Goal: Task Accomplishment & Management: Manage account settings

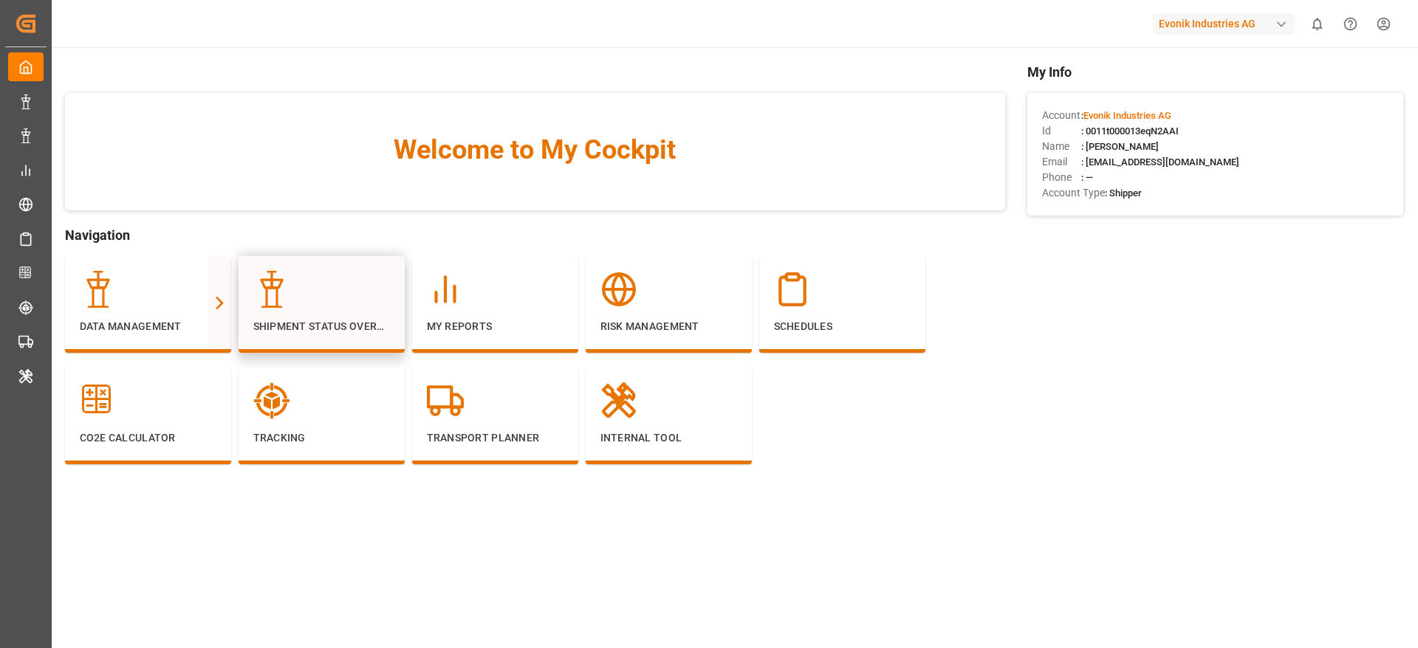
drag, startPoint x: 251, startPoint y: 318, endPoint x: 267, endPoint y: 320, distance: 15.6
click at [267, 320] on p "Shipment Status Overview" at bounding box center [321, 327] width 137 height 16
click at [277, 323] on div "Slim View" at bounding box center [302, 330] width 52 height 18
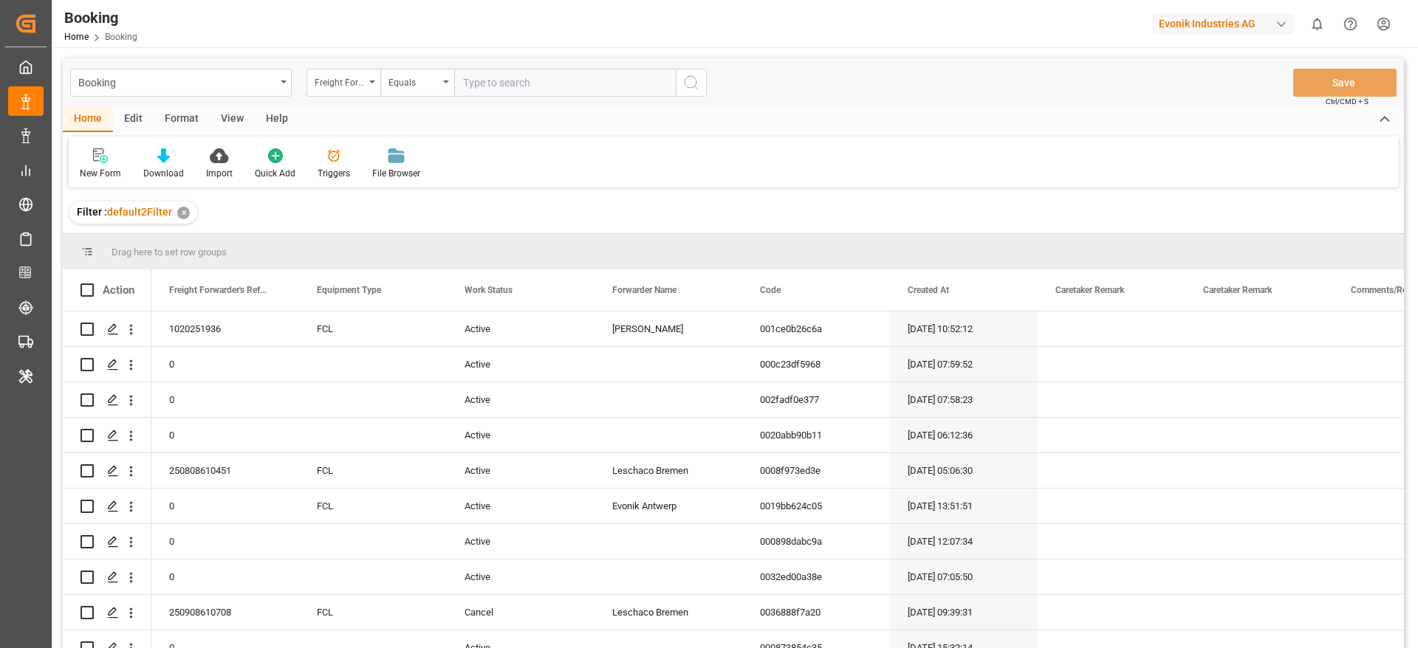
click at [183, 117] on div "Format" at bounding box center [182, 119] width 56 height 25
click at [97, 178] on div "Filter Rows" at bounding box center [102, 173] width 44 height 13
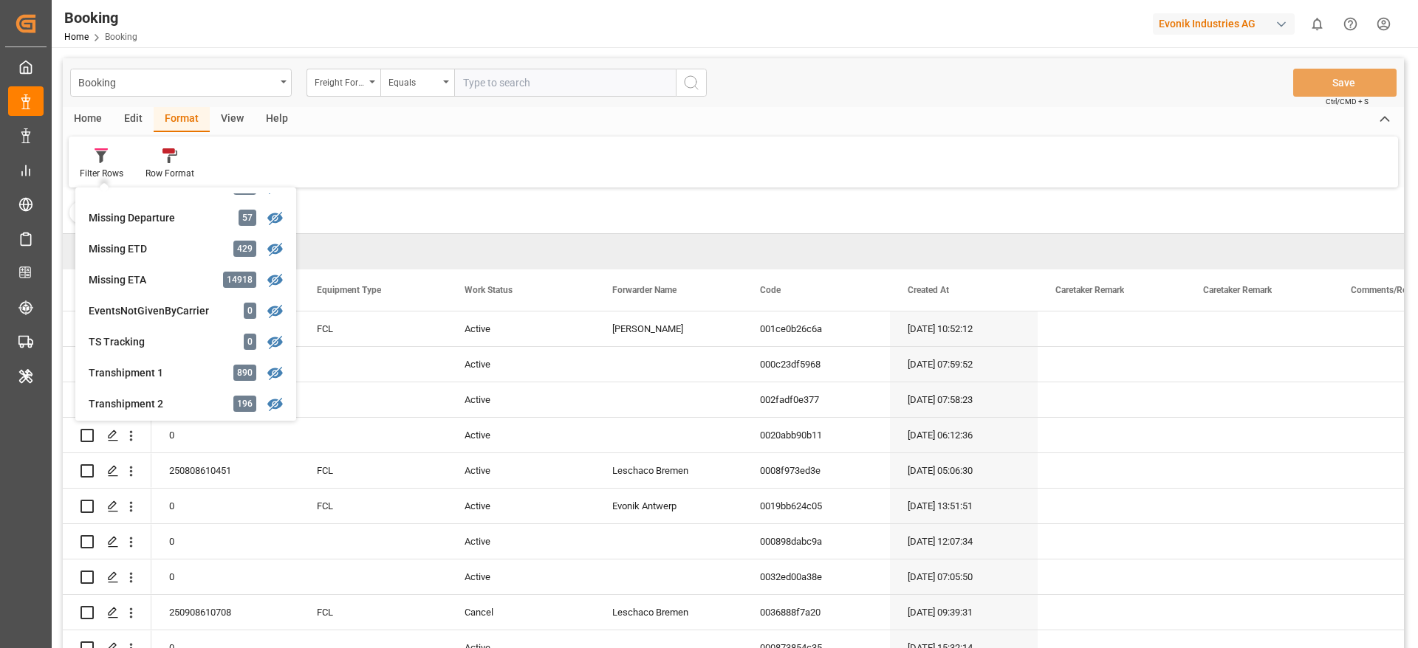
scroll to position [222, 0]
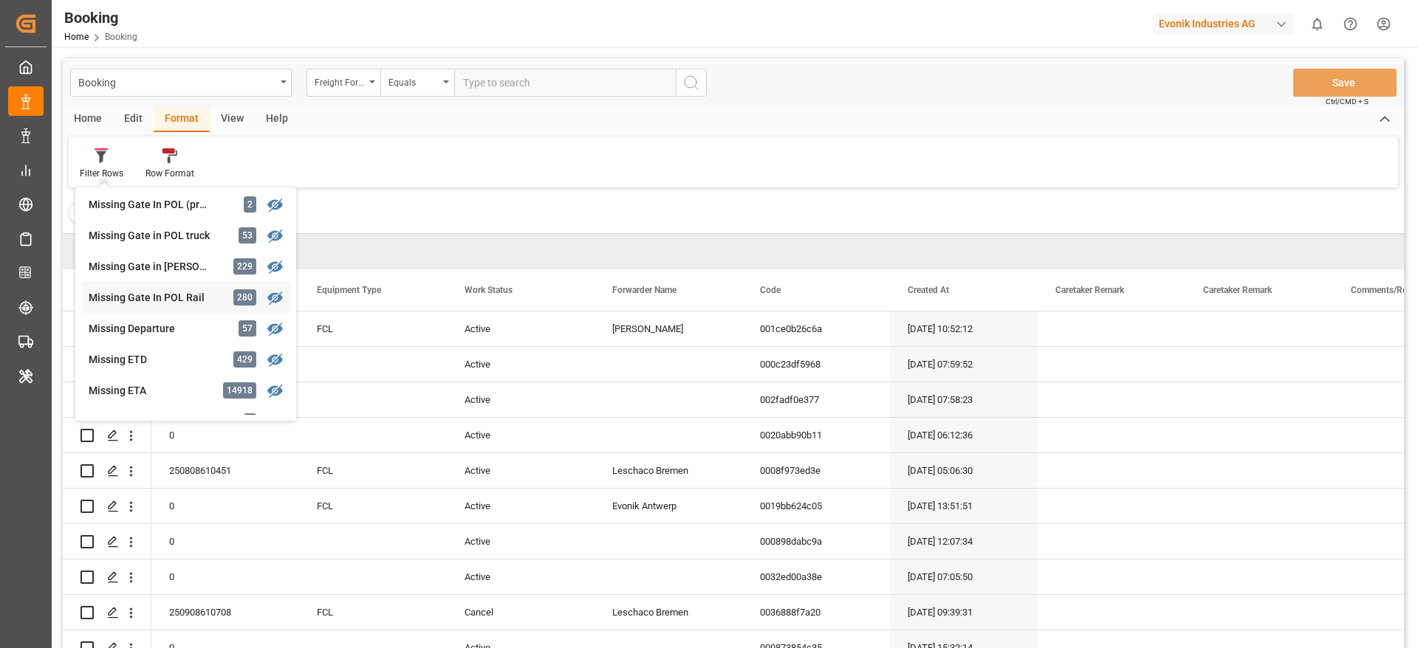
click at [181, 295] on div "Missing Gate In POL Rail" at bounding box center [153, 298] width 129 height 16
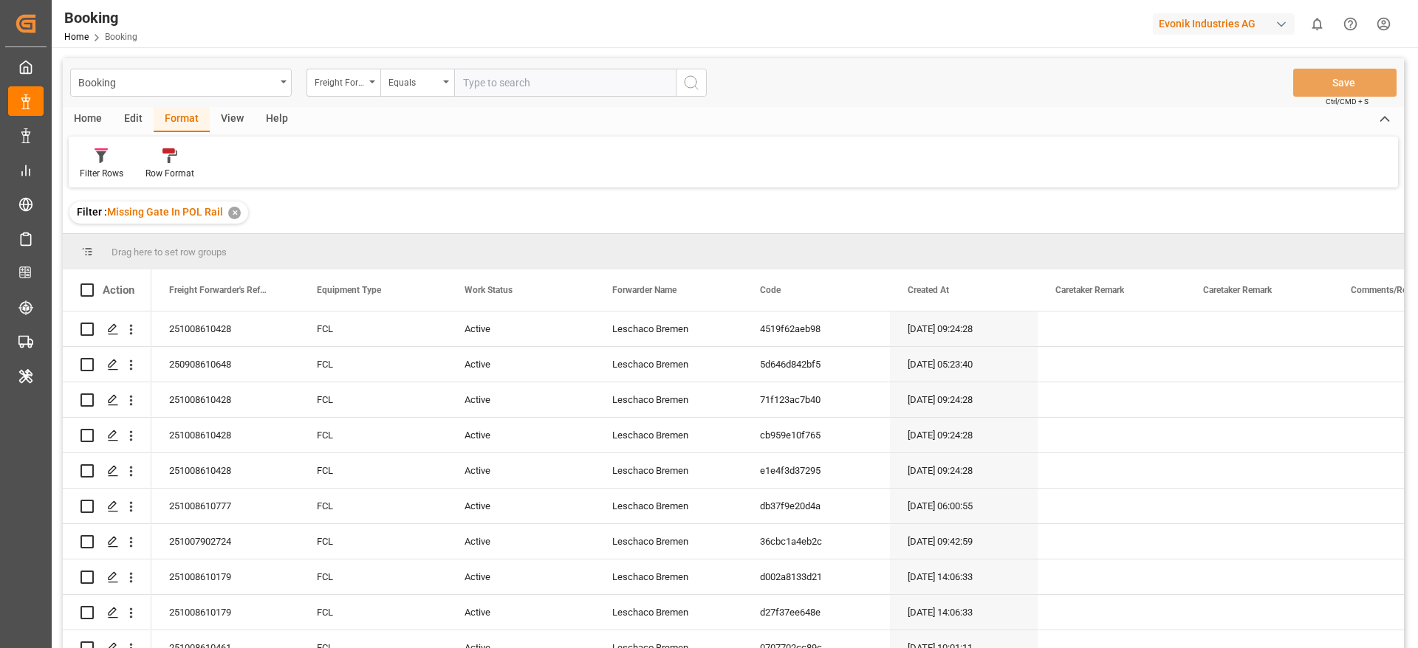
click at [230, 117] on div "View" at bounding box center [232, 119] width 45 height 25
click at [106, 159] on div at bounding box center [94, 156] width 29 height 16
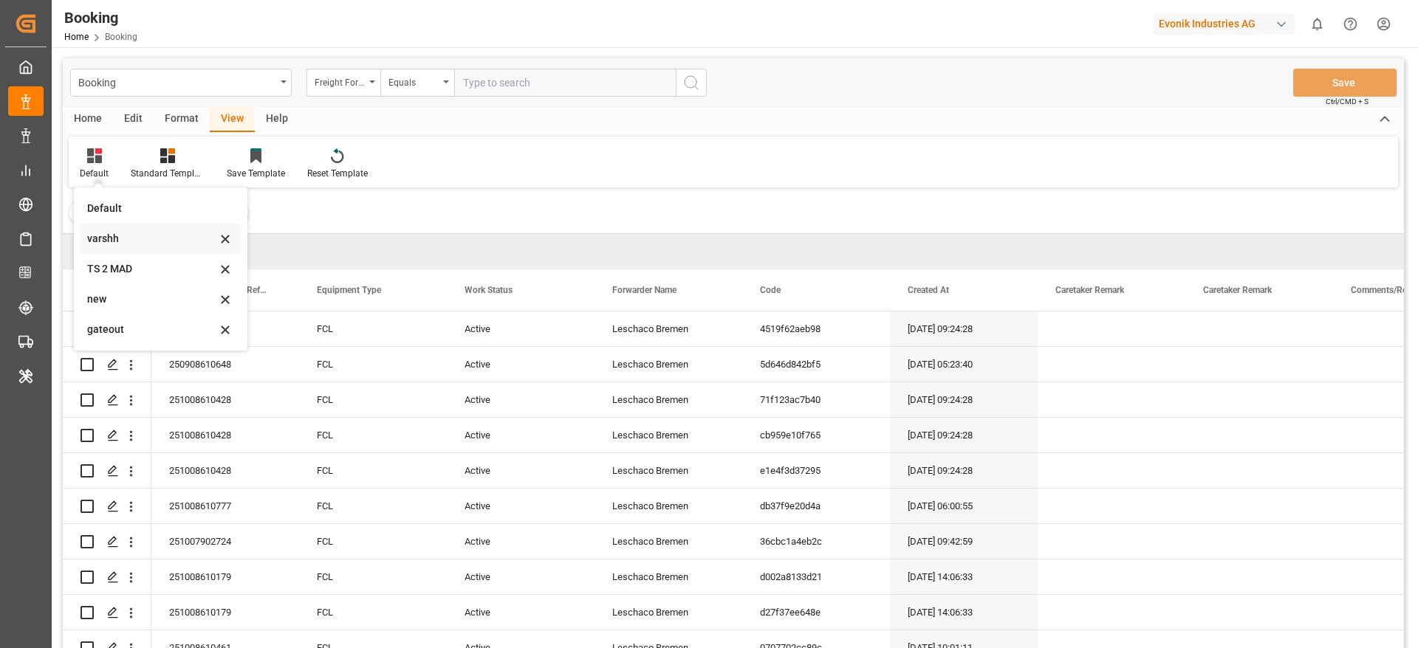
click at [118, 236] on div "varshh" at bounding box center [151, 239] width 129 height 16
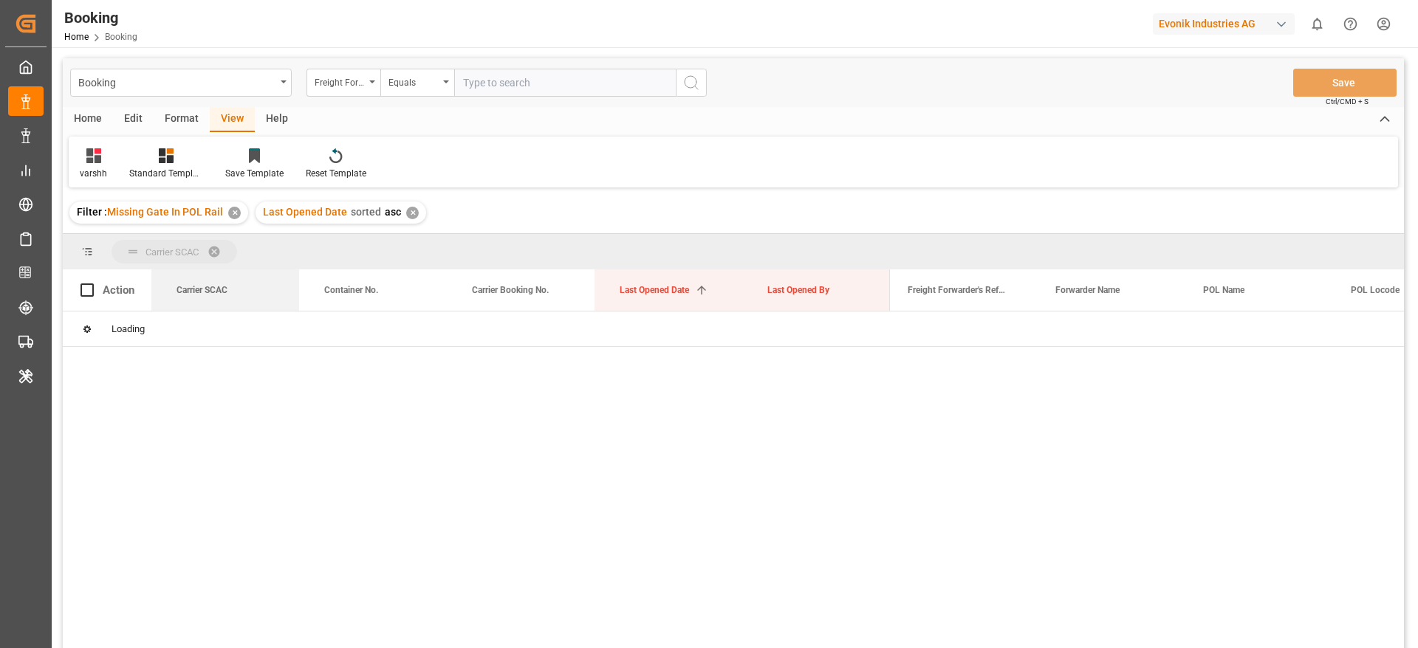
drag, startPoint x: 223, startPoint y: 297, endPoint x: 234, endPoint y: 255, distance: 43.5
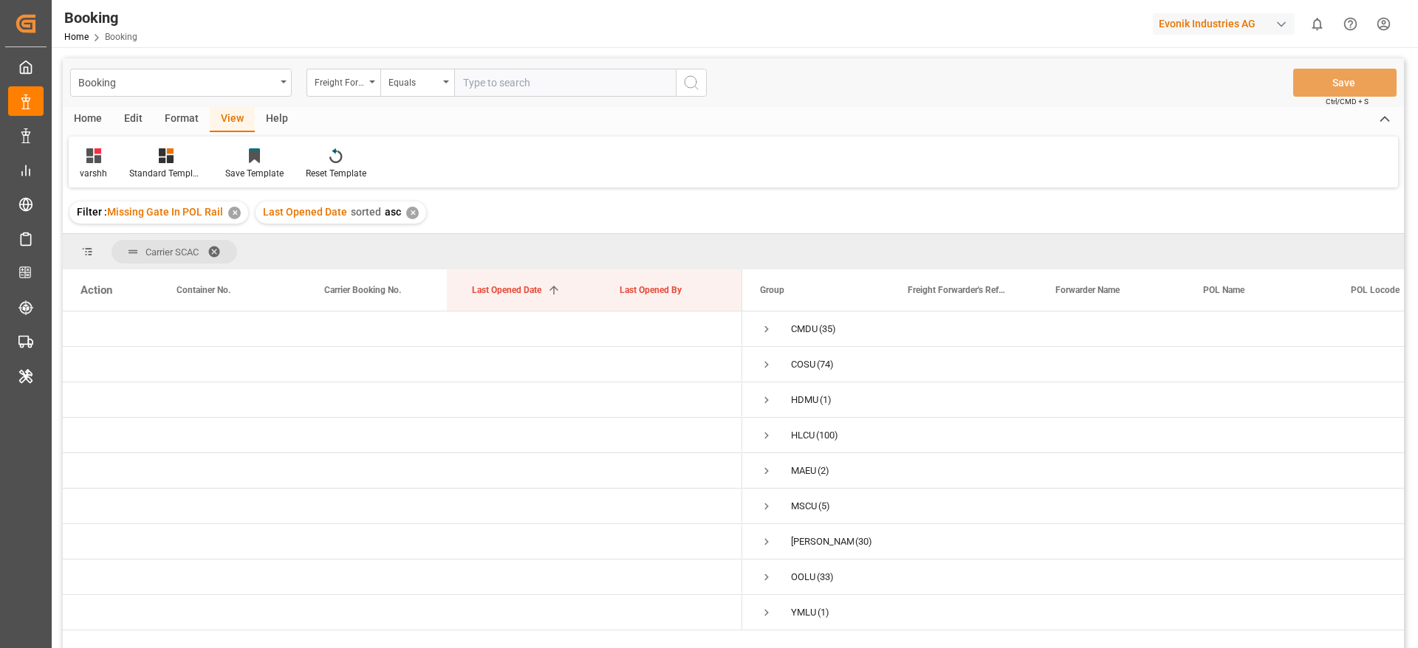
scroll to position [111, 0]
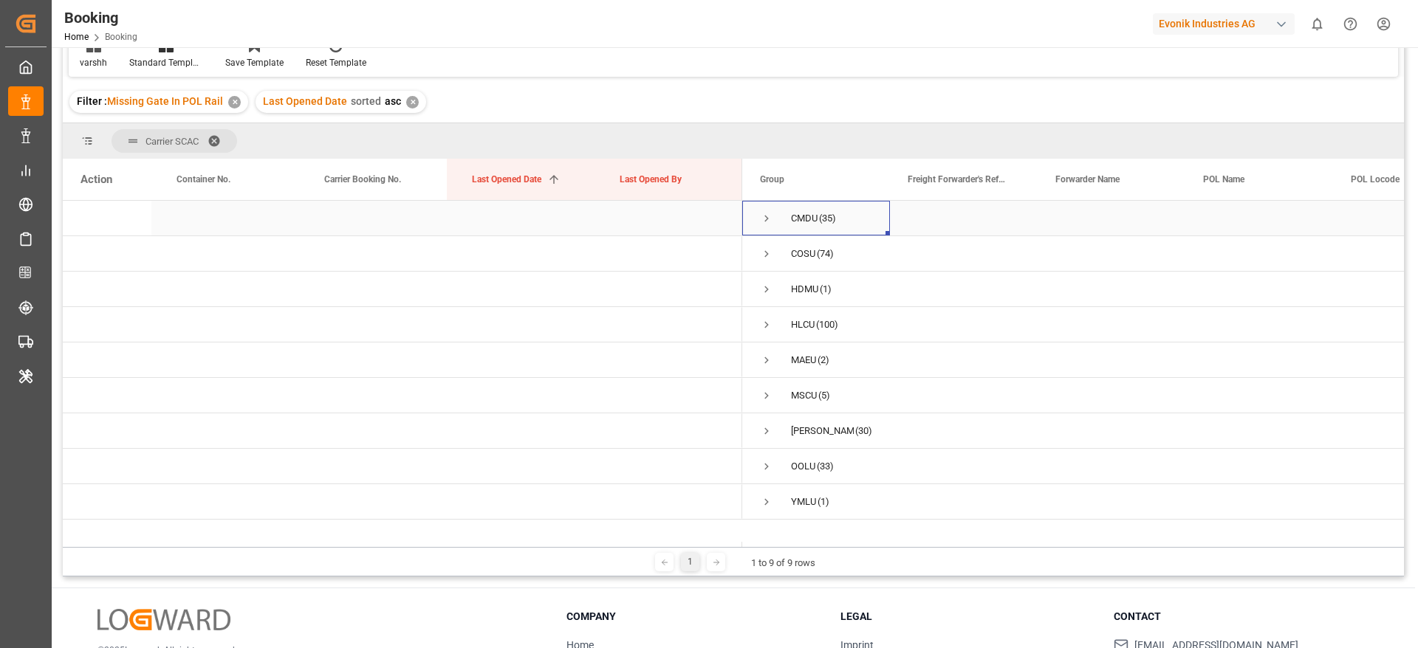
click at [767, 227] on span "Press SPACE to select this row." at bounding box center [766, 219] width 13 height 34
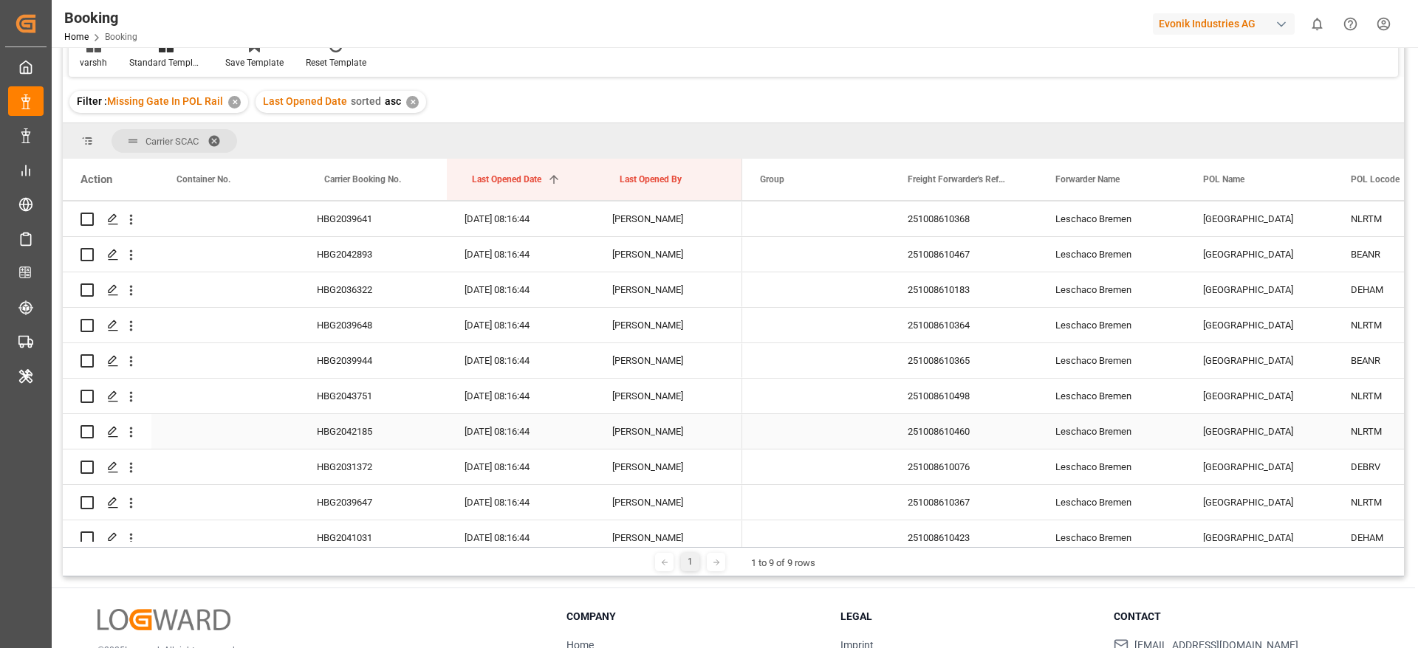
scroll to position [0, 0]
click at [771, 213] on span "Press SPACE to select this row." at bounding box center [766, 218] width 13 height 13
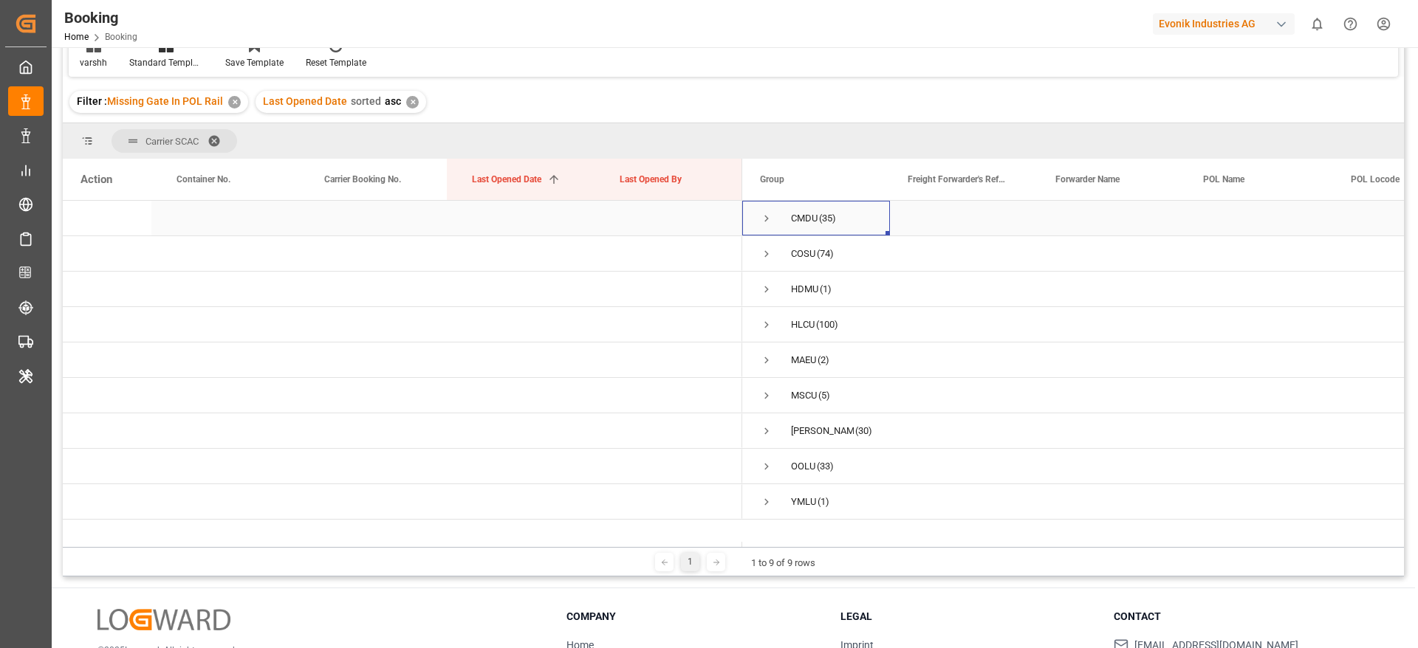
click at [766, 217] on span "Press SPACE to select this row." at bounding box center [766, 218] width 13 height 13
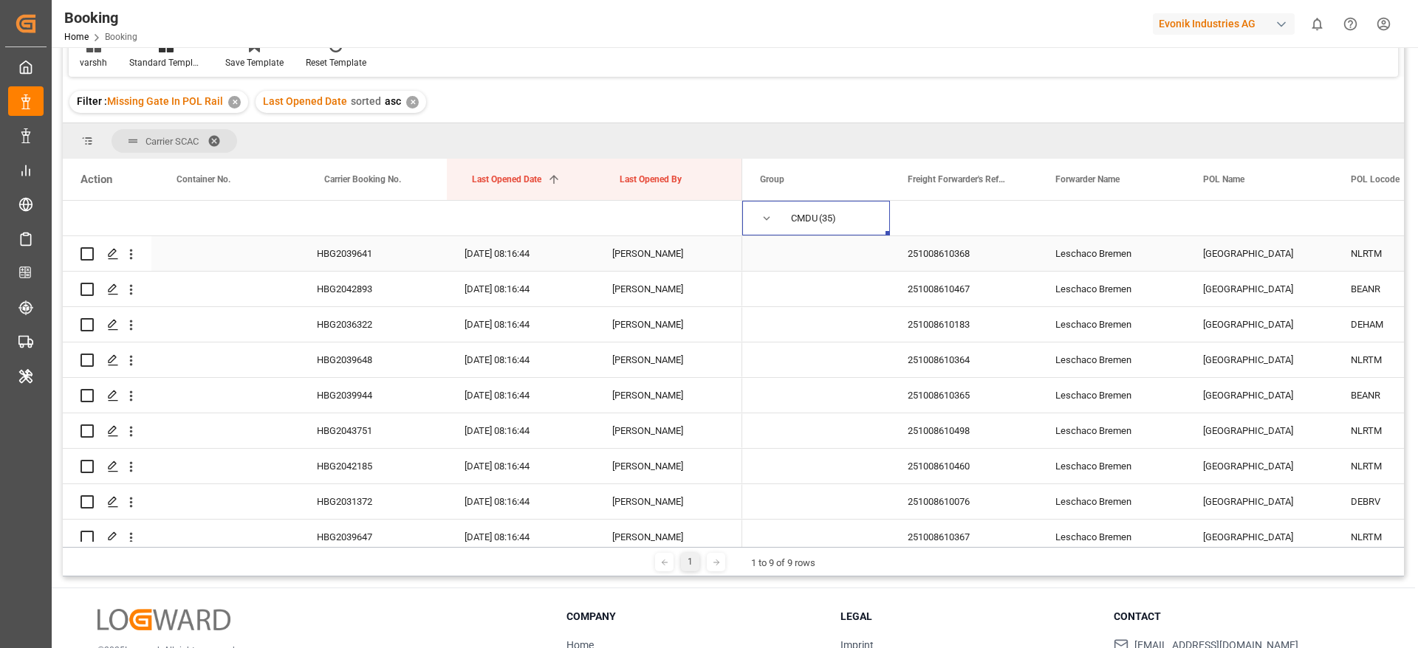
click at [311, 256] on div "HBG2039641" at bounding box center [373, 253] width 148 height 35
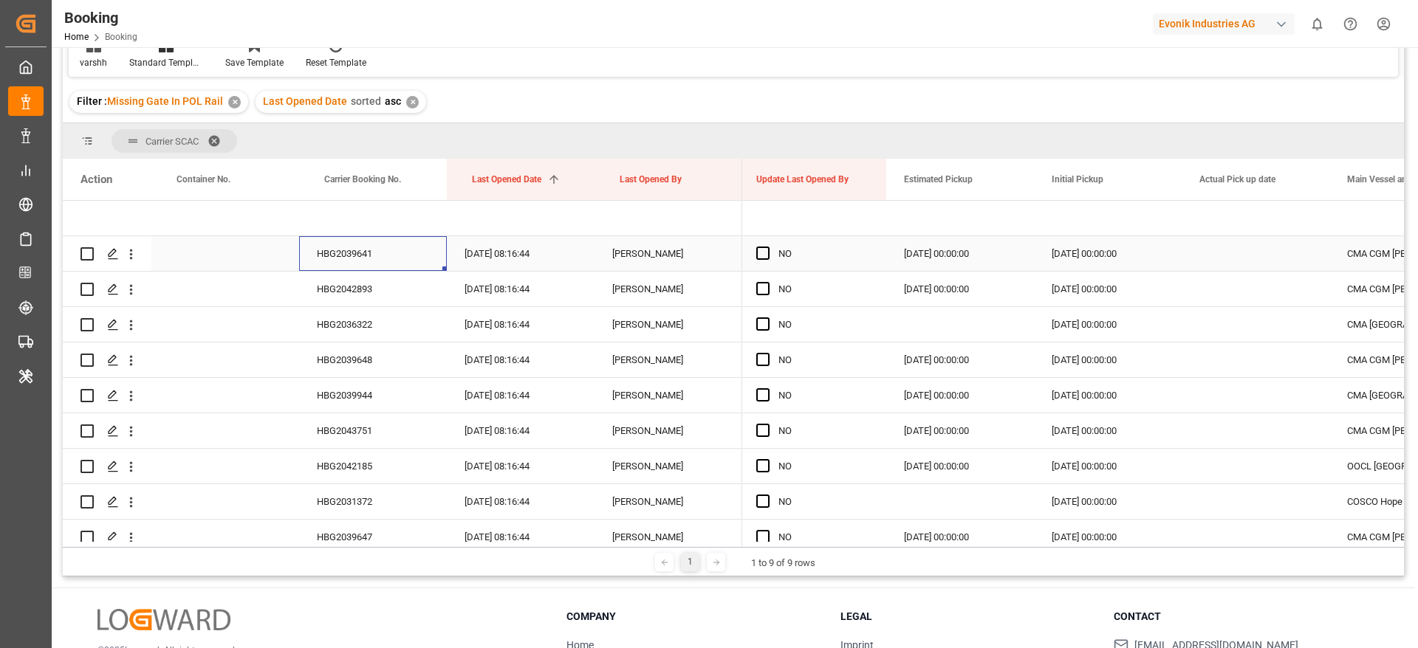
scroll to position [0, 1522]
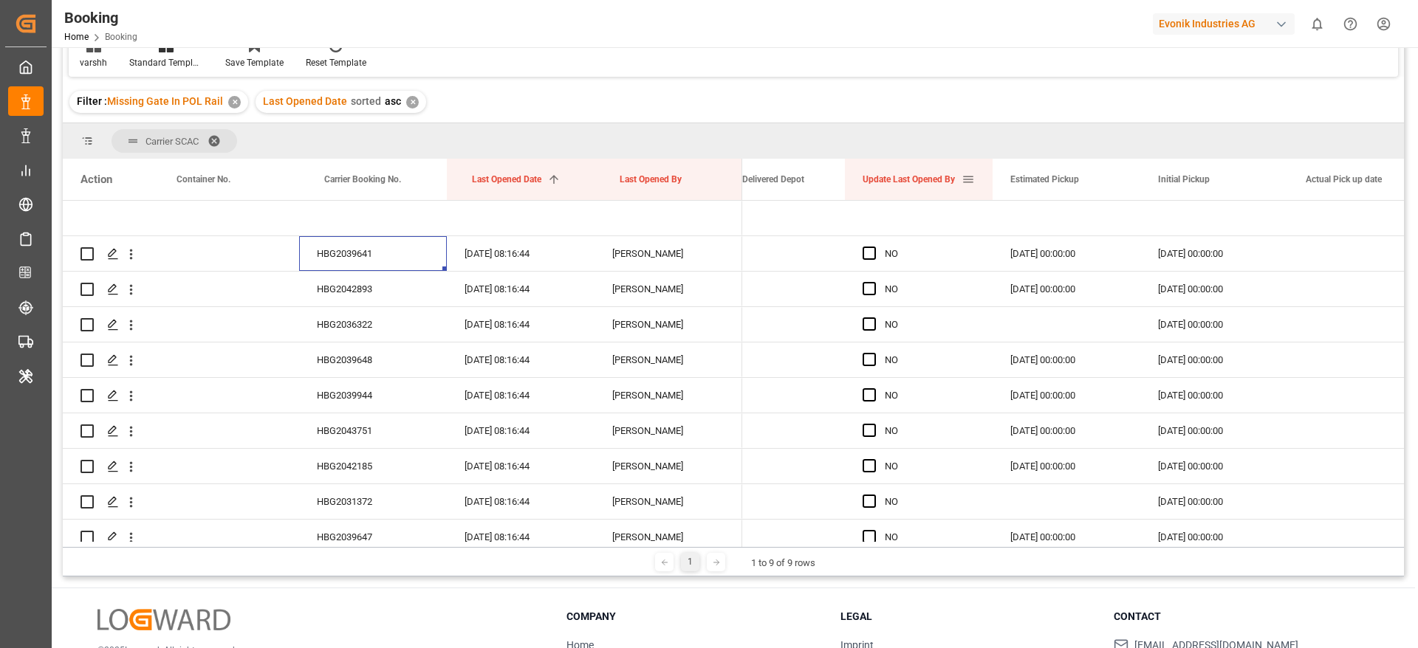
click at [965, 176] on span at bounding box center [967, 179] width 13 height 13
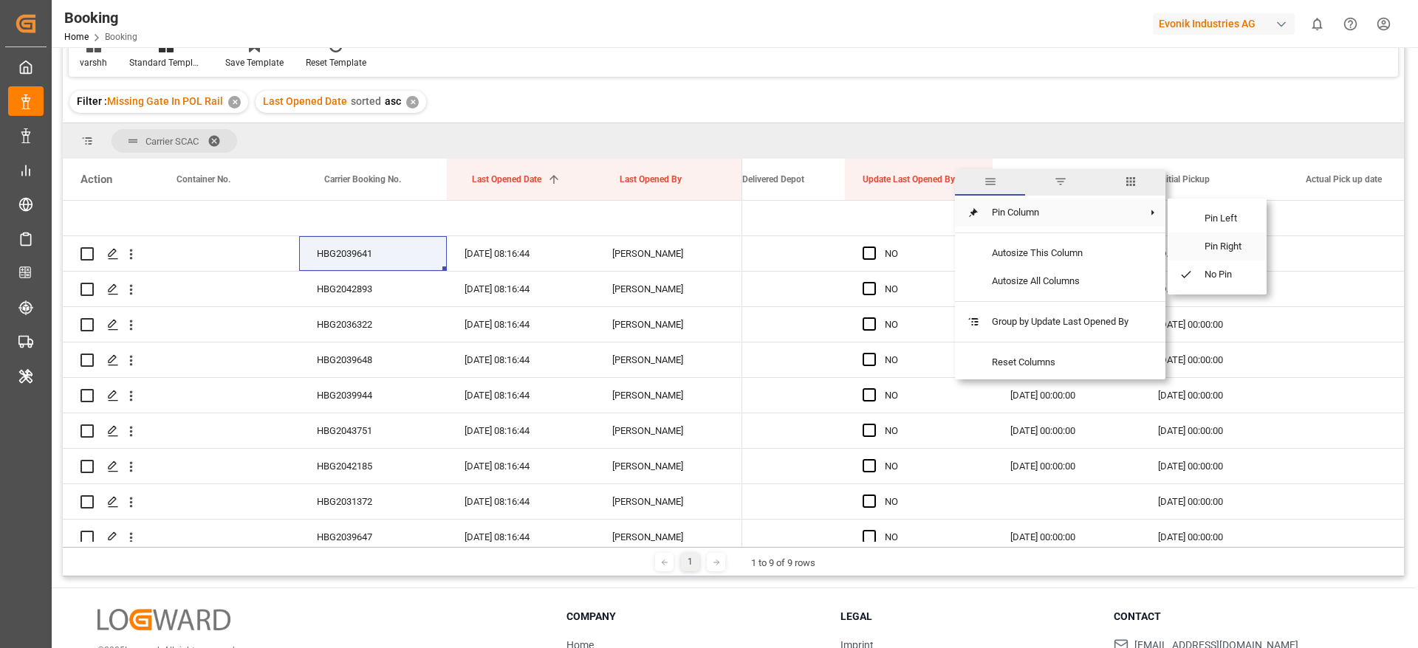
click at [1203, 241] on span "Pin Right" at bounding box center [1224, 247] width 62 height 28
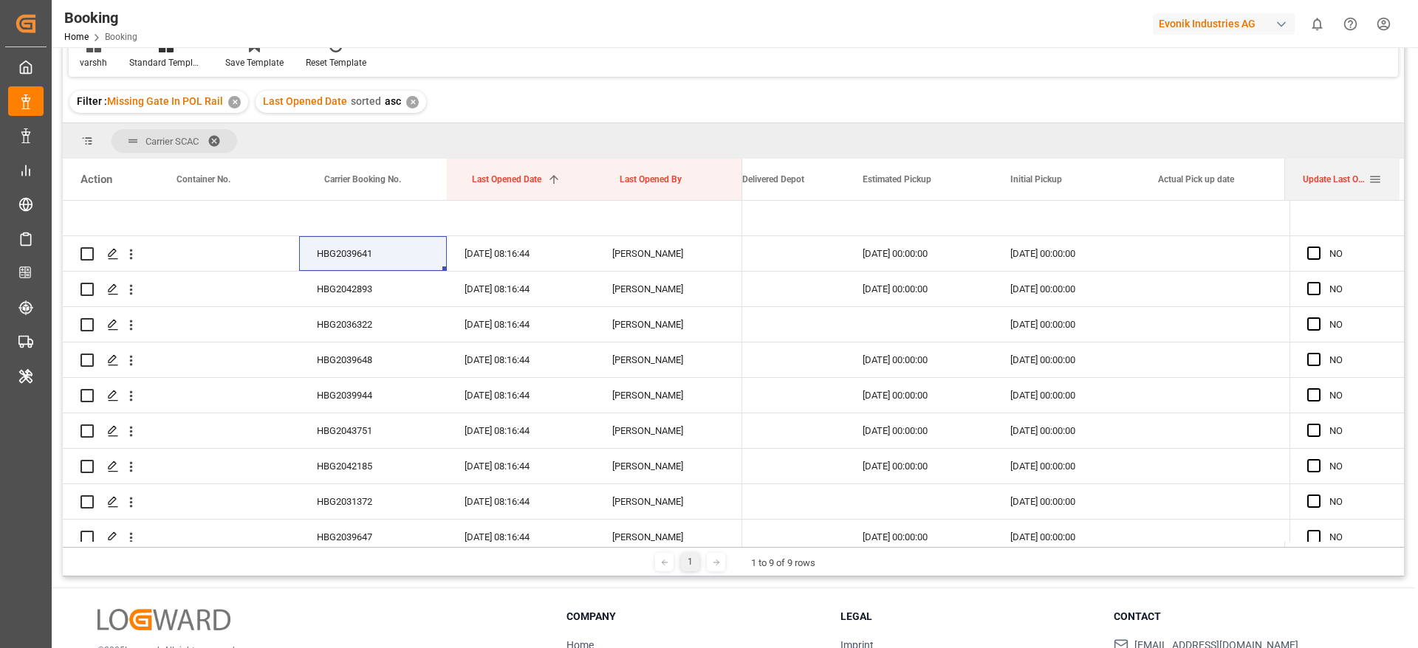
drag, startPoint x: 1252, startPoint y: 179, endPoint x: 1230, endPoint y: 195, distance: 26.4
click at [1286, 179] on div at bounding box center [1285, 179] width 6 height 41
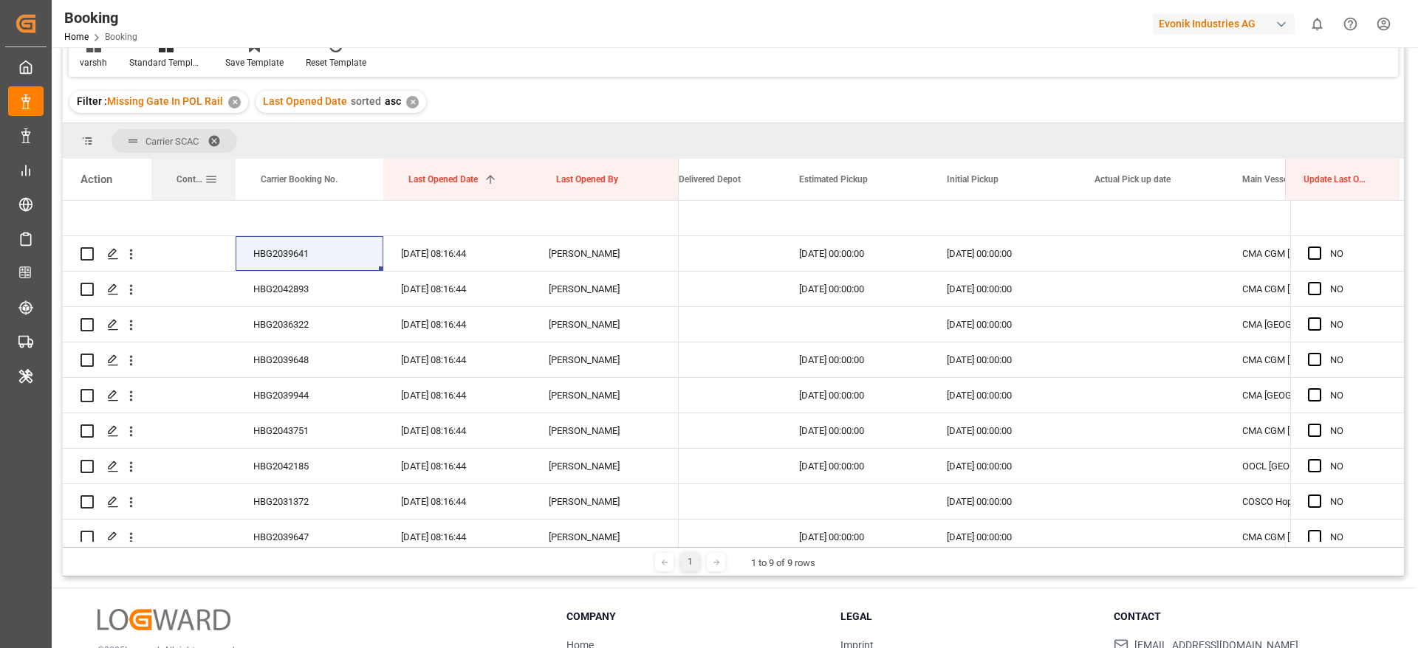
drag, startPoint x: 298, startPoint y: 171, endPoint x: 234, endPoint y: 176, distance: 63.8
click at [234, 176] on div at bounding box center [236, 179] width 6 height 41
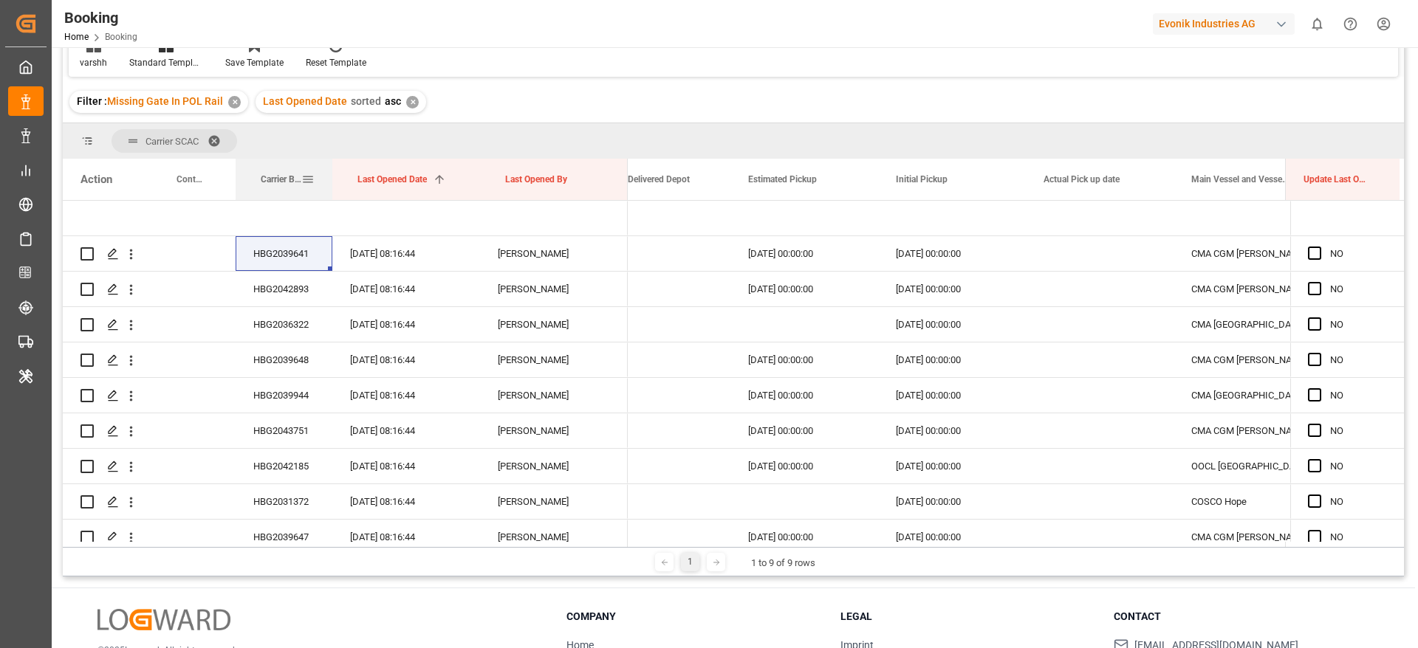
drag, startPoint x: 382, startPoint y: 171, endPoint x: 330, endPoint y: 176, distance: 51.9
click at [330, 176] on div at bounding box center [332, 179] width 6 height 41
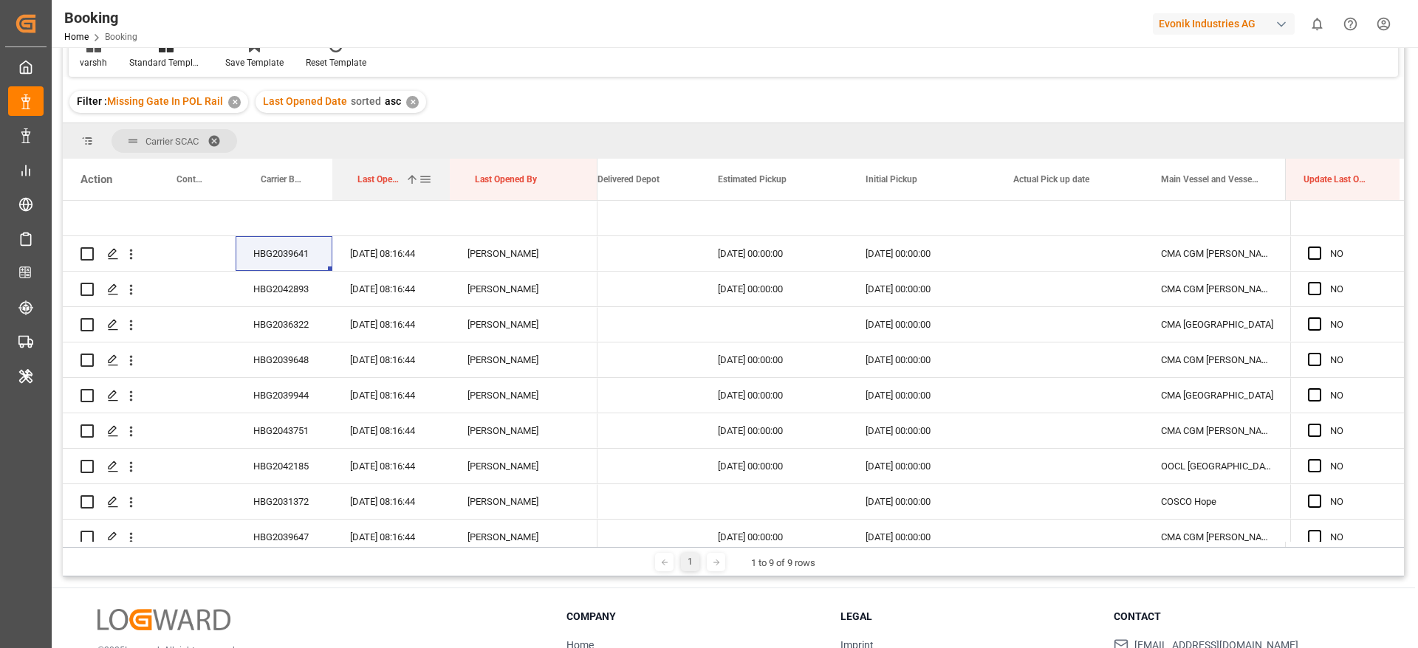
drag, startPoint x: 477, startPoint y: 174, endPoint x: 440, endPoint y: 176, distance: 37.0
click at [447, 176] on div at bounding box center [450, 179] width 6 height 41
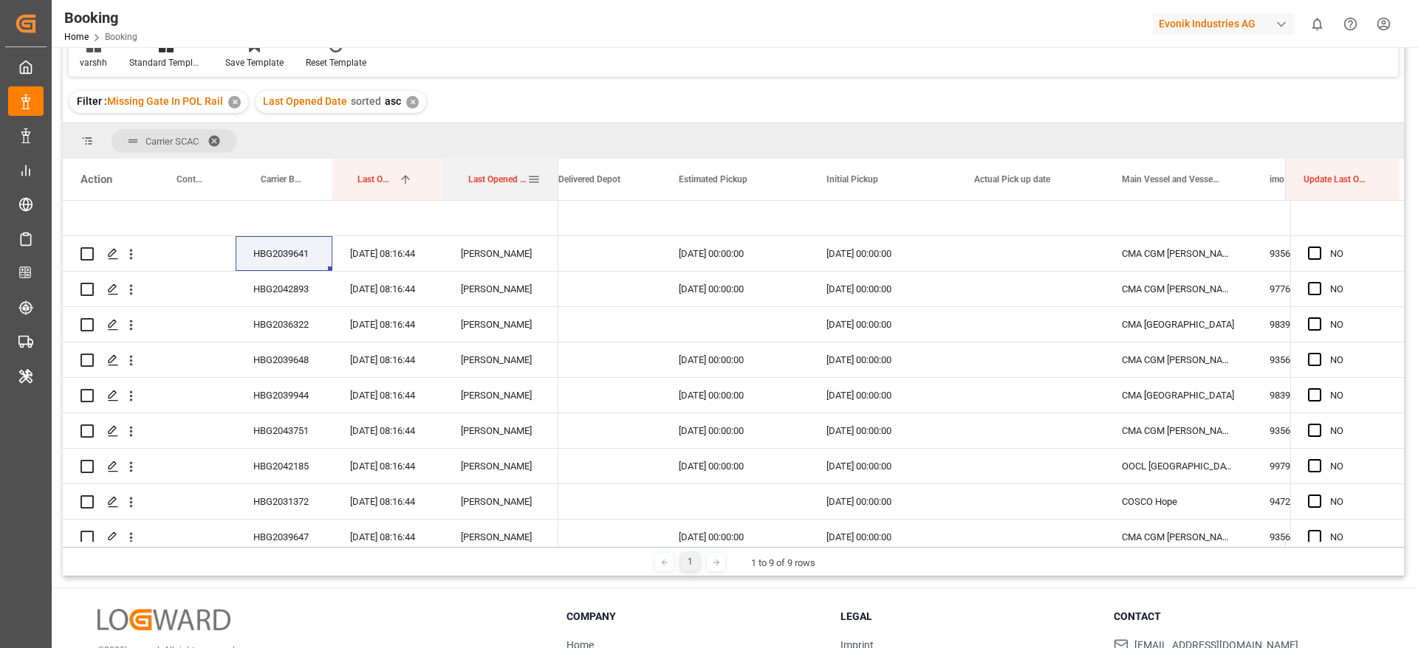
drag, startPoint x: 589, startPoint y: 172, endPoint x: 552, endPoint y: 174, distance: 37.0
click at [555, 174] on div at bounding box center [558, 179] width 6 height 41
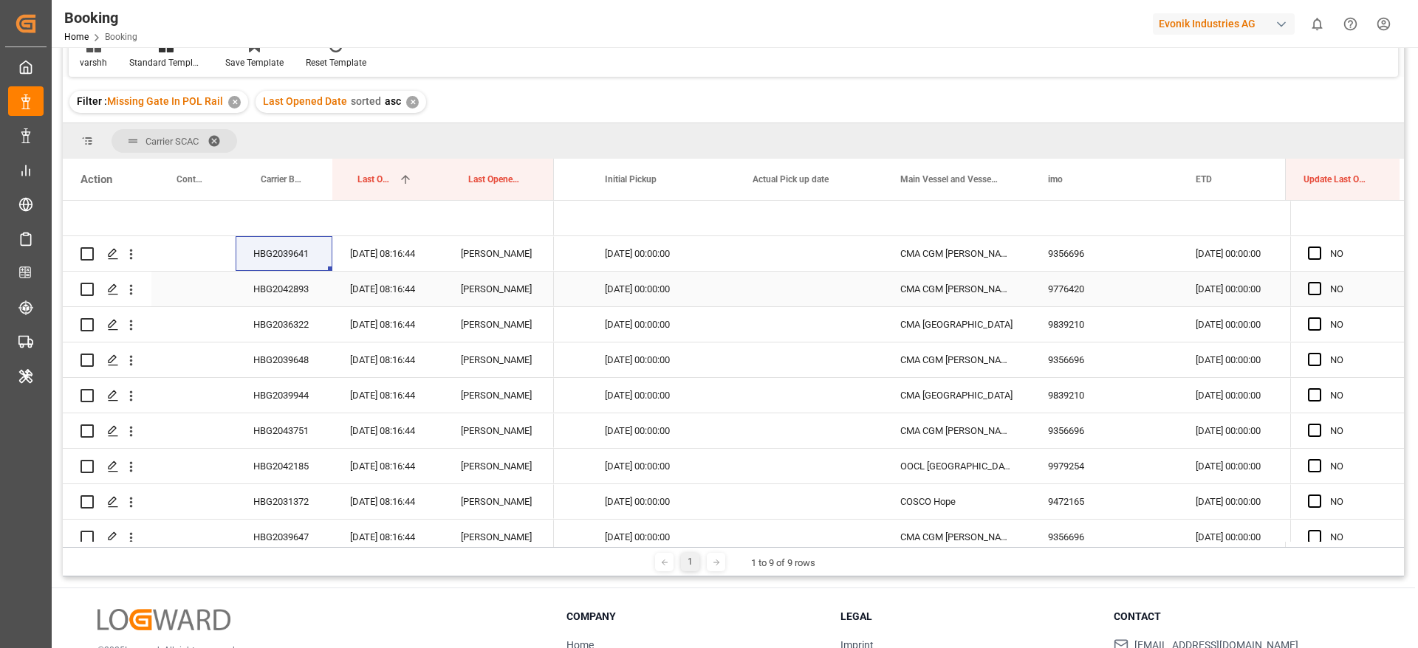
scroll to position [0, 0]
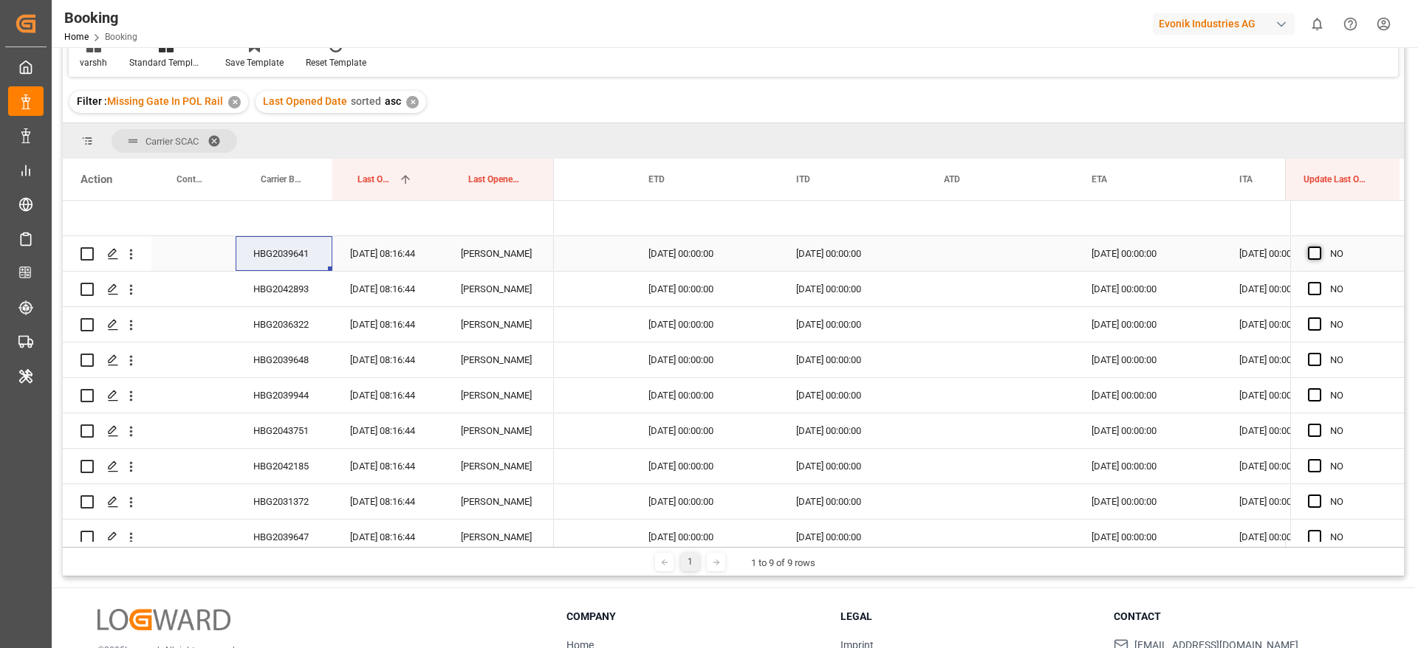
click at [1309, 253] on span "Press SPACE to select this row." at bounding box center [1314, 253] width 13 height 13
click at [1319, 247] on input "Press SPACE to select this row." at bounding box center [1319, 247] width 0 height 0
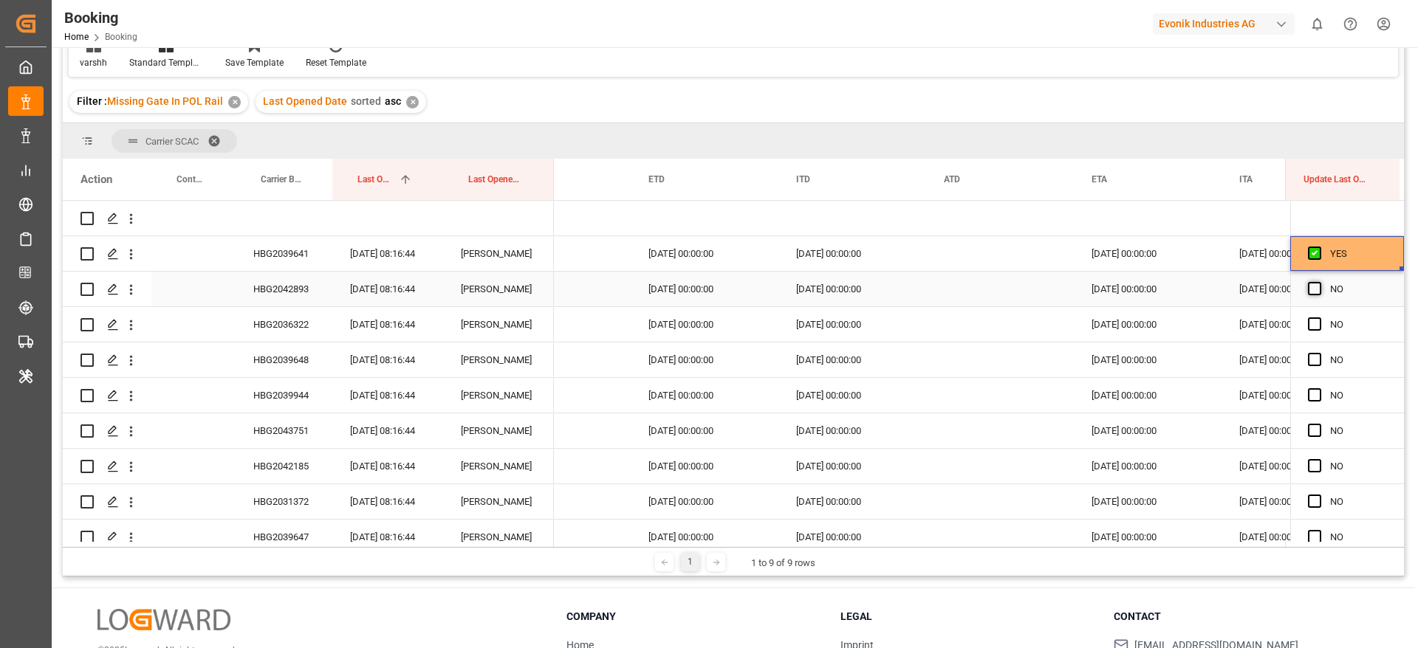
click at [1311, 290] on span "Press SPACE to select this row." at bounding box center [1314, 288] width 13 height 13
click at [1319, 282] on input "Press SPACE to select this row." at bounding box center [1319, 282] width 0 height 0
click at [1309, 324] on span "Press SPACE to select this row." at bounding box center [1314, 324] width 13 height 13
click at [1319, 318] on input "Press SPACE to select this row." at bounding box center [1319, 318] width 0 height 0
click at [1310, 363] on span "Press SPACE to select this row." at bounding box center [1314, 359] width 13 height 13
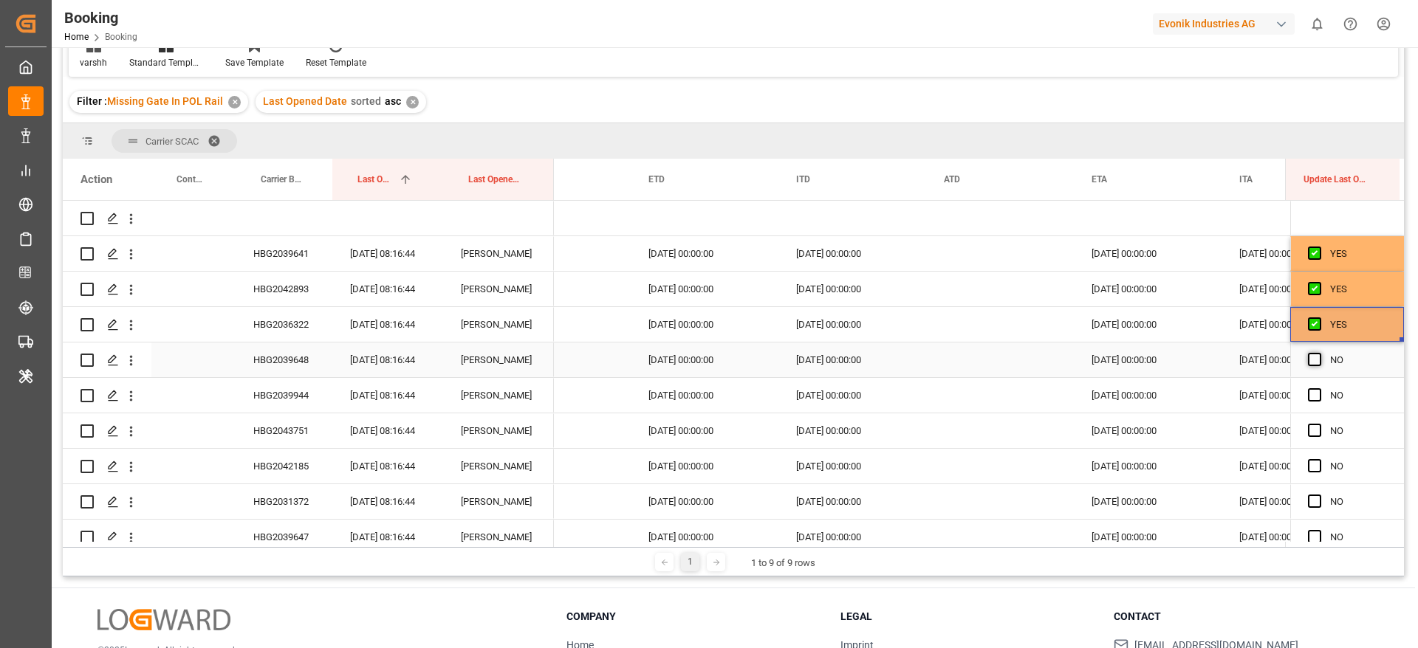
click at [1319, 353] on input "Press SPACE to select this row." at bounding box center [1319, 353] width 0 height 0
click at [1308, 393] on span "Press SPACE to select this row." at bounding box center [1314, 394] width 13 height 13
click at [1319, 388] on input "Press SPACE to select this row." at bounding box center [1319, 388] width 0 height 0
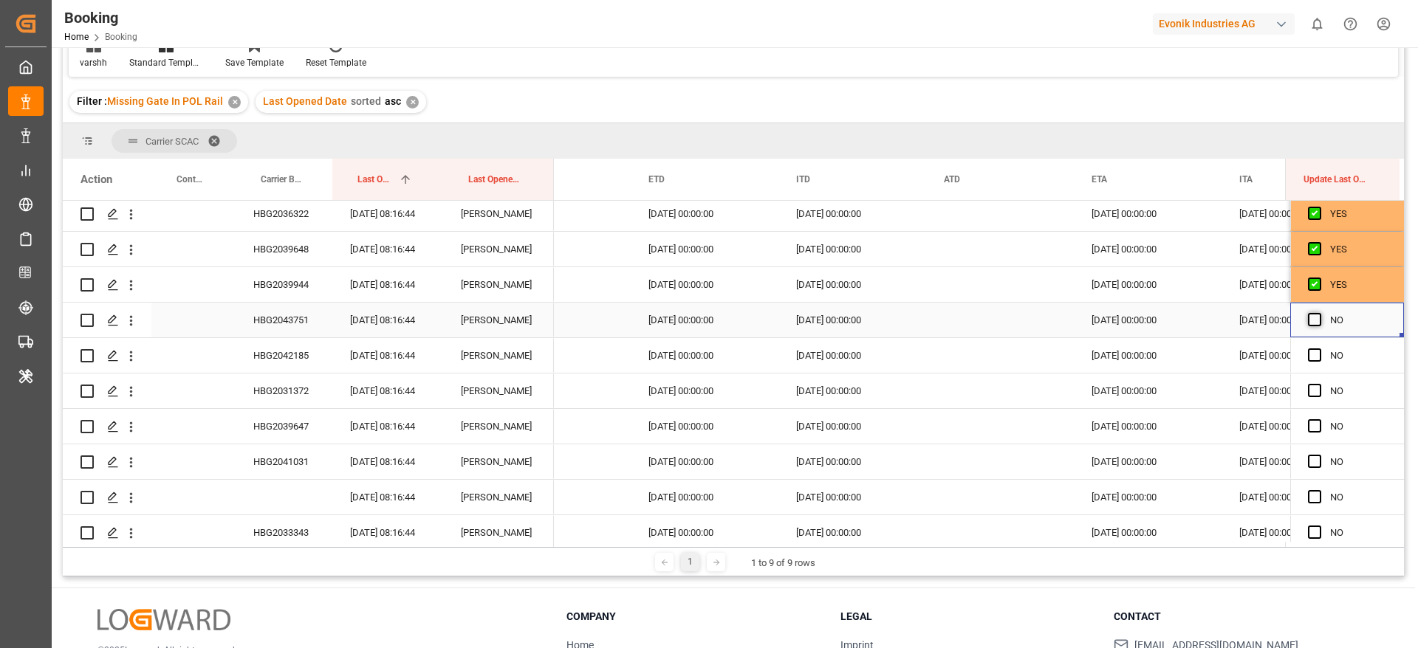
click at [1308, 321] on span "Press SPACE to select this row." at bounding box center [1314, 319] width 13 height 13
click at [1319, 313] on input "Press SPACE to select this row." at bounding box center [1319, 313] width 0 height 0
click at [1309, 353] on span "Press SPACE to select this row." at bounding box center [1314, 355] width 13 height 13
click at [1319, 349] on input "Press SPACE to select this row." at bounding box center [1319, 349] width 0 height 0
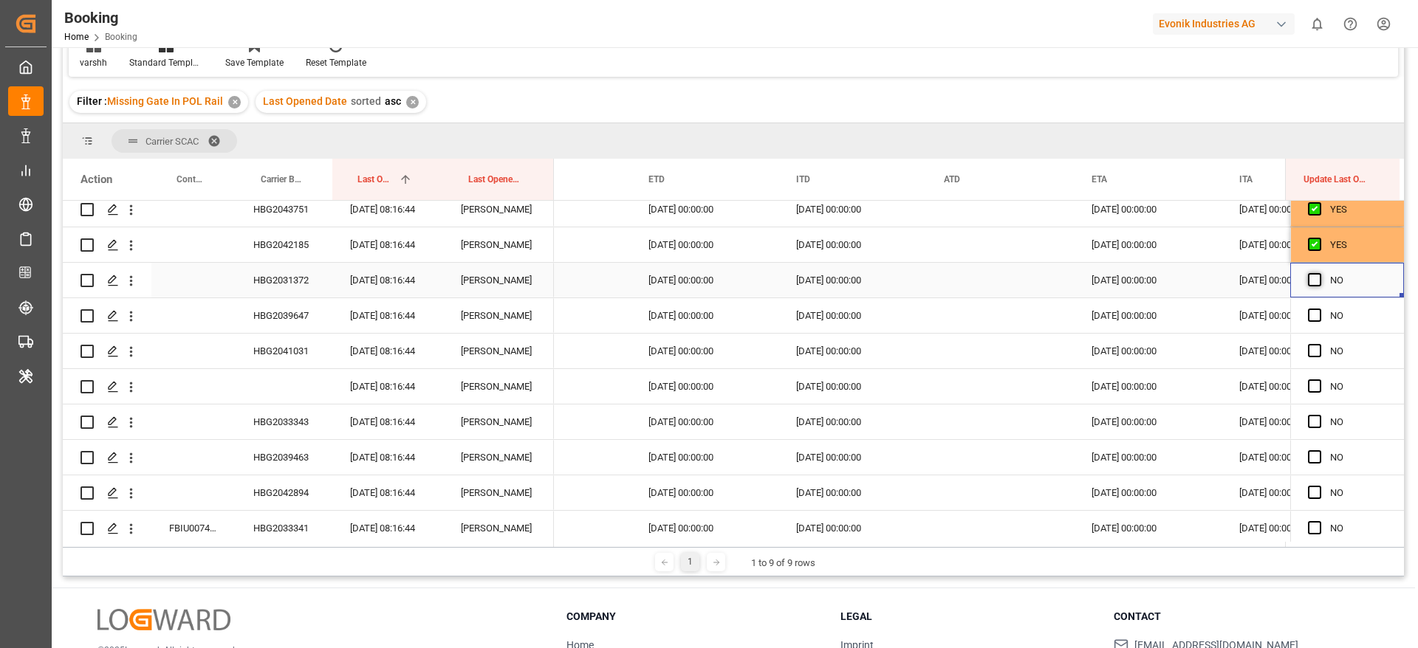
click at [1308, 286] on span "Press SPACE to select this row." at bounding box center [1314, 279] width 13 height 13
click at [1319, 273] on input "Press SPACE to select this row." at bounding box center [1319, 273] width 0 height 0
click at [1308, 320] on span "Press SPACE to select this row." at bounding box center [1314, 315] width 13 height 13
click at [1319, 309] on input "Press SPACE to select this row." at bounding box center [1319, 309] width 0 height 0
click at [1311, 349] on span "Press SPACE to select this row." at bounding box center [1314, 350] width 13 height 13
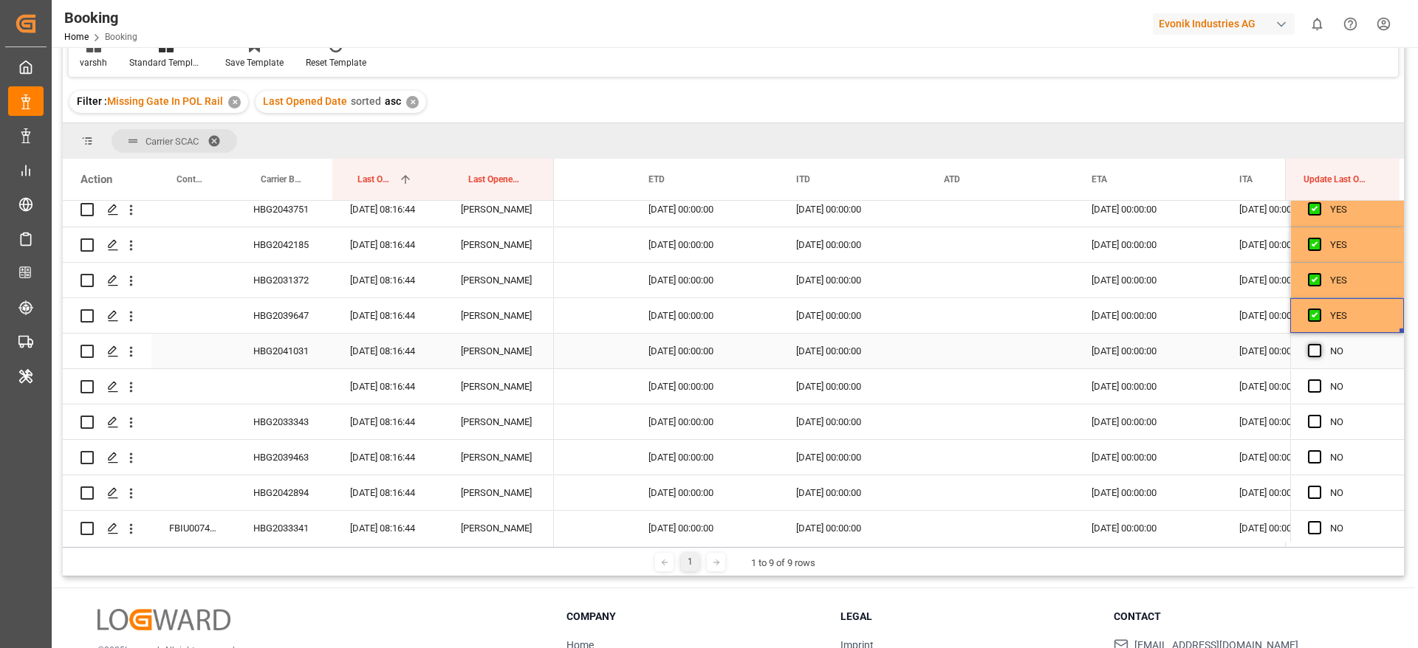
click at [1319, 344] on input "Press SPACE to select this row." at bounding box center [1319, 344] width 0 height 0
click at [1314, 386] on span "Press SPACE to select this row." at bounding box center [1314, 386] width 13 height 13
click at [1319, 380] on input "Press SPACE to select this row." at bounding box center [1319, 380] width 0 height 0
click at [1310, 382] on span "Press SPACE to select this row." at bounding box center [1314, 386] width 13 height 13
click at [1319, 380] on input "Press SPACE to select this row." at bounding box center [1319, 380] width 0 height 0
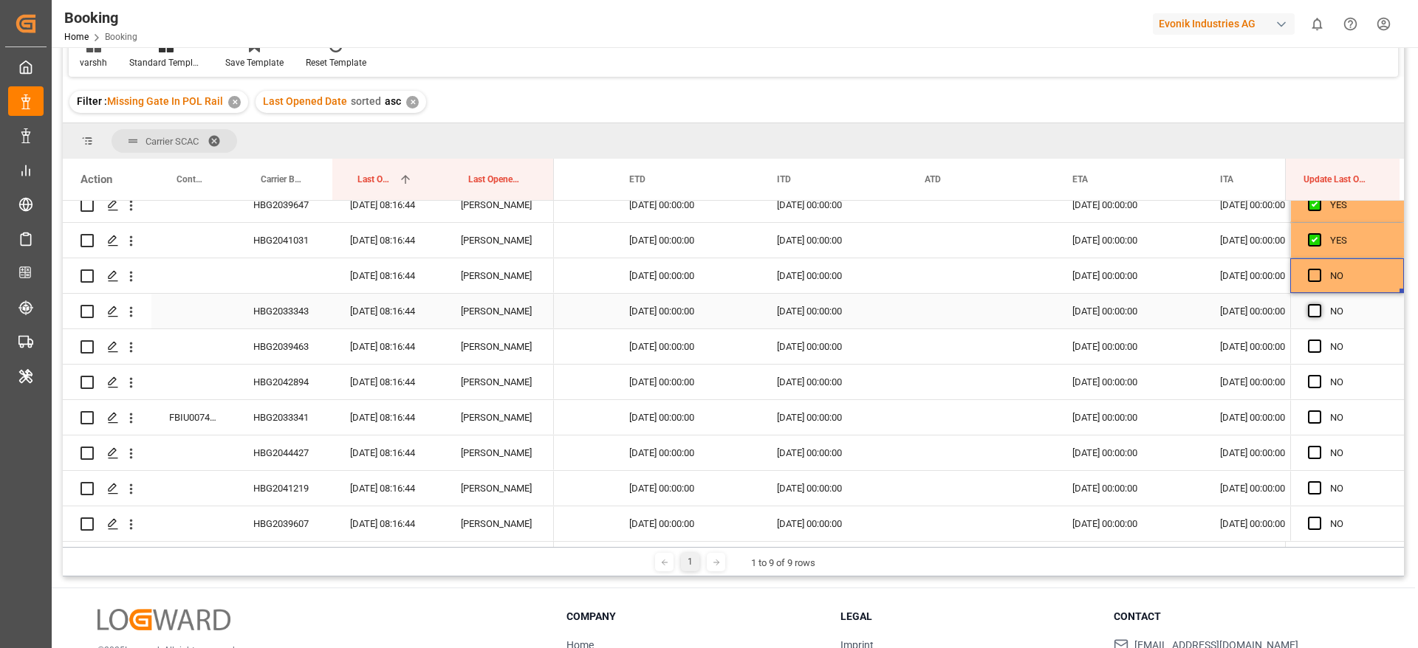
click at [1308, 310] on span "Press SPACE to select this row." at bounding box center [1314, 310] width 13 height 13
click at [1319, 304] on input "Press SPACE to select this row." at bounding box center [1319, 304] width 0 height 0
click at [1312, 343] on span "Press SPACE to select this row." at bounding box center [1314, 346] width 13 height 13
click at [1319, 340] on input "Press SPACE to select this row." at bounding box center [1319, 340] width 0 height 0
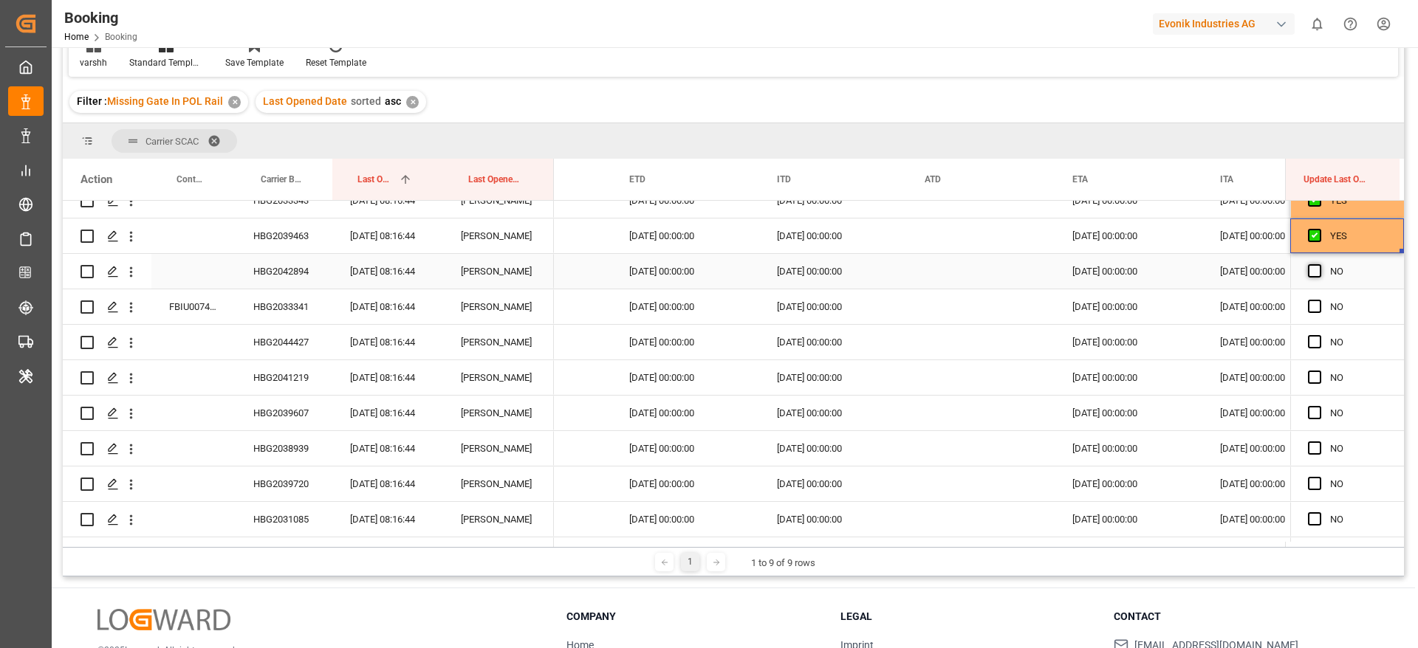
click at [1312, 267] on span "Press SPACE to select this row." at bounding box center [1314, 270] width 13 height 13
click at [1319, 264] on input "Press SPACE to select this row." at bounding box center [1319, 264] width 0 height 0
click at [1308, 309] on span "Press SPACE to select this row." at bounding box center [1314, 306] width 13 height 13
click at [1319, 300] on input "Press SPACE to select this row." at bounding box center [1319, 300] width 0 height 0
click at [1308, 346] on span "Press SPACE to select this row." at bounding box center [1314, 341] width 13 height 13
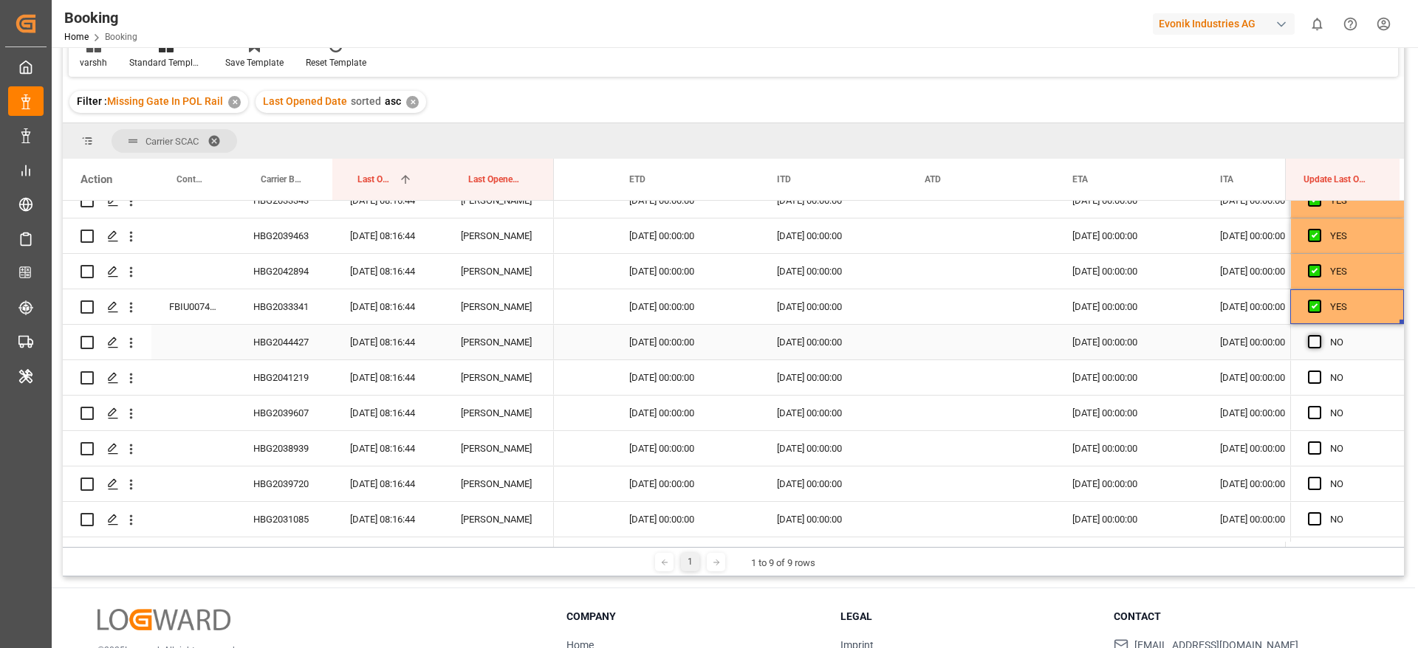
click at [1319, 335] on input "Press SPACE to select this row." at bounding box center [1319, 335] width 0 height 0
click at [1311, 375] on span "Press SPACE to select this row." at bounding box center [1314, 377] width 13 height 13
click at [1319, 371] on input "Press SPACE to select this row." at bounding box center [1319, 371] width 0 height 0
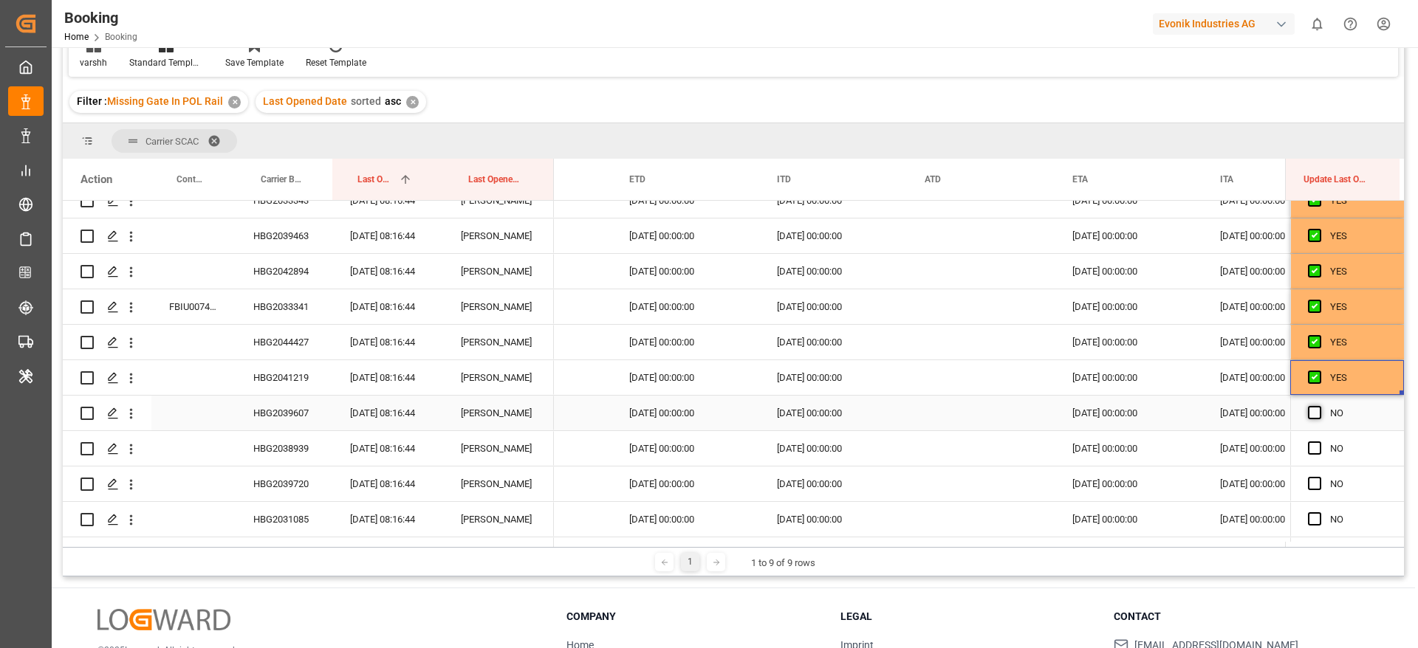
click at [1311, 414] on span "Press SPACE to select this row." at bounding box center [1314, 412] width 13 height 13
click at [1319, 406] on input "Press SPACE to select this row." at bounding box center [1319, 406] width 0 height 0
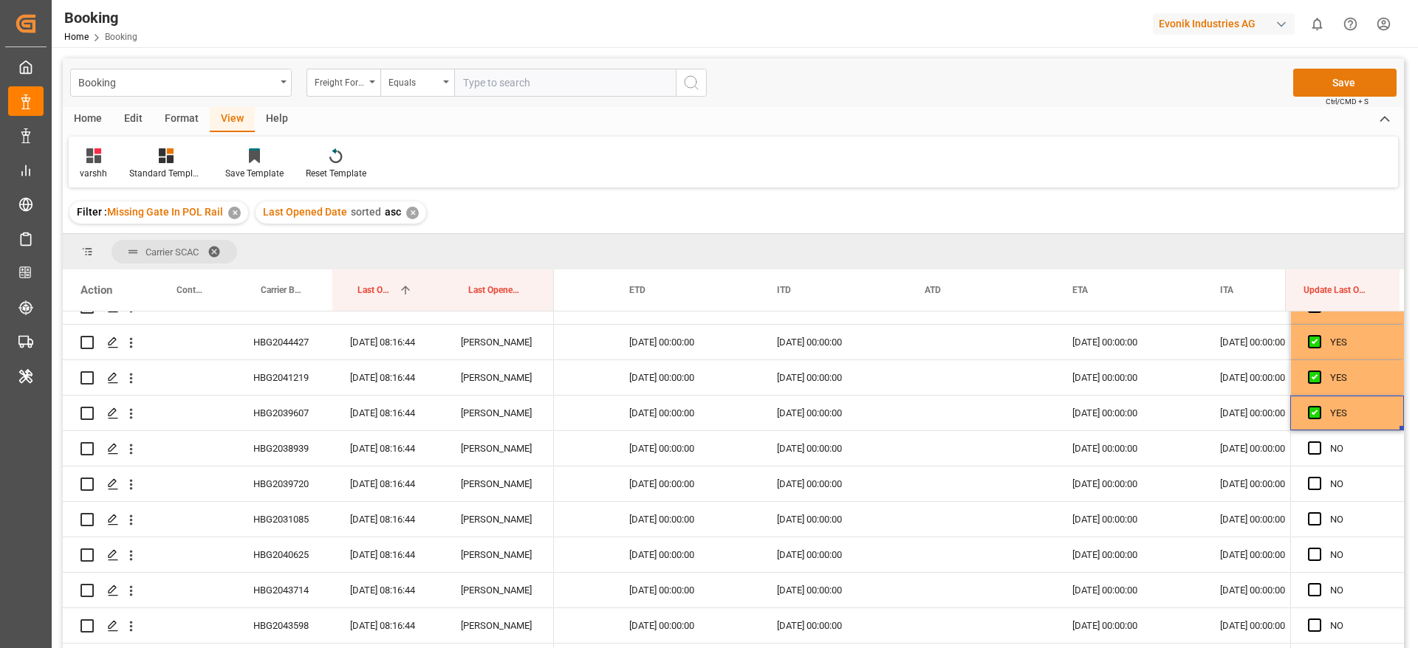
click at [1309, 78] on button "Save" at bounding box center [1344, 83] width 103 height 28
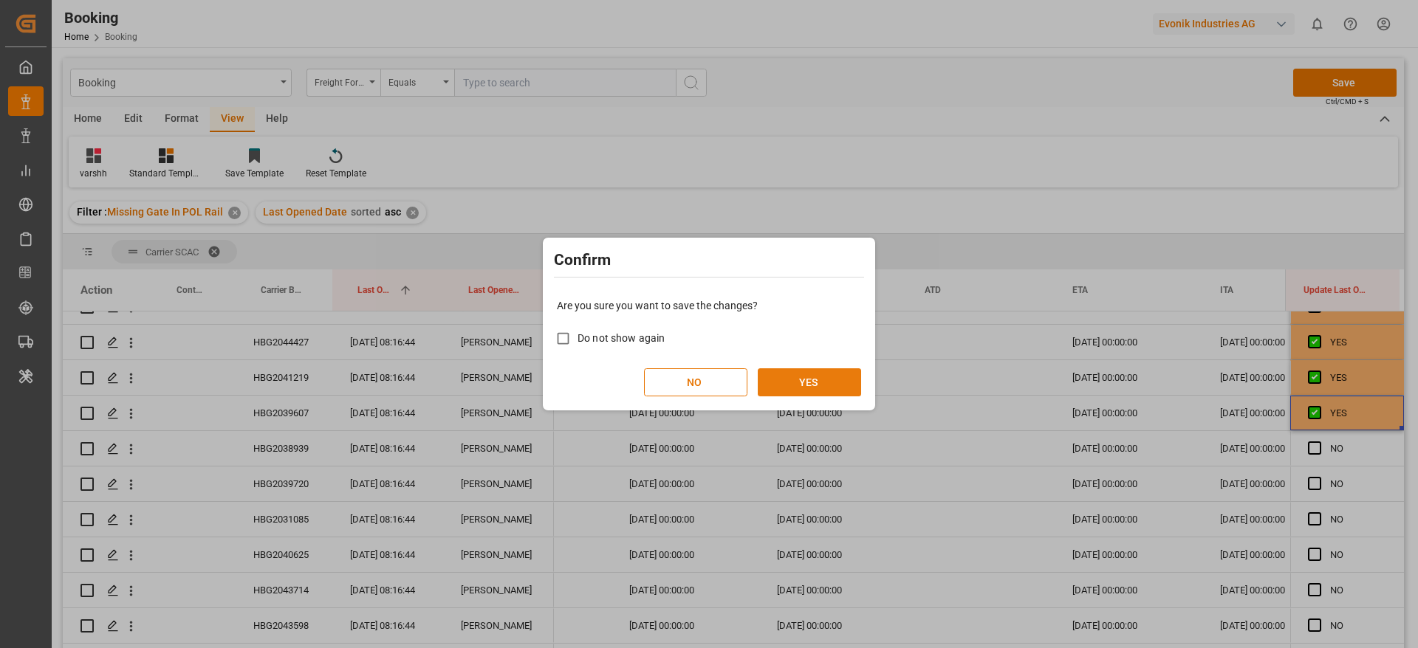
click at [835, 376] on button "YES" at bounding box center [809, 382] width 103 height 28
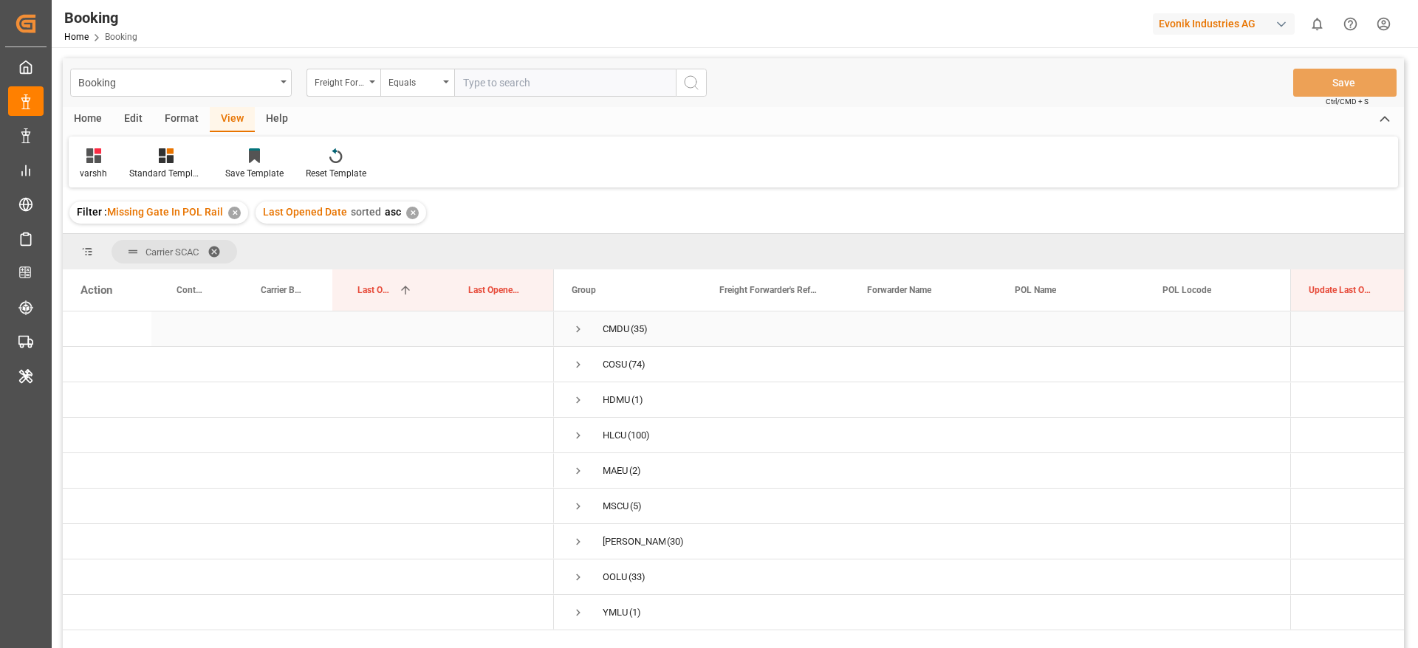
click at [580, 330] on span "Press SPACE to select this row." at bounding box center [578, 329] width 13 height 13
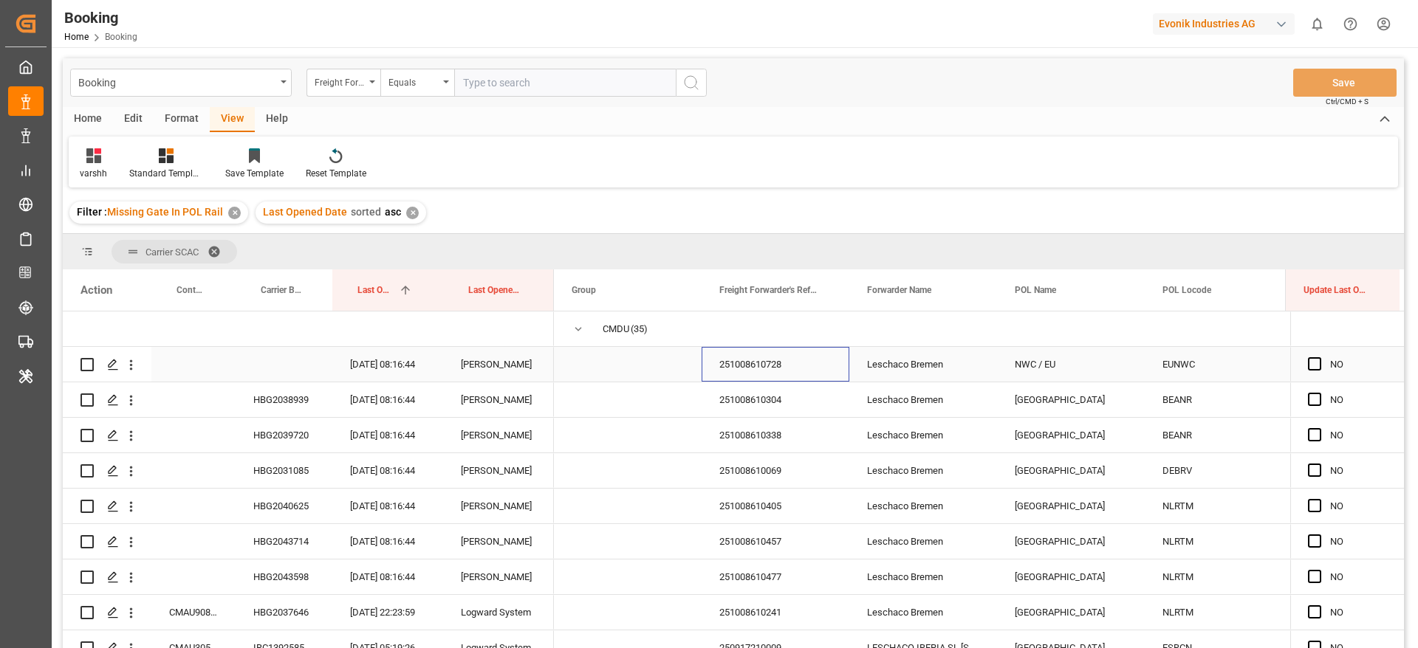
click at [755, 361] on div "251008610728" at bounding box center [775, 364] width 148 height 35
click at [764, 391] on div "251008610304" at bounding box center [775, 399] width 148 height 35
click at [765, 368] on div "251008610728" at bounding box center [775, 364] width 148 height 35
click at [130, 372] on icon "open menu" at bounding box center [131, 365] width 16 height 16
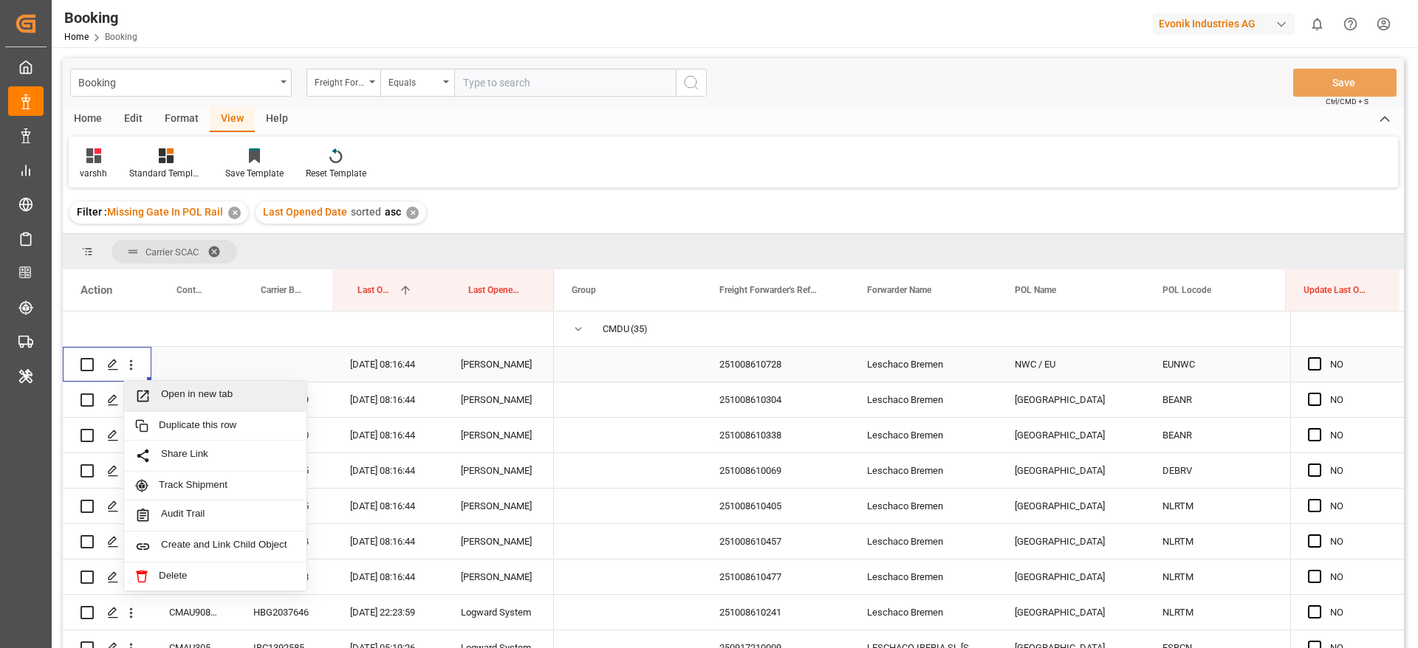
click at [174, 390] on span "Open in new tab" at bounding box center [228, 396] width 134 height 16
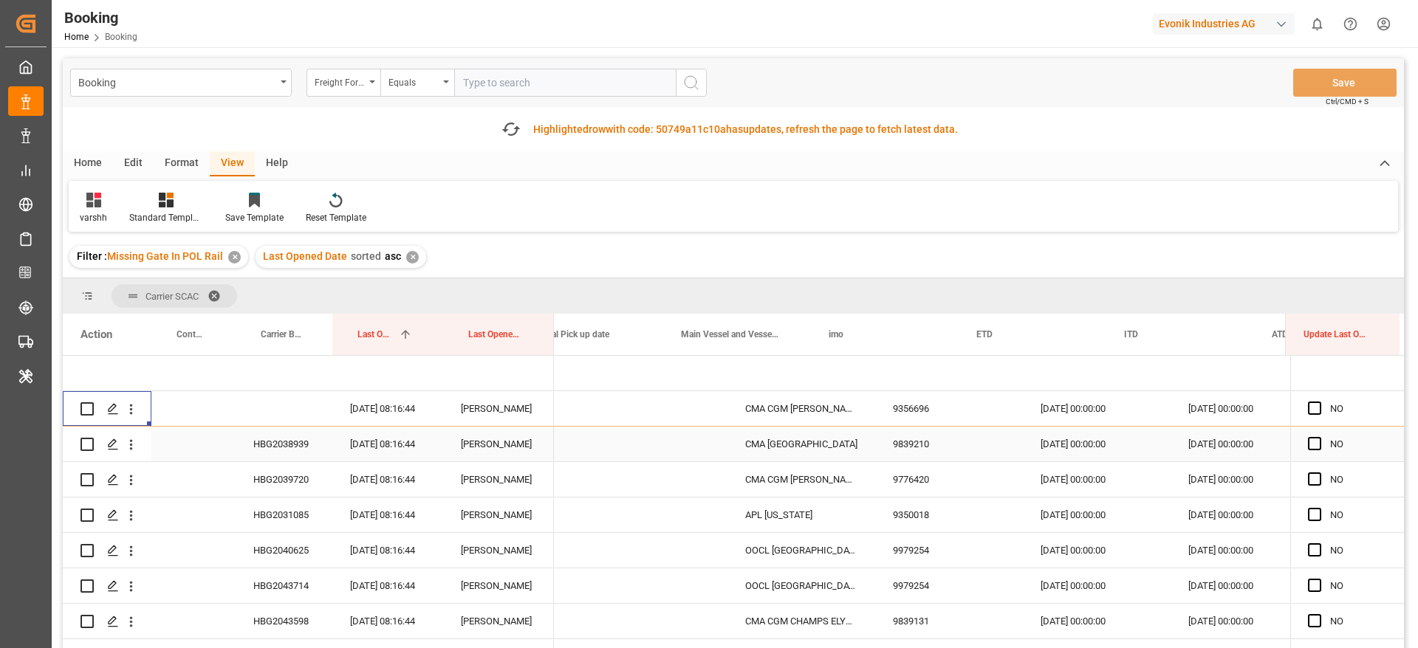
scroll to position [0, 1987]
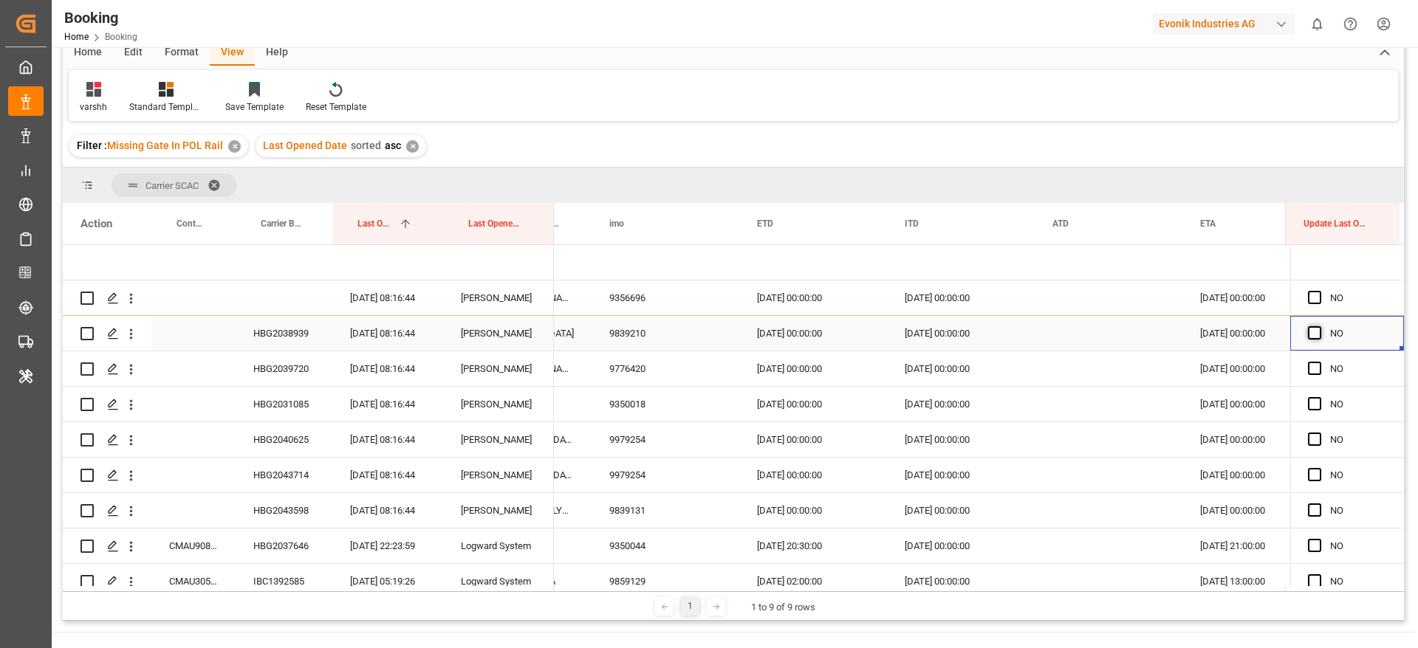
click at [1310, 329] on span "Press SPACE to select this row." at bounding box center [1314, 332] width 13 height 13
click at [1319, 326] on input "Press SPACE to select this row." at bounding box center [1319, 326] width 0 height 0
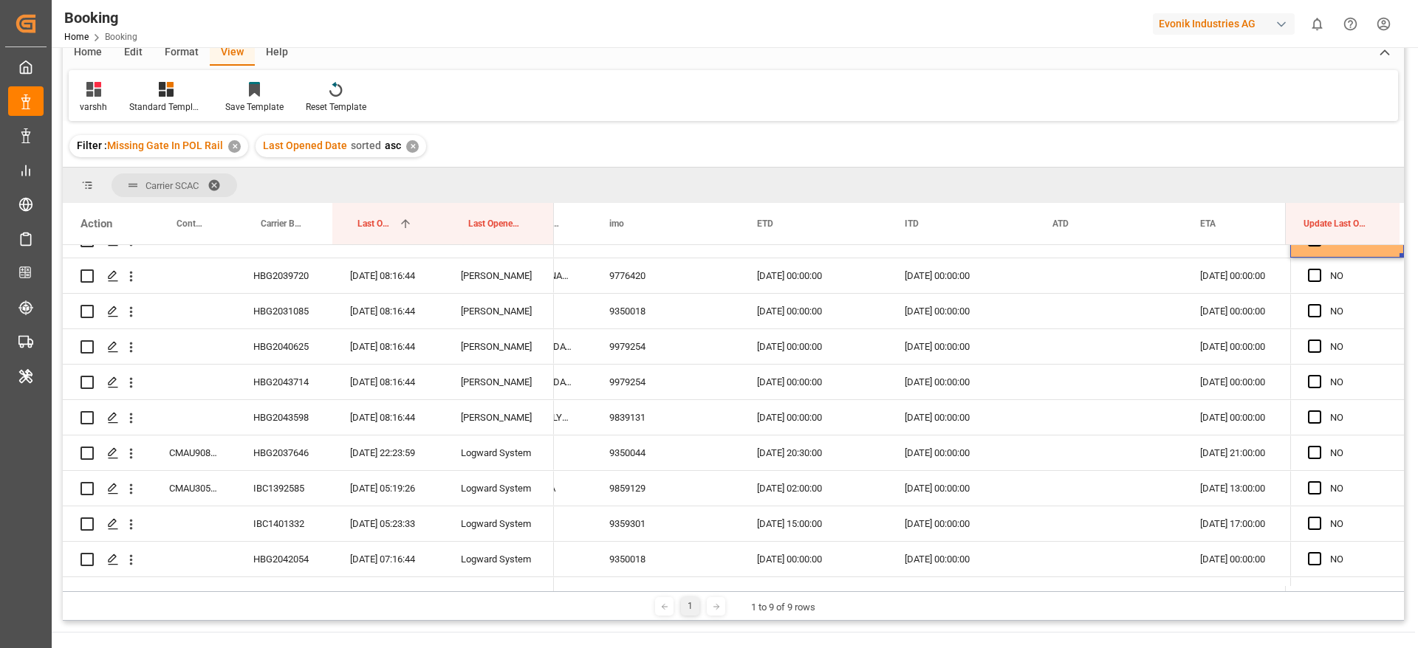
scroll to position [0, 0]
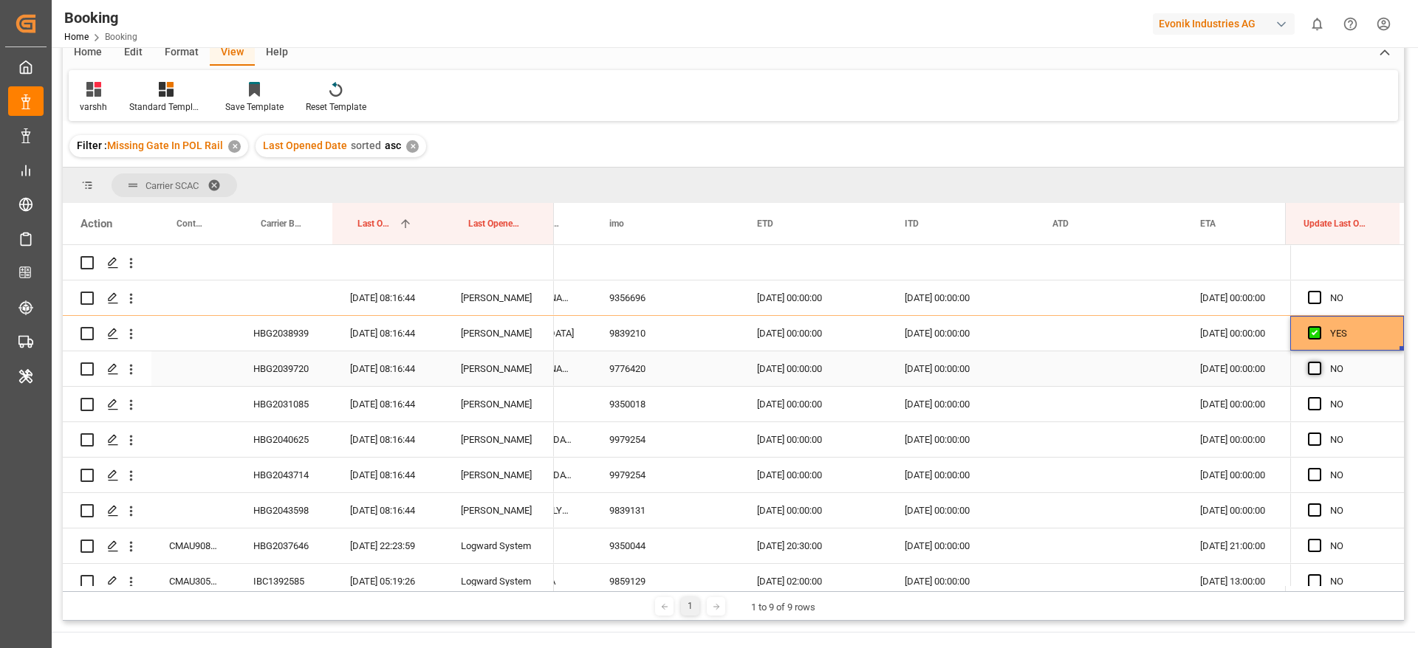
click at [1308, 363] on span "Press SPACE to select this row." at bounding box center [1314, 368] width 13 height 13
click at [1319, 362] on input "Press SPACE to select this row." at bounding box center [1319, 362] width 0 height 0
click at [1313, 406] on span "Press SPACE to select this row." at bounding box center [1314, 403] width 13 height 13
click at [1319, 397] on input "Press SPACE to select this row." at bounding box center [1319, 397] width 0 height 0
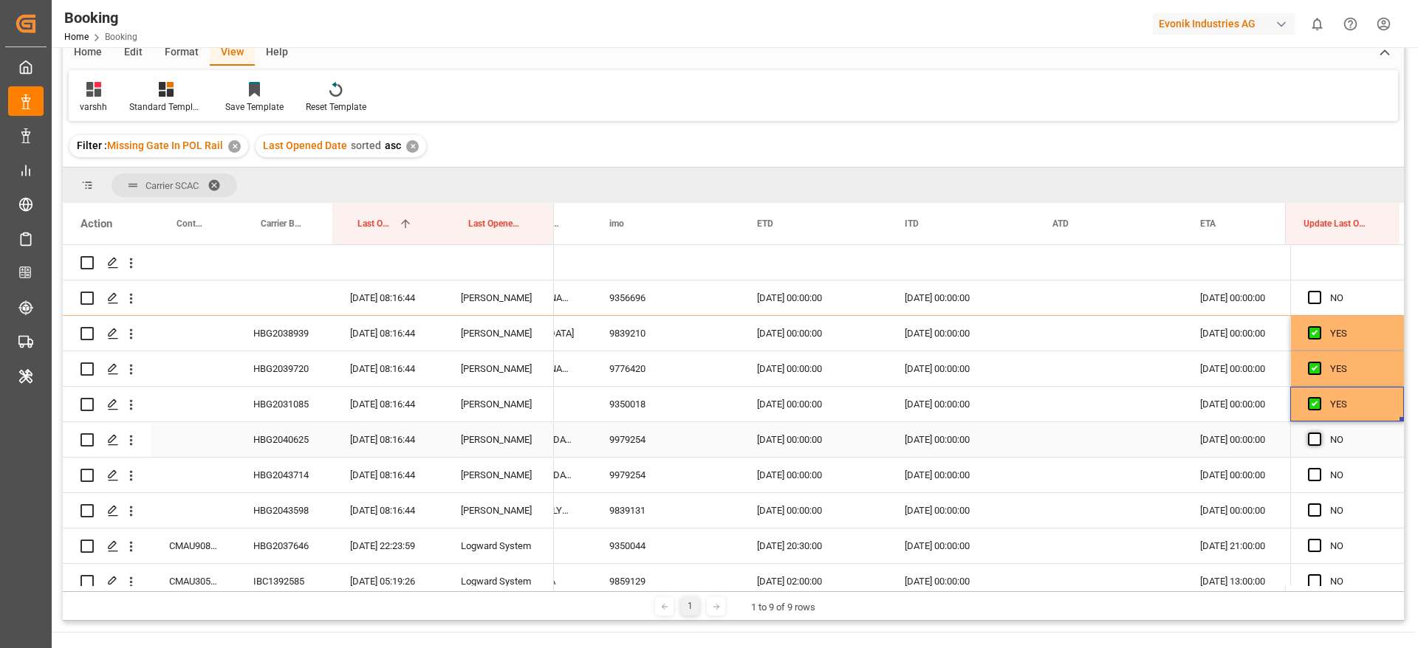
click at [1312, 445] on span "Press SPACE to select this row." at bounding box center [1314, 439] width 13 height 13
click at [1319, 433] on input "Press SPACE to select this row." at bounding box center [1319, 433] width 0 height 0
click at [1311, 479] on span "Press SPACE to select this row." at bounding box center [1314, 474] width 13 height 13
click at [1319, 468] on input "Press SPACE to select this row." at bounding box center [1319, 468] width 0 height 0
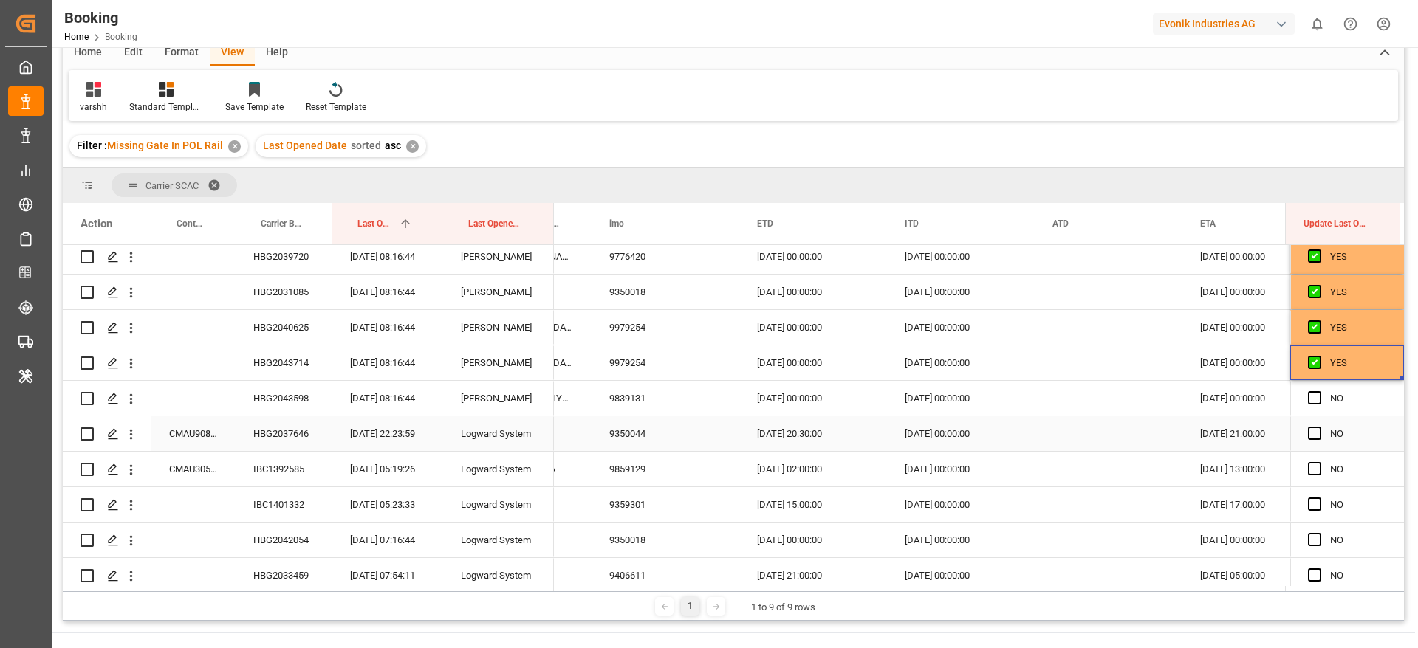
scroll to position [222, 0]
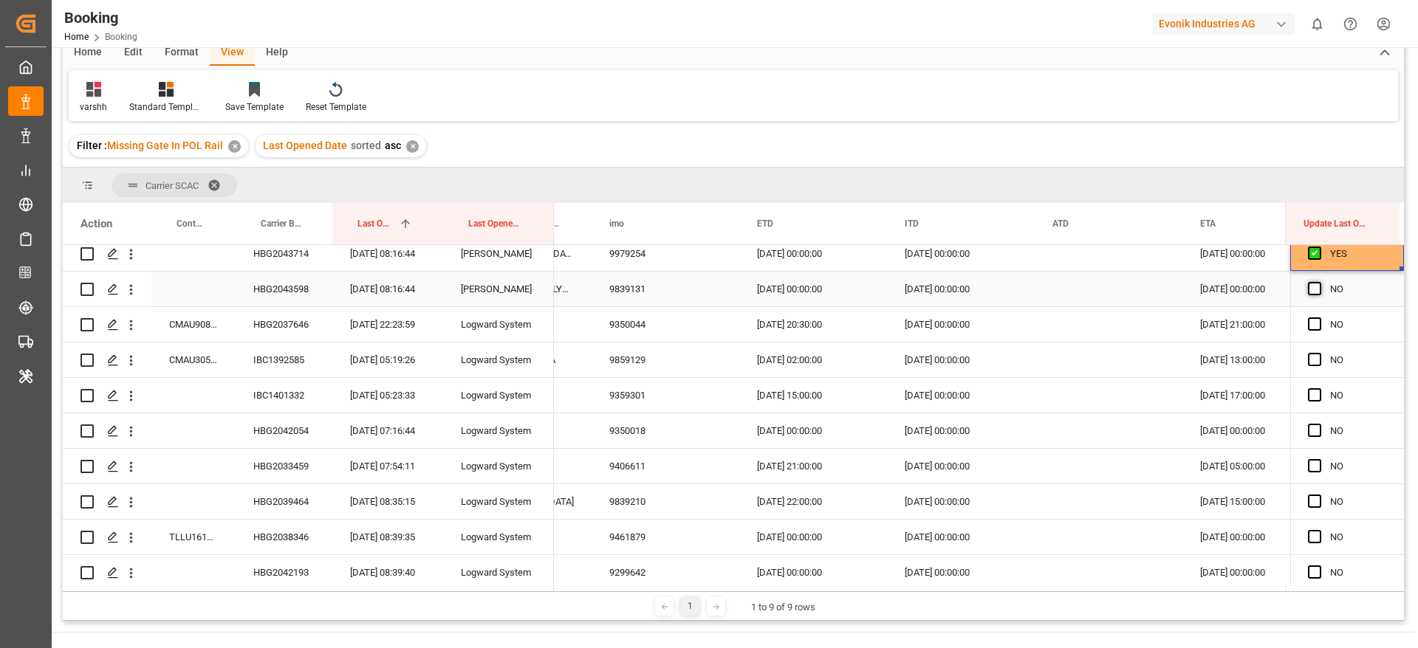
click at [1310, 289] on span "Press SPACE to select this row." at bounding box center [1314, 288] width 13 height 13
click at [1319, 282] on input "Press SPACE to select this row." at bounding box center [1319, 282] width 0 height 0
click at [1311, 318] on span "Press SPACE to select this row." at bounding box center [1314, 324] width 13 height 13
click at [1319, 318] on input "Press SPACE to select this row." at bounding box center [1319, 318] width 0 height 0
click at [1308, 357] on span "Press SPACE to select this row." at bounding box center [1314, 359] width 13 height 13
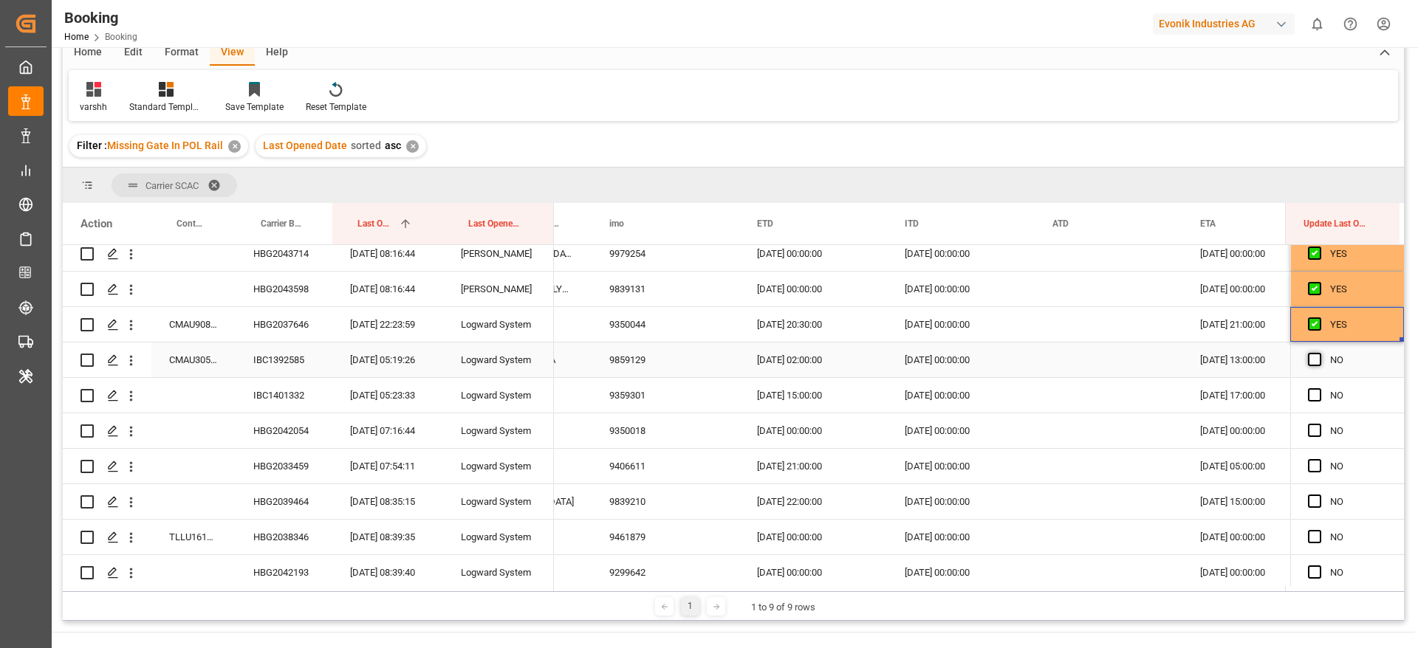
click at [1319, 353] on input "Press SPACE to select this row." at bounding box center [1319, 353] width 0 height 0
click at [1308, 396] on span "Press SPACE to select this row." at bounding box center [1314, 394] width 13 height 13
click at [1319, 388] on input "Press SPACE to select this row." at bounding box center [1319, 388] width 0 height 0
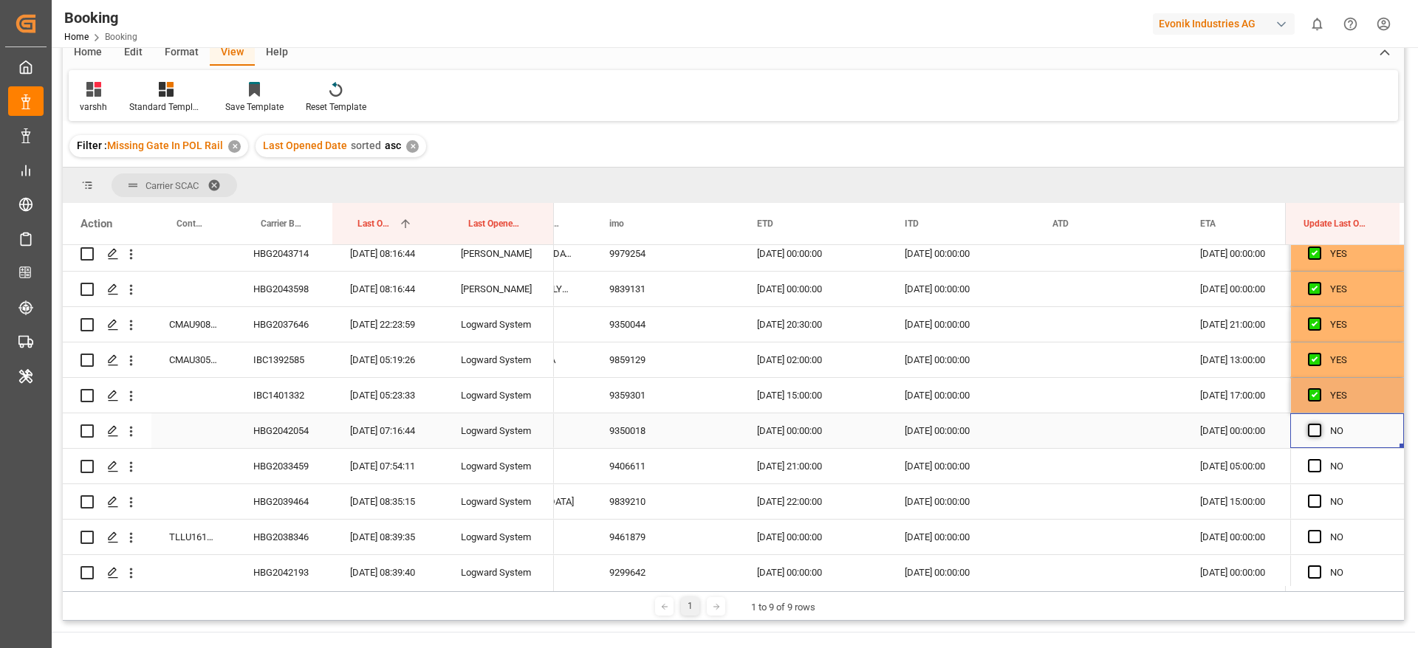
click at [1311, 426] on span "Press SPACE to select this row." at bounding box center [1314, 430] width 13 height 13
click at [1319, 424] on input "Press SPACE to select this row." at bounding box center [1319, 424] width 0 height 0
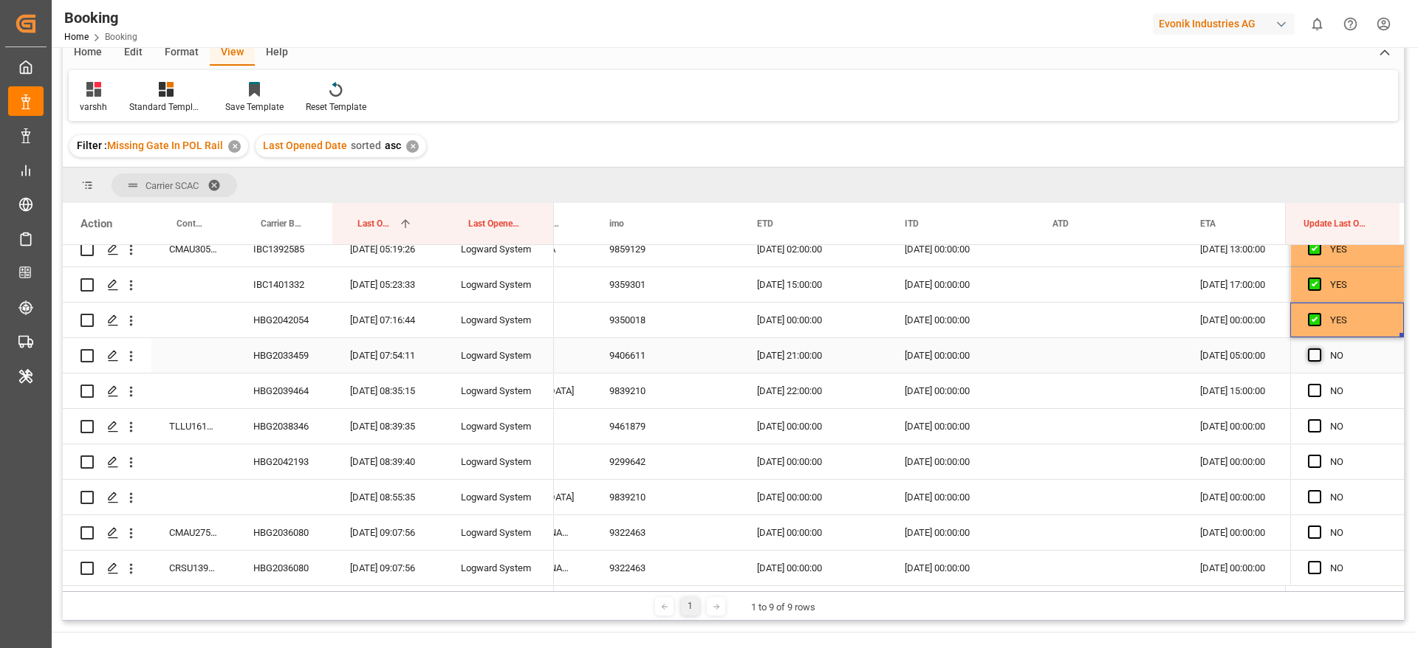
click at [1308, 357] on span "Press SPACE to select this row." at bounding box center [1314, 355] width 13 height 13
click at [1319, 349] on input "Press SPACE to select this row." at bounding box center [1319, 349] width 0 height 0
click at [1308, 388] on span "Press SPACE to select this row." at bounding box center [1314, 390] width 13 height 13
click at [1319, 384] on input "Press SPACE to select this row." at bounding box center [1319, 384] width 0 height 0
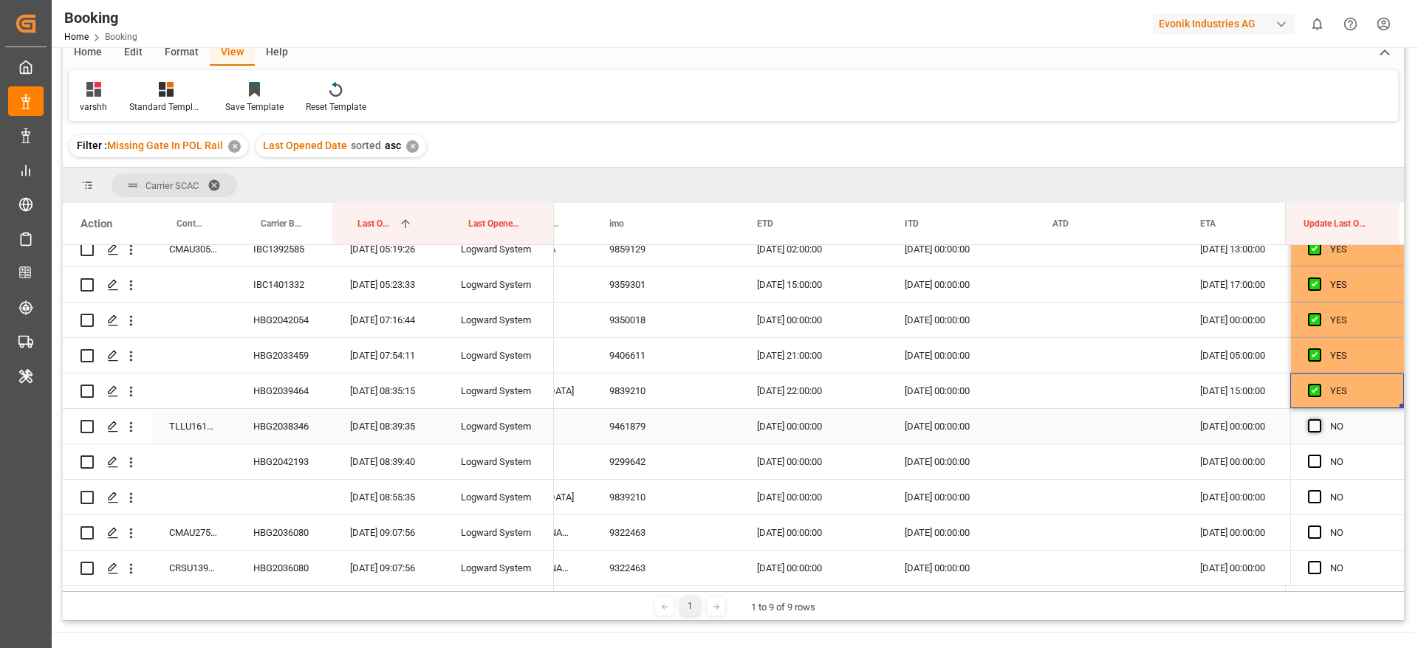
click at [1309, 420] on span "Press SPACE to select this row." at bounding box center [1314, 425] width 13 height 13
click at [1319, 419] on input "Press SPACE to select this row." at bounding box center [1319, 419] width 0 height 0
click at [1310, 461] on span "Press SPACE to select this row." at bounding box center [1314, 461] width 13 height 13
click at [1319, 455] on input "Press SPACE to select this row." at bounding box center [1319, 455] width 0 height 0
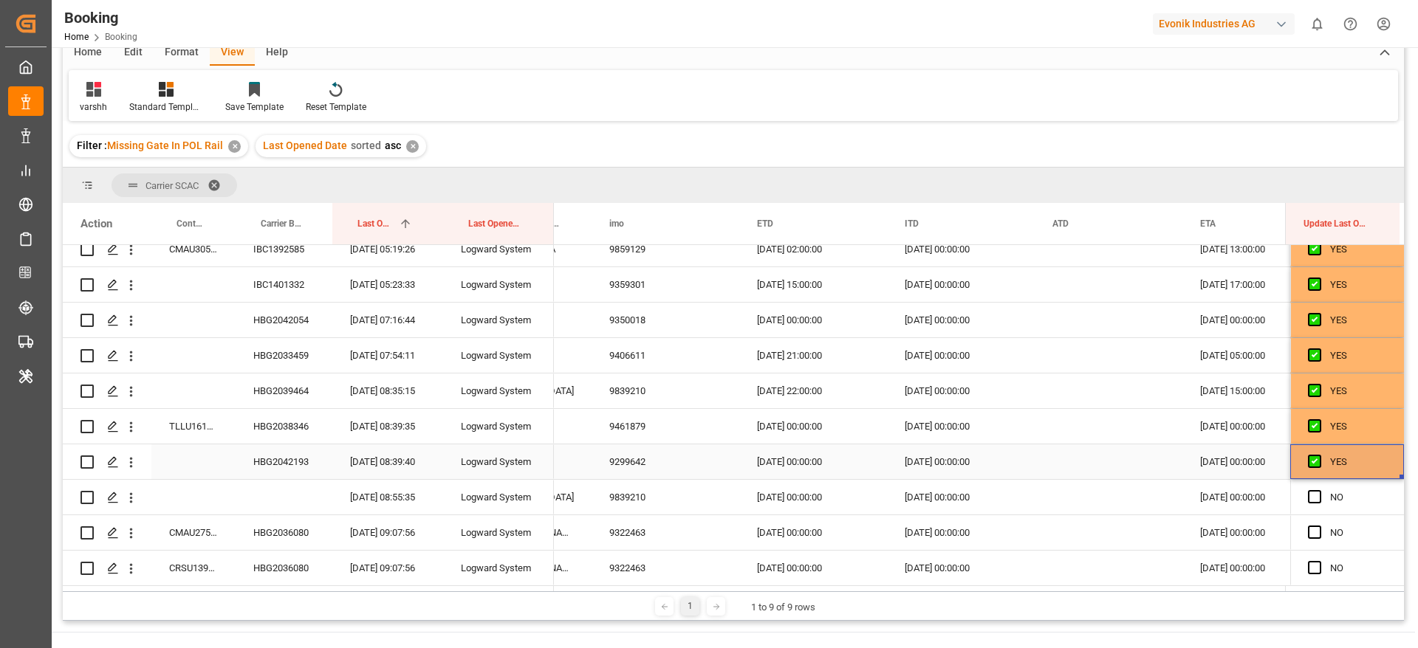
scroll to position [443, 0]
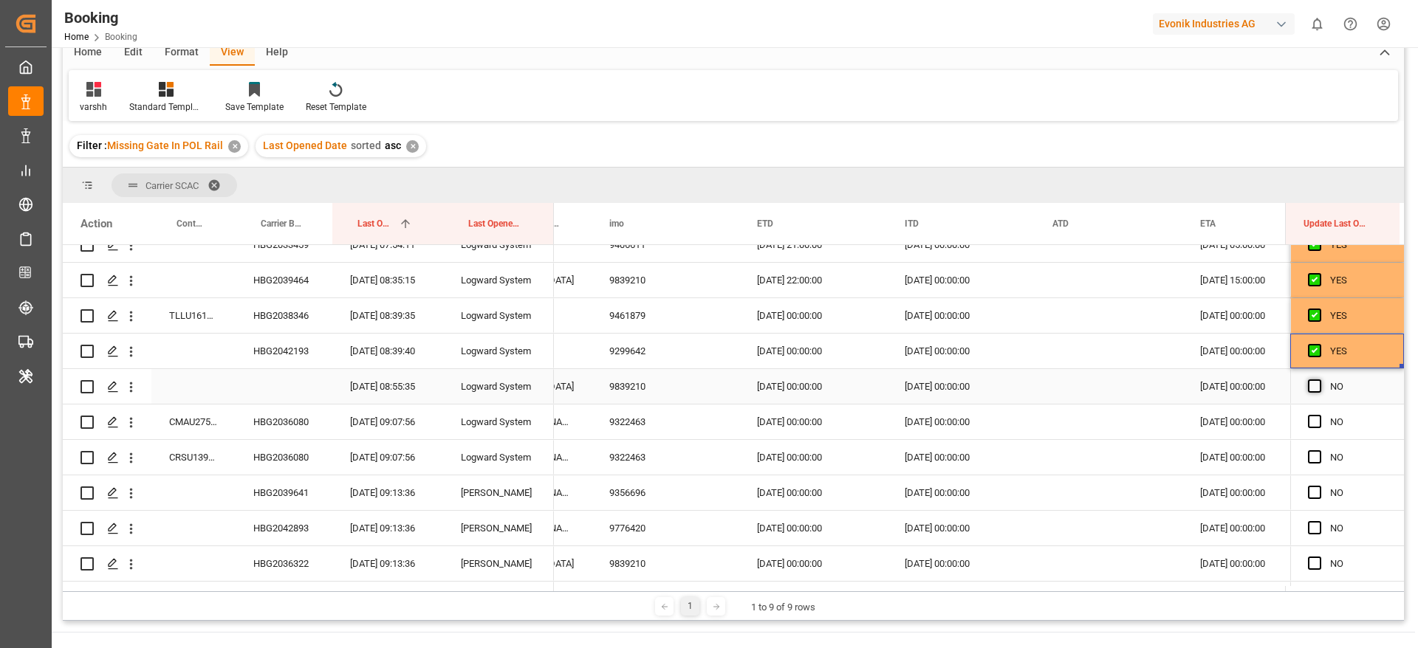
click at [1312, 387] on span "Press SPACE to select this row." at bounding box center [1314, 386] width 13 height 13
click at [1319, 380] on input "Press SPACE to select this row." at bounding box center [1319, 380] width 0 height 0
click at [1310, 424] on span "Press SPACE to select this row." at bounding box center [1314, 421] width 13 height 13
click at [1319, 415] on input "Press SPACE to select this row." at bounding box center [1319, 415] width 0 height 0
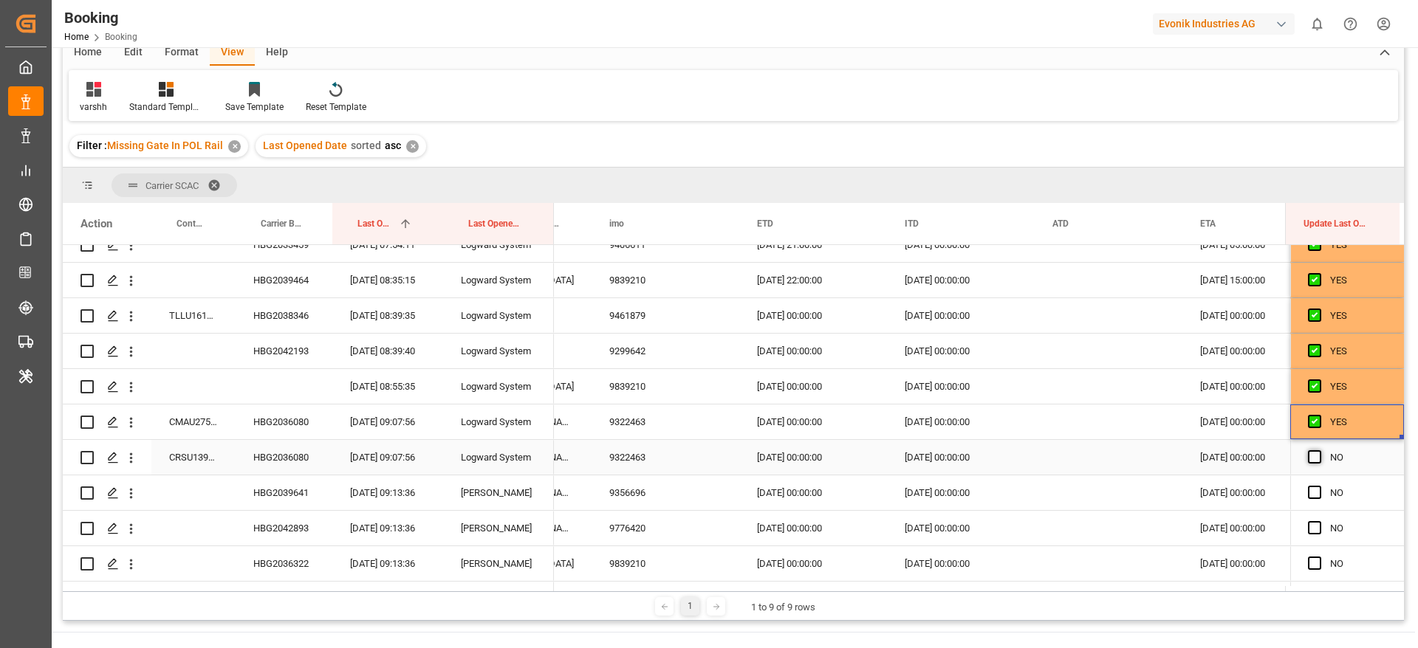
click at [1310, 450] on span "Press SPACE to select this row." at bounding box center [1314, 456] width 13 height 13
click at [1319, 450] on input "Press SPACE to select this row." at bounding box center [1319, 450] width 0 height 0
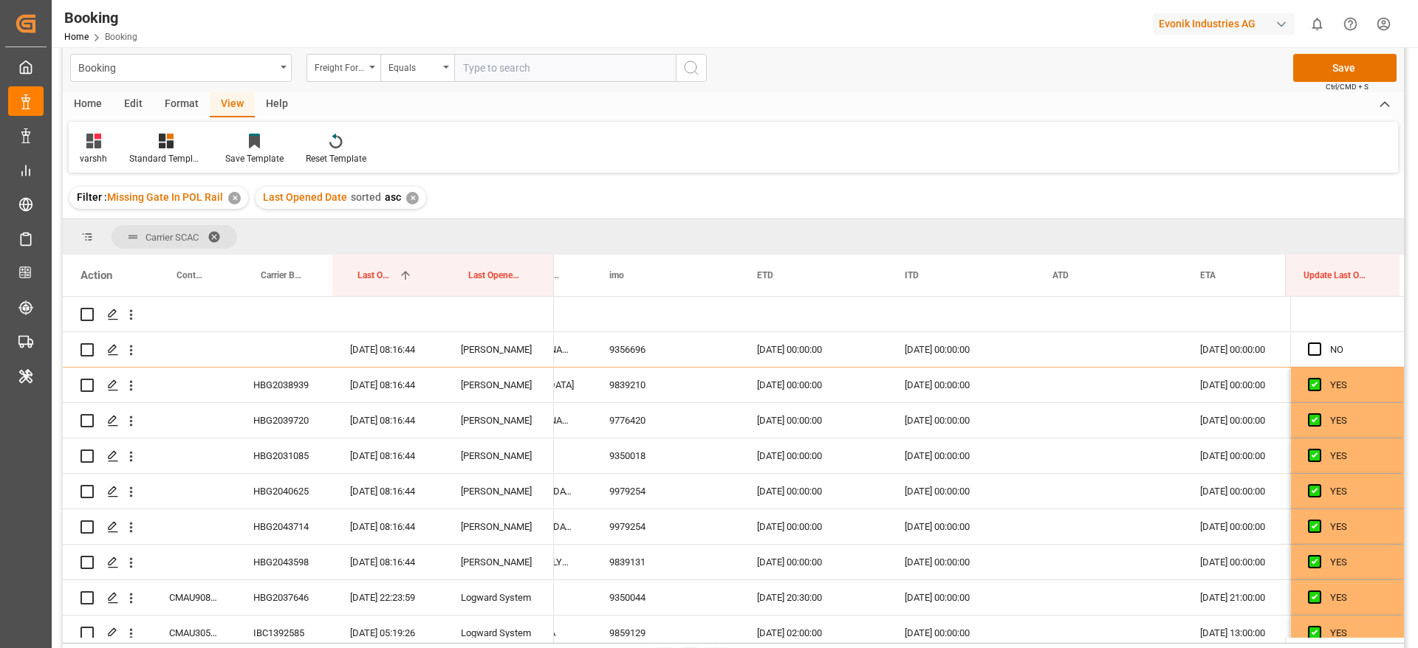
scroll to position [0, 0]
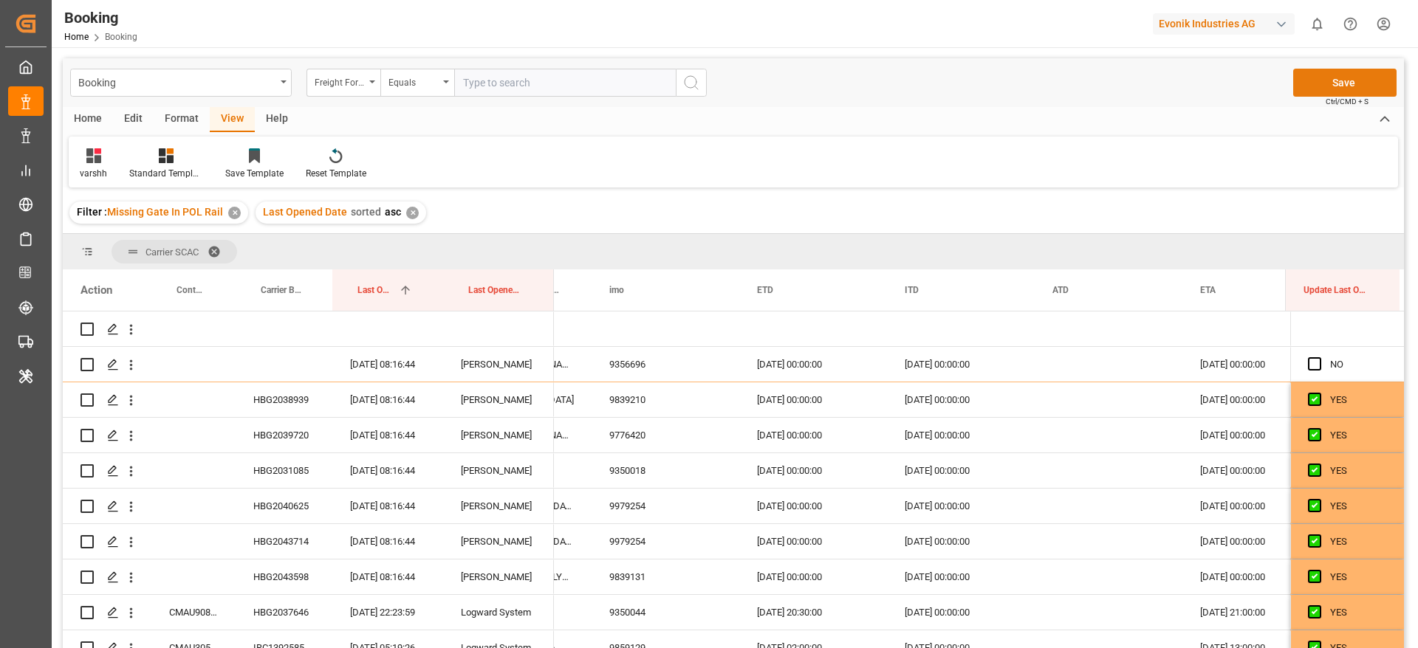
click at [1325, 74] on button "Save" at bounding box center [1344, 83] width 103 height 28
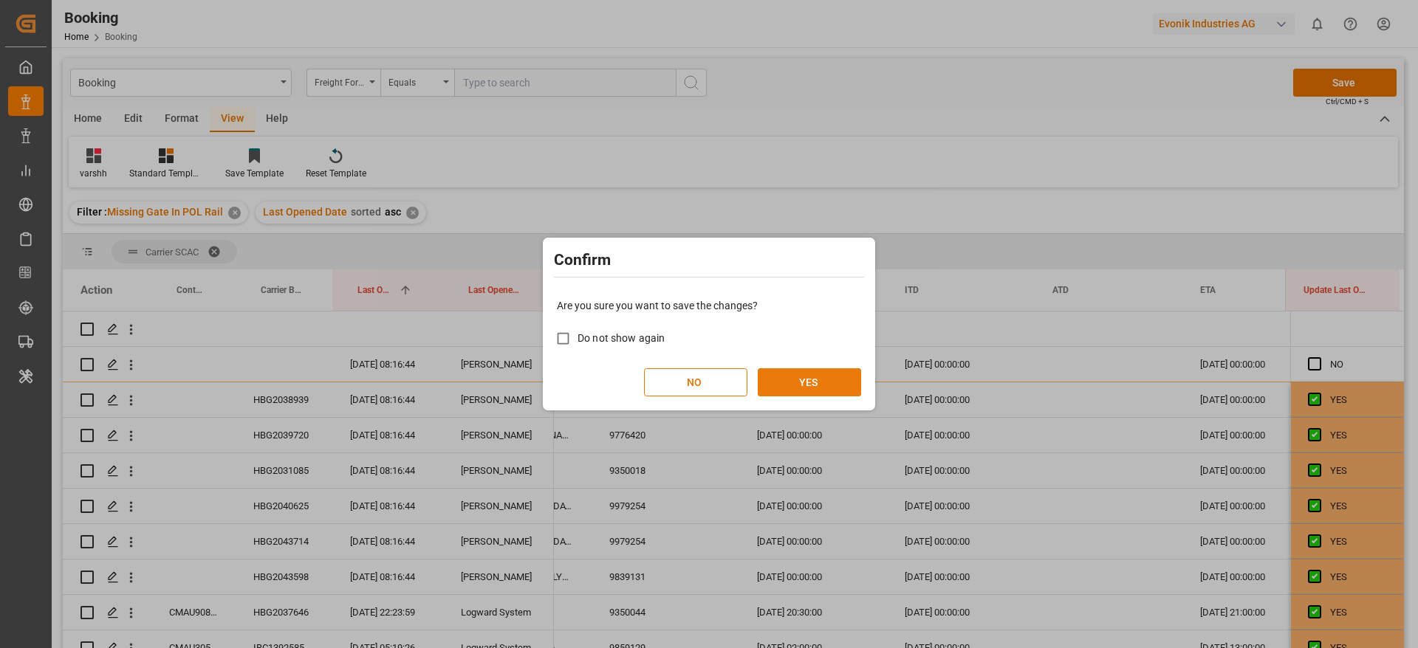
click at [810, 386] on button "YES" at bounding box center [809, 382] width 103 height 28
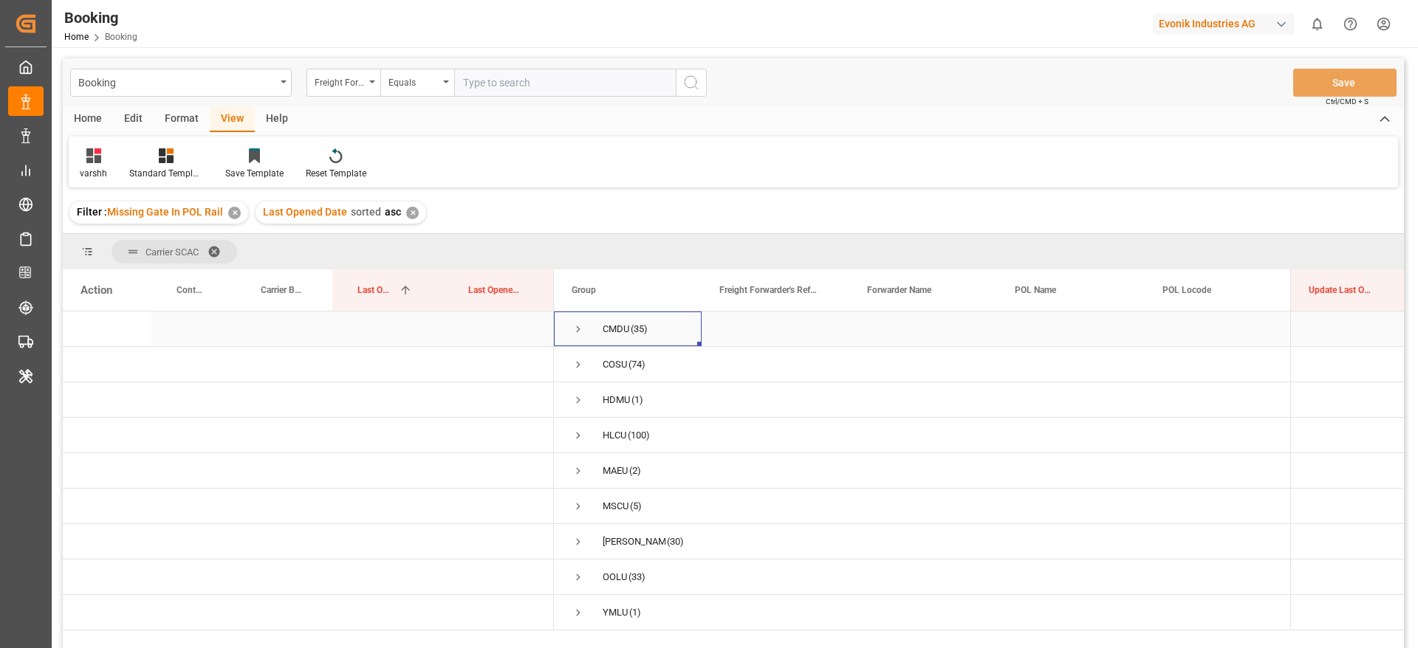
click at [580, 327] on span "Press SPACE to select this row." at bounding box center [578, 329] width 13 height 13
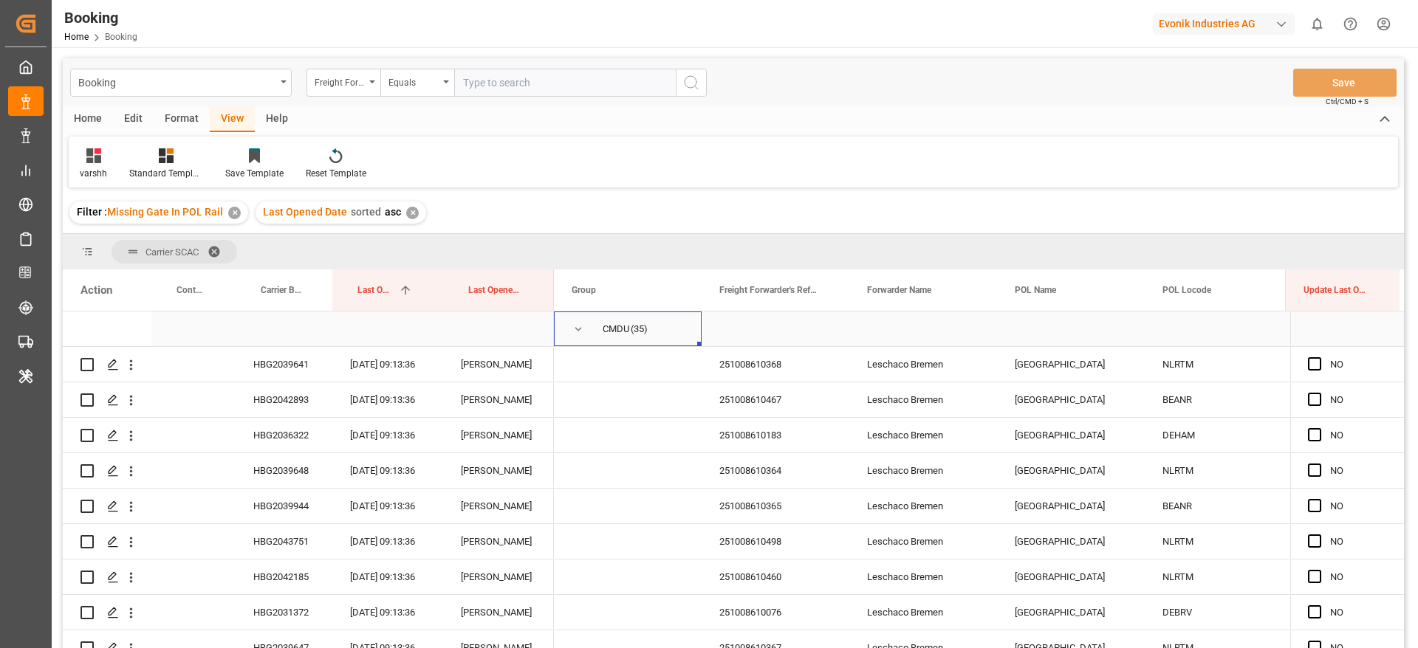
click at [574, 326] on span "Press SPACE to select this row." at bounding box center [578, 329] width 13 height 13
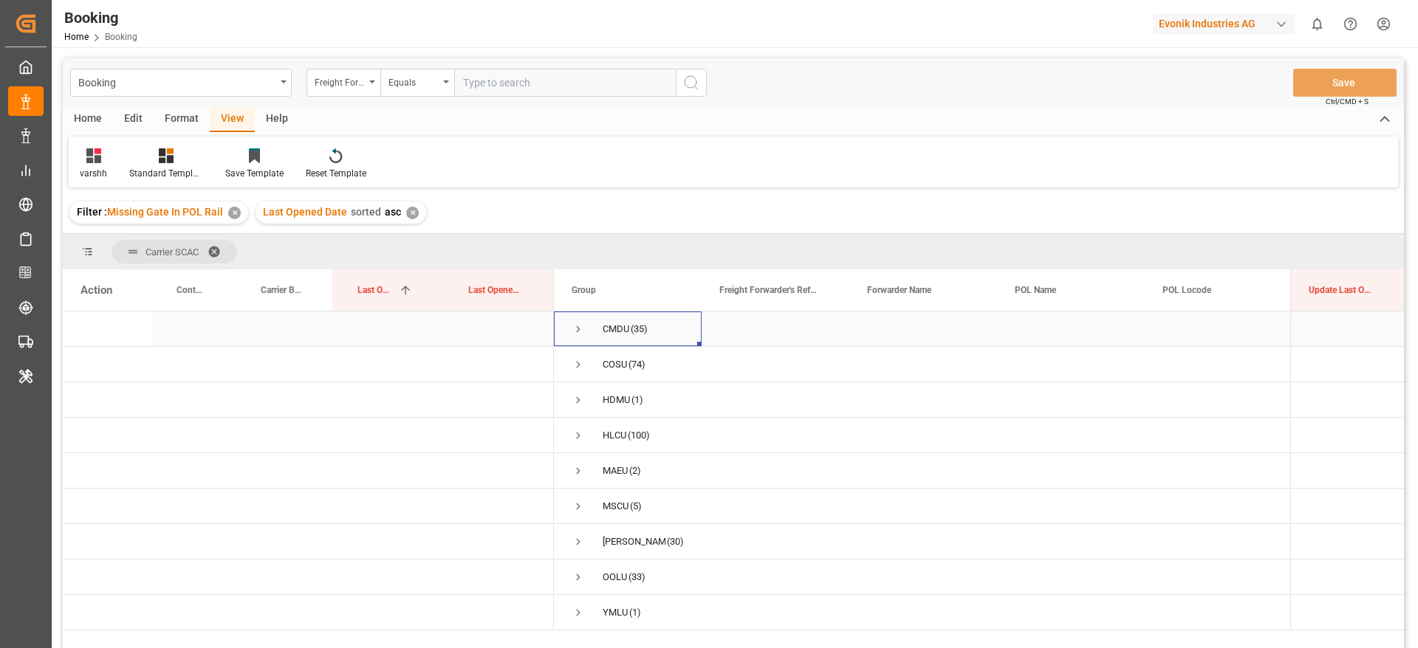
scroll to position [111, 0]
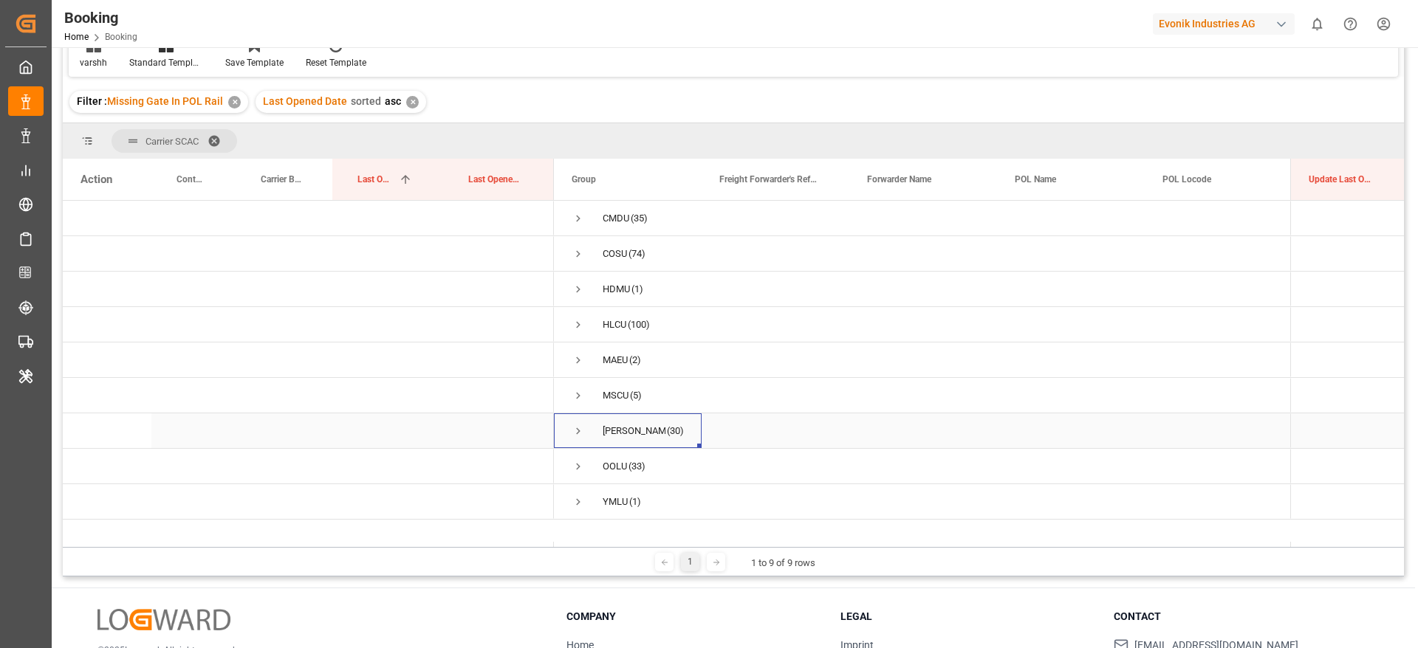
click at [577, 435] on span "Press SPACE to select this row." at bounding box center [578, 431] width 13 height 13
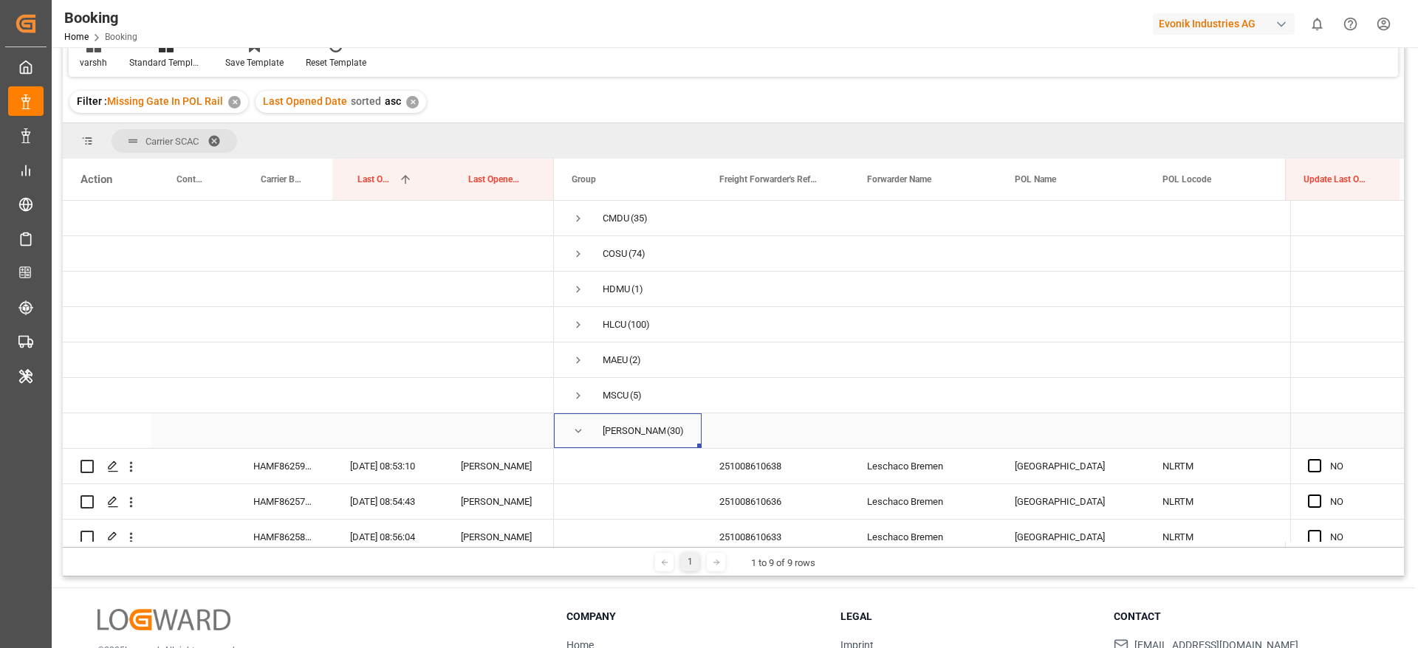
click at [583, 428] on span "Press SPACE to select this row." at bounding box center [578, 431] width 13 height 13
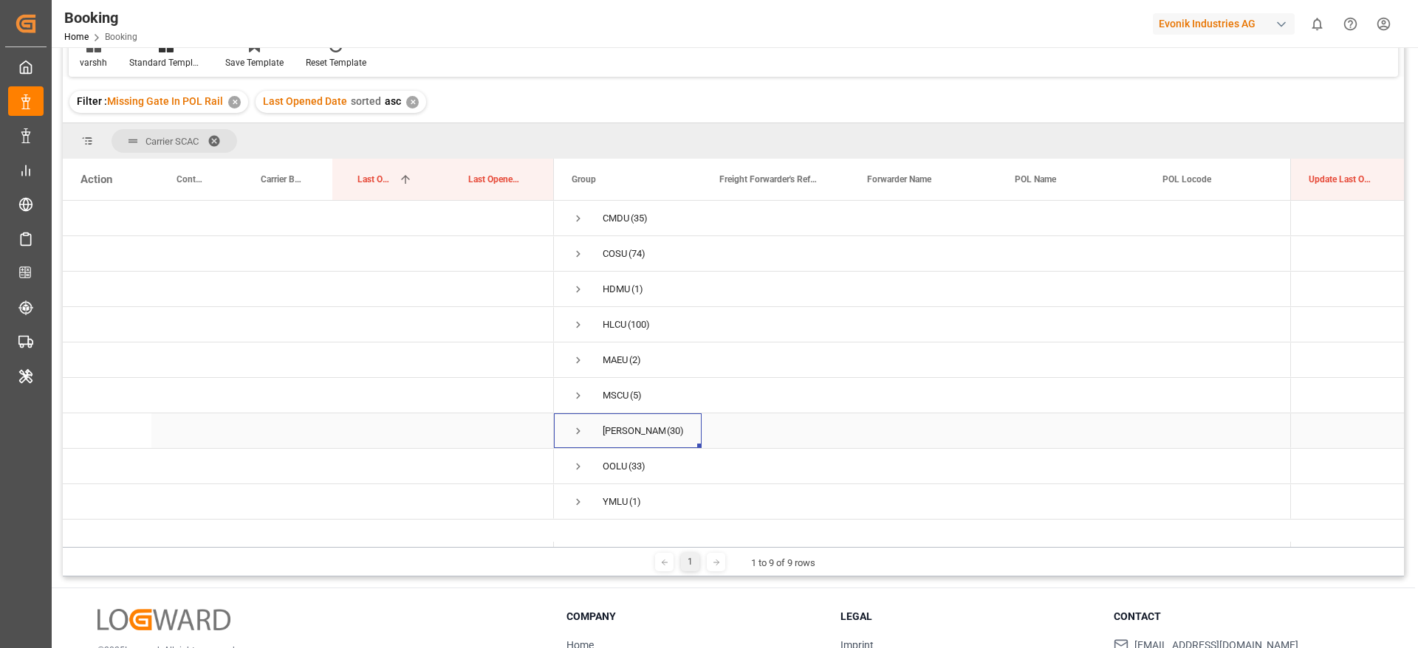
click at [580, 430] on span "Press SPACE to select this row." at bounding box center [578, 431] width 13 height 13
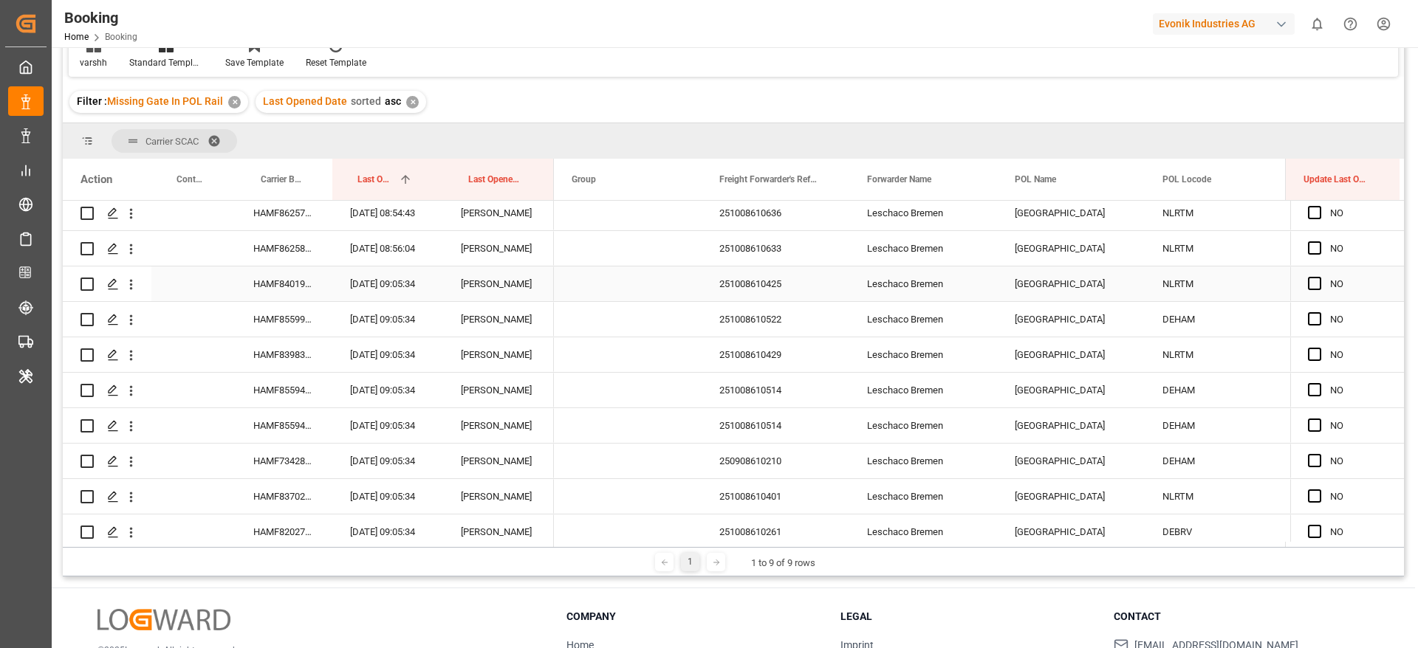
scroll to position [222, 0]
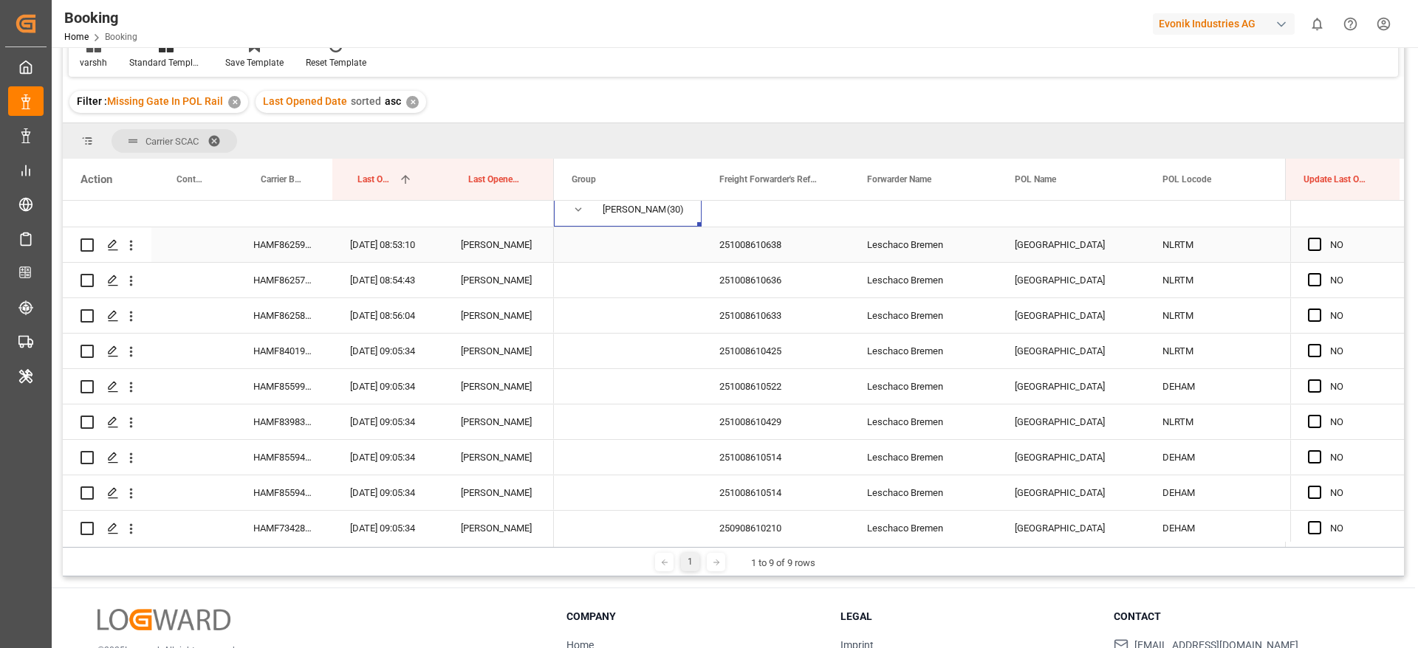
click at [274, 250] on div "HAMF86259400" at bounding box center [284, 244] width 97 height 35
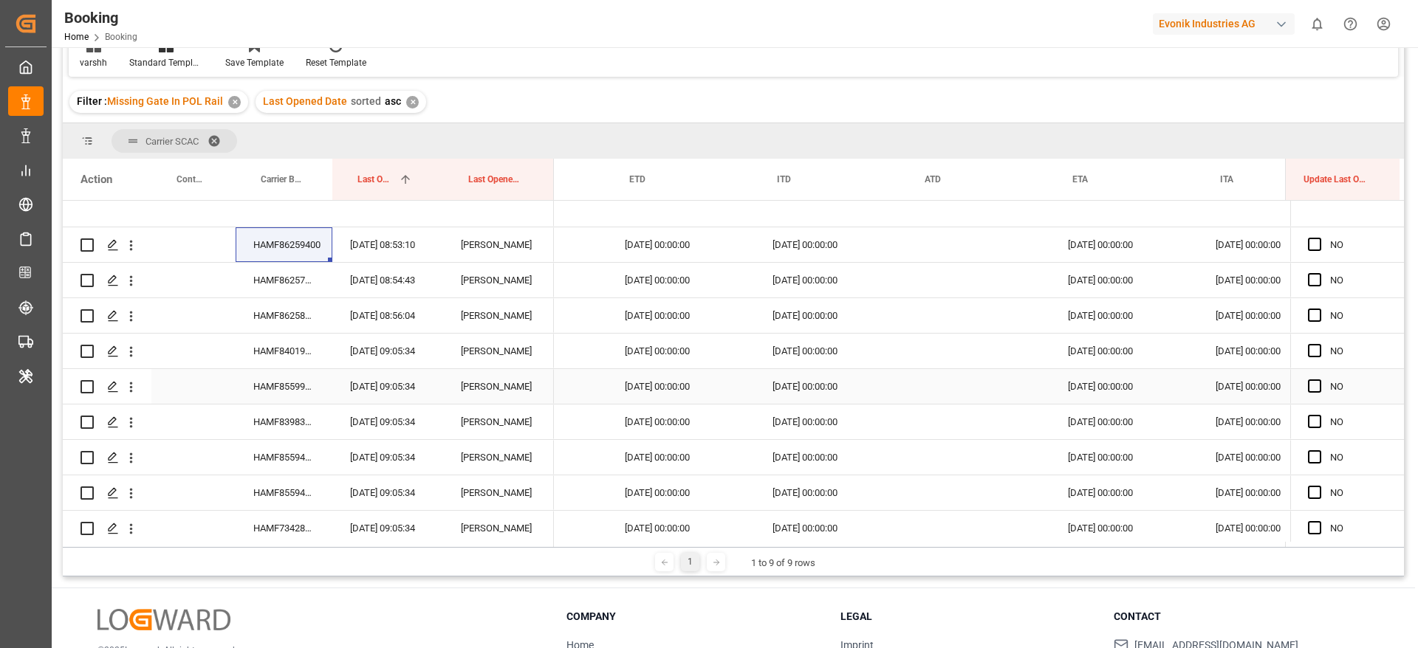
scroll to position [0, 2314]
click at [1311, 240] on span "Press SPACE to select this row." at bounding box center [1314, 244] width 13 height 13
click at [1319, 238] on input "Press SPACE to select this row." at bounding box center [1319, 238] width 0 height 0
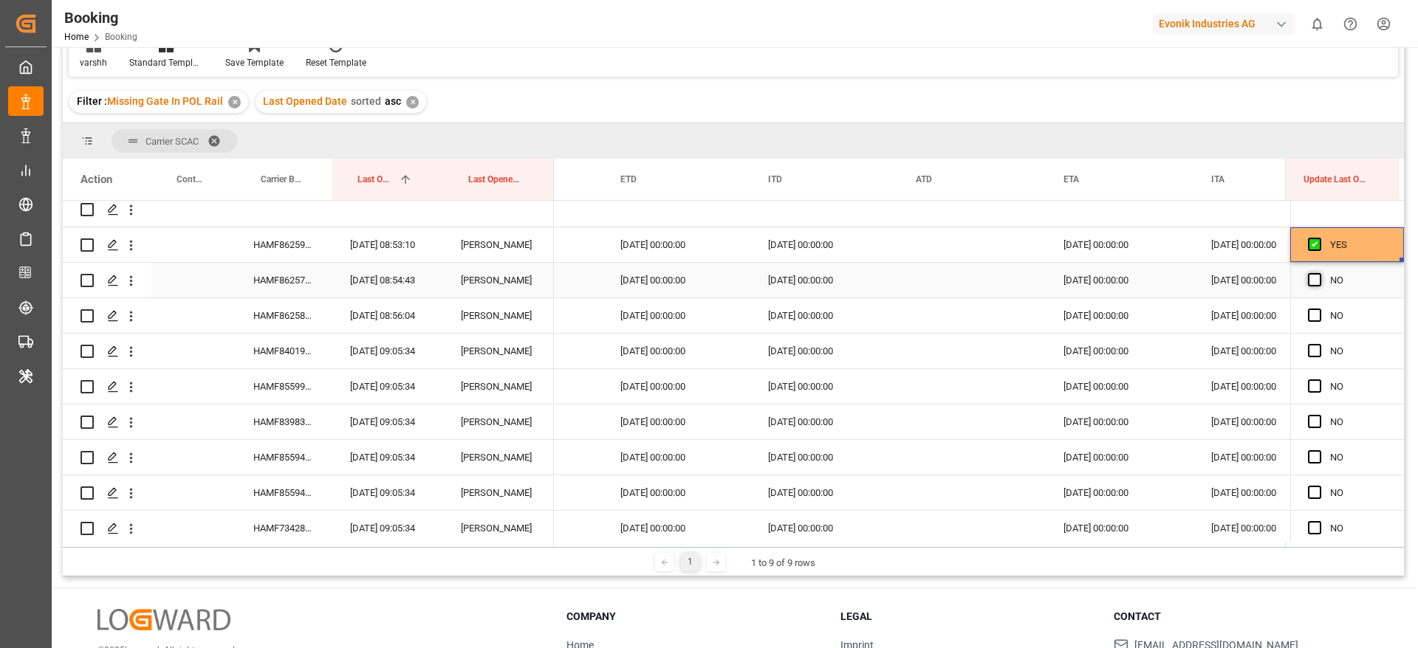
click at [1311, 282] on span "Press SPACE to select this row." at bounding box center [1314, 279] width 13 height 13
click at [1319, 273] on input "Press SPACE to select this row." at bounding box center [1319, 273] width 0 height 0
click at [1308, 312] on span "Press SPACE to select this row." at bounding box center [1314, 315] width 13 height 13
click at [1319, 309] on input "Press SPACE to select this row." at bounding box center [1319, 309] width 0 height 0
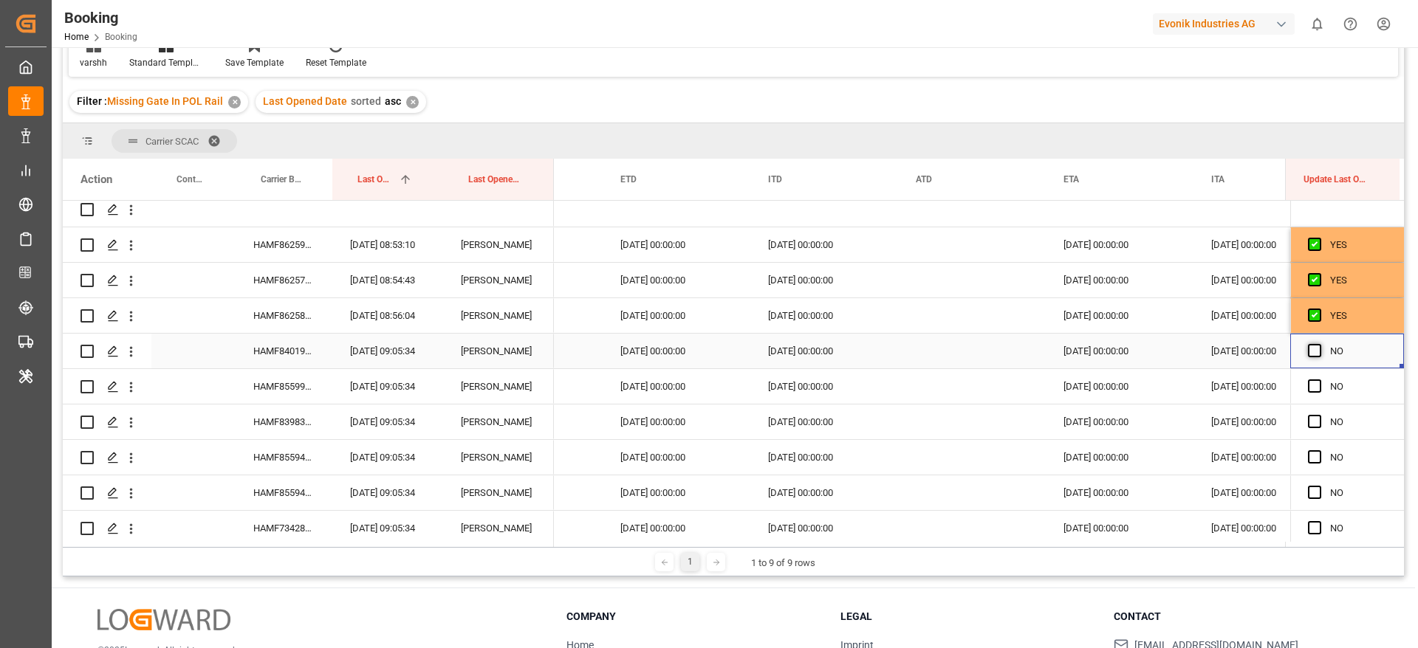
click at [1313, 353] on span "Press SPACE to select this row." at bounding box center [1314, 350] width 13 height 13
click at [1319, 344] on input "Press SPACE to select this row." at bounding box center [1319, 344] width 0 height 0
click at [1313, 389] on span "Press SPACE to select this row." at bounding box center [1314, 386] width 13 height 13
click at [1319, 380] on input "Press SPACE to select this row." at bounding box center [1319, 380] width 0 height 0
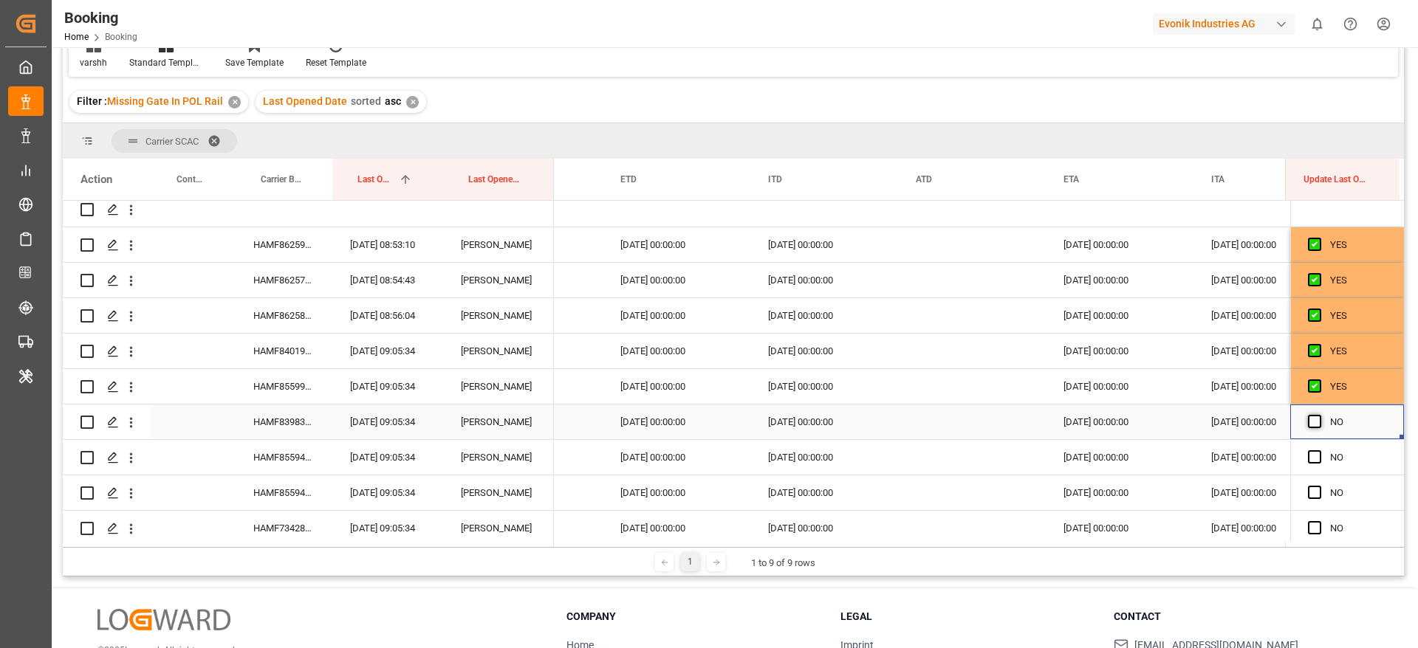
click at [1308, 424] on span "Press SPACE to select this row." at bounding box center [1314, 421] width 13 height 13
click at [1319, 415] on input "Press SPACE to select this row." at bounding box center [1319, 415] width 0 height 0
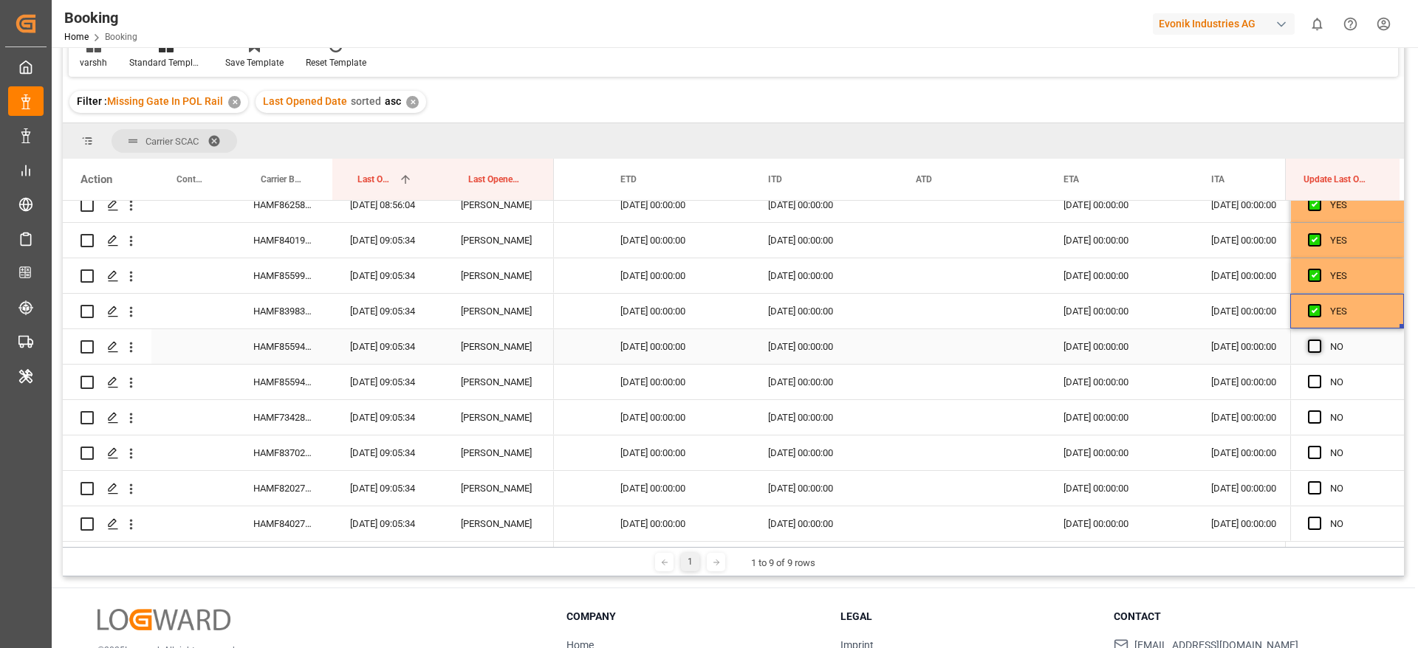
click at [1314, 349] on span "Press SPACE to select this row." at bounding box center [1314, 346] width 13 height 13
click at [1319, 340] on input "Press SPACE to select this row." at bounding box center [1319, 340] width 0 height 0
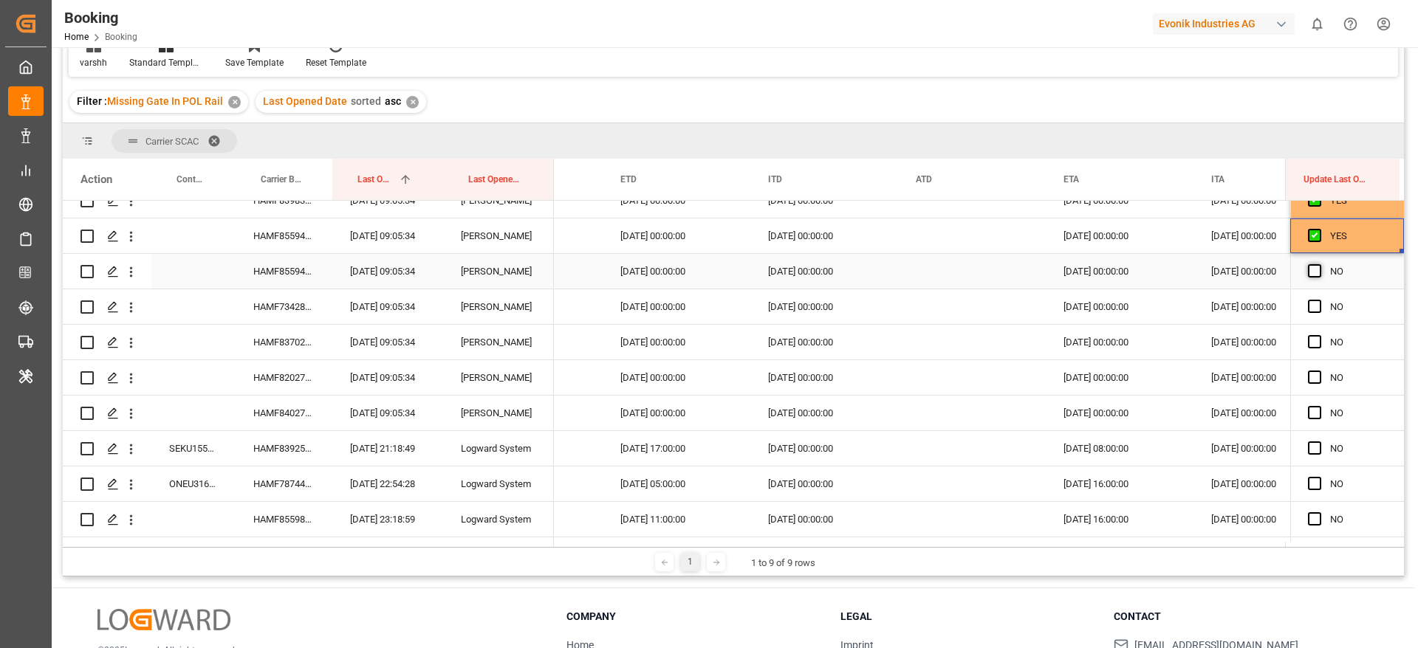
click at [1312, 270] on span "Press SPACE to select this row." at bounding box center [1314, 270] width 13 height 13
click at [1319, 264] on input "Press SPACE to select this row." at bounding box center [1319, 264] width 0 height 0
click at [1308, 306] on span "Press SPACE to select this row." at bounding box center [1314, 306] width 13 height 13
click at [1319, 300] on input "Press SPACE to select this row." at bounding box center [1319, 300] width 0 height 0
click at [1308, 340] on span "Press SPACE to select this row." at bounding box center [1314, 341] width 13 height 13
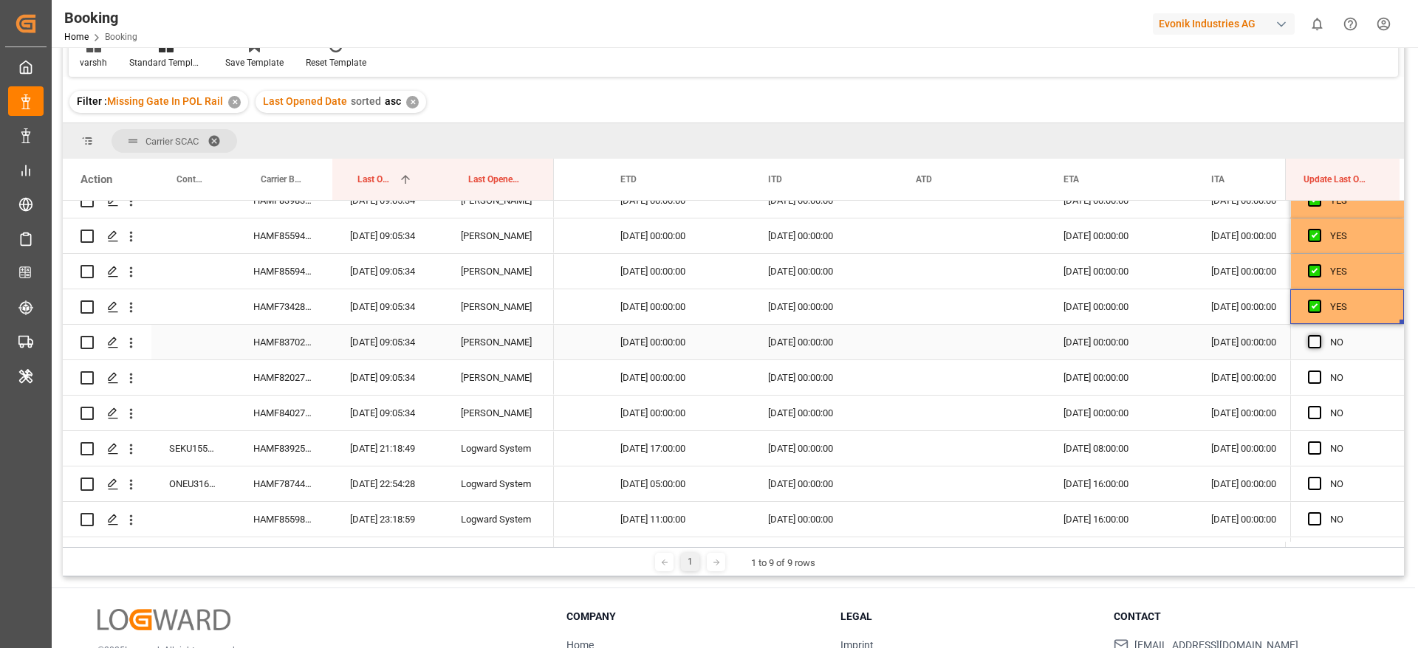
click at [1319, 335] on input "Press SPACE to select this row." at bounding box center [1319, 335] width 0 height 0
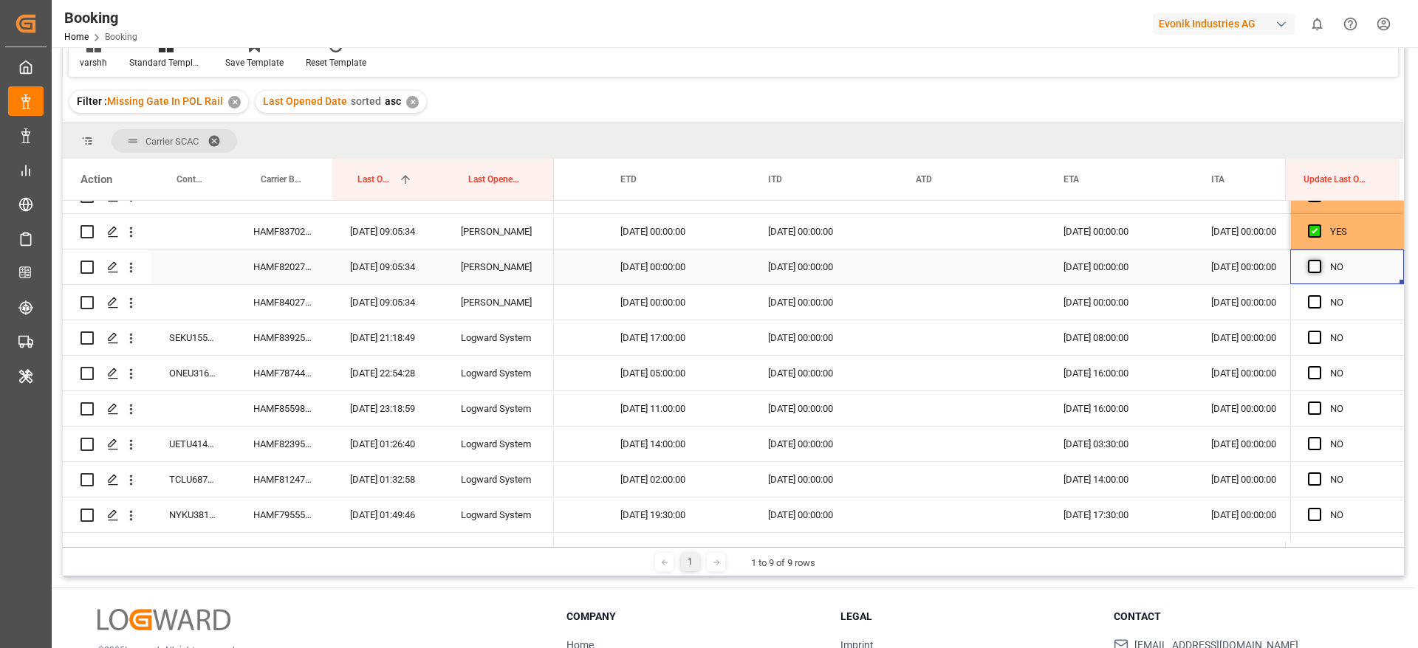
click at [1308, 264] on span "Press SPACE to select this row." at bounding box center [1314, 266] width 13 height 13
click at [1319, 260] on input "Press SPACE to select this row." at bounding box center [1319, 260] width 0 height 0
click at [1313, 299] on span "Press SPACE to select this row." at bounding box center [1314, 301] width 13 height 13
click at [1319, 295] on input "Press SPACE to select this row." at bounding box center [1319, 295] width 0 height 0
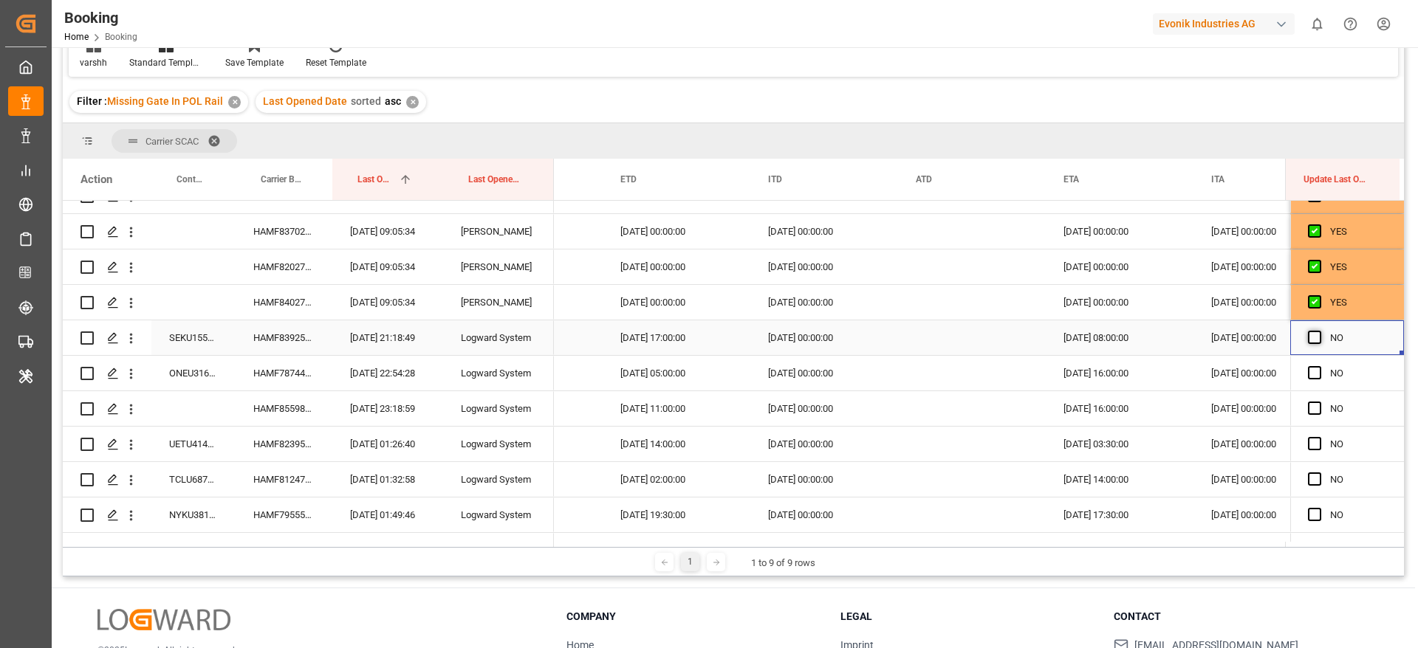
click at [1311, 332] on span "Press SPACE to select this row." at bounding box center [1314, 337] width 13 height 13
click at [1319, 331] on input "Press SPACE to select this row." at bounding box center [1319, 331] width 0 height 0
click at [1311, 374] on span "Press SPACE to select this row." at bounding box center [1314, 372] width 13 height 13
click at [1319, 366] on input "Press SPACE to select this row." at bounding box center [1319, 366] width 0 height 0
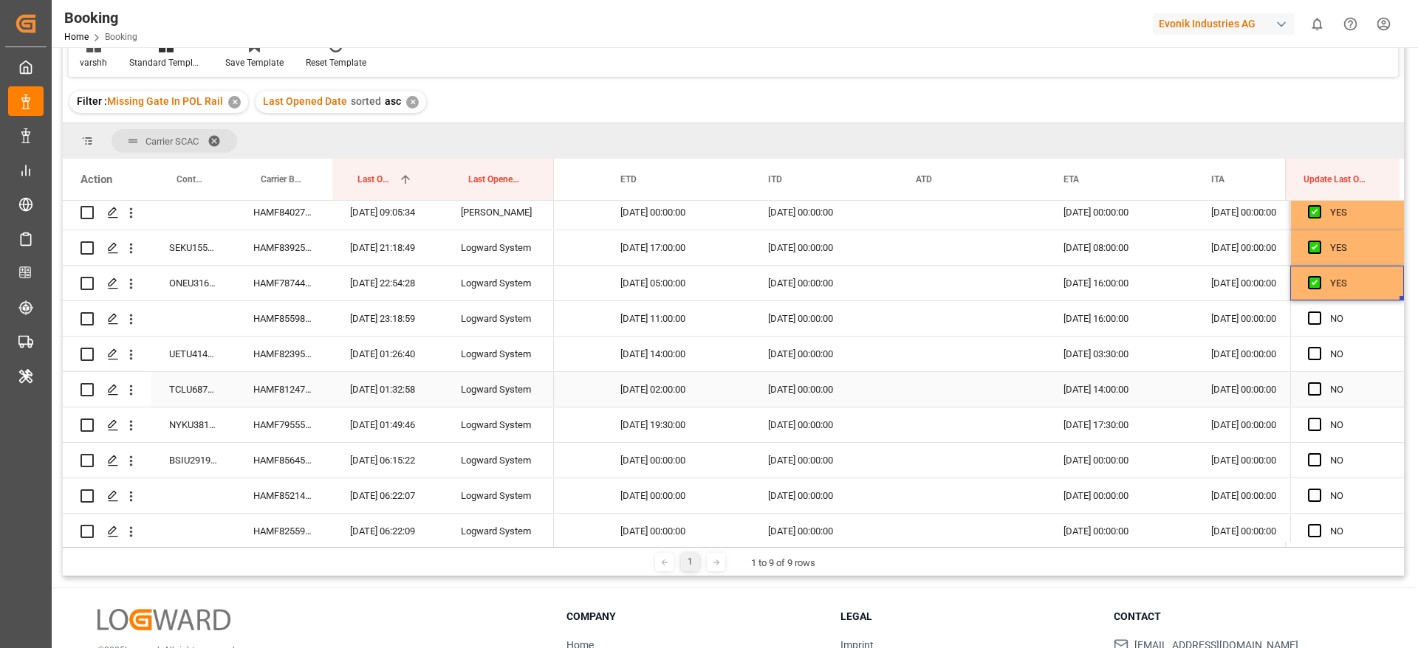
scroll to position [665, 0]
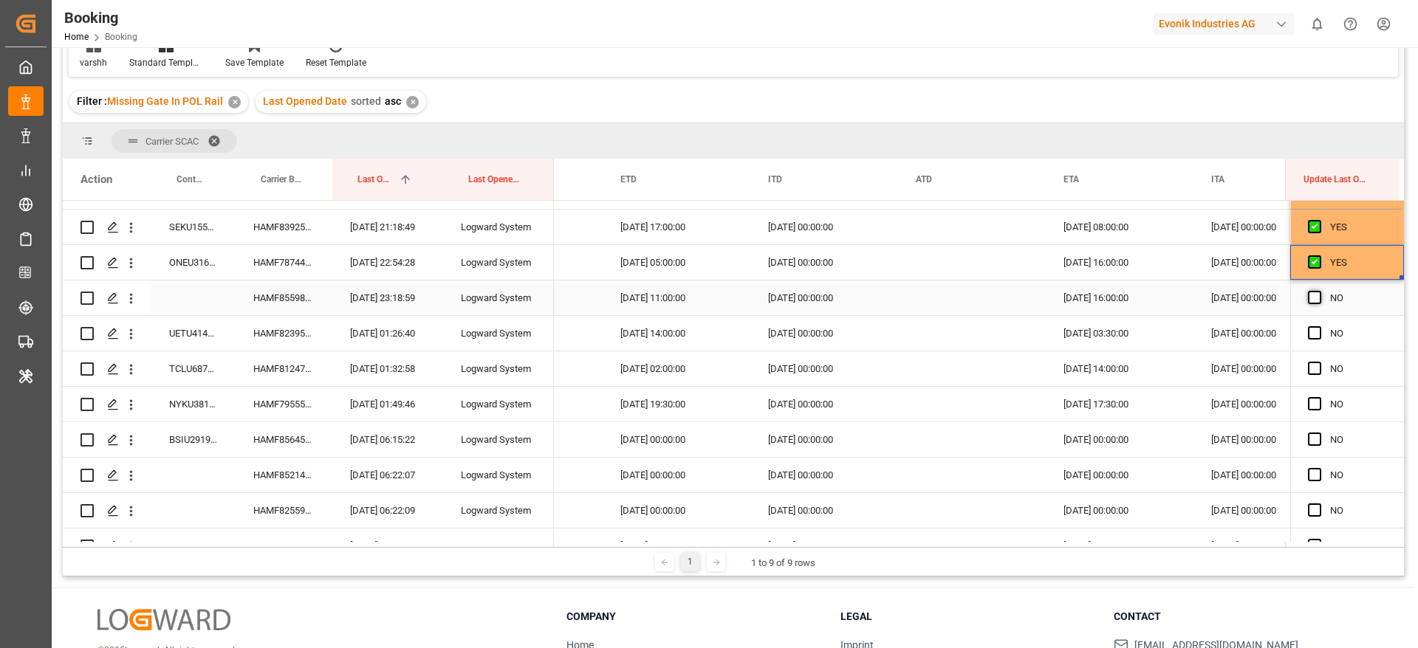
click at [1312, 298] on span "Press SPACE to select this row." at bounding box center [1314, 297] width 13 height 13
click at [1319, 291] on input "Press SPACE to select this row." at bounding box center [1319, 291] width 0 height 0
click at [1309, 334] on span "Press SPACE to select this row." at bounding box center [1314, 332] width 13 height 13
click at [1319, 326] on input "Press SPACE to select this row." at bounding box center [1319, 326] width 0 height 0
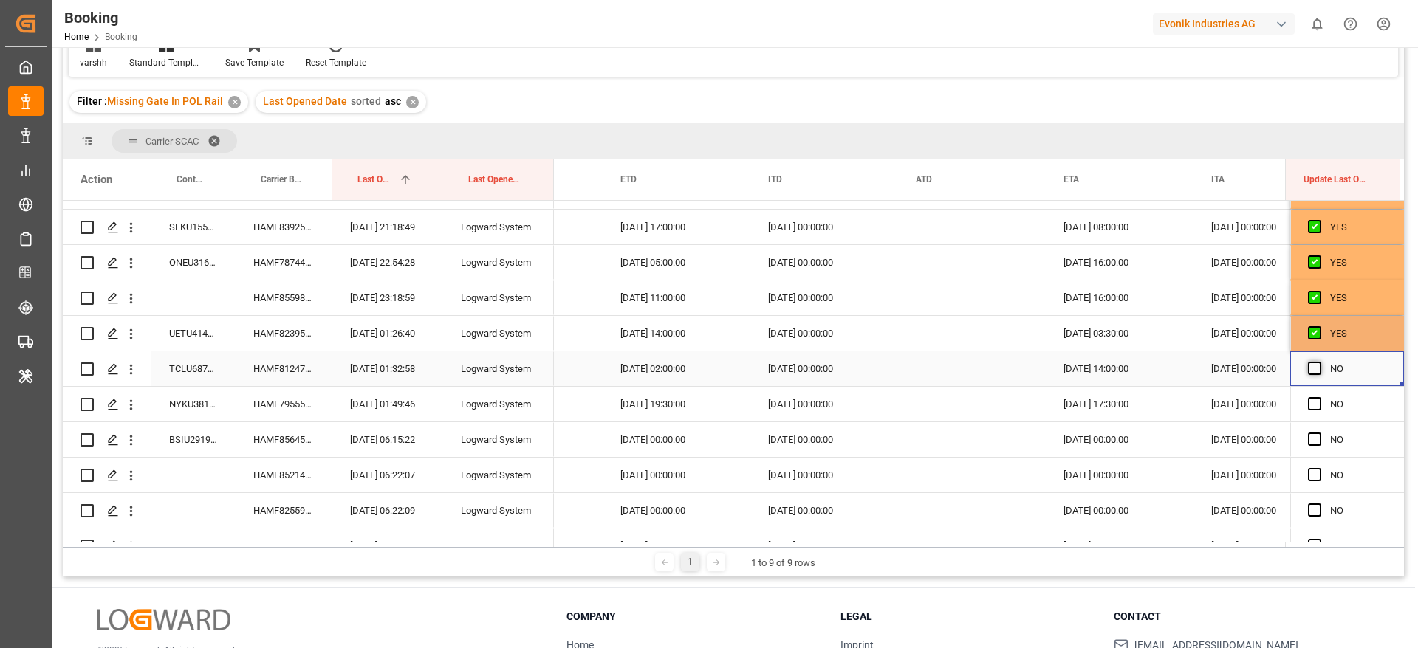
click at [1311, 368] on span "Press SPACE to select this row." at bounding box center [1314, 368] width 13 height 13
click at [1319, 362] on input "Press SPACE to select this row." at bounding box center [1319, 362] width 0 height 0
click at [1311, 394] on div "Press SPACE to select this row." at bounding box center [1319, 405] width 22 height 34
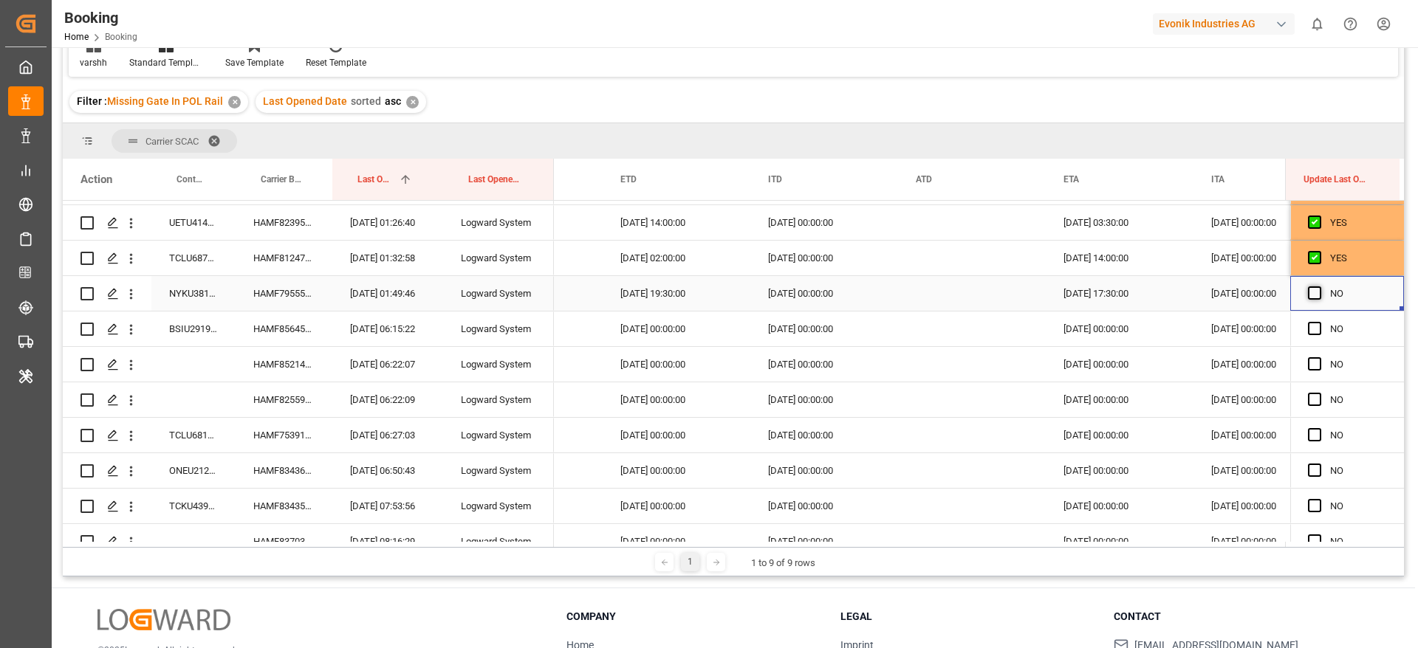
click at [1309, 296] on span "Press SPACE to select this row." at bounding box center [1314, 292] width 13 height 13
click at [1319, 286] on input "Press SPACE to select this row." at bounding box center [1319, 286] width 0 height 0
click at [1312, 331] on span "Press SPACE to select this row." at bounding box center [1314, 328] width 13 height 13
click at [1319, 322] on input "Press SPACE to select this row." at bounding box center [1319, 322] width 0 height 0
click at [1311, 357] on span "Press SPACE to select this row." at bounding box center [1314, 363] width 13 height 13
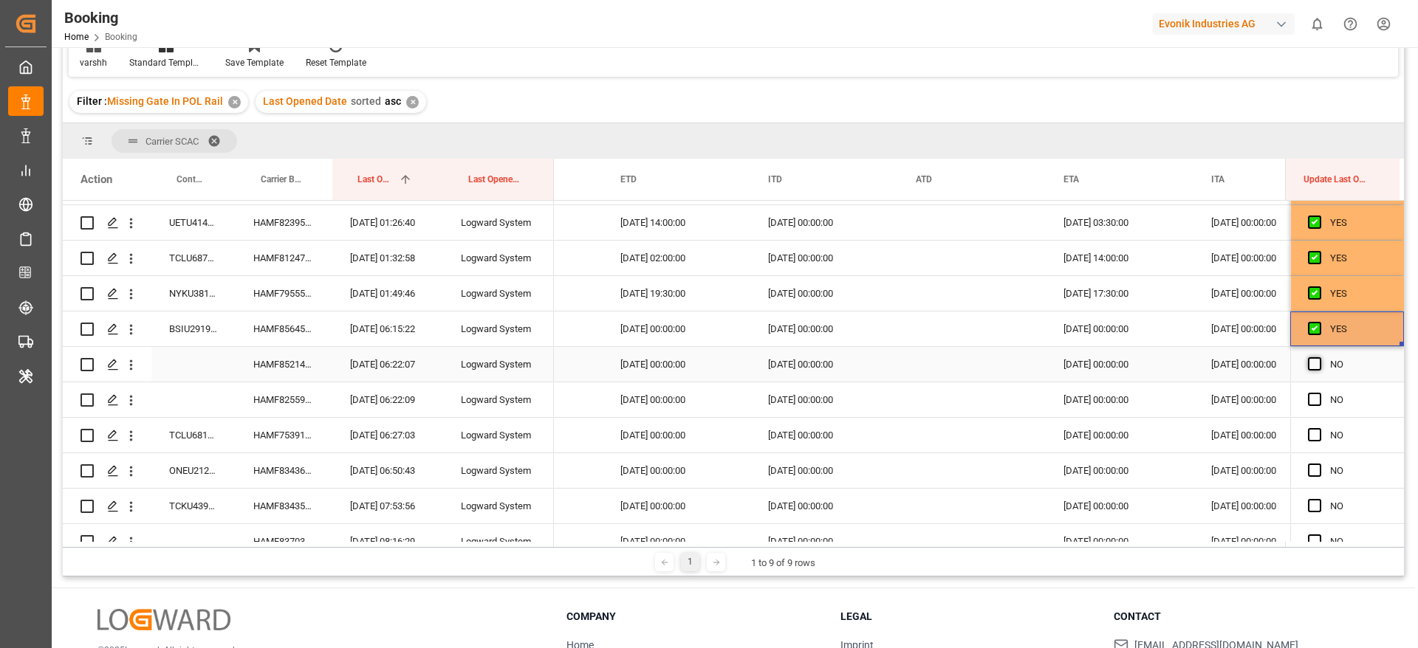
click at [1319, 357] on input "Press SPACE to select this row." at bounding box center [1319, 357] width 0 height 0
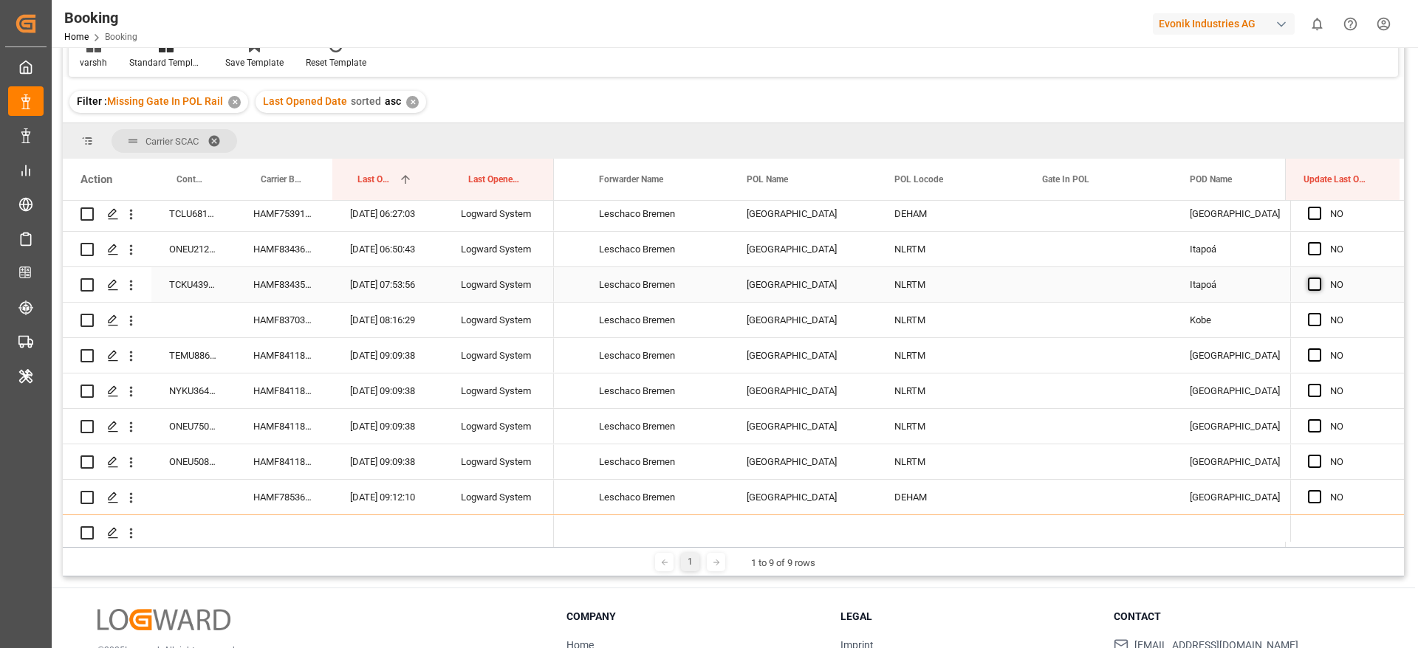
scroll to position [886, 0]
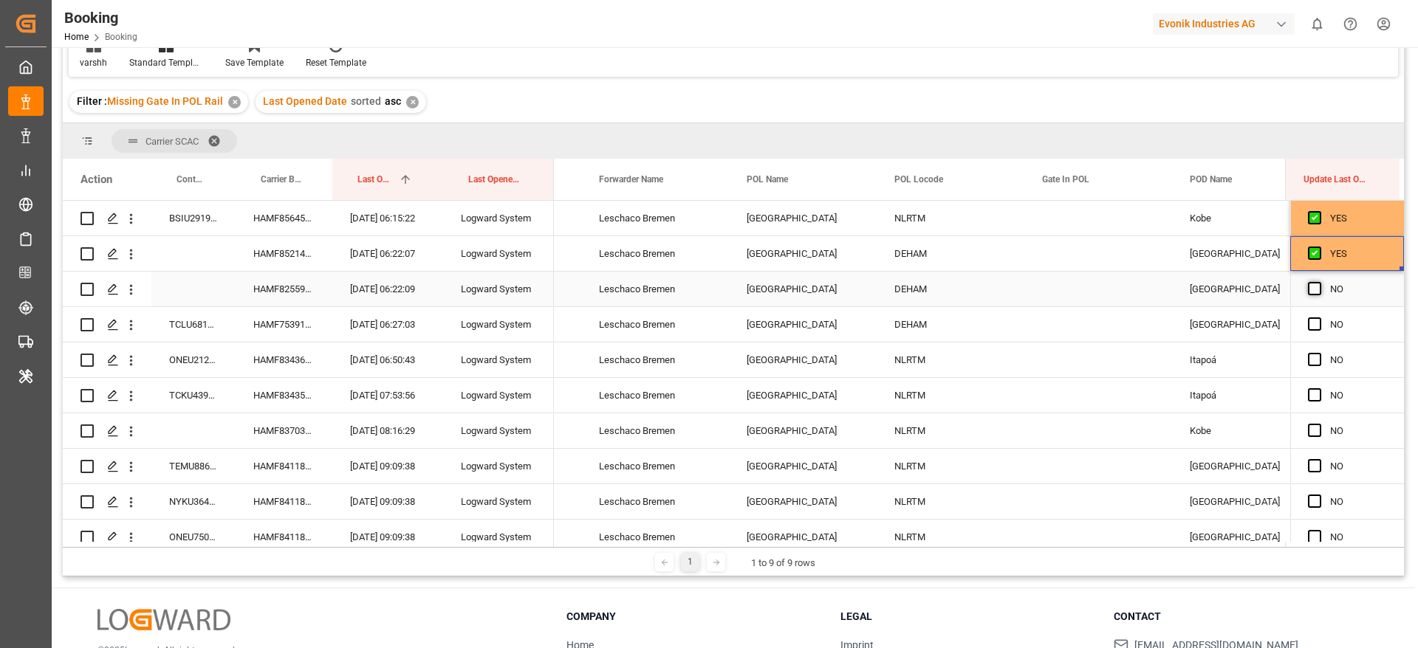
click at [1308, 292] on span "Press SPACE to select this row." at bounding box center [1314, 288] width 13 height 13
click at [1319, 282] on input "Press SPACE to select this row." at bounding box center [1319, 282] width 0 height 0
click at [1314, 323] on span "Press SPACE to select this row." at bounding box center [1314, 324] width 13 height 13
click at [1319, 318] on input "Press SPACE to select this row." at bounding box center [1319, 318] width 0 height 0
click at [1314, 354] on span "Press SPACE to select this row." at bounding box center [1314, 359] width 13 height 13
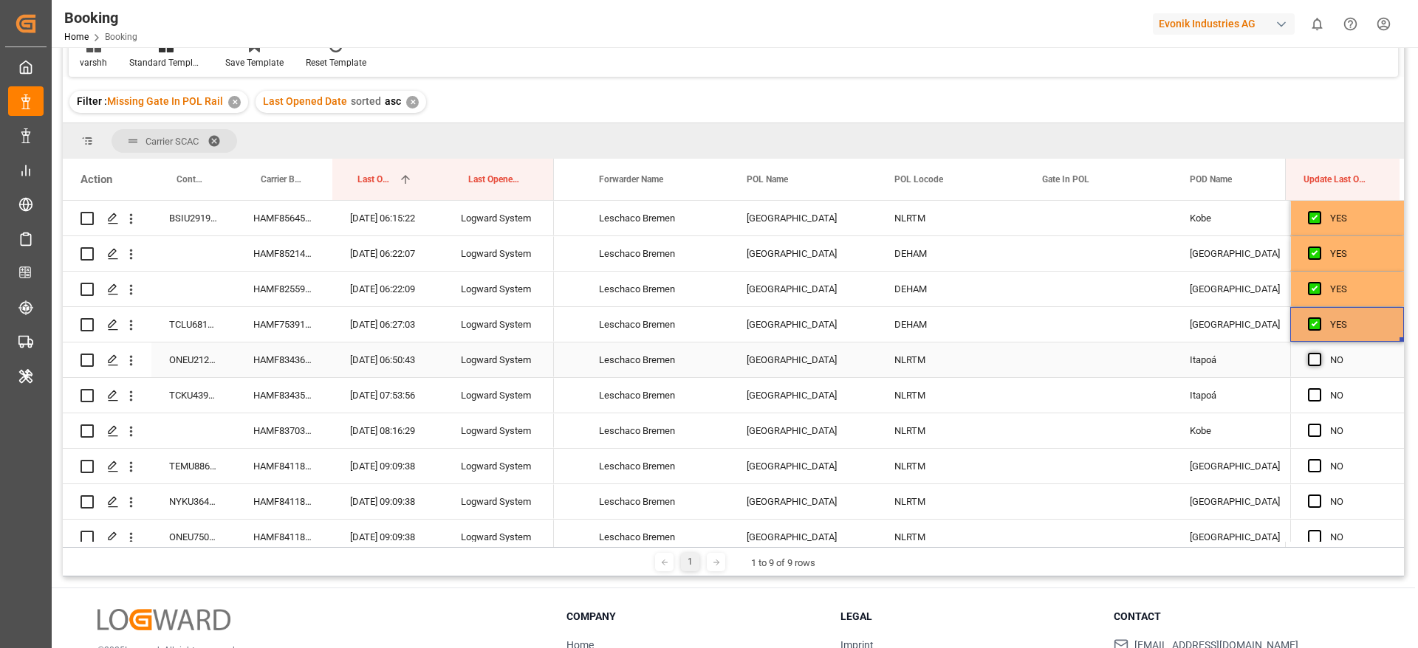
click at [1319, 353] on input "Press SPACE to select this row." at bounding box center [1319, 353] width 0 height 0
click at [1311, 394] on span "Press SPACE to select this row." at bounding box center [1314, 394] width 13 height 13
click at [1319, 388] on input "Press SPACE to select this row." at bounding box center [1319, 388] width 0 height 0
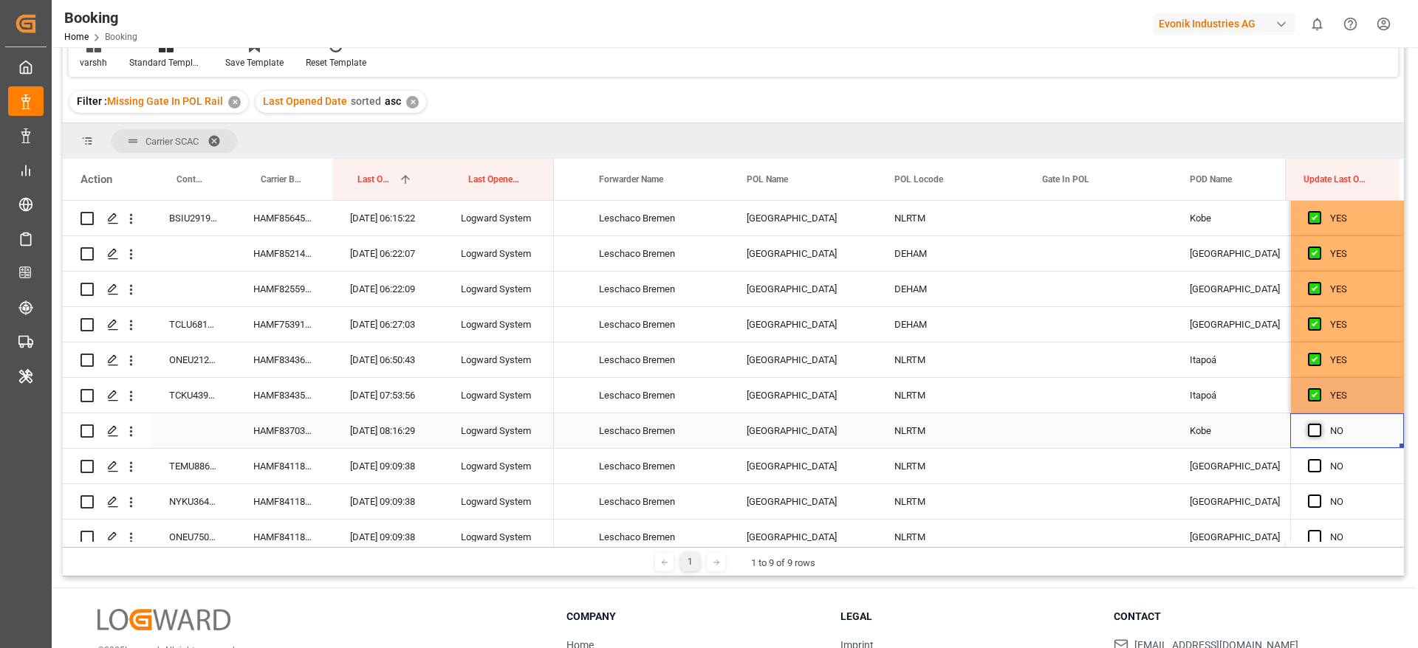
click at [1312, 428] on span "Press SPACE to select this row." at bounding box center [1314, 430] width 13 height 13
click at [1319, 424] on input "Press SPACE to select this row." at bounding box center [1319, 424] width 0 height 0
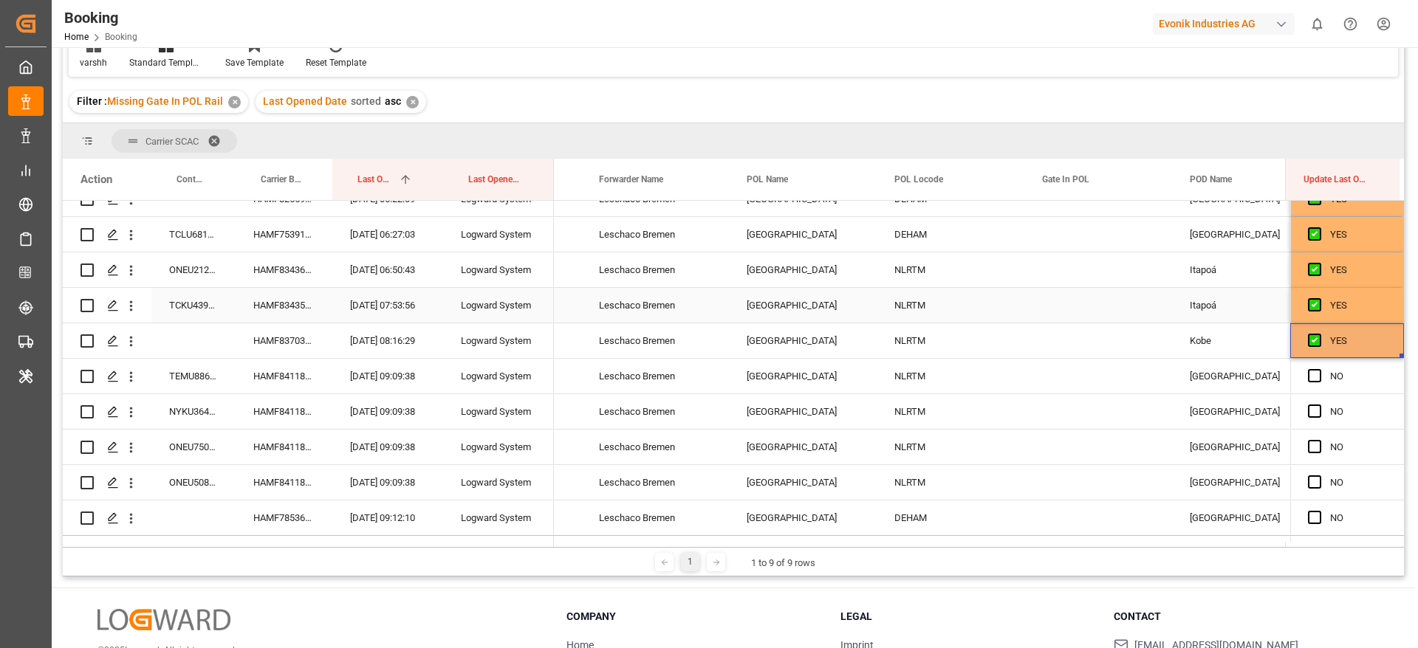
scroll to position [997, 0]
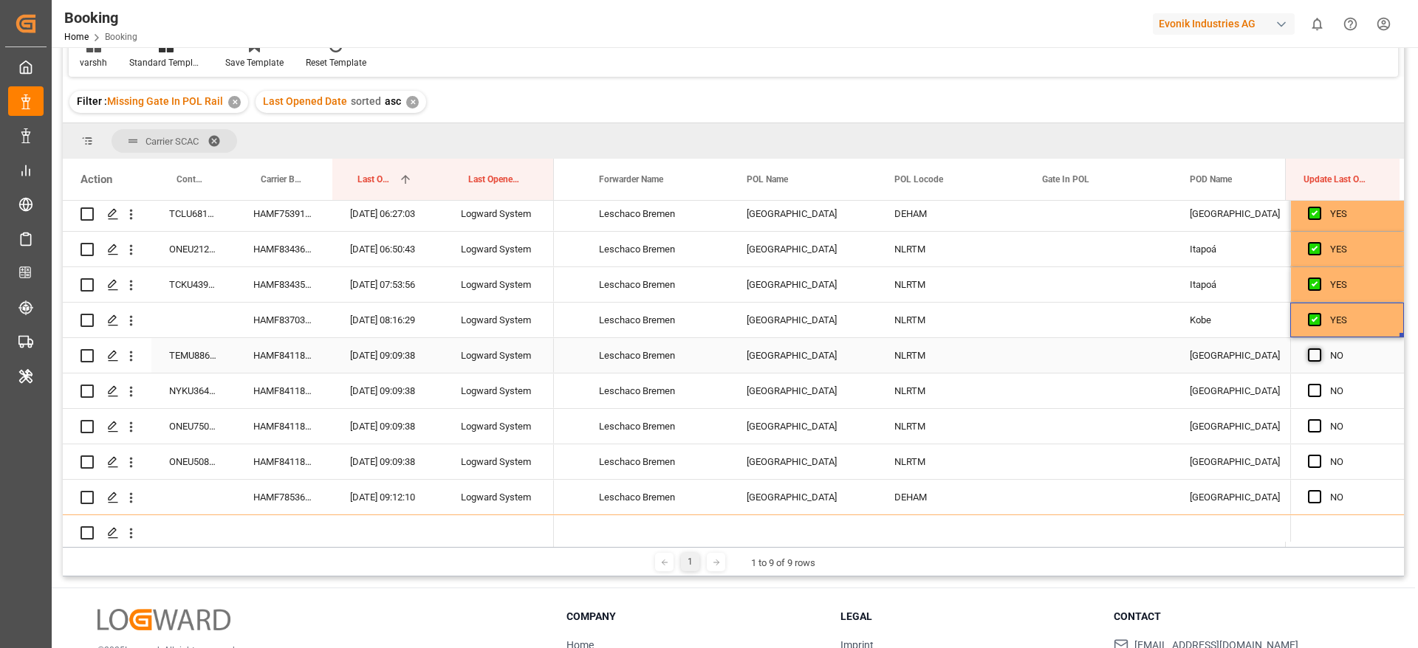
click at [1311, 353] on span "Press SPACE to select this row." at bounding box center [1314, 355] width 13 height 13
click at [1319, 349] on input "Press SPACE to select this row." at bounding box center [1319, 349] width 0 height 0
click at [1309, 390] on span "Press SPACE to select this row." at bounding box center [1314, 390] width 13 height 13
click at [1319, 384] on input "Press SPACE to select this row." at bounding box center [1319, 384] width 0 height 0
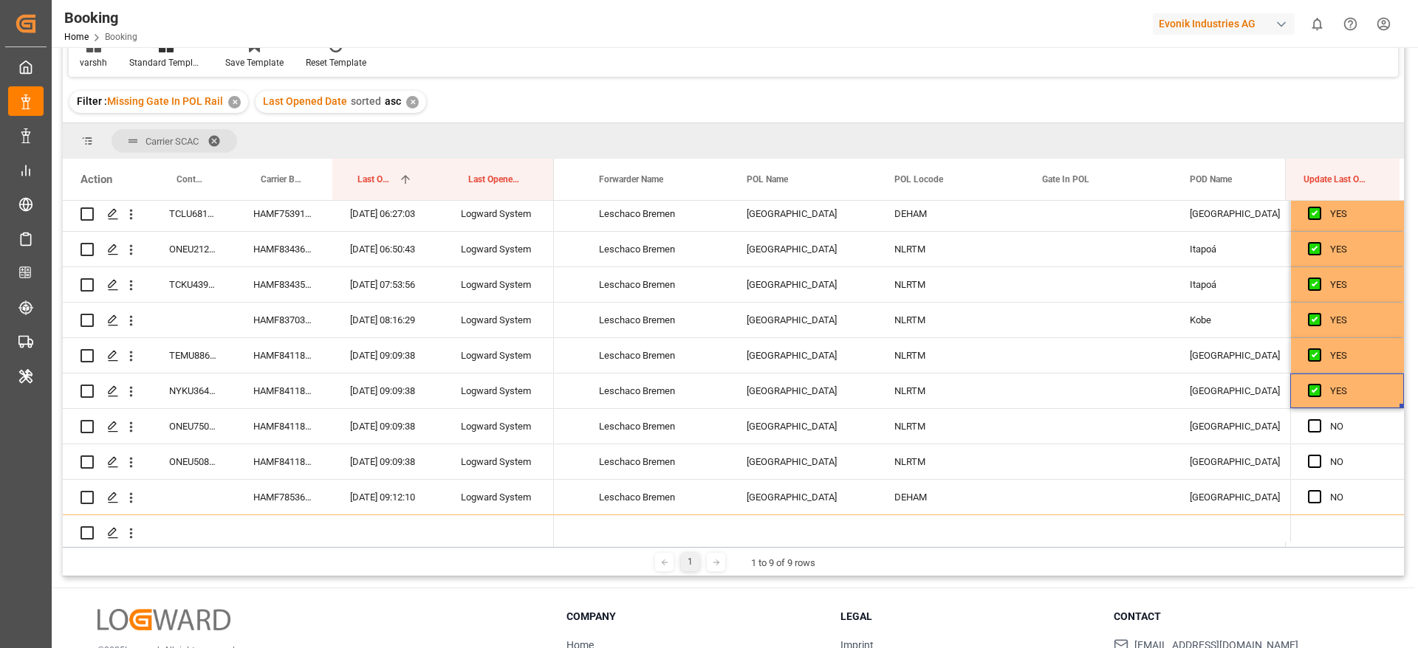
scroll to position [0, 0]
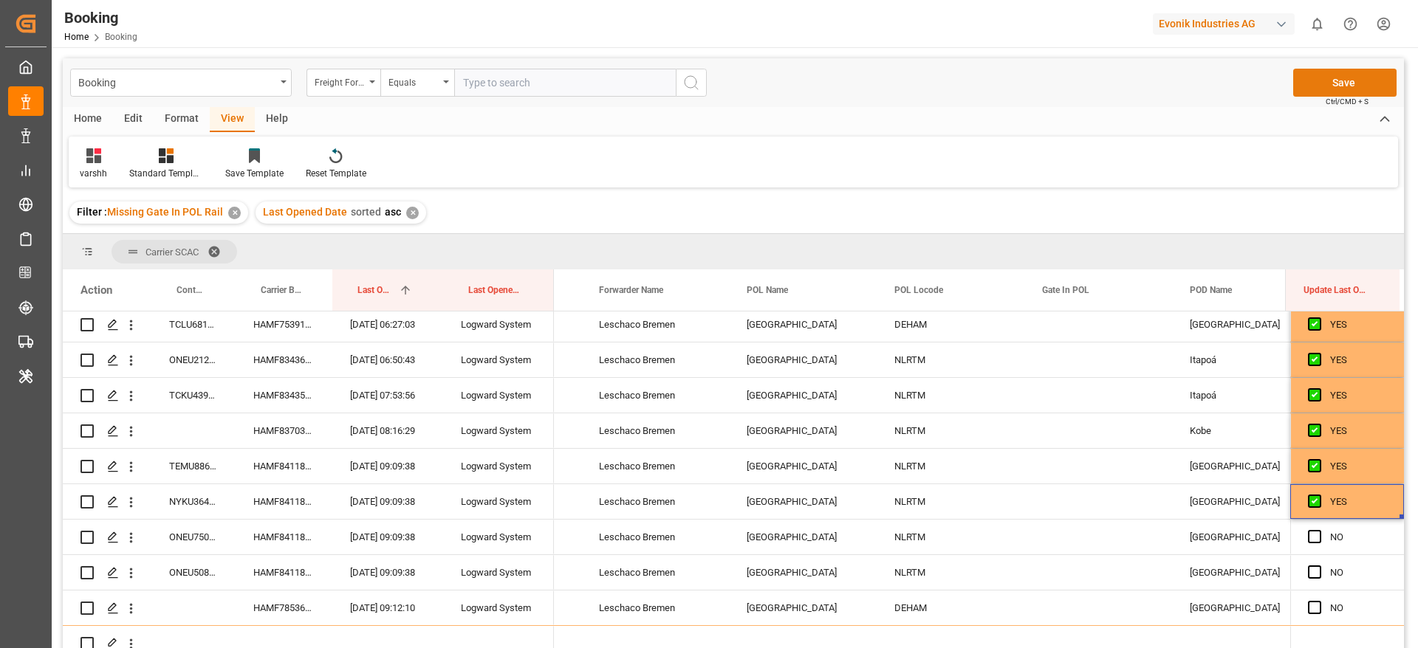
click at [1310, 83] on button "Save" at bounding box center [1344, 83] width 103 height 28
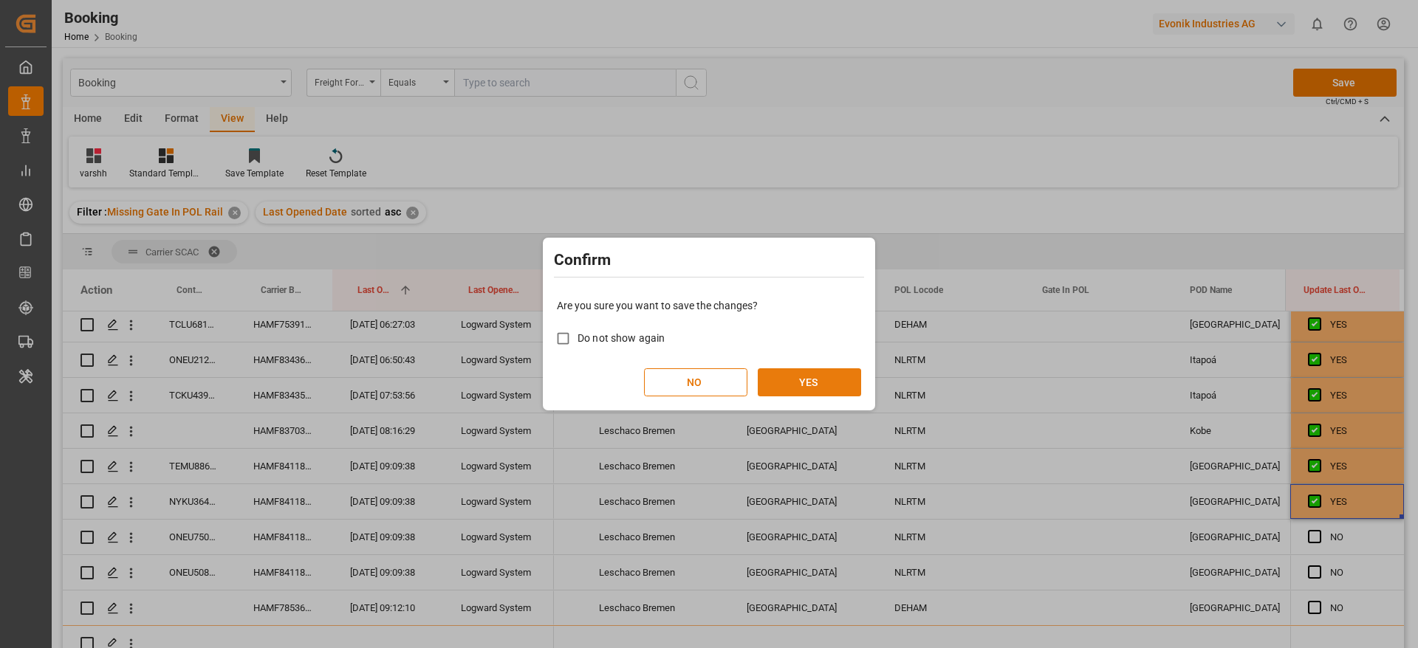
click at [799, 385] on button "YES" at bounding box center [809, 382] width 103 height 28
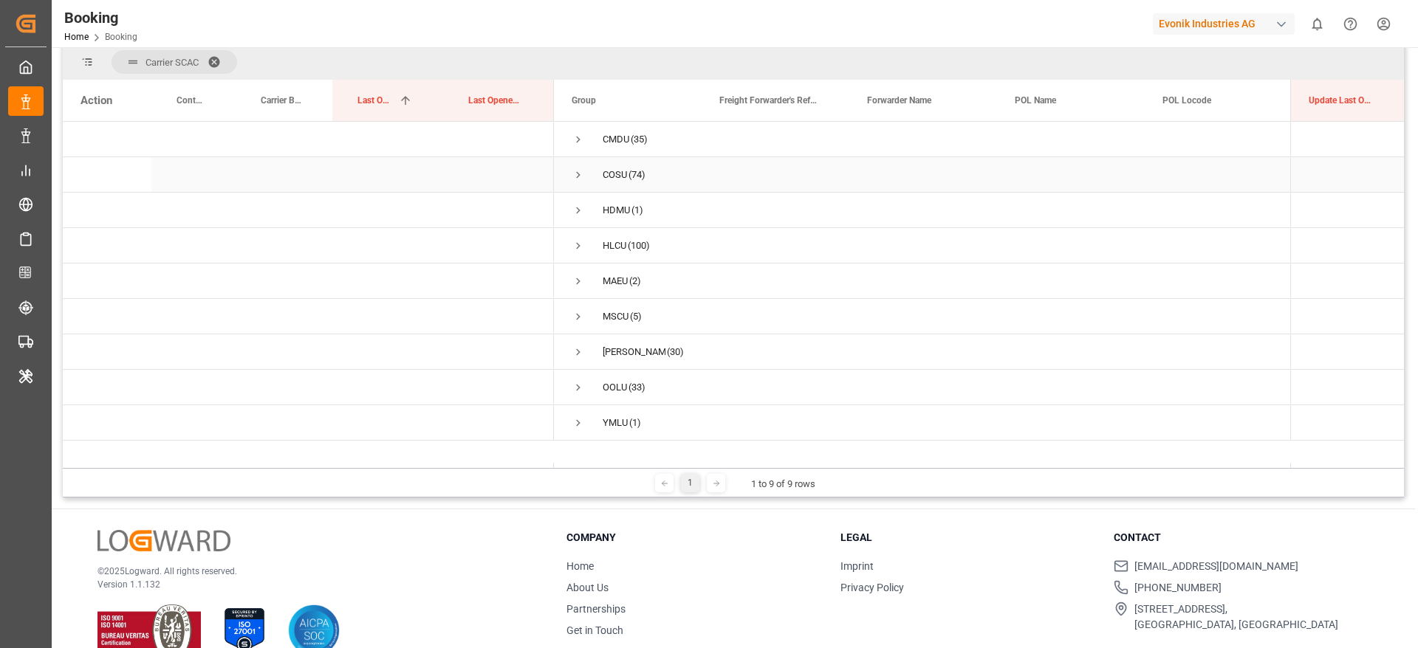
scroll to position [195, 0]
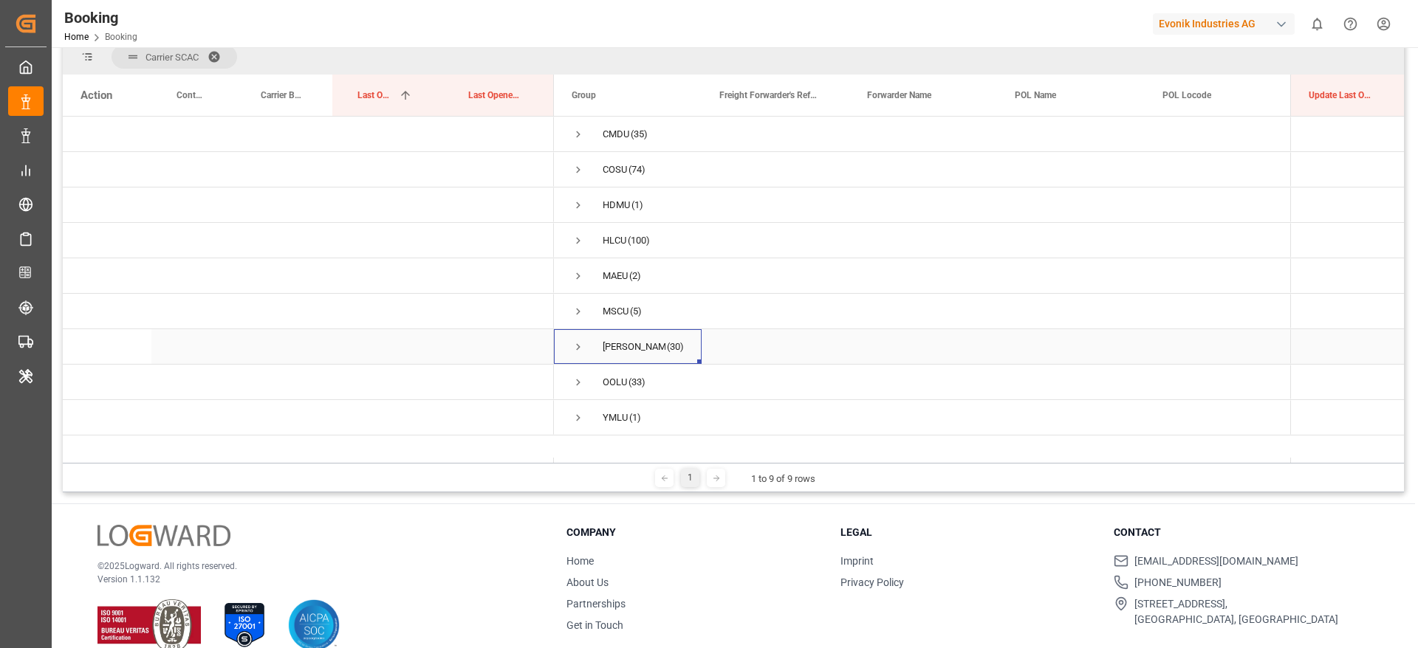
click at [572, 344] on span "Press SPACE to select this row." at bounding box center [578, 346] width 13 height 13
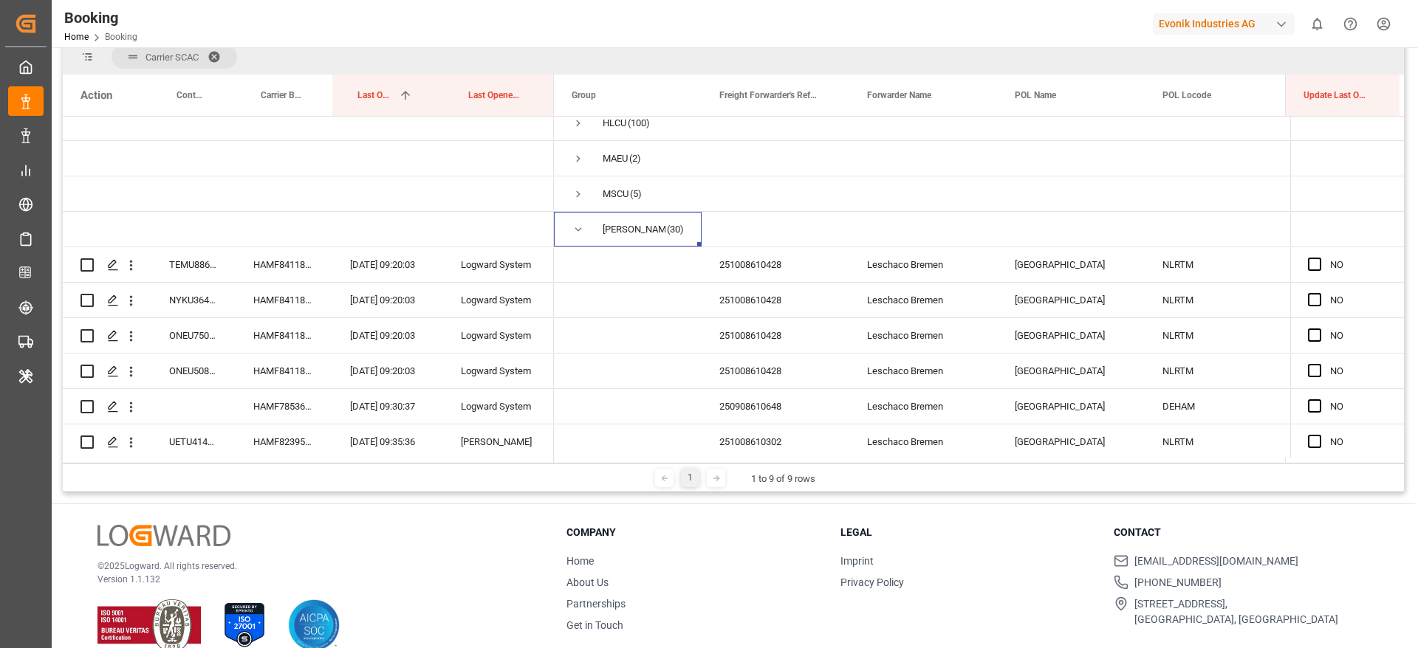
scroll to position [0, 0]
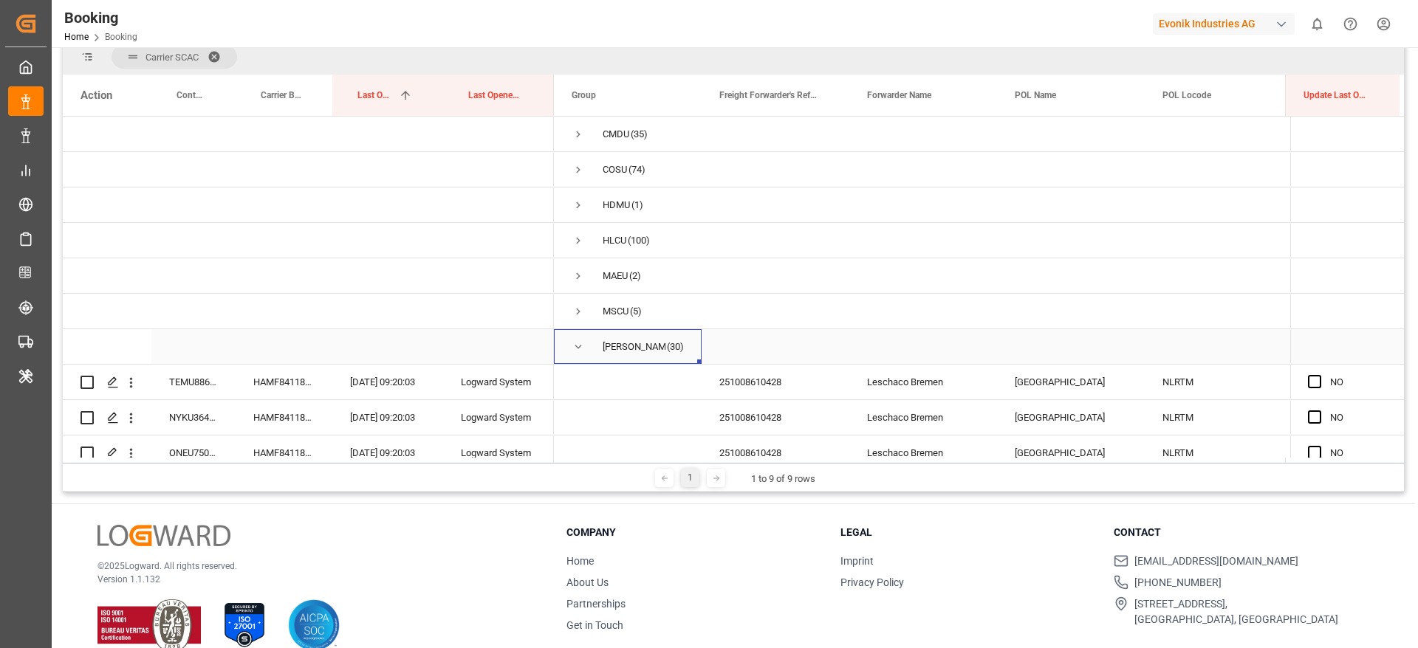
click at [572, 348] on span "Press SPACE to select this row." at bounding box center [578, 346] width 13 height 13
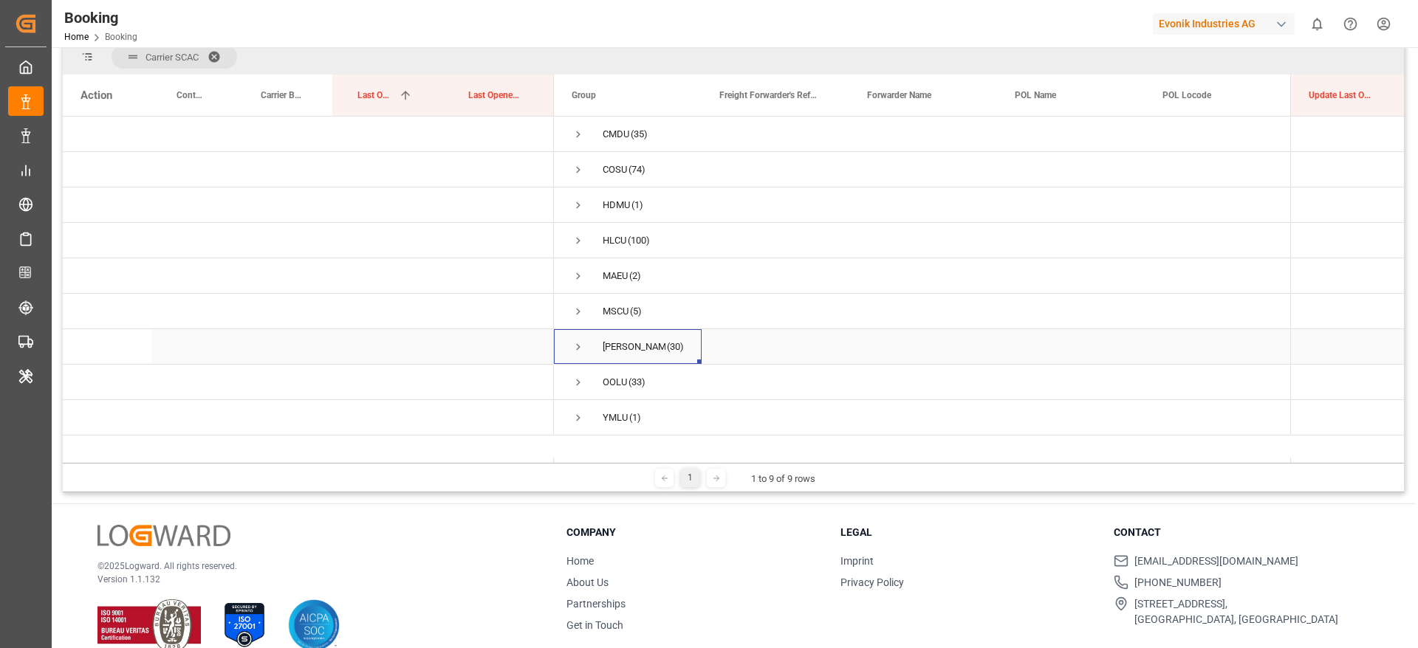
scroll to position [219, 0]
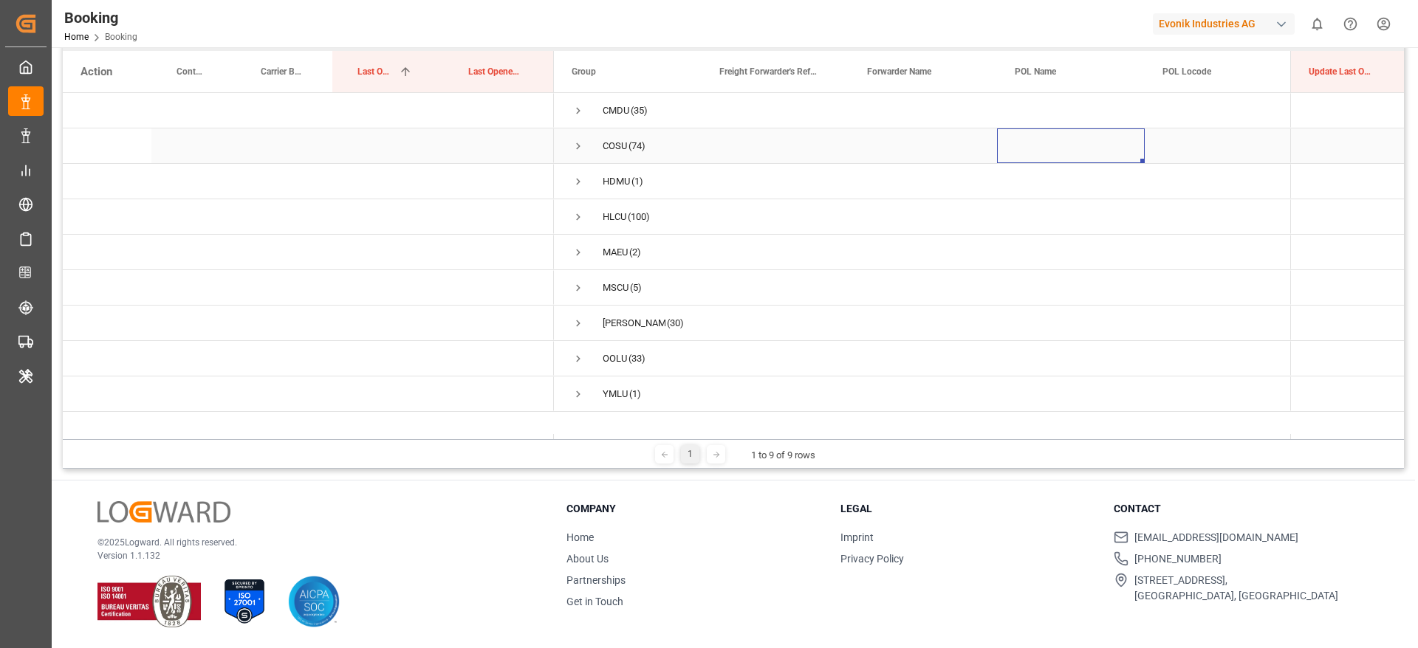
click at [1093, 153] on div "Press SPACE to select this row." at bounding box center [1071, 145] width 148 height 35
click at [575, 323] on span "Press SPACE to select this row." at bounding box center [578, 323] width 13 height 13
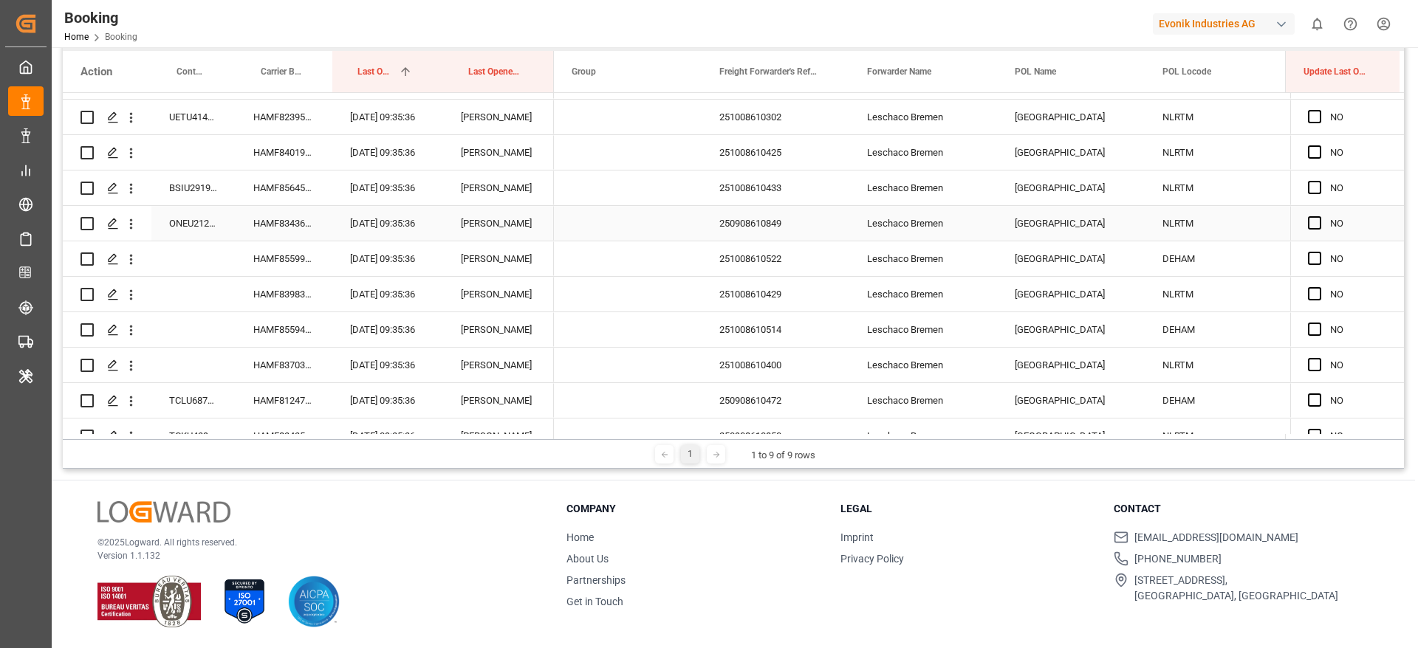
scroll to position [447, 0]
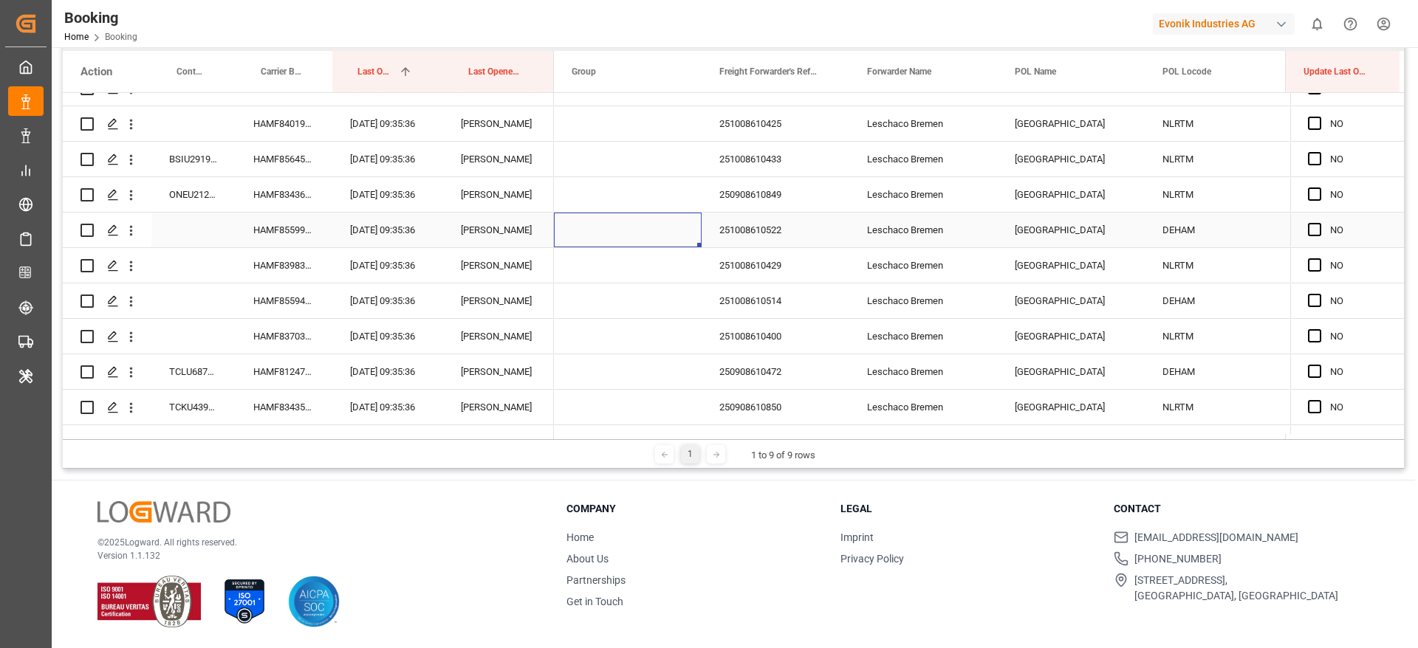
click at [691, 213] on div "Press SPACE to select this row." at bounding box center [628, 230] width 148 height 35
click at [497, 243] on div "varshini suresh" at bounding box center [498, 230] width 111 height 35
click at [494, 256] on div "varshini suresh" at bounding box center [498, 265] width 111 height 35
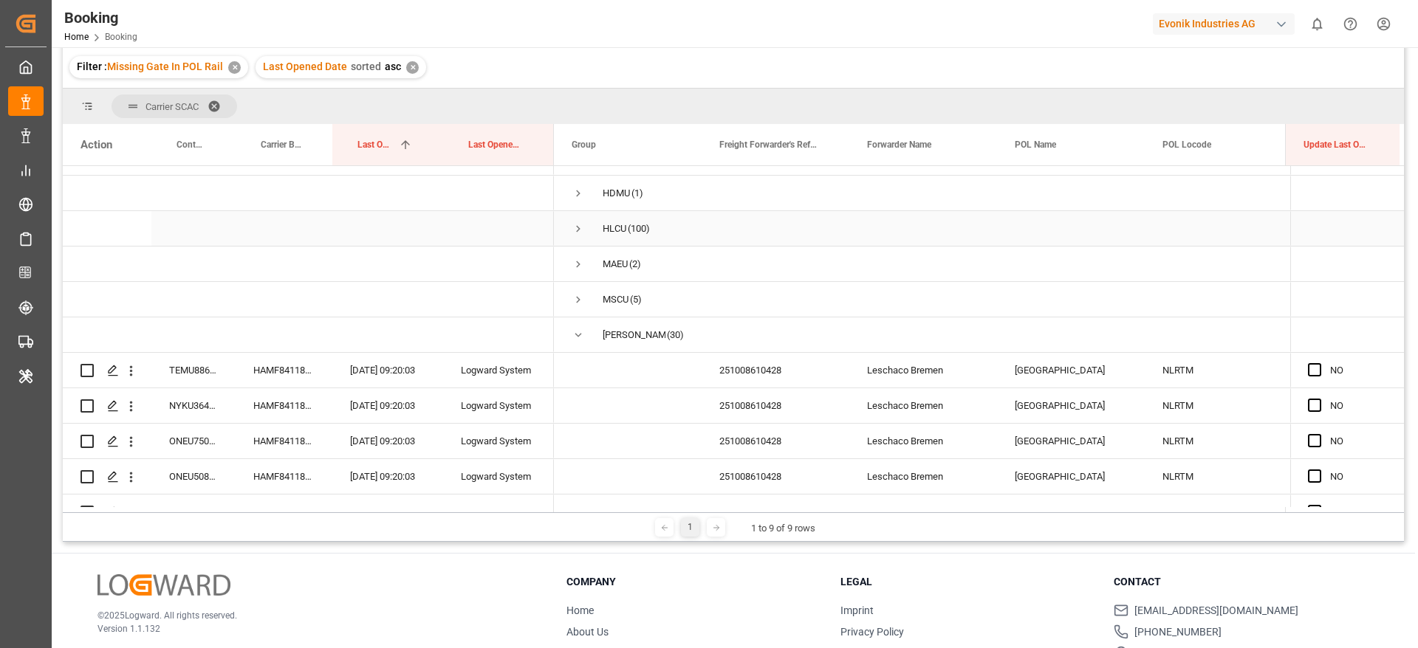
scroll to position [62, 0]
click at [583, 319] on span "Press SPACE to select this row." at bounding box center [578, 335] width 13 height 34
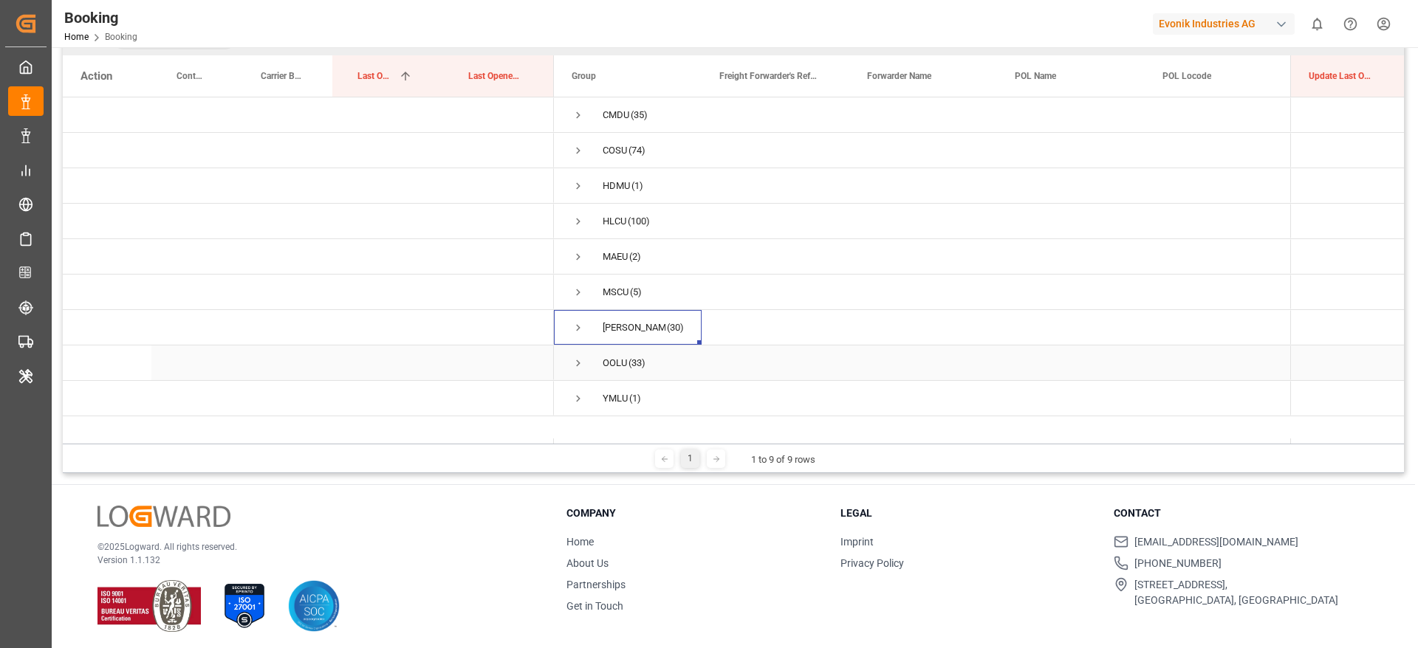
scroll to position [219, 0]
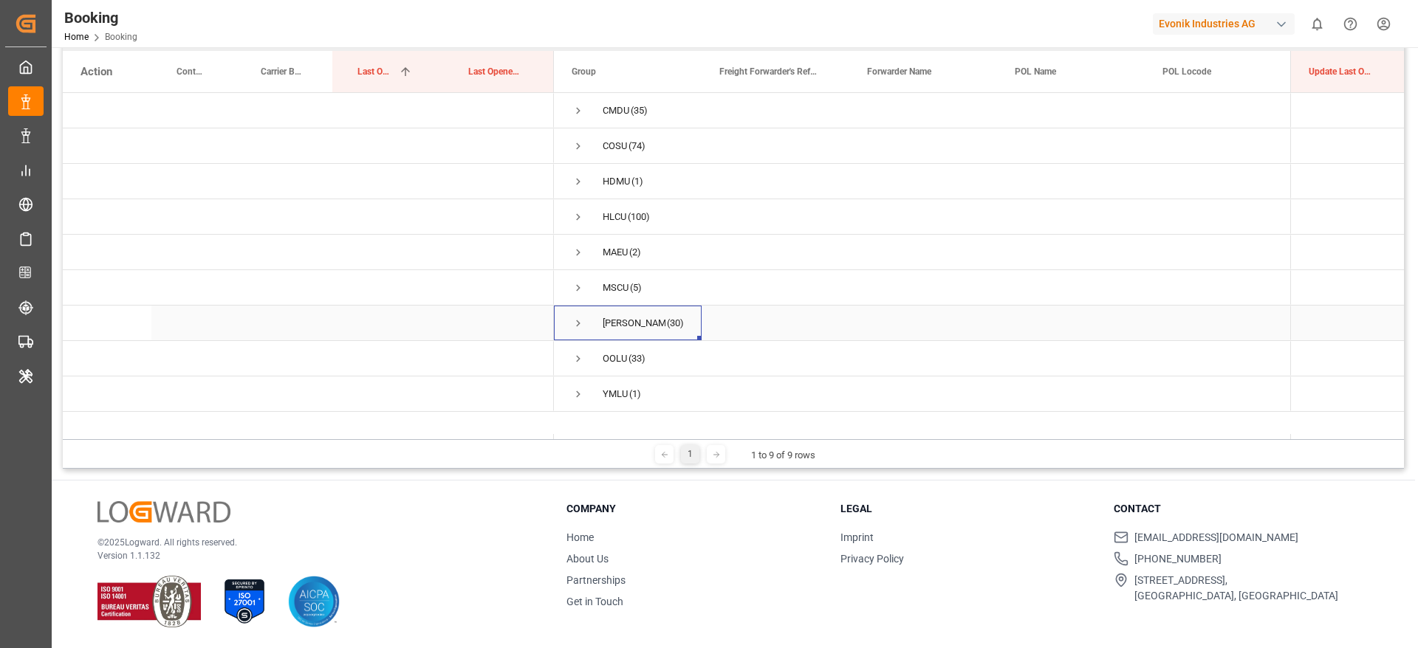
click at [577, 317] on span "Press SPACE to select this row." at bounding box center [578, 323] width 13 height 13
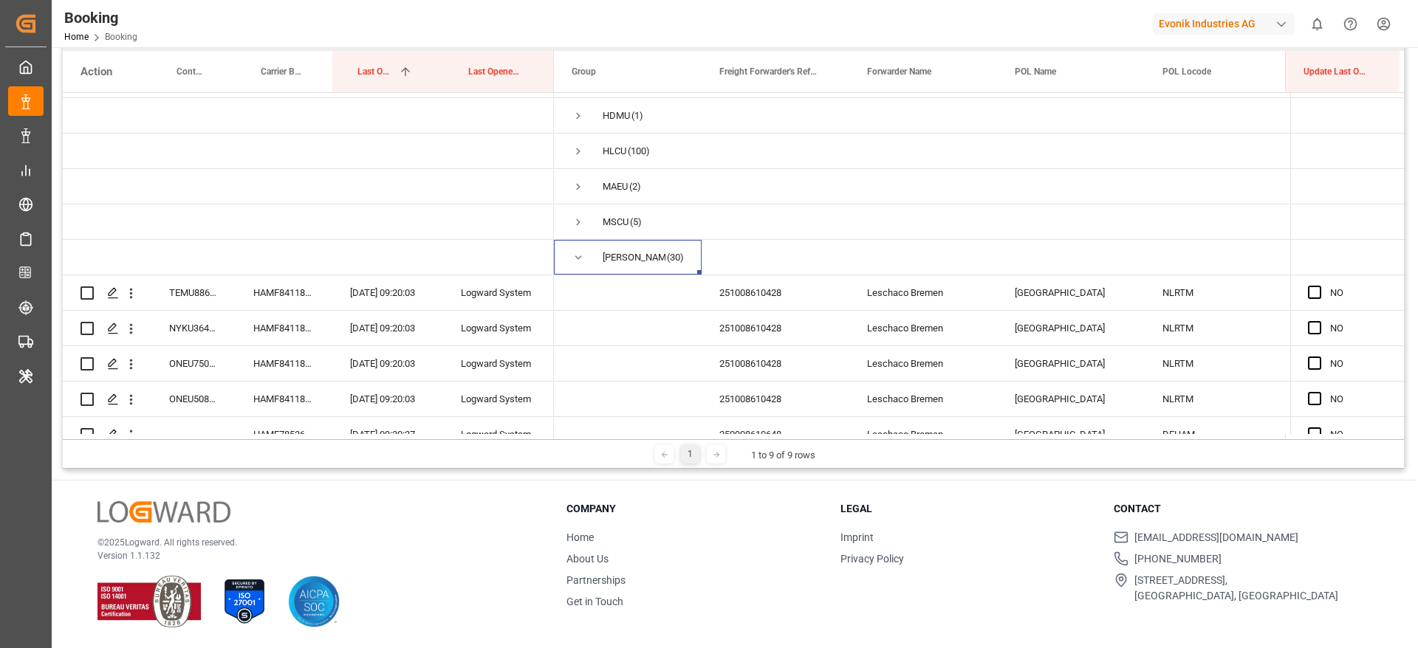
scroll to position [64, 0]
click at [580, 258] on span "Press SPACE to select this row." at bounding box center [578, 259] width 13 height 13
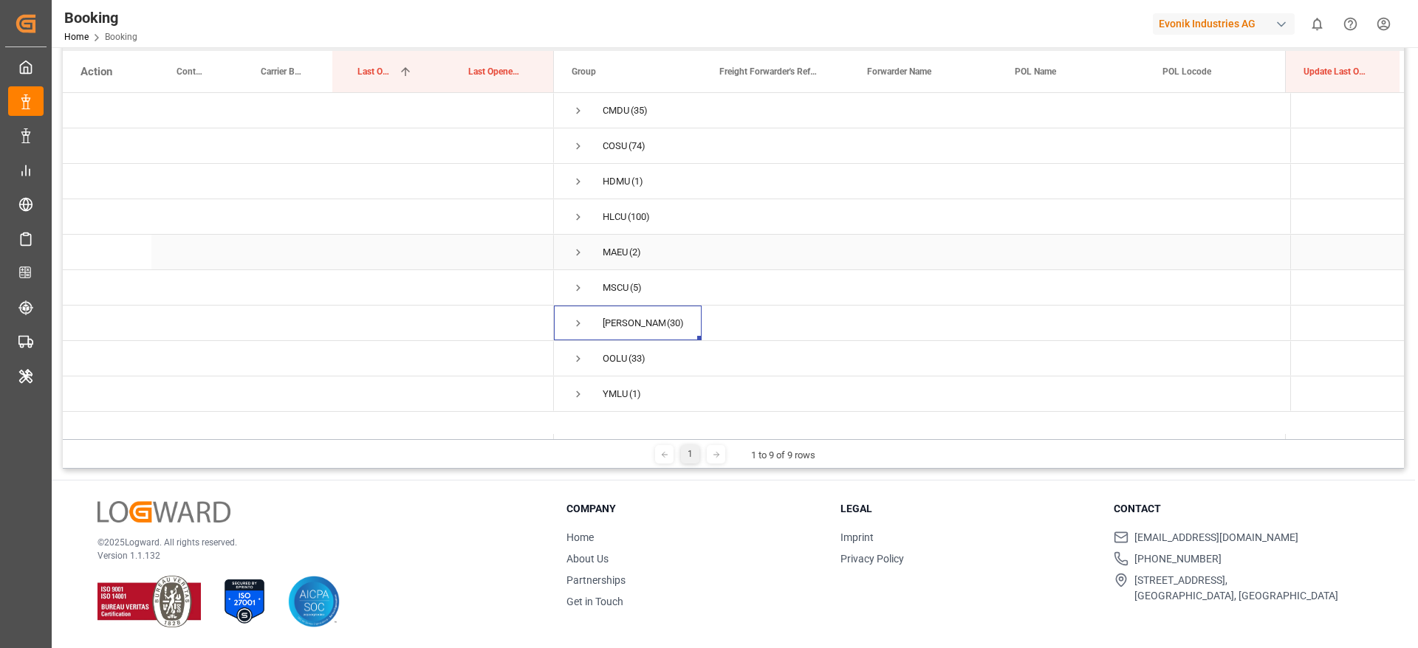
scroll to position [0, 0]
click at [577, 286] on span "Press SPACE to select this row." at bounding box center [578, 287] width 13 height 13
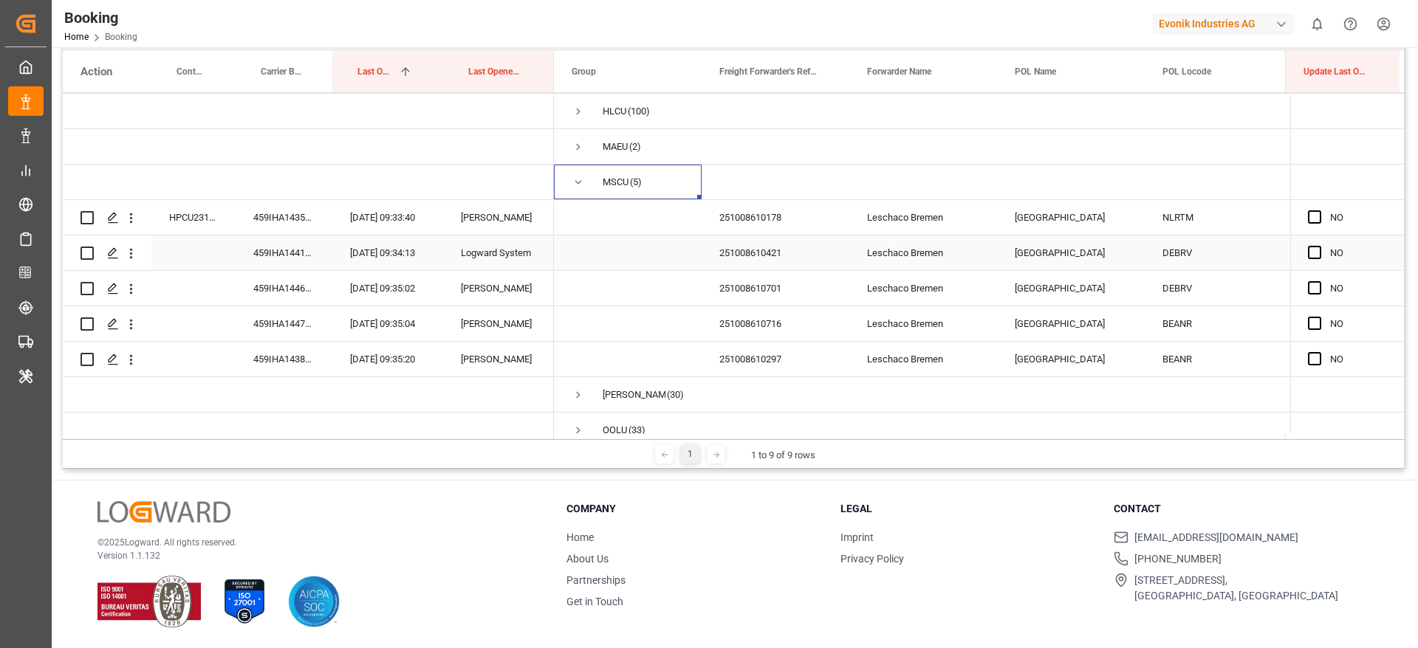
scroll to position [106, 0]
click at [586, 178] on span "MSCU (5)" at bounding box center [628, 181] width 112 height 33
click at [574, 178] on span "Press SPACE to select this row." at bounding box center [578, 181] width 13 height 13
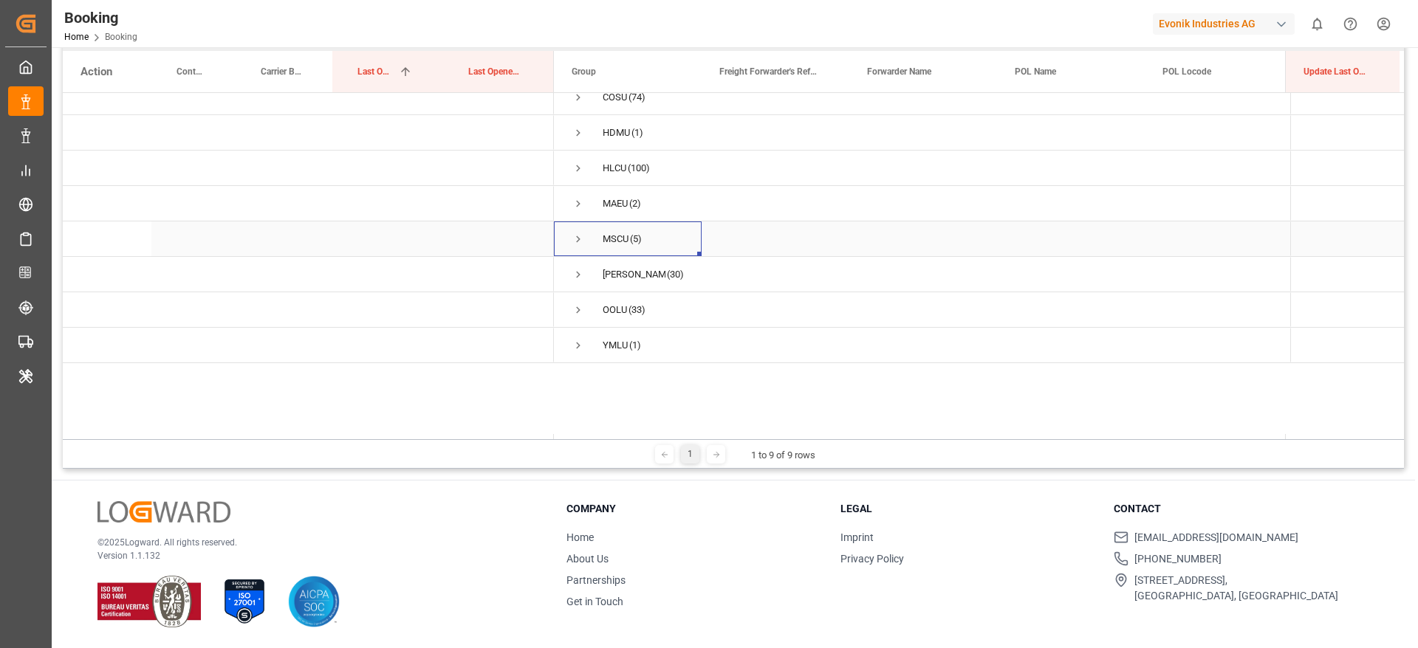
scroll to position [0, 0]
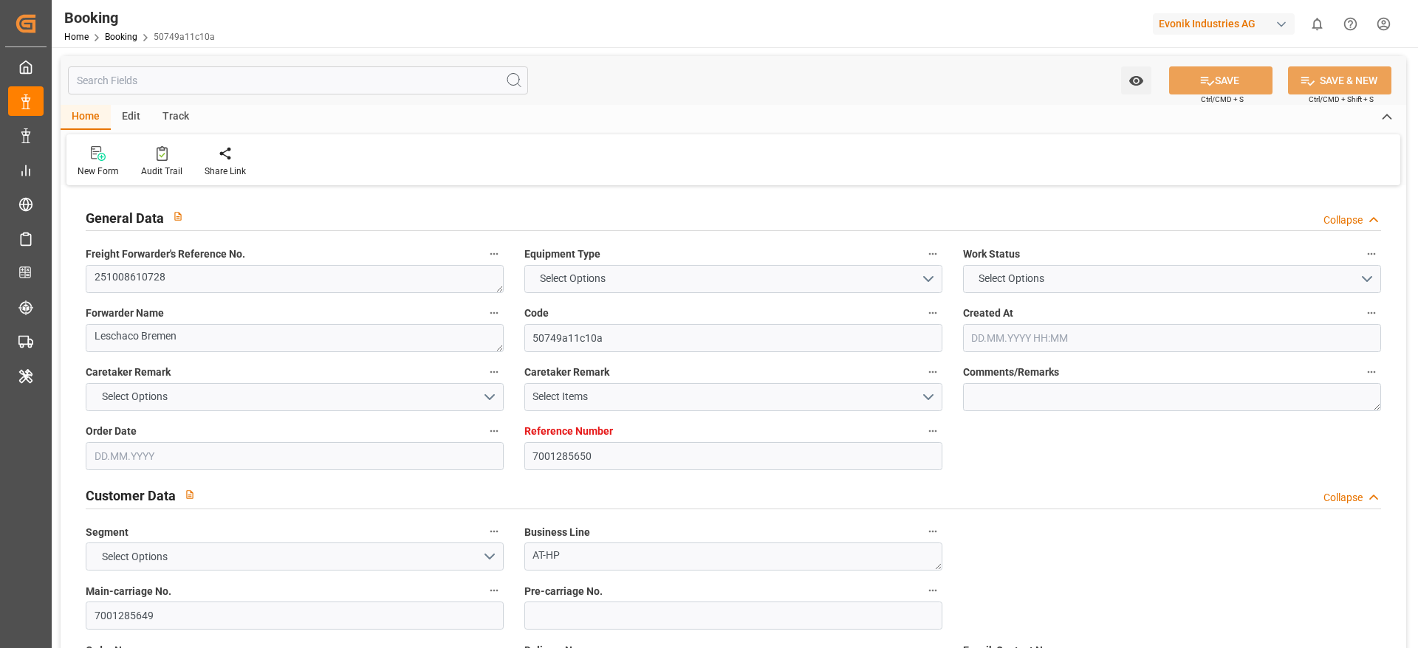
type input "7001285650"
type input "9356696"
type input "CMACGM"
type input "CMA CGM Group"
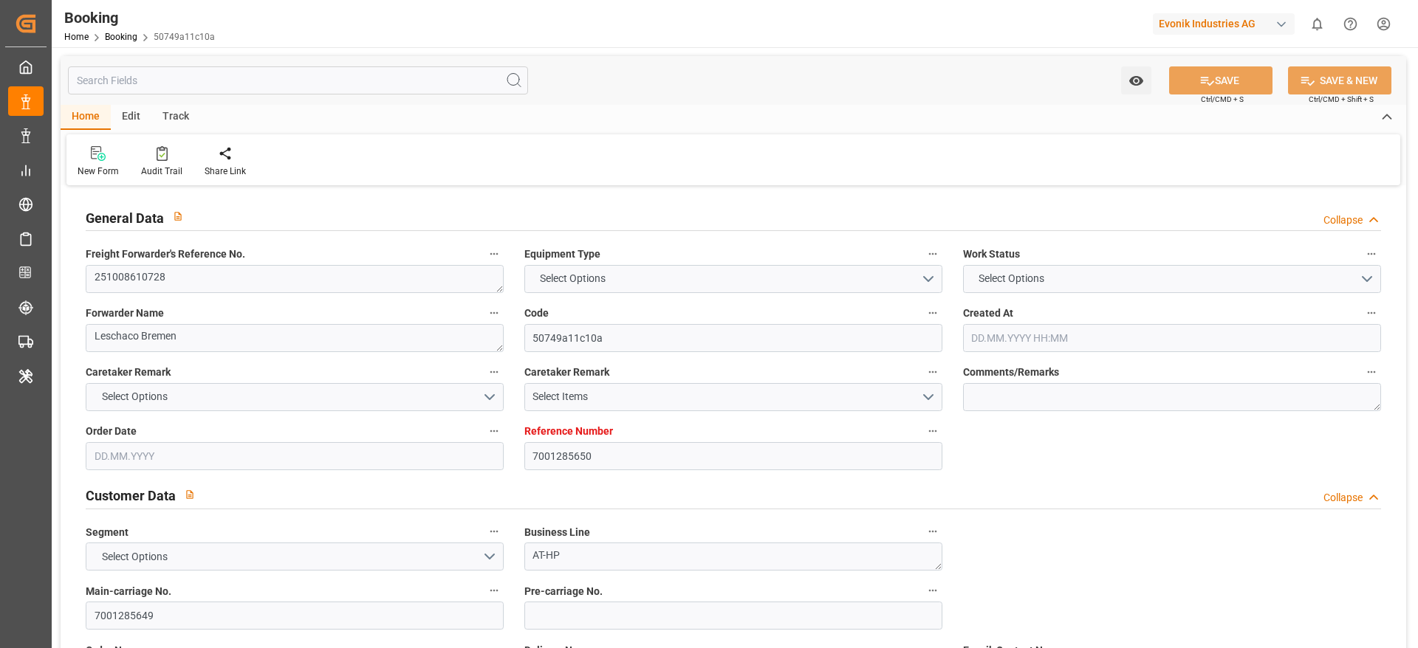
type input "EUNWC"
type input "MXVER"
type input "26.09.2025 05:18"
type input "[DATE]"
type input "05.11.2025"
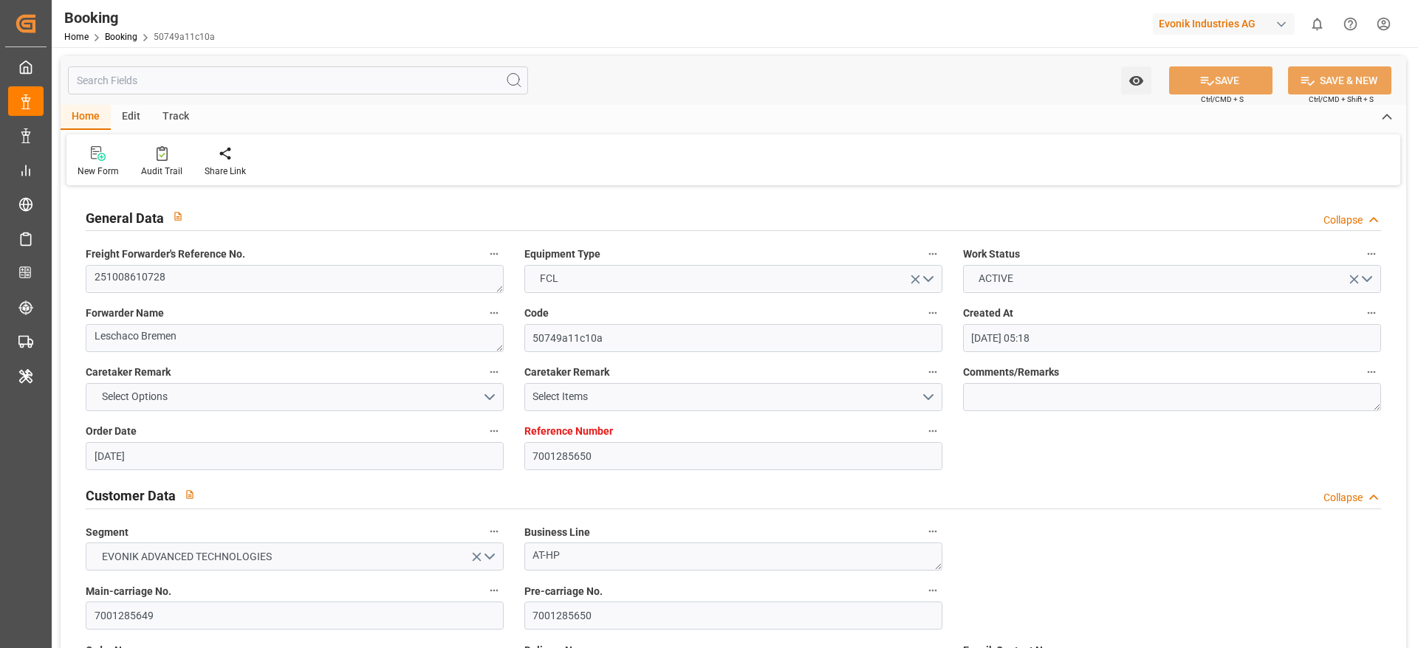
type input "03.10.2025"
type input "03.10.2025 00:00"
type input "26.09.2025"
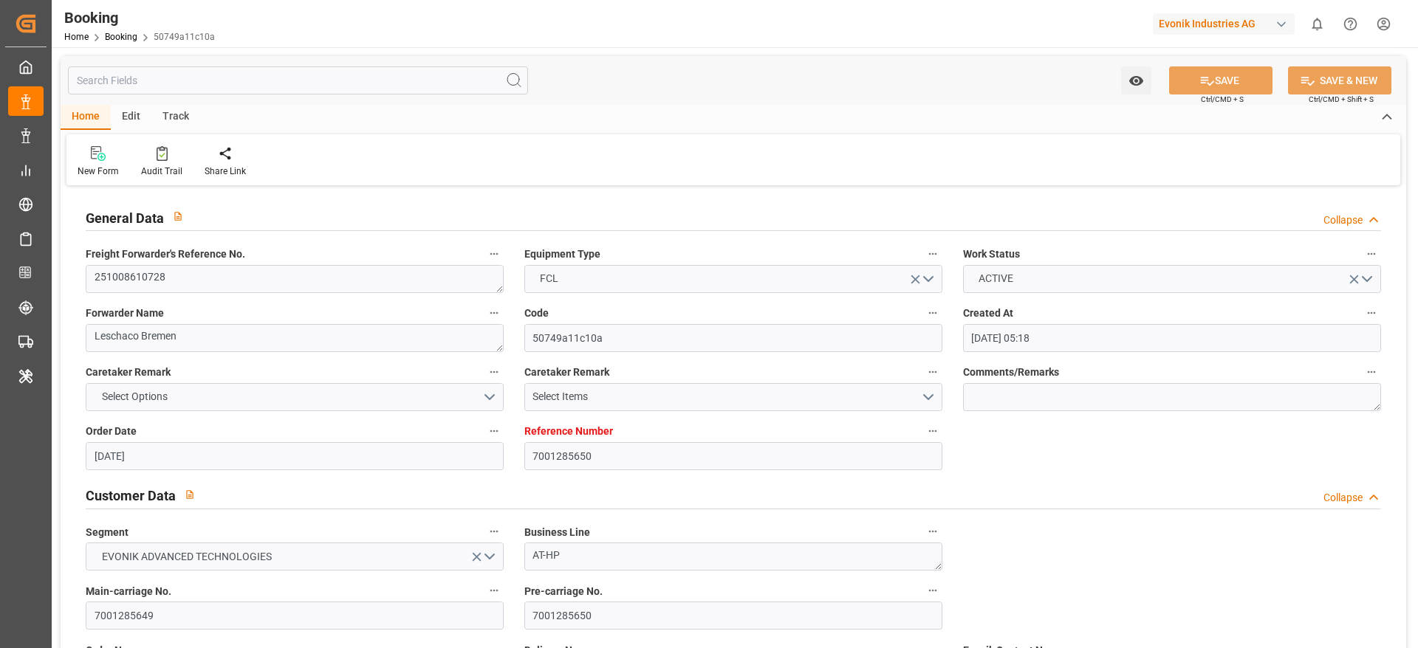
type input "15.10.2025 00:00"
type input "04.11.2025 00:00"
type input "05.11.2025 00:00"
type input "29.09.2025 08:16"
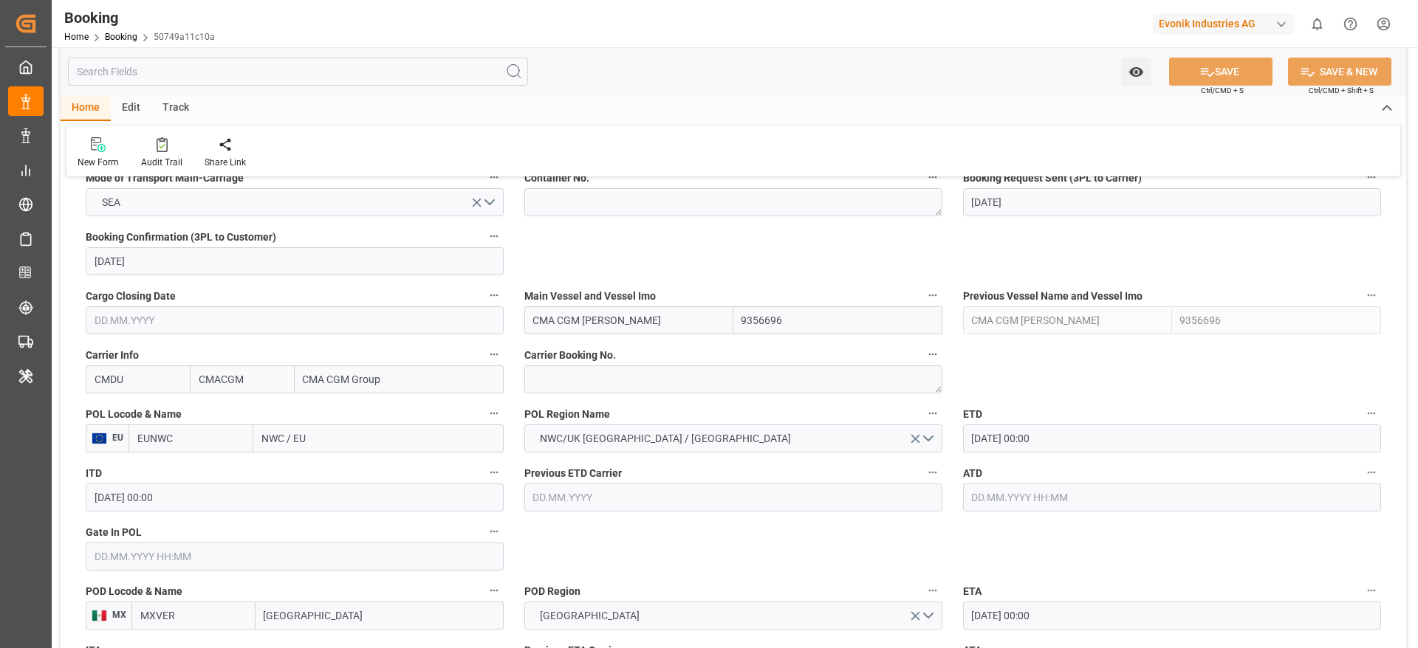
scroll to position [997, 0]
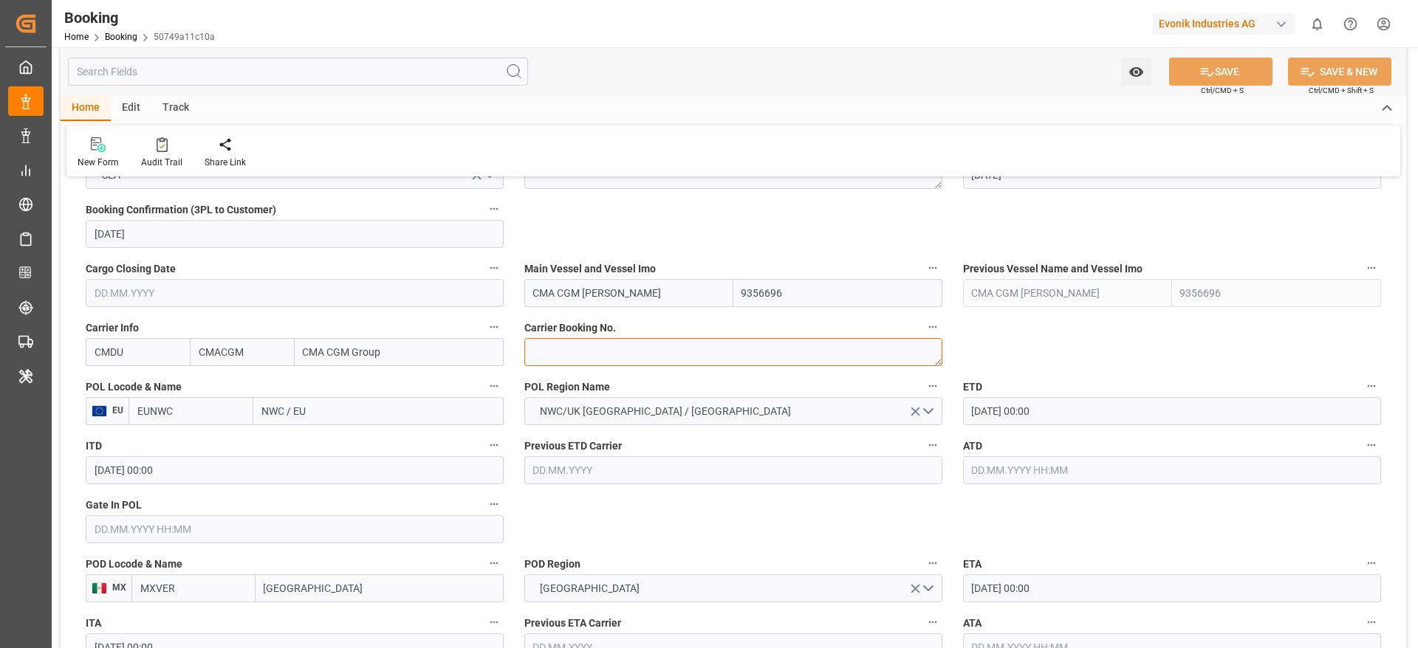
click at [555, 352] on textarea at bounding box center [733, 352] width 418 height 28
paste textarea "HBG2045640"
click at [549, 354] on textarea "HBG2045640" at bounding box center [733, 352] width 418 height 28
type textarea "HBG2045640"
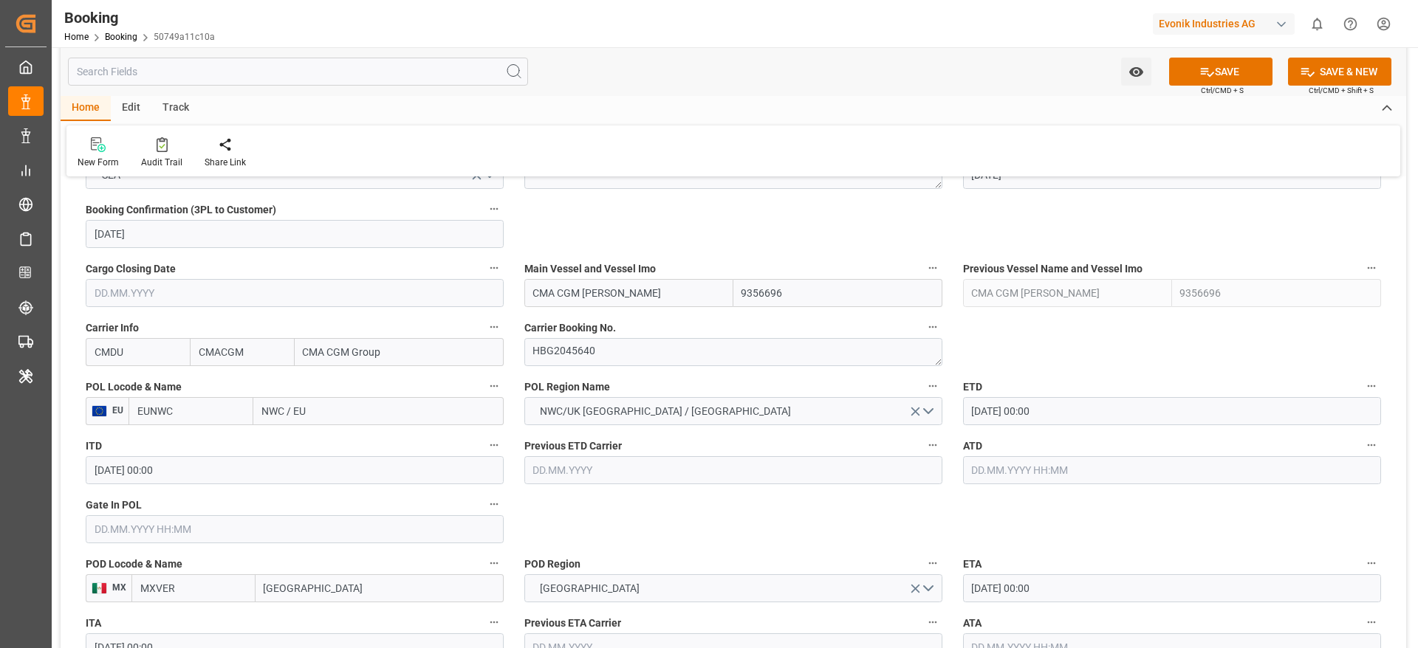
drag, startPoint x: 262, startPoint y: 414, endPoint x: 323, endPoint y: 408, distance: 61.5
click at [323, 408] on input "NWC / EU" at bounding box center [378, 411] width 250 height 28
type input "rott"
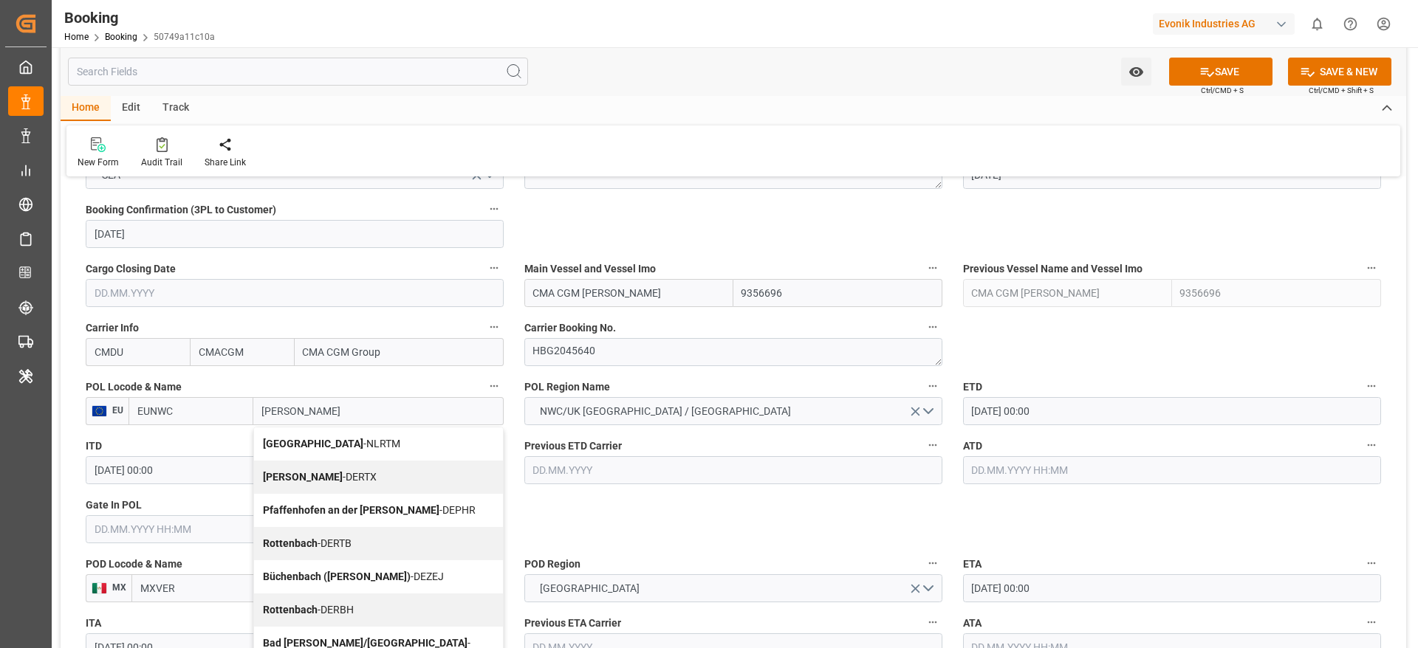
click at [322, 433] on div "Rotterdam - NLRTM" at bounding box center [378, 444] width 249 height 33
type input "NLRTM"
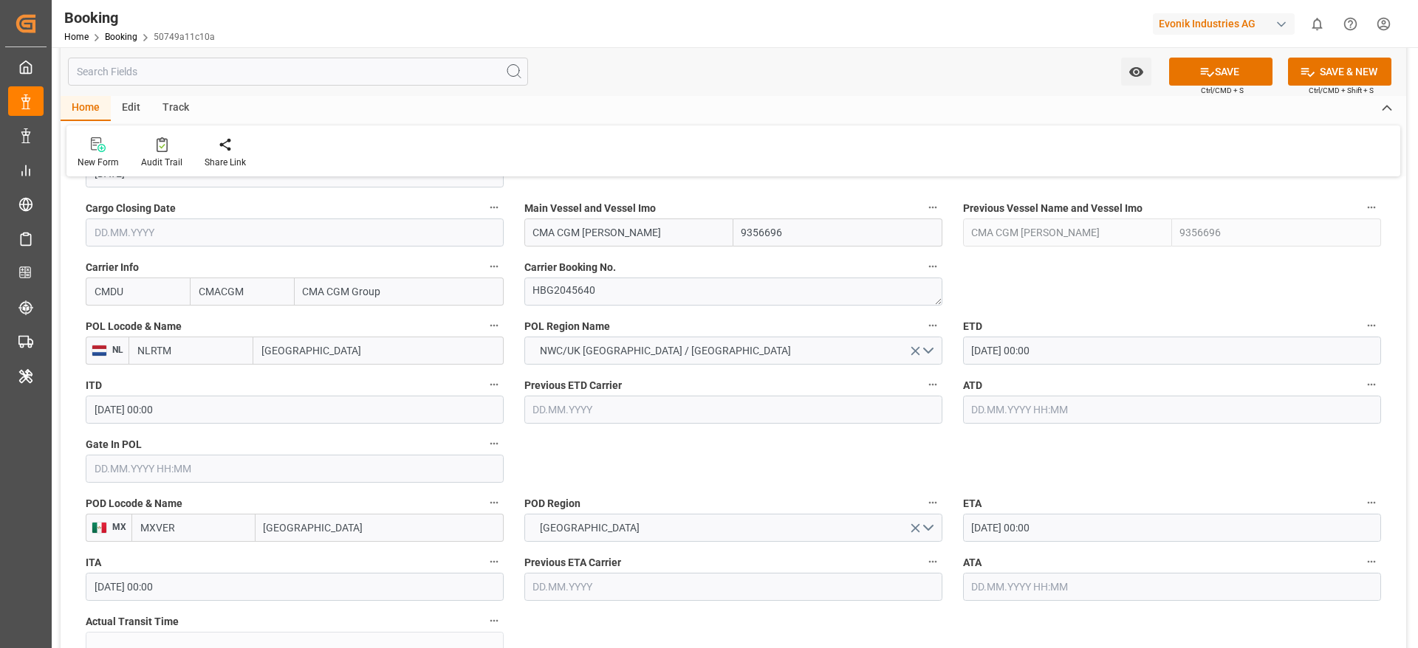
scroll to position [1108, 0]
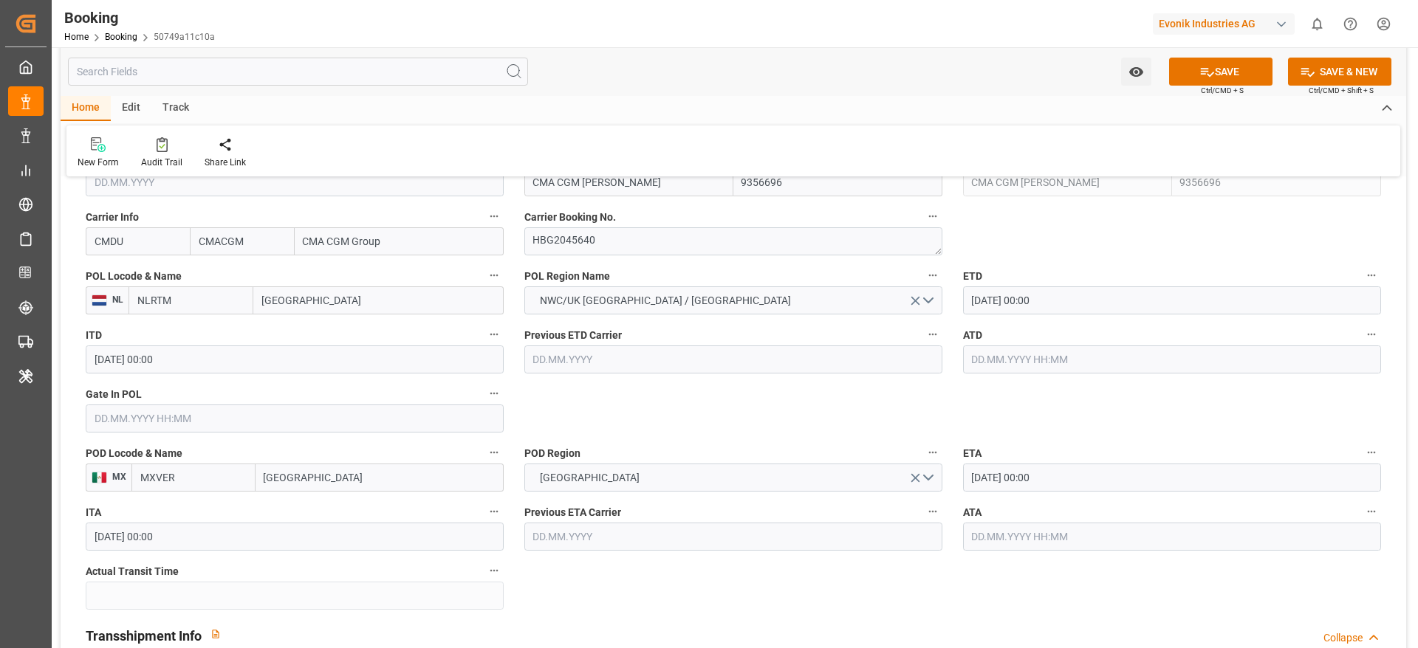
type input "Rotterdam"
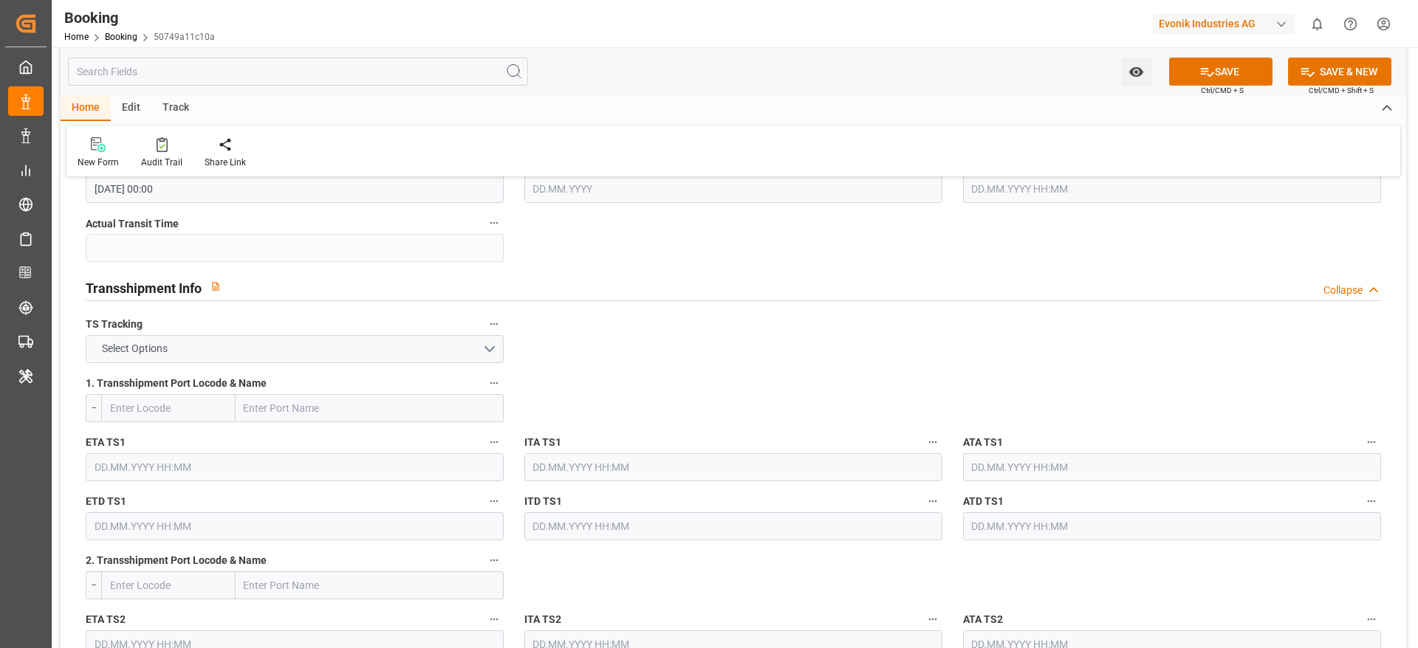
scroll to position [1440, 0]
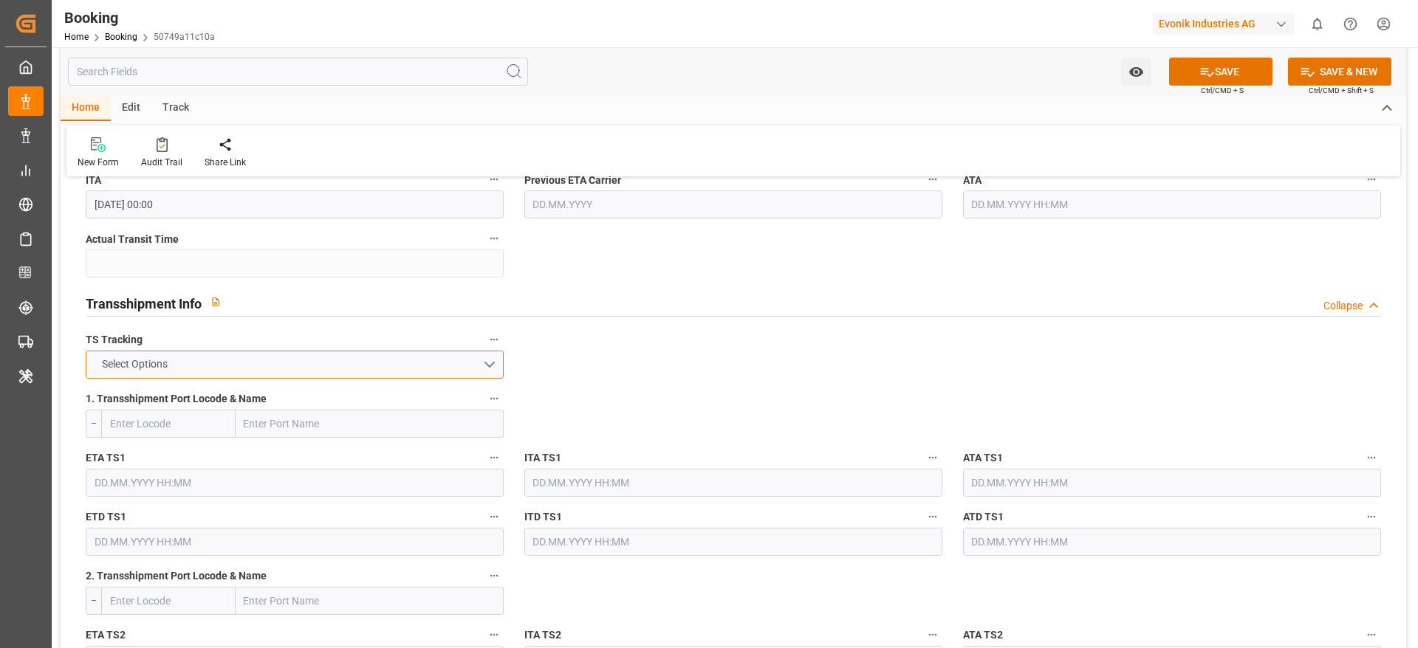
click at [349, 369] on button "Select Options" at bounding box center [295, 365] width 418 height 28
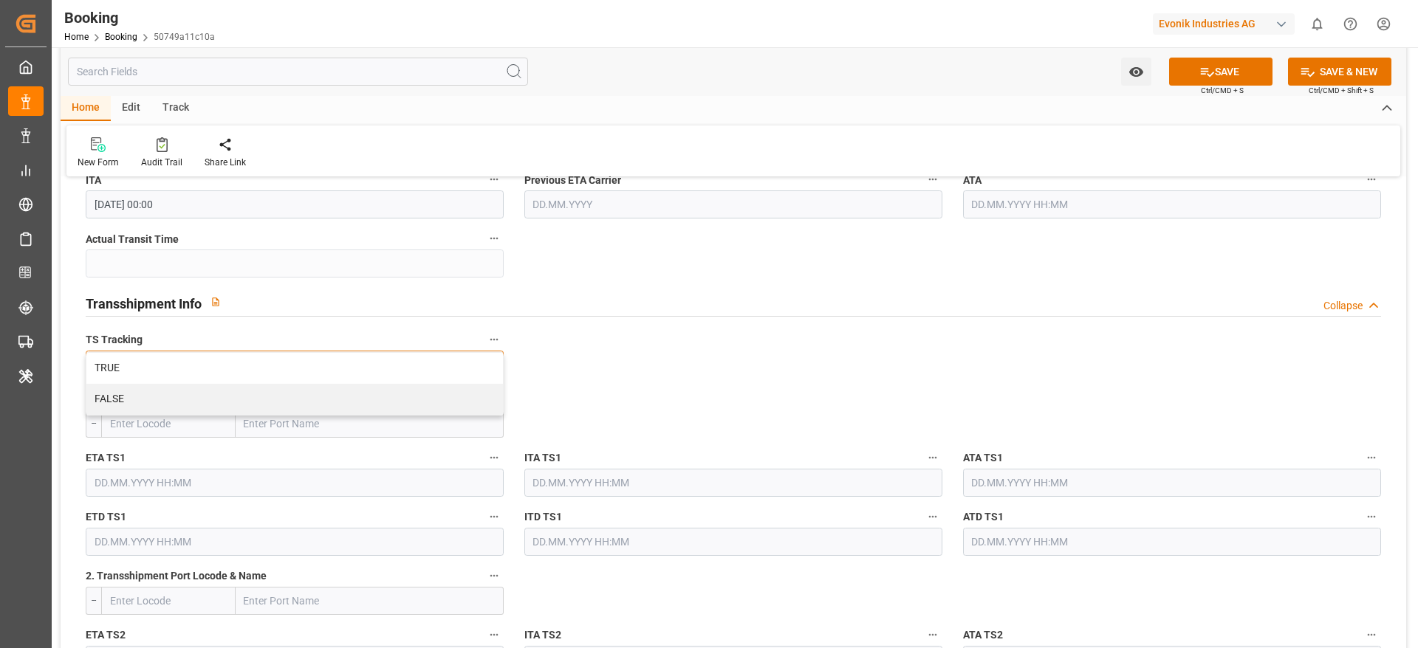
click at [347, 371] on div "TRUE" at bounding box center [294, 368] width 416 height 31
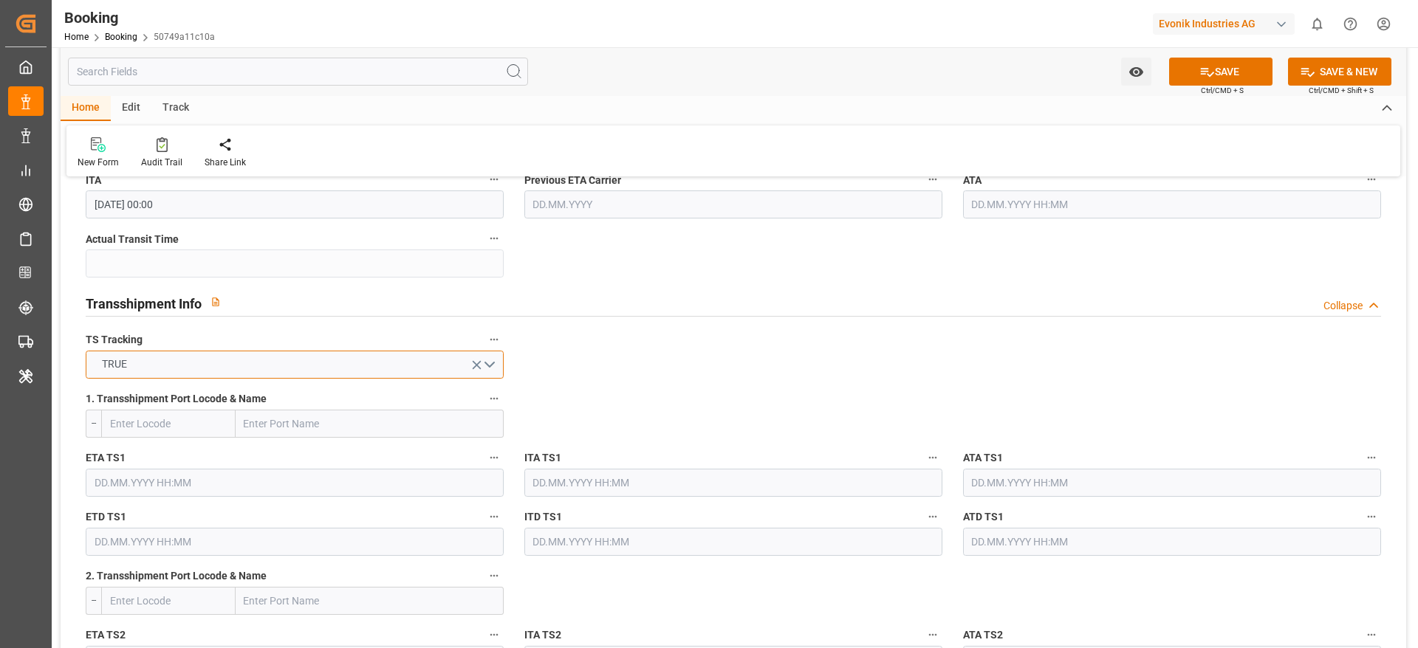
click at [347, 371] on button "TRUE" at bounding box center [295, 365] width 418 height 28
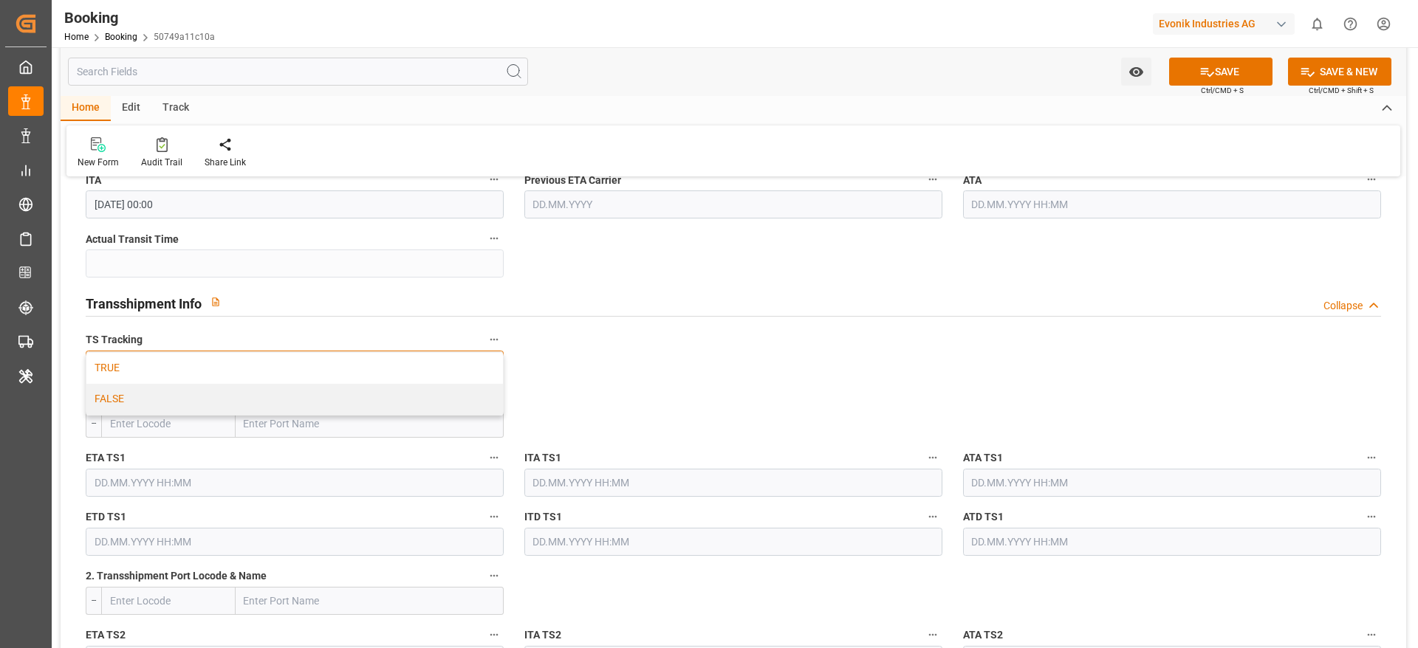
click at [334, 397] on div "FALSE" at bounding box center [294, 399] width 416 height 31
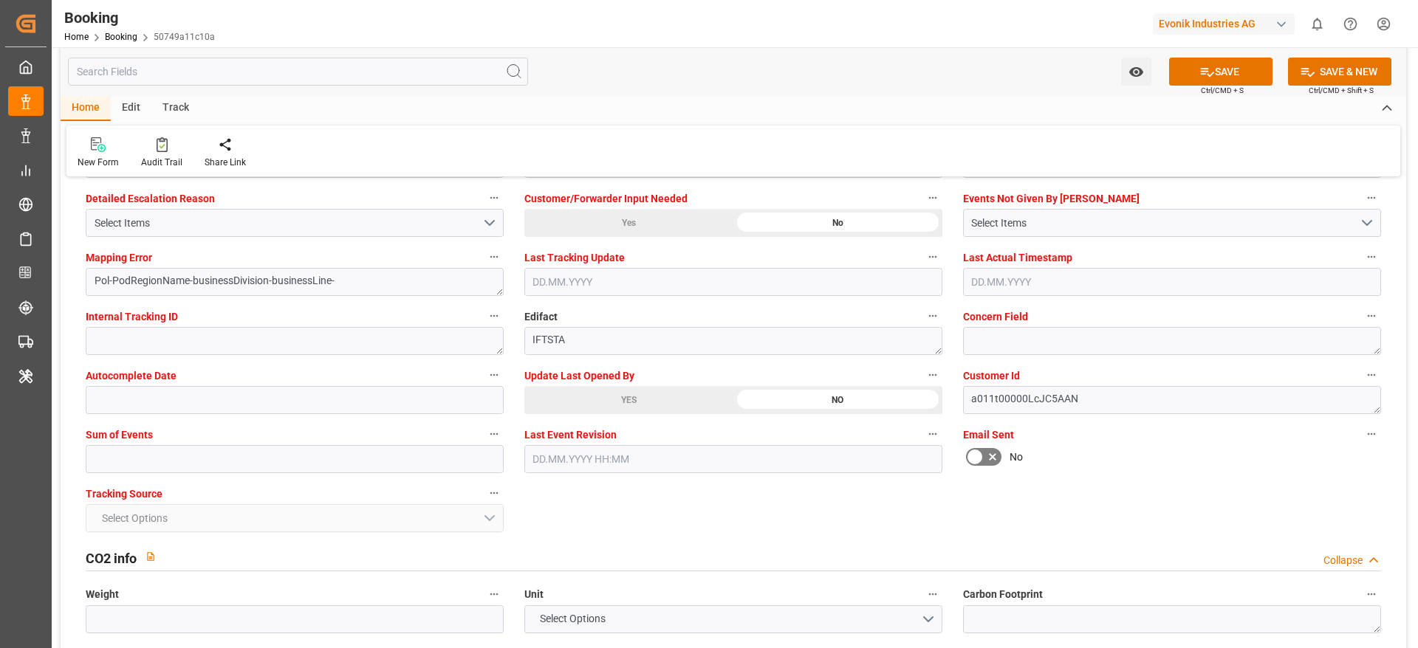
scroll to position [2880, 0]
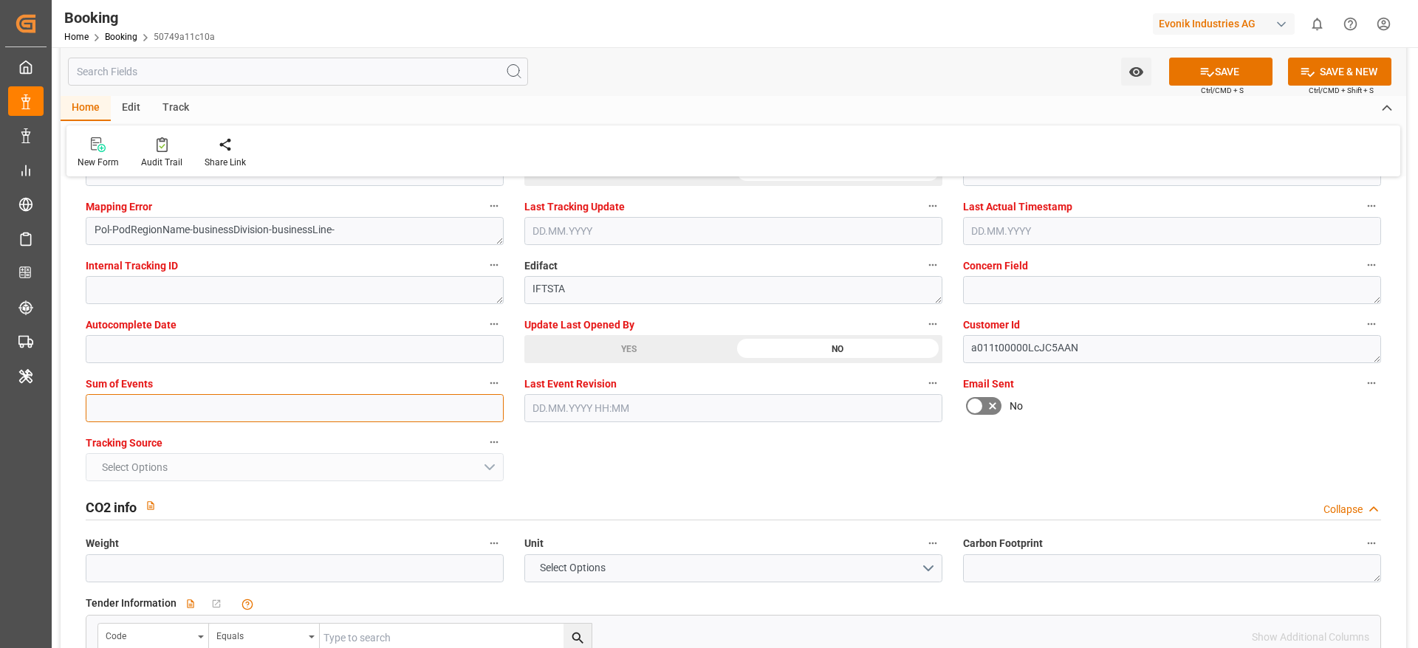
click at [215, 419] on input "text" at bounding box center [295, 408] width 418 height 28
type input "0"
click at [1247, 69] on button "SAVE" at bounding box center [1220, 72] width 103 height 28
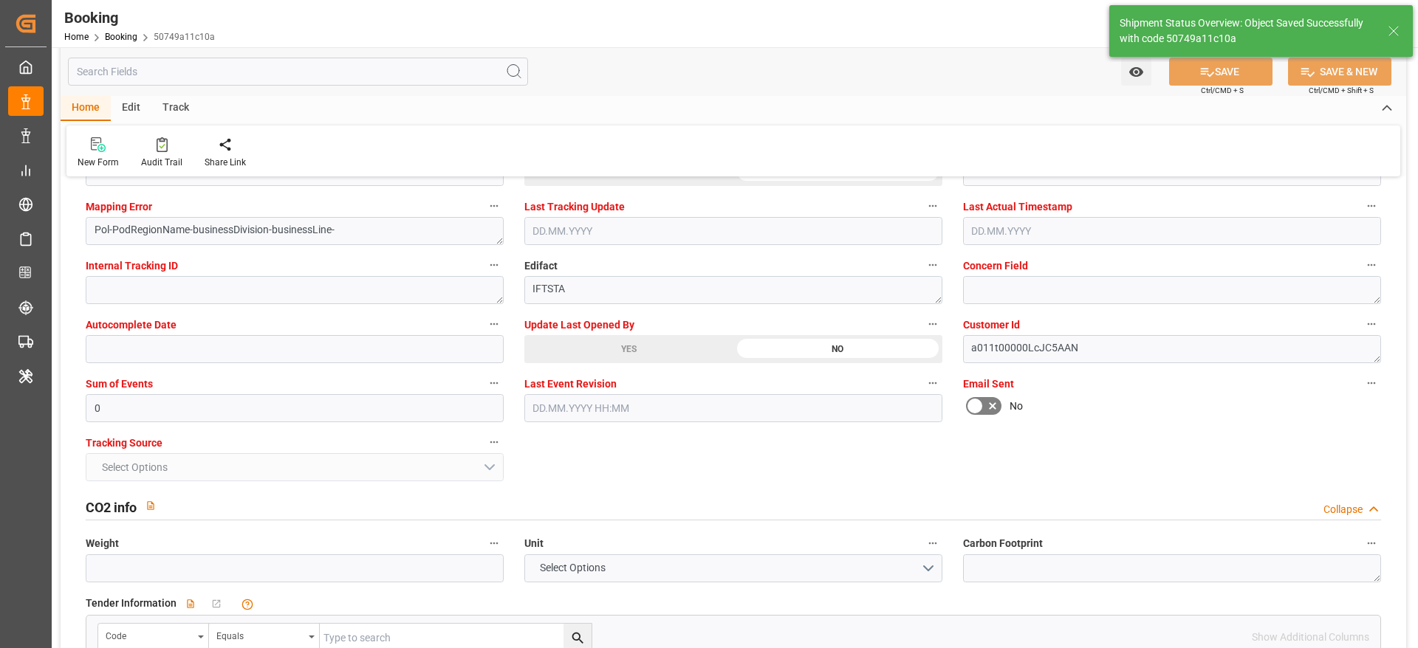
type textarea "varshini suresh"
type textarea "businessDivision-businessLine-"
type input "30.09.2025 09:16"
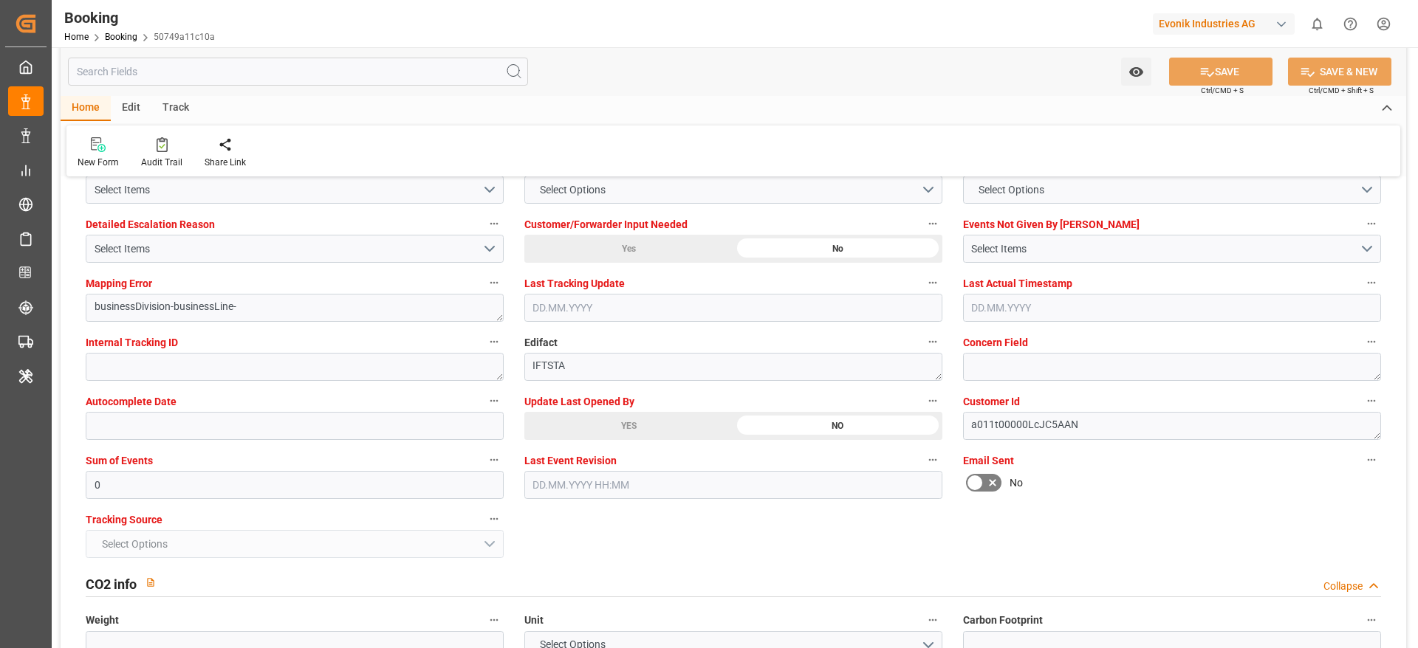
scroll to position [2769, 0]
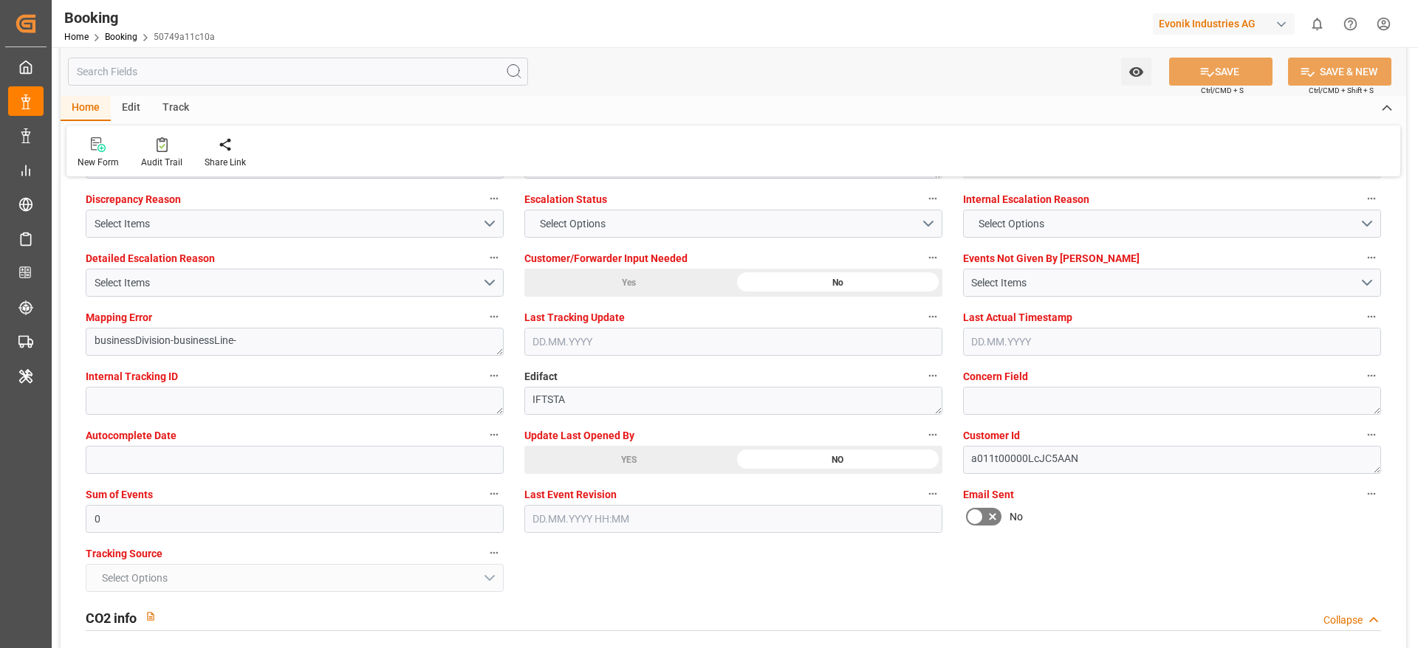
click at [167, 170] on div "New Form Audit Trail Share Link" at bounding box center [733, 151] width 1334 height 51
click at [168, 164] on div "Audit Trail" at bounding box center [161, 162] width 41 height 13
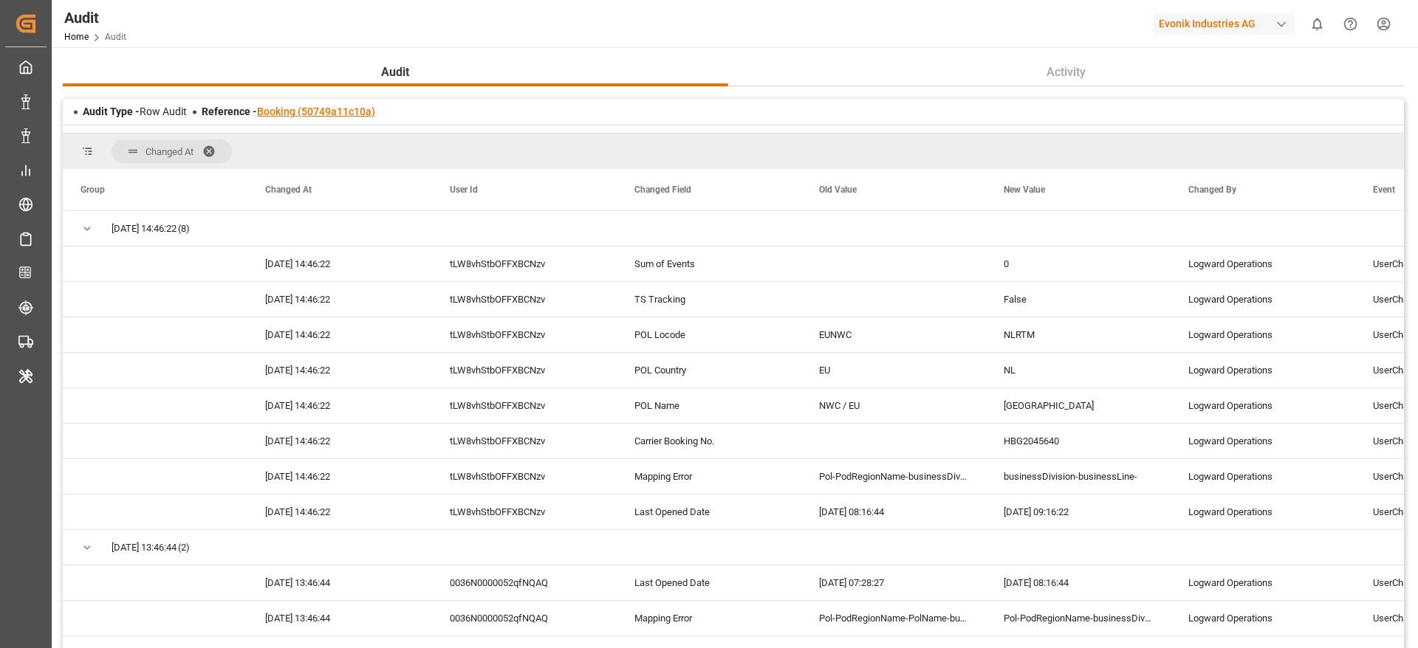
click at [352, 115] on link "Booking (50749a11c10a)" at bounding box center [316, 112] width 118 height 12
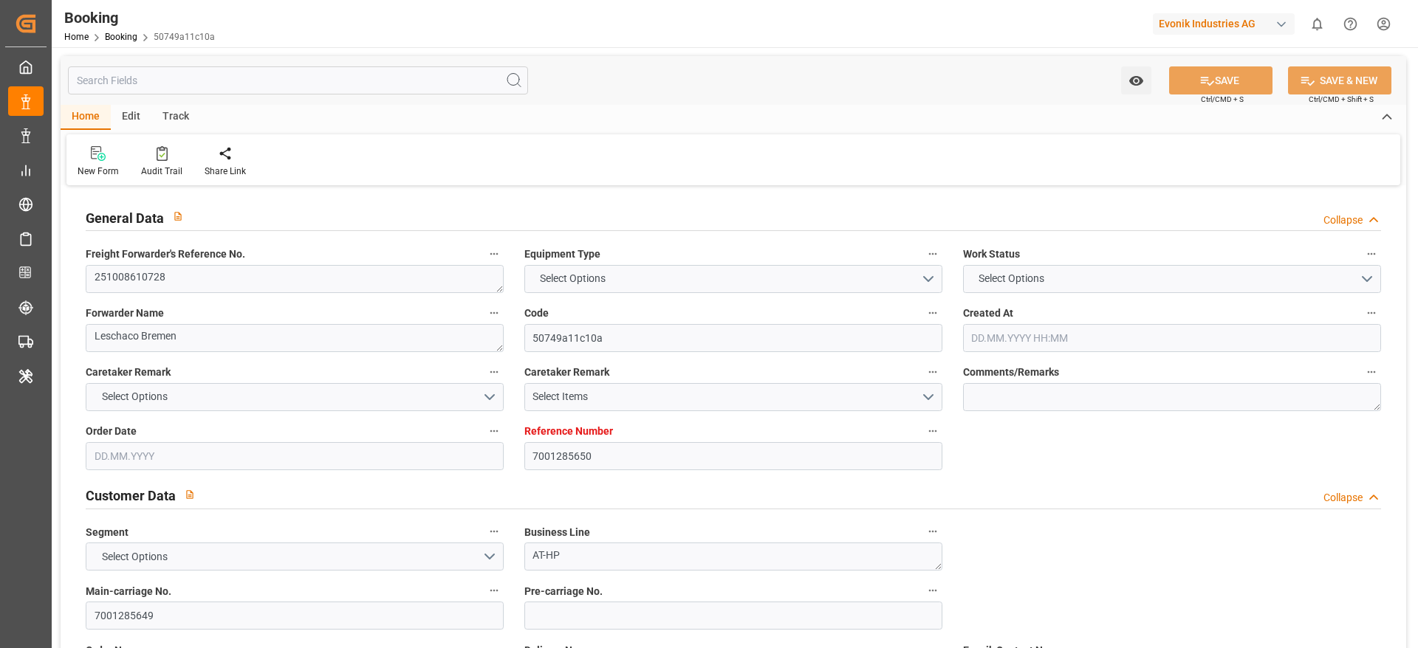
type input "7001285650"
type input "9356696"
type input "CMACGM"
type input "CMA CGM Group"
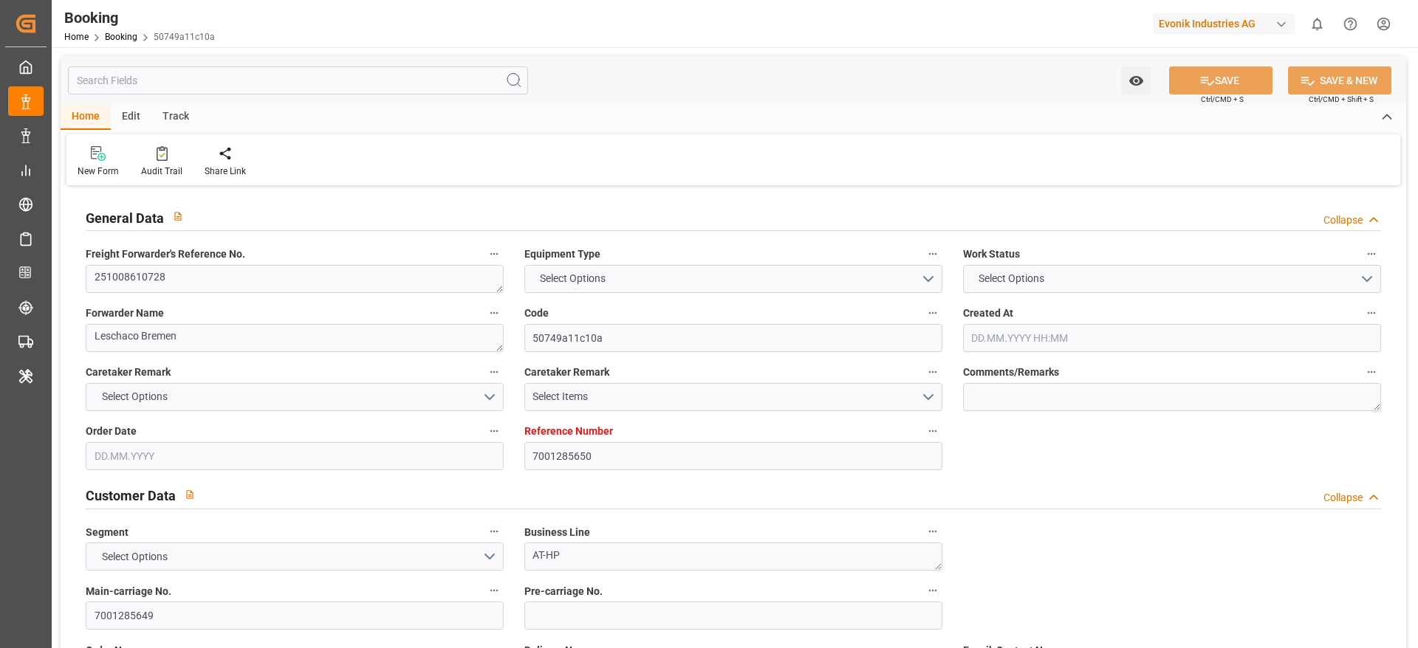
type input "NLRTM"
type input "MXVER"
type input "0"
type input "26.09.2025 05:18"
type input "26.09.2025"
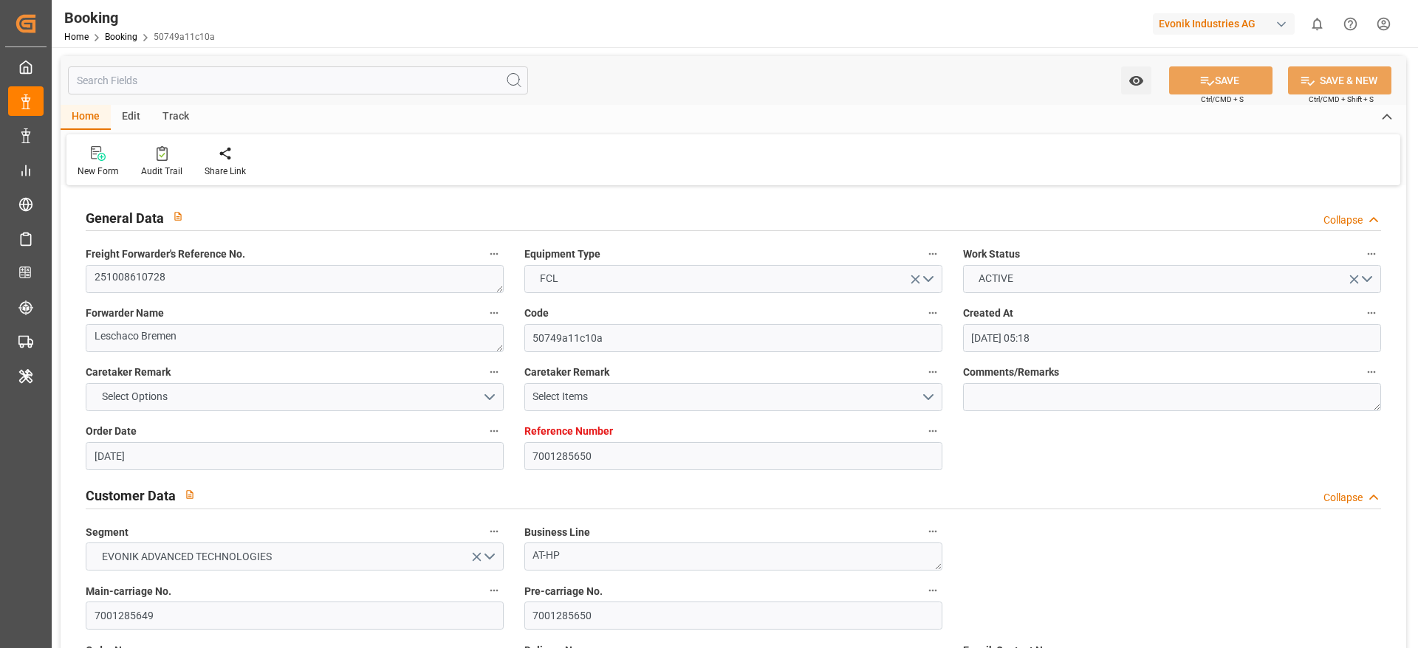
type input "05.11.2025"
type input "03.10.2025"
type input "03.10.2025 00:00"
type input "26.09.2025"
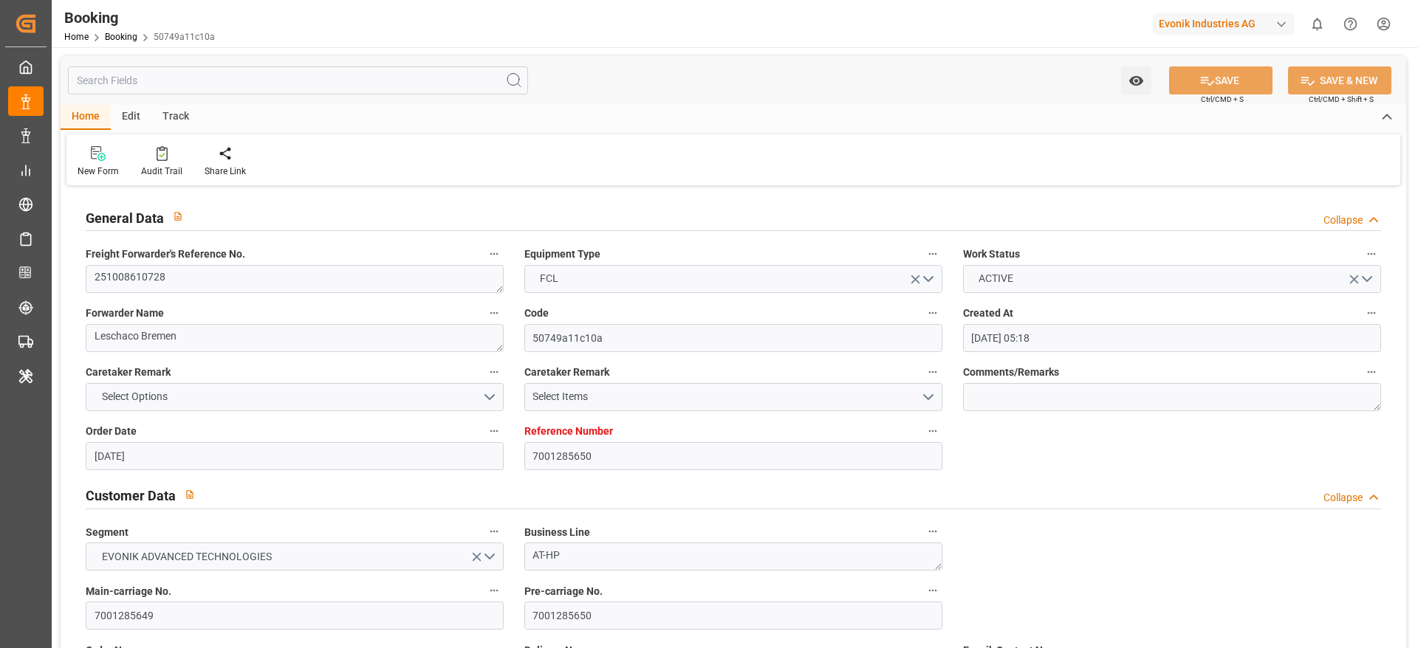
type input "26.09.2025"
type input "15.10.2025 00:00"
type input "04.11.2025 00:00"
type input "05.11.2025 00:00"
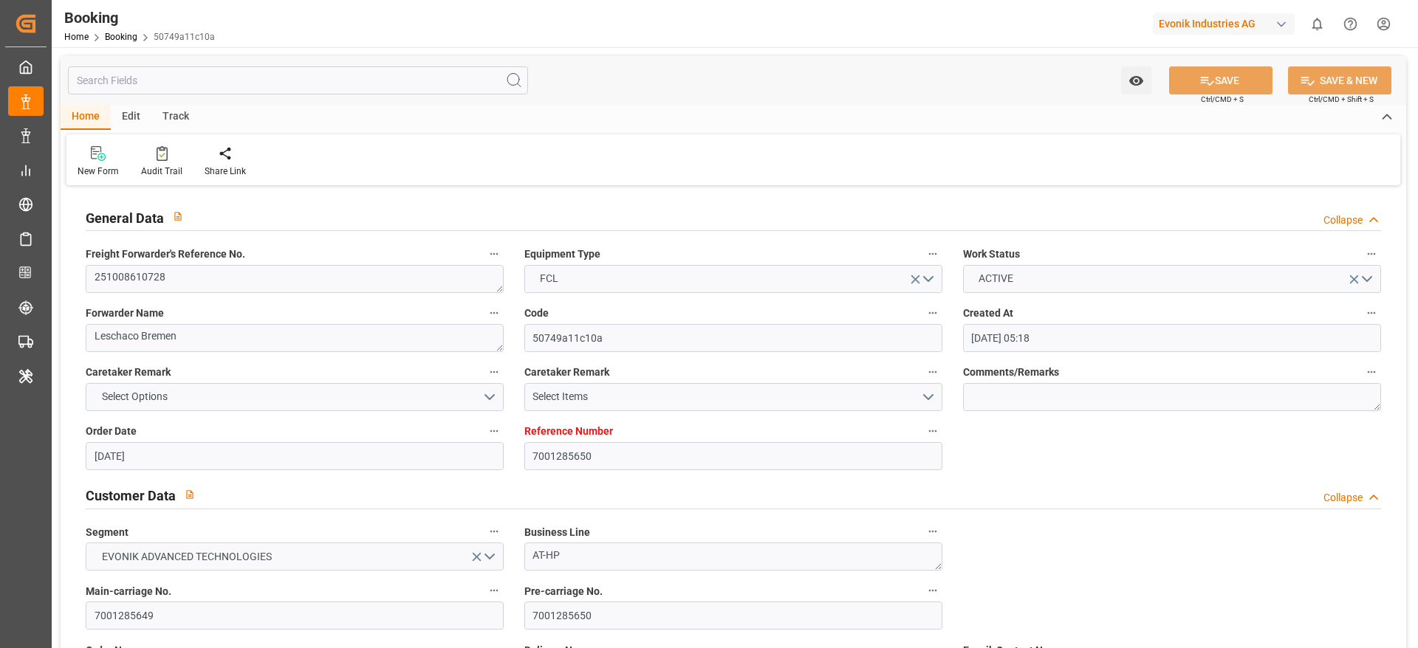
type input "30.09.2025 09:16"
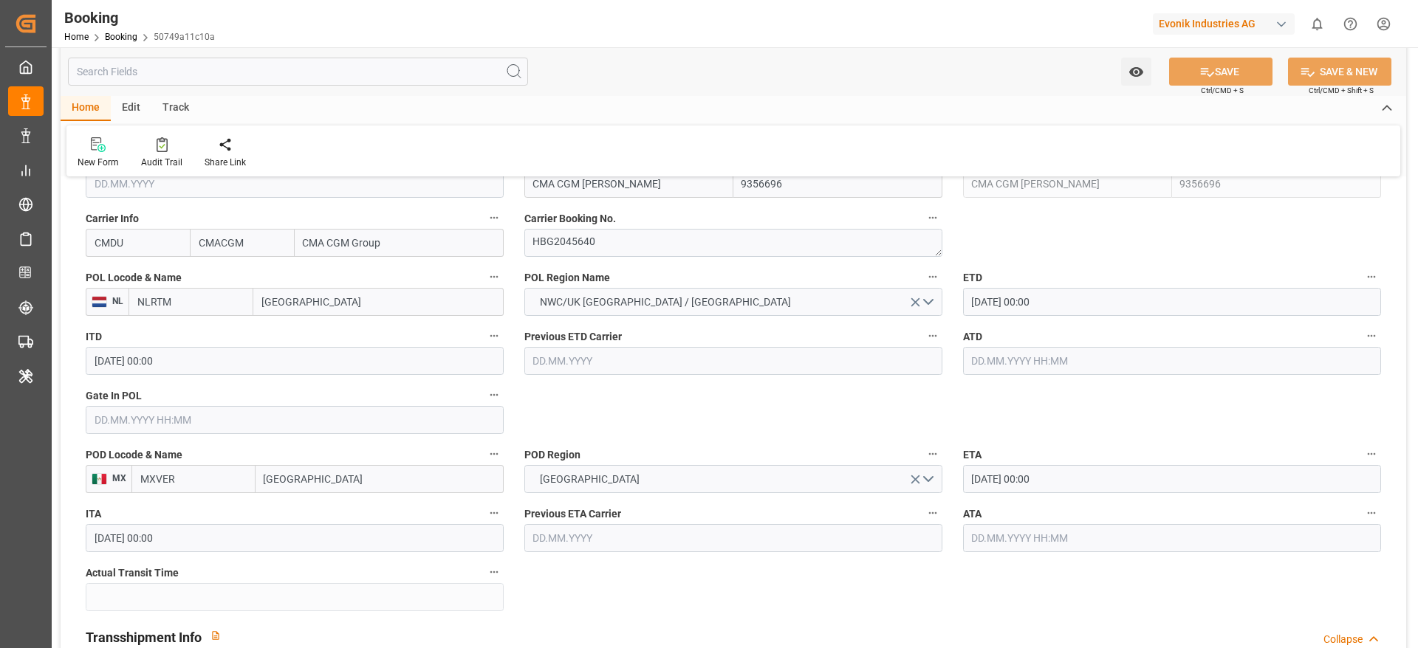
scroll to position [1108, 0]
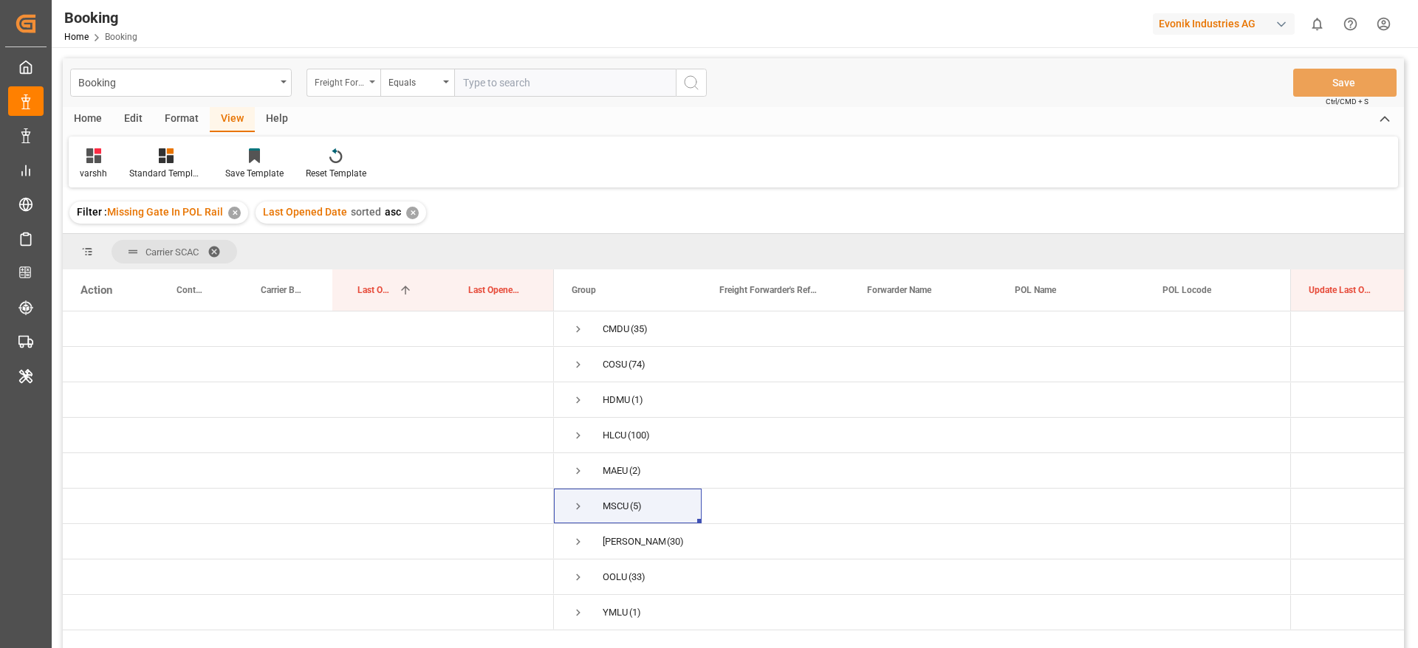
click at [351, 73] on div "Freight Forwarder's Reference No." at bounding box center [340, 80] width 50 height 17
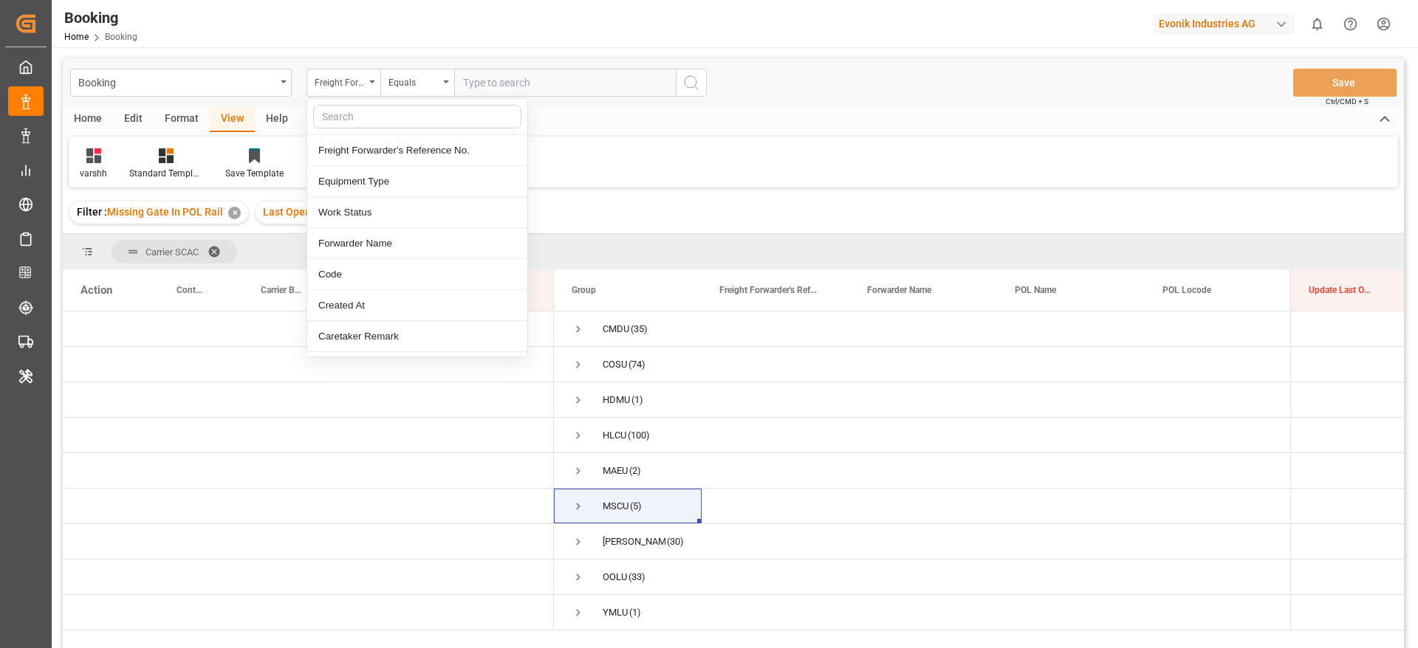
click at [337, 111] on input "text" at bounding box center [417, 117] width 208 height 24
type input "las"
click at [397, 244] on div "Last Opened Date" at bounding box center [417, 243] width 220 height 31
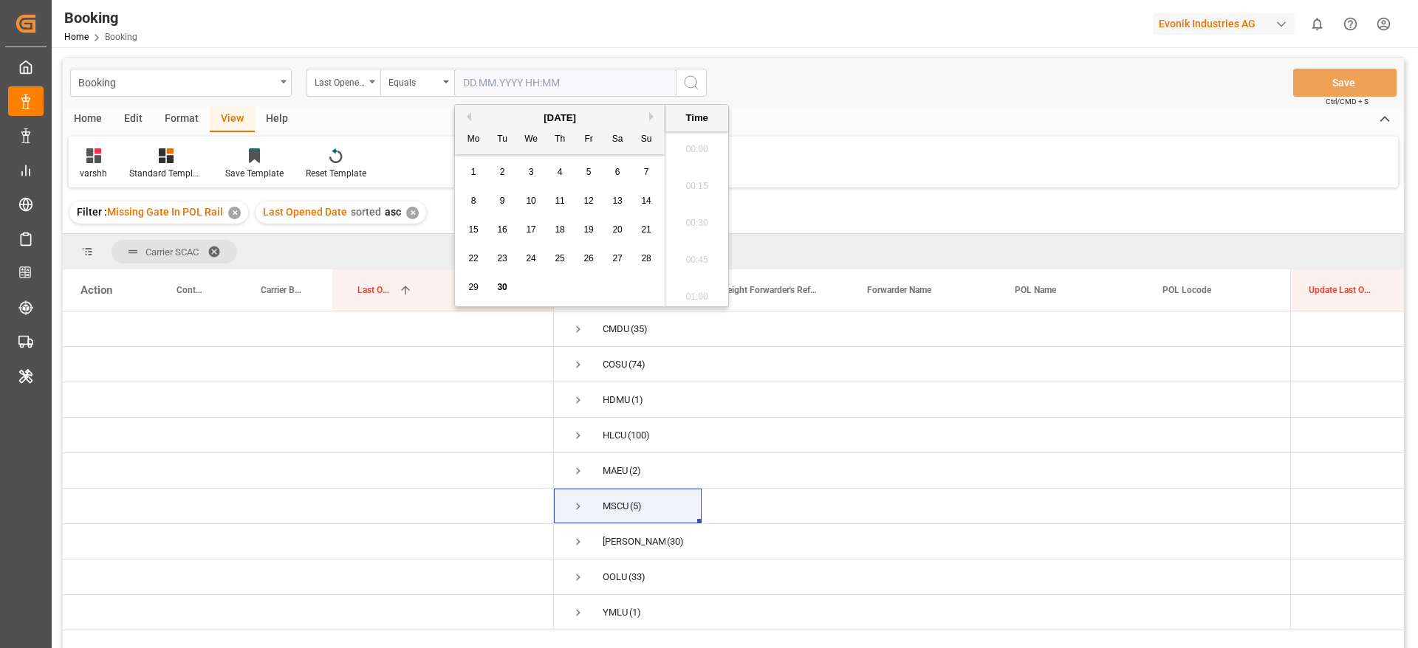
click at [495, 91] on input "text" at bounding box center [565, 83] width 222 height 28
click at [466, 117] on button "Previous Month" at bounding box center [466, 116] width 9 height 9
click at [580, 288] on div "29" at bounding box center [589, 288] width 18 height 18
type input "29.08.2025 00:00"
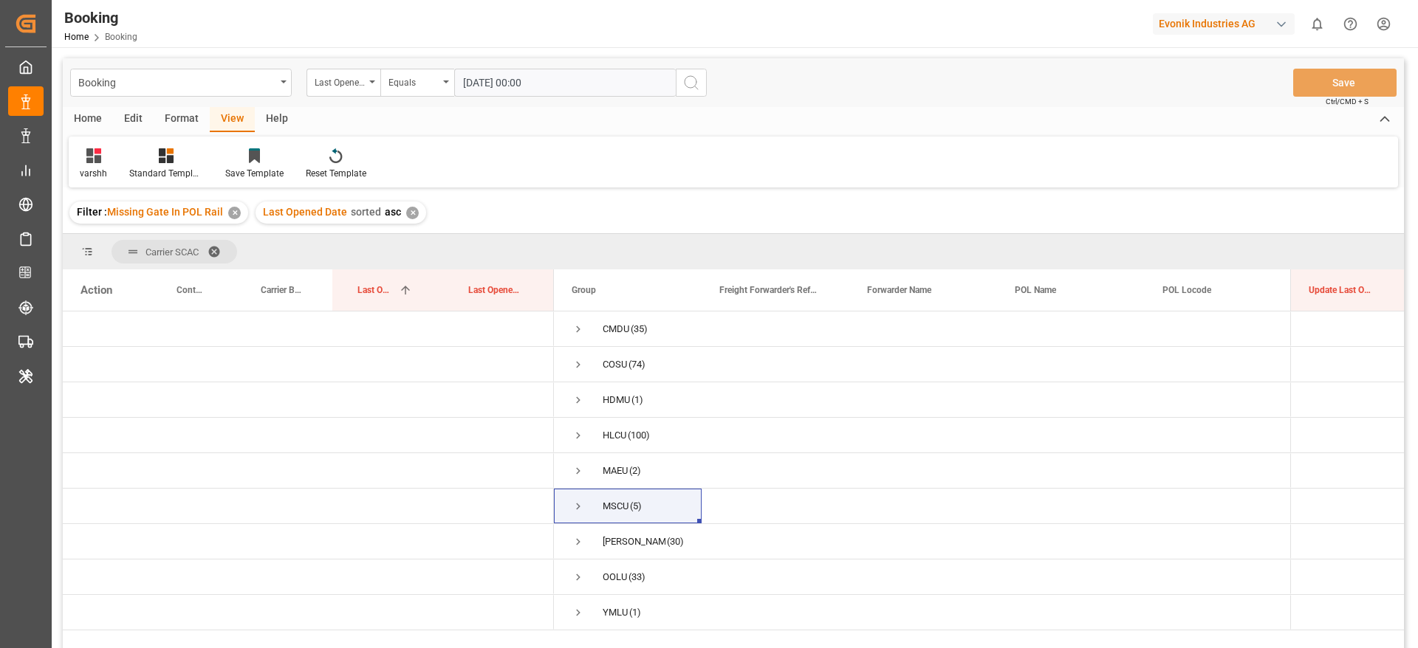
click at [689, 78] on icon "search button" at bounding box center [691, 83] width 18 height 18
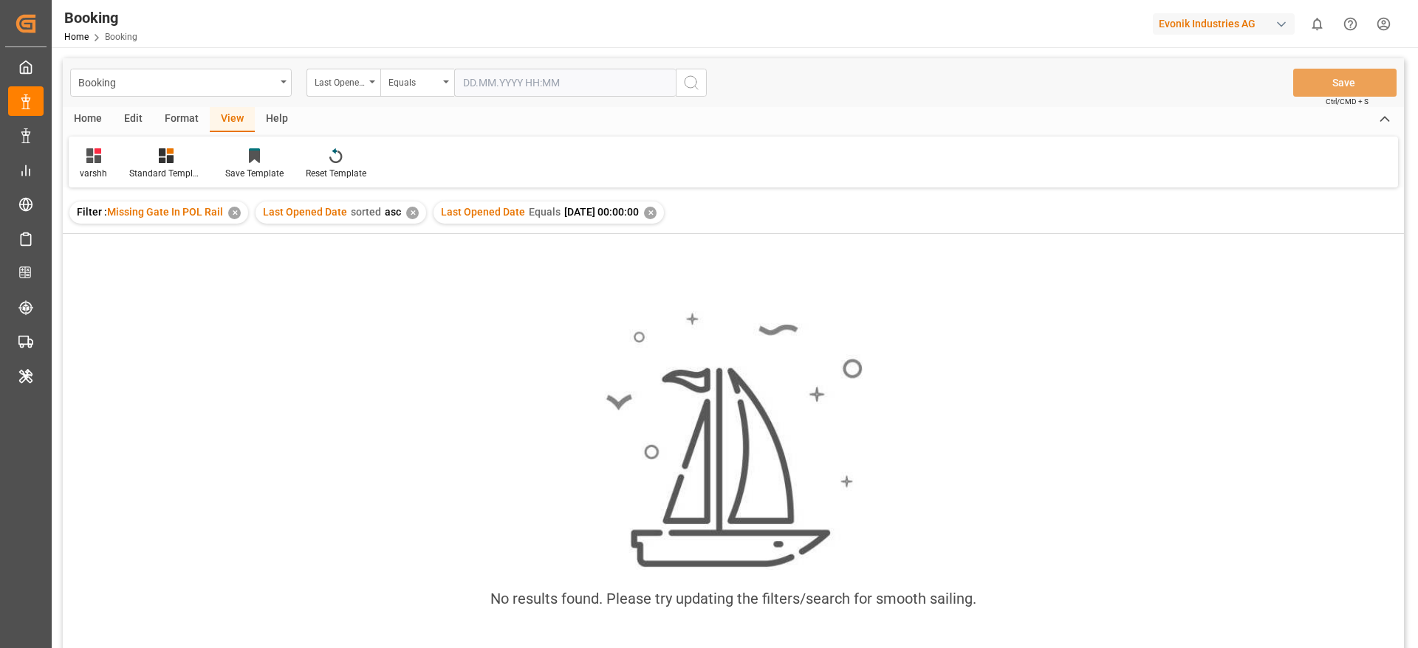
click at [402, 212] on div "Last Opened Date sorted asc ✕" at bounding box center [340, 213] width 171 height 22
click at [408, 214] on div "✕" at bounding box center [412, 213] width 13 height 13
click at [230, 213] on div "✕" at bounding box center [234, 213] width 13 height 13
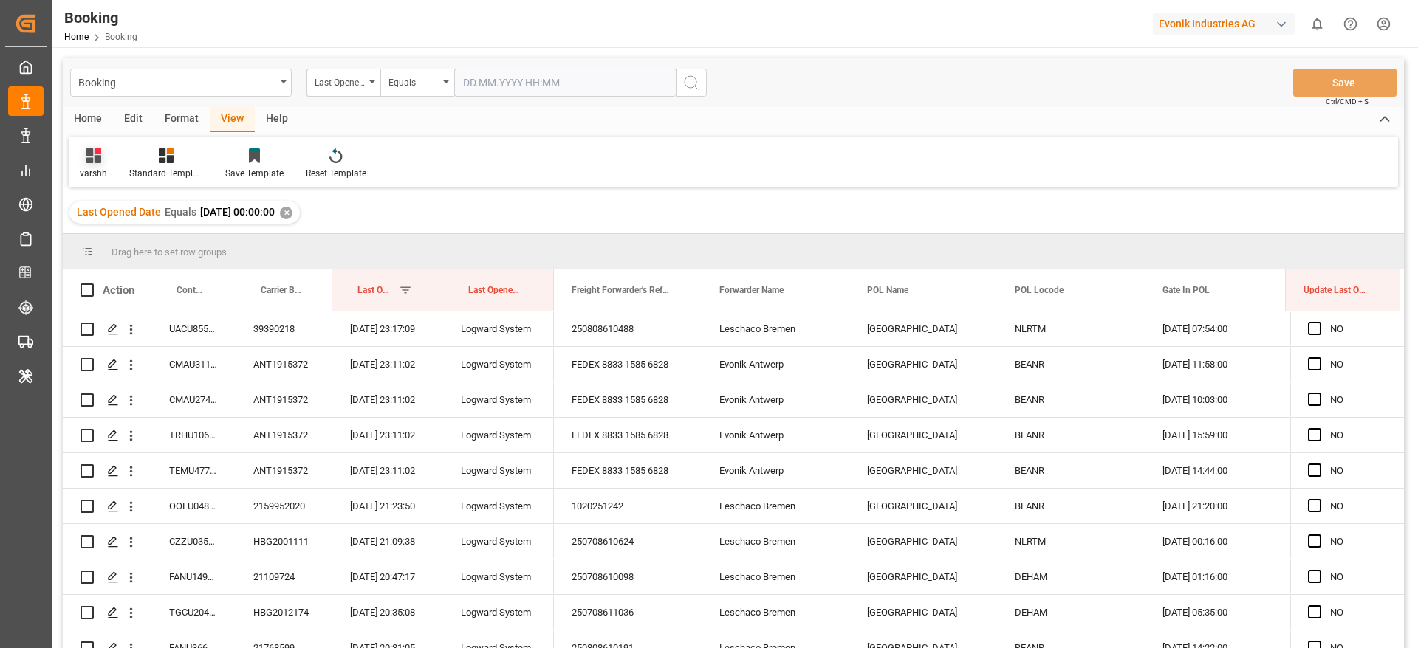
click at [97, 169] on div "varshh" at bounding box center [93, 173] width 27 height 13
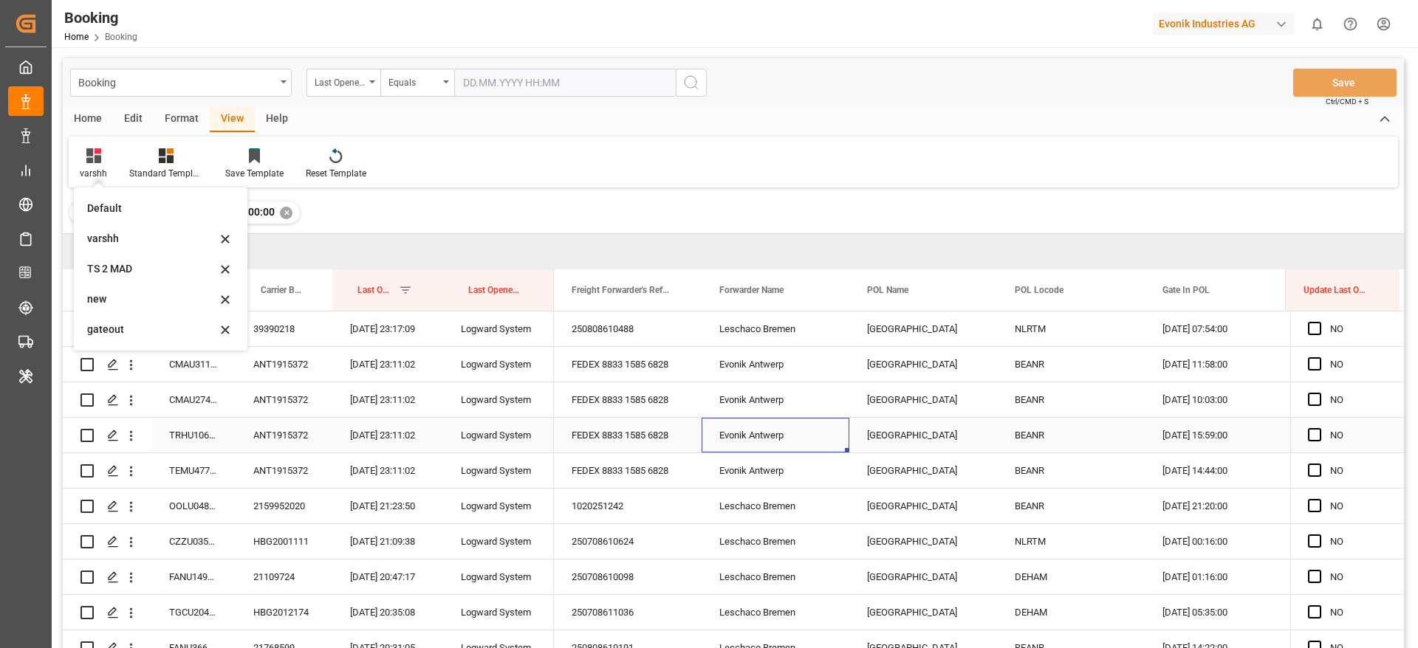
click at [803, 422] on div "Evonik Antwerp" at bounding box center [775, 435] width 148 height 35
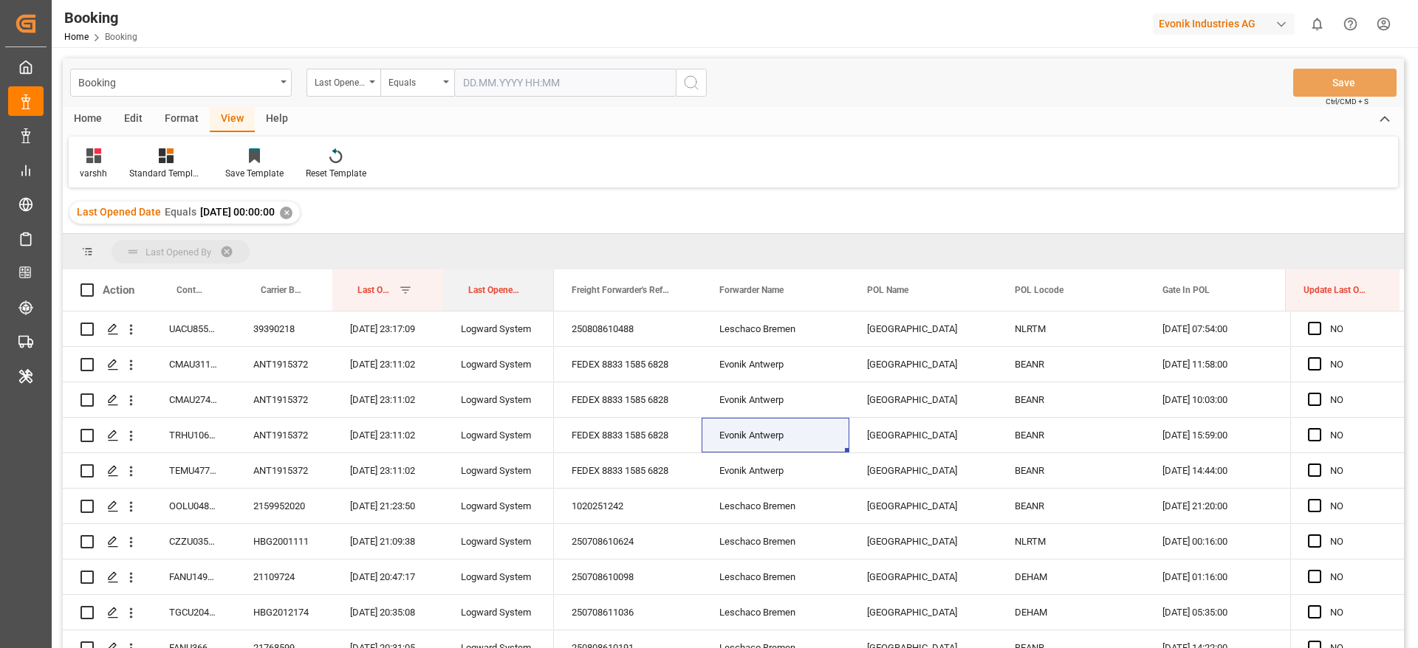
drag, startPoint x: 506, startPoint y: 298, endPoint x: 506, endPoint y: 255, distance: 42.8
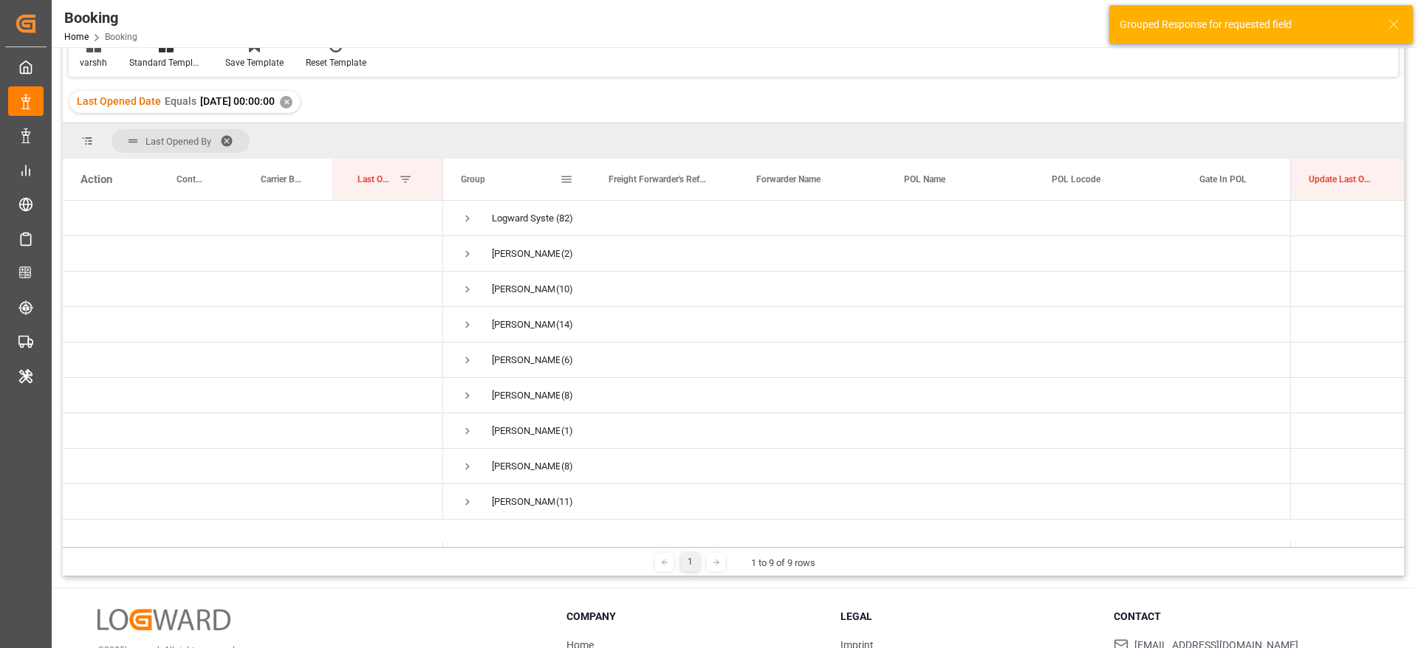
scroll to position [114, 0]
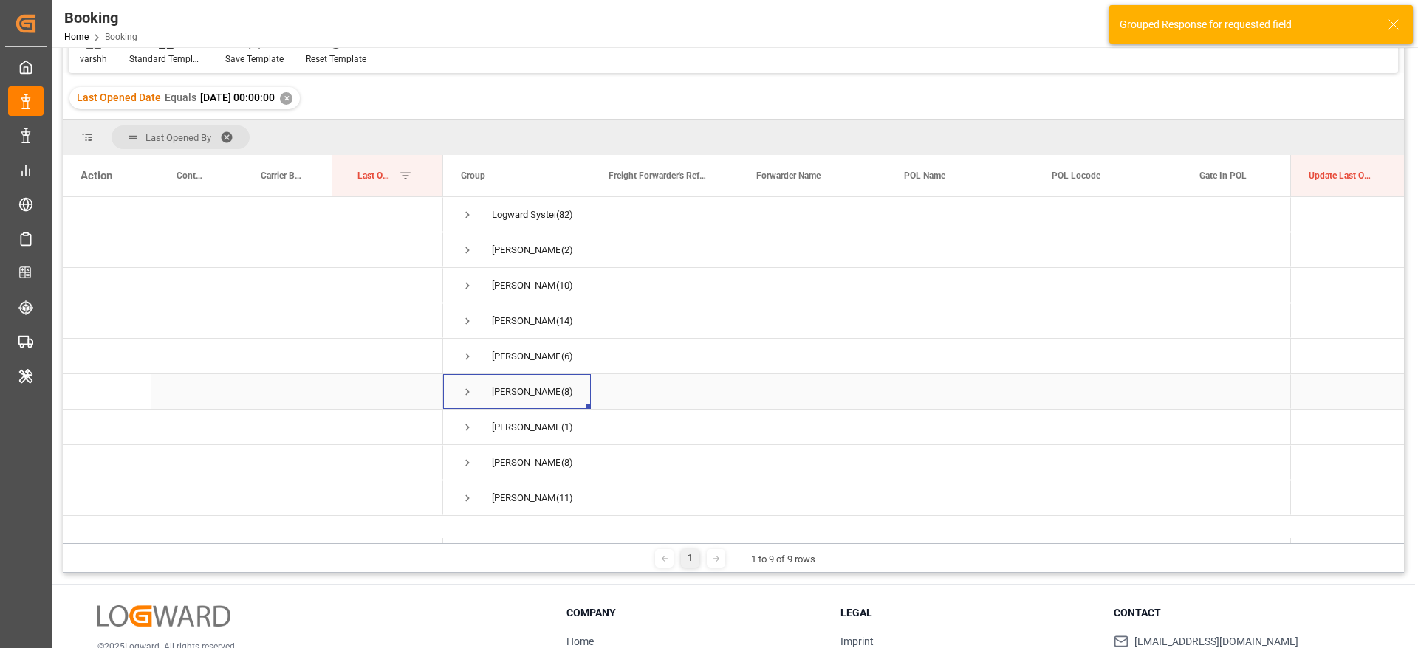
click at [465, 386] on span "Press SPACE to select this row." at bounding box center [467, 391] width 13 height 13
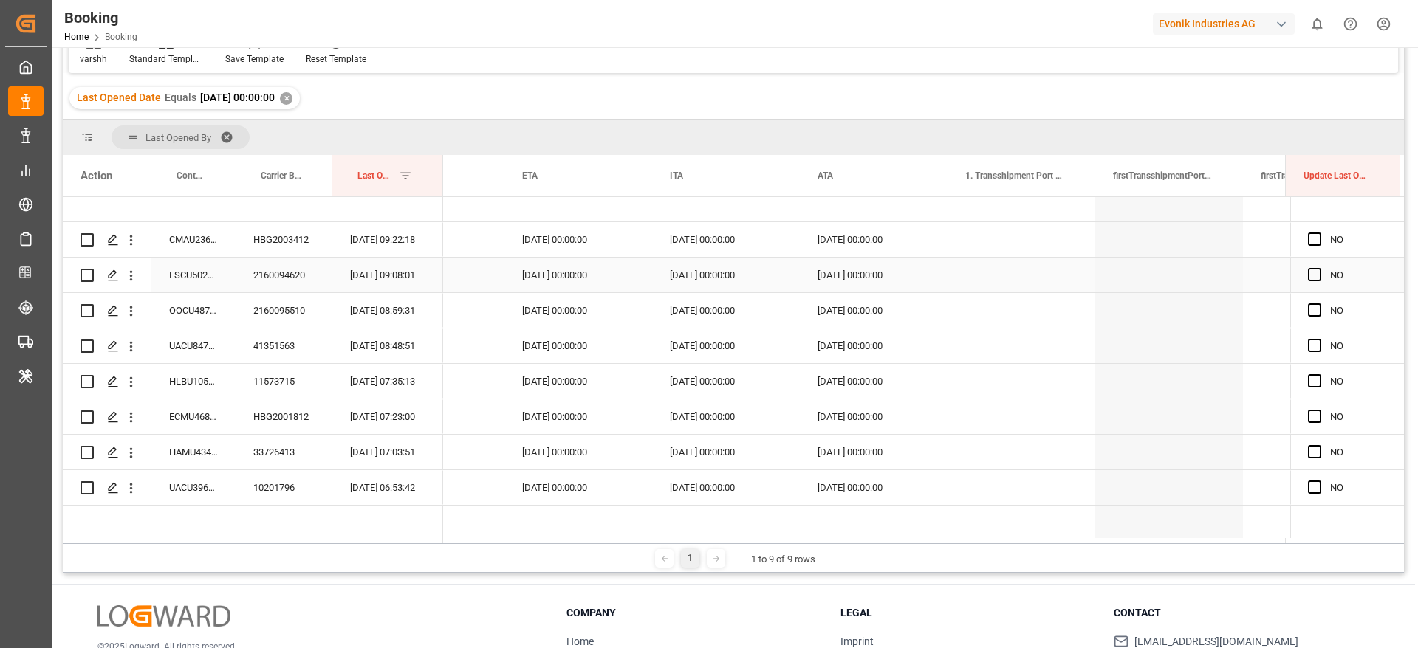
scroll to position [0, 3022]
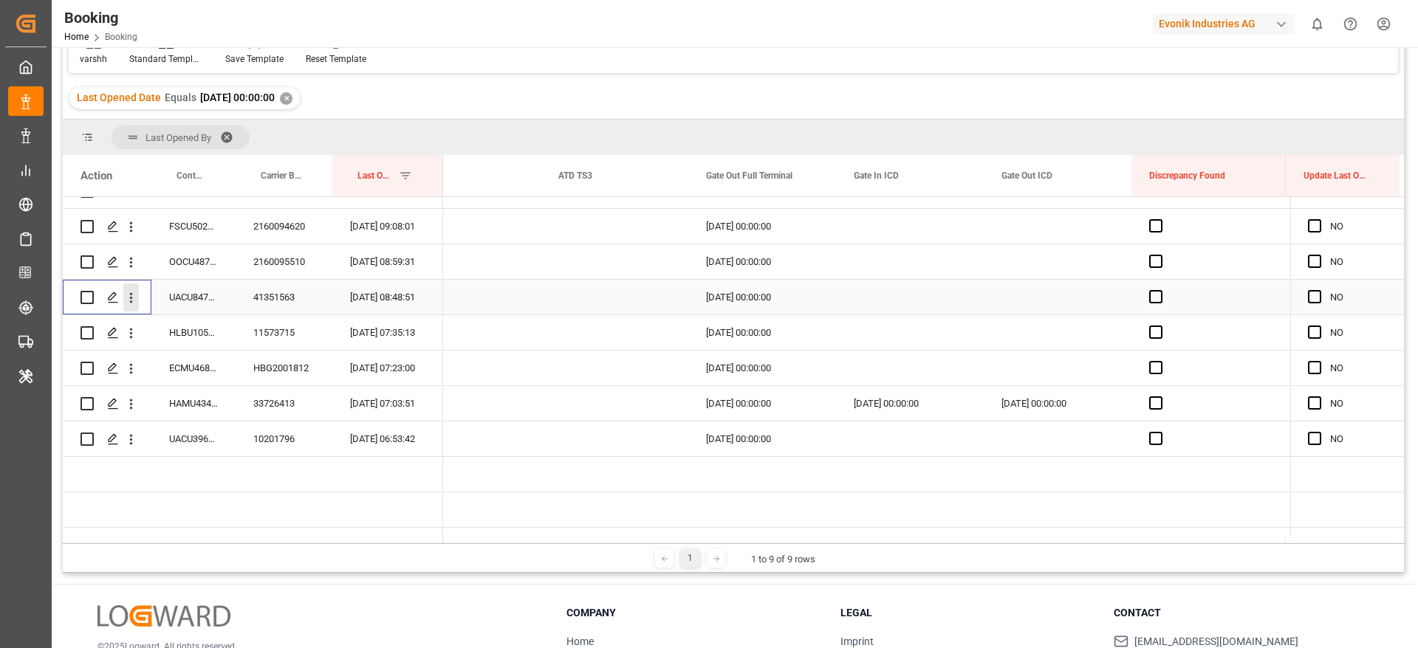
click at [137, 305] on icon "open menu" at bounding box center [131, 298] width 16 height 16
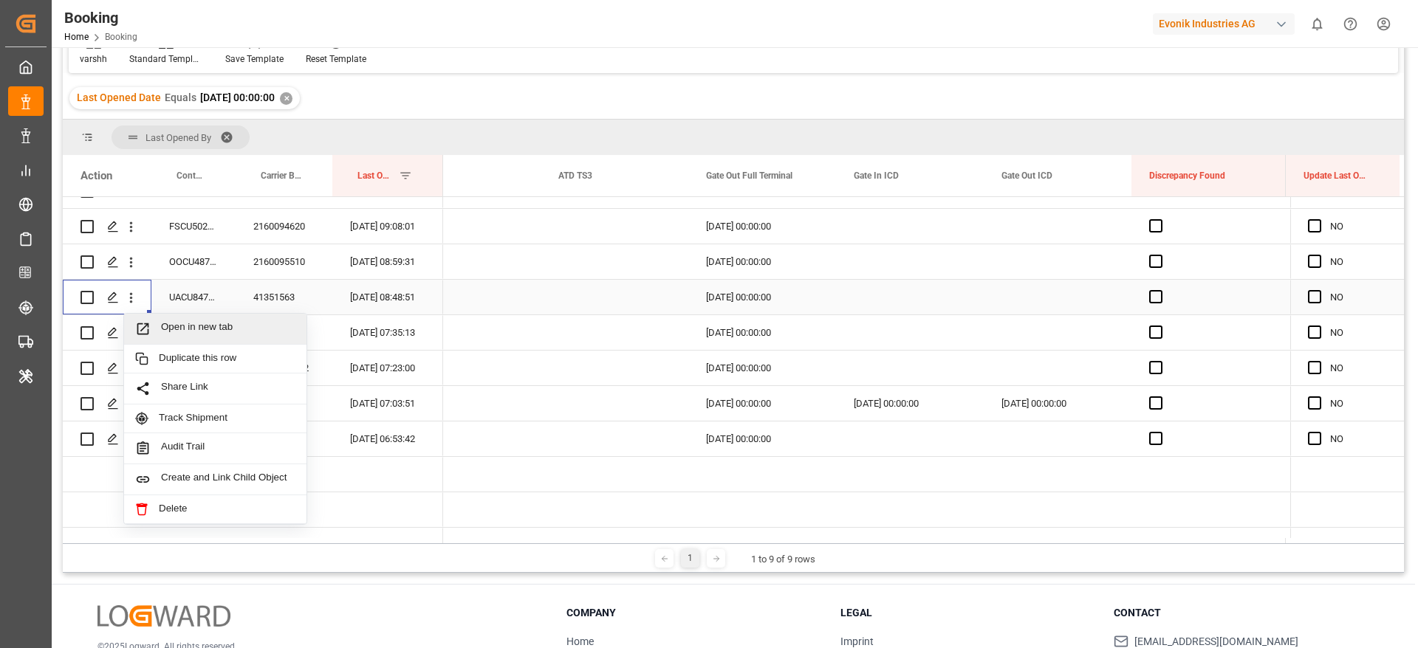
click at [199, 329] on span "Open in new tab" at bounding box center [228, 329] width 134 height 16
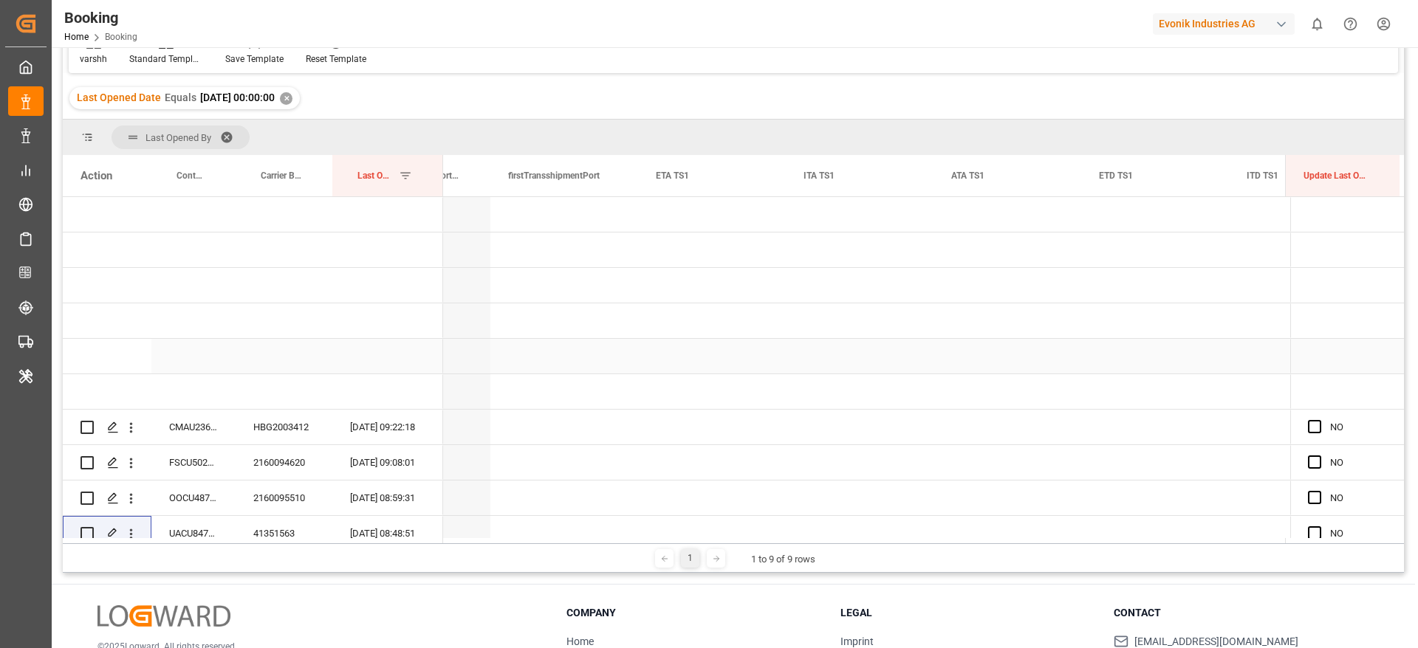
scroll to position [0, 3301]
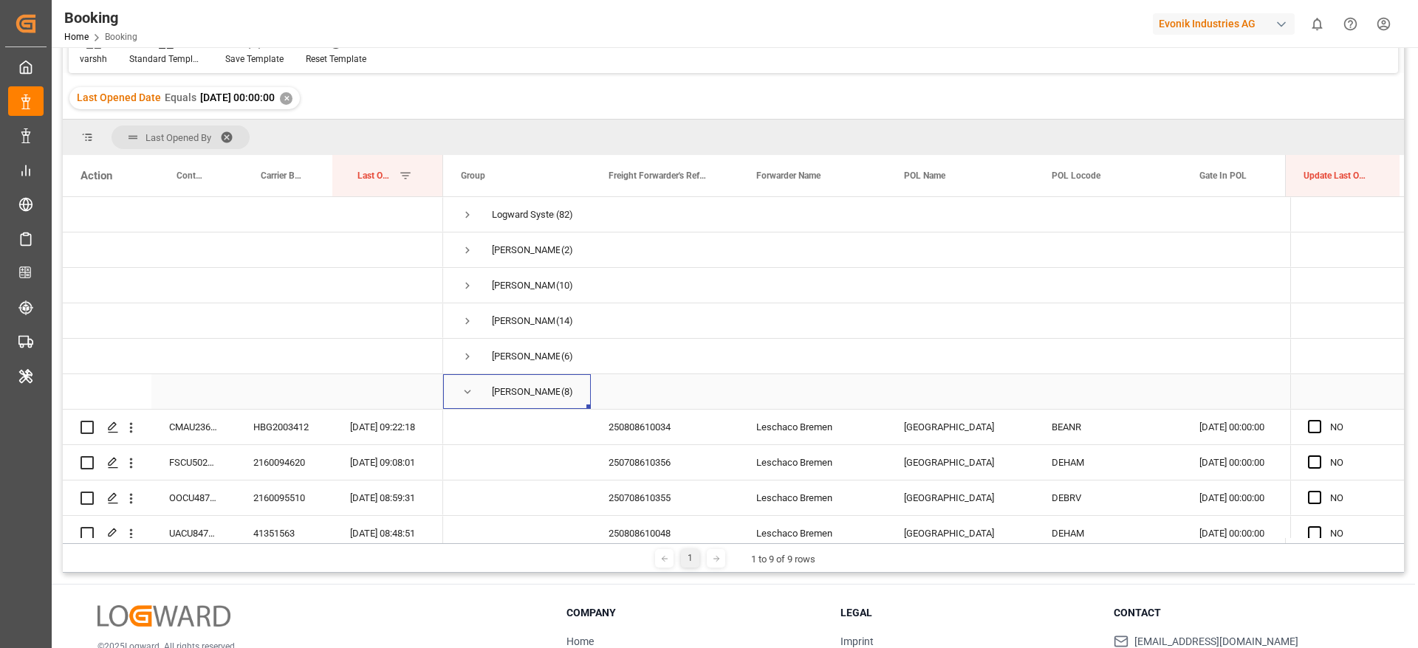
click at [462, 394] on span "Press SPACE to select this row." at bounding box center [467, 391] width 13 height 13
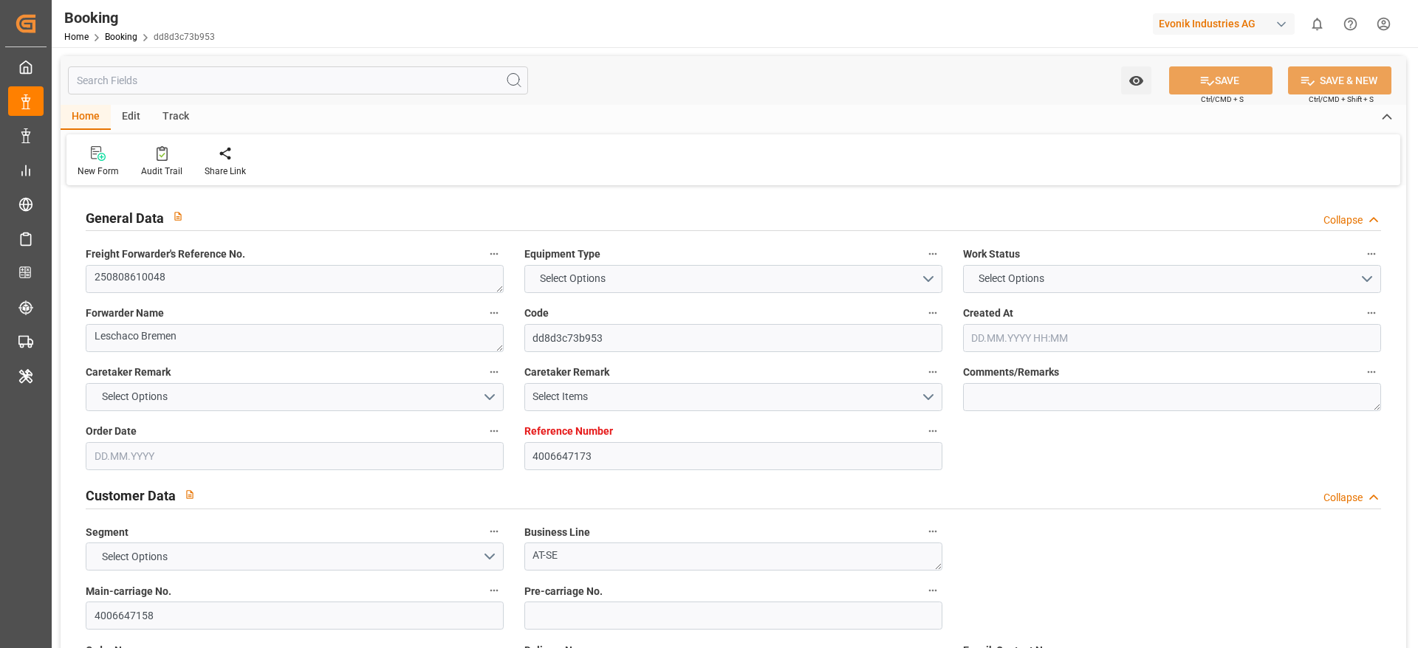
type input "4006647173"
type input "9848730"
type input "Hapag [PERSON_NAME]"
type input "Hapag [PERSON_NAME] Aktiengesellschaft"
type input "DEHAM"
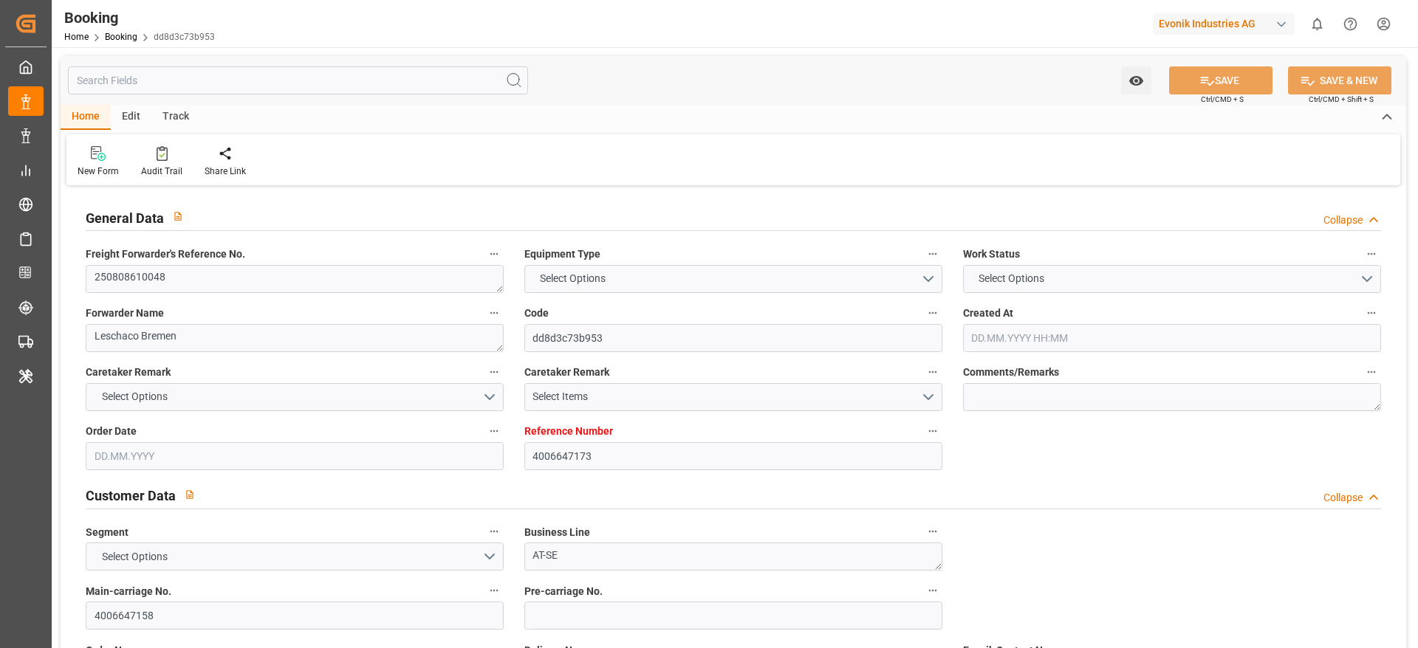
type input "USPHL"
type input "17"
type input "0"
type input "[DATE] 14:09"
type input "[DATE]"
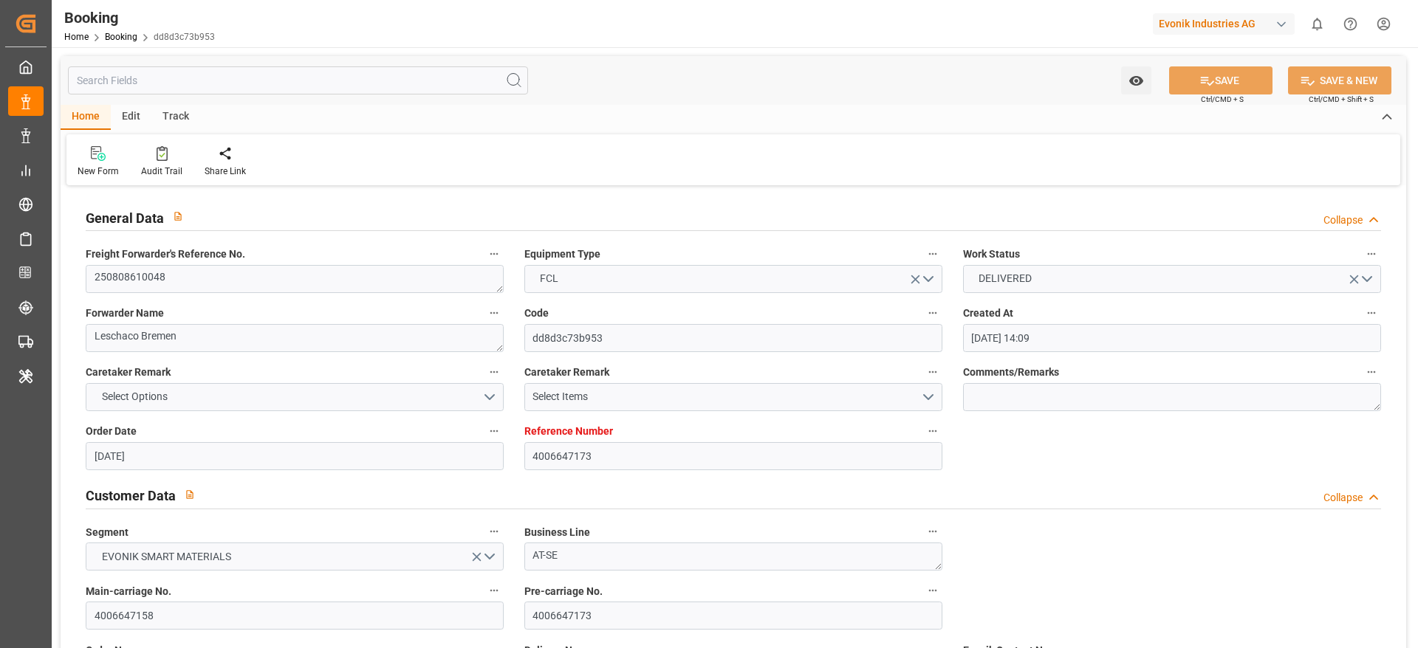
type input "[DATE]"
type input "[DATE] 00:00"
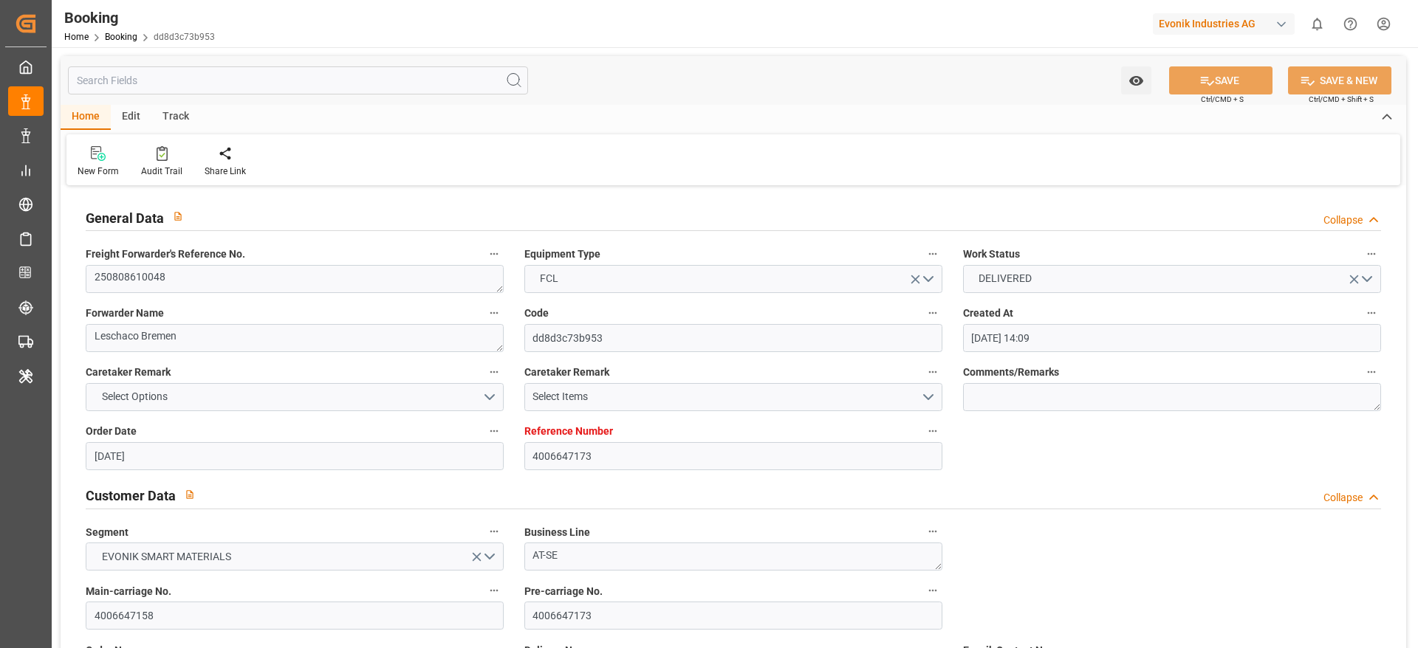
type input "[DATE] 00:00"
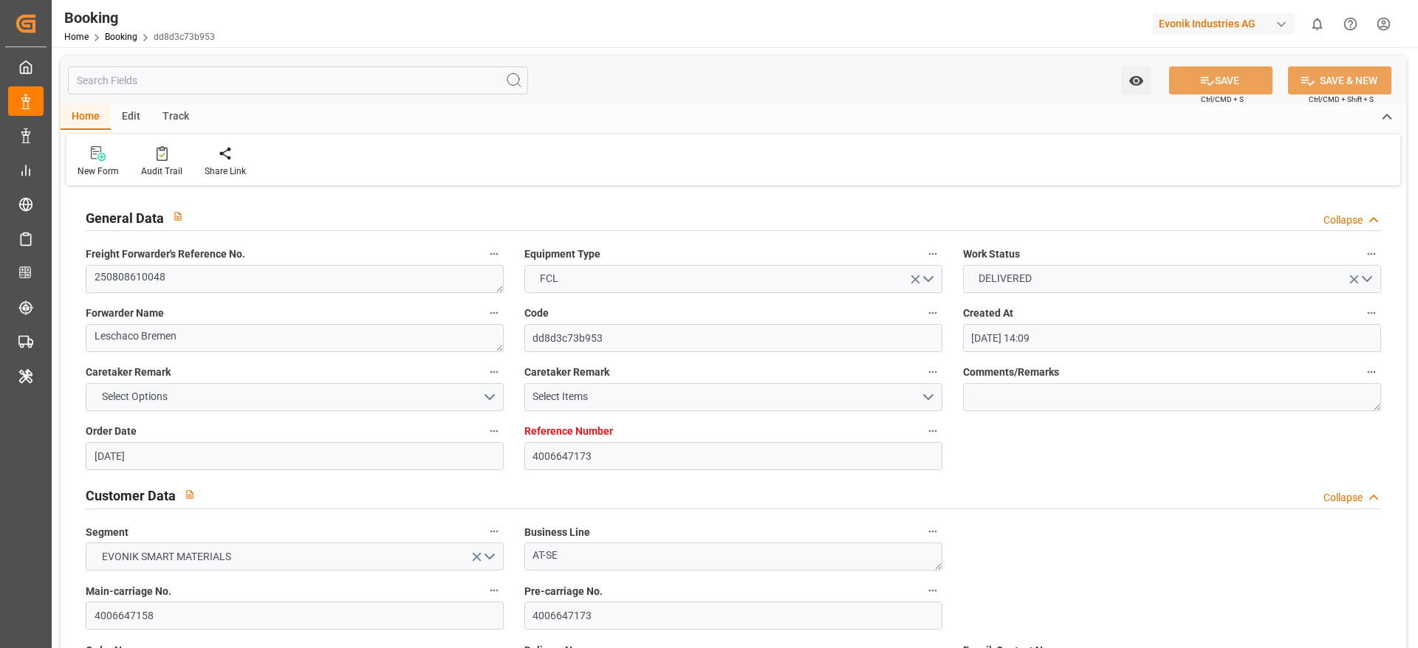
type input "[DATE] 00:00"
type input "[DATE]"
type input "[DATE] 08:48"
click at [157, 160] on icon at bounding box center [162, 153] width 11 height 15
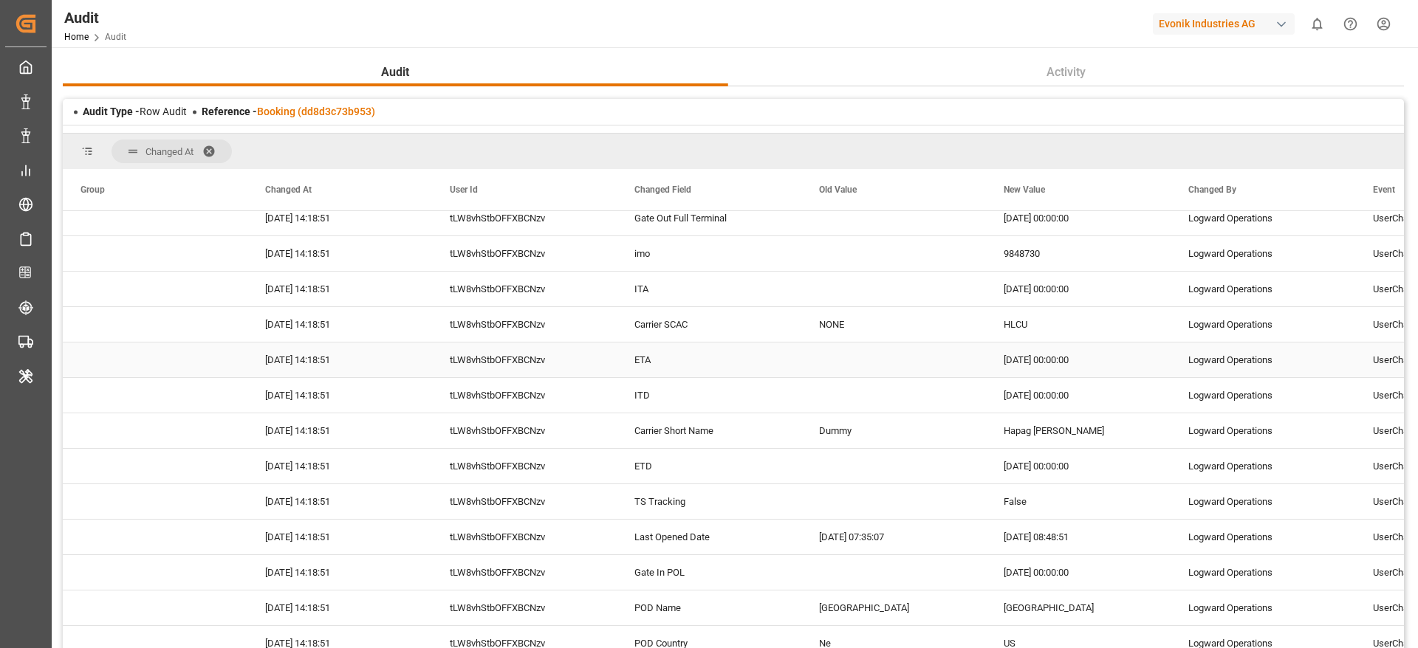
scroll to position [330, 0]
click at [326, 111] on link "Booking (dd8d3c73b953)" at bounding box center [316, 112] width 118 height 12
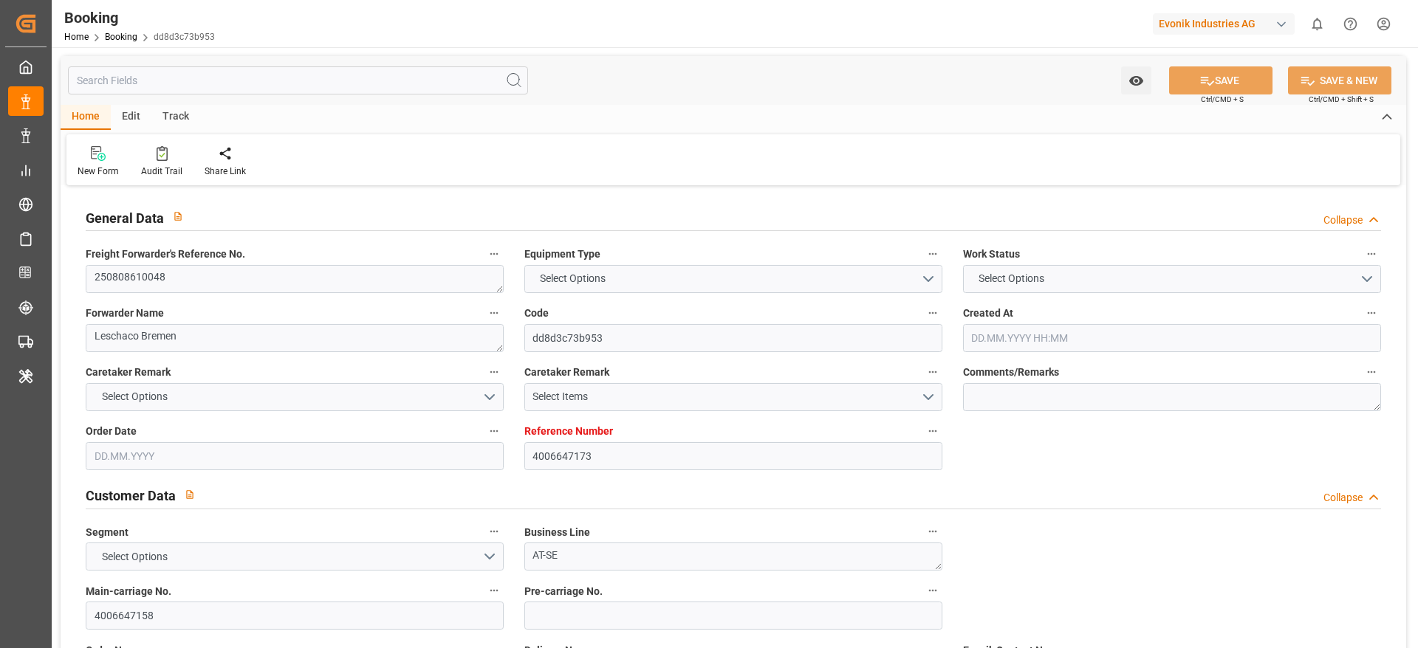
type input "4006647173"
type input "9848730"
type input "Hapag Lloyd"
type input "Hapag Lloyd Aktiengesellschaft"
type input "DEHAM"
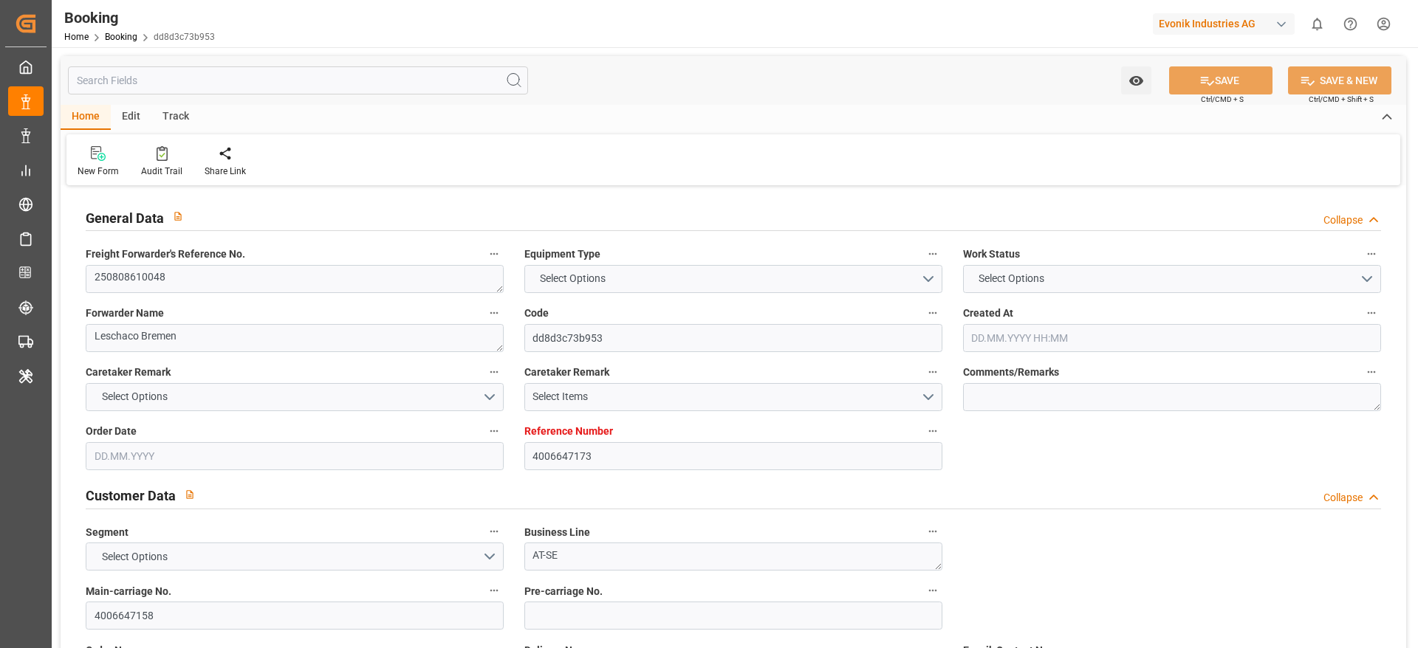
type input "USPHL"
type input "17"
type input "0"
type input "24.06.2025 14:09"
type input "24.06.2025"
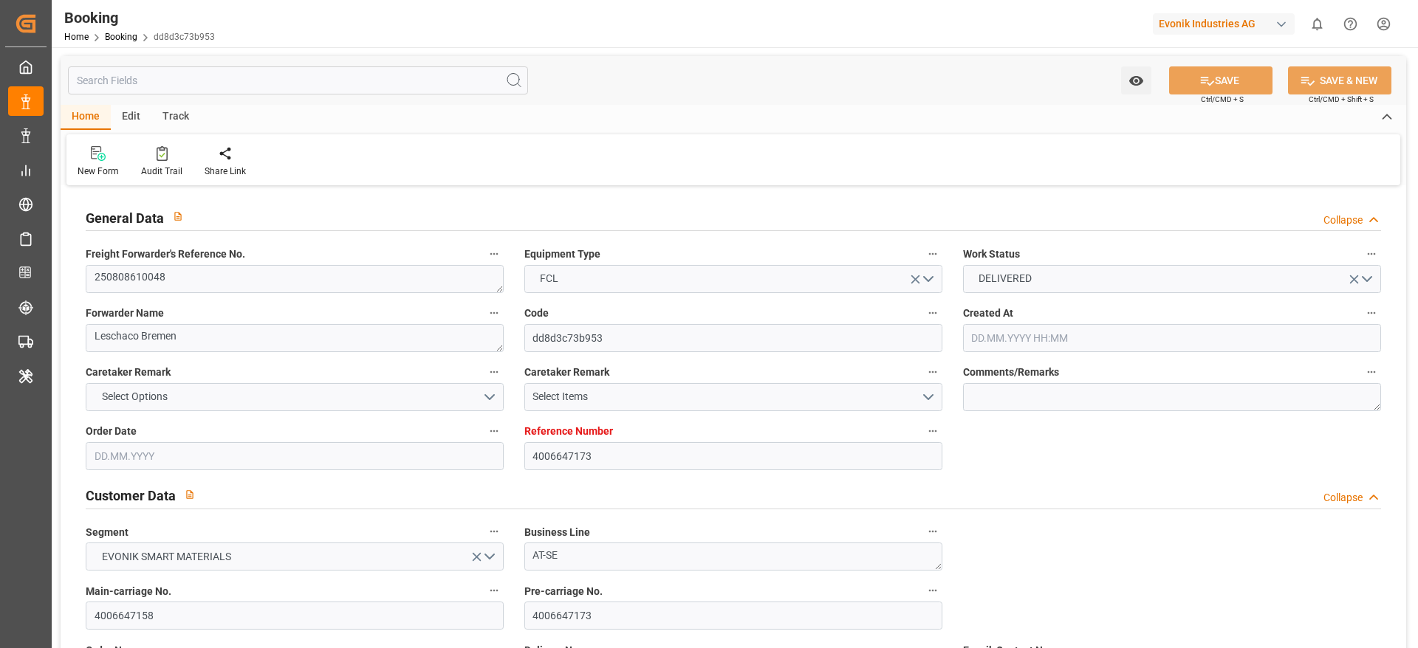
type input "25.08.2025"
type input "24.07.2025"
type input "03.08.2025 00:00"
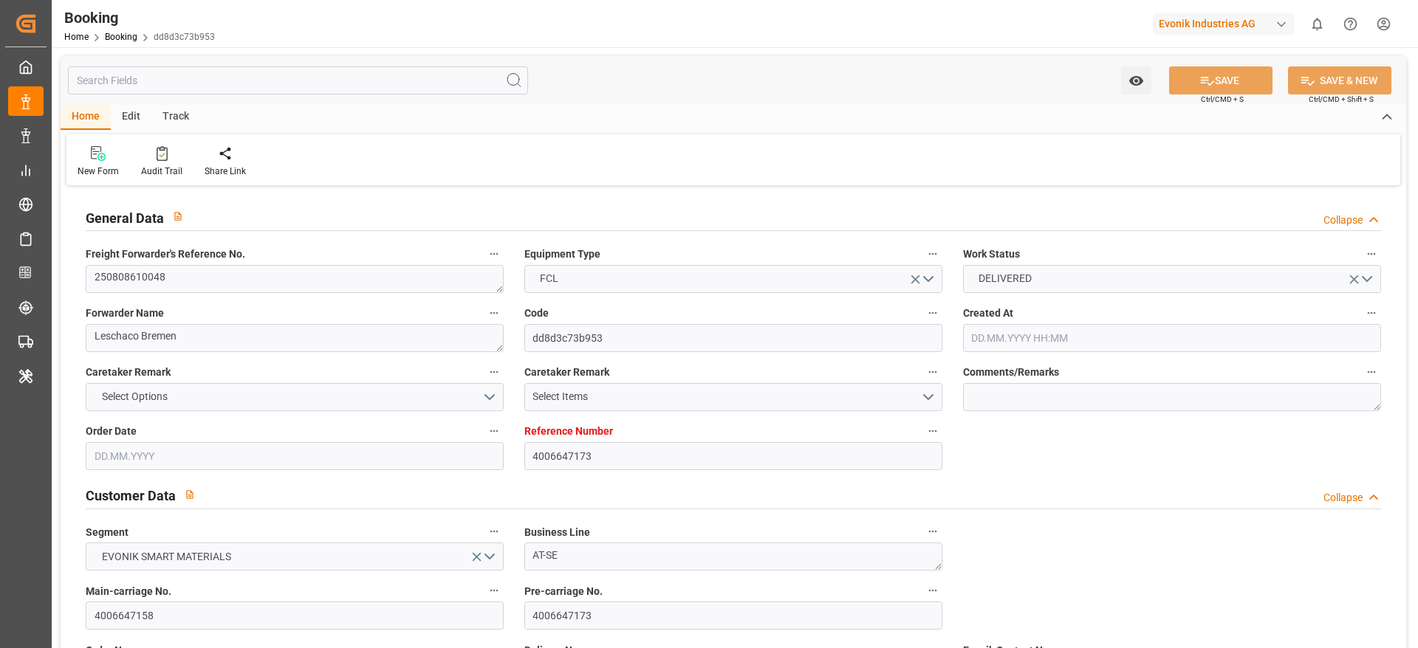
type input "02.08.2025 00:00"
type input "20.08.2025 00:00"
type input "25.08.2025 00:00"
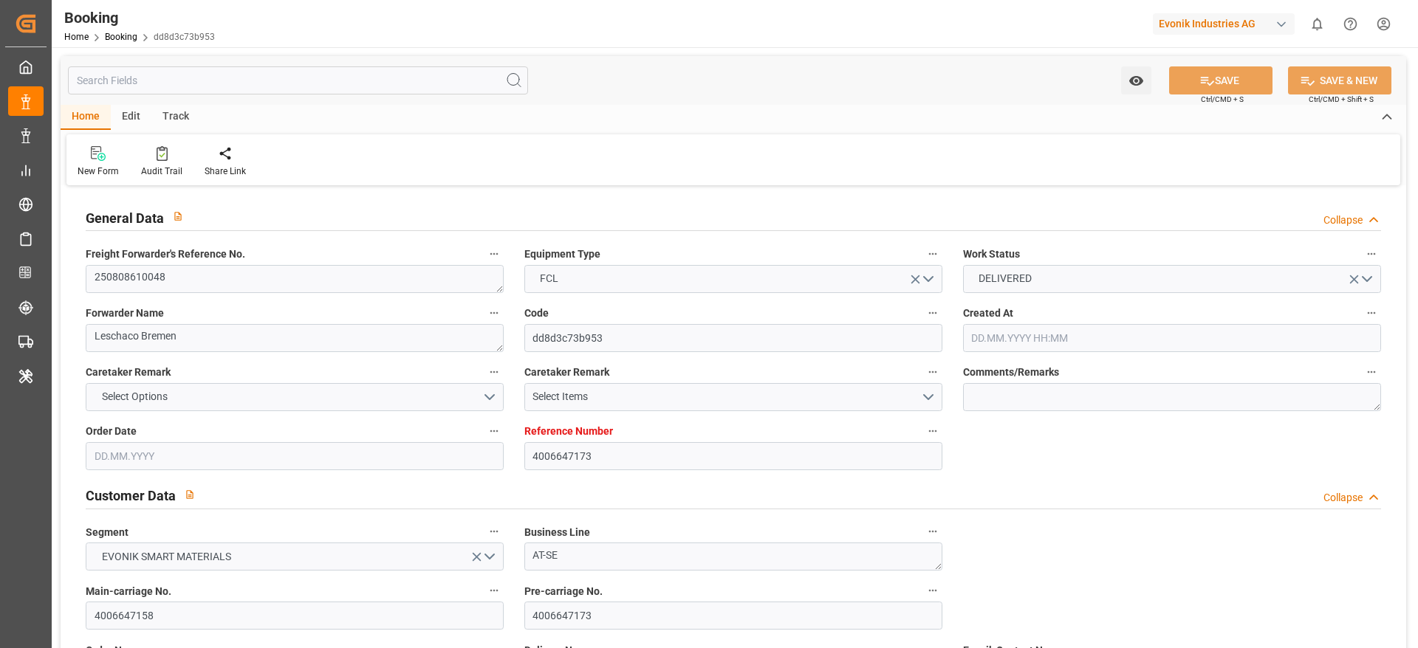
type input "26.08.2025 00:00"
type input "[DATE]"
type input "29.08.2025 08:48"
type input "7001224425"
type input "9839155"
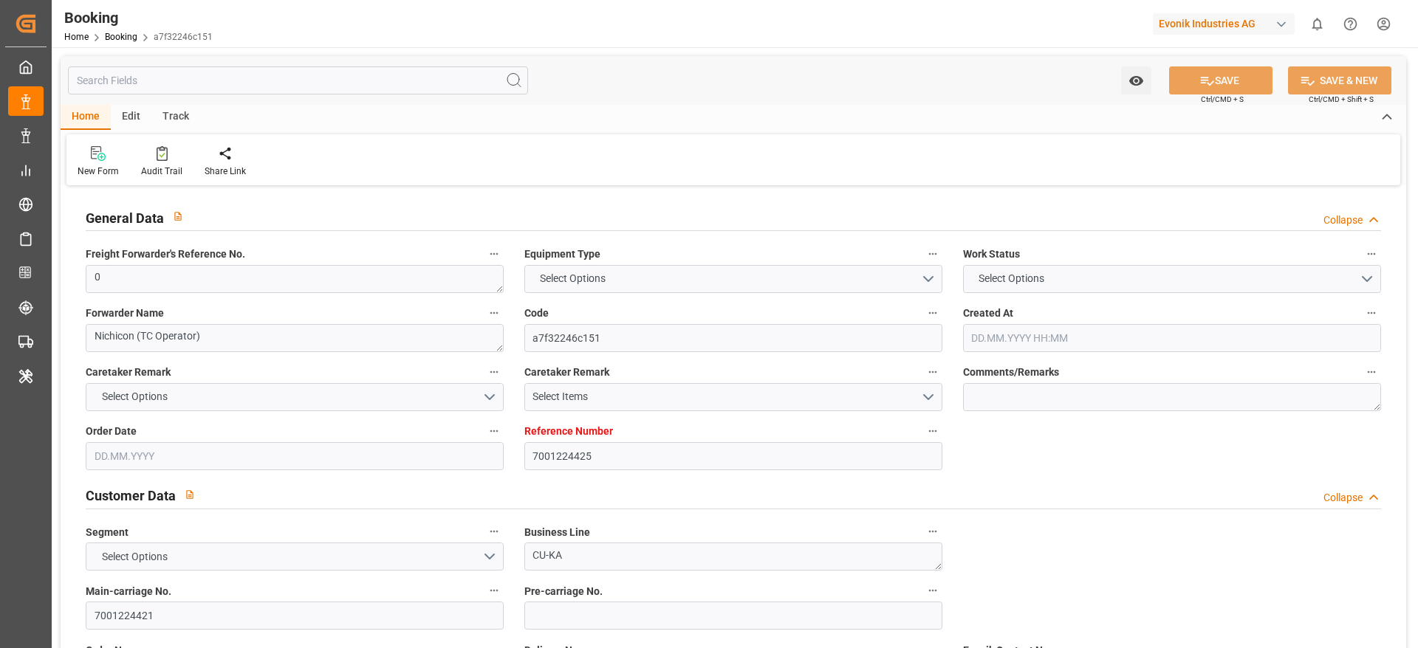
type input "CMACGM"
type input "CMA CGM Group"
type input "NLRTM"
type input "MYPKG"
type input "38"
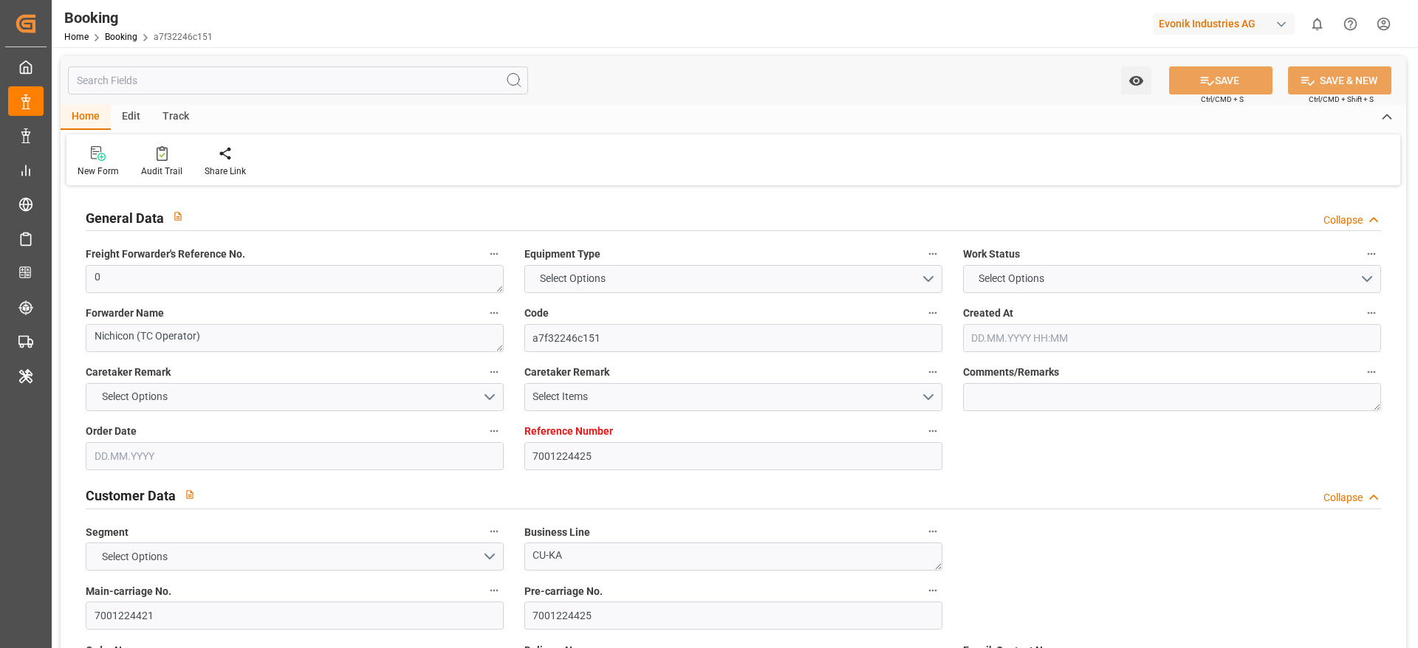
type input "0"
type input "16.07.2025 14:46"
type input "16.07.2025"
type input "15.09.2025"
type input "[DATE]"
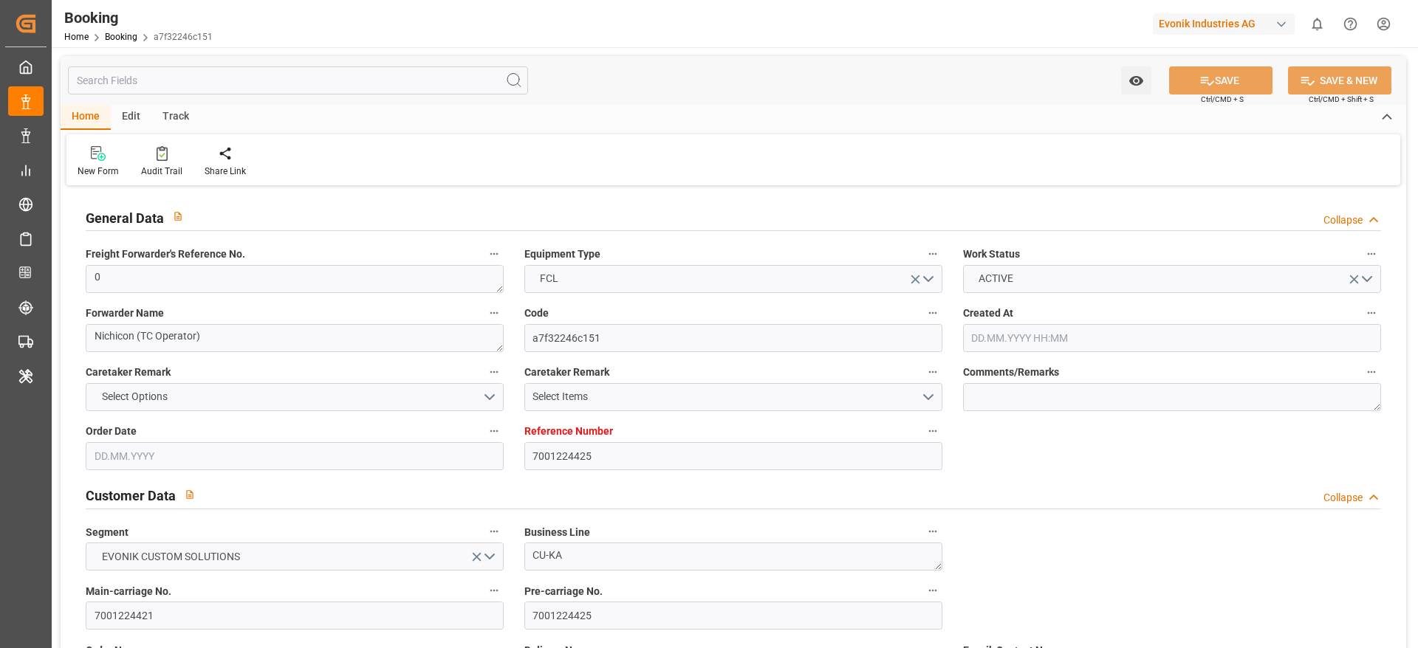
type input "09.08.2025 00:00"
type input "04.08.2025 00:00"
type input "14.09.2025 00:00"
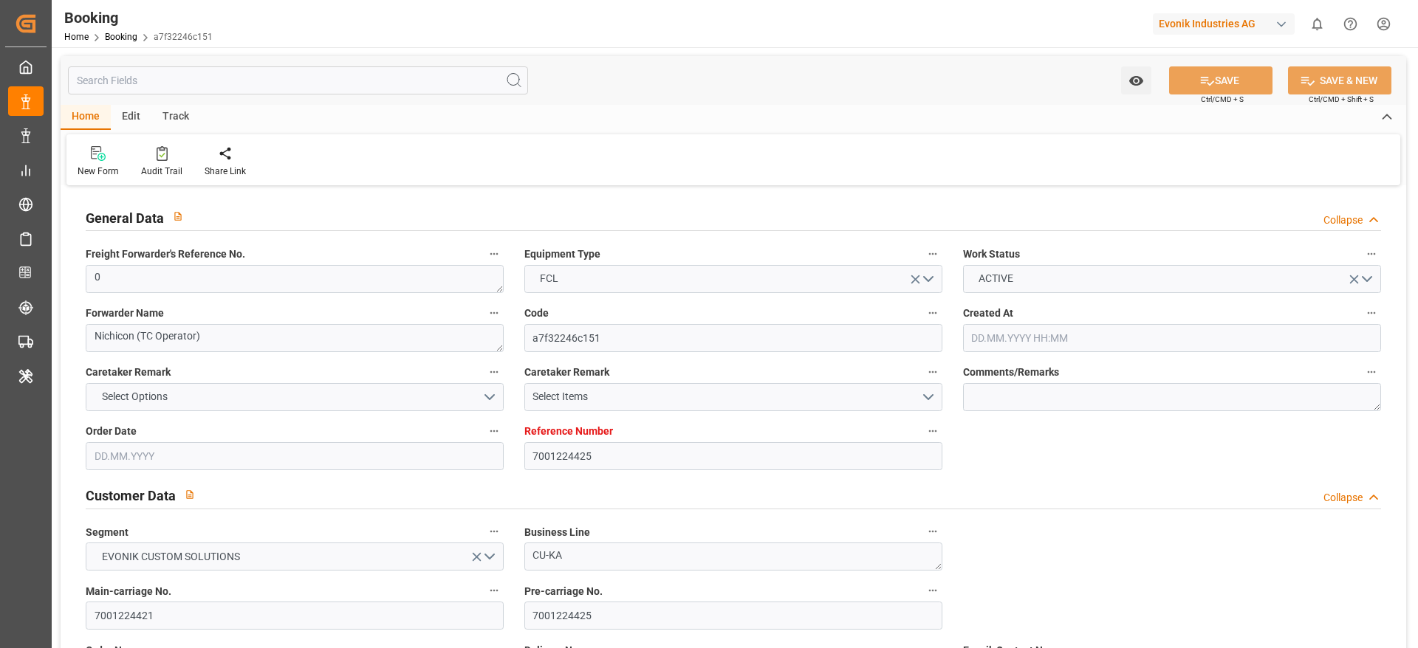
type input "14.09.2025 00:00"
type input "16.09.2025 00:00"
type input "25.09.2025 00:00"
type input "[DATE]"
type input "29.09.2025 10:22"
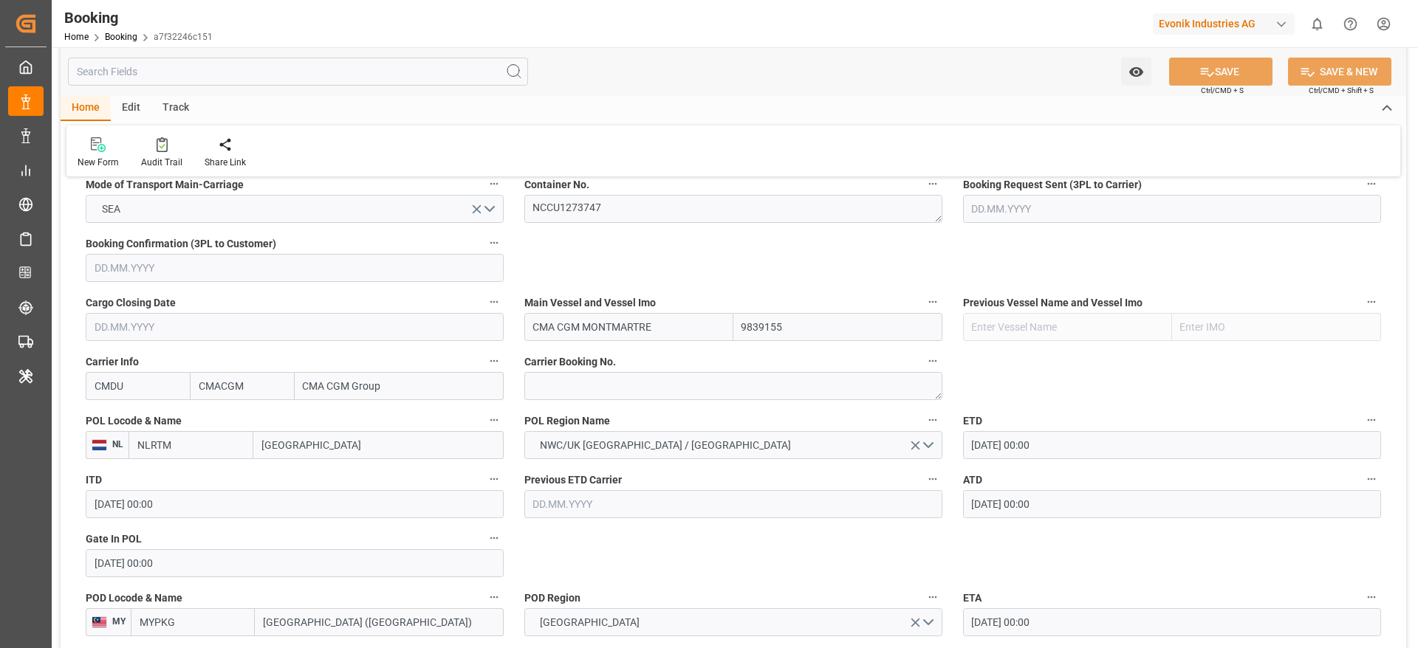
scroll to position [972, 0]
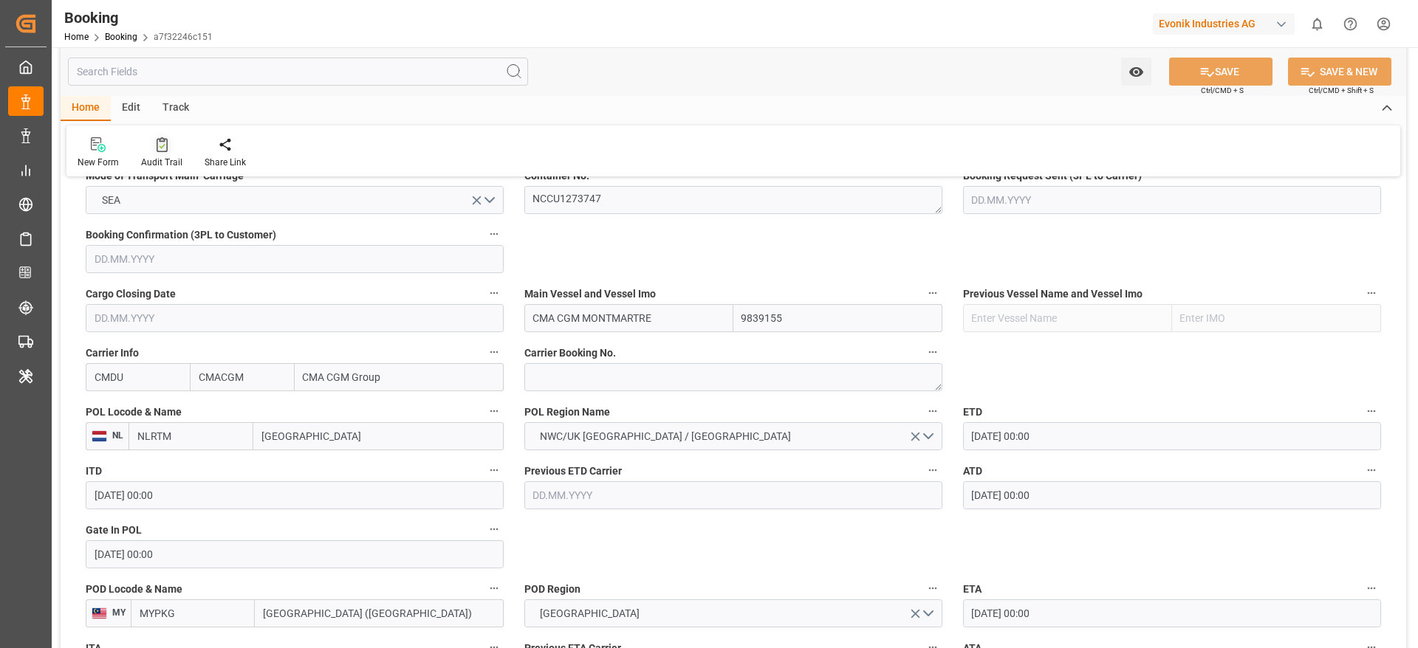
click at [149, 152] on div "Audit Trail" at bounding box center [162, 153] width 64 height 32
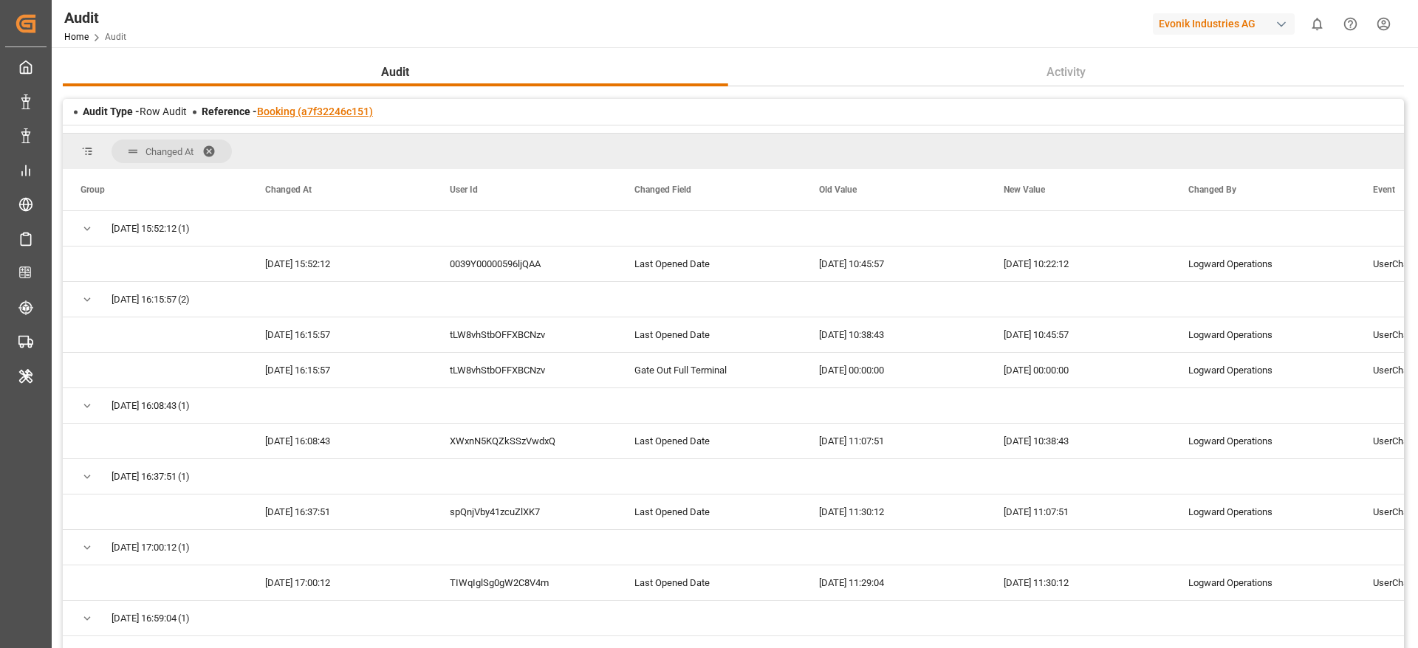
click at [334, 106] on link "Booking (a7f32246c151)" at bounding box center [315, 112] width 116 height 12
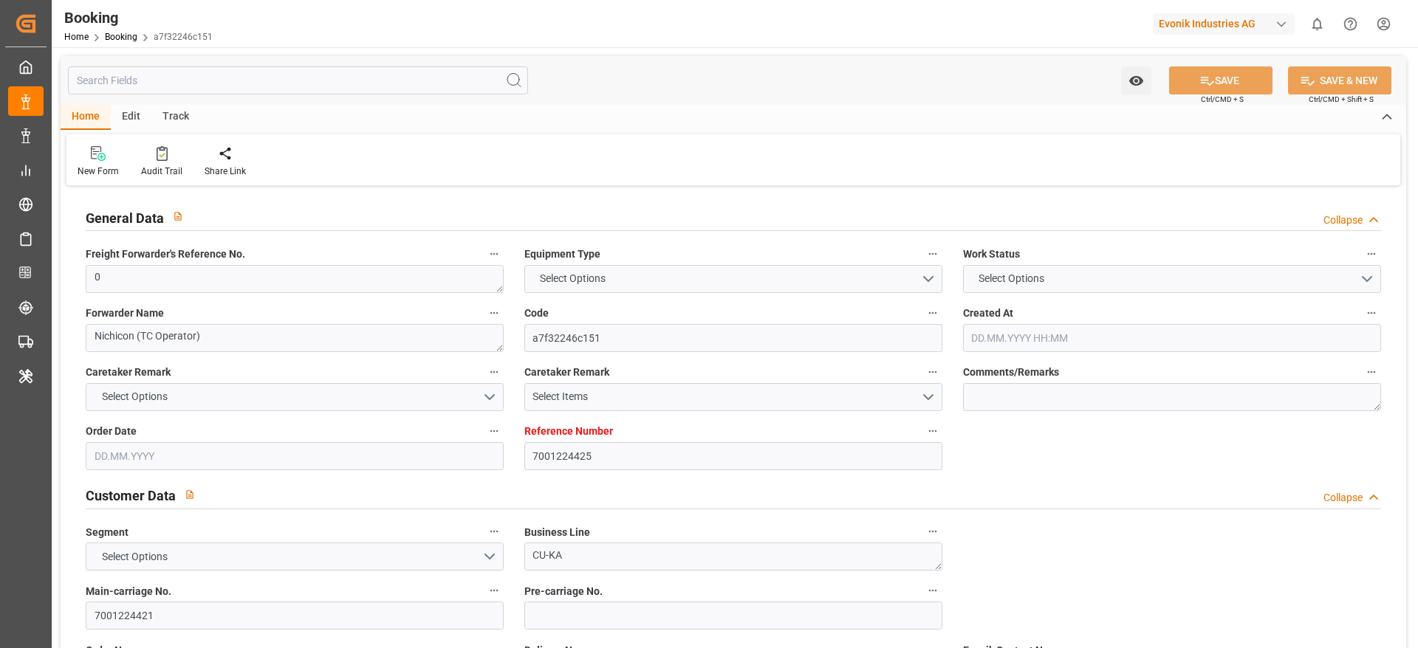
type input "7001224425"
type input "9839155"
type input "CMACGM"
type input "CMA CGM Group"
type input "NLRTM"
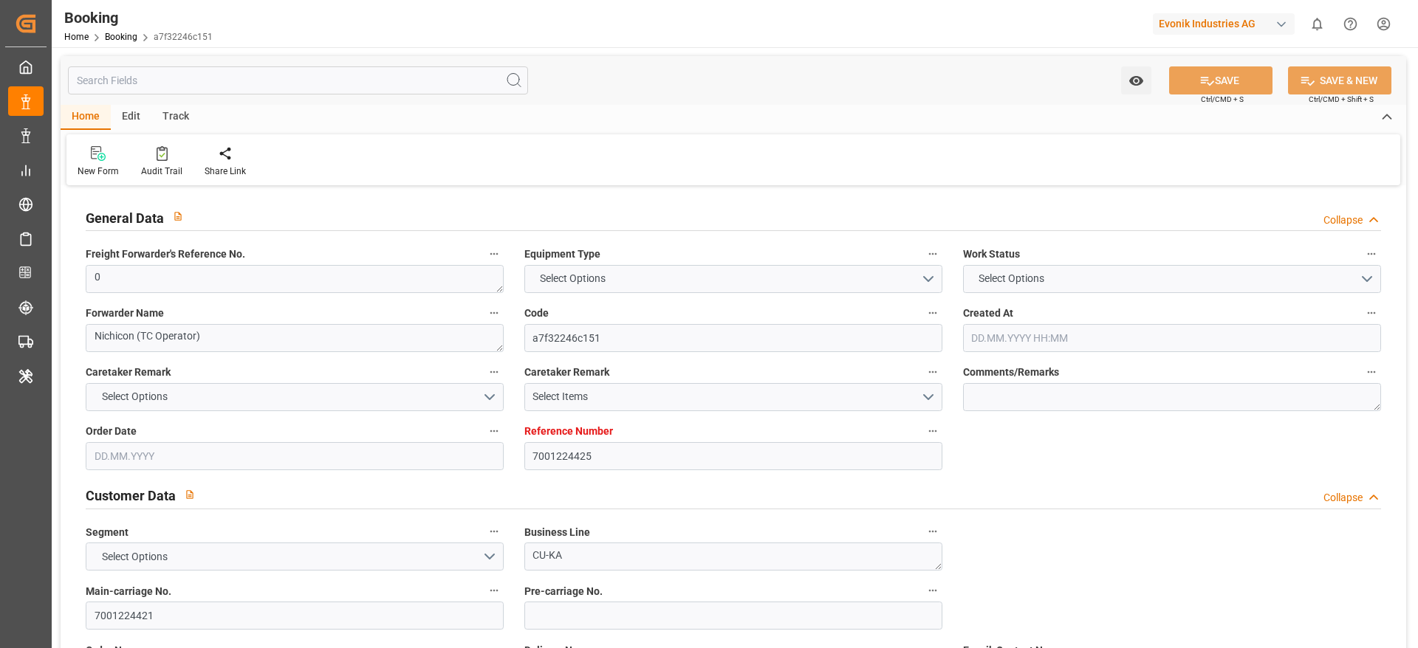
type input "MYPKG"
type input "38"
type input "0"
type input "16.07.2025 14:46"
type input "[DATE]"
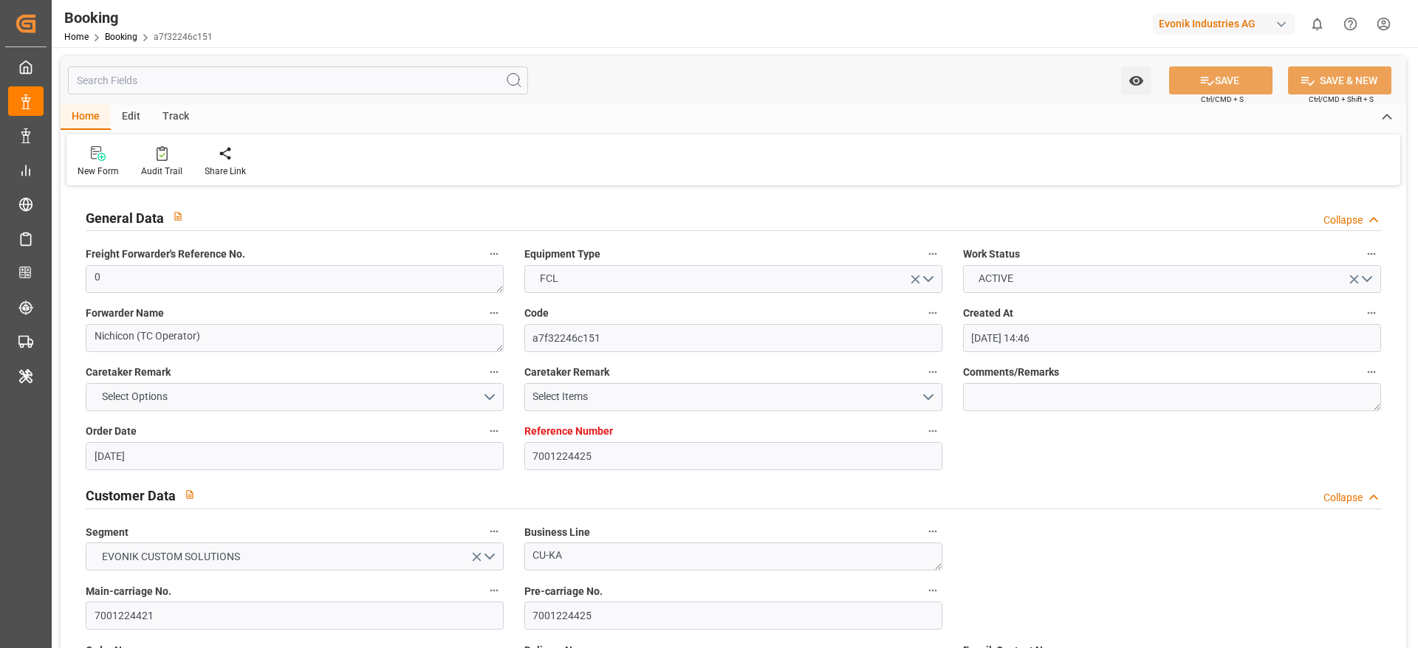
type input "15.09.2025"
type input "28.07.2025"
type input "09.08.2025 00:00"
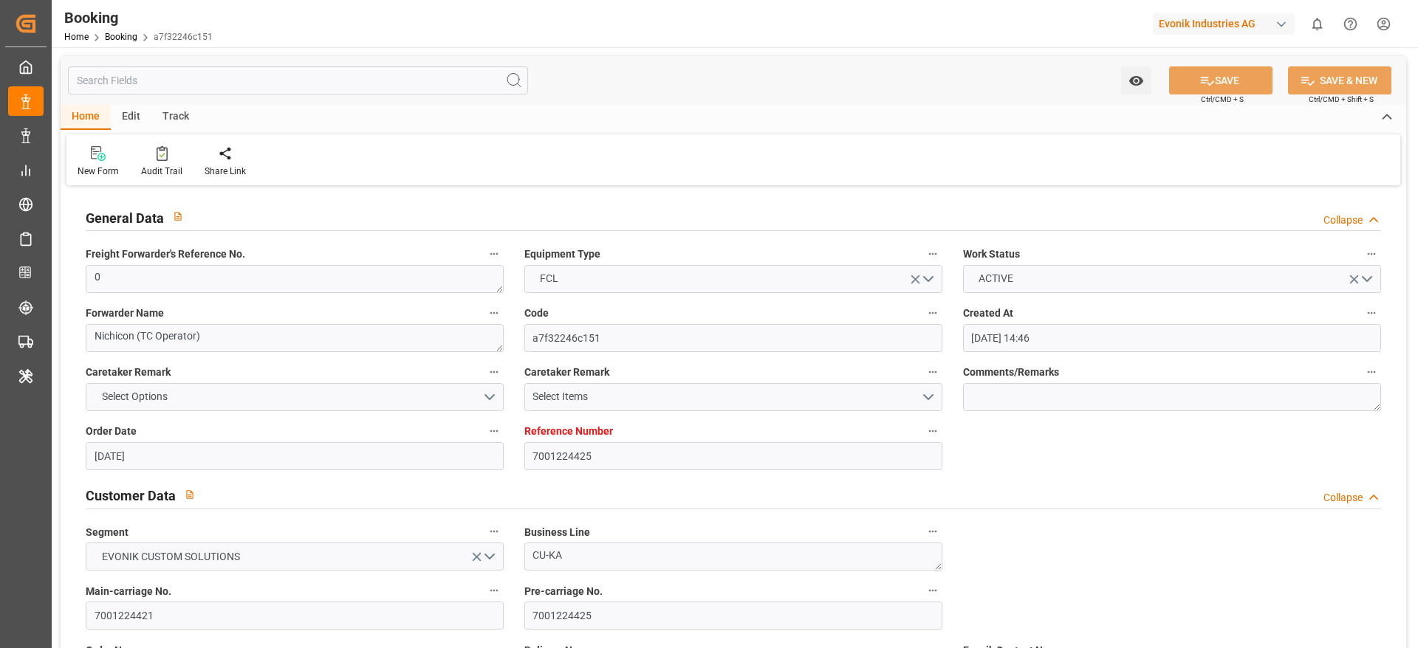
type input "04.08.2025 00:00"
type input "14.09.2025 00:00"
type input "16.09.2025 00:00"
type input "25.09.2025 00:00"
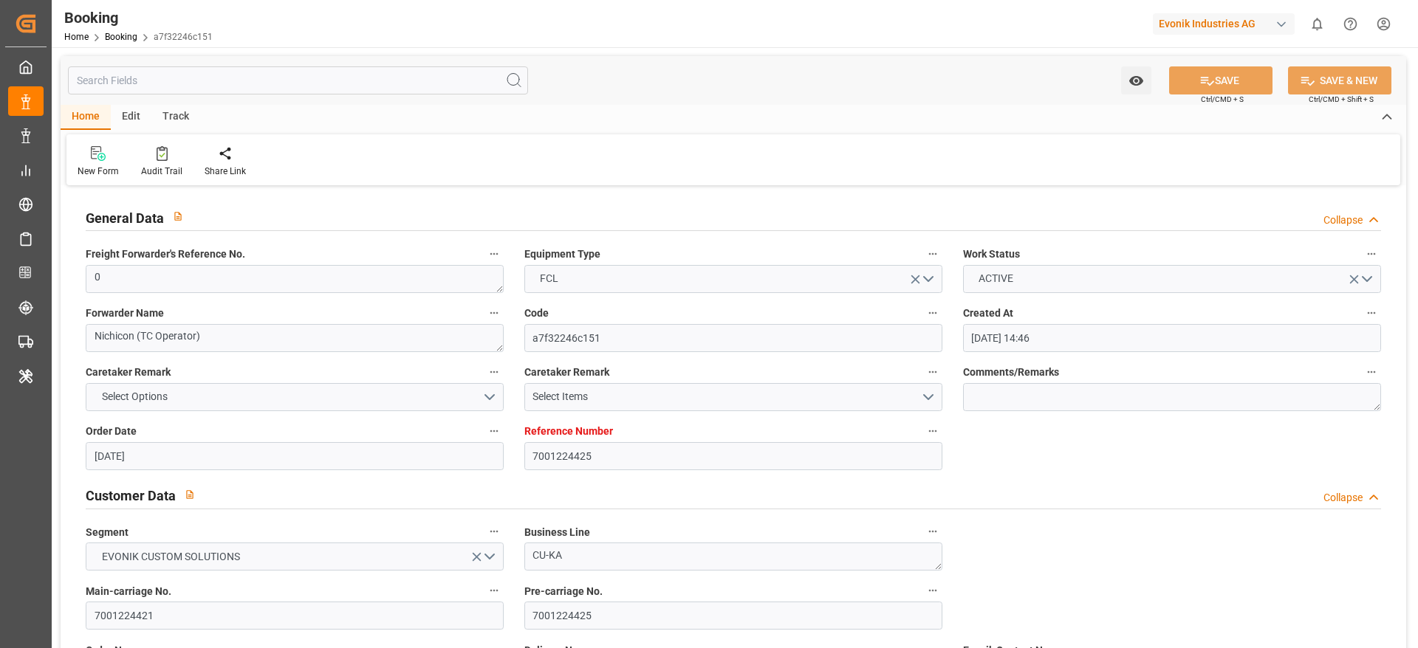
type input "01.08.2025"
type input "29.09.2025 10:22"
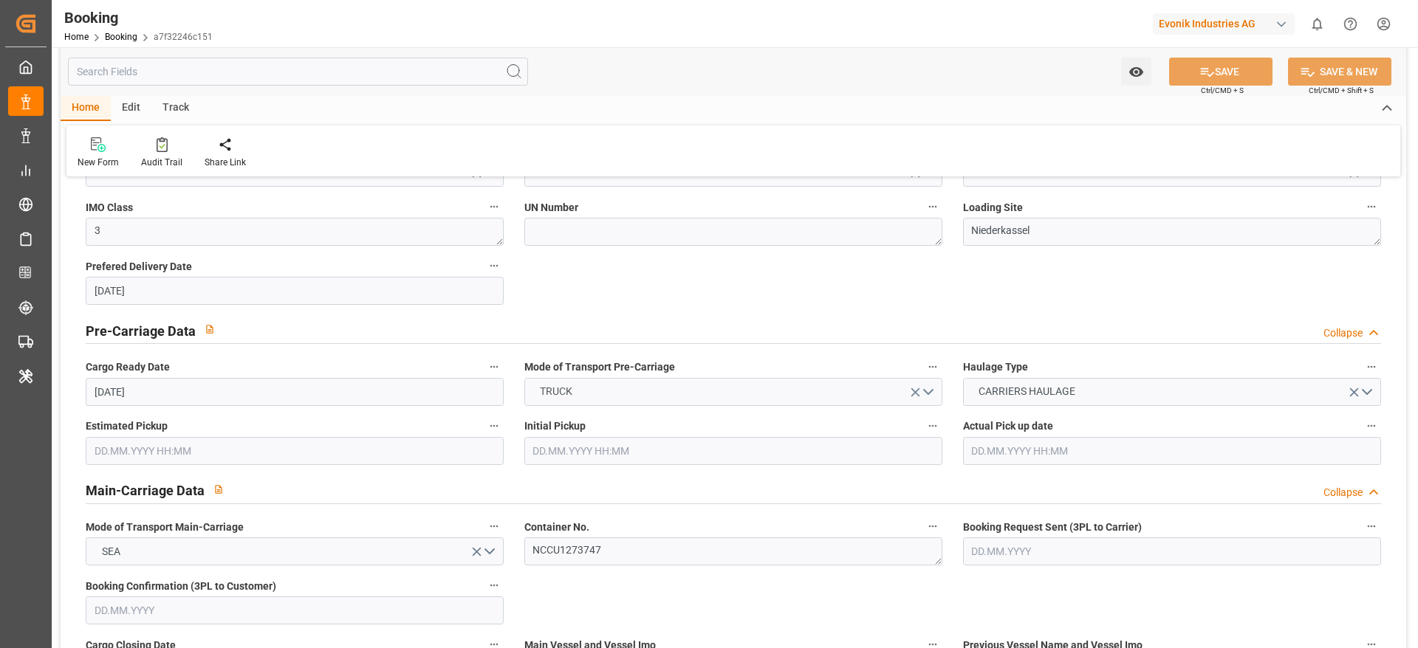
scroll to position [826, 0]
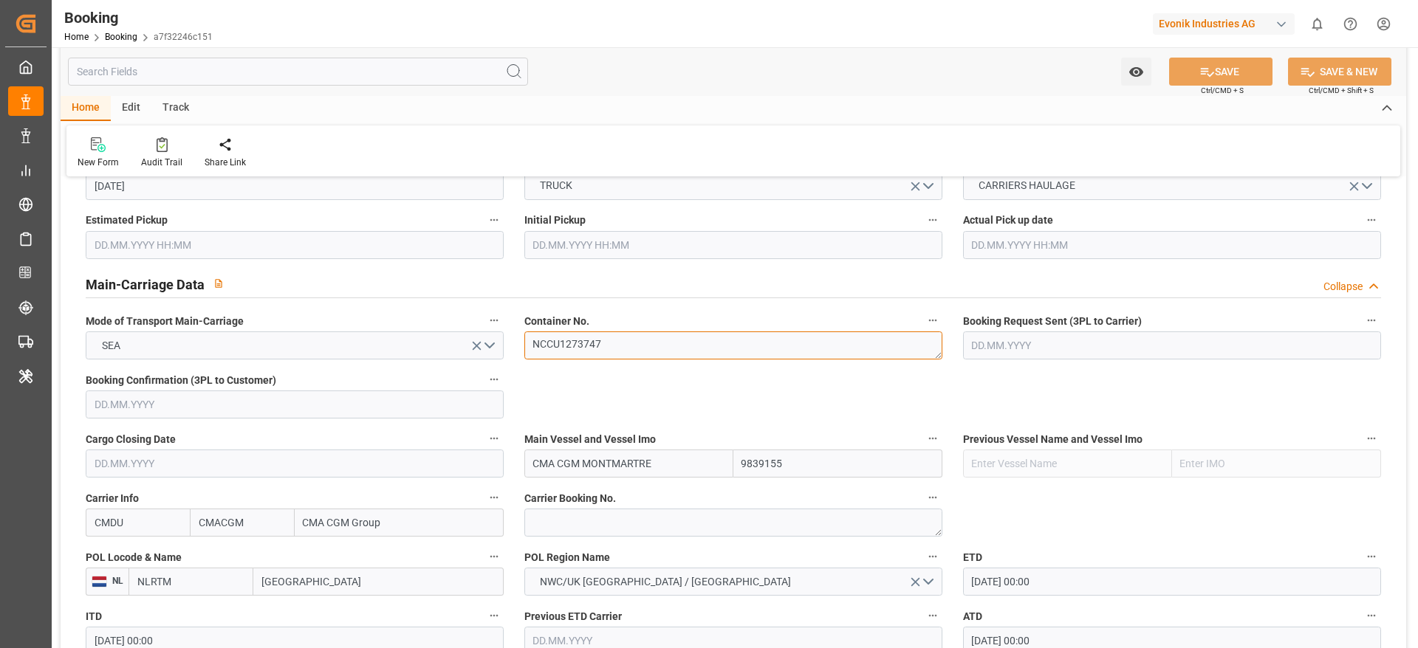
click at [556, 349] on textarea "NCCU1273747" at bounding box center [733, 346] width 418 height 28
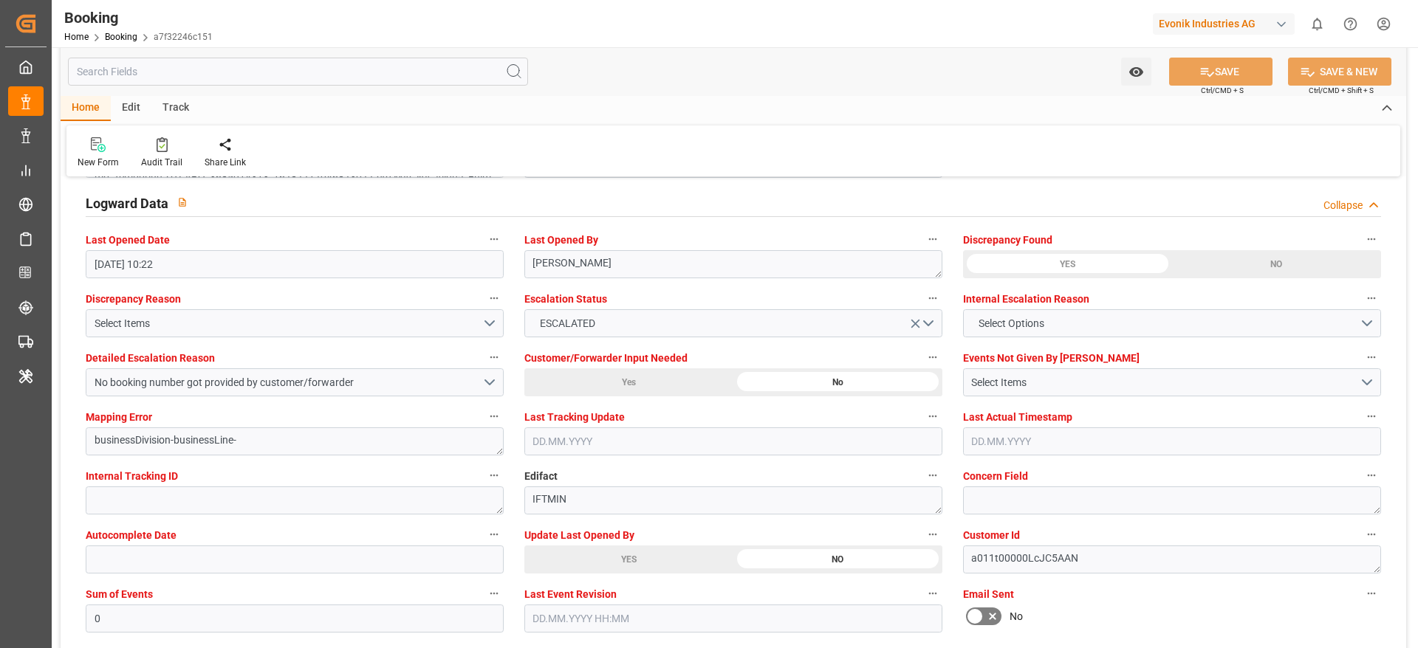
scroll to position [2689, 0]
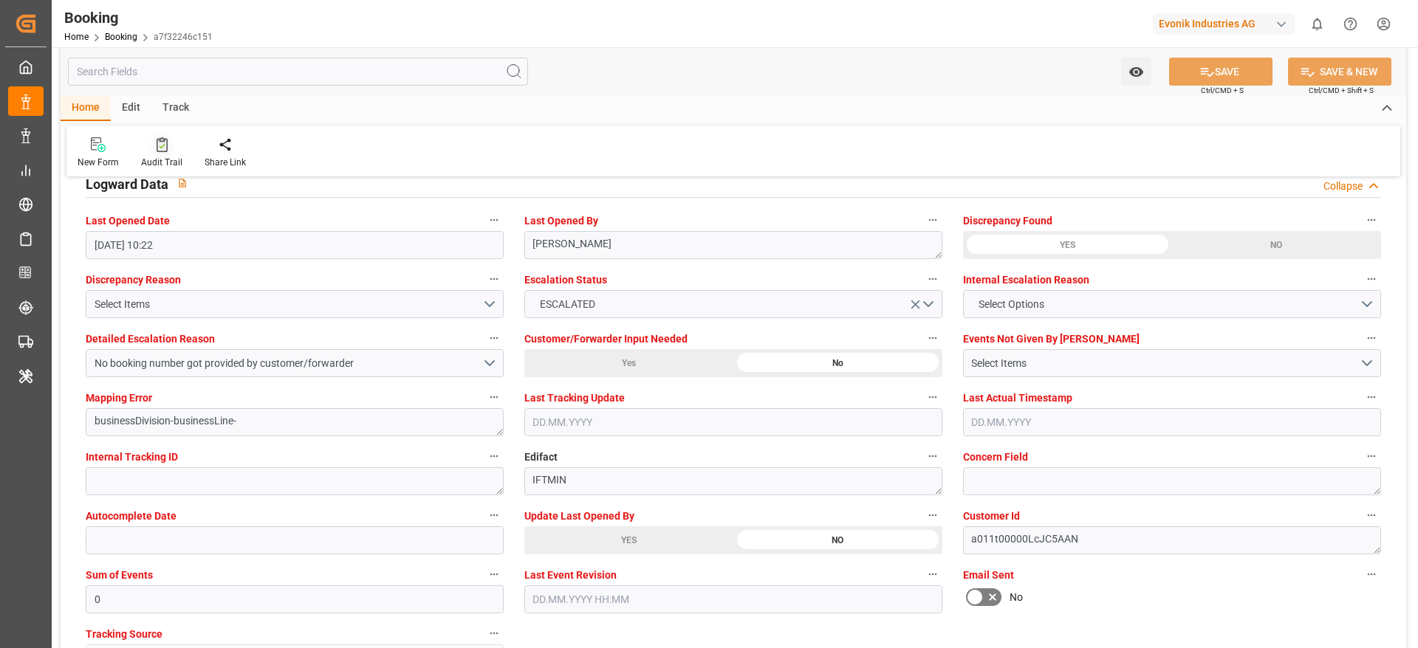
click at [163, 146] on icon at bounding box center [162, 144] width 11 height 15
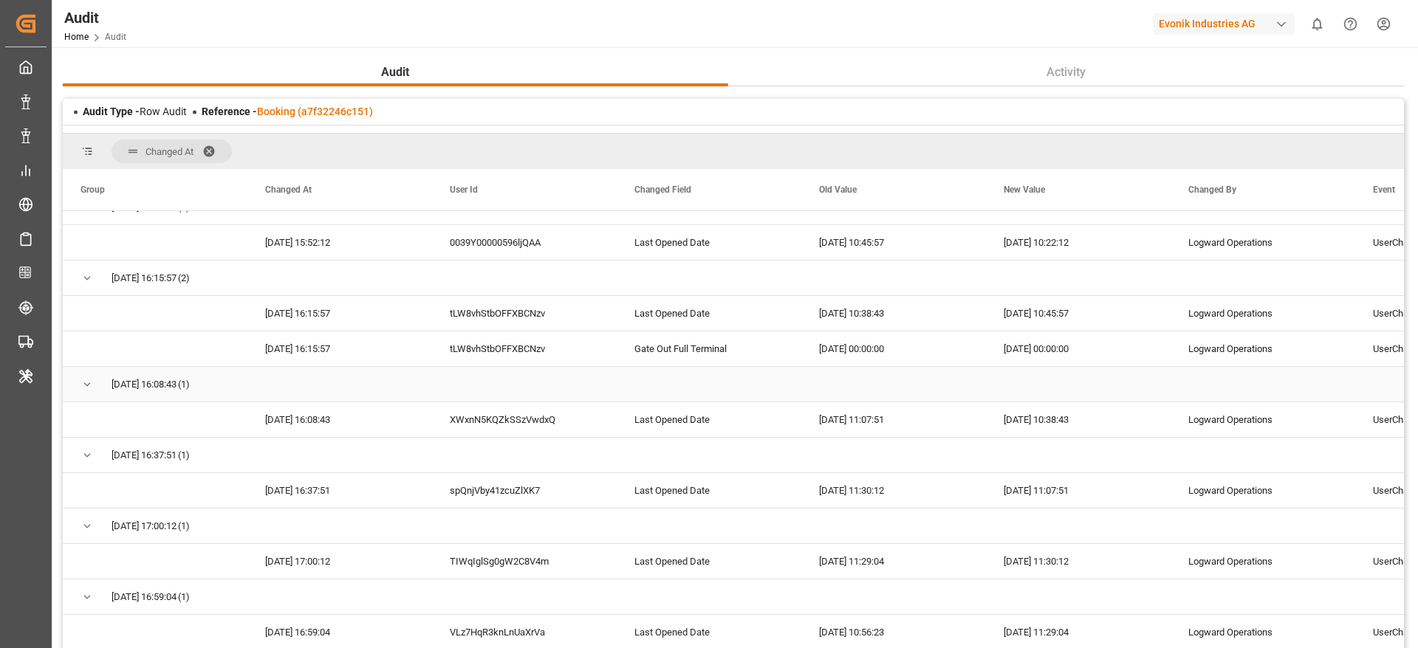
scroll to position [55, 0]
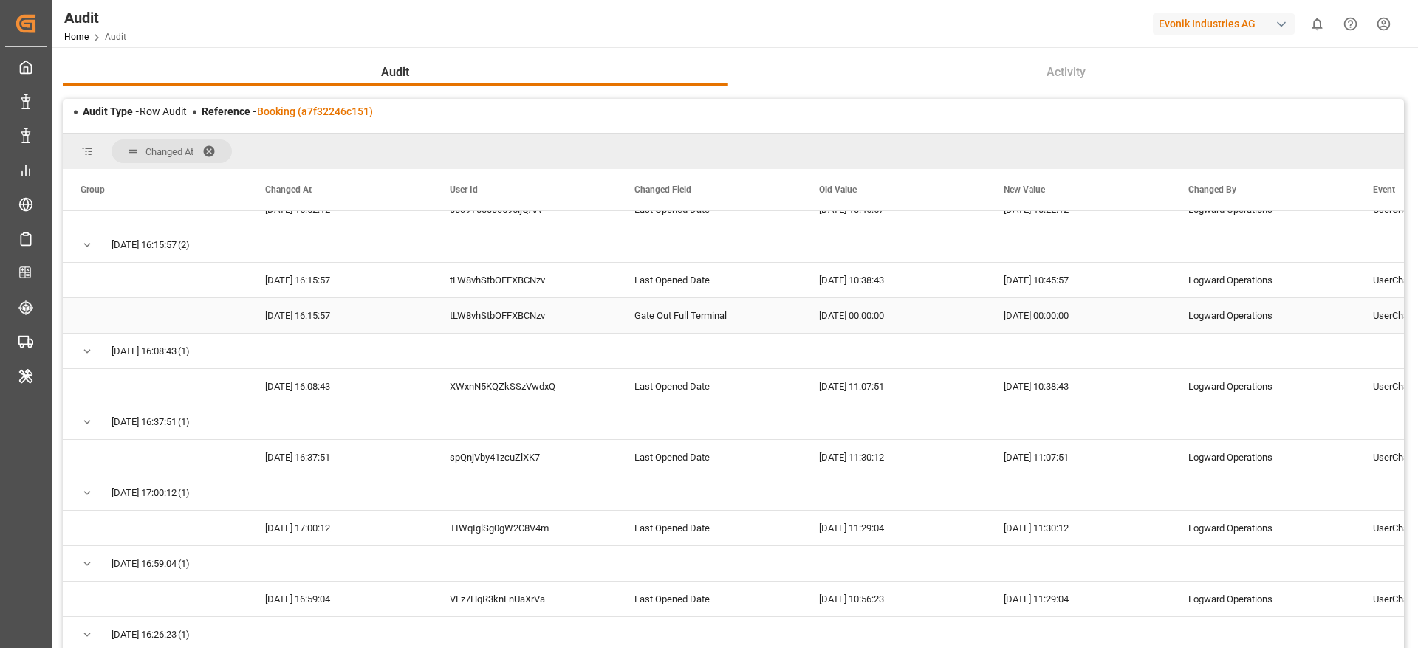
click at [855, 327] on div "2025-09-17 00:00:00" at bounding box center [893, 315] width 185 height 35
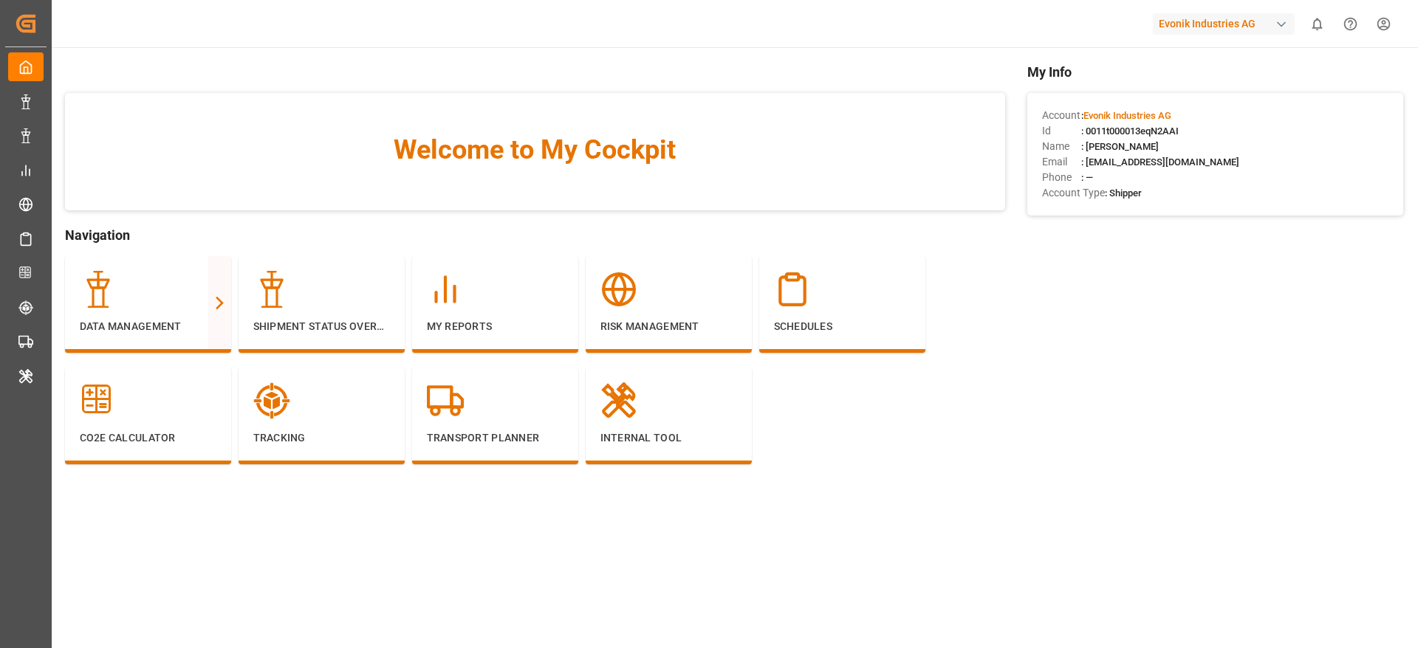
click at [1176, 34] on div "Evonik Industries AG" at bounding box center [1227, 24] width 148 height 28
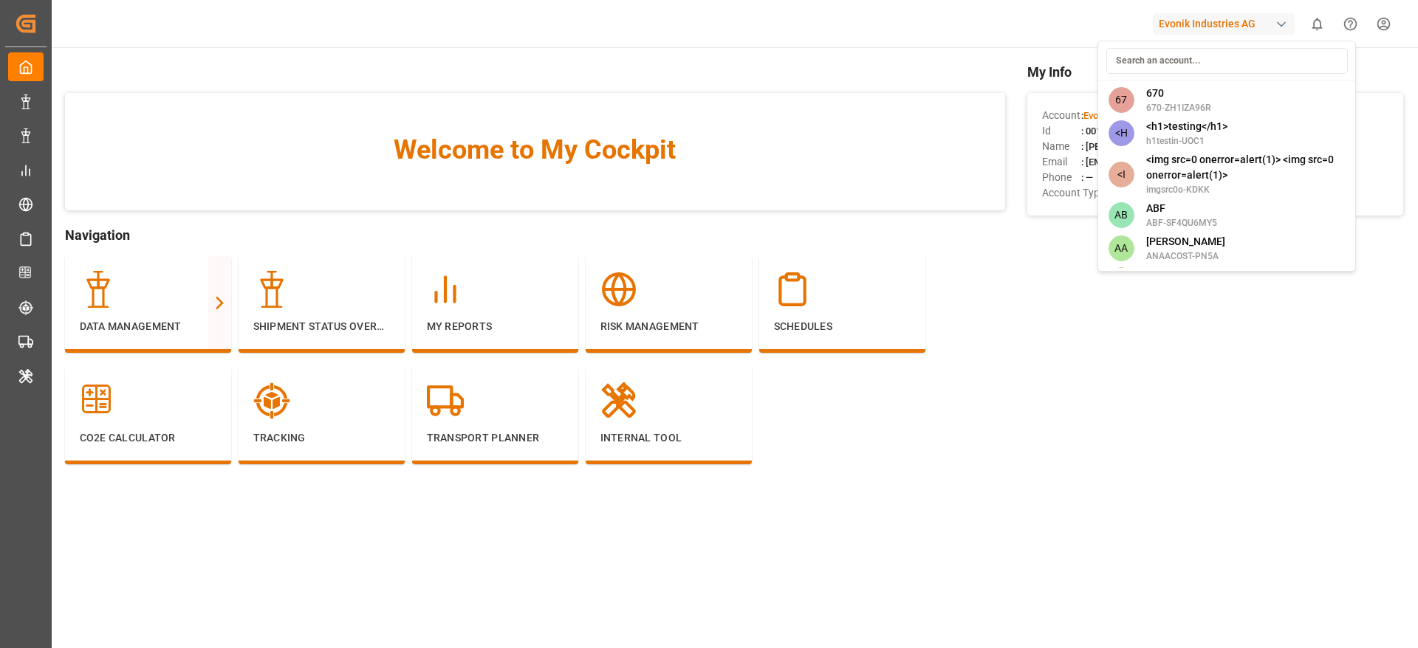
click at [1176, 27] on html "Created by potrace 1.15, written by [PERSON_NAME] [DATE]-[DATE] Created by potr…" at bounding box center [709, 324] width 1418 height 648
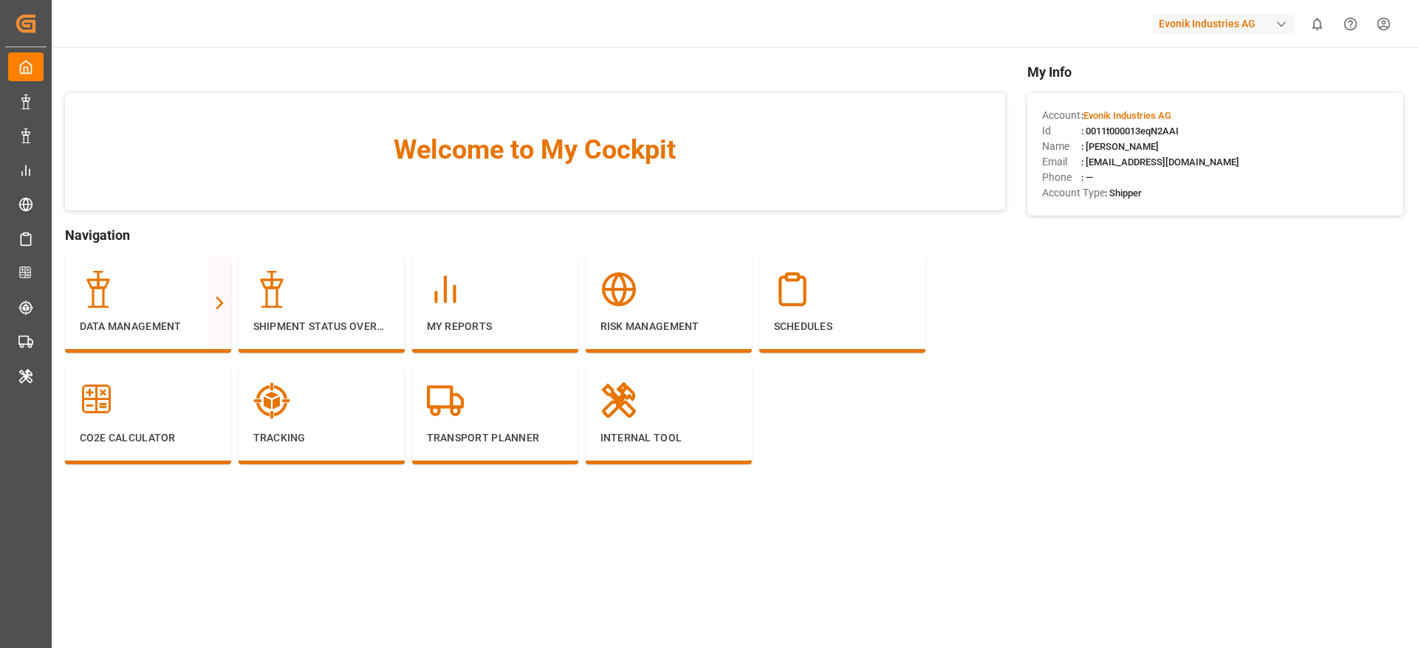
click at [1173, 32] on div "Evonik Industries AG" at bounding box center [1224, 23] width 142 height 21
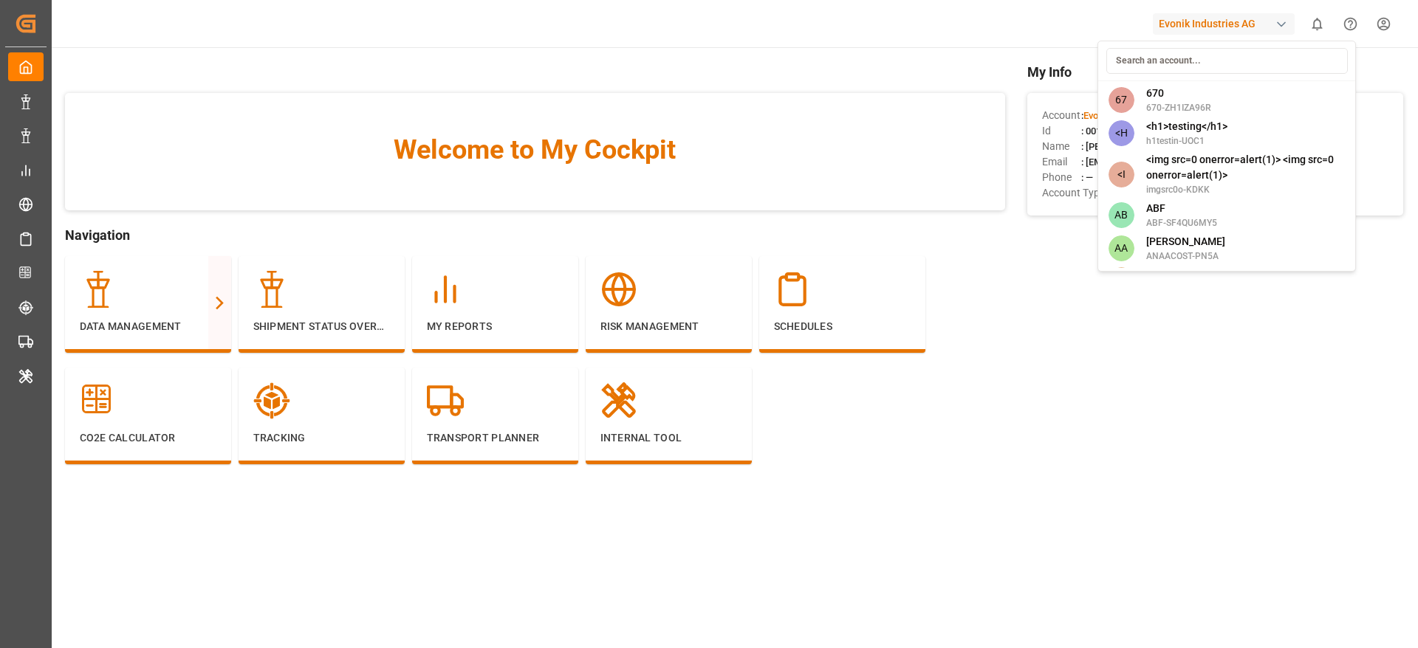
click at [1159, 61] on input at bounding box center [1226, 61] width 241 height 26
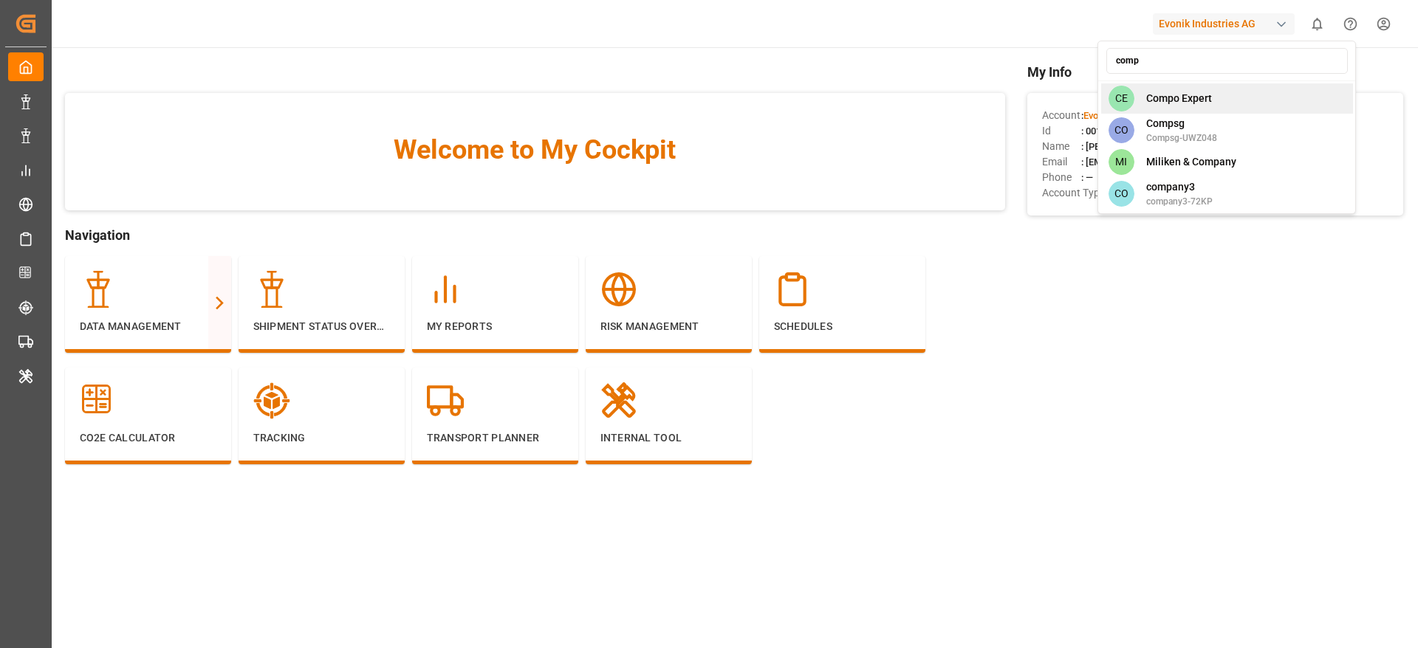
type input "comp"
click at [1190, 95] on span "Compo Expert" at bounding box center [1179, 99] width 66 height 16
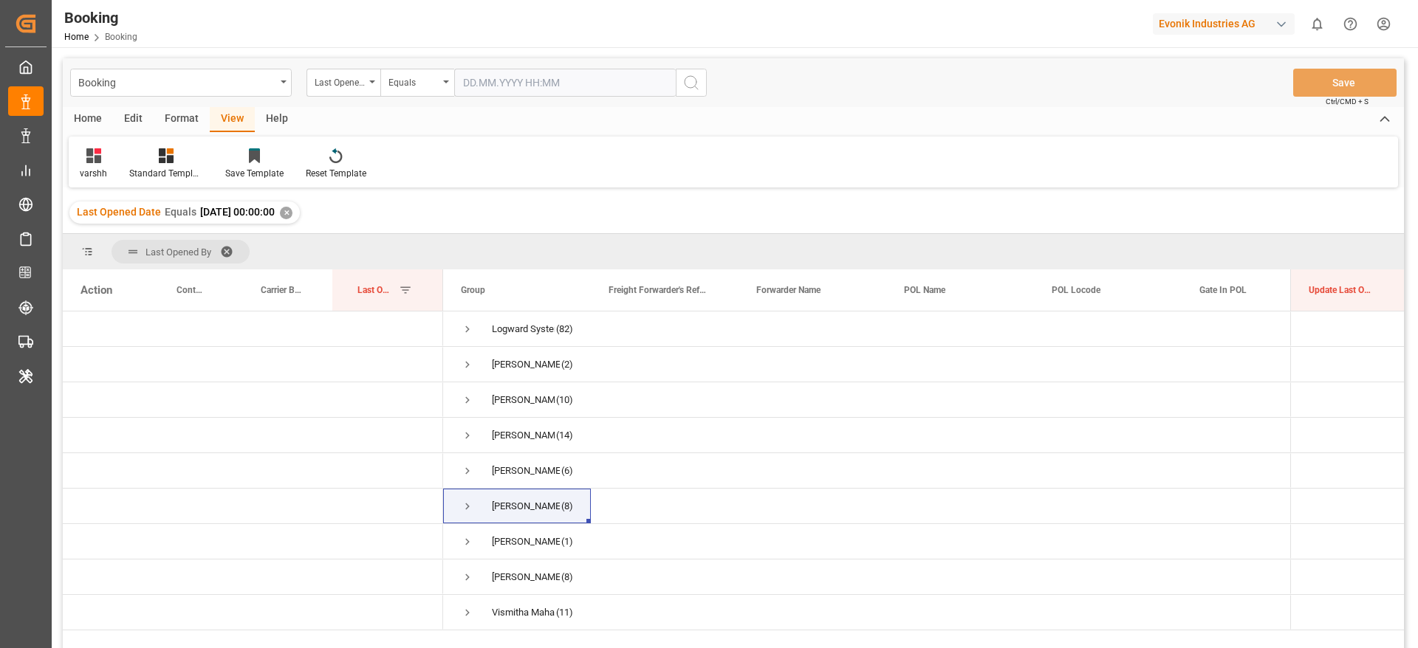
click at [292, 211] on div "✕" at bounding box center [286, 213] width 13 height 13
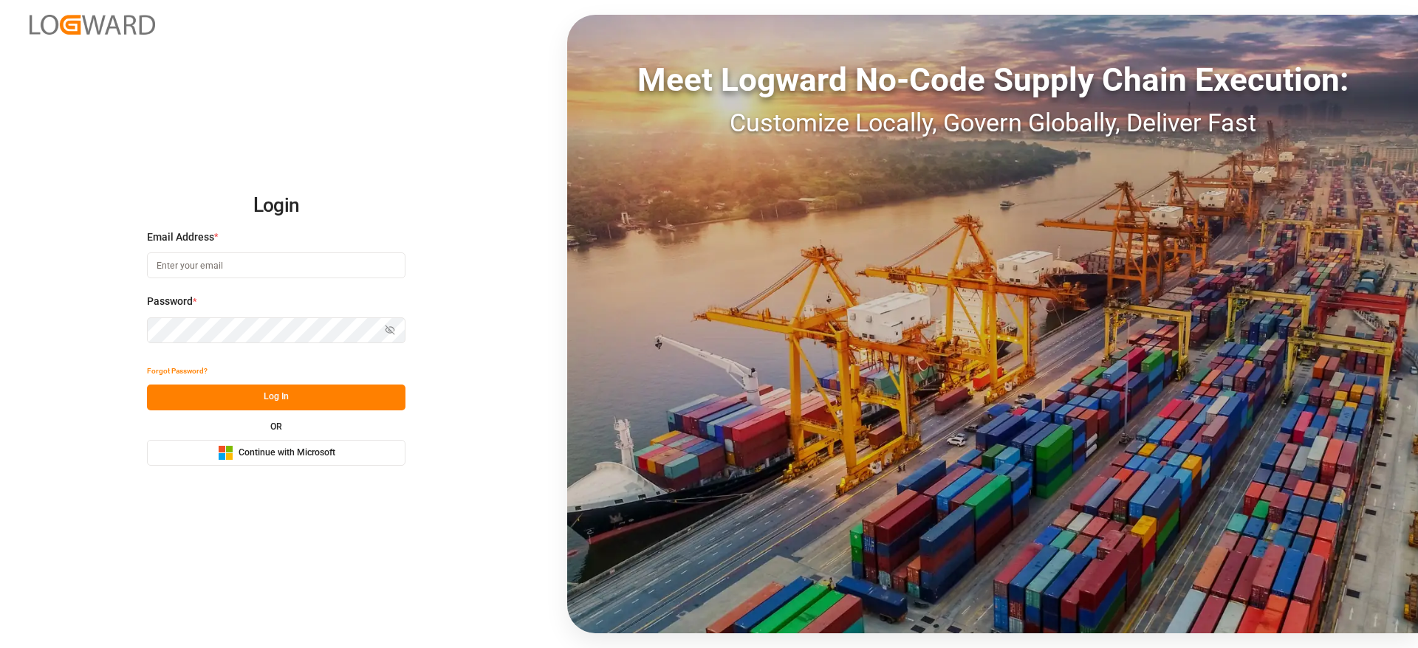
click at [320, 453] on span "Continue with Microsoft" at bounding box center [287, 453] width 97 height 13
click at [343, 459] on button "Microsoft Logo Continue with Microsoft" at bounding box center [276, 453] width 258 height 26
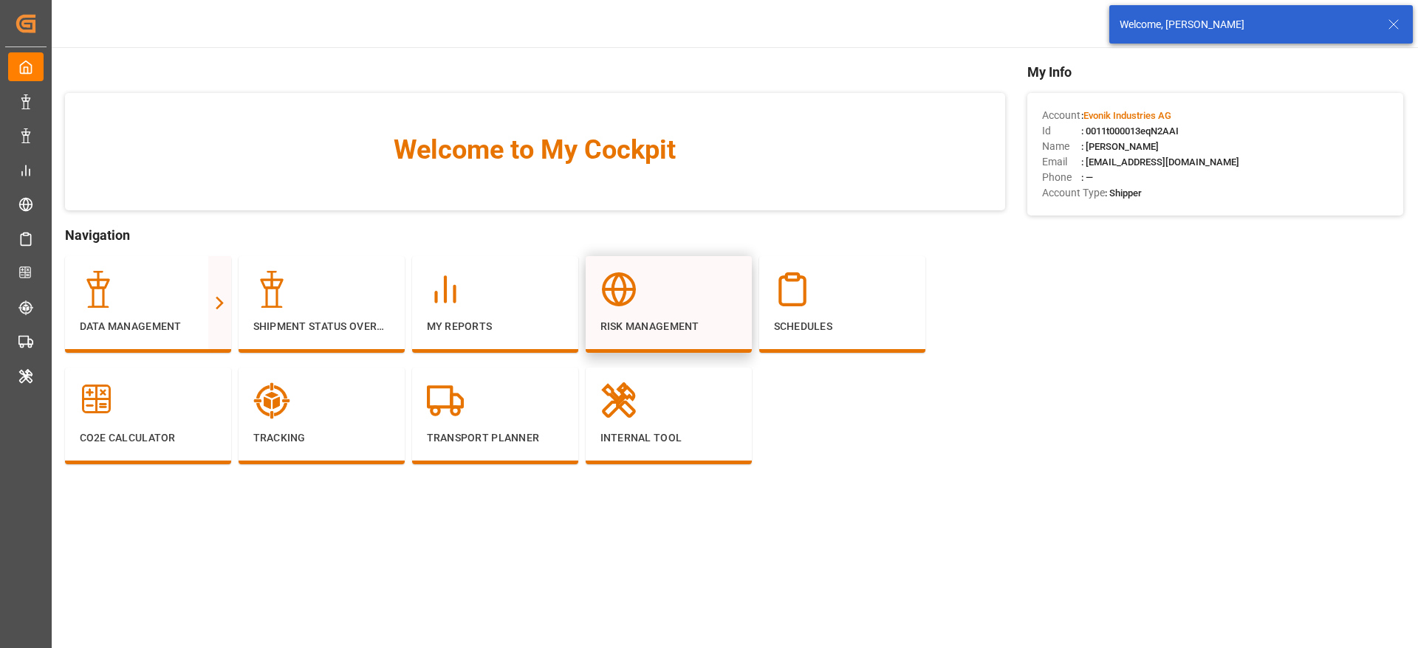
click at [740, 268] on div "Risk Management" at bounding box center [669, 304] width 166 height 97
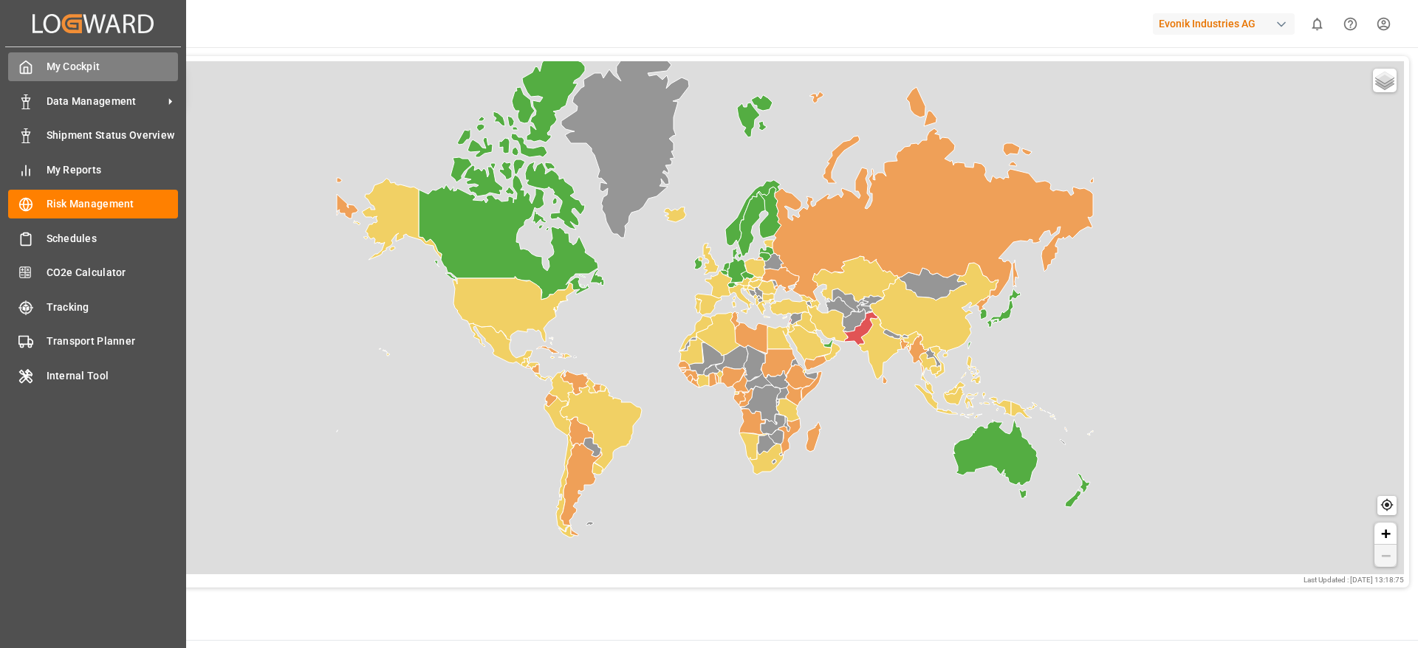
click at [85, 52] on div "My Cockpit My Cockpit" at bounding box center [93, 66] width 170 height 29
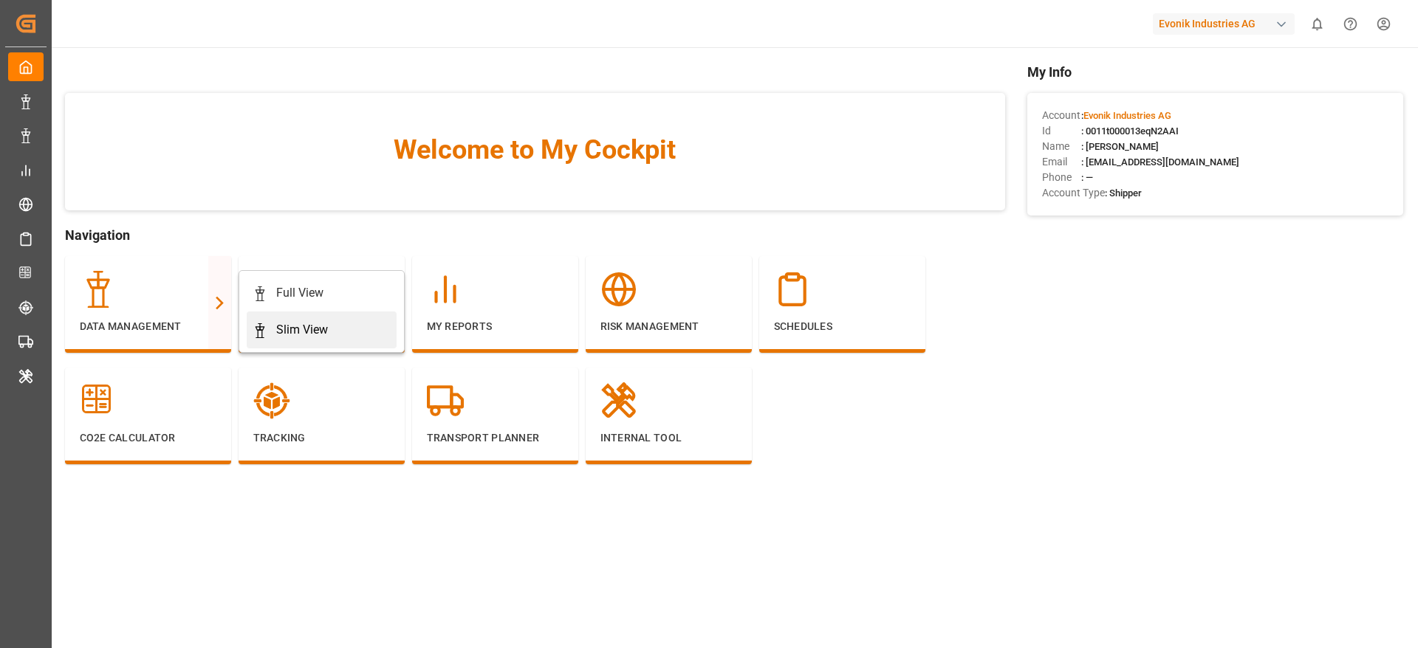
click at [281, 326] on div "Slim View" at bounding box center [302, 330] width 52 height 18
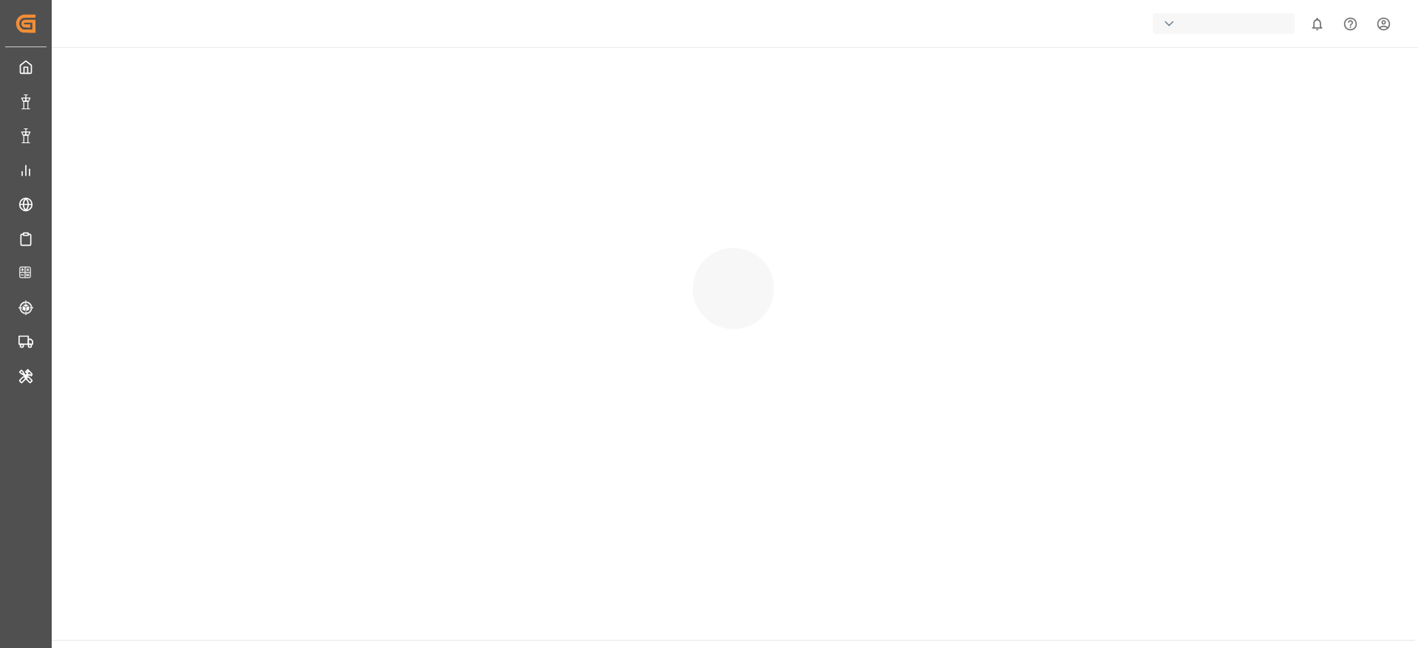
click at [281, 326] on div at bounding box center [733, 274] width 1363 height 454
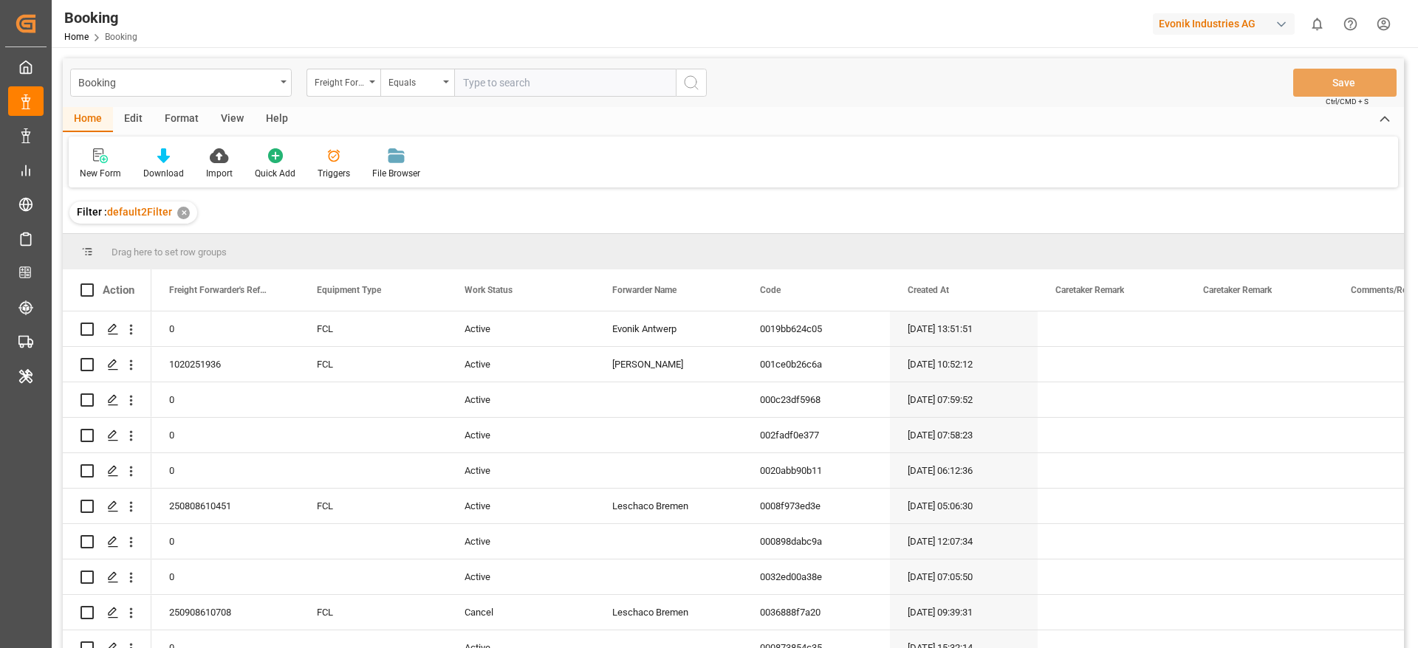
click at [182, 122] on div "Format" at bounding box center [182, 119] width 56 height 25
click at [114, 167] on div "Filter Rows" at bounding box center [102, 173] width 44 height 13
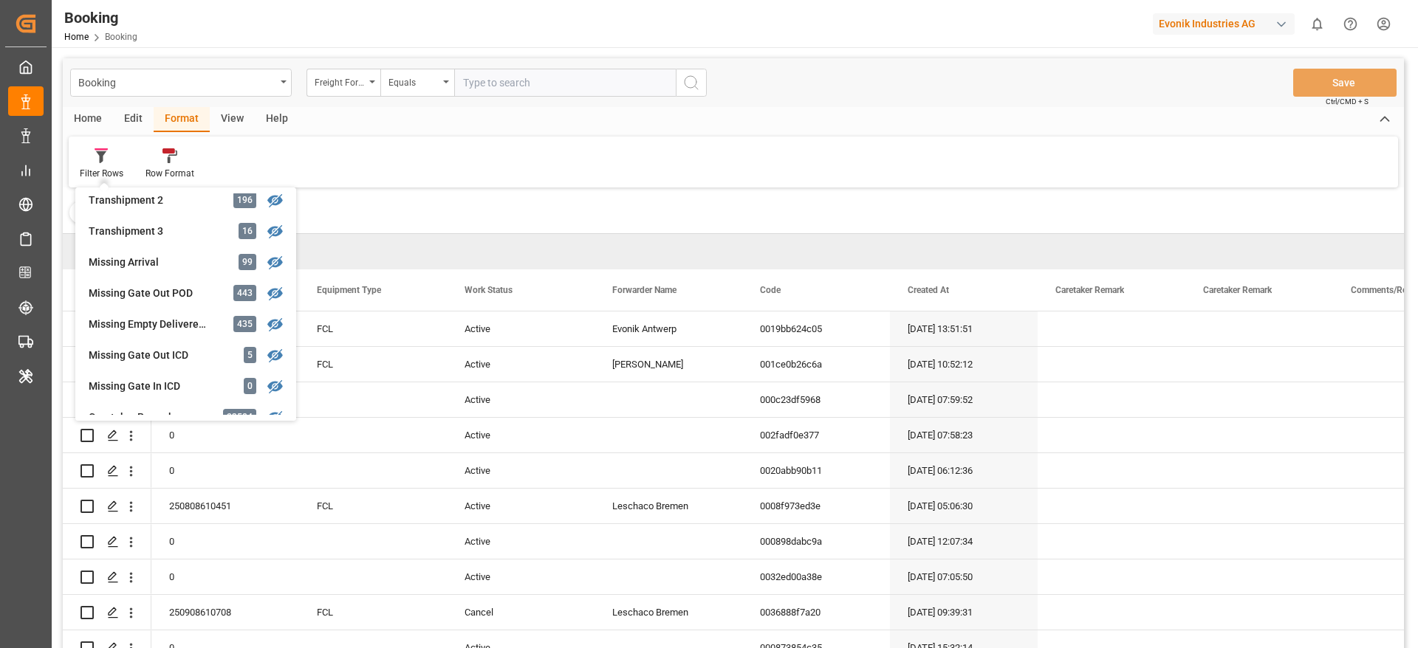
scroll to position [538, 0]
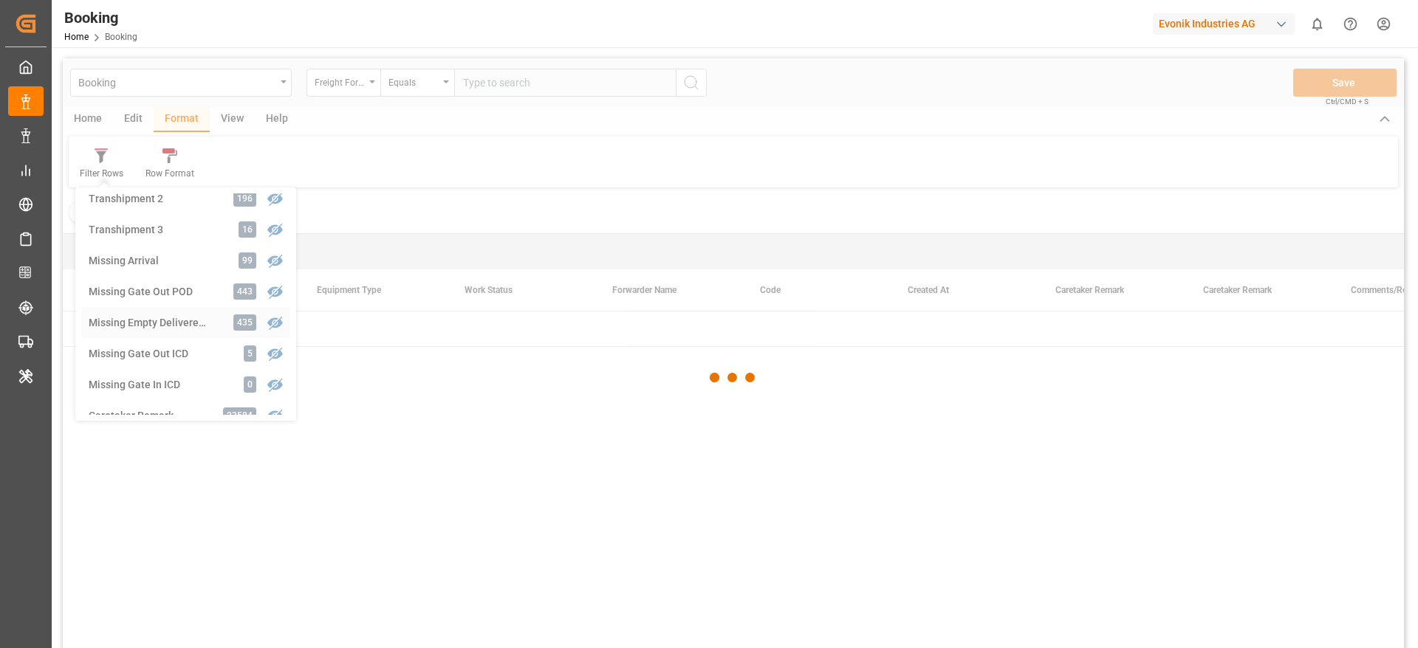
click at [145, 325] on div "Booking Freight Forwarder's Reference No. Equals Save Ctrl/CMD + S Home Edit Fo…" at bounding box center [733, 372] width 1341 height 629
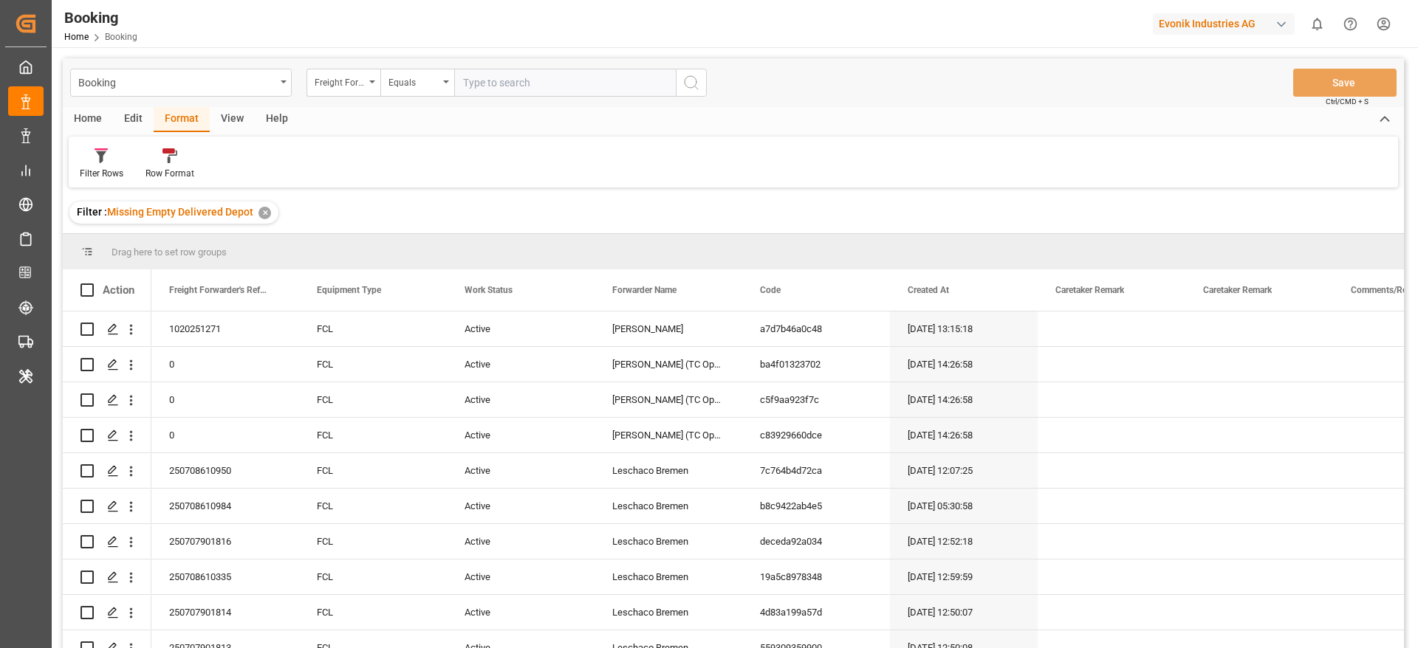
click at [227, 126] on div "View" at bounding box center [232, 119] width 45 height 25
click at [104, 167] on div "Default" at bounding box center [94, 173] width 29 height 13
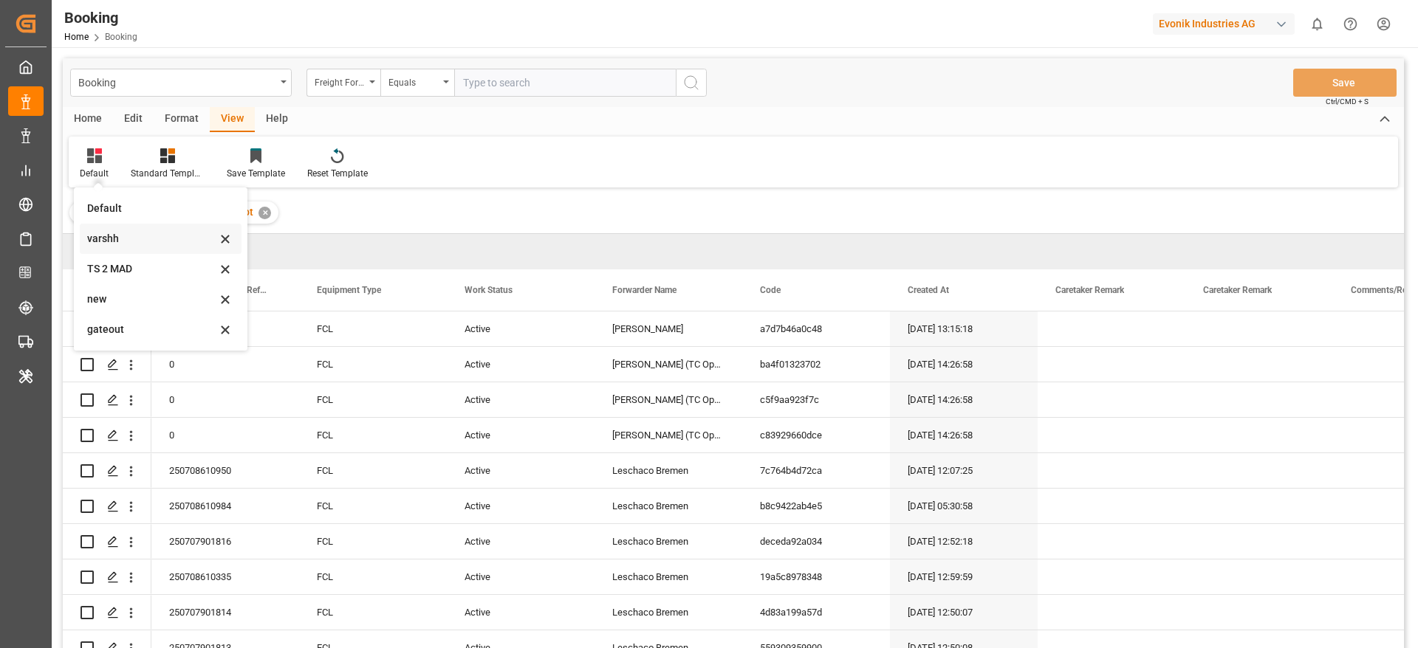
click at [117, 239] on div "varshh" at bounding box center [151, 239] width 129 height 16
click at [117, 239] on div "Drag here to set row groups" at bounding box center [733, 251] width 1341 height 35
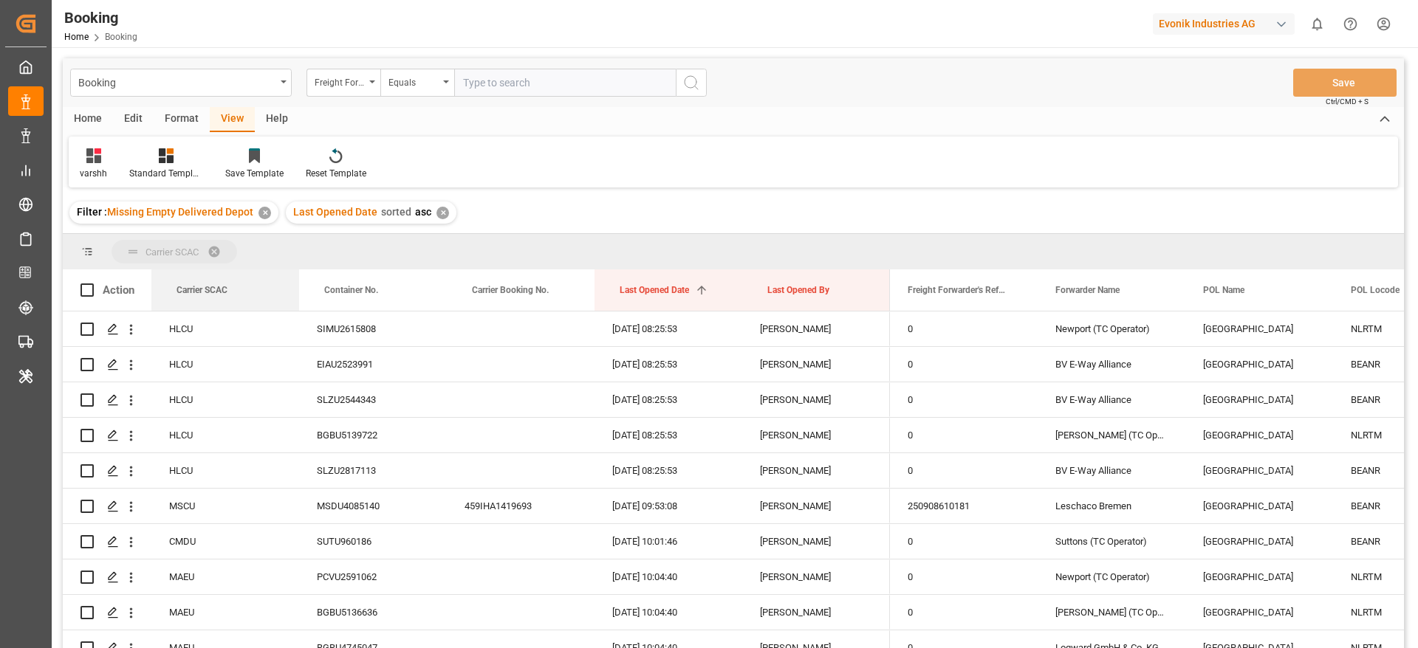
drag, startPoint x: 220, startPoint y: 292, endPoint x: 219, endPoint y: 253, distance: 39.2
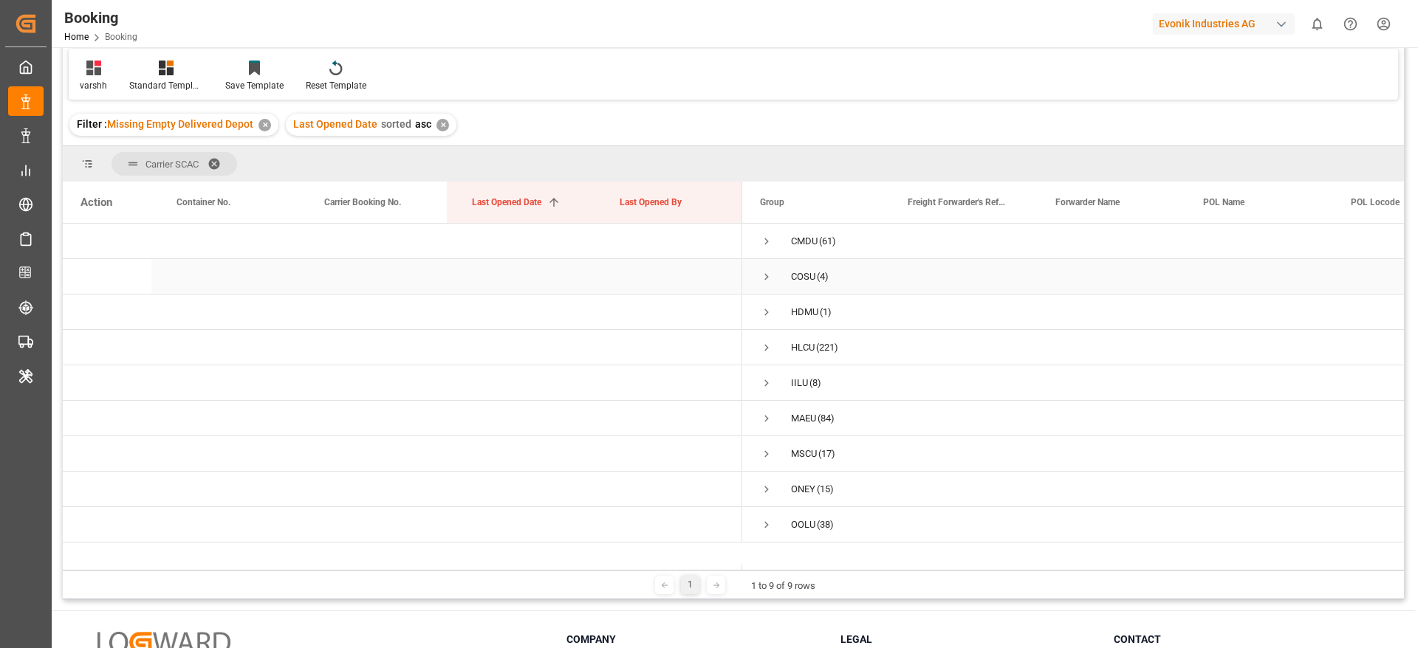
scroll to position [114, 0]
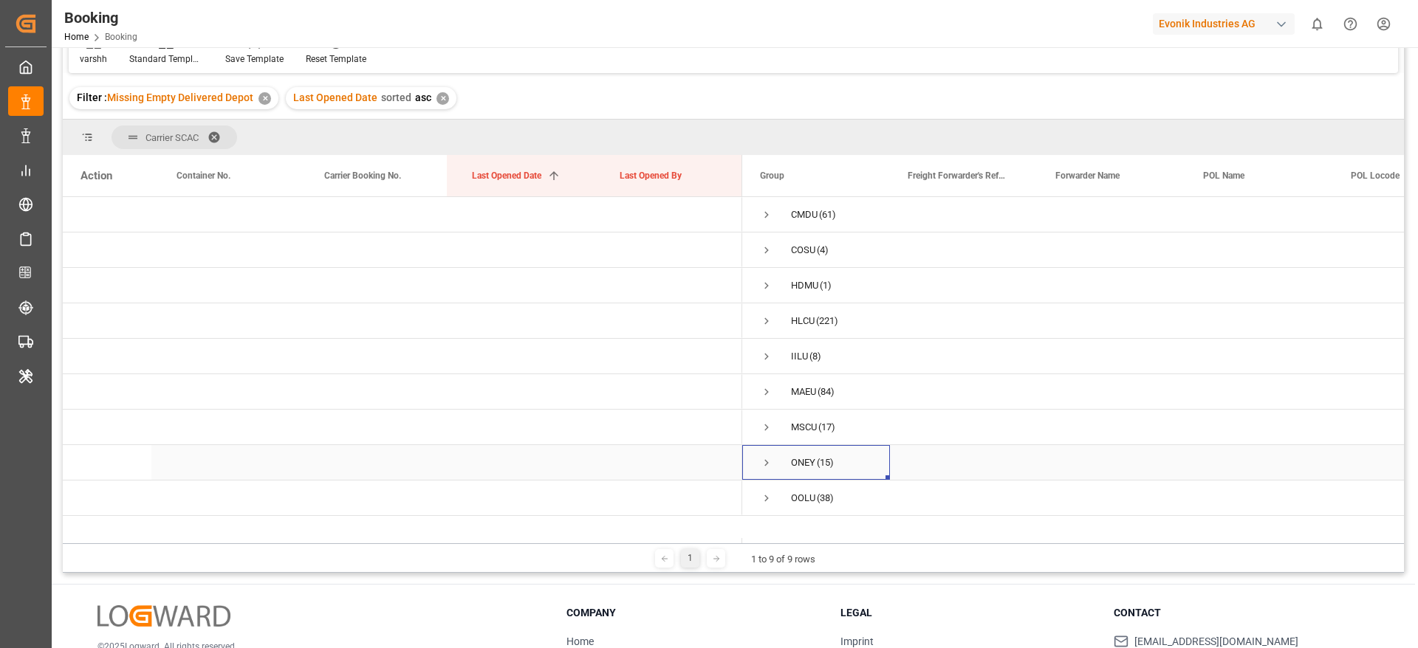
click at [764, 459] on span "Press SPACE to select this row." at bounding box center [766, 462] width 13 height 13
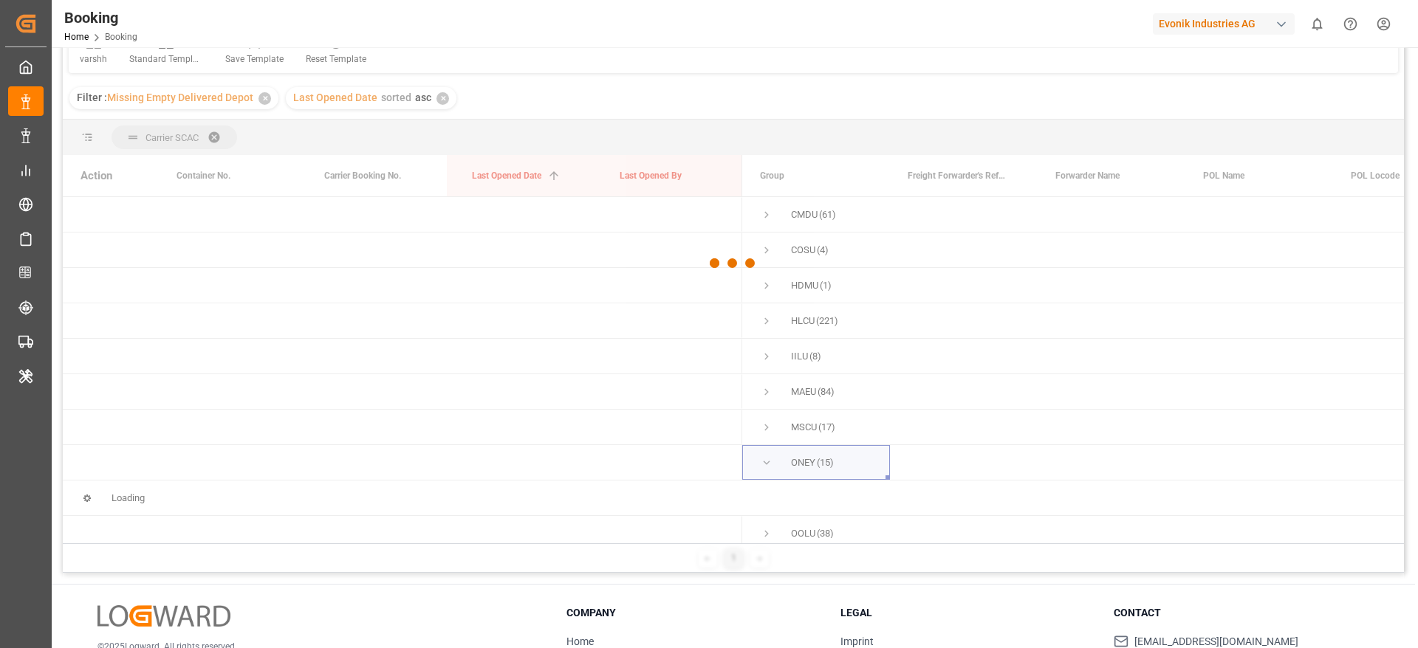
click at [329, 326] on div at bounding box center [733, 263] width 1341 height 639
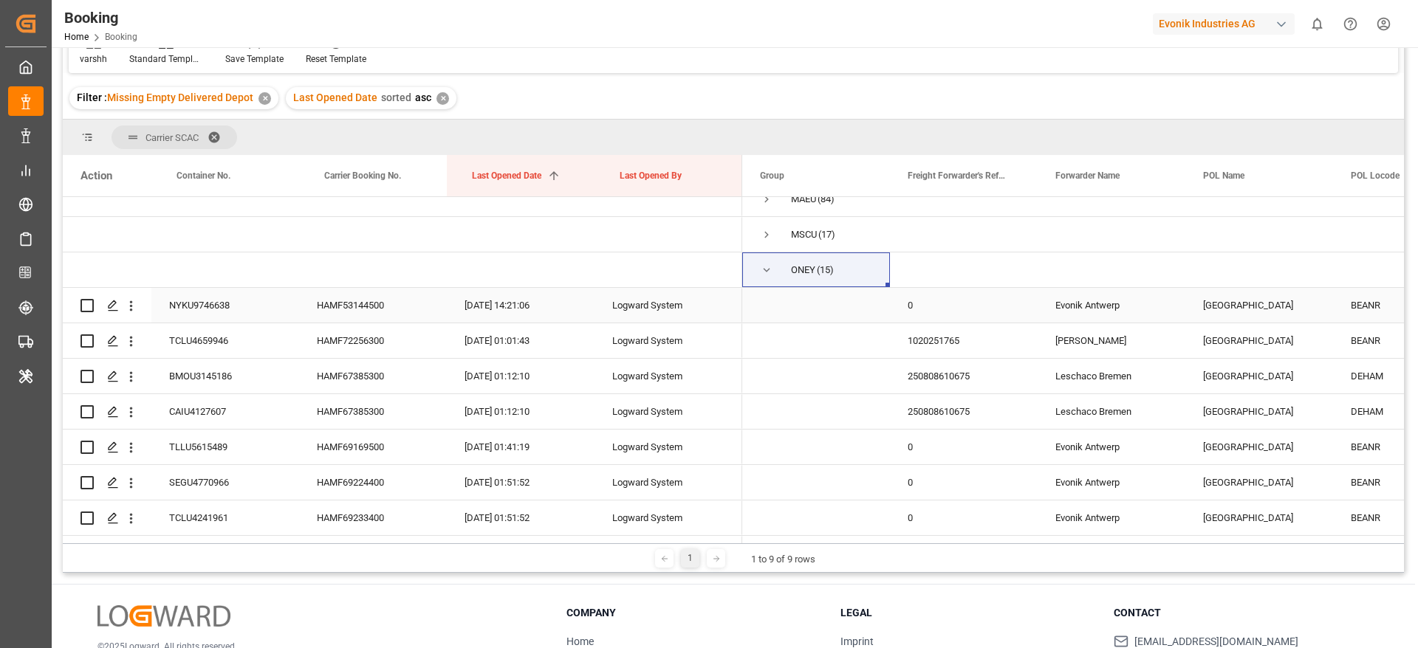
scroll to position [193, 0]
click at [384, 302] on div "HAMF53144500" at bounding box center [373, 305] width 148 height 35
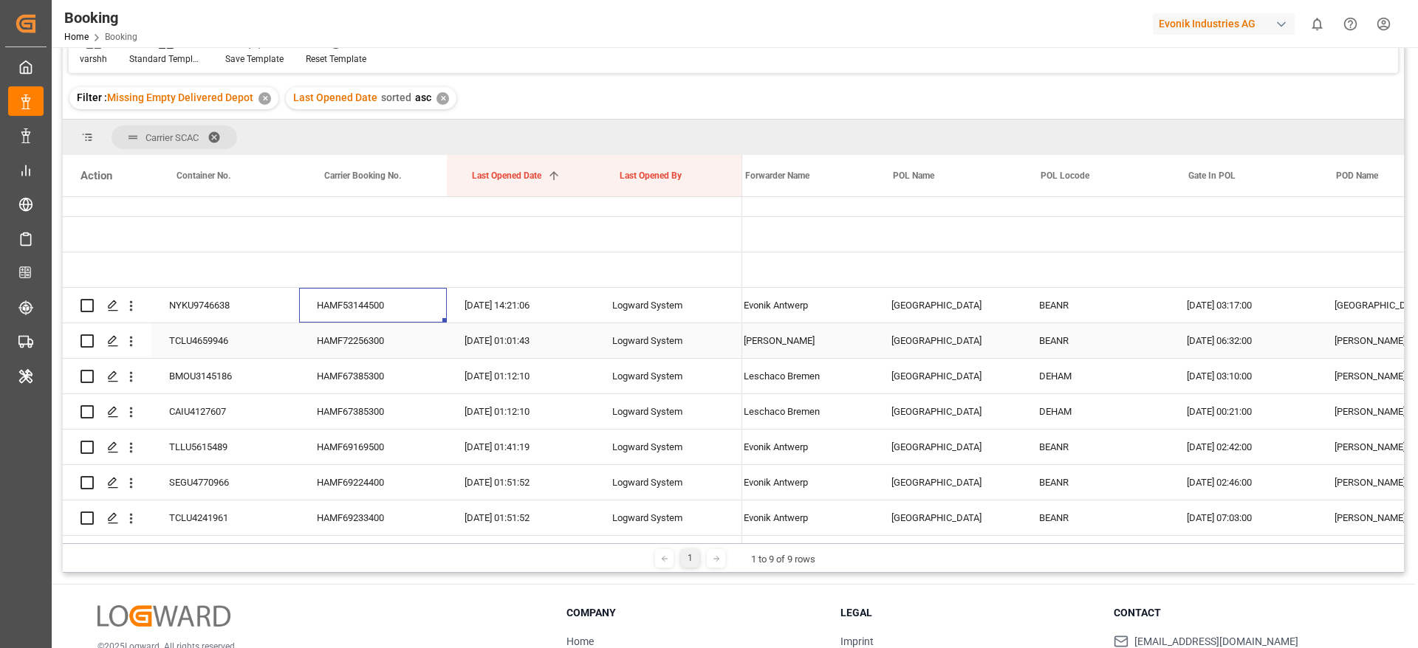
scroll to position [0, 312]
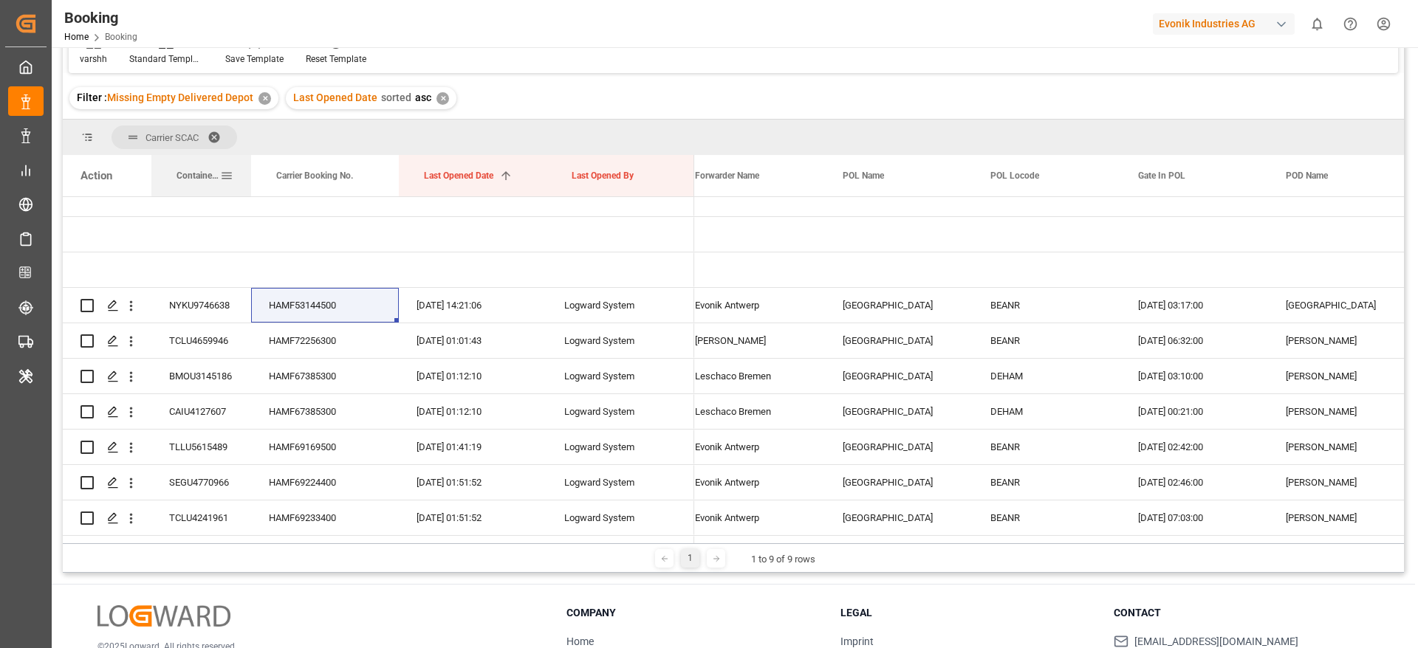
drag, startPoint x: 296, startPoint y: 166, endPoint x: 248, endPoint y: 179, distance: 49.8
click at [248, 179] on div at bounding box center [251, 175] width 6 height 41
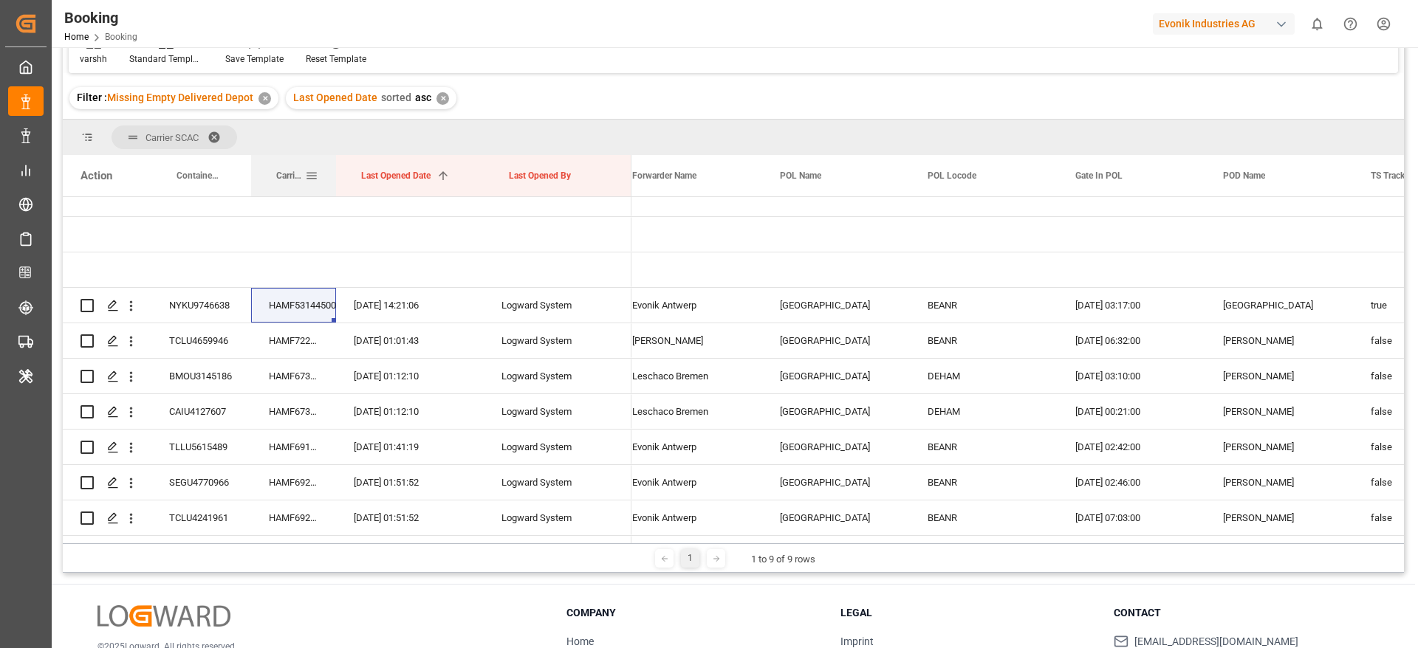
drag, startPoint x: 397, startPoint y: 174, endPoint x: 334, endPoint y: 186, distance: 63.9
click at [334, 186] on div at bounding box center [336, 175] width 6 height 41
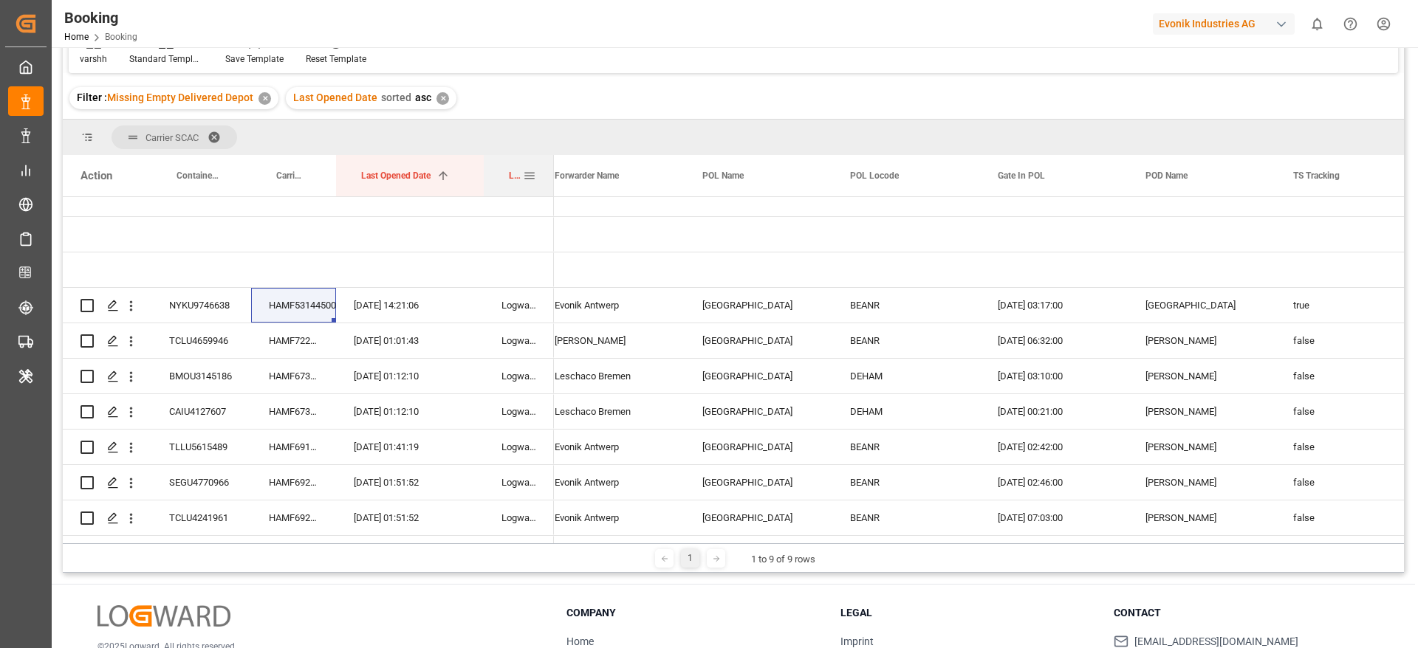
drag, startPoint x: 629, startPoint y: 168, endPoint x: 541, endPoint y: 188, distance: 90.7
click at [551, 188] on div at bounding box center [554, 175] width 6 height 41
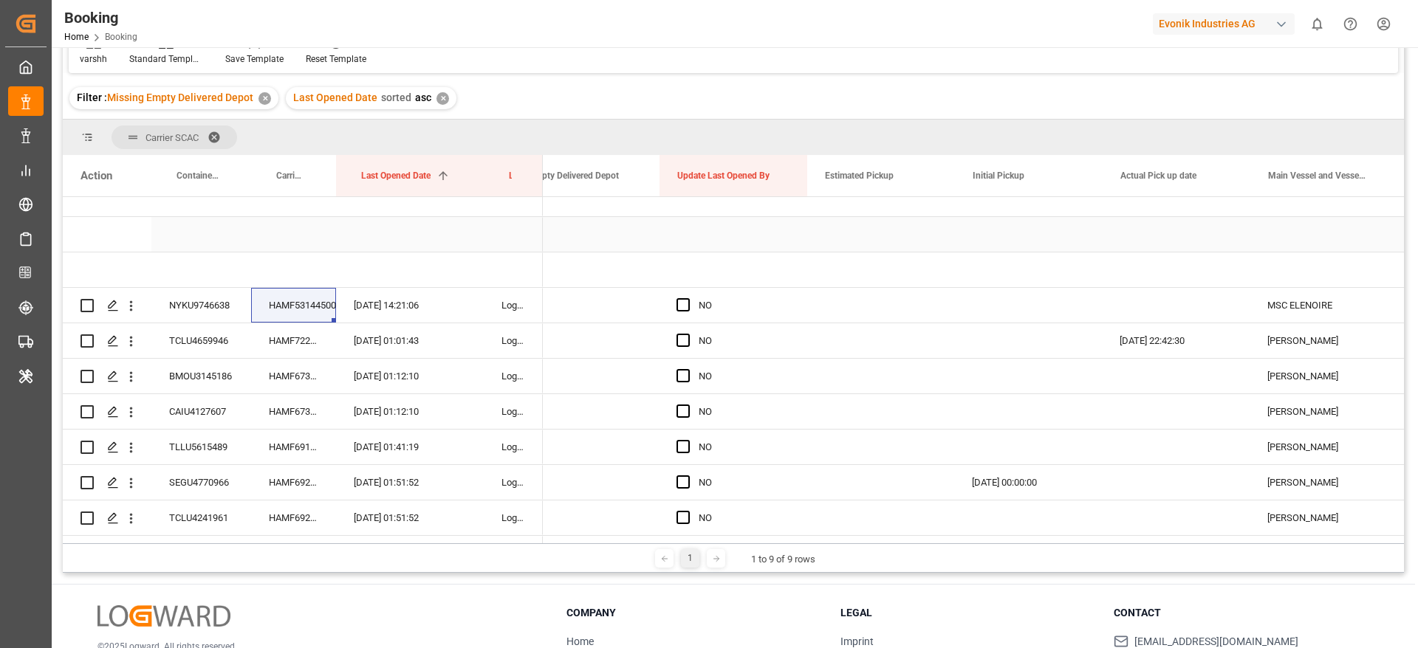
scroll to position [0, 1506]
click at [786, 179] on span at bounding box center [784, 175] width 13 height 13
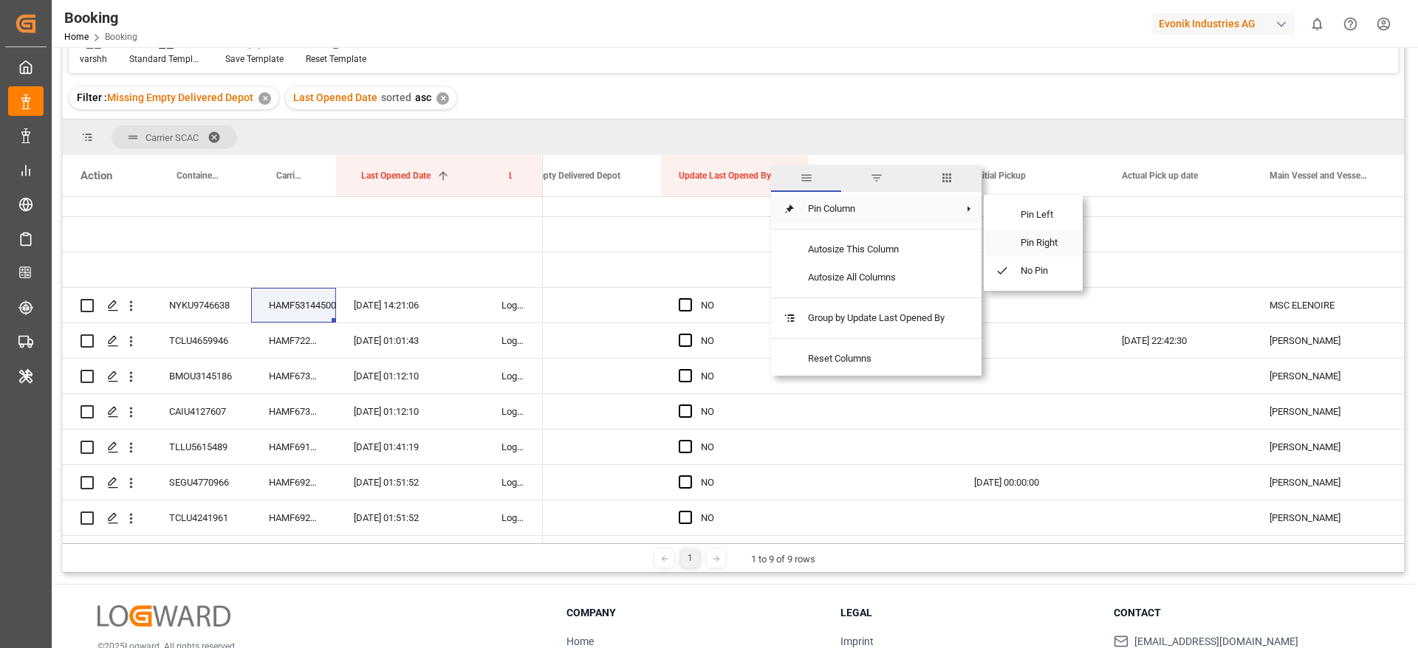
click at [1014, 250] on span "Pin Right" at bounding box center [1040, 243] width 62 height 28
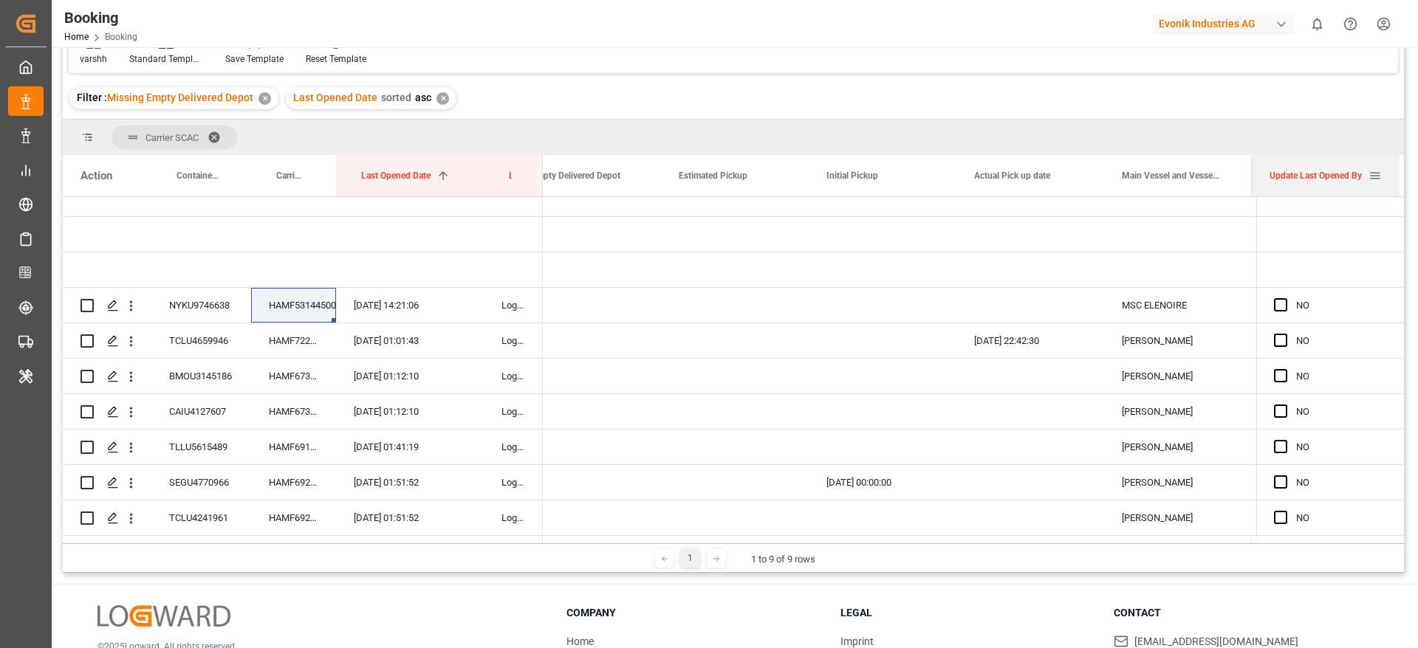
click at [1253, 177] on div at bounding box center [1252, 175] width 6 height 41
drag, startPoint x: 1253, startPoint y: 177, endPoint x: 1291, endPoint y: 173, distance: 37.9
click at [1291, 173] on div at bounding box center [1289, 175] width 6 height 41
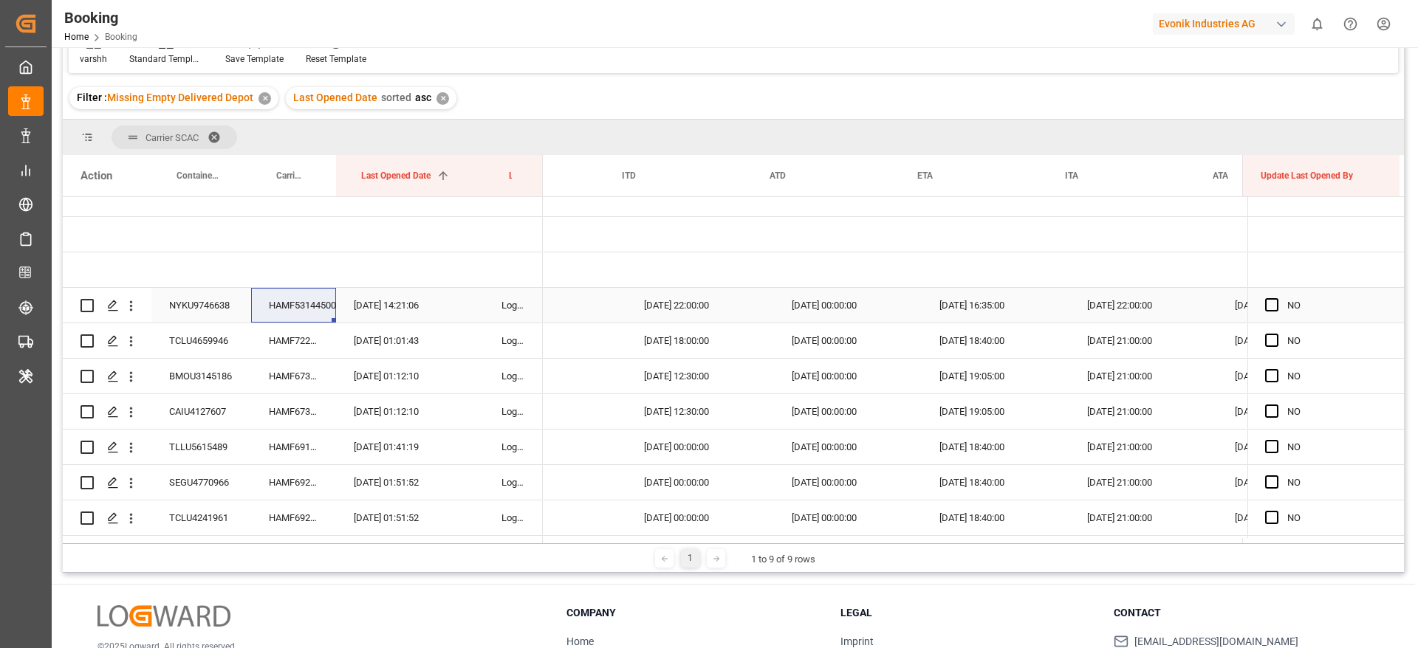
scroll to position [0, 0]
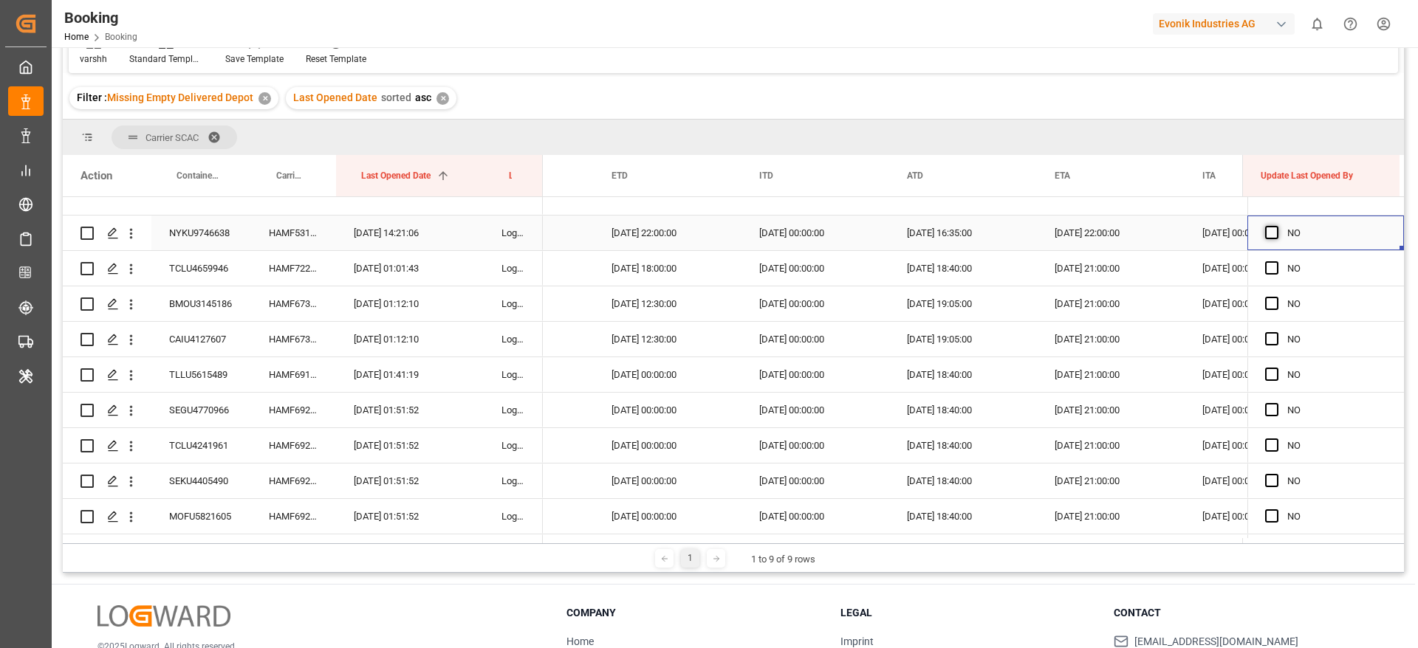
click at [1270, 234] on span "Press SPACE to select this row." at bounding box center [1271, 232] width 13 height 13
click at [1276, 226] on input "Press SPACE to select this row." at bounding box center [1276, 226] width 0 height 0
click at [305, 267] on div "HAMF72256300" at bounding box center [293, 268] width 85 height 35
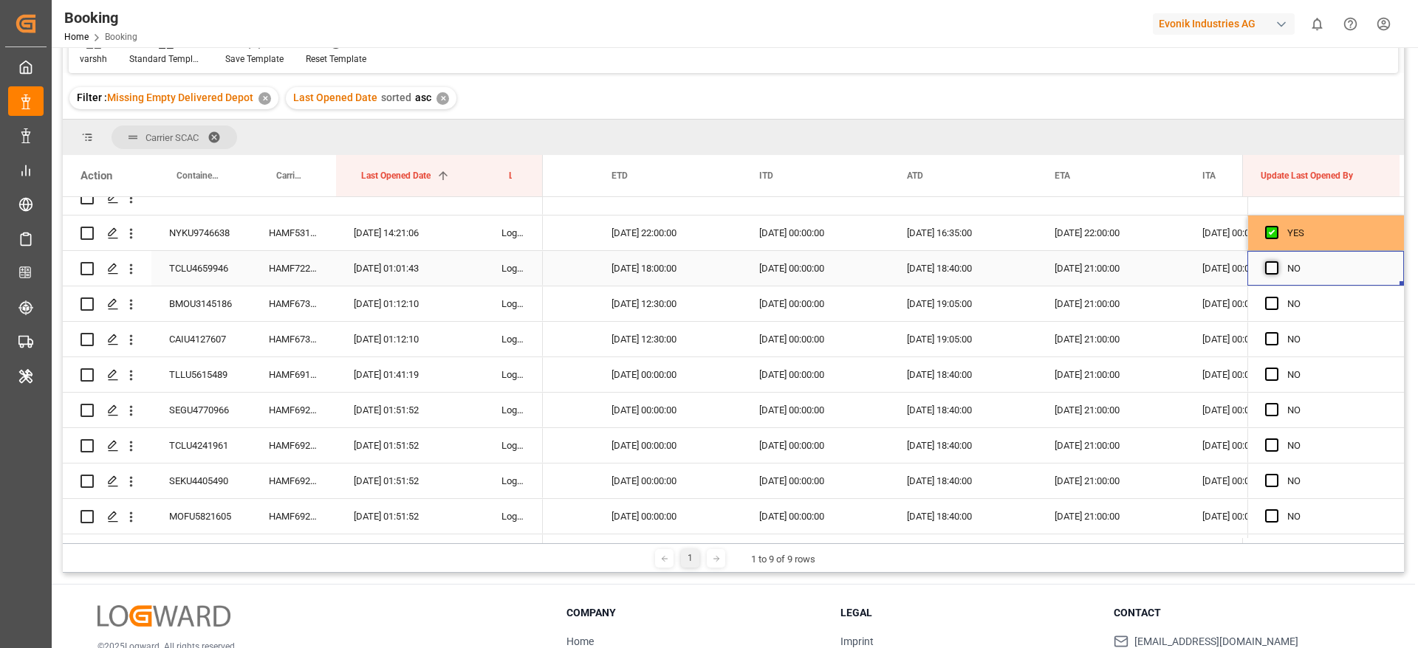
click at [1268, 272] on span "Press SPACE to select this row." at bounding box center [1271, 267] width 13 height 13
click at [1276, 261] on input "Press SPACE to select this row." at bounding box center [1276, 261] width 0 height 0
click at [281, 297] on div "HAMF67385300" at bounding box center [293, 303] width 85 height 35
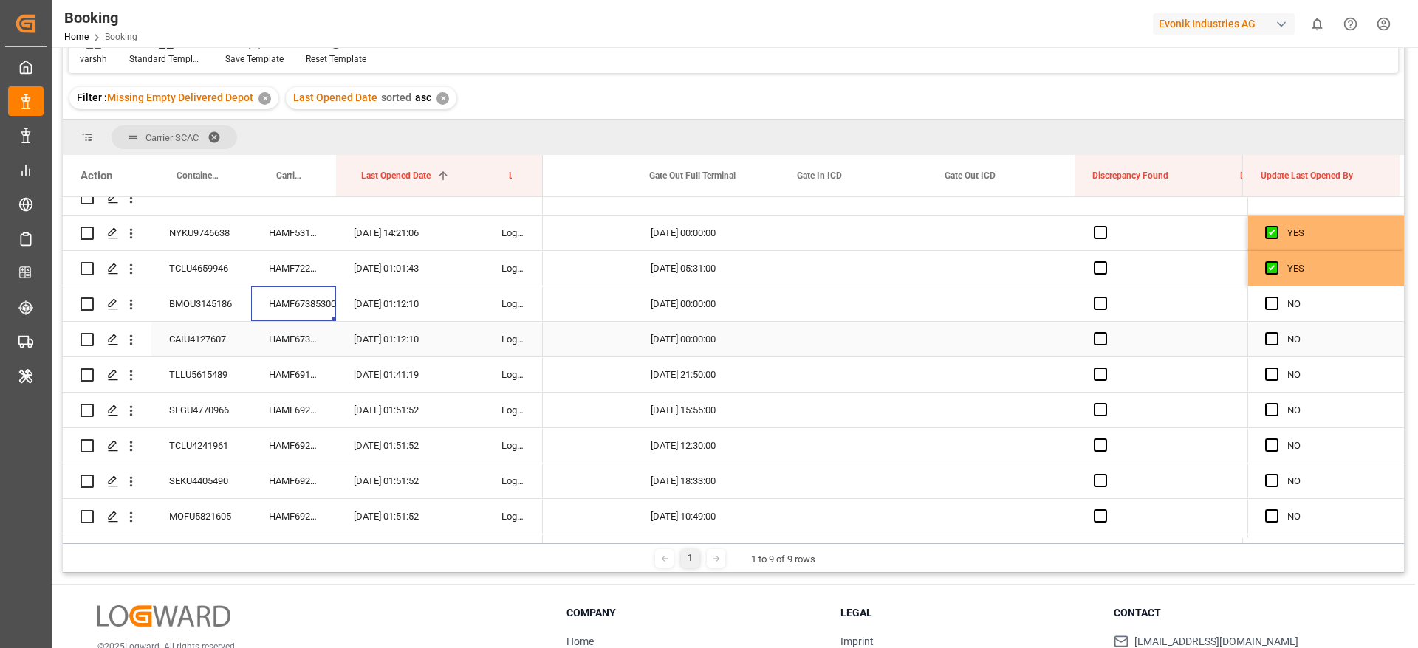
scroll to position [0, 7150]
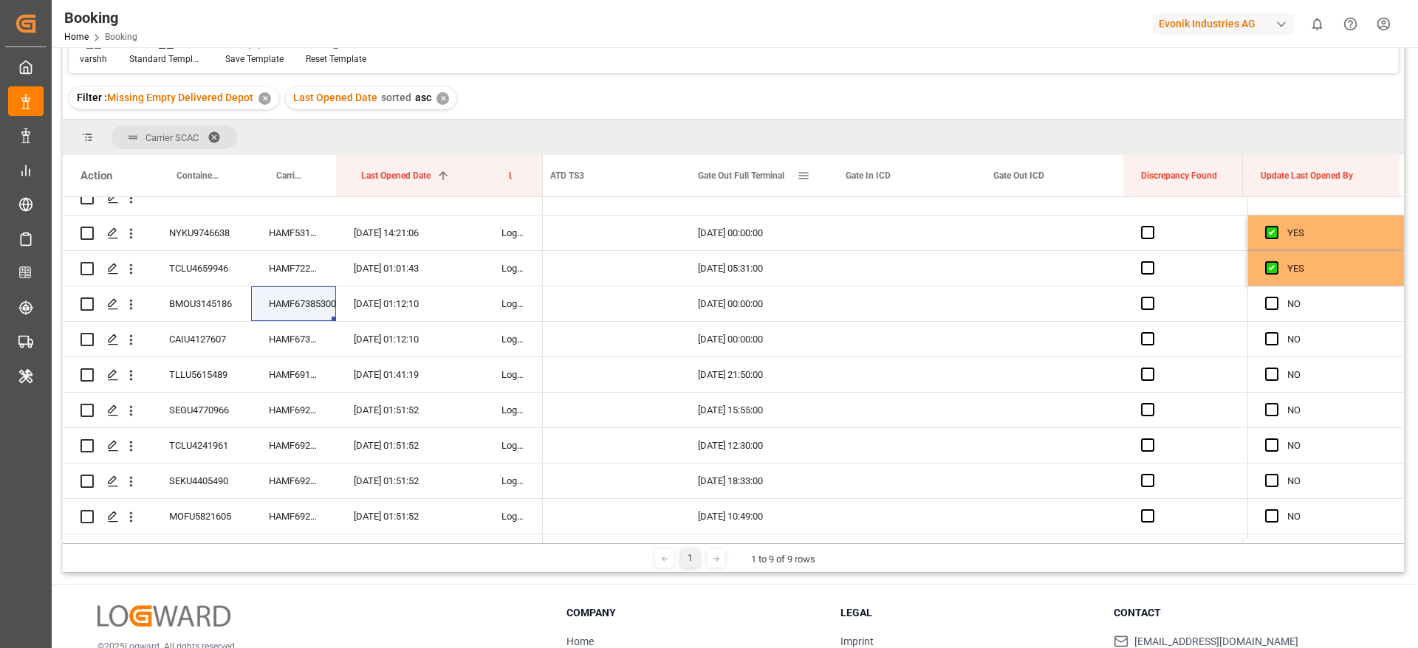
click at [804, 182] on span at bounding box center [803, 175] width 13 height 13
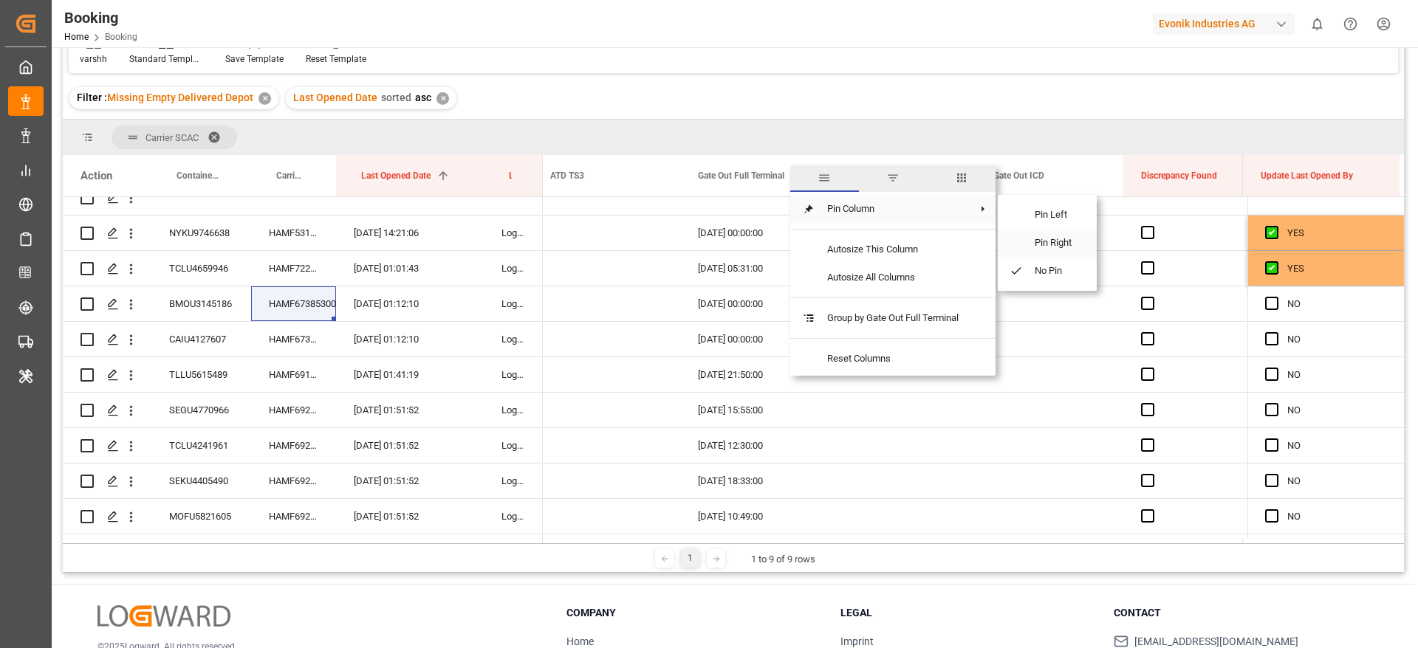
click at [1054, 244] on span "Pin Right" at bounding box center [1054, 243] width 62 height 28
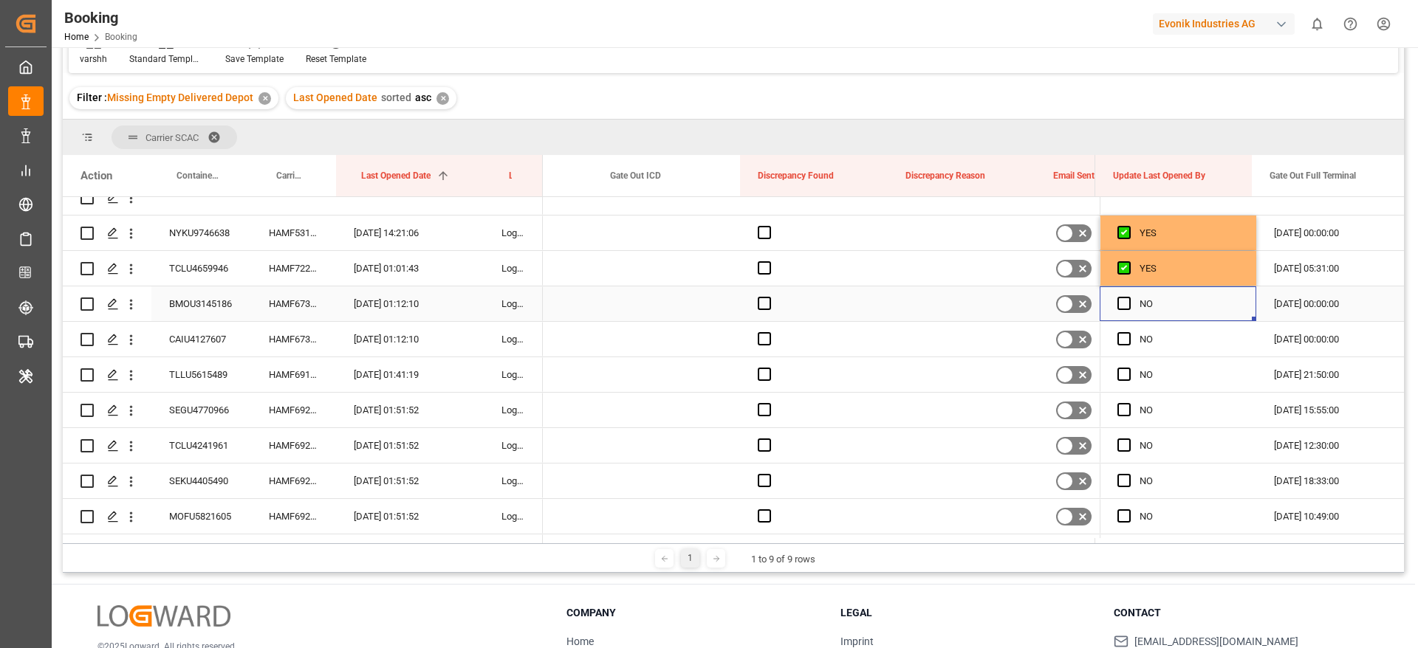
click at [1111, 305] on div "NO" at bounding box center [1177, 303] width 157 height 35
click at [1118, 301] on span "Press SPACE to select this row." at bounding box center [1123, 303] width 13 height 13
click at [1128, 297] on input "Press SPACE to select this row." at bounding box center [1128, 297] width 0 height 0
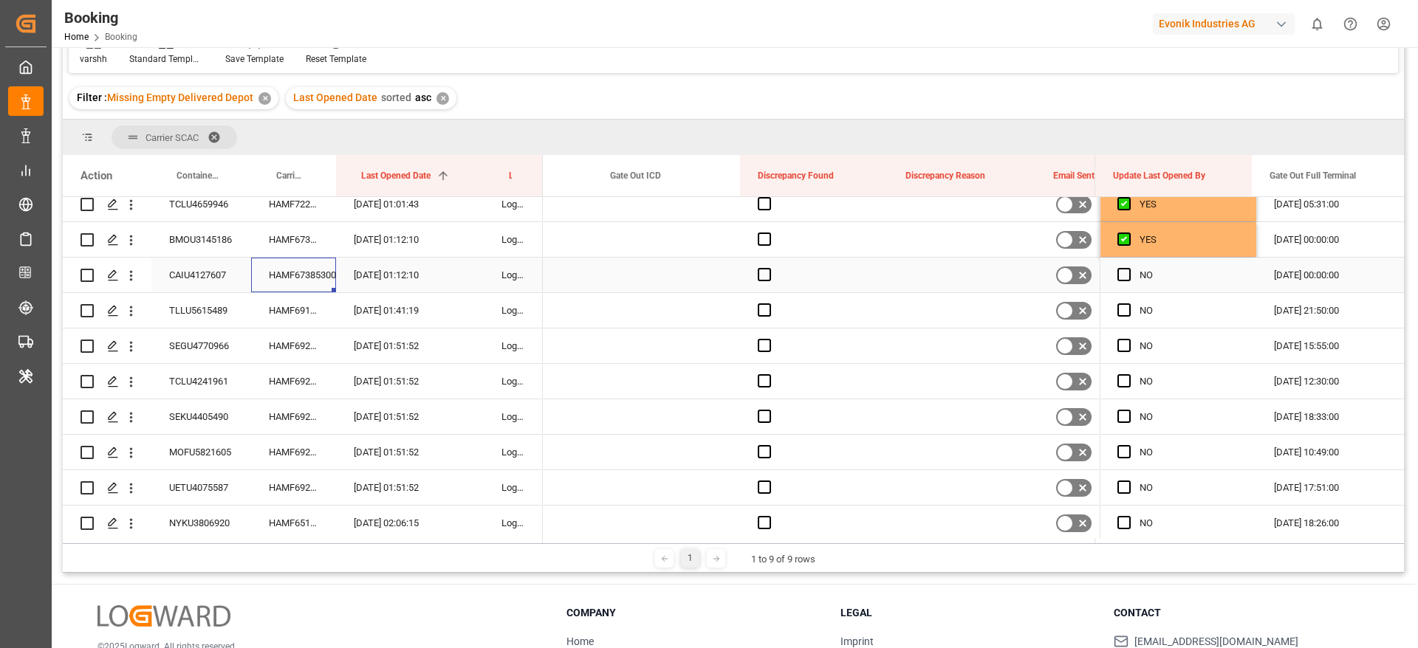
click at [304, 281] on div "HAMF67385300" at bounding box center [293, 275] width 85 height 35
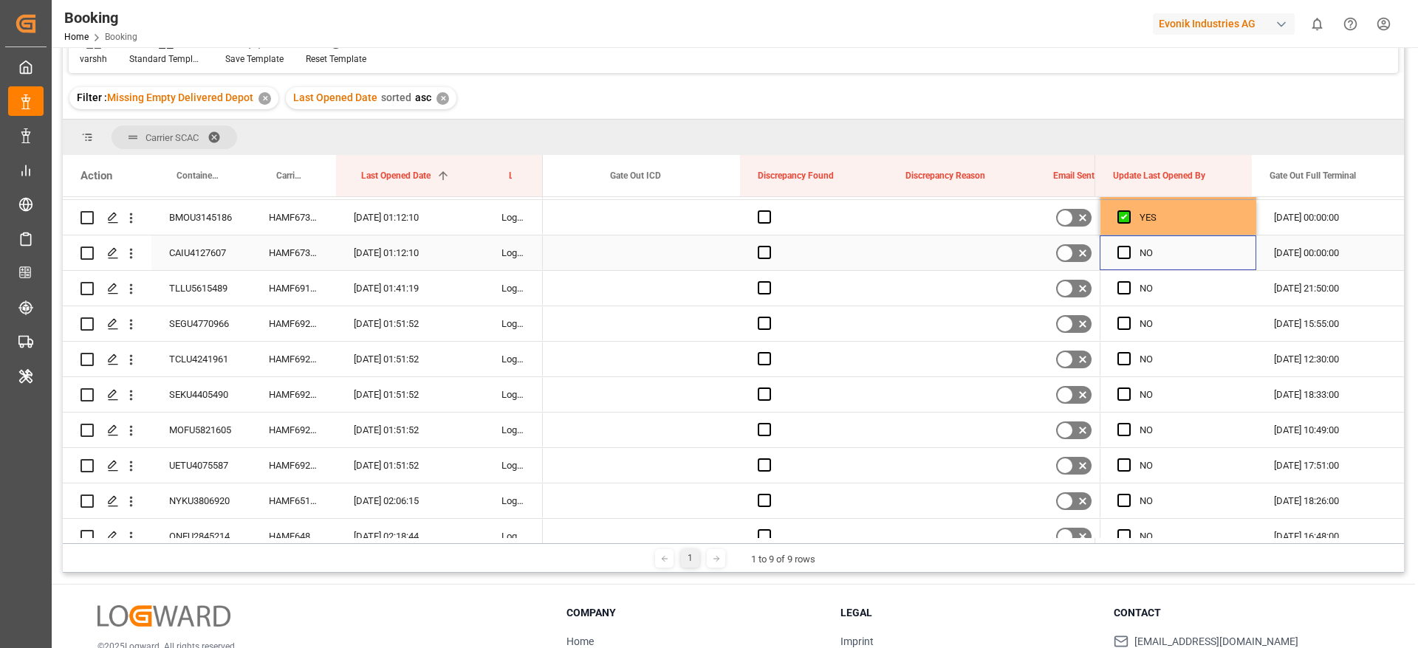
click at [1111, 251] on div "NO" at bounding box center [1177, 253] width 157 height 35
click at [1117, 250] on span "Press SPACE to select this row." at bounding box center [1123, 252] width 13 height 13
click at [1128, 246] on input "Press SPACE to select this row." at bounding box center [1128, 246] width 0 height 0
click at [284, 279] on div "HAMF69169500" at bounding box center [293, 288] width 85 height 35
click at [296, 313] on div "HAMF69224400" at bounding box center [293, 323] width 85 height 35
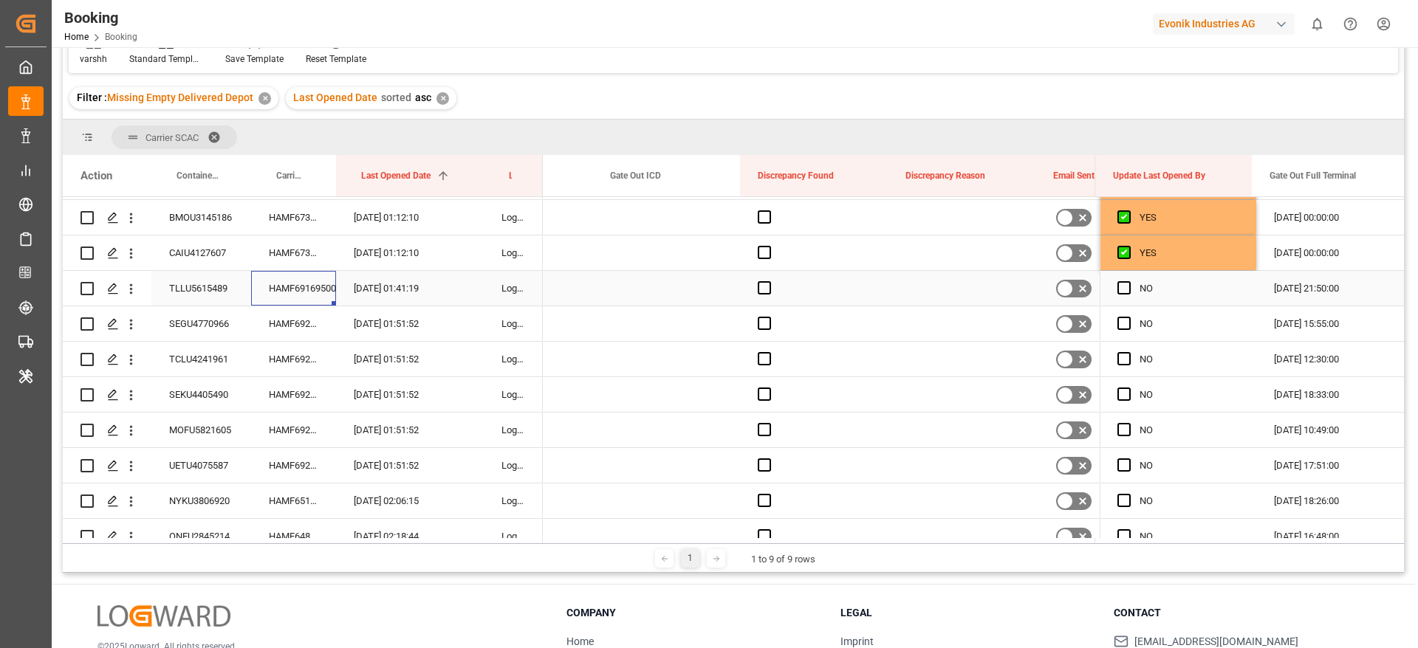
click at [303, 285] on div "HAMF69169500" at bounding box center [293, 288] width 85 height 35
click at [1122, 293] on span "Press SPACE to select this row." at bounding box center [1123, 287] width 13 height 13
click at [1128, 281] on input "Press SPACE to select this row." at bounding box center [1128, 281] width 0 height 0
click at [287, 323] on div "HAMF69224400" at bounding box center [293, 323] width 85 height 35
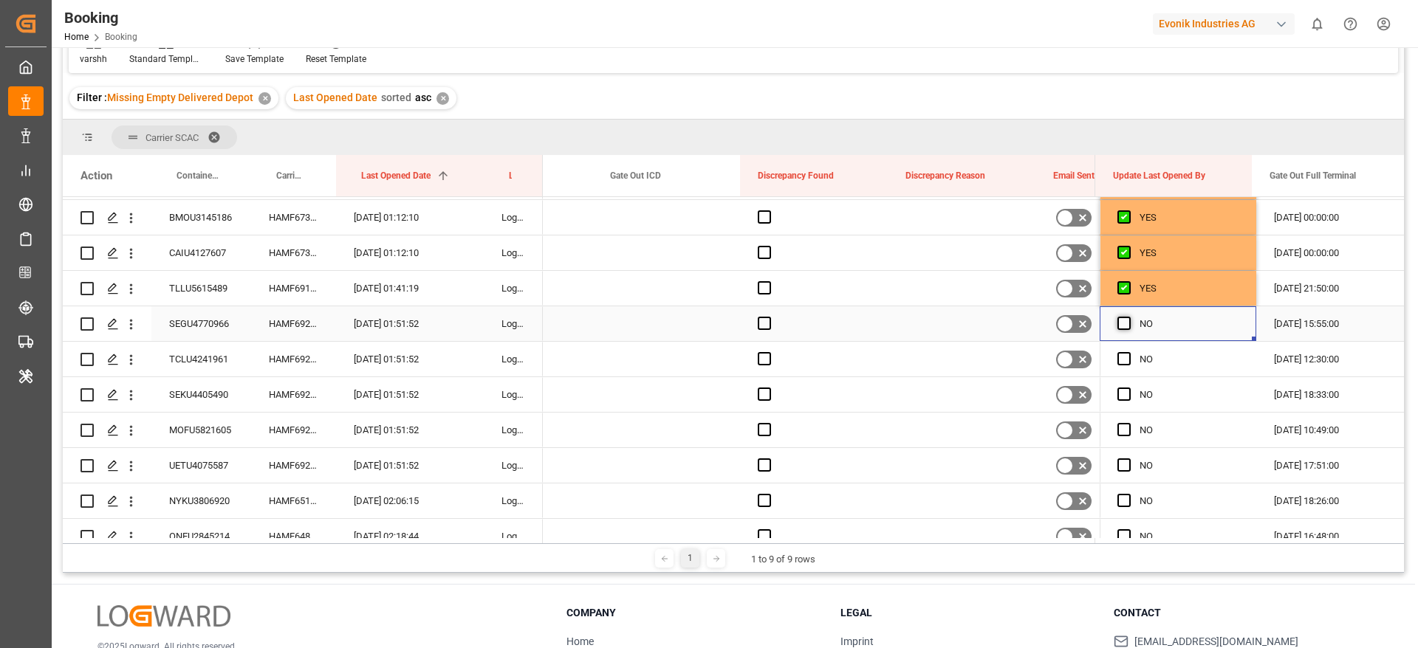
click at [1119, 320] on span "Press SPACE to select this row." at bounding box center [1123, 323] width 13 height 13
click at [1128, 317] on input "Press SPACE to select this row." at bounding box center [1128, 317] width 0 height 0
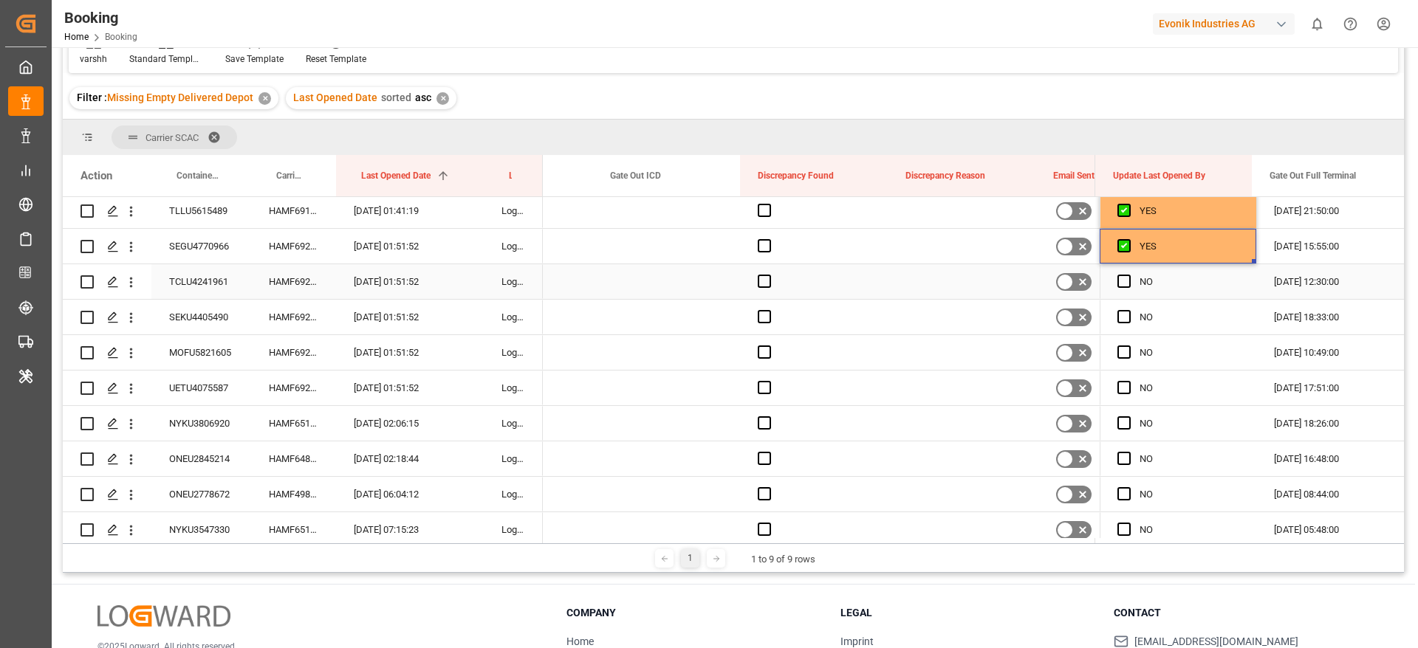
scroll to position [436, 0]
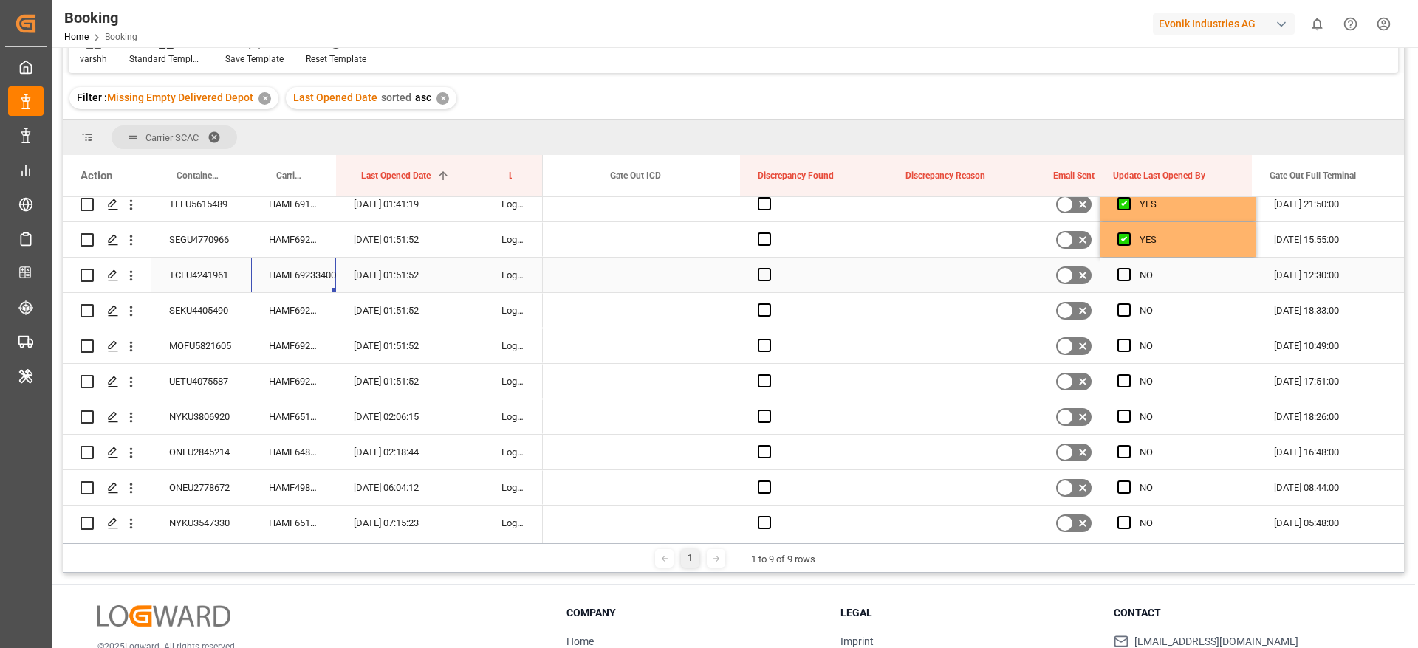
click at [302, 277] on div "HAMF69233400" at bounding box center [293, 275] width 85 height 35
click at [1117, 270] on span "Press SPACE to select this row." at bounding box center [1123, 274] width 13 height 13
click at [1128, 268] on input "Press SPACE to select this row." at bounding box center [1128, 268] width 0 height 0
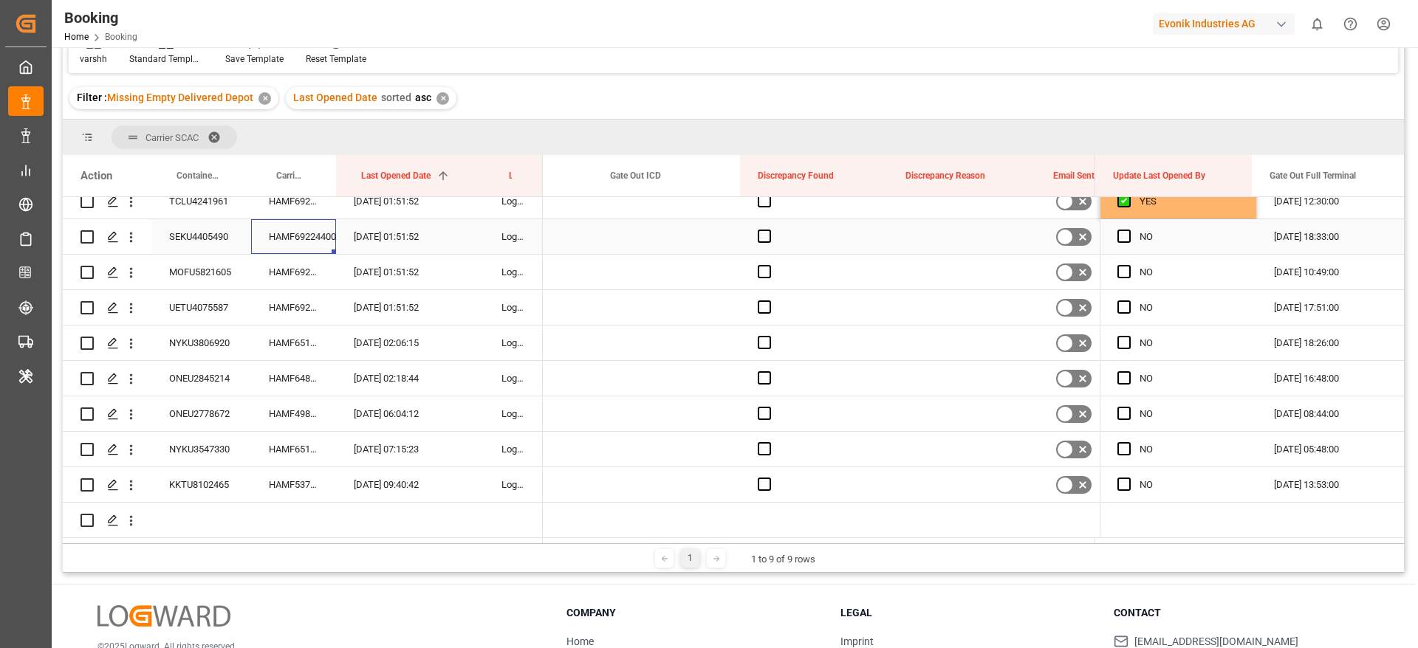
click at [303, 244] on div "HAMF69224400" at bounding box center [293, 236] width 85 height 35
click at [1119, 236] on span "Press SPACE to select this row." at bounding box center [1123, 236] width 13 height 13
click at [1128, 230] on input "Press SPACE to select this row." at bounding box center [1128, 230] width 0 height 0
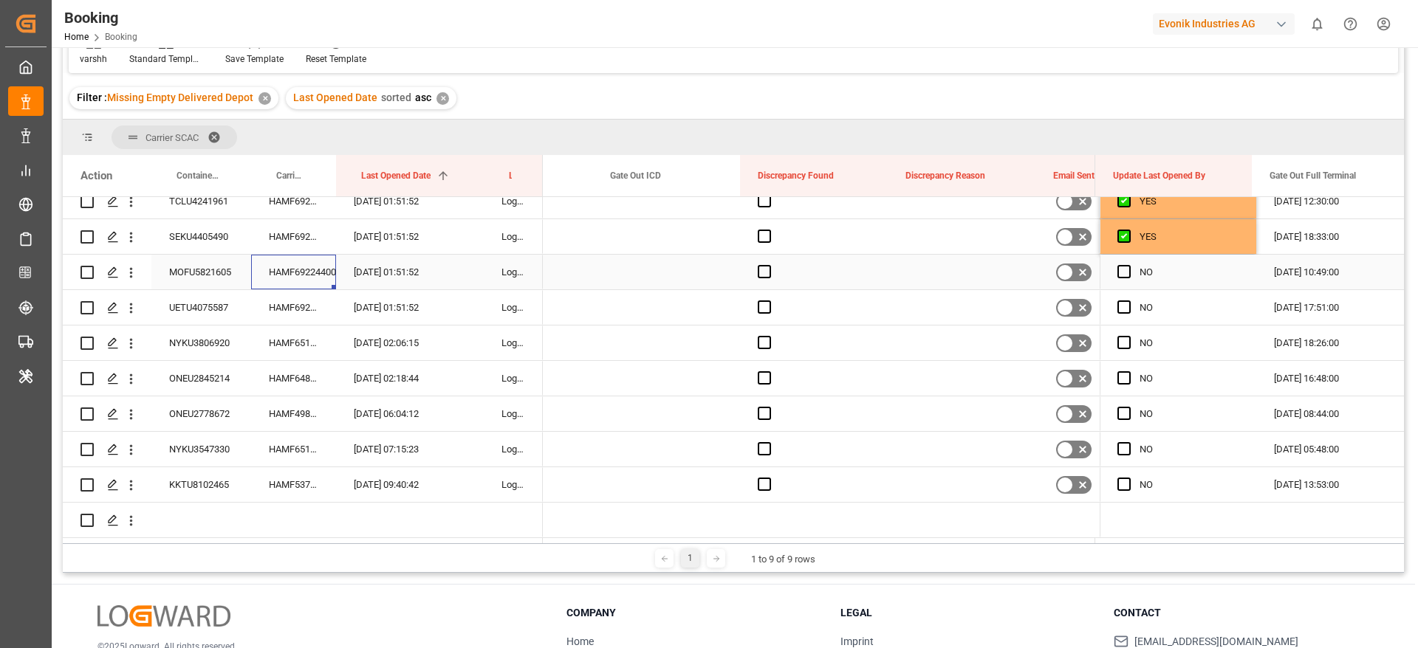
click at [278, 258] on div "HAMF69224400" at bounding box center [293, 272] width 85 height 35
click at [1117, 269] on span "Press SPACE to select this row." at bounding box center [1123, 271] width 13 height 13
click at [1128, 265] on input "Press SPACE to select this row." at bounding box center [1128, 265] width 0 height 0
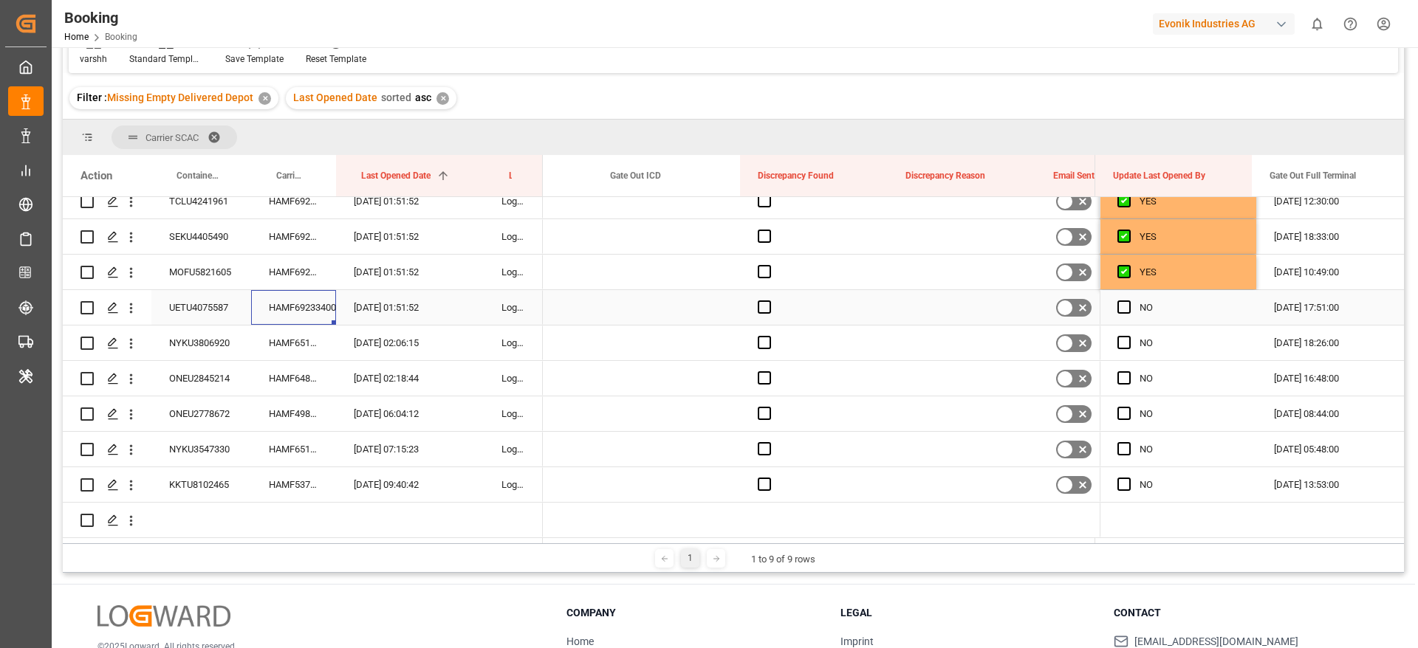
click at [298, 303] on div "HAMF69233400" at bounding box center [293, 307] width 85 height 35
click at [1117, 301] on span "Press SPACE to select this row." at bounding box center [1123, 307] width 13 height 13
click at [1128, 301] on input "Press SPACE to select this row." at bounding box center [1128, 301] width 0 height 0
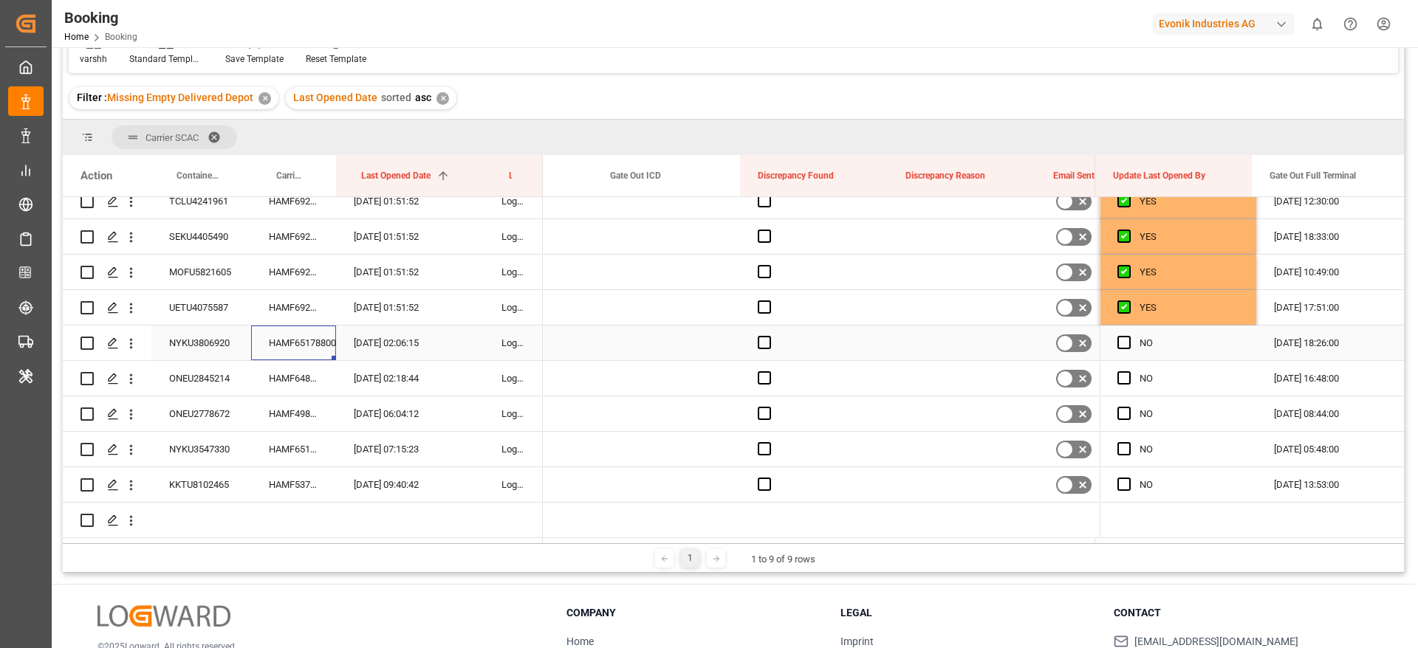
click at [320, 349] on div "HAMF65178800" at bounding box center [293, 343] width 85 height 35
click at [1119, 340] on span "Press SPACE to select this row." at bounding box center [1123, 342] width 13 height 13
click at [1128, 336] on input "Press SPACE to select this row." at bounding box center [1128, 336] width 0 height 0
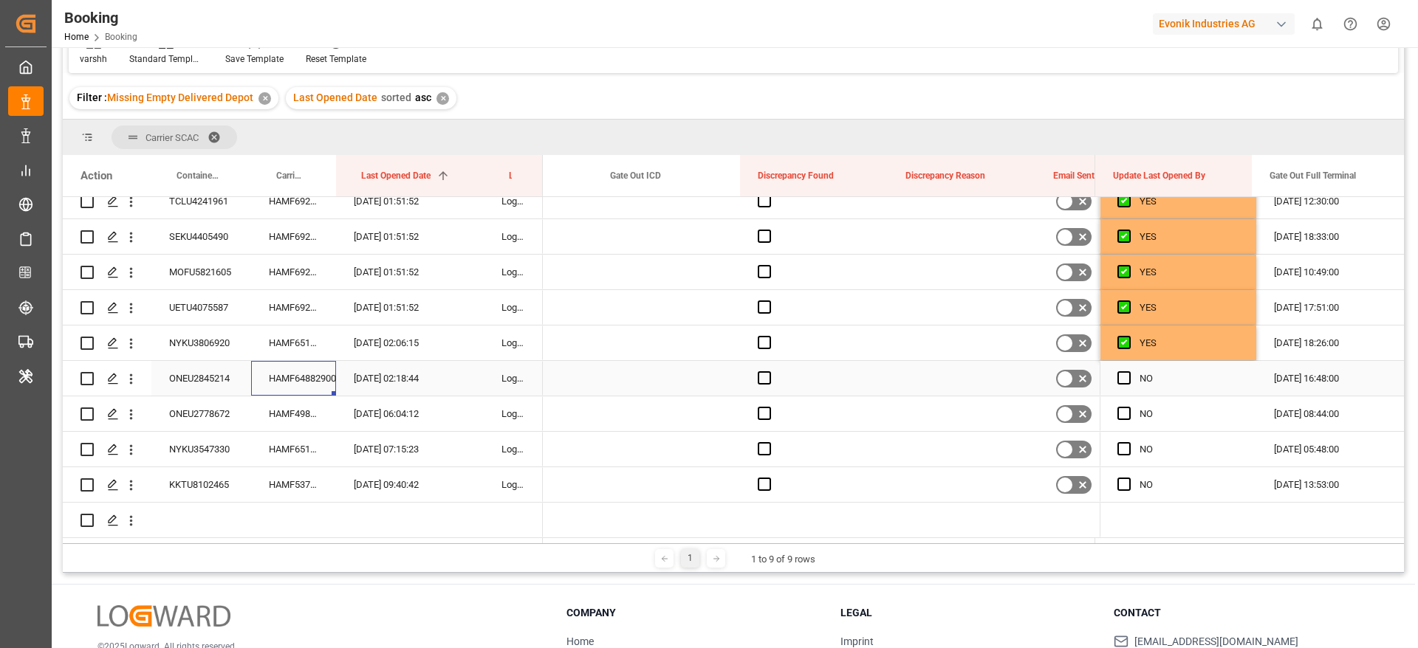
click at [283, 371] on div "HAMF64882900" at bounding box center [293, 378] width 85 height 35
click at [1117, 378] on span "Press SPACE to select this row." at bounding box center [1123, 377] width 13 height 13
click at [1128, 371] on input "Press SPACE to select this row." at bounding box center [1128, 371] width 0 height 0
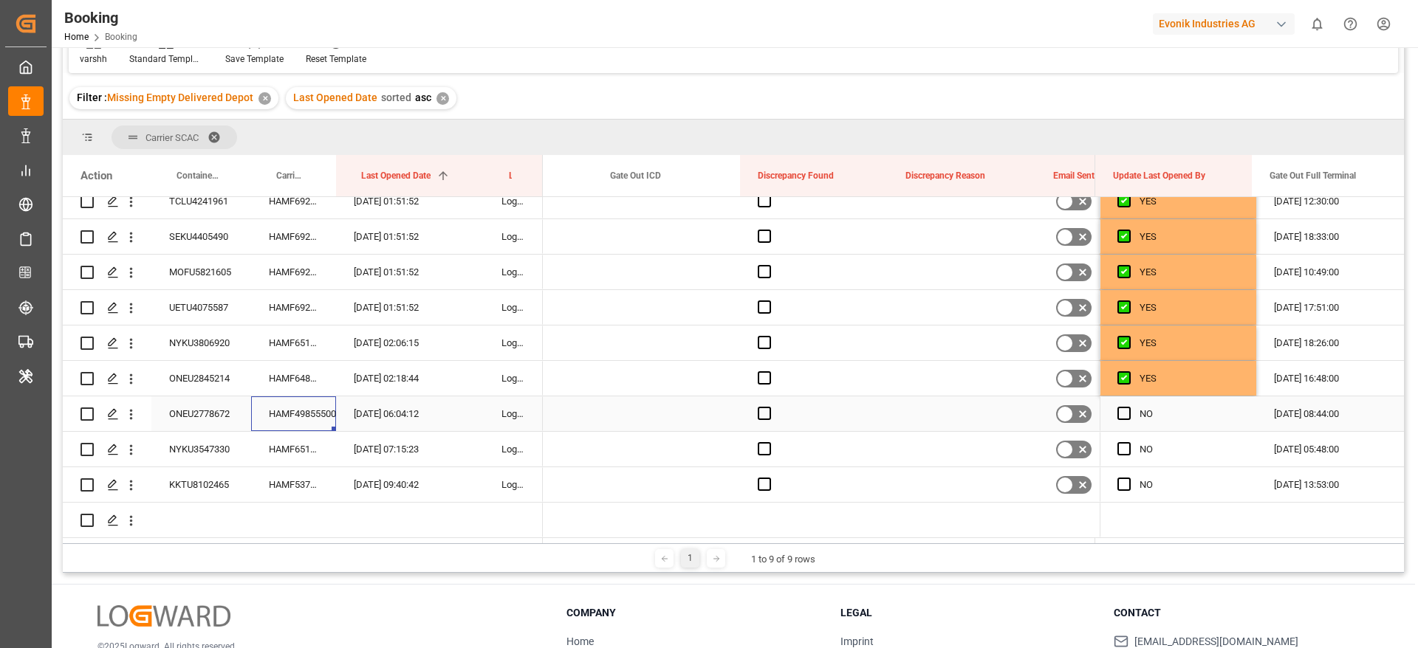
click at [303, 411] on div "HAMF49855500" at bounding box center [293, 414] width 85 height 35
click at [223, 417] on div "ONEU2778672" at bounding box center [201, 414] width 100 height 35
click at [280, 415] on div "HAMF49855500" at bounding box center [293, 414] width 85 height 35
click at [1117, 409] on span "Press SPACE to select this row." at bounding box center [1123, 413] width 13 height 13
click at [1128, 407] on input "Press SPACE to select this row." at bounding box center [1128, 407] width 0 height 0
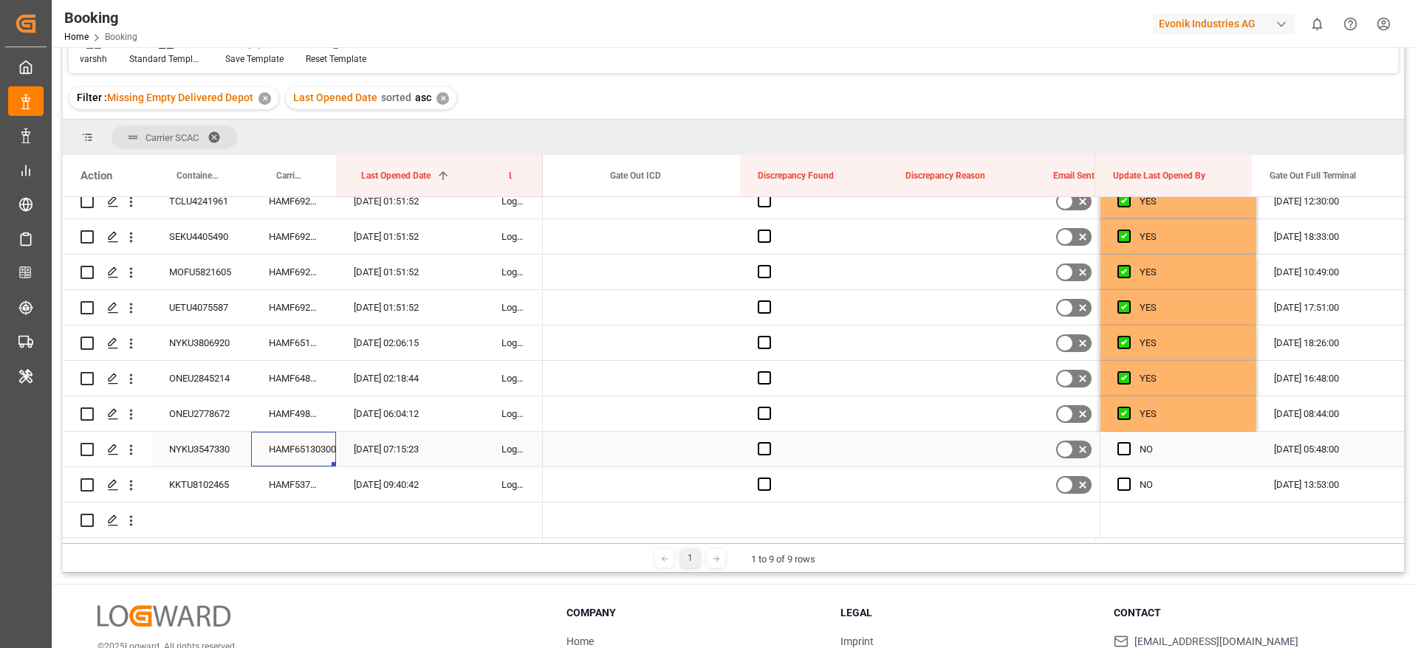
click at [278, 452] on div "HAMF65130300" at bounding box center [293, 449] width 85 height 35
click at [1119, 442] on span "Press SPACE to select this row." at bounding box center [1123, 448] width 13 height 13
click at [1128, 442] on input "Press SPACE to select this row." at bounding box center [1128, 442] width 0 height 0
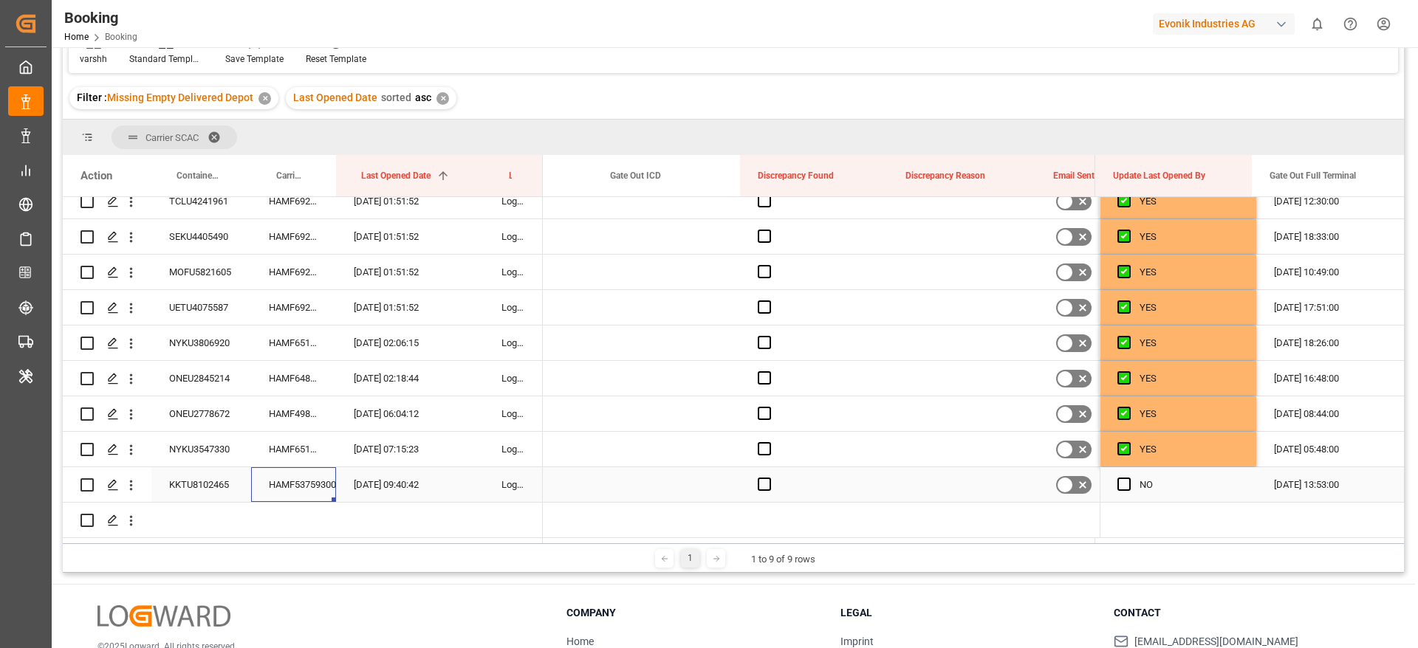
click at [301, 471] on div "HAMF53759300" at bounding box center [293, 484] width 85 height 35
click at [1117, 485] on span "Press SPACE to select this row." at bounding box center [1123, 484] width 13 height 13
click at [1128, 478] on input "Press SPACE to select this row." at bounding box center [1128, 478] width 0 height 0
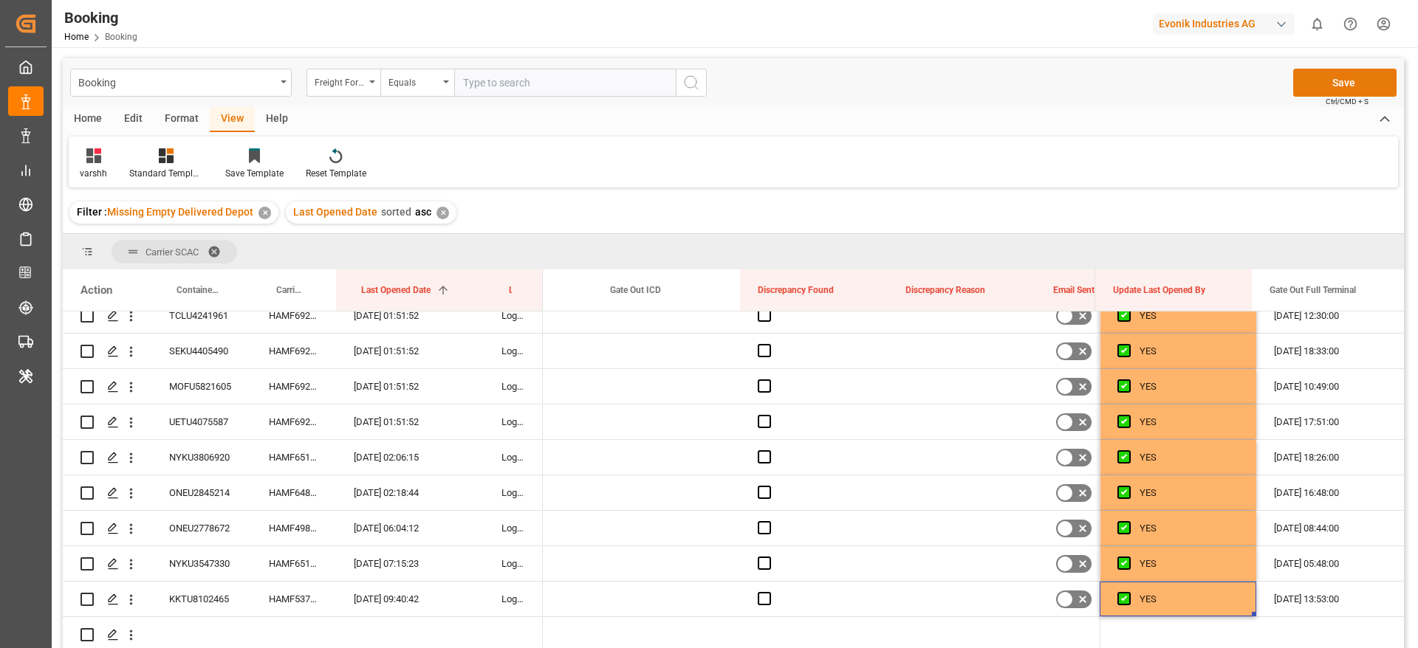
click at [1322, 77] on button "Save" at bounding box center [1344, 83] width 103 height 28
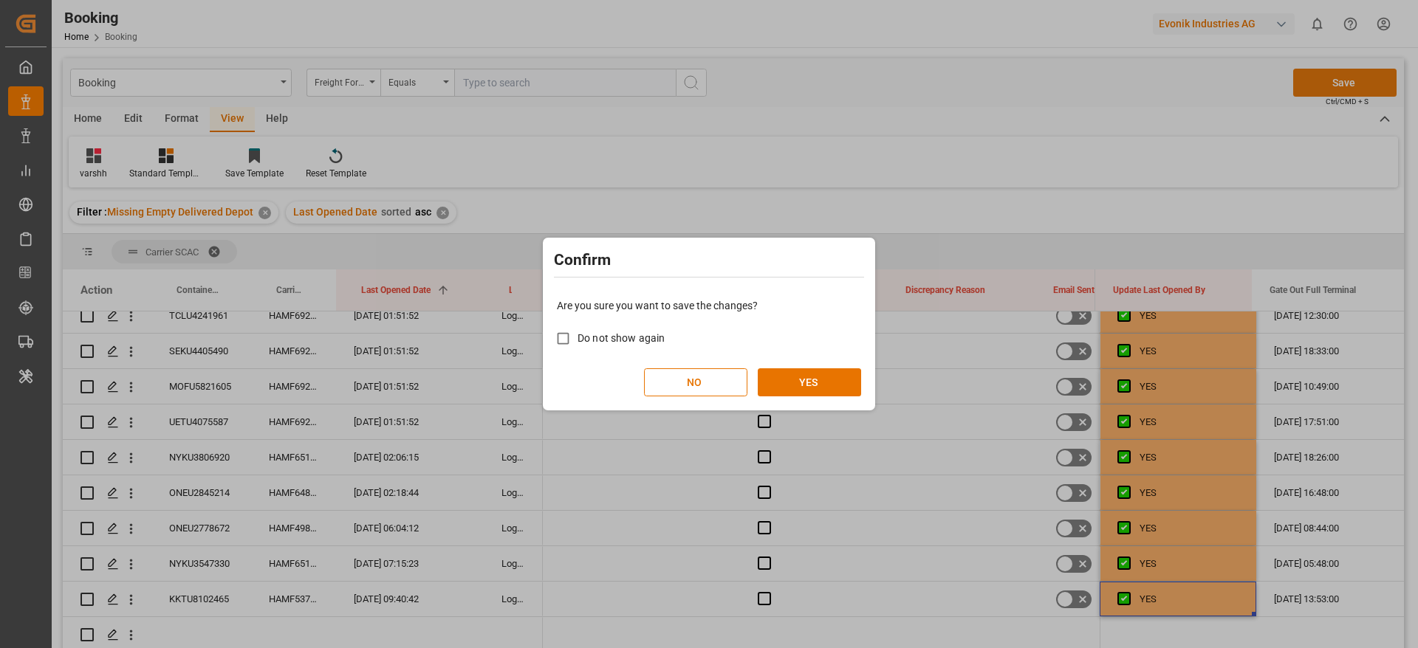
click at [1322, 77] on div "Confirm Are you sure you want to save the changes? Do not show again NO YES" at bounding box center [709, 324] width 1418 height 648
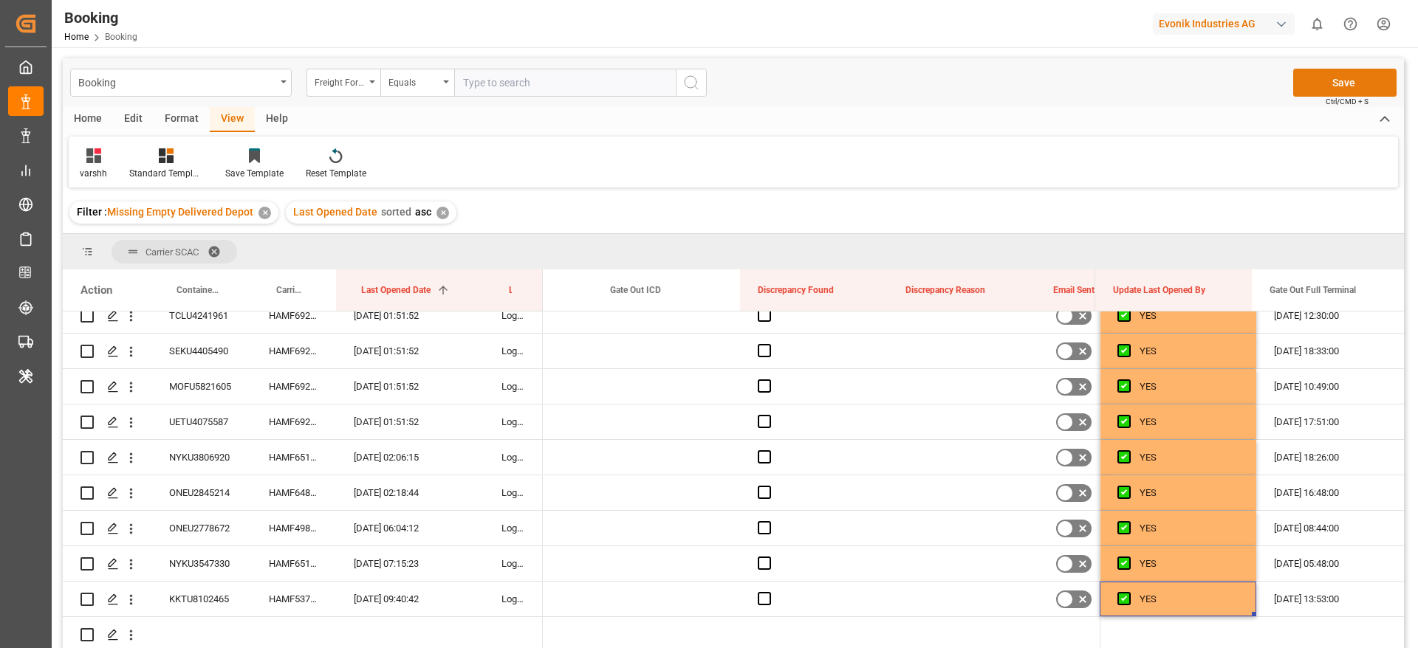
click at [1310, 89] on button "Save" at bounding box center [1344, 83] width 103 height 28
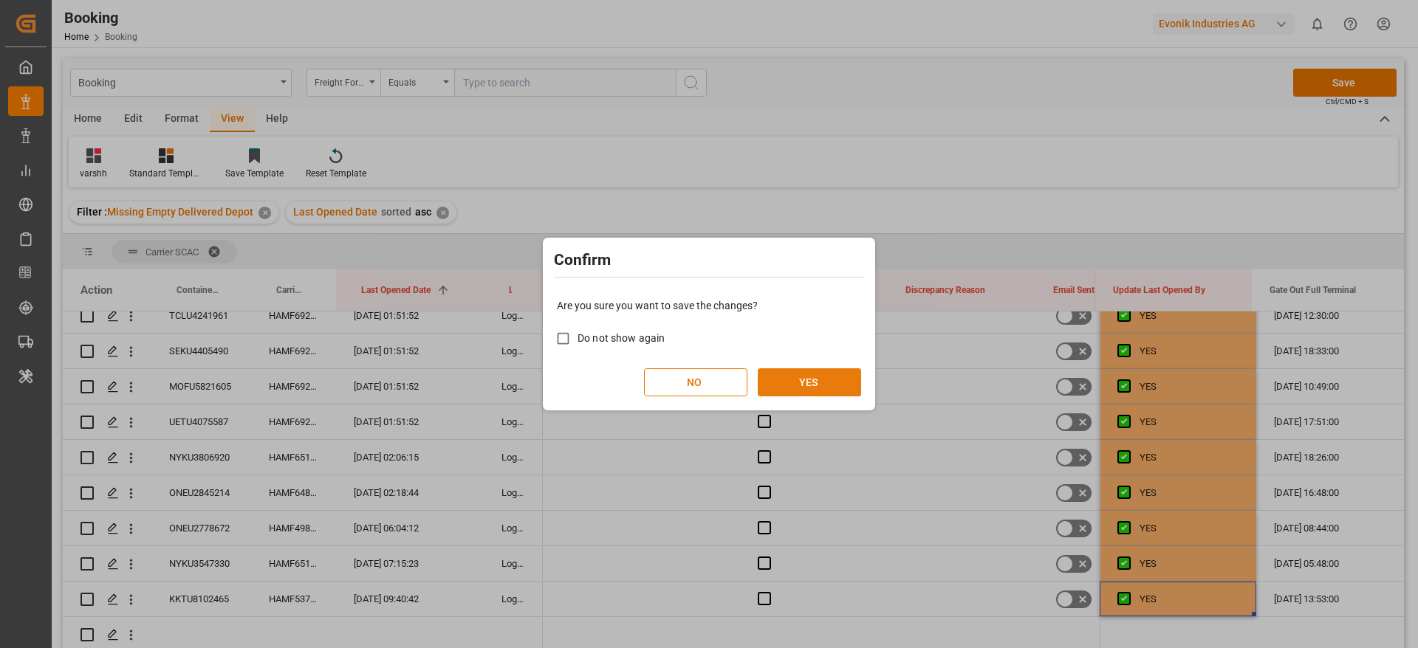
click at [772, 392] on button "YES" at bounding box center [809, 382] width 103 height 28
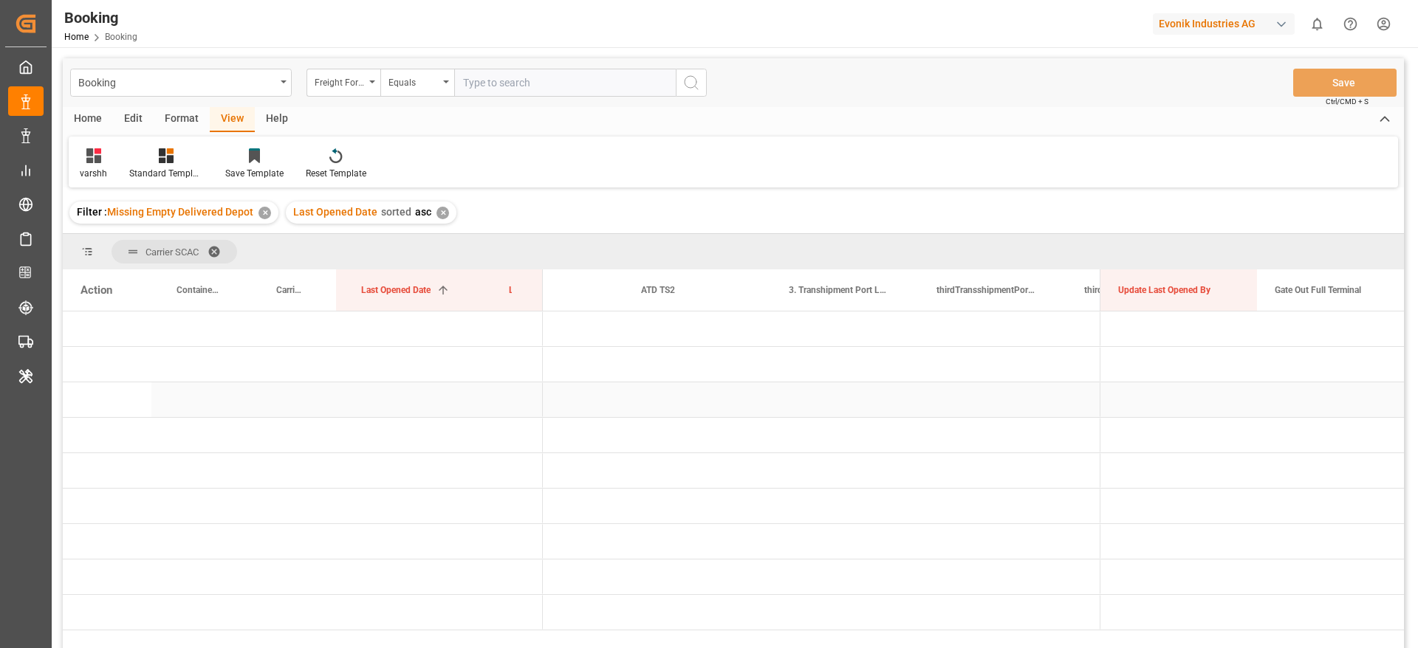
scroll to position [0, 5382]
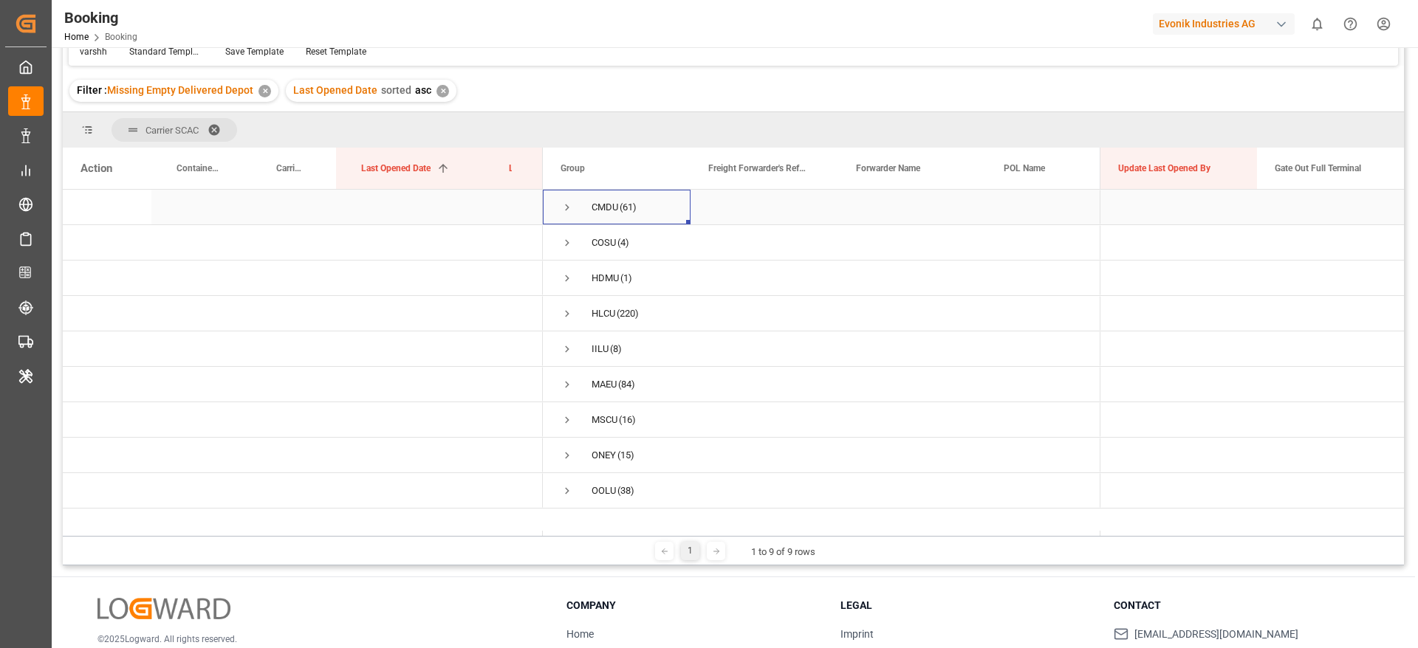
click at [566, 202] on span "Press SPACE to select this row." at bounding box center [566, 207] width 13 height 13
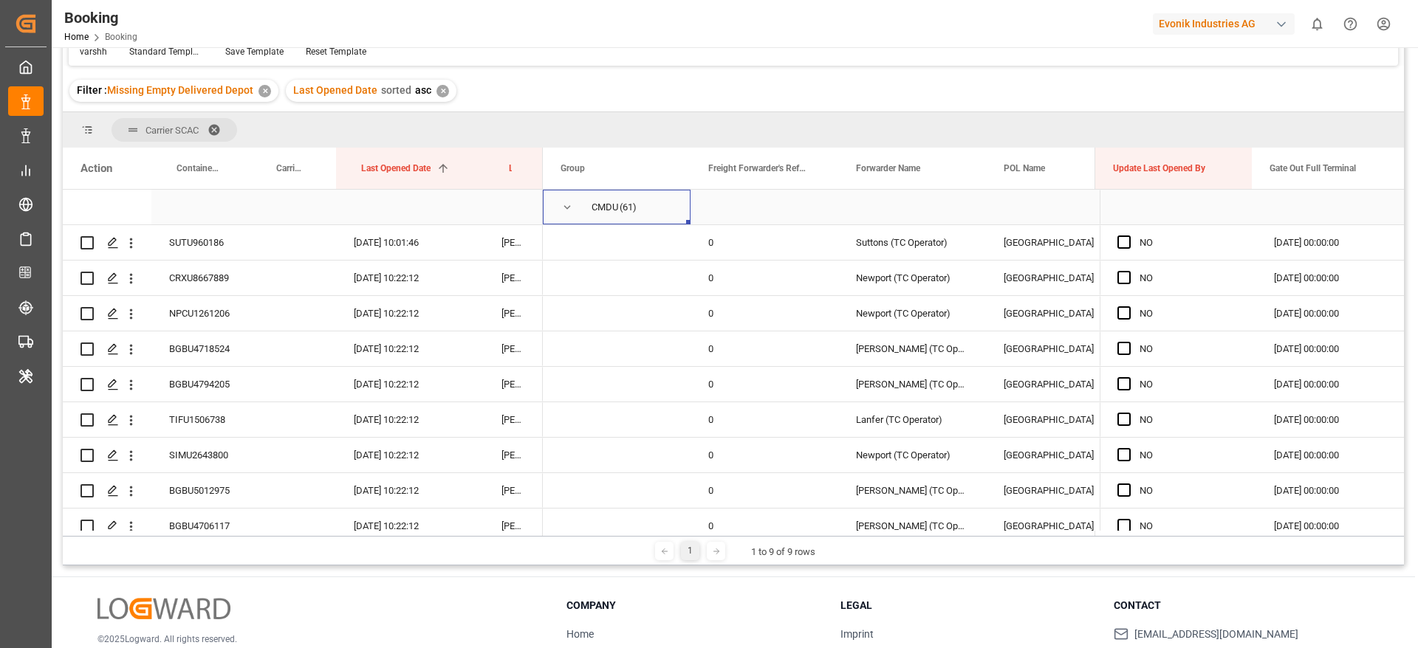
click at [563, 207] on span "Press SPACE to select this row." at bounding box center [566, 207] width 13 height 13
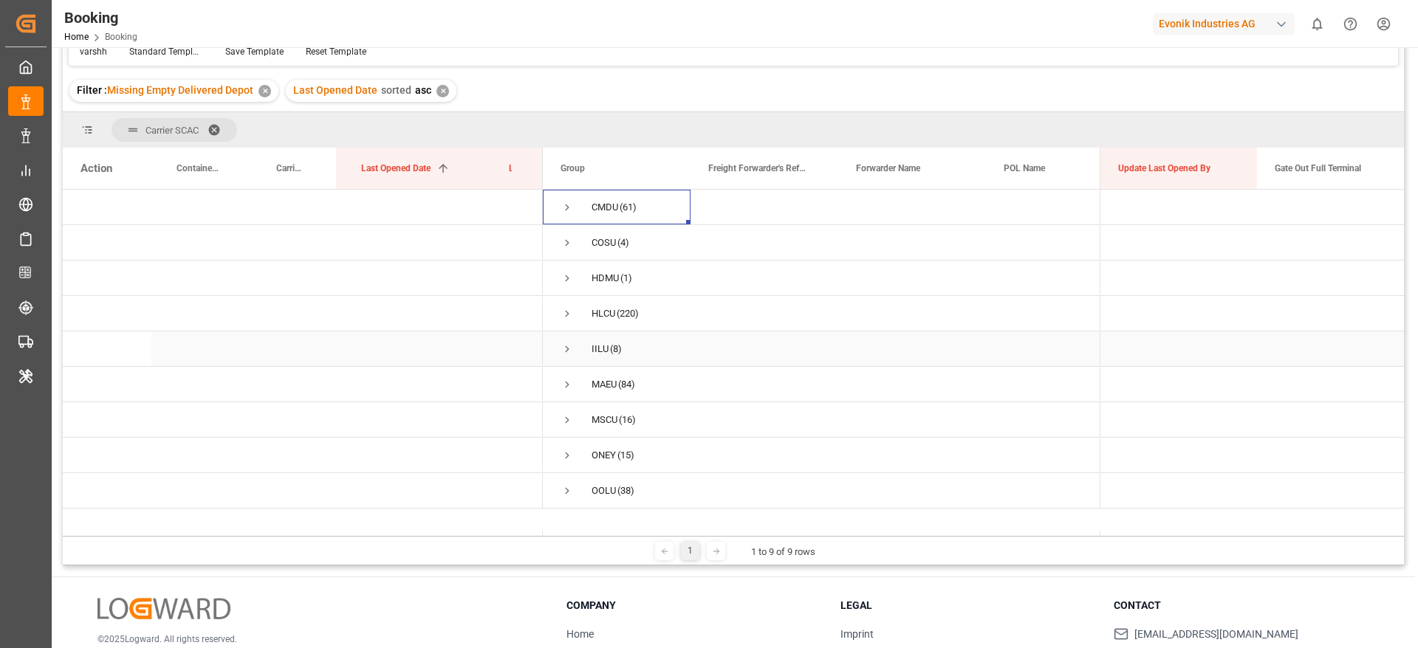
scroll to position [0, 0]
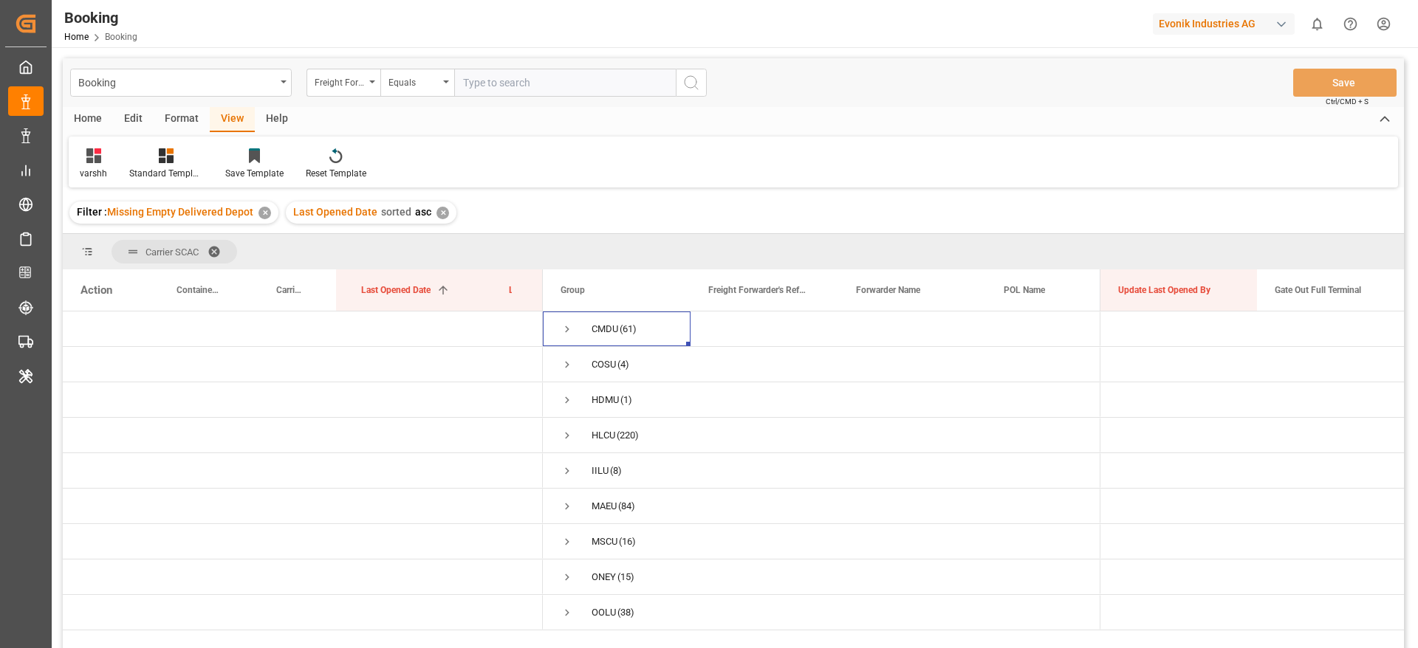
click at [768, 178] on div "varshh Standard Templates Save Template Reset Template" at bounding box center [733, 162] width 1329 height 51
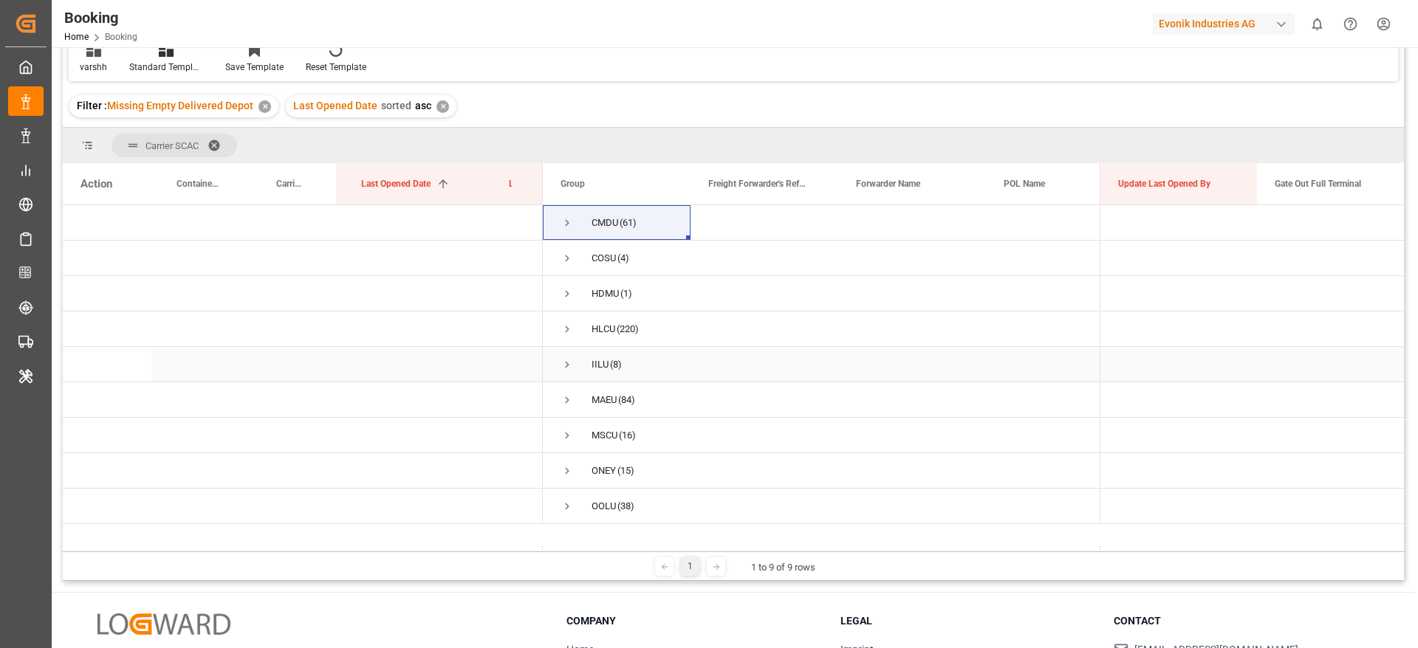
scroll to position [108, 0]
click at [560, 261] on div "COSU (4)" at bounding box center [617, 256] width 148 height 35
click at [562, 260] on span "Press SPACE to select this row." at bounding box center [566, 256] width 13 height 13
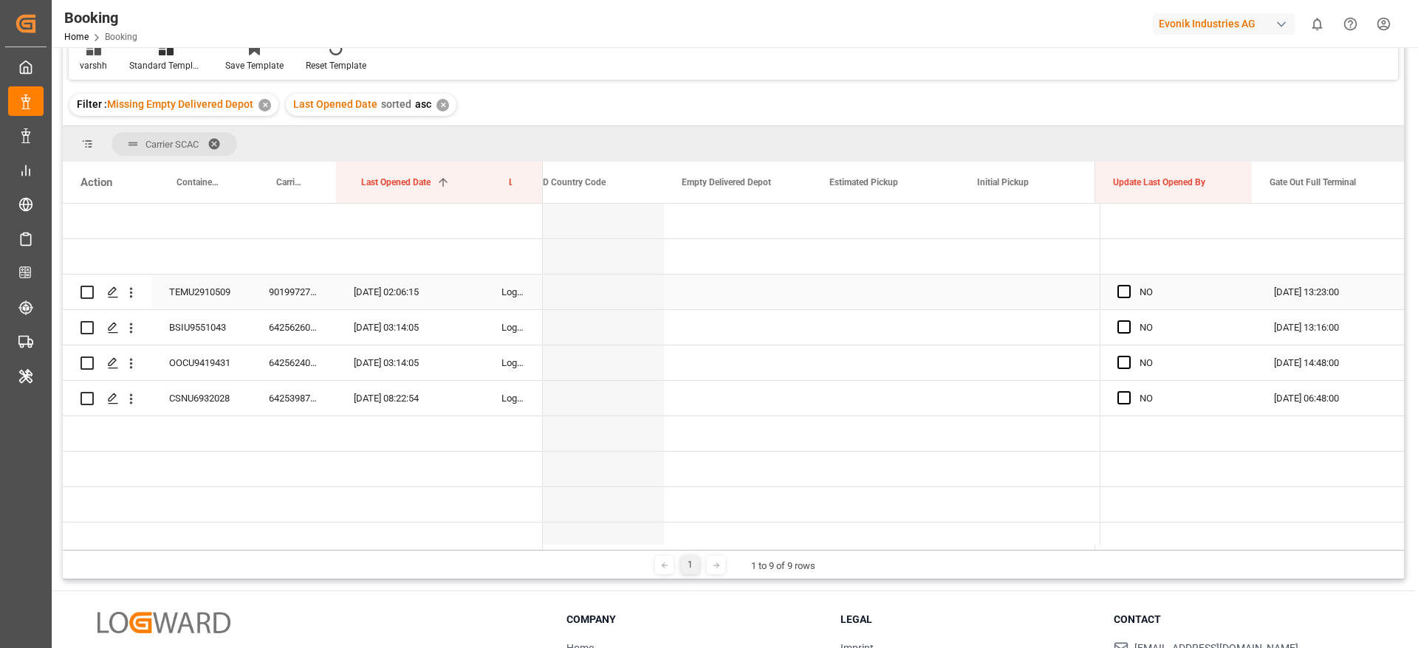
scroll to position [0, 1534]
click at [730, 307] on div "Press SPACE to select this row." at bounding box center [708, 292] width 148 height 35
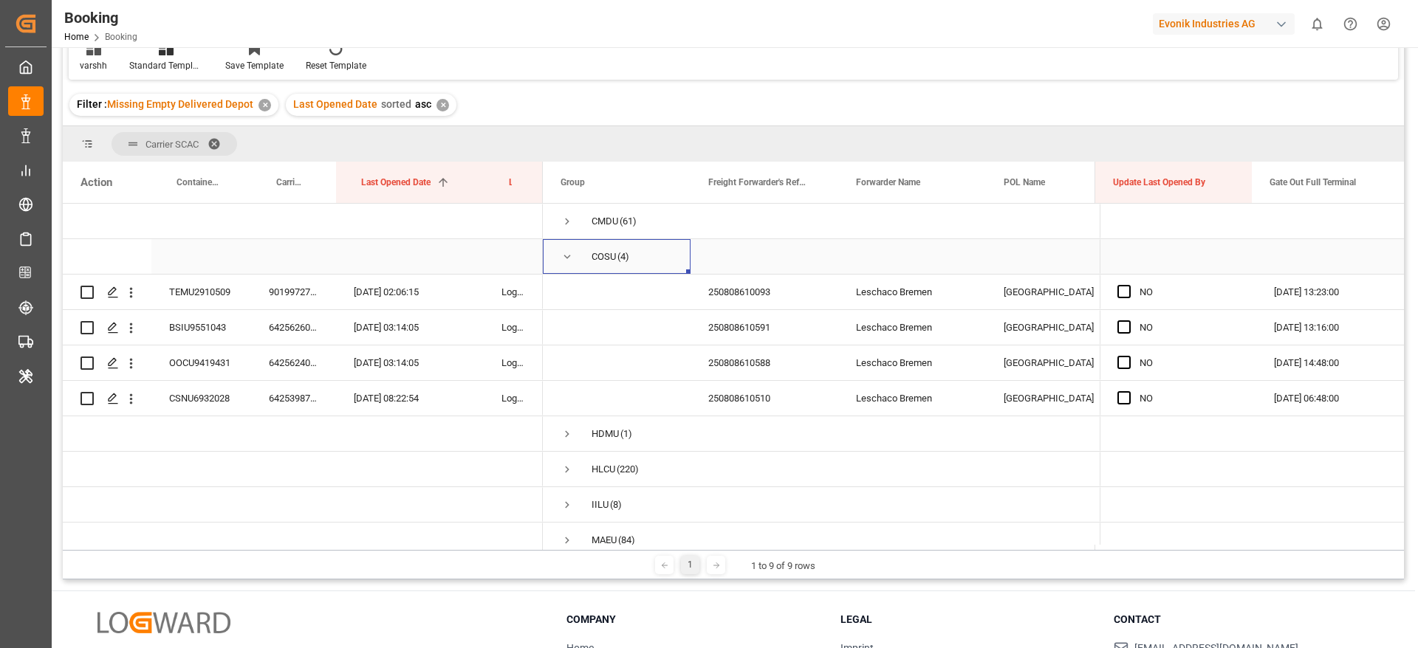
click at [572, 261] on span "Press SPACE to select this row." at bounding box center [566, 256] width 13 height 13
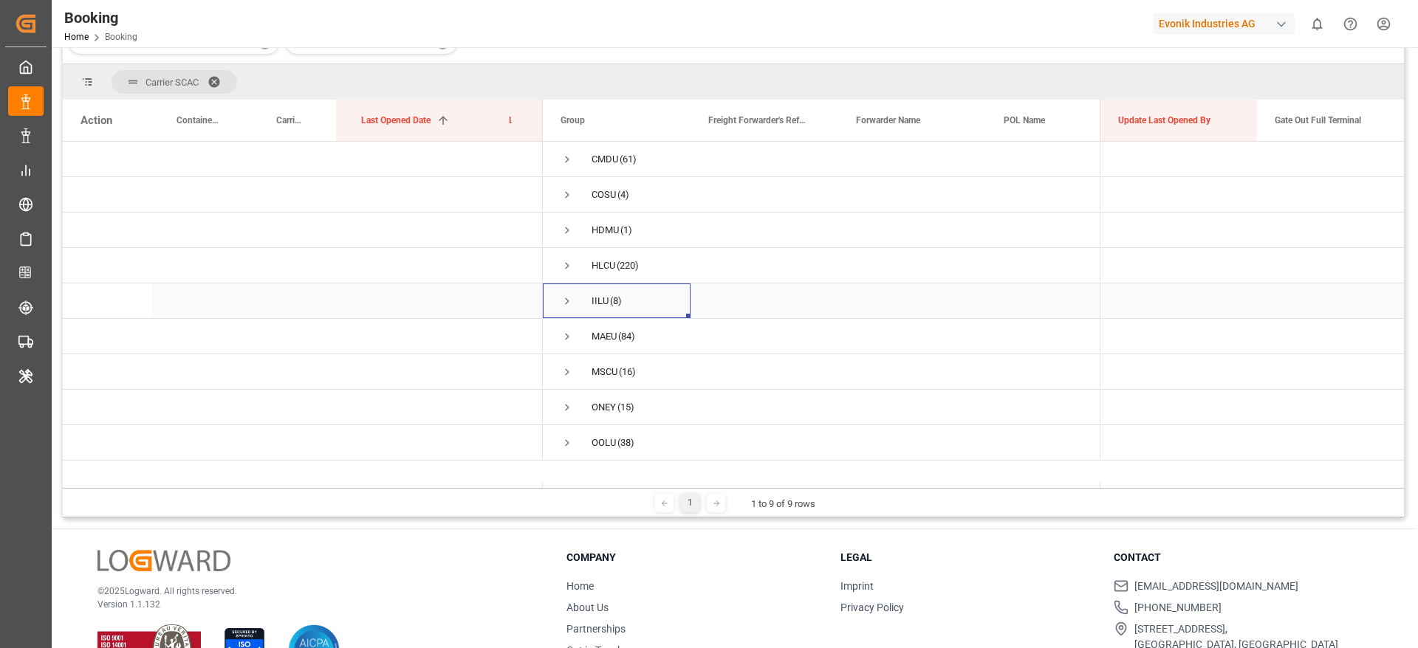
click at [563, 292] on span "Press SPACE to select this row." at bounding box center [566, 301] width 13 height 34
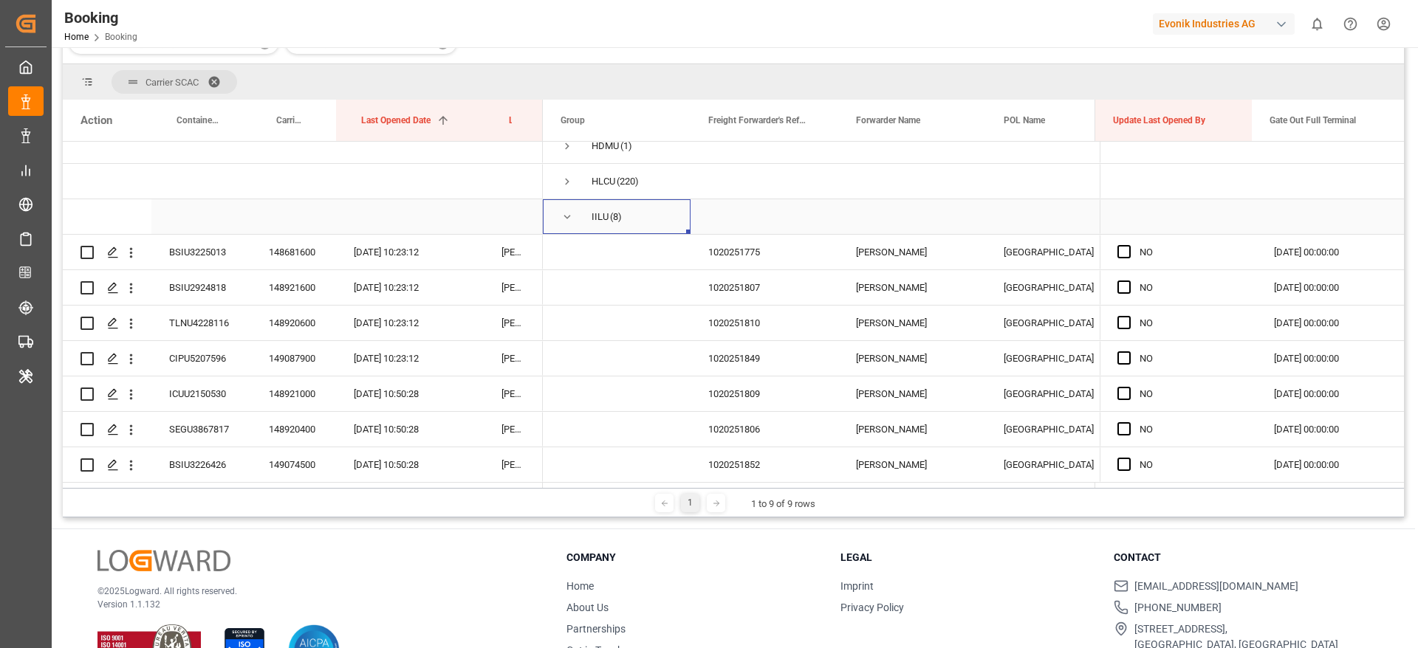
click at [571, 219] on span "Press SPACE to select this row." at bounding box center [566, 216] width 13 height 13
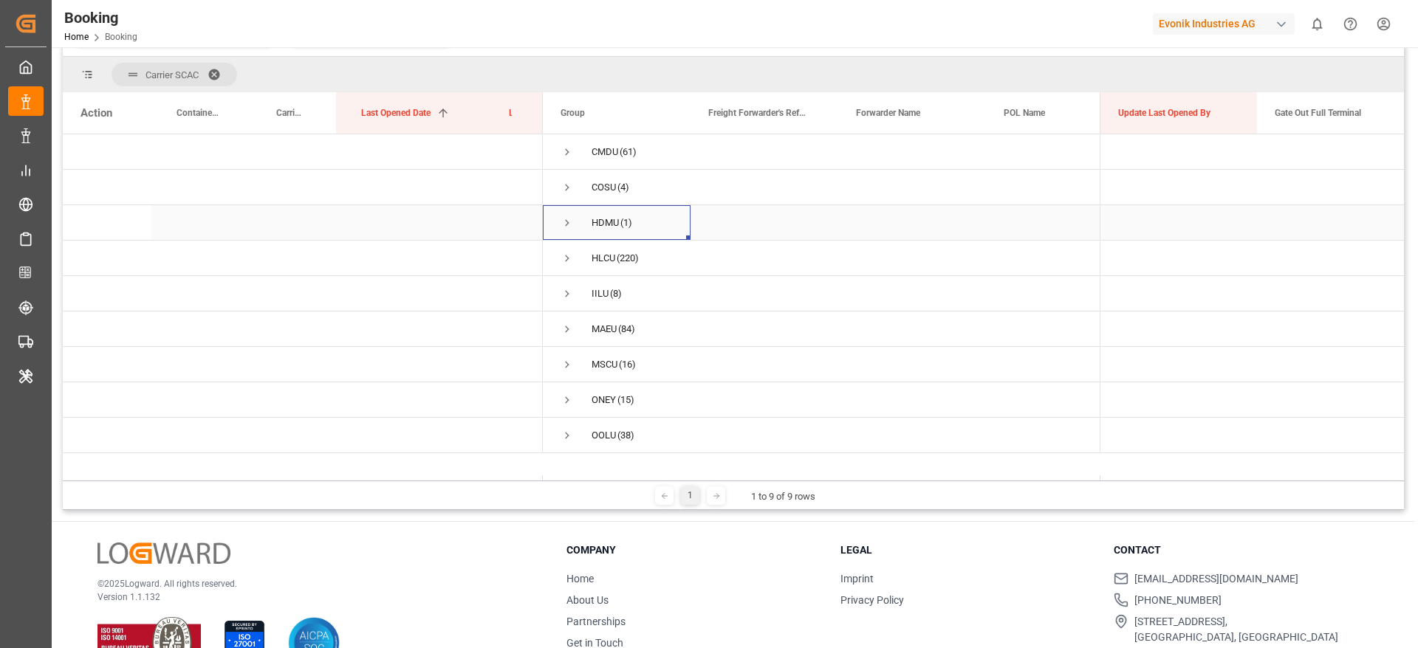
click at [564, 222] on span "Press SPACE to select this row." at bounding box center [566, 222] width 13 height 13
click at [563, 230] on span "Press SPACE to select this row." at bounding box center [566, 223] width 13 height 34
click at [560, 212] on div "HDMU (1)" at bounding box center [617, 222] width 148 height 35
click at [569, 218] on span "Press SPACE to select this row." at bounding box center [566, 222] width 13 height 13
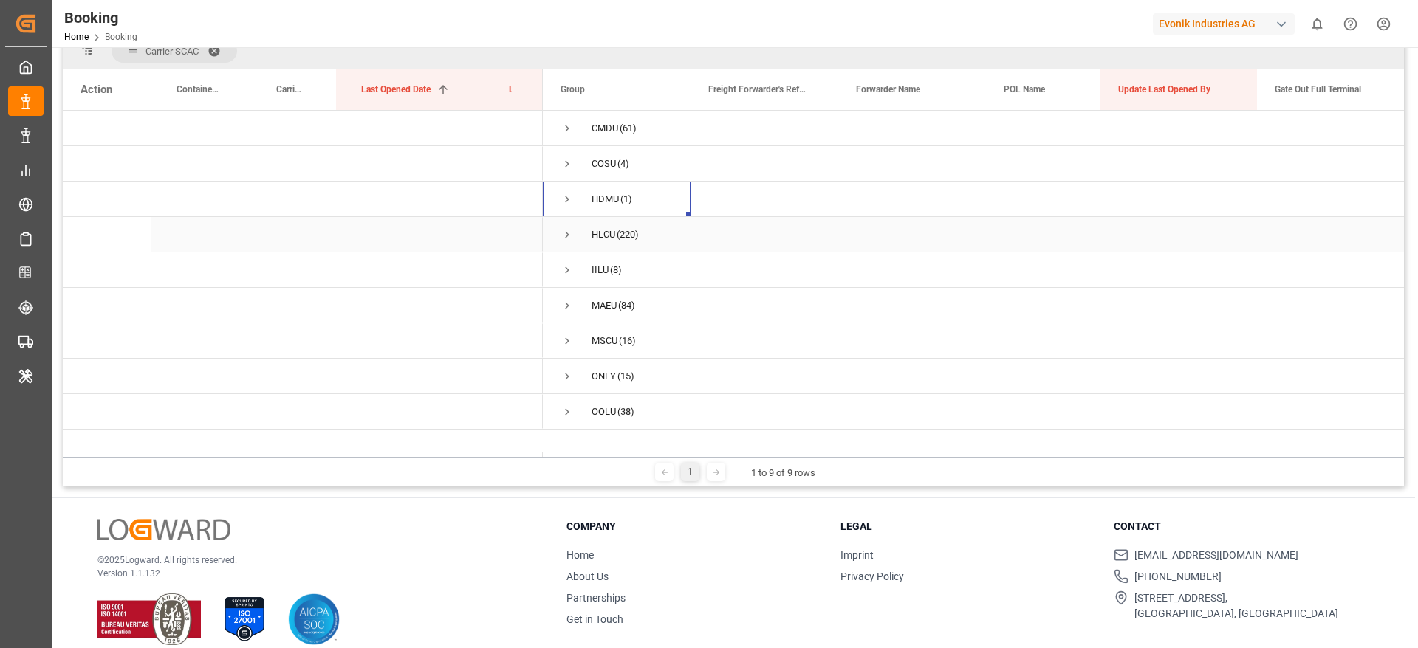
scroll to position [201, 0]
click at [564, 199] on span "Press SPACE to select this row." at bounding box center [566, 199] width 13 height 13
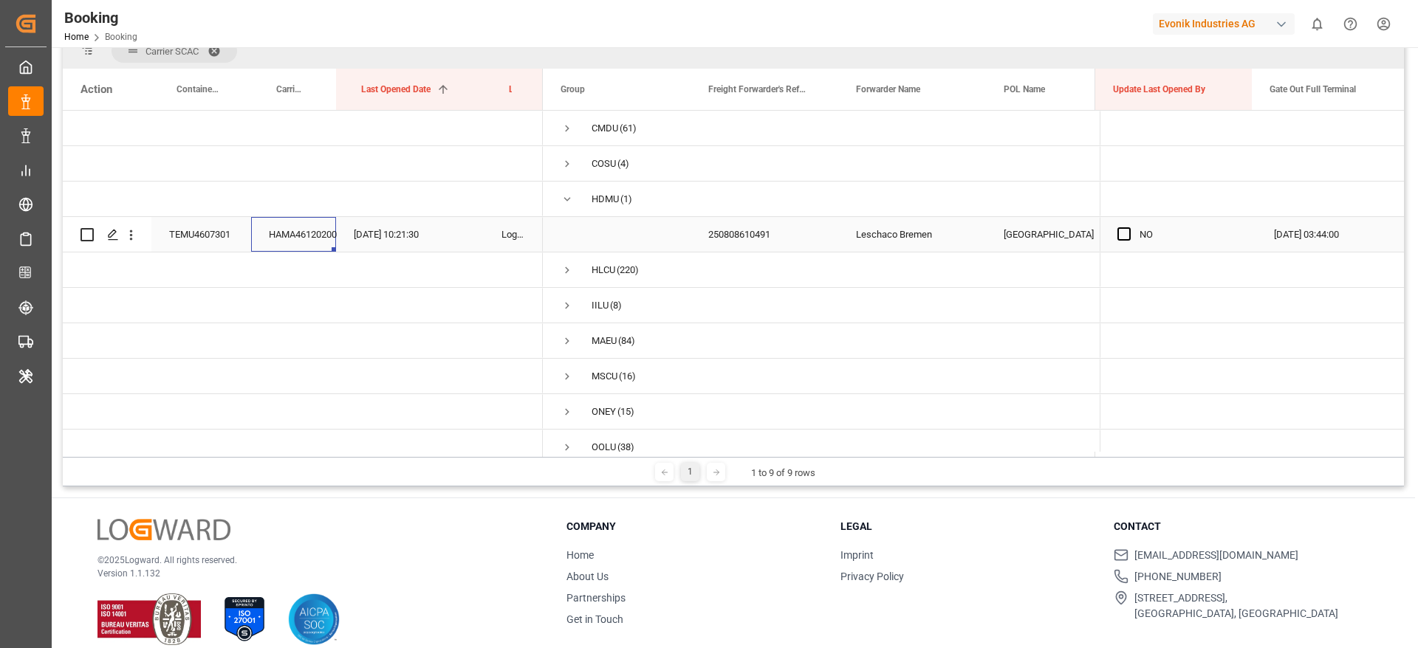
click at [318, 224] on div "HAMA46120200" at bounding box center [293, 234] width 85 height 35
click at [556, 193] on div "HDMU (1)" at bounding box center [617, 199] width 148 height 35
click at [571, 197] on span "Press SPACE to select this row." at bounding box center [566, 199] width 13 height 13
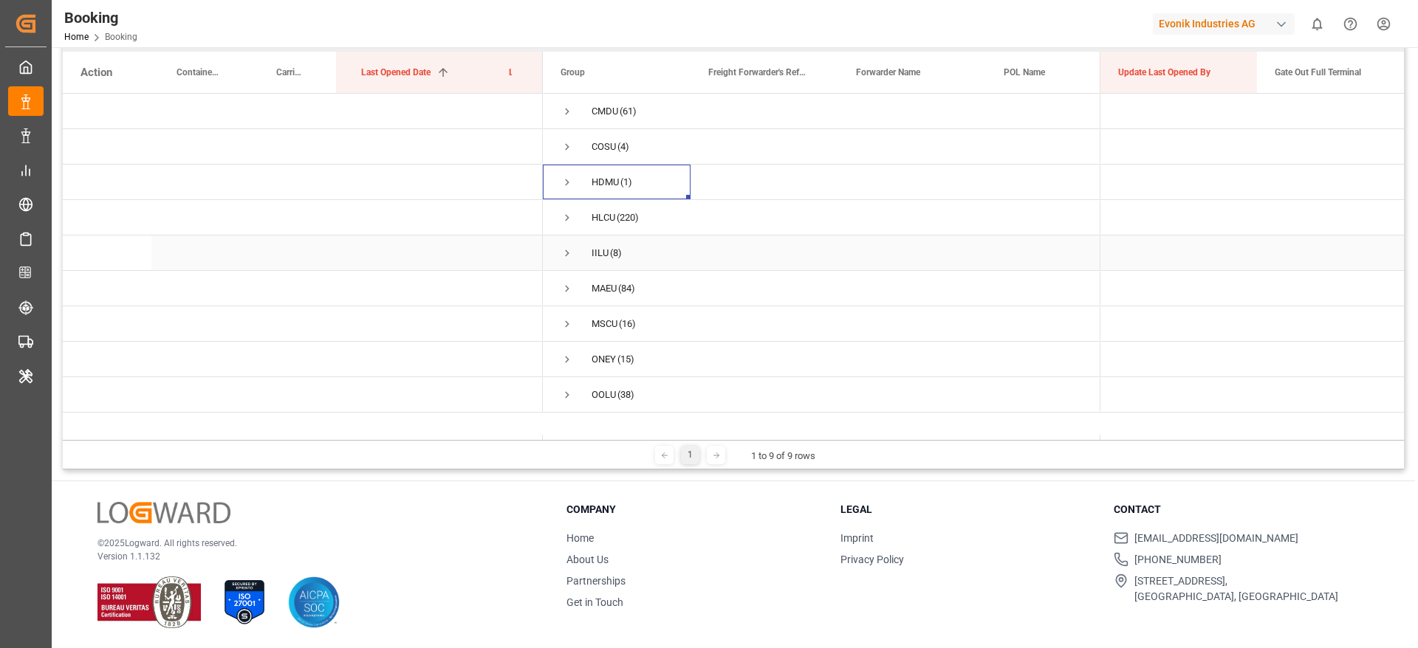
scroll to position [219, 0]
click at [561, 247] on span "Press SPACE to select this row." at bounding box center [566, 252] width 13 height 13
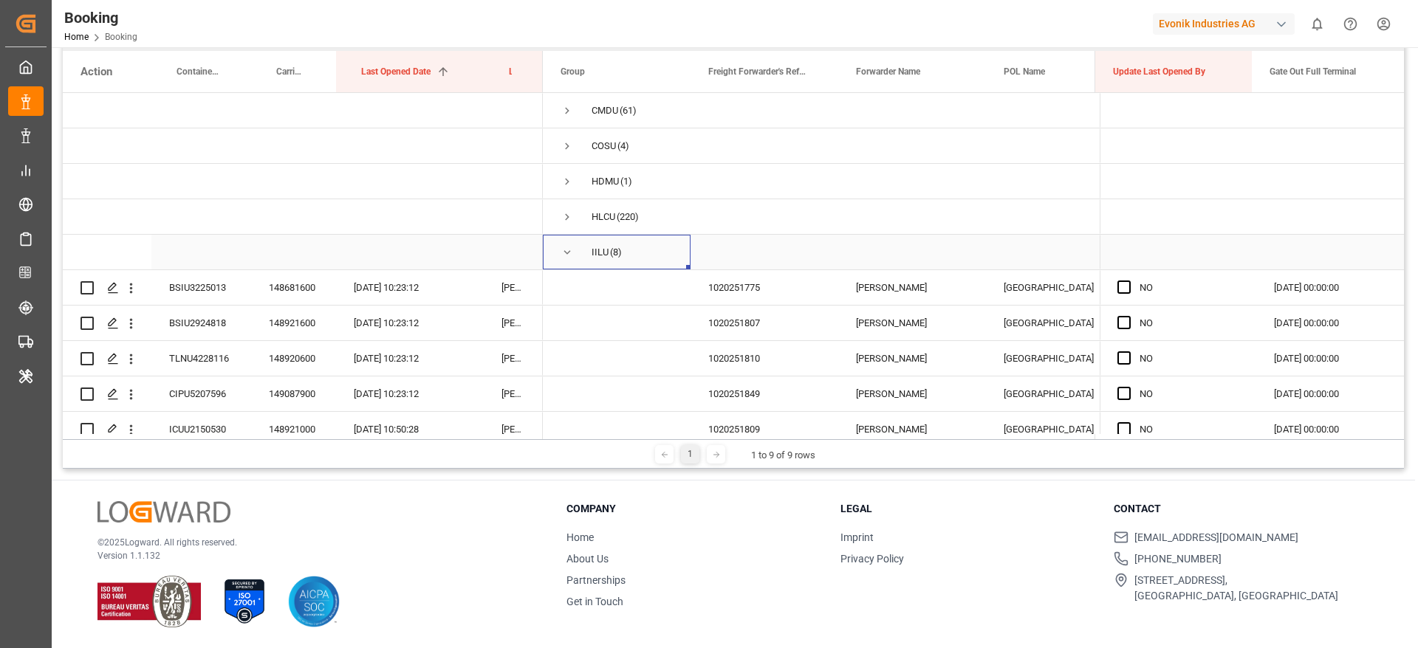
click at [561, 247] on span "Press SPACE to select this row." at bounding box center [566, 252] width 13 height 13
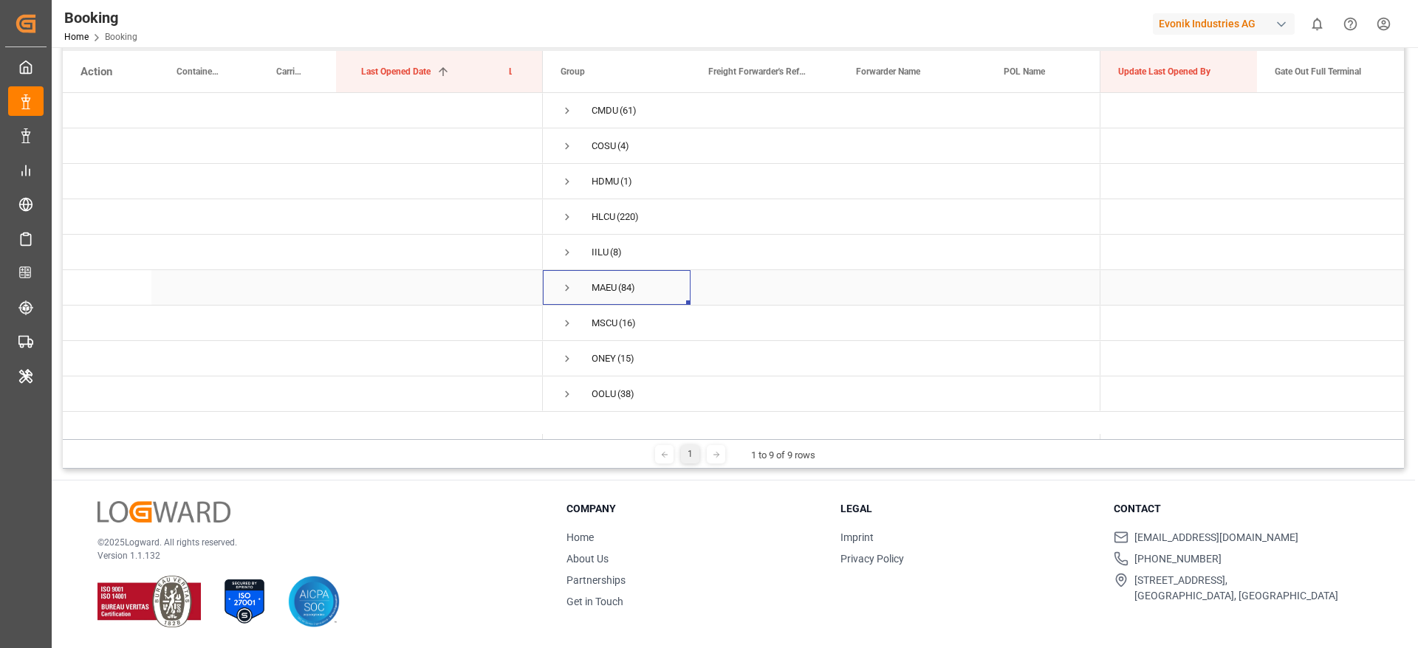
click at [566, 281] on span "Press SPACE to select this row." at bounding box center [566, 287] width 13 height 13
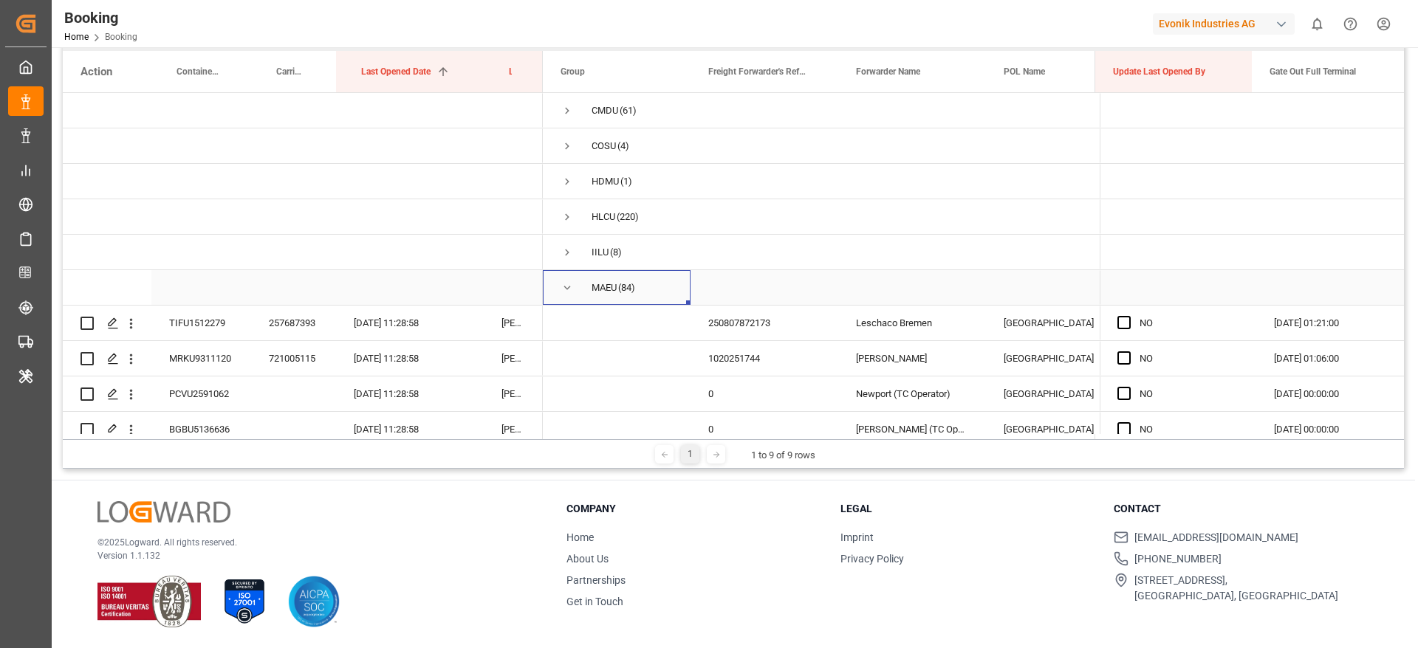
click at [563, 287] on span "Press SPACE to select this row." at bounding box center [566, 287] width 13 height 13
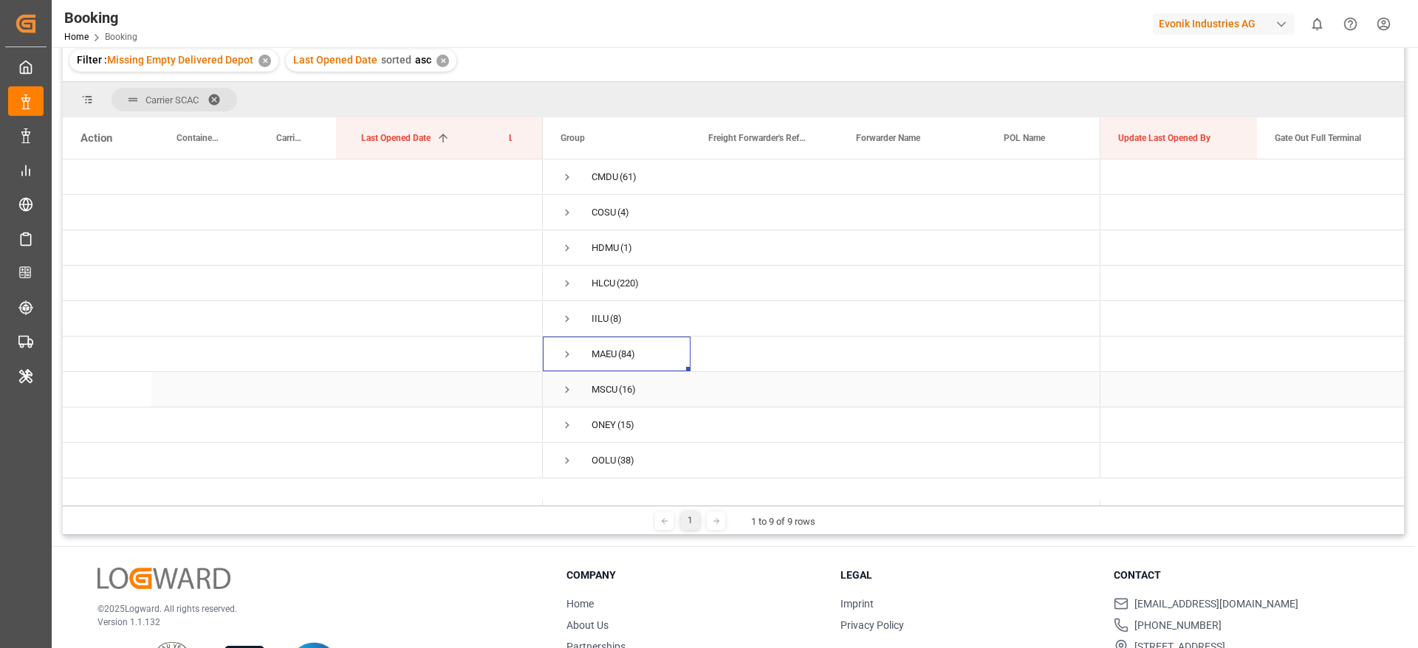
scroll to position [154, 0]
click at [563, 317] on span "Press SPACE to select this row." at bounding box center [566, 317] width 13 height 13
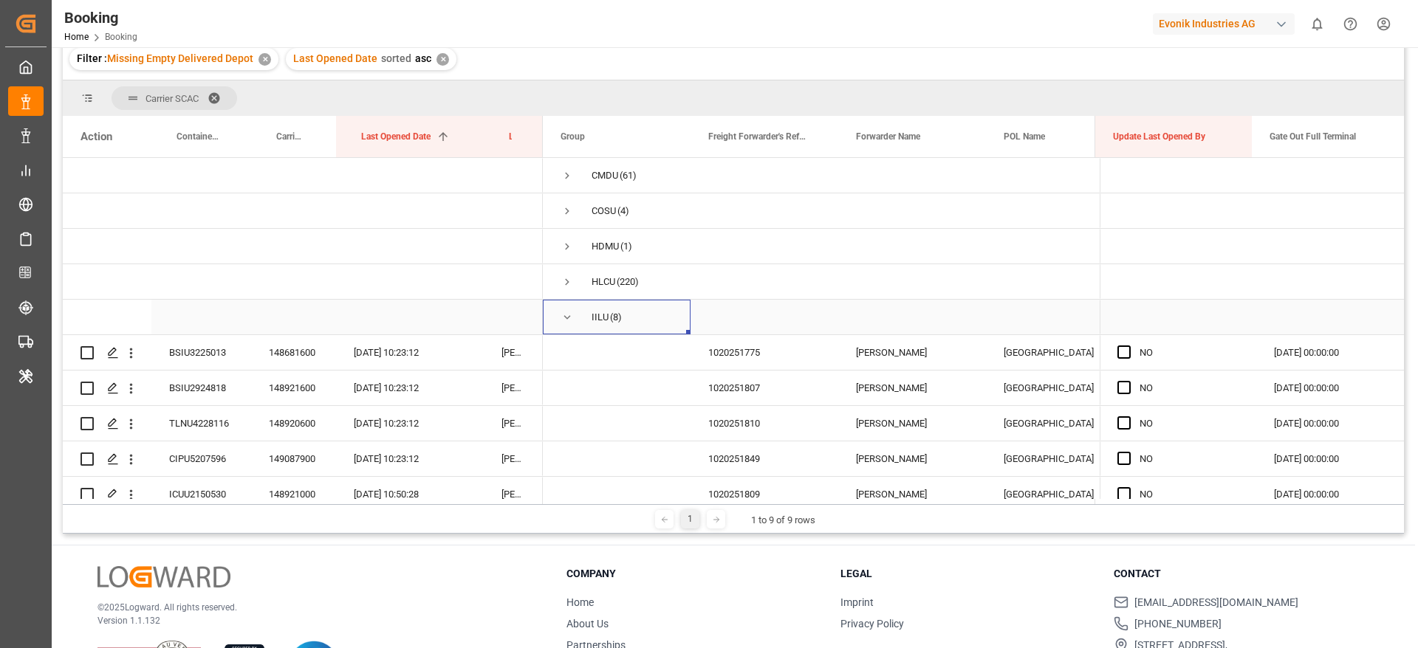
click at [563, 317] on span "Press SPACE to select this row." at bounding box center [566, 317] width 13 height 13
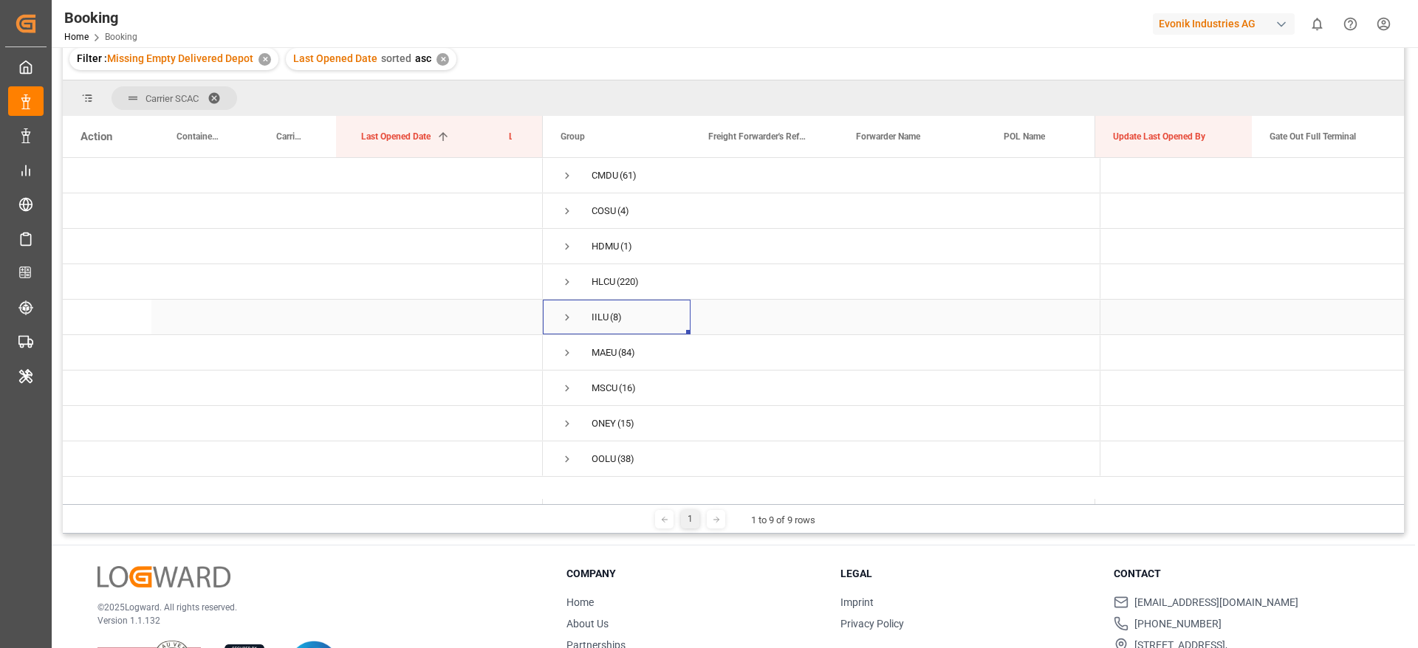
click at [563, 317] on span "Press SPACE to select this row." at bounding box center [566, 317] width 13 height 13
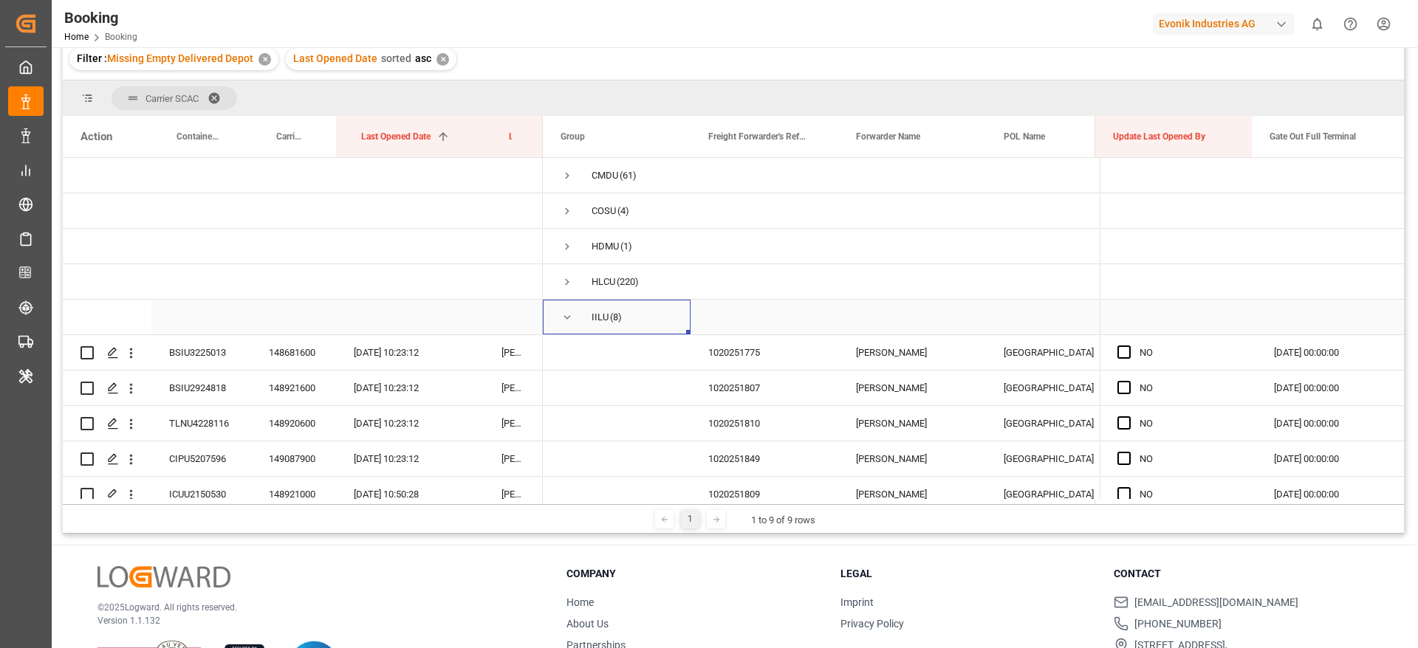
click at [563, 317] on span "Press SPACE to select this row." at bounding box center [566, 317] width 13 height 13
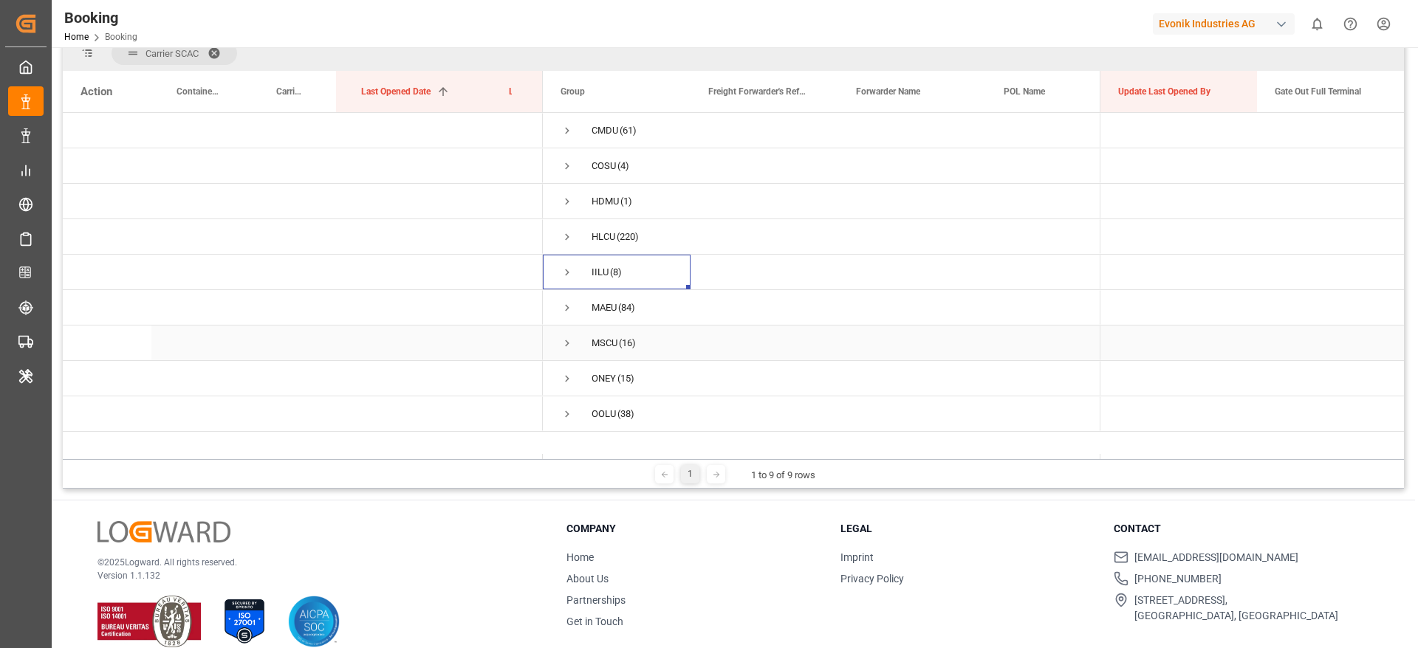
scroll to position [201, 0]
click at [569, 234] on span "Press SPACE to select this row." at bounding box center [566, 234] width 13 height 13
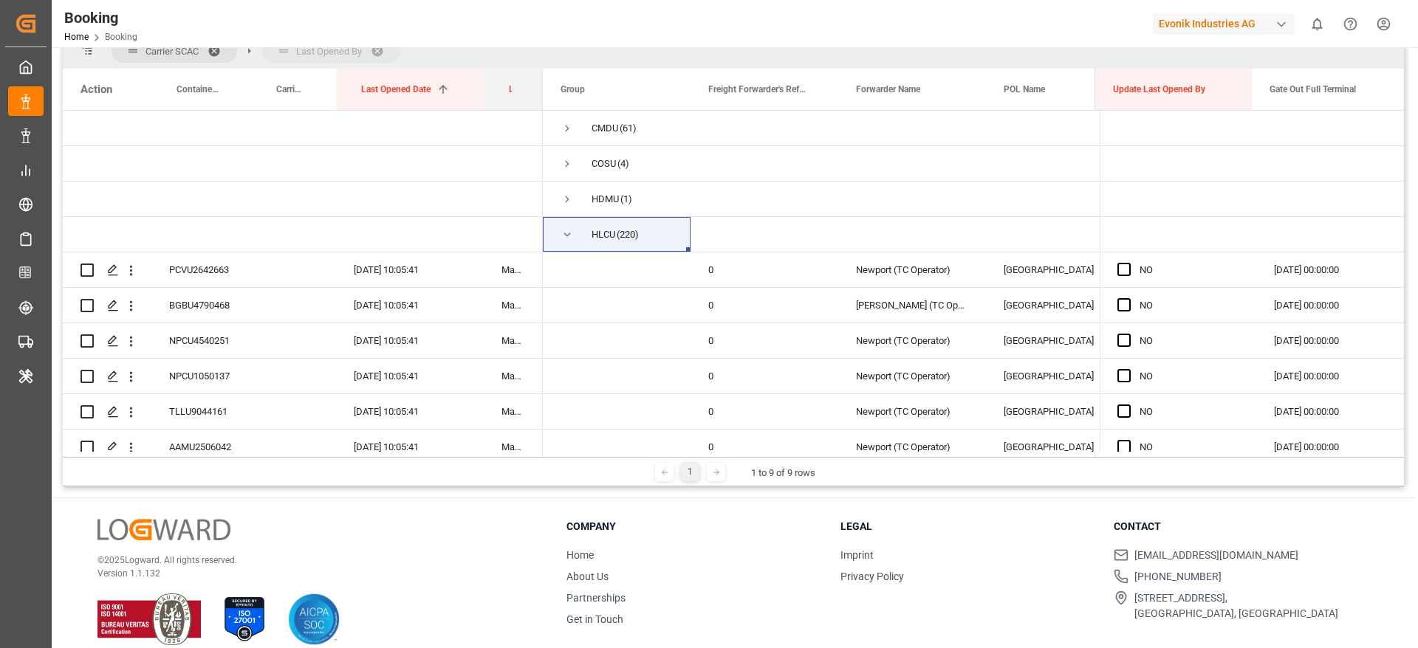
drag, startPoint x: 508, startPoint y: 97, endPoint x: 510, endPoint y: 61, distance: 36.2
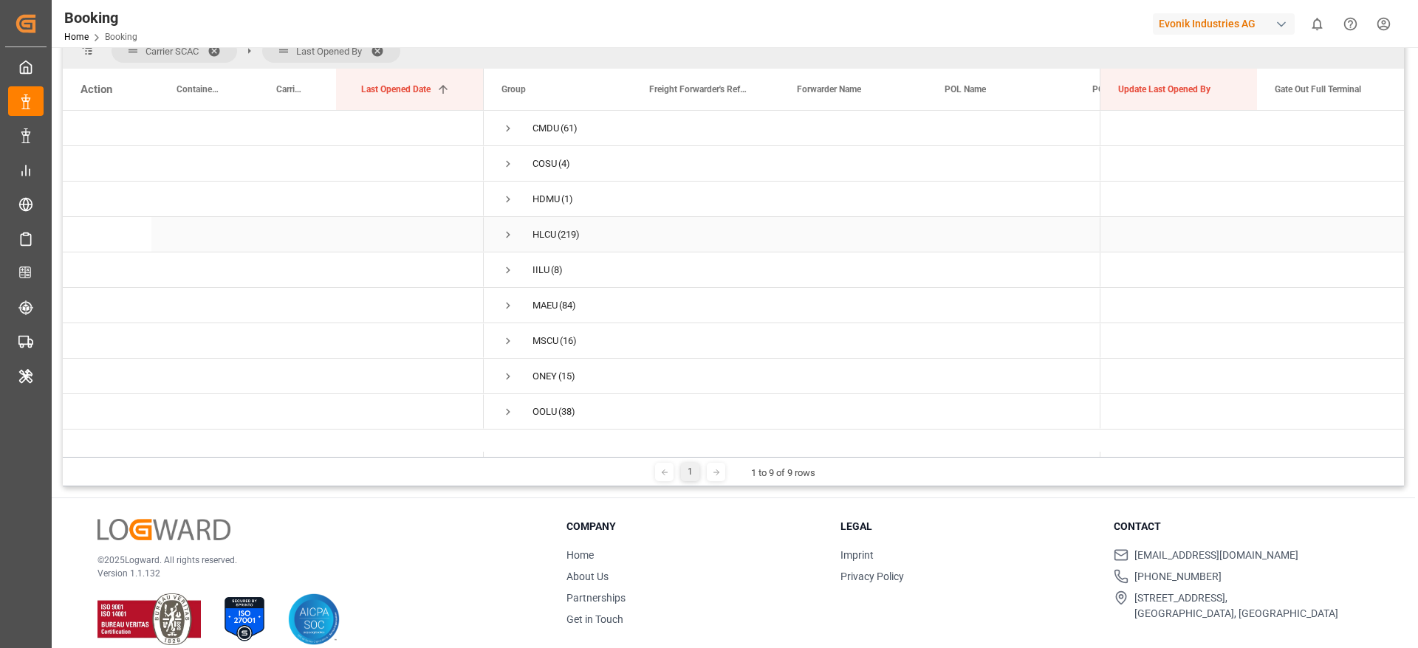
click at [511, 232] on span "Press SPACE to select this row." at bounding box center [507, 234] width 13 height 13
click at [551, 272] on span "Logward System (128)" at bounding box center [557, 269] width 112 height 33
click at [541, 271] on span "Press SPACE to select this row." at bounding box center [538, 270] width 13 height 13
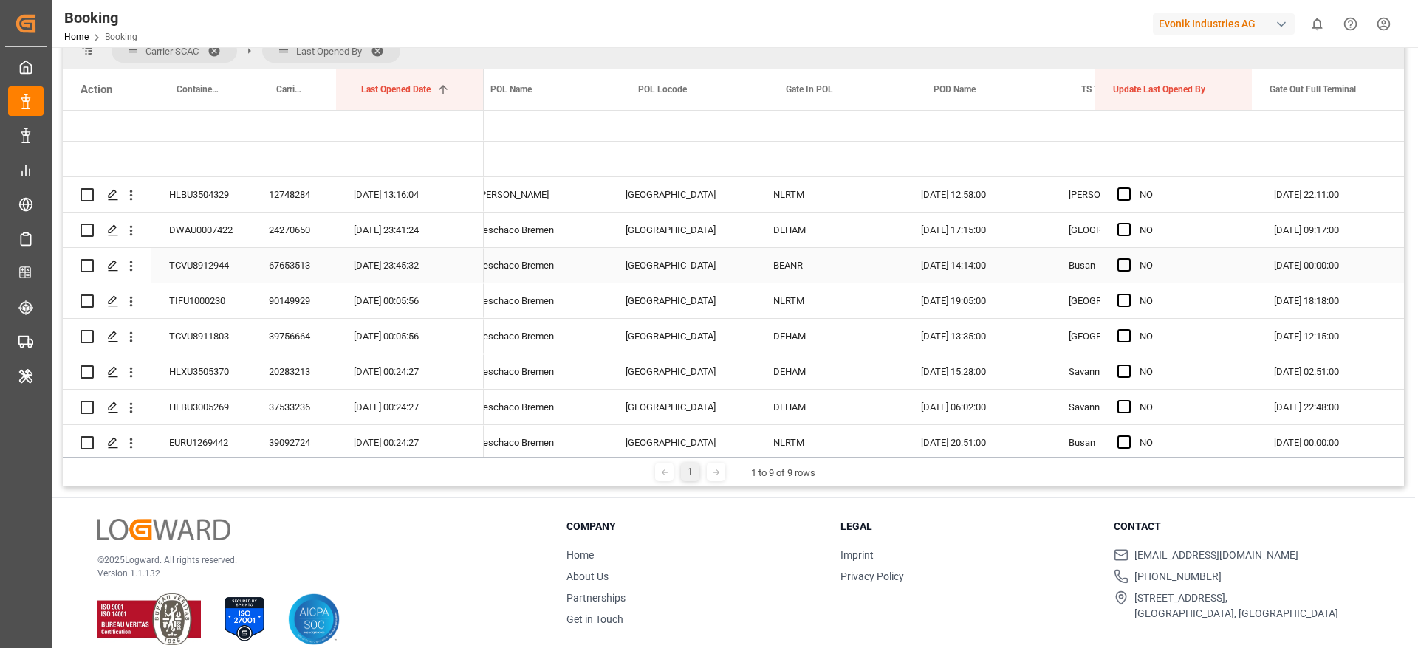
scroll to position [0, 586]
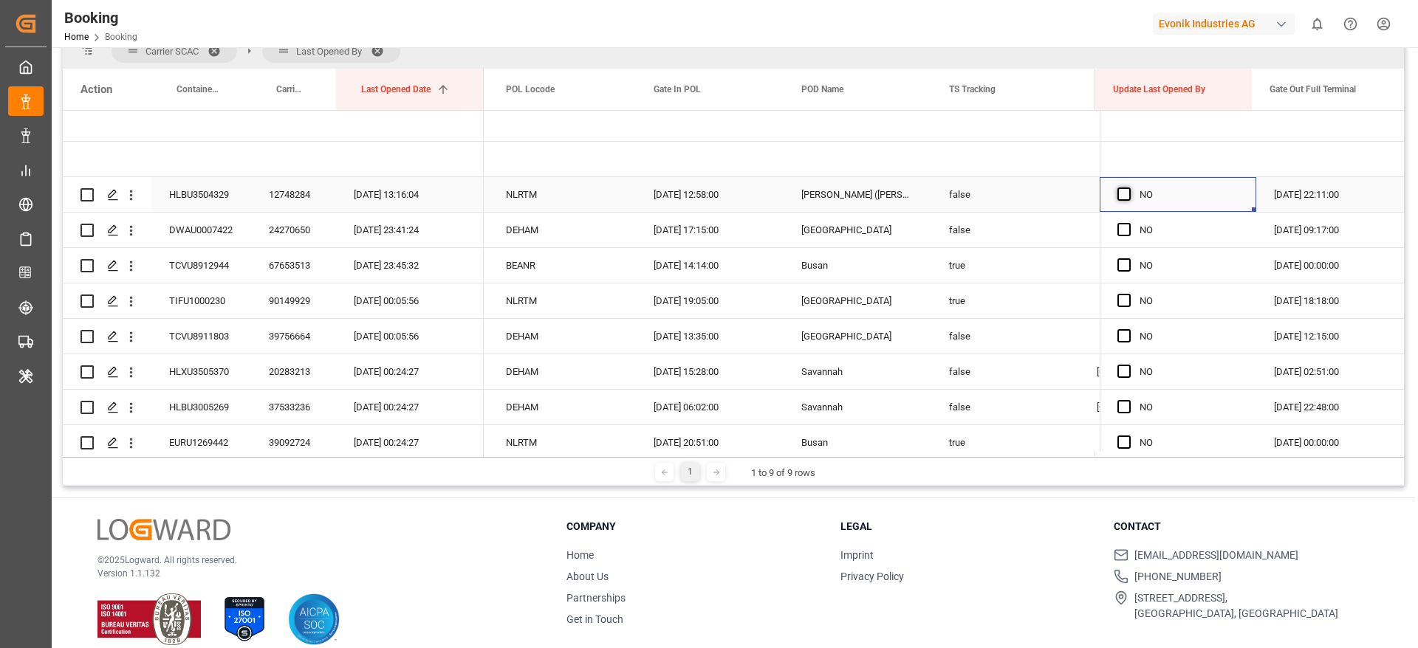
click at [1118, 198] on span "Press SPACE to select this row." at bounding box center [1123, 194] width 13 height 13
click at [1128, 188] on input "Press SPACE to select this row." at bounding box center [1128, 188] width 0 height 0
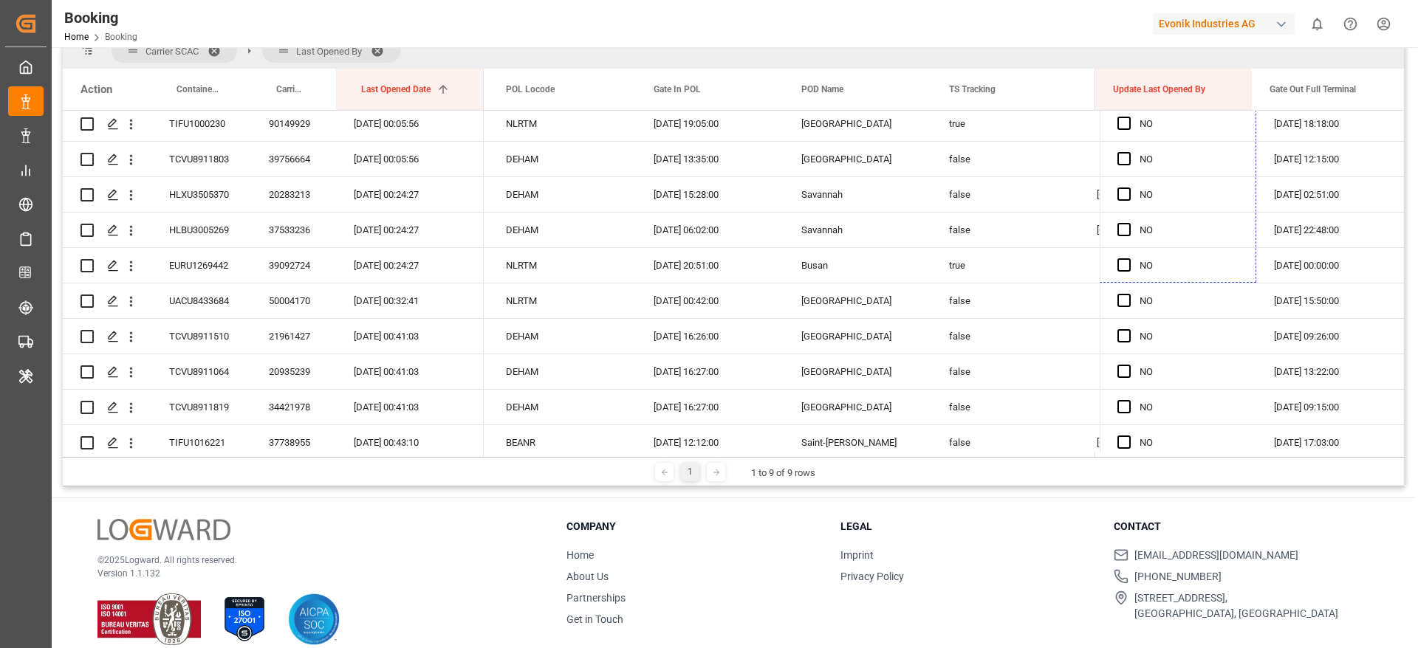
scroll to position [377, 0]
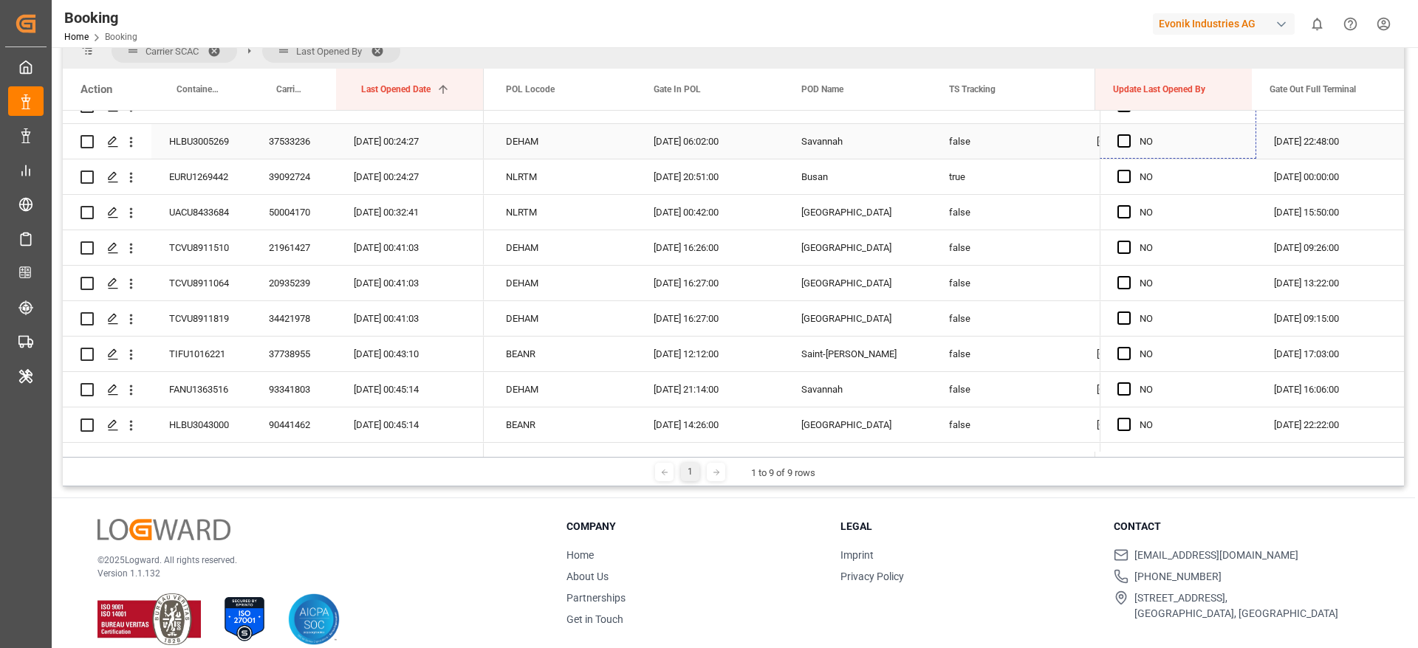
drag, startPoint x: 1249, startPoint y: 210, endPoint x: 1162, endPoint y: 137, distance: 113.3
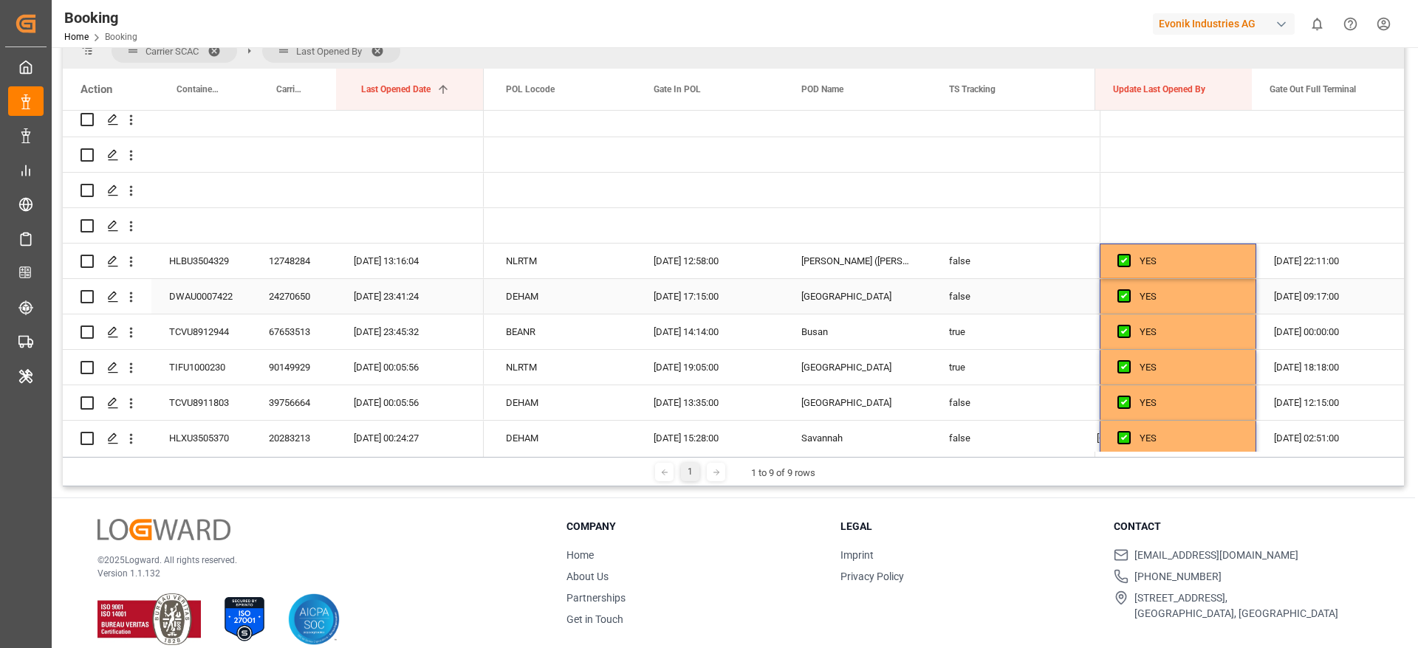
scroll to position [155, 0]
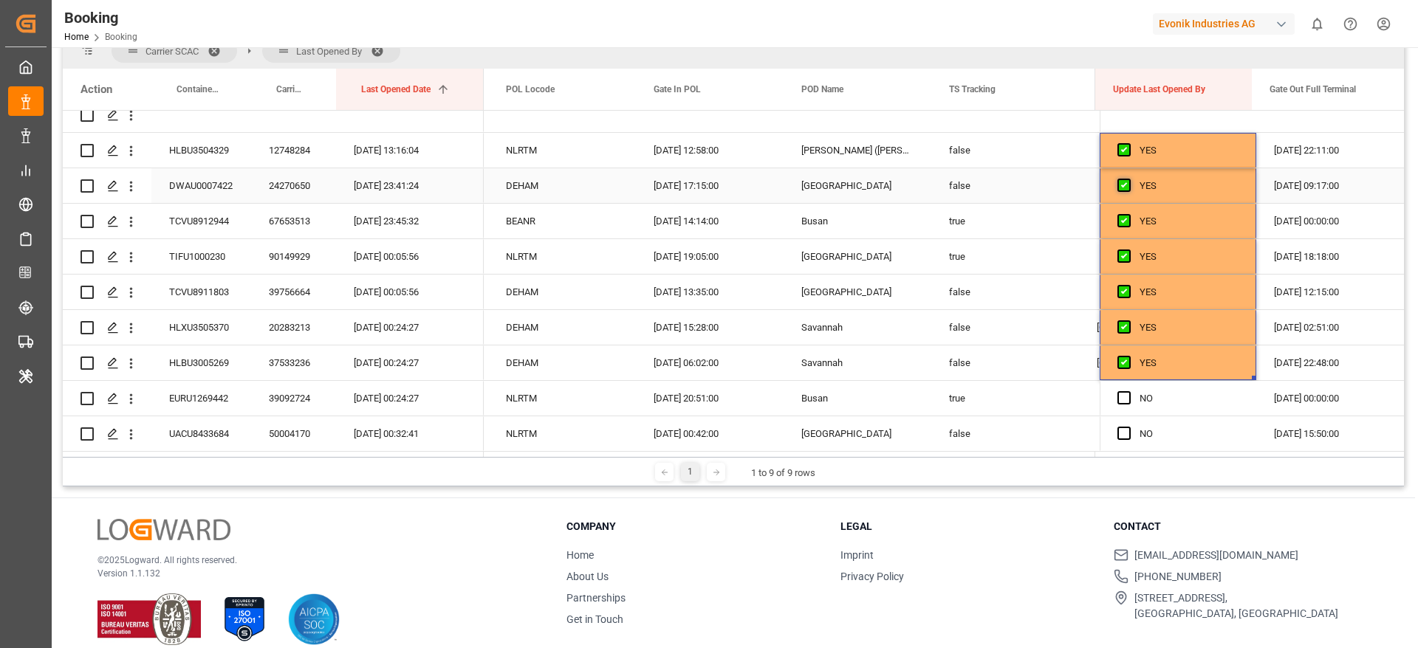
click at [1122, 182] on span "Press SPACE to select this row." at bounding box center [1123, 185] width 13 height 13
click at [1128, 179] on input "Press SPACE to select this row." at bounding box center [1128, 179] width 0 height 0
click at [1121, 222] on span "Press SPACE to select this row." at bounding box center [1123, 220] width 13 height 13
click at [1128, 214] on input "Press SPACE to select this row." at bounding box center [1128, 214] width 0 height 0
click at [1119, 255] on span "Press SPACE to select this row." at bounding box center [1123, 256] width 13 height 13
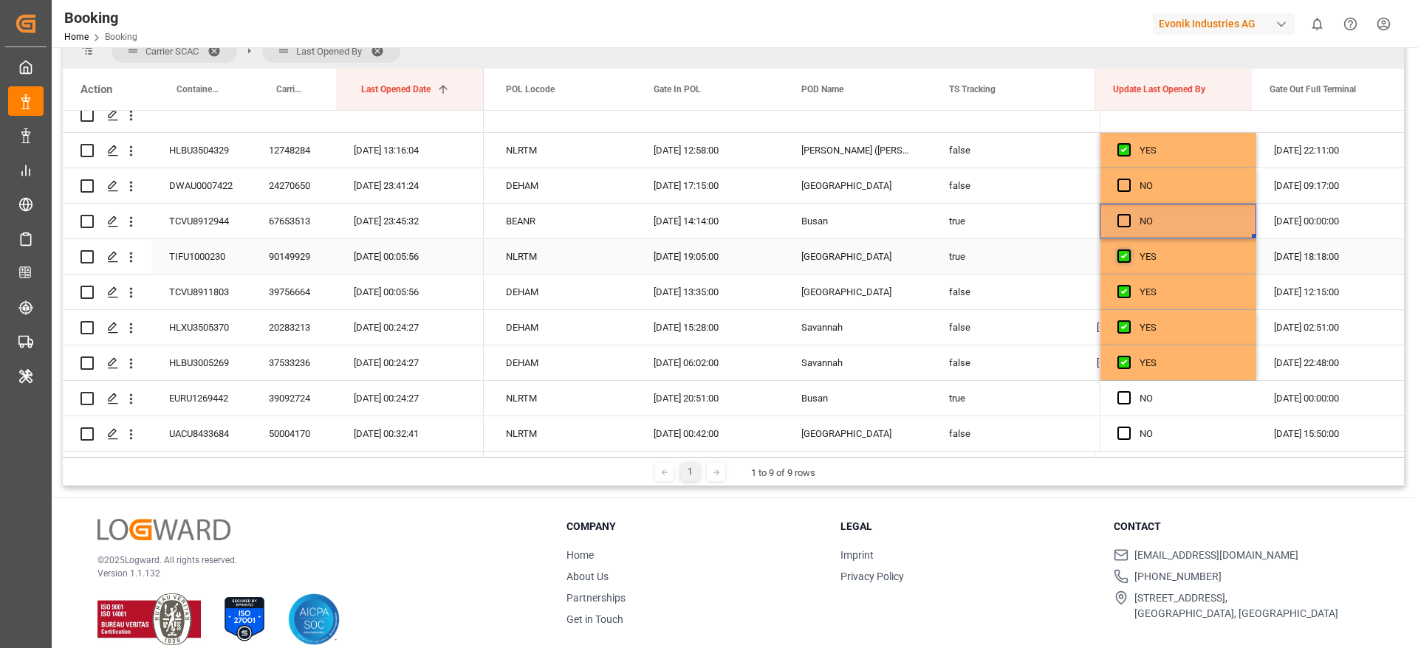
click at [1128, 250] on input "Press SPACE to select this row." at bounding box center [1128, 250] width 0 height 0
click at [1117, 289] on span "Press SPACE to select this row." at bounding box center [1123, 291] width 13 height 13
click at [1128, 285] on input "Press SPACE to select this row." at bounding box center [1128, 285] width 0 height 0
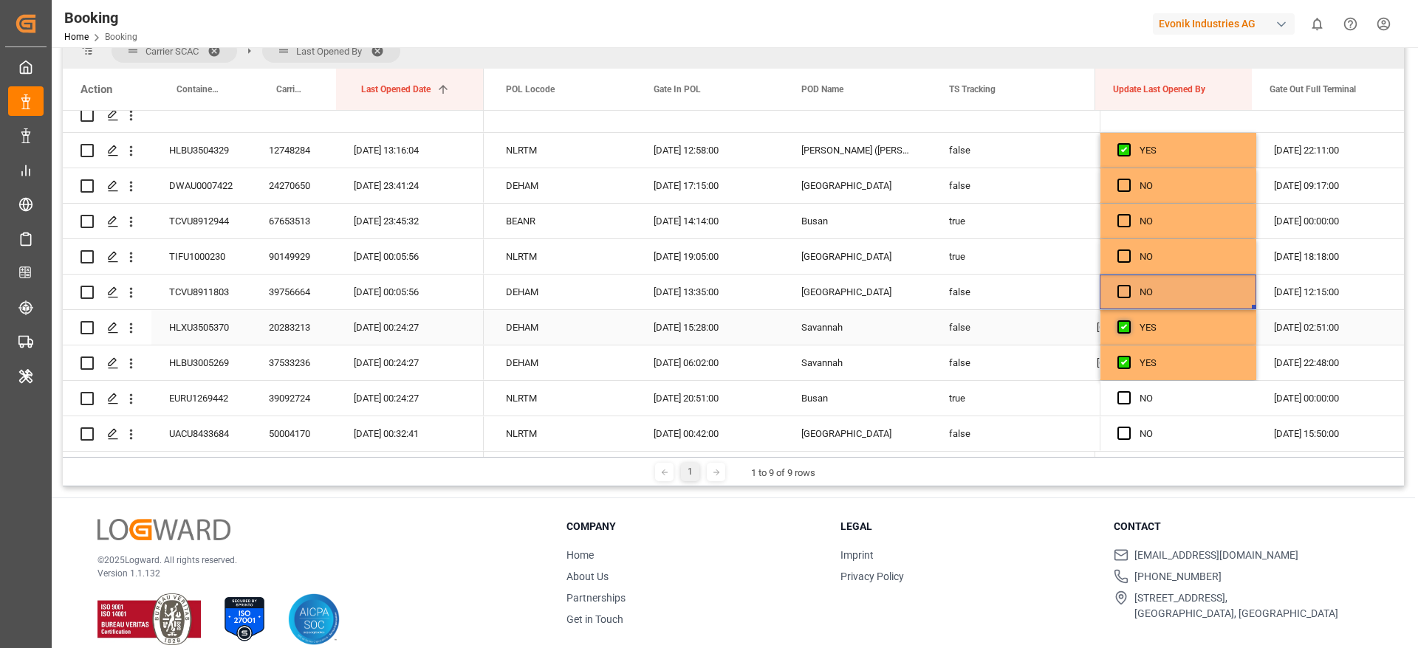
click at [1119, 329] on span "Press SPACE to select this row." at bounding box center [1123, 326] width 13 height 13
click at [1128, 320] on input "Press SPACE to select this row." at bounding box center [1128, 320] width 0 height 0
click at [1122, 358] on span "Press SPACE to select this row." at bounding box center [1123, 362] width 13 height 13
click at [1128, 356] on input "Press SPACE to select this row." at bounding box center [1128, 356] width 0 height 0
click at [1121, 188] on span "Press SPACE to select this row." at bounding box center [1123, 185] width 13 height 13
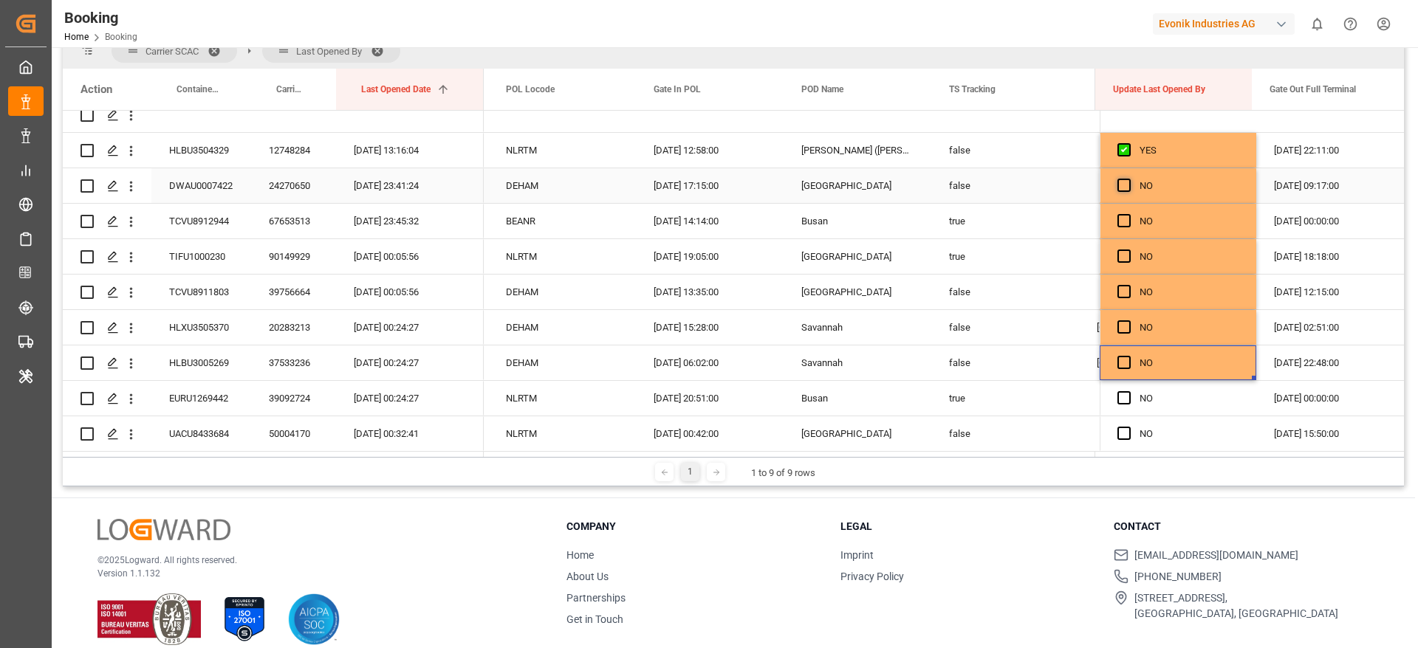
click at [1128, 179] on input "Press SPACE to select this row." at bounding box center [1128, 179] width 0 height 0
click at [294, 195] on div "24270650" at bounding box center [293, 185] width 85 height 35
click at [1119, 185] on span "Press SPACE to select this row." at bounding box center [1123, 185] width 13 height 13
click at [1128, 179] on input "Press SPACE to select this row." at bounding box center [1128, 179] width 0 height 0
click at [1119, 185] on span "Press SPACE to select this row." at bounding box center [1123, 185] width 13 height 13
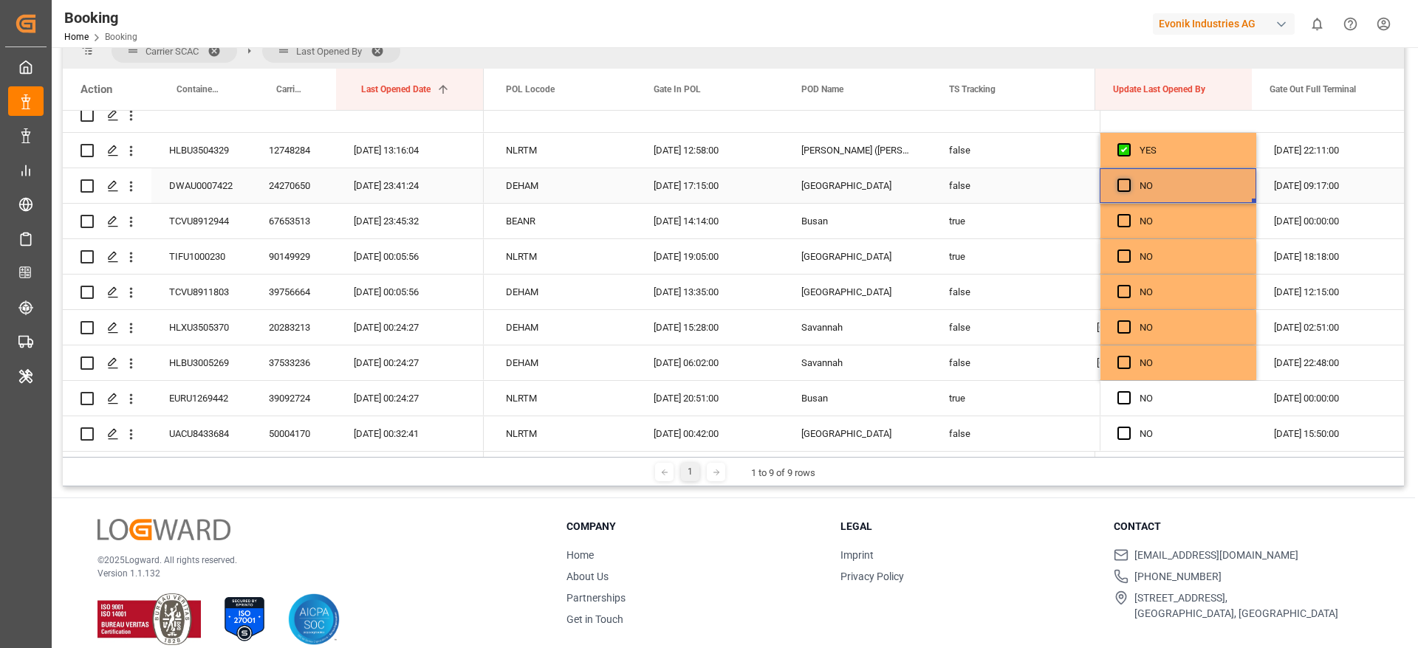
click at [1128, 179] on input "Press SPACE to select this row." at bounding box center [1128, 179] width 0 height 0
click at [1205, 284] on div "NO" at bounding box center [1188, 292] width 99 height 34
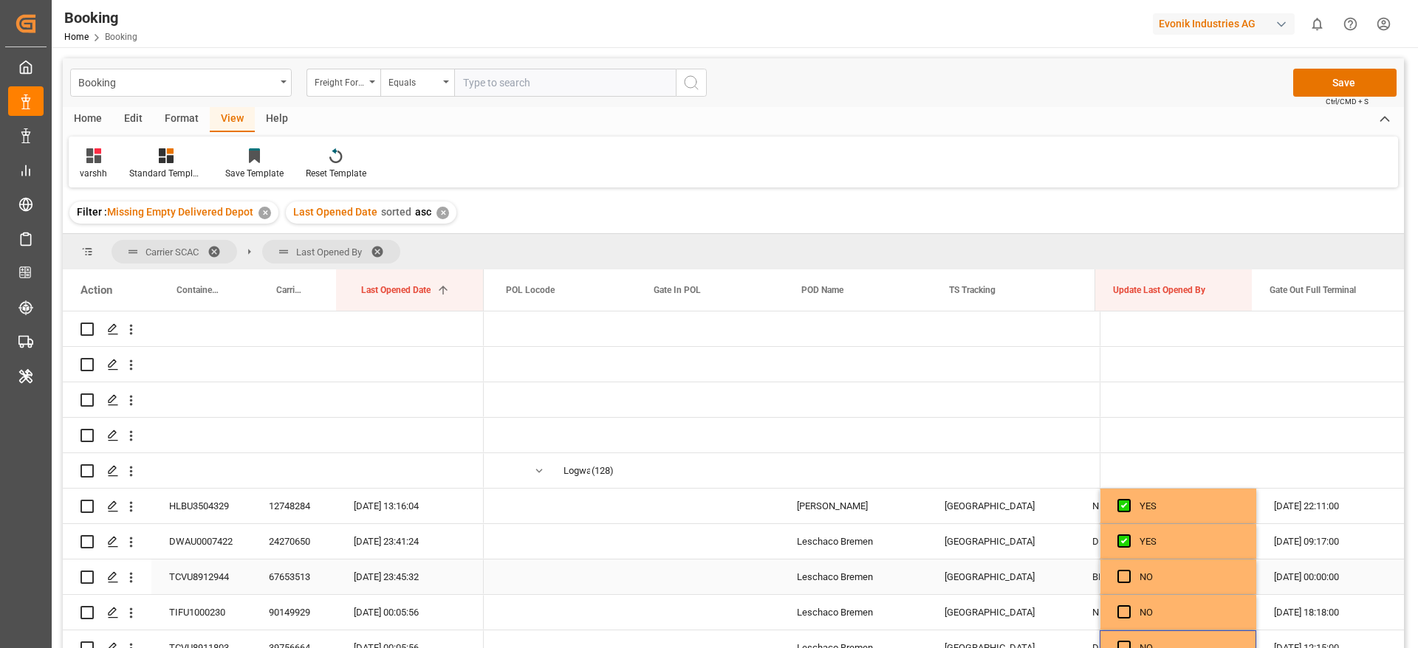
scroll to position [0, 586]
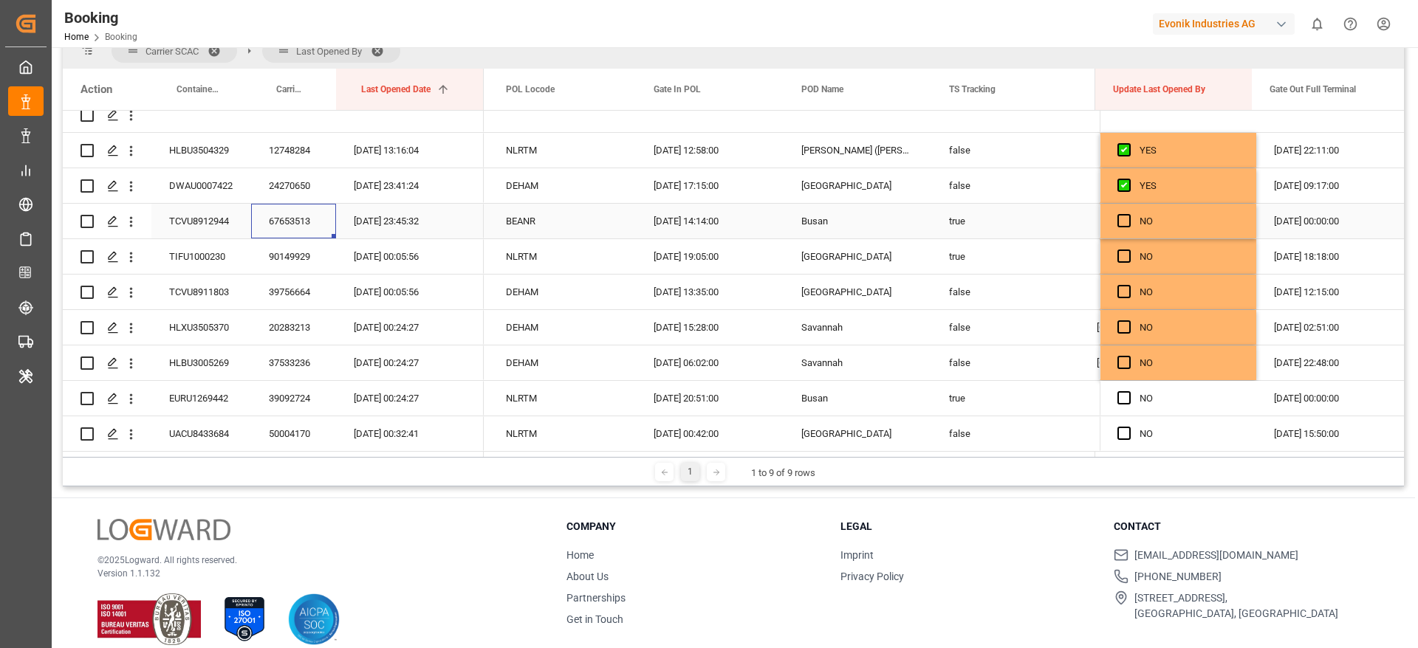
click at [301, 226] on div "67653513" at bounding box center [293, 221] width 85 height 35
click at [1118, 221] on span "Press SPACE to select this row." at bounding box center [1123, 220] width 13 height 13
click at [1128, 214] on input "Press SPACE to select this row." at bounding box center [1128, 214] width 0 height 0
click at [321, 261] on div "90149929" at bounding box center [293, 256] width 85 height 35
click at [1117, 257] on span "Press SPACE to select this row." at bounding box center [1123, 256] width 13 height 13
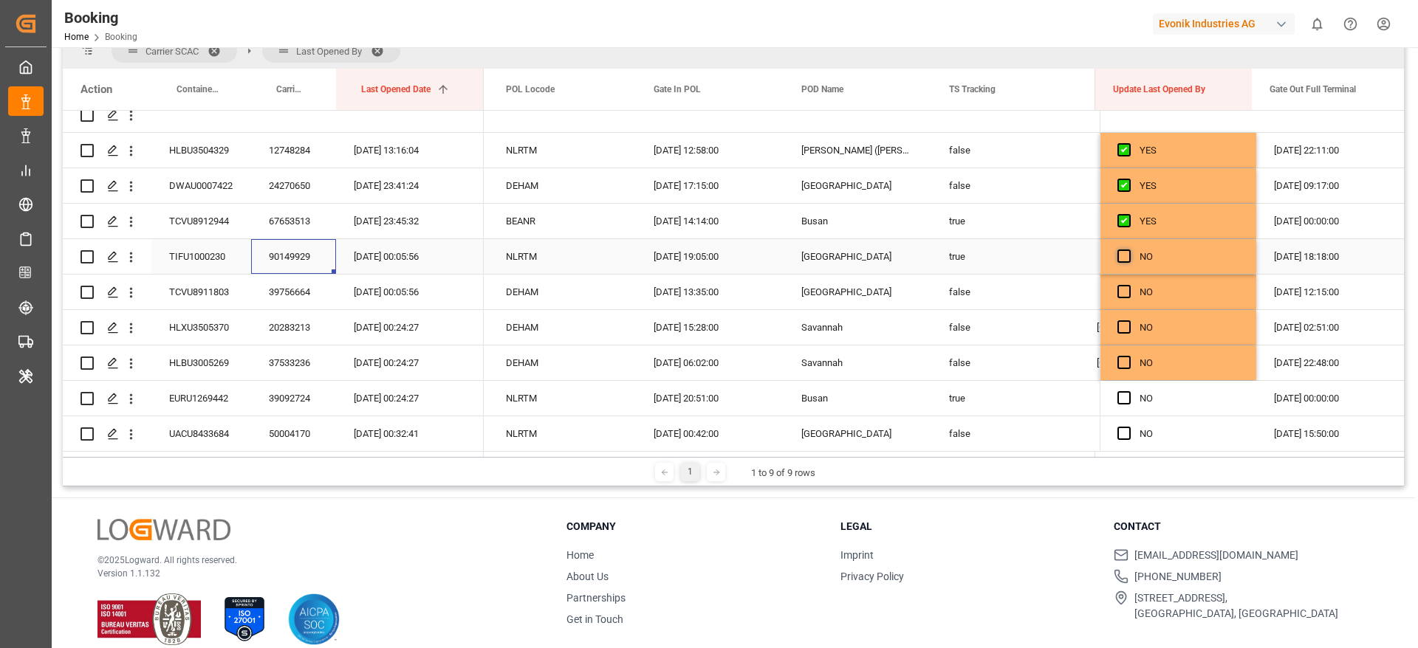
click at [1128, 250] on input "Press SPACE to select this row." at bounding box center [1128, 250] width 0 height 0
click at [297, 292] on div "39756664" at bounding box center [293, 292] width 85 height 35
click at [1117, 296] on span "Press SPACE to select this row." at bounding box center [1123, 291] width 13 height 13
click at [1128, 285] on input "Press SPACE to select this row." at bounding box center [1128, 285] width 0 height 0
click at [310, 332] on div "20283213" at bounding box center [293, 327] width 85 height 35
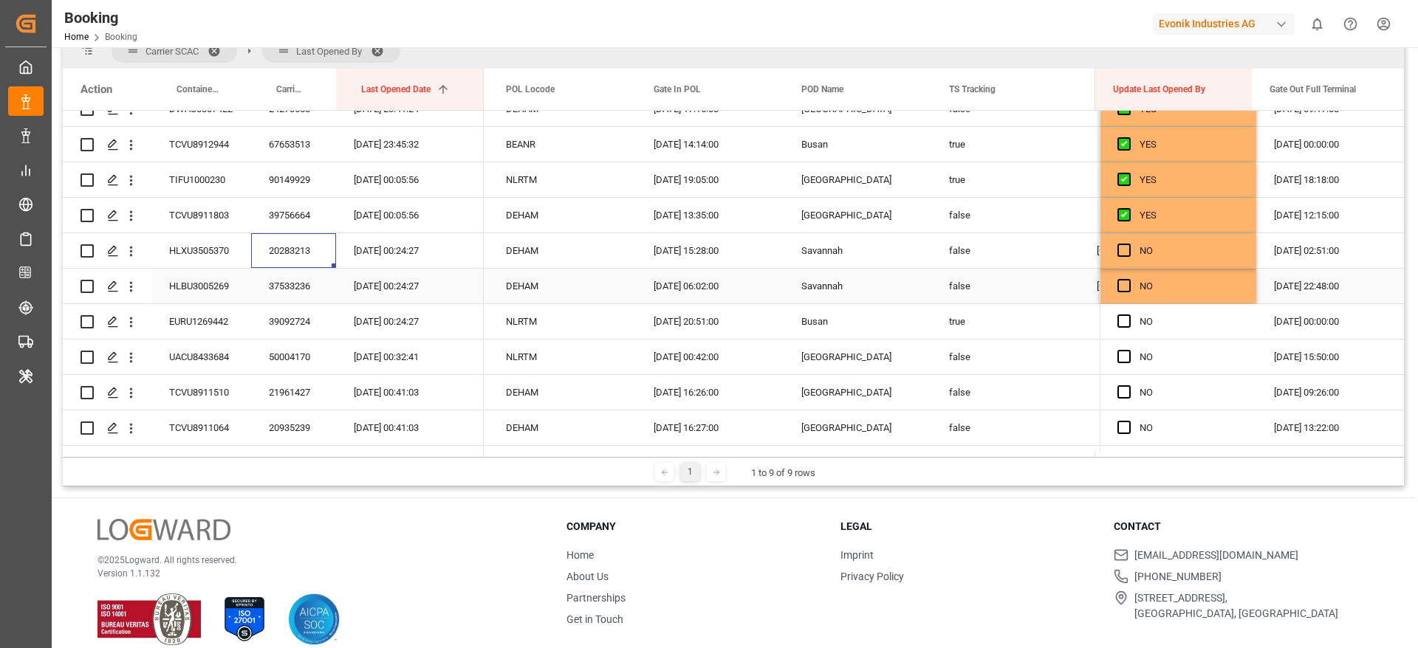
scroll to position [266, 0]
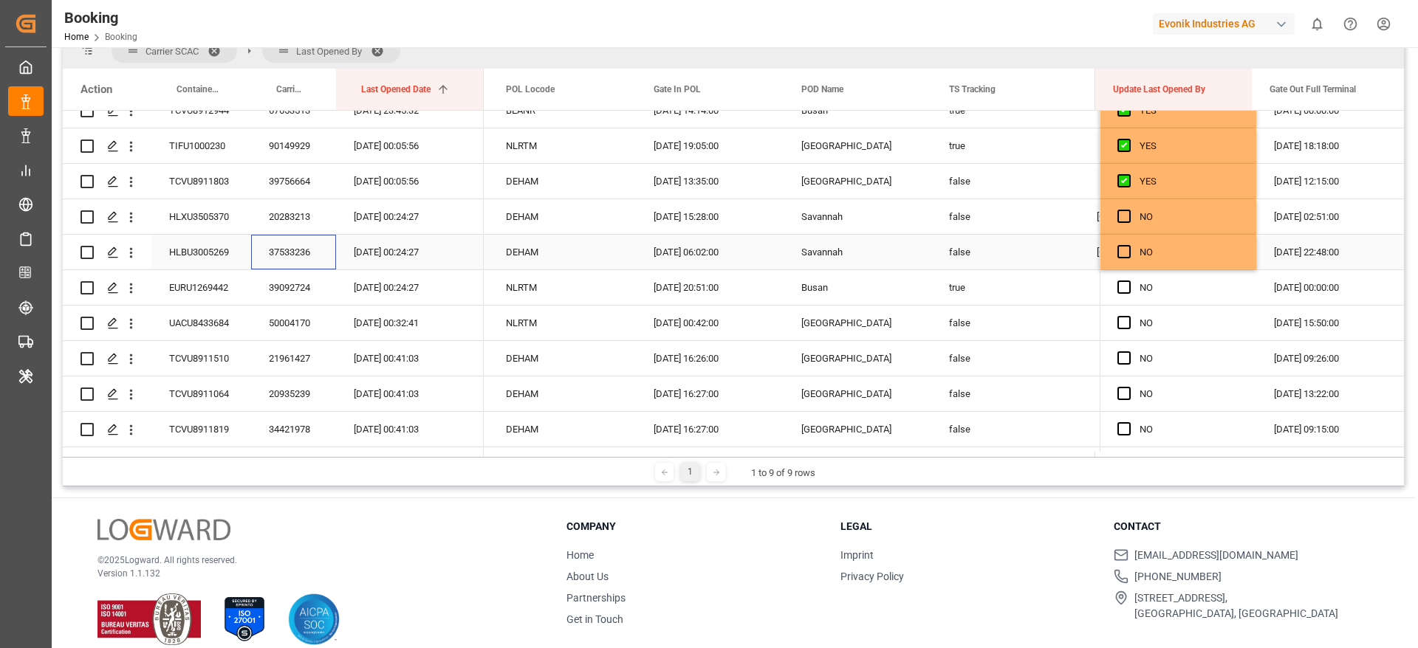
click at [301, 243] on div "37533236" at bounding box center [293, 252] width 85 height 35
click at [310, 217] on div "20283213" at bounding box center [293, 216] width 85 height 35
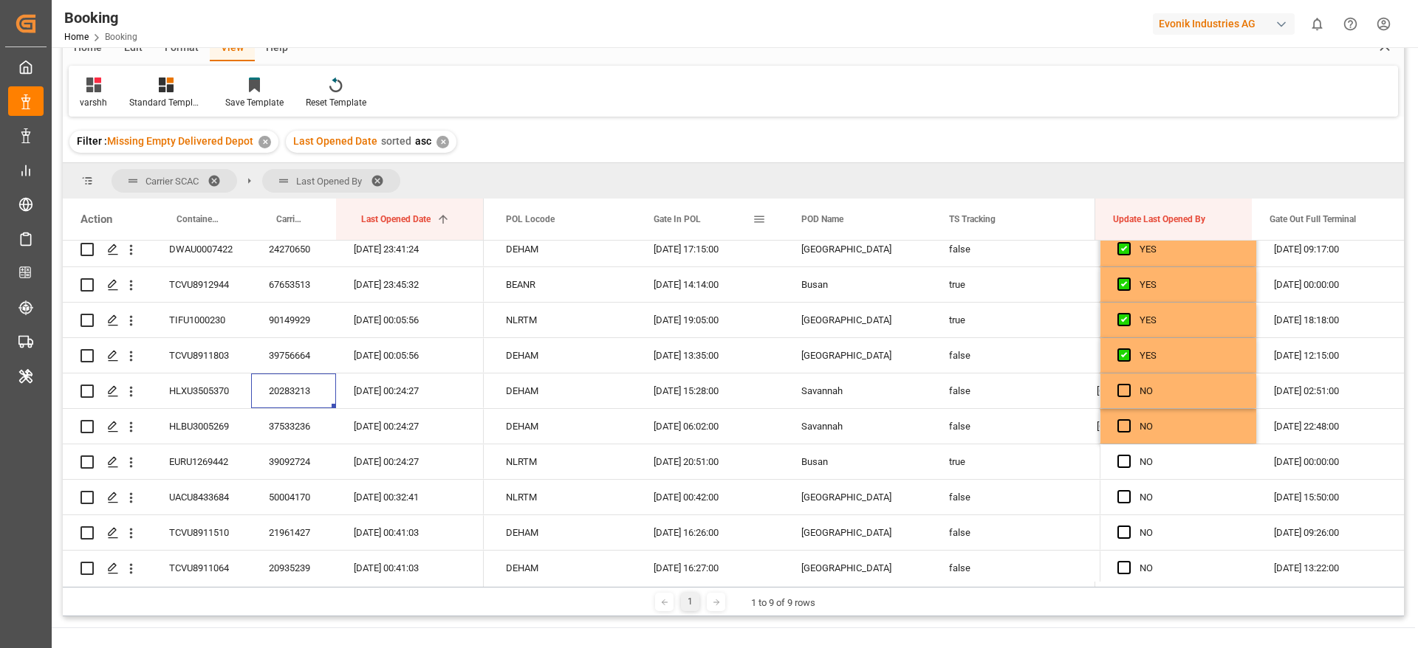
scroll to position [0, 0]
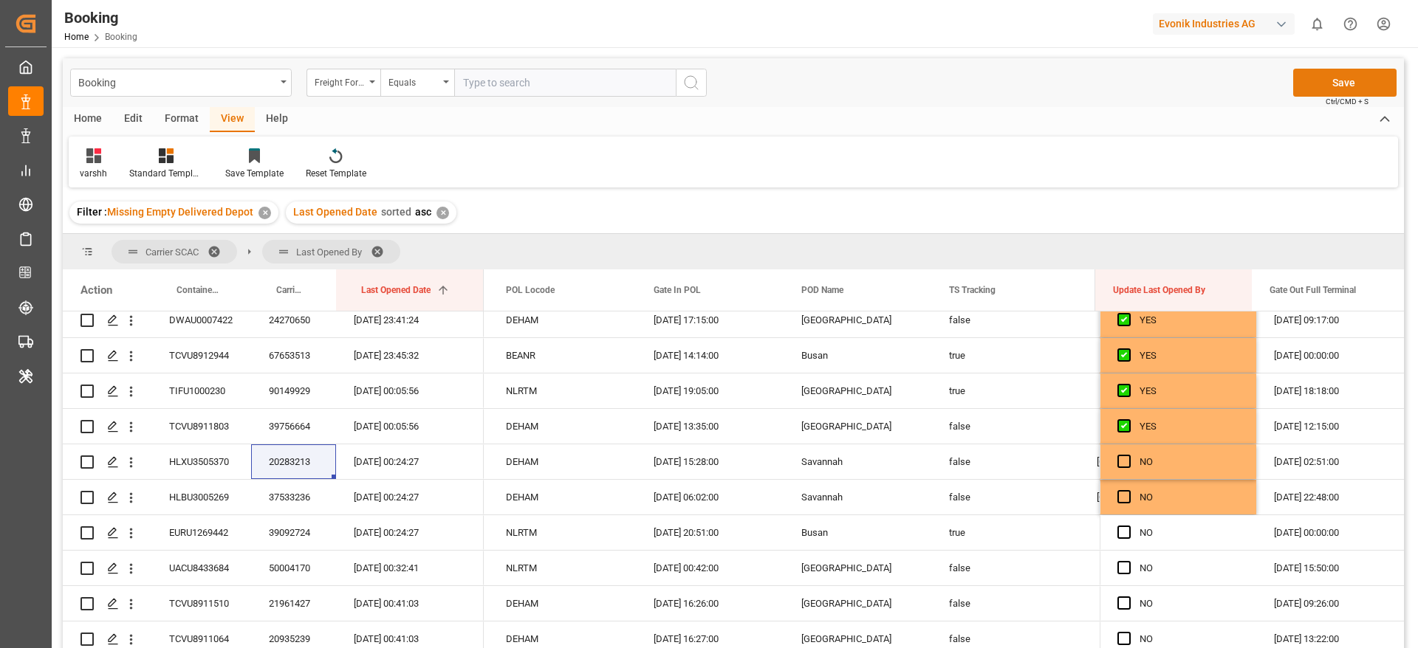
click at [1363, 90] on button "Save" at bounding box center [1344, 83] width 103 height 28
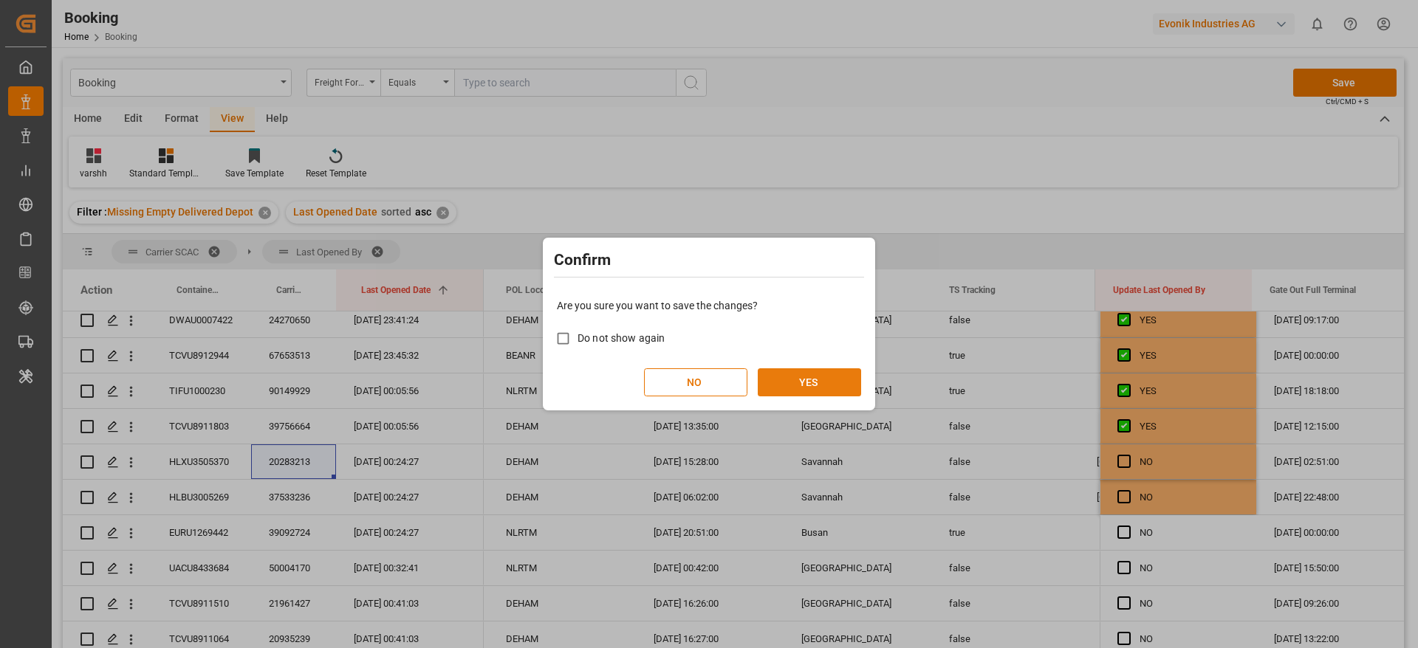
click at [812, 385] on button "YES" at bounding box center [809, 382] width 103 height 28
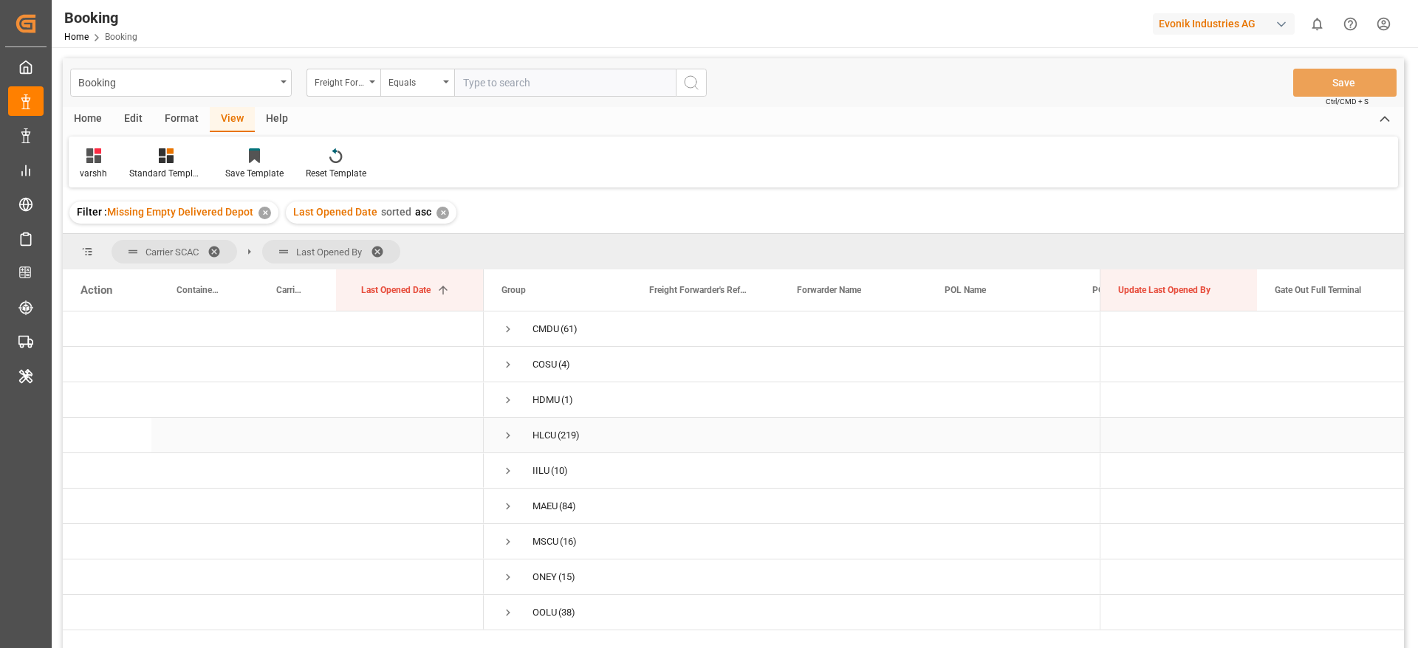
scroll to position [11, 0]
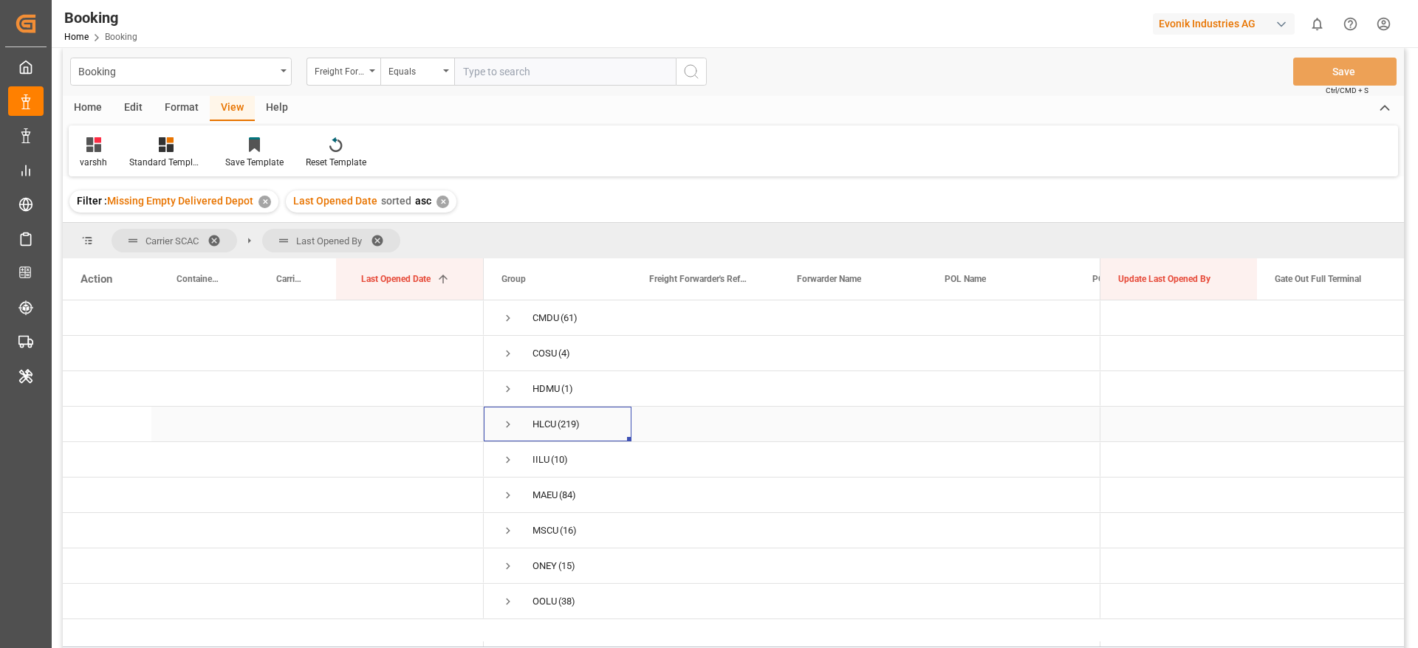
click at [512, 428] on span "Press SPACE to select this row." at bounding box center [507, 424] width 13 height 13
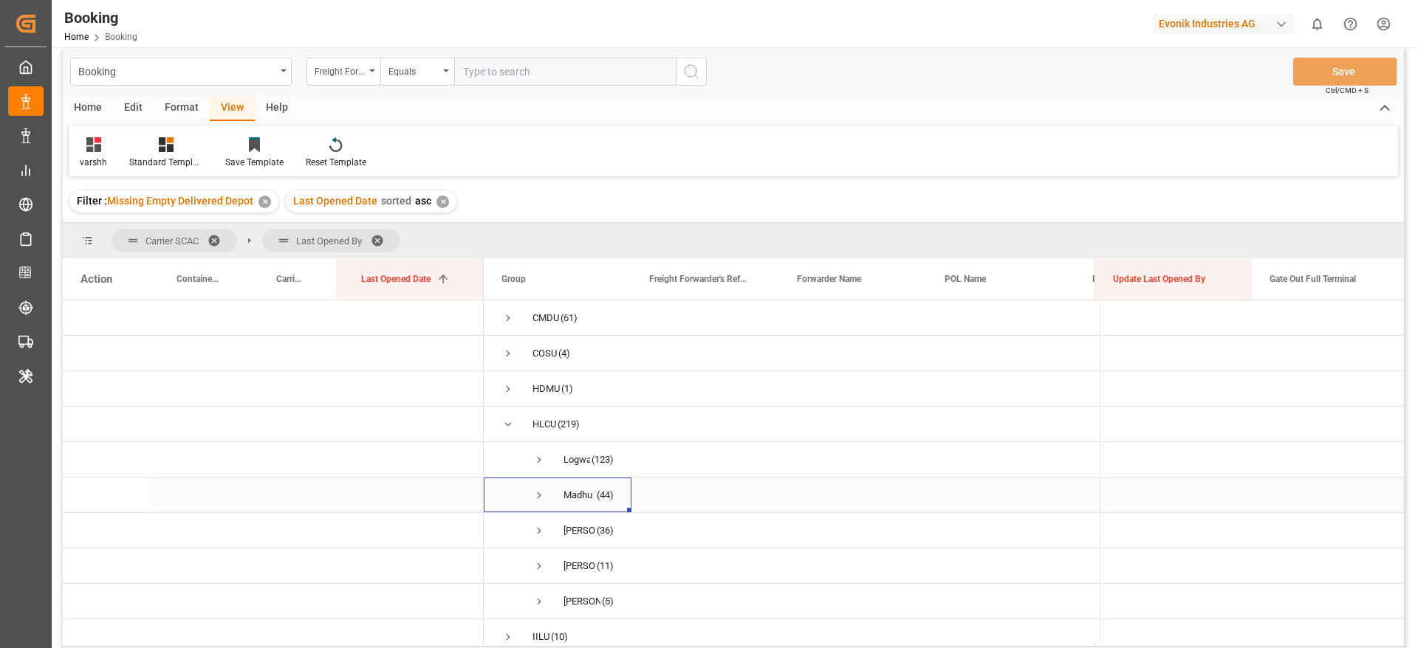
click at [533, 493] on span "Press SPACE to select this row." at bounding box center [538, 495] width 13 height 13
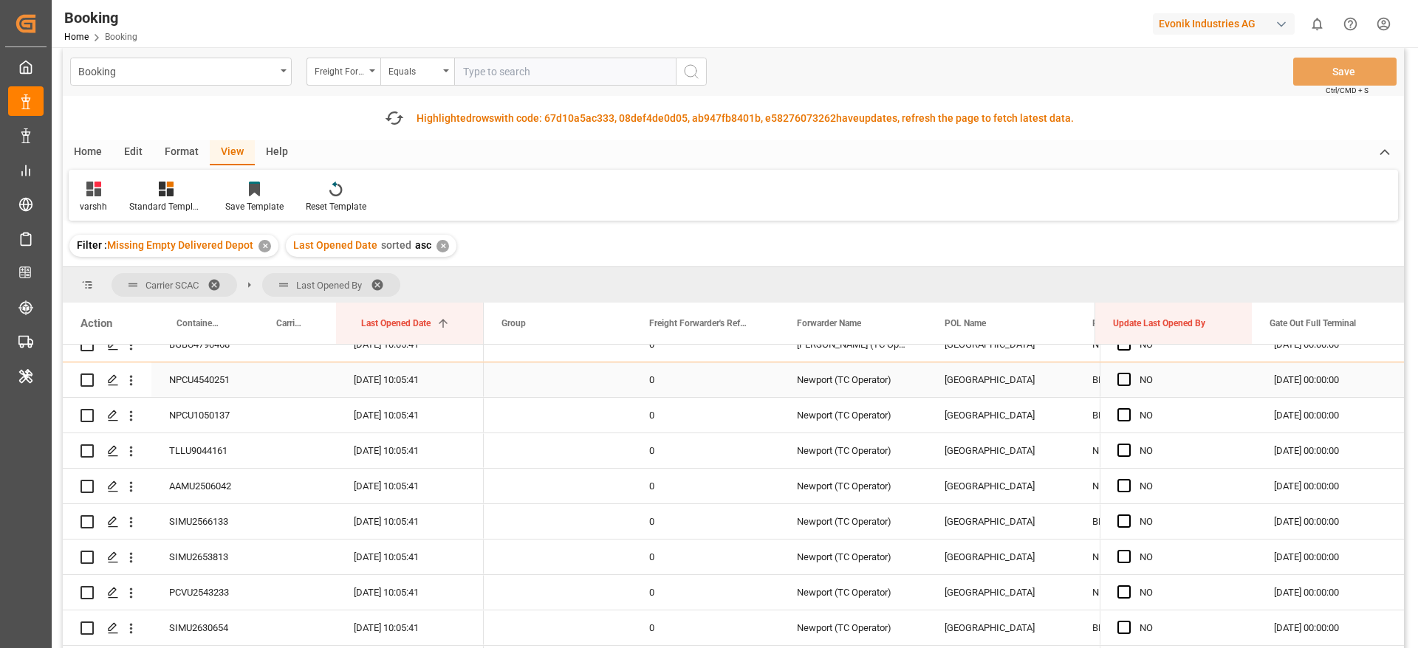
scroll to position [268, 0]
click at [202, 383] on div "NPCU4540251" at bounding box center [201, 377] width 100 height 35
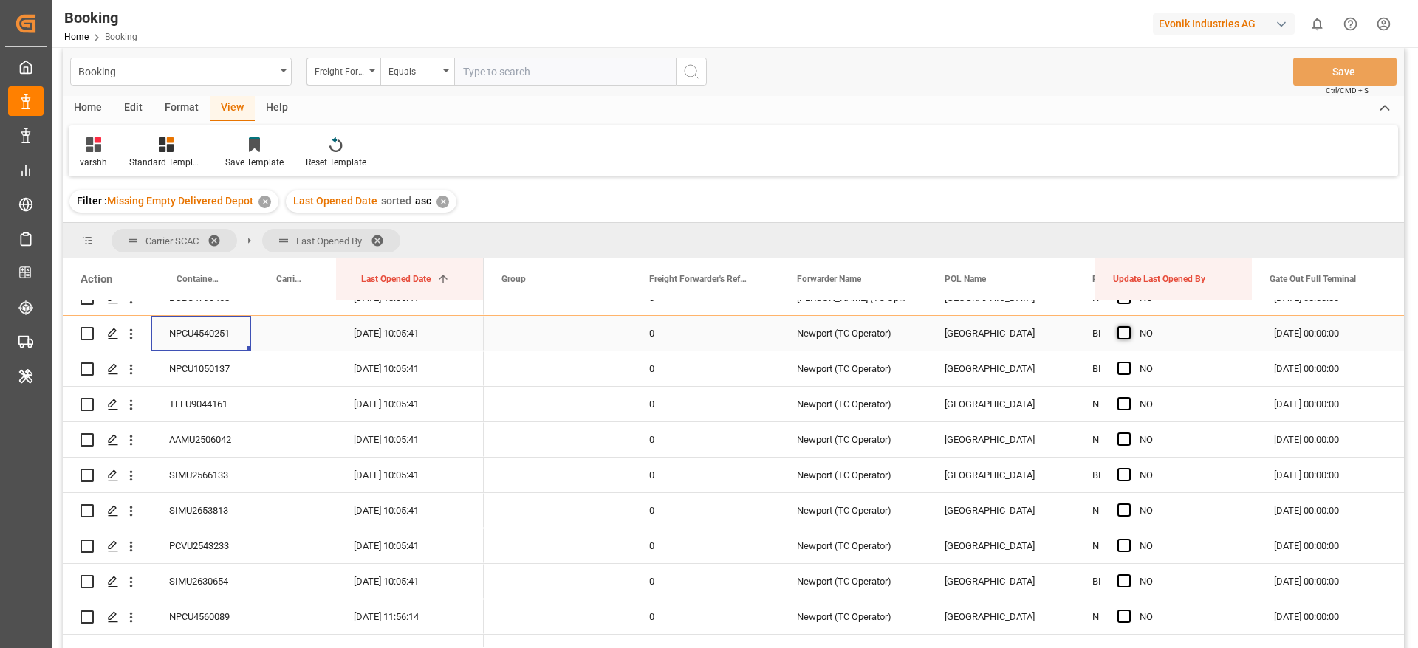
click at [1117, 330] on span "Press SPACE to select this row." at bounding box center [1123, 332] width 13 height 13
click at [1128, 326] on input "Press SPACE to select this row." at bounding box center [1128, 326] width 0 height 0
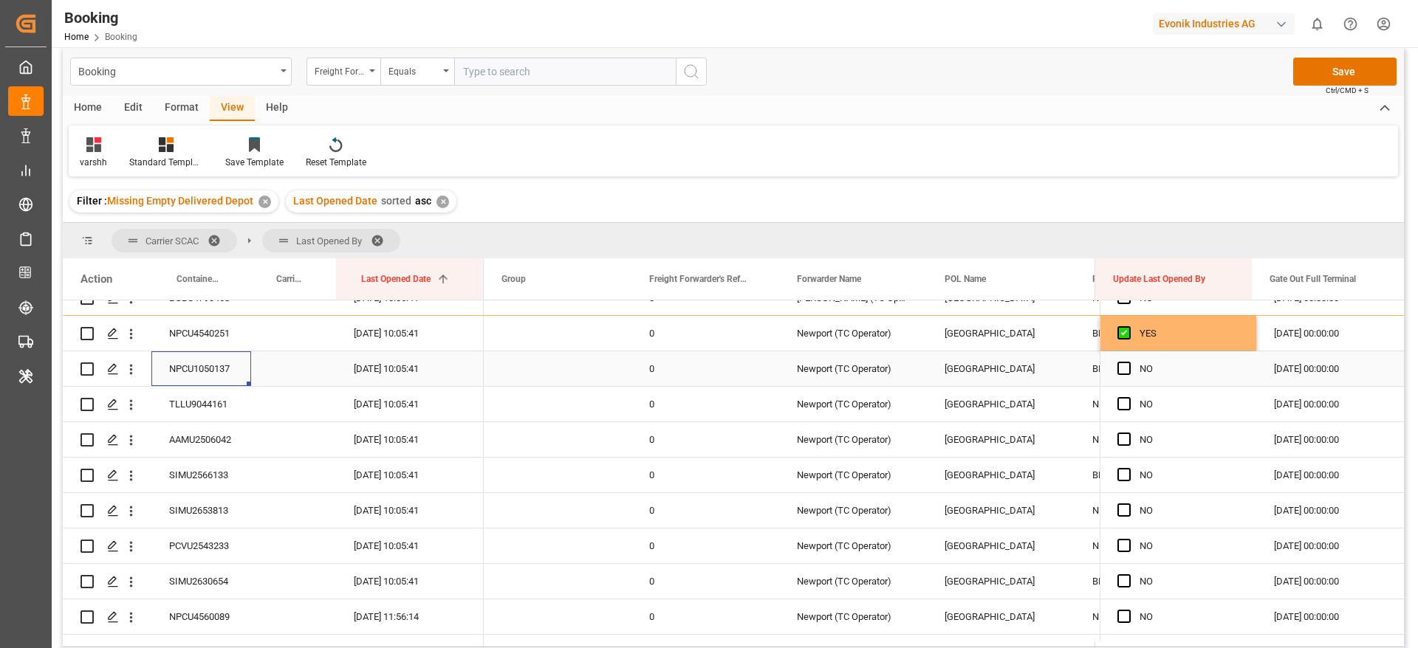
click at [185, 374] on div "NPCU1050137" at bounding box center [201, 368] width 100 height 35
click at [1119, 363] on span "Press SPACE to select this row." at bounding box center [1123, 368] width 13 height 13
click at [1128, 362] on input "Press SPACE to select this row." at bounding box center [1128, 362] width 0 height 0
click at [193, 408] on div "TLLU9044161" at bounding box center [201, 404] width 100 height 35
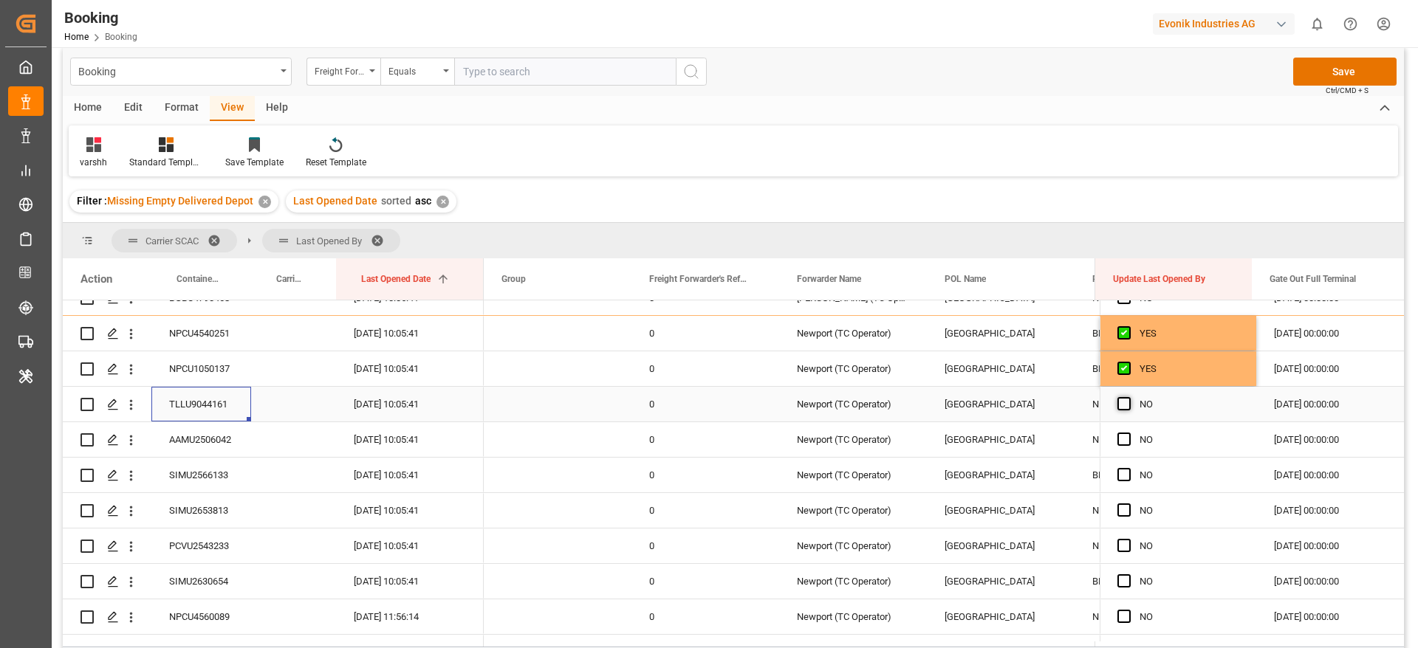
click at [1117, 402] on span "Press SPACE to select this row." at bounding box center [1123, 403] width 13 height 13
click at [1128, 397] on input "Press SPACE to select this row." at bounding box center [1128, 397] width 0 height 0
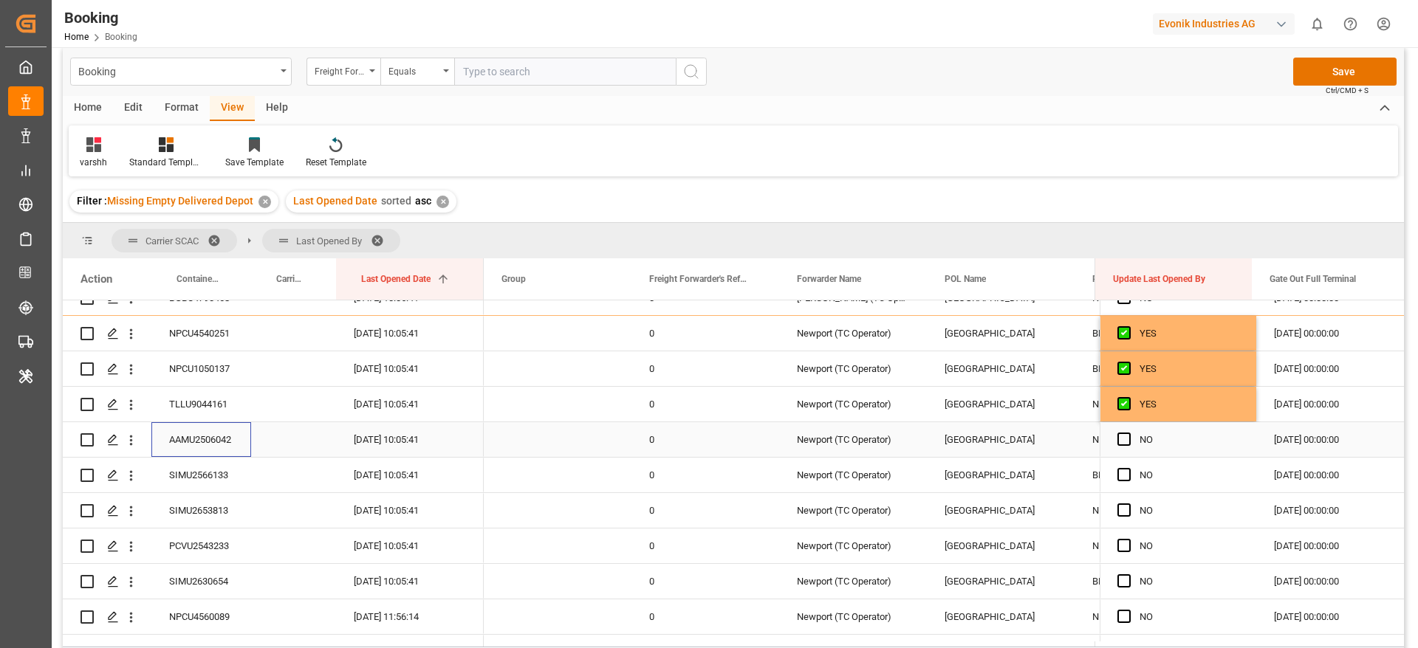
click at [214, 433] on div "AAMU2506042" at bounding box center [201, 439] width 100 height 35
click at [1110, 442] on div "NO" at bounding box center [1177, 439] width 157 height 35
click at [1117, 439] on span "Press SPACE to select this row." at bounding box center [1123, 439] width 13 height 13
click at [1128, 433] on input "Press SPACE to select this row." at bounding box center [1128, 433] width 0 height 0
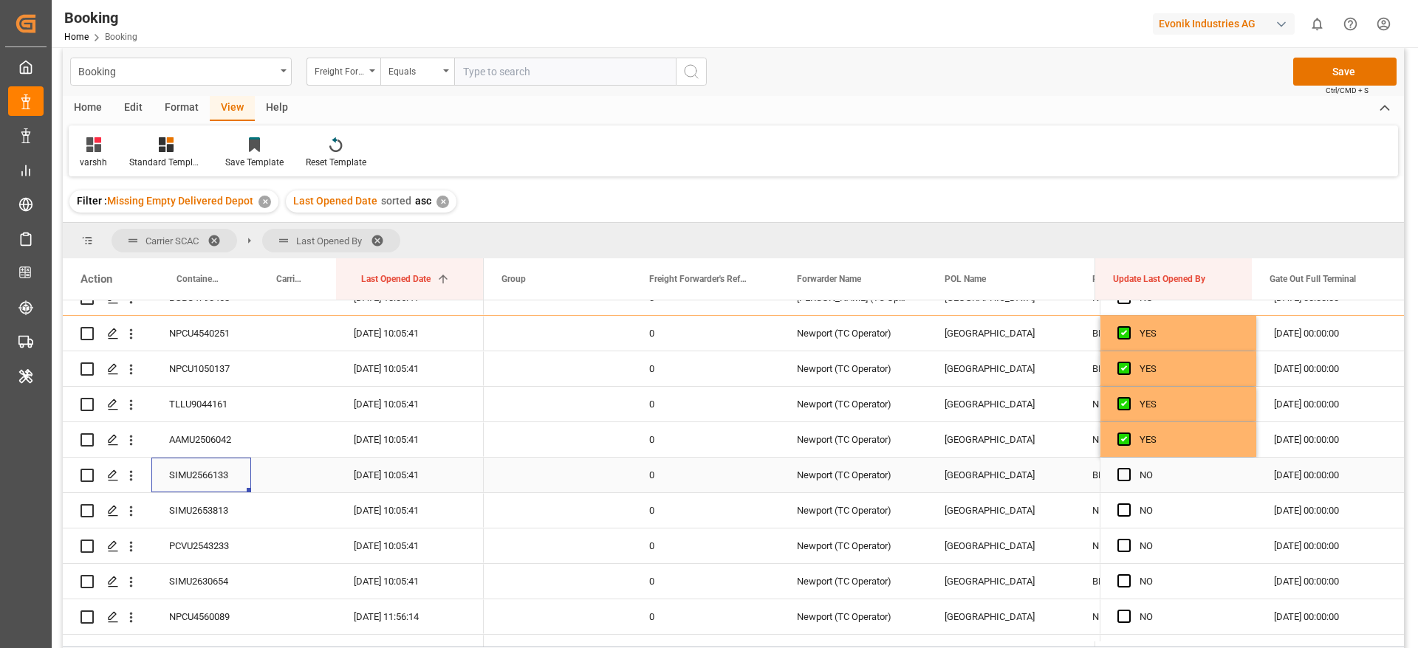
click at [216, 467] on div "SIMU2566133" at bounding box center [201, 475] width 100 height 35
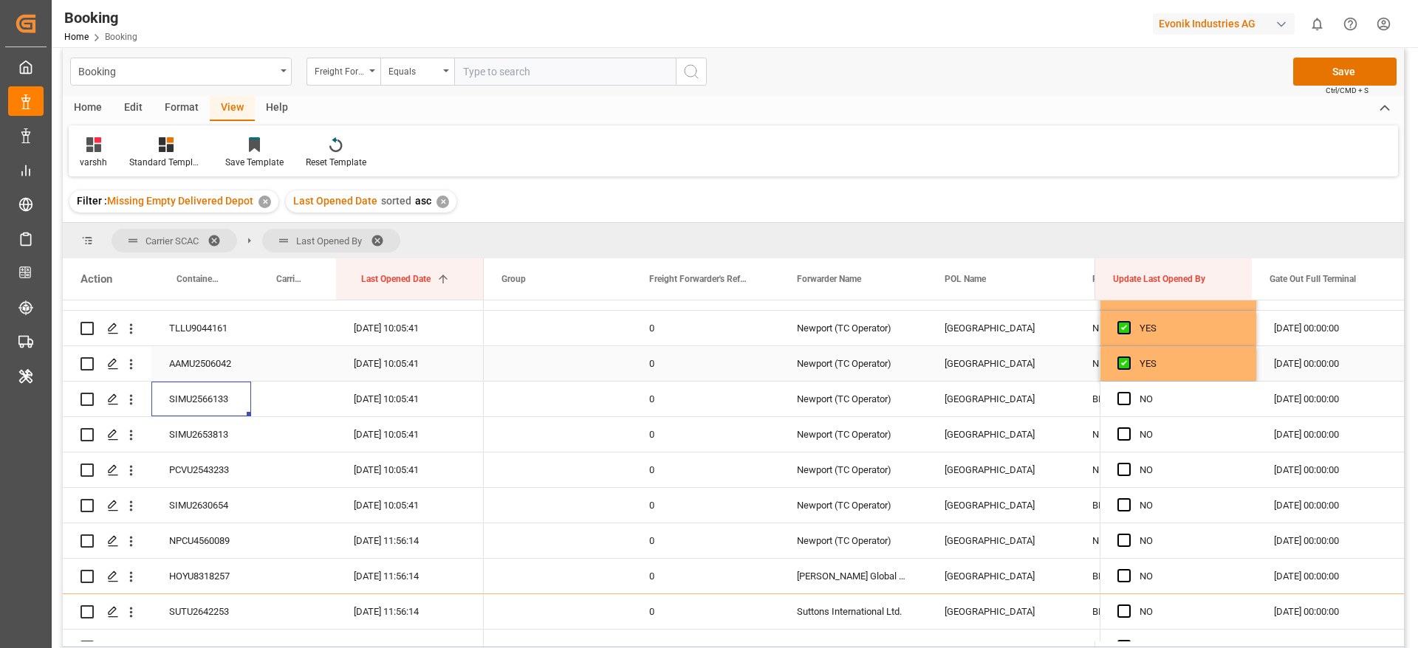
scroll to position [379, 0]
click at [228, 401] on div "SIMU2653813" at bounding box center [201, 399] width 100 height 35
click at [231, 363] on div "SIMU2566133" at bounding box center [201, 364] width 100 height 35
click at [1124, 372] on div "Press SPACE to select this row." at bounding box center [1128, 365] width 22 height 34
click at [1122, 367] on span "Press SPACE to select this row." at bounding box center [1123, 363] width 13 height 13
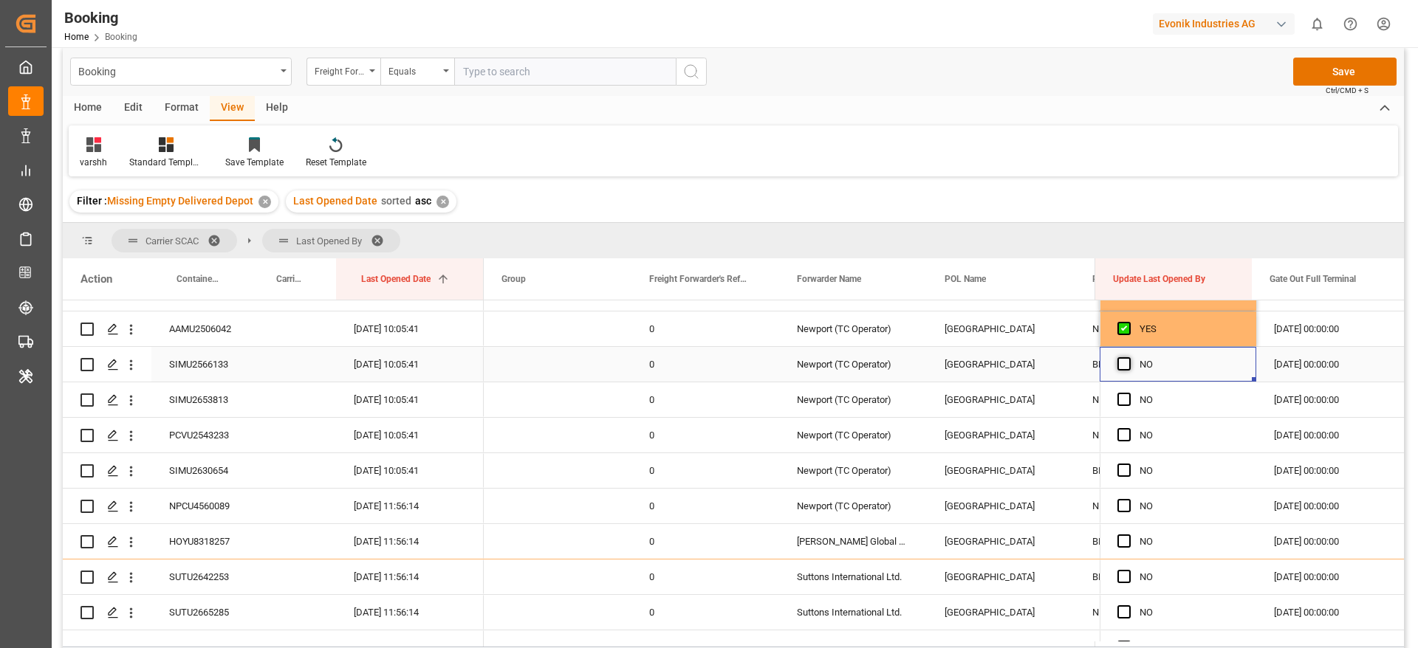
click at [1128, 357] on input "Press SPACE to select this row." at bounding box center [1128, 357] width 0 height 0
click at [216, 405] on div "SIMU2653813" at bounding box center [201, 399] width 100 height 35
click at [1117, 401] on span "Press SPACE to select this row." at bounding box center [1123, 399] width 13 height 13
click at [1128, 393] on input "Press SPACE to select this row." at bounding box center [1128, 393] width 0 height 0
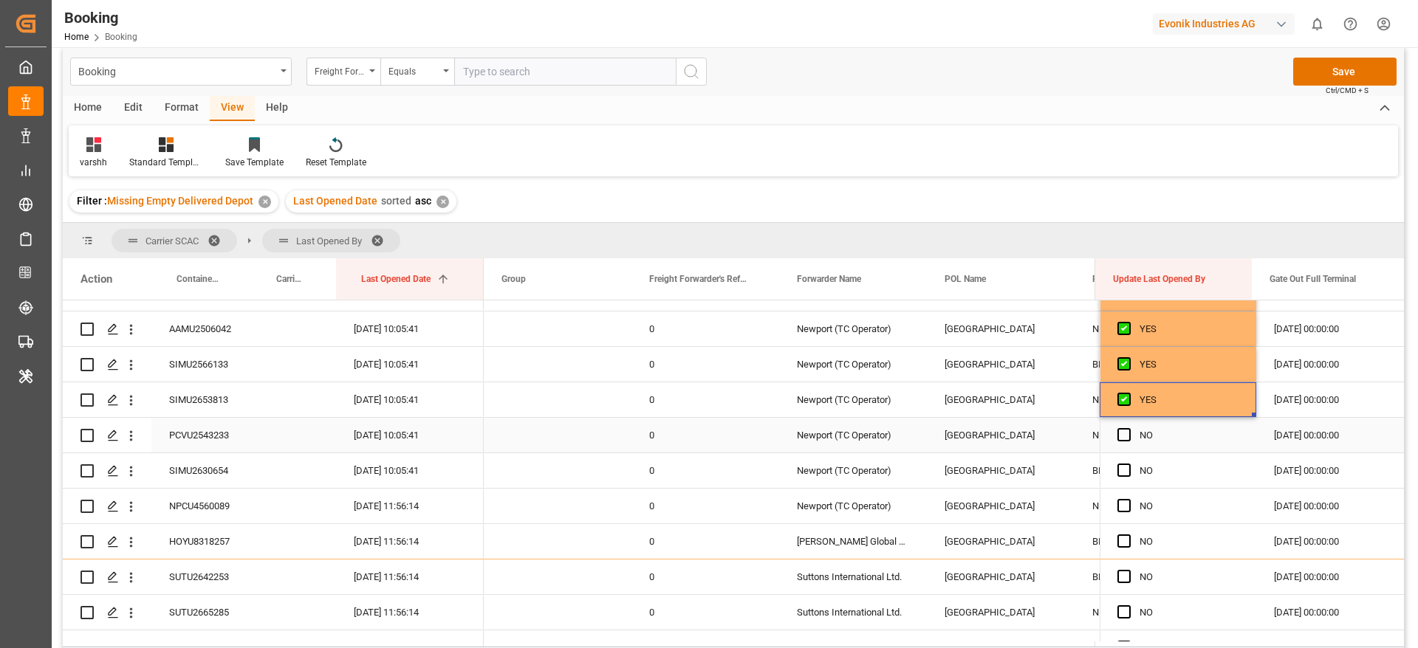
click at [214, 433] on div "PCVU2543233" at bounding box center [201, 435] width 100 height 35
click at [1117, 435] on span "Press SPACE to select this row." at bounding box center [1123, 434] width 13 height 13
click at [1128, 428] on input "Press SPACE to select this row." at bounding box center [1128, 428] width 0 height 0
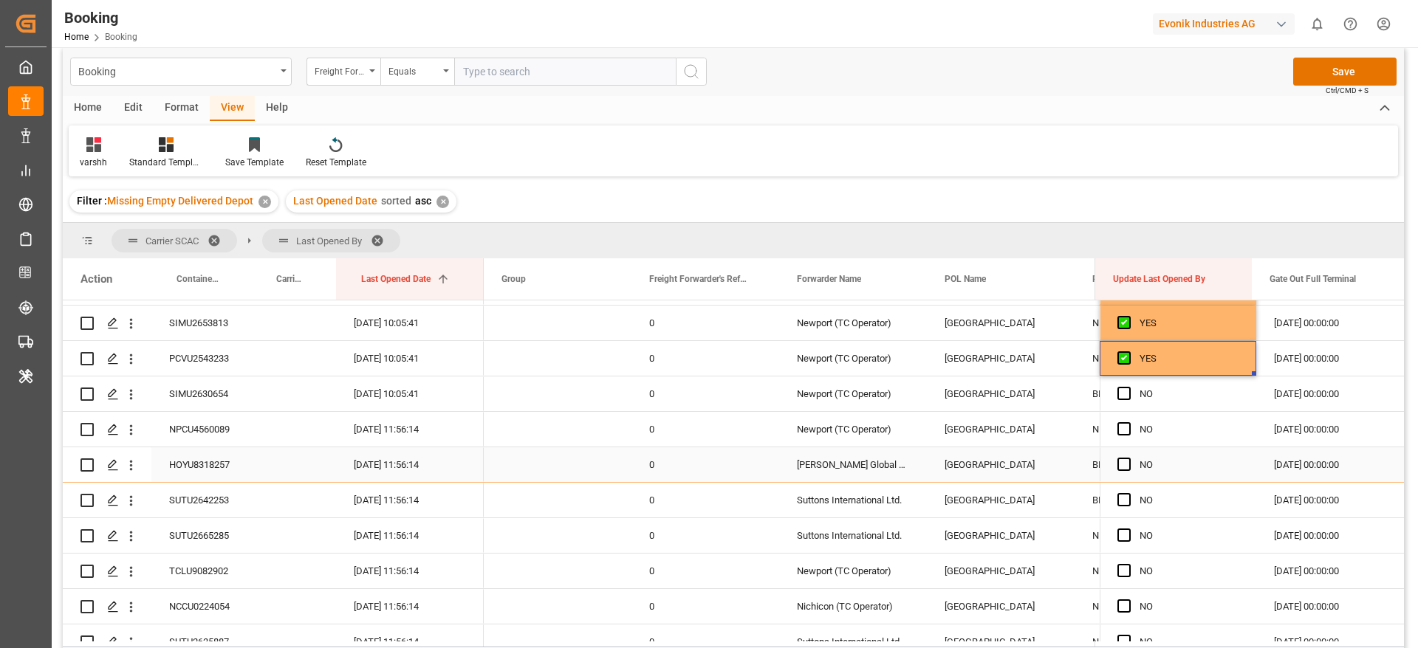
scroll to position [490, 0]
click at [217, 363] on div "SIMU2630654" at bounding box center [201, 360] width 100 height 35
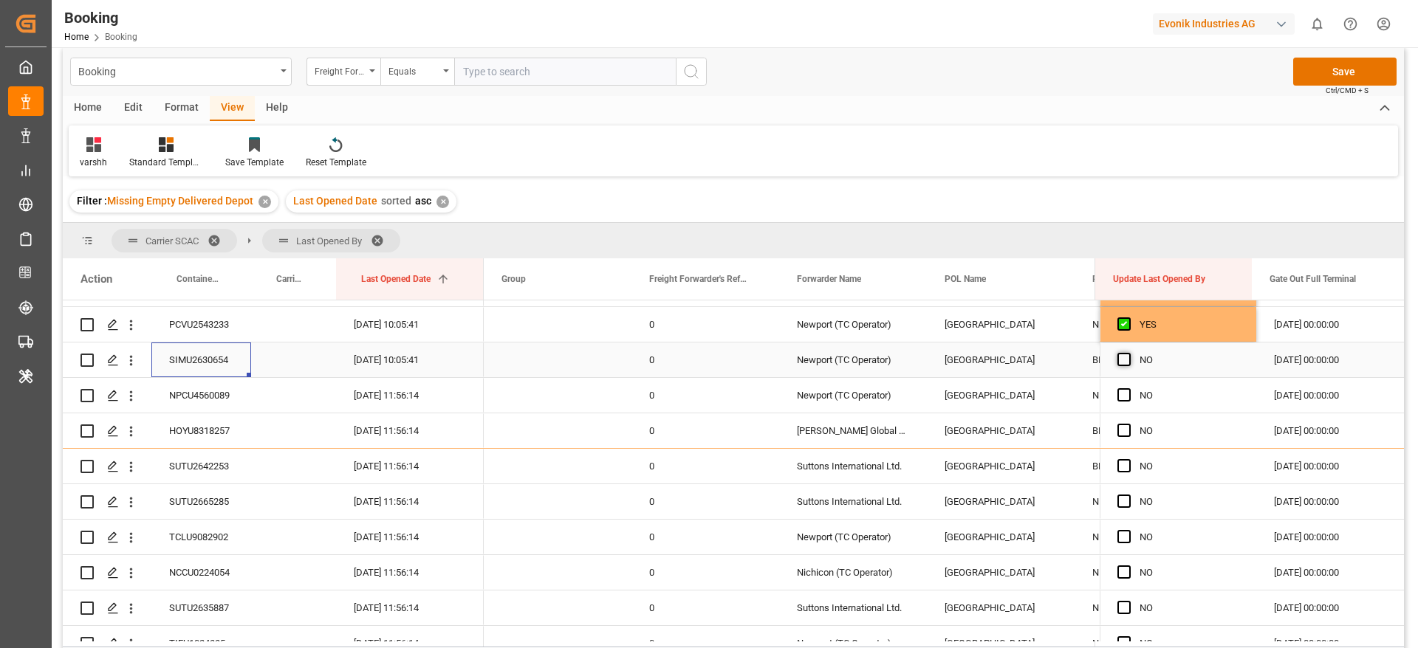
click at [1121, 357] on span "Press SPACE to select this row." at bounding box center [1123, 359] width 13 height 13
click at [1128, 353] on input "Press SPACE to select this row." at bounding box center [1128, 353] width 0 height 0
click at [216, 398] on div "NPCU4560089" at bounding box center [201, 395] width 100 height 35
click at [1119, 396] on span "Press SPACE to select this row." at bounding box center [1123, 394] width 13 height 13
click at [1128, 388] on input "Press SPACE to select this row." at bounding box center [1128, 388] width 0 height 0
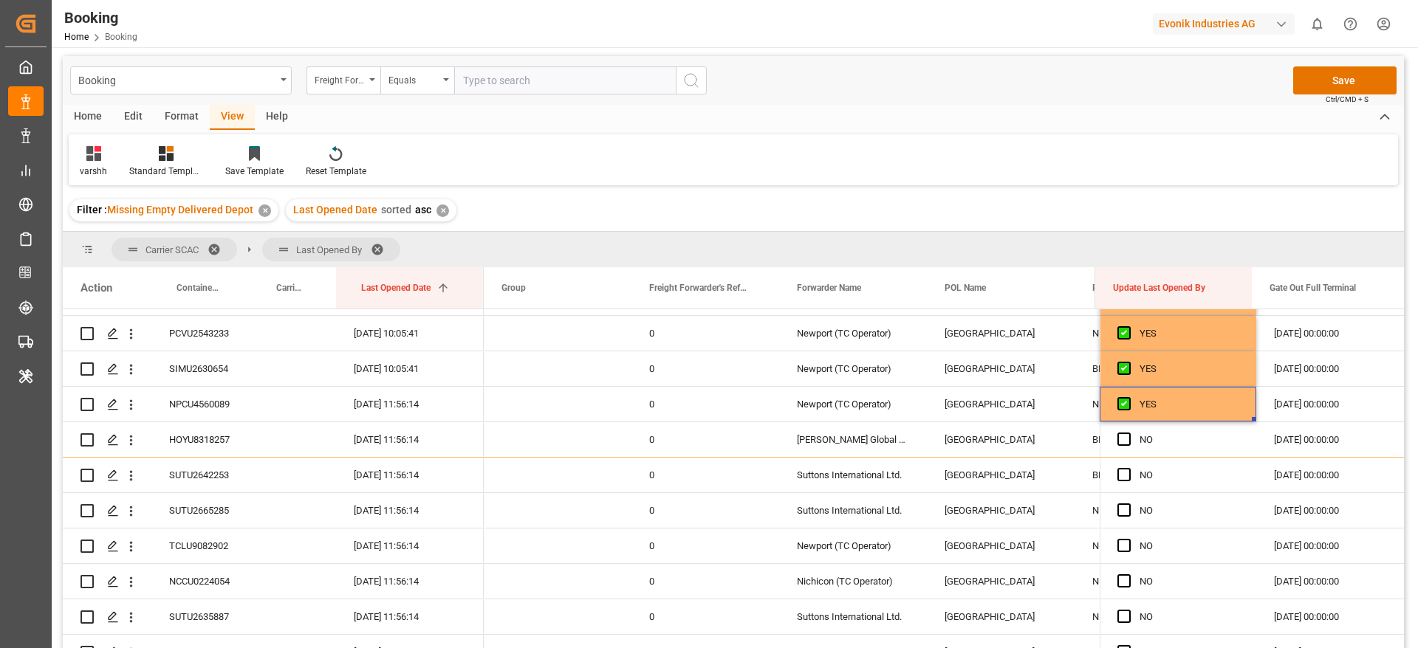
scroll to position [0, 0]
click at [1342, 82] on button "Save" at bounding box center [1344, 83] width 103 height 28
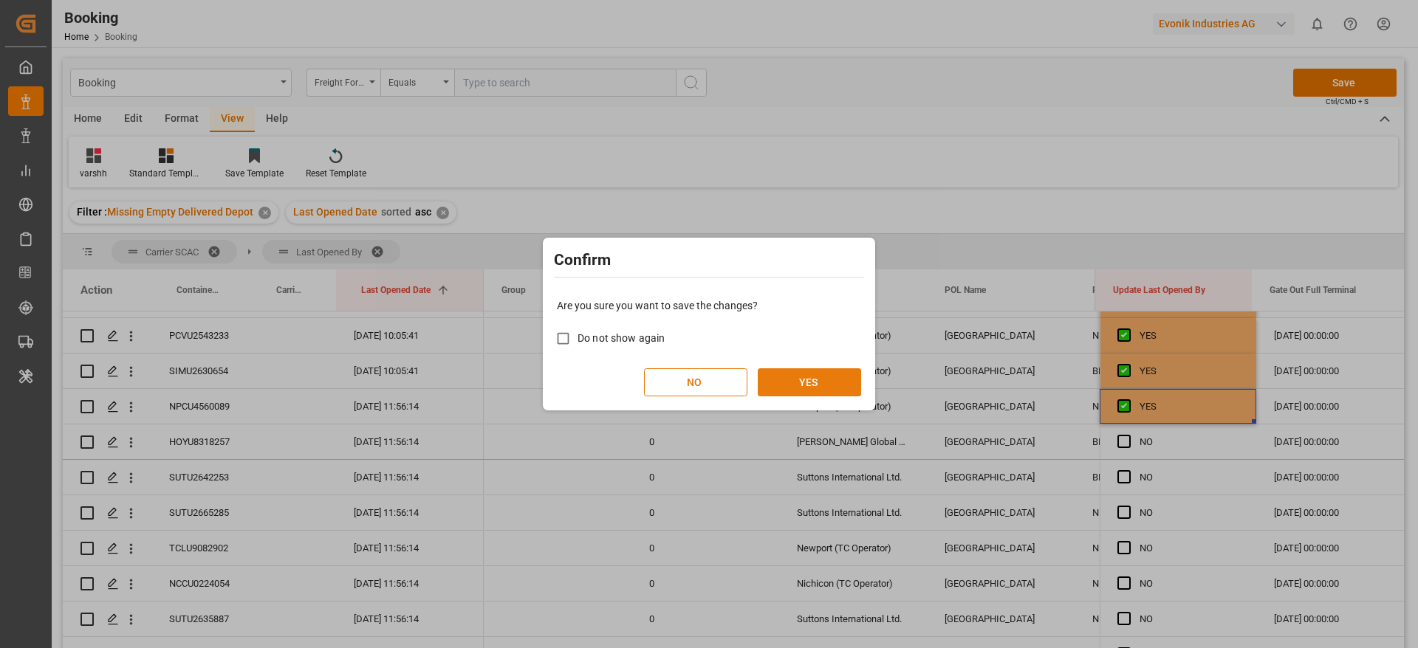
click at [797, 375] on button "YES" at bounding box center [809, 382] width 103 height 28
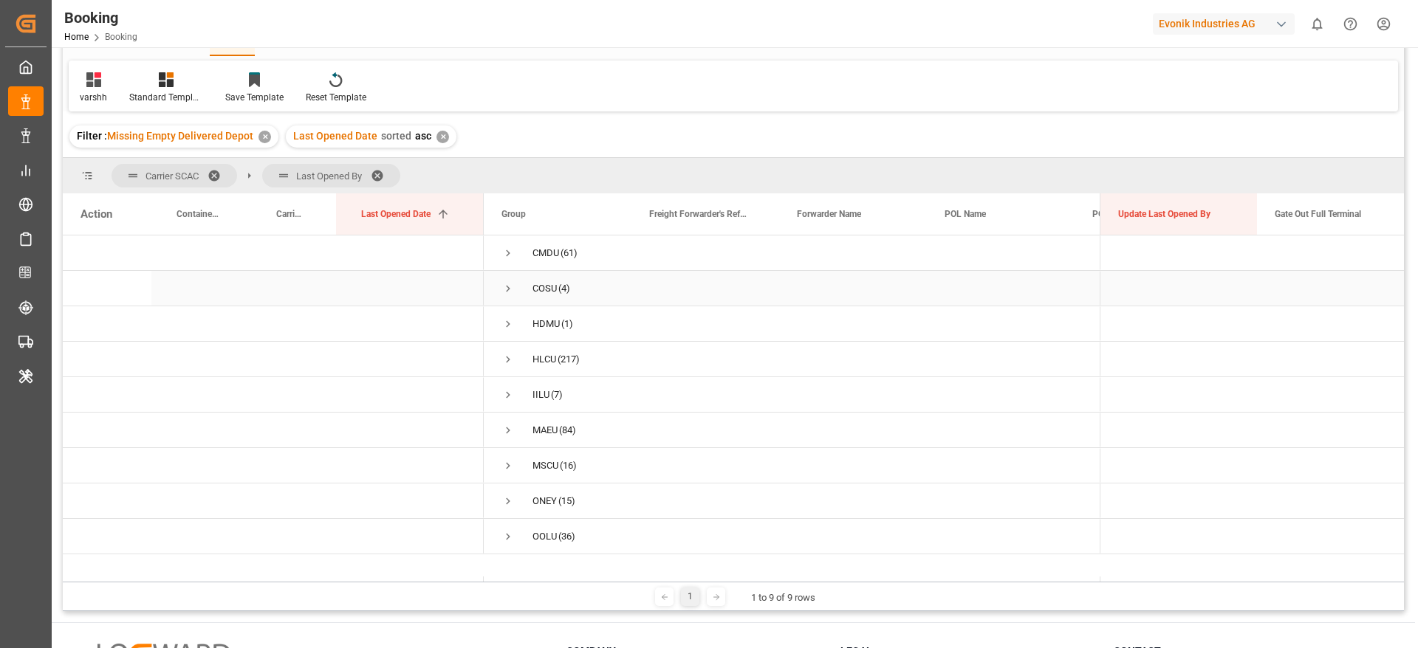
scroll to position [111, 0]
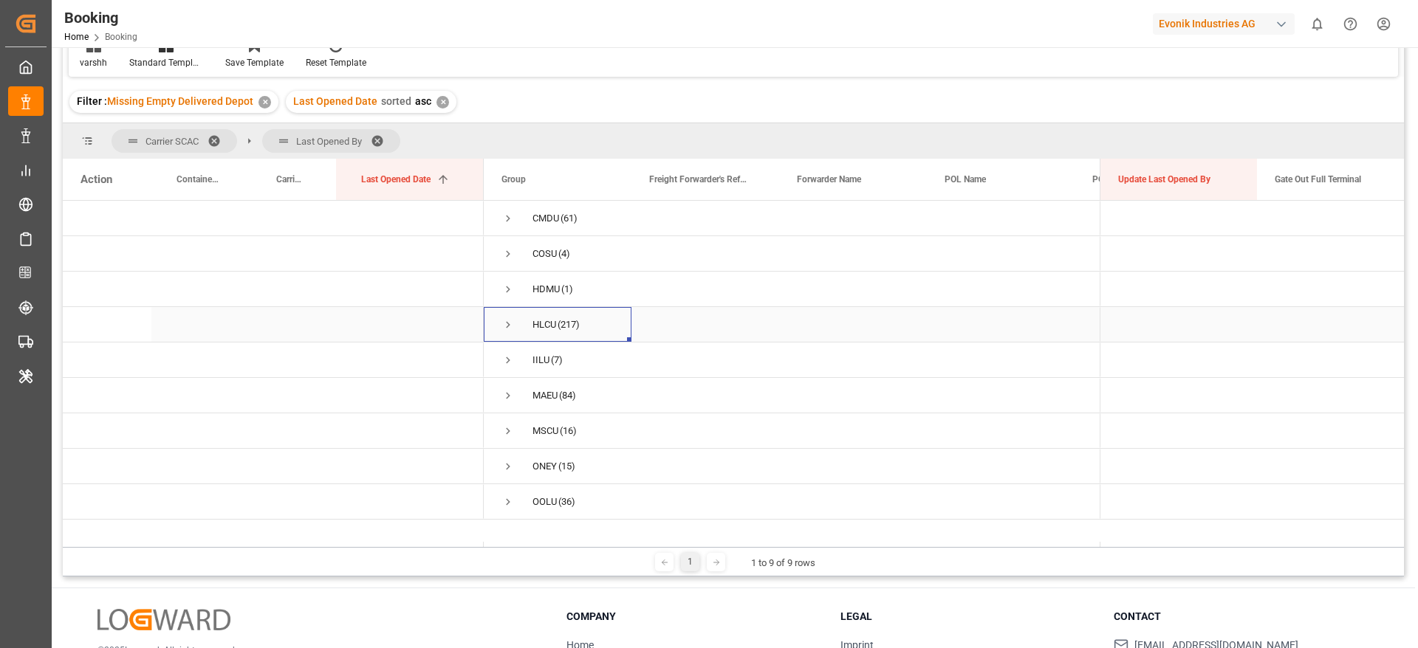
click at [512, 329] on span "Press SPACE to select this row." at bounding box center [507, 324] width 13 height 13
click at [535, 391] on span "Press SPACE to select this row." at bounding box center [538, 395] width 13 height 13
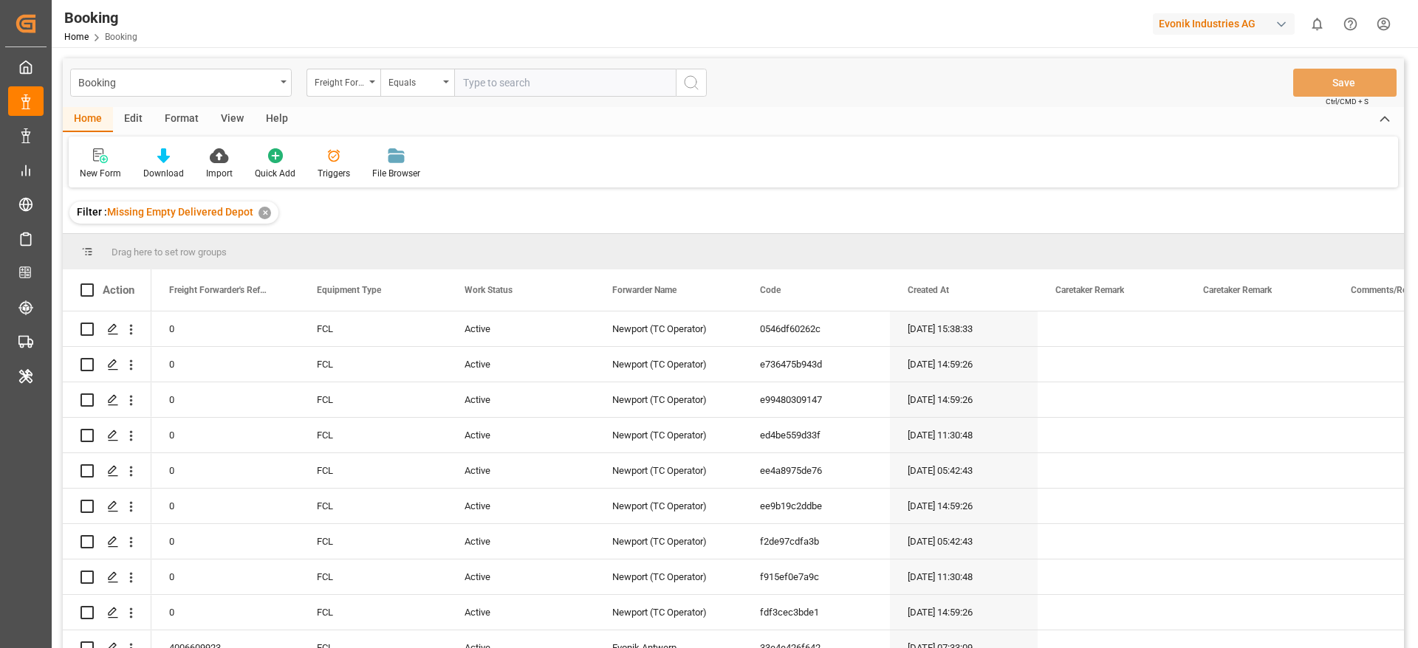
click at [225, 114] on div "View" at bounding box center [232, 119] width 45 height 25
click at [190, 114] on div "Format" at bounding box center [182, 119] width 56 height 25
click at [236, 113] on div "View" at bounding box center [232, 119] width 45 height 25
click at [95, 169] on div "Default" at bounding box center [94, 173] width 29 height 13
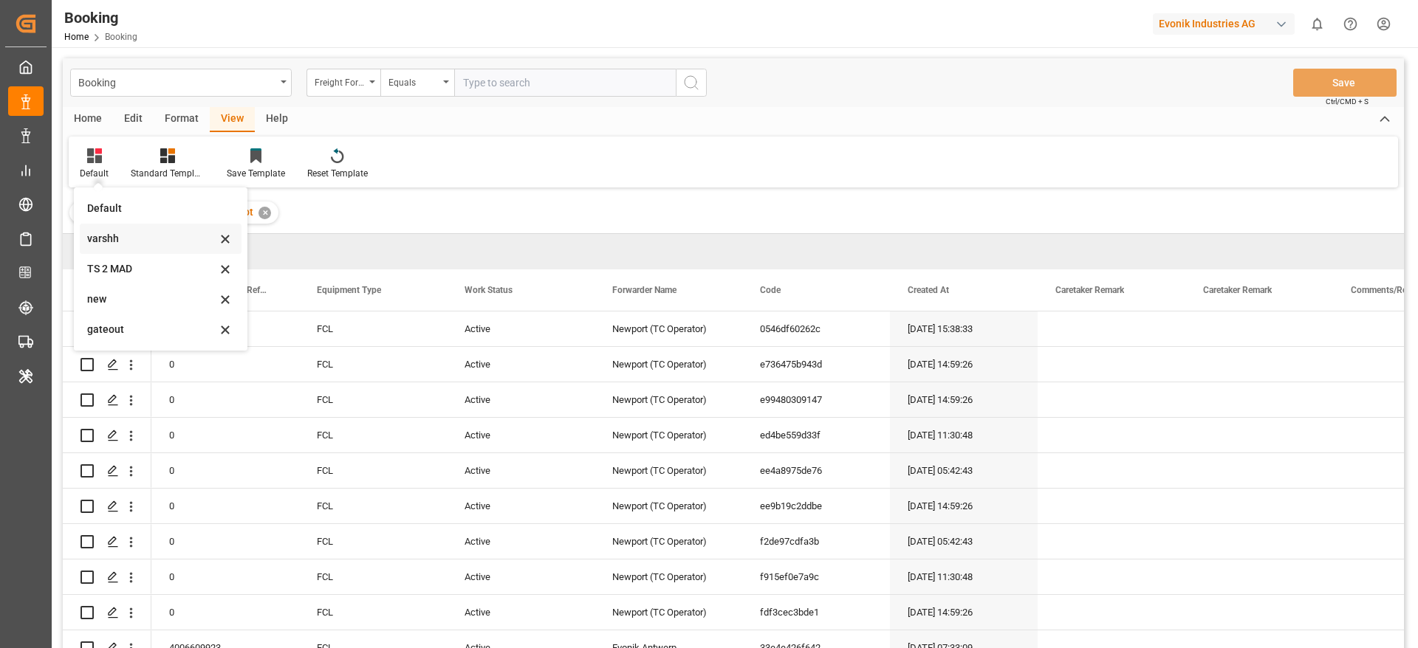
click at [129, 244] on div "varshh" at bounding box center [151, 239] width 129 height 16
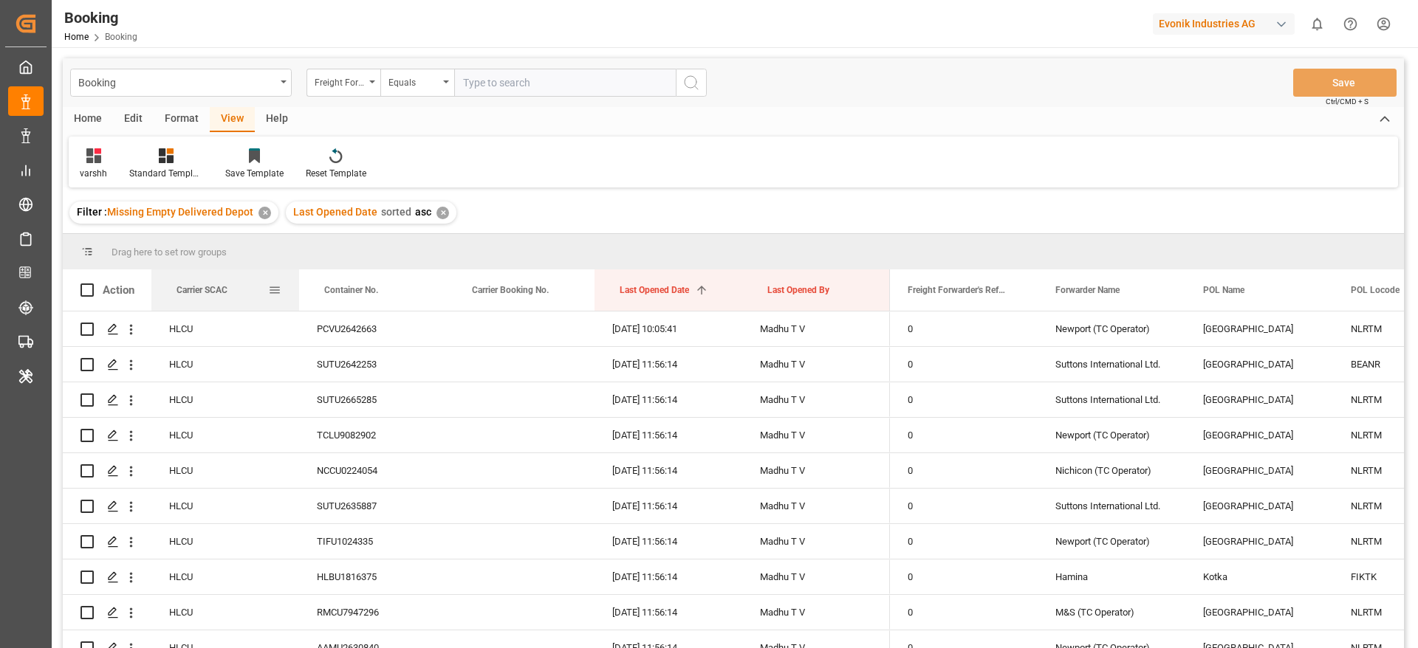
drag, startPoint x: 238, startPoint y: 307, endPoint x: 241, endPoint y: 258, distance: 48.9
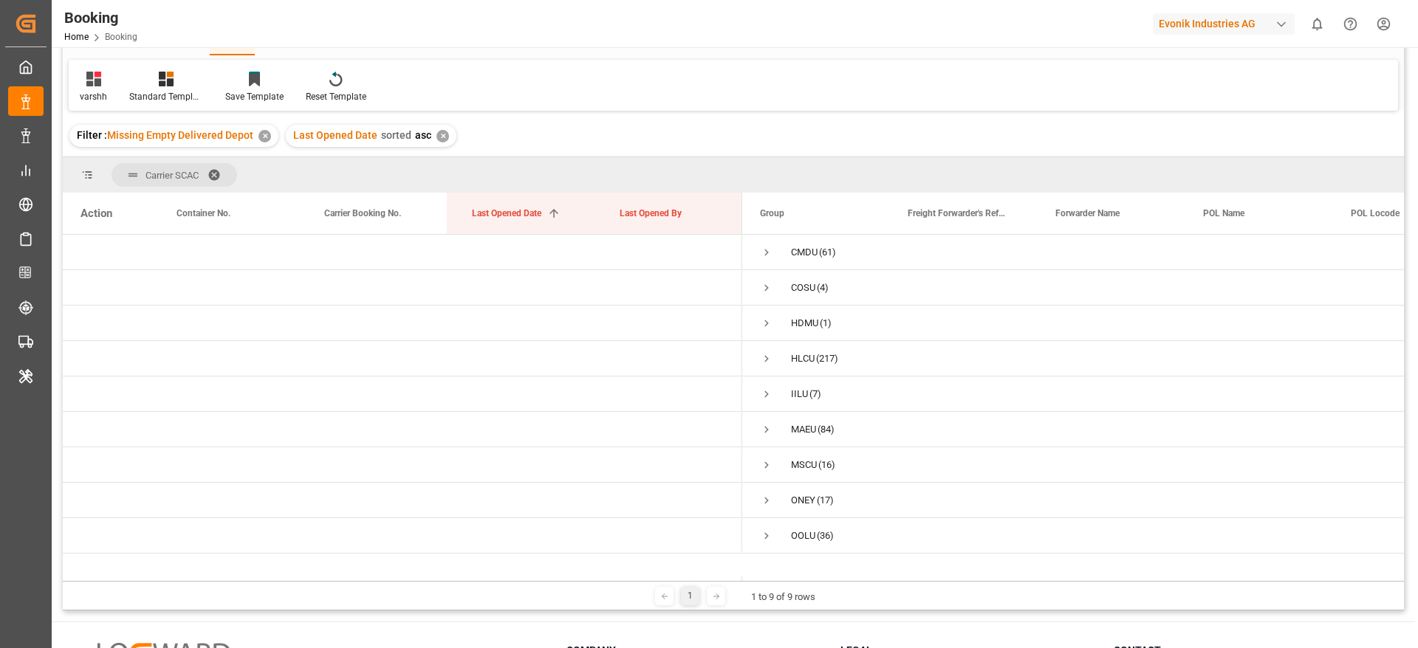
scroll to position [111, 0]
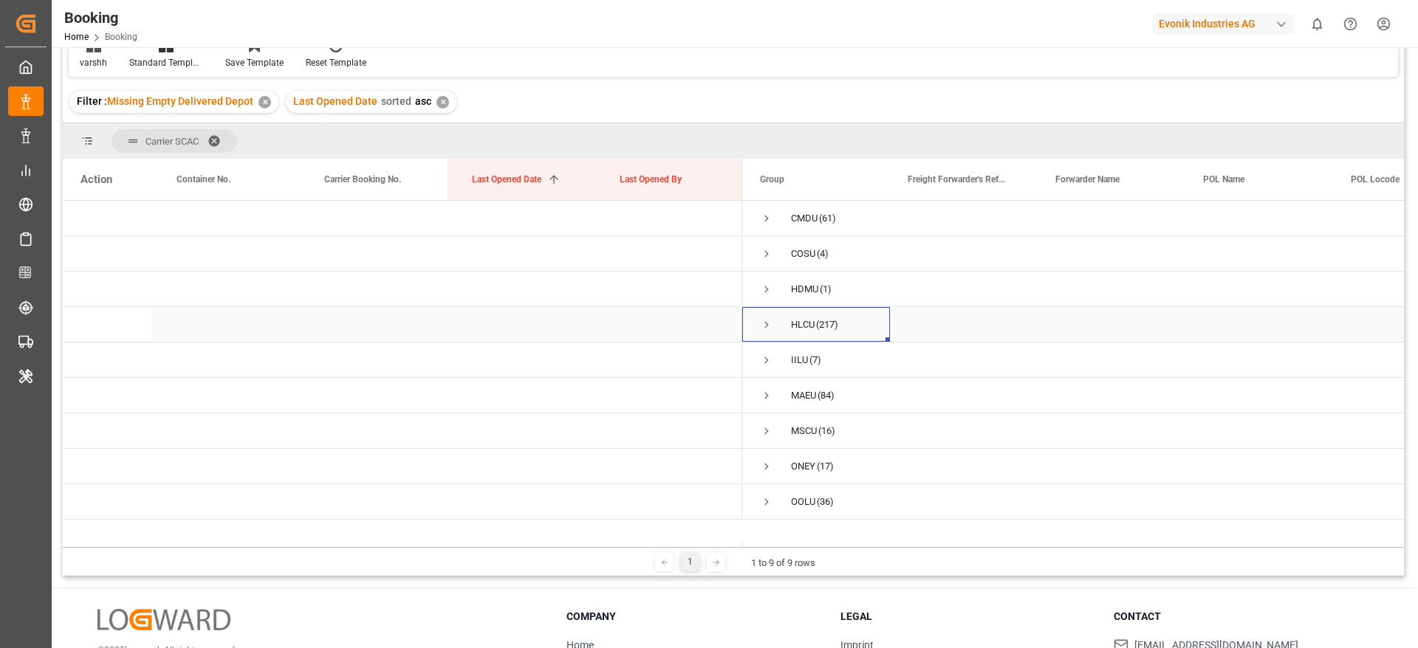
click at [765, 328] on span "Press SPACE to select this row." at bounding box center [766, 324] width 13 height 13
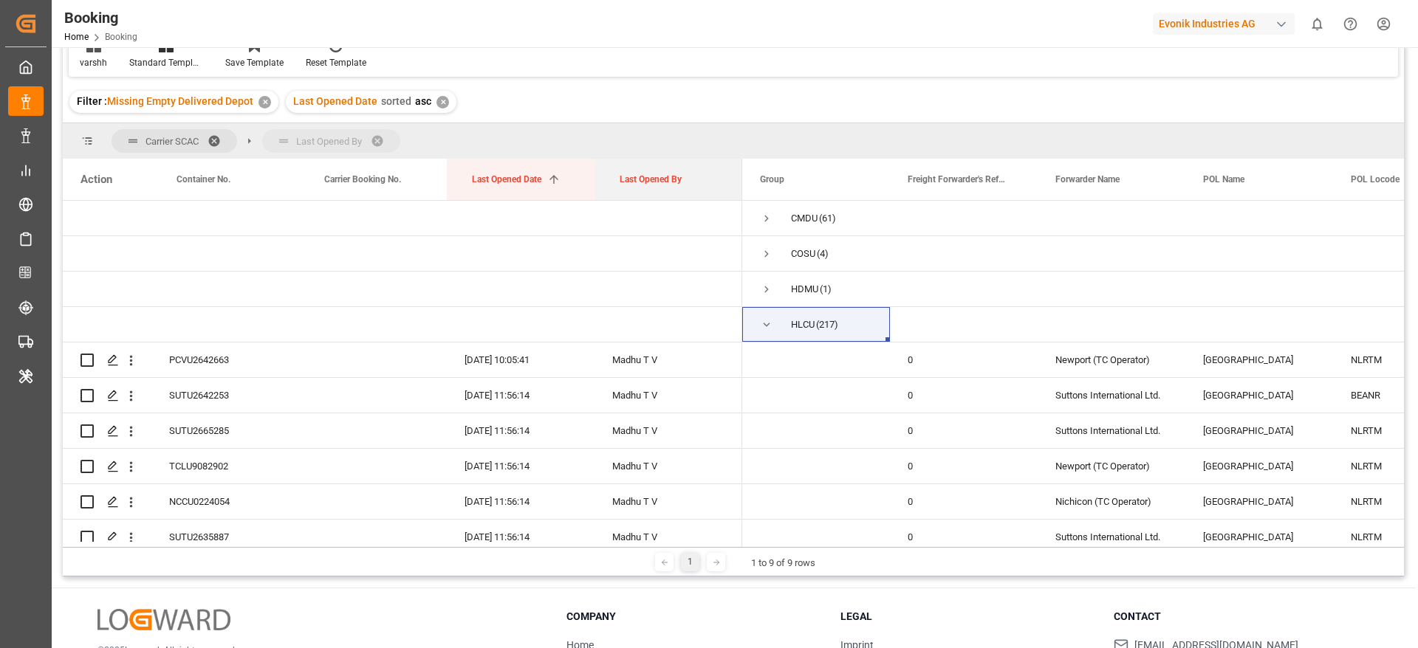
drag, startPoint x: 668, startPoint y: 191, endPoint x: 673, endPoint y: 153, distance: 38.7
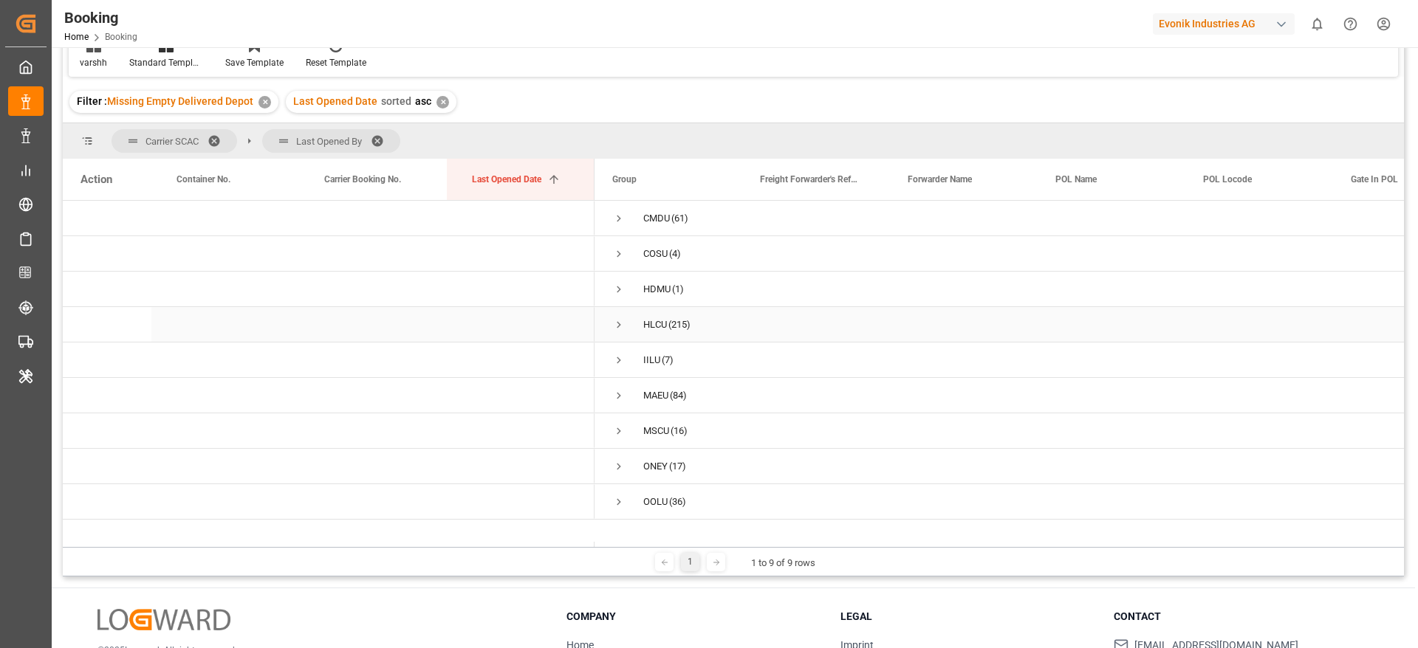
click at [621, 318] on span "Press SPACE to select this row." at bounding box center [618, 324] width 13 height 13
click at [649, 394] on span "Press SPACE to select this row." at bounding box center [649, 395] width 13 height 13
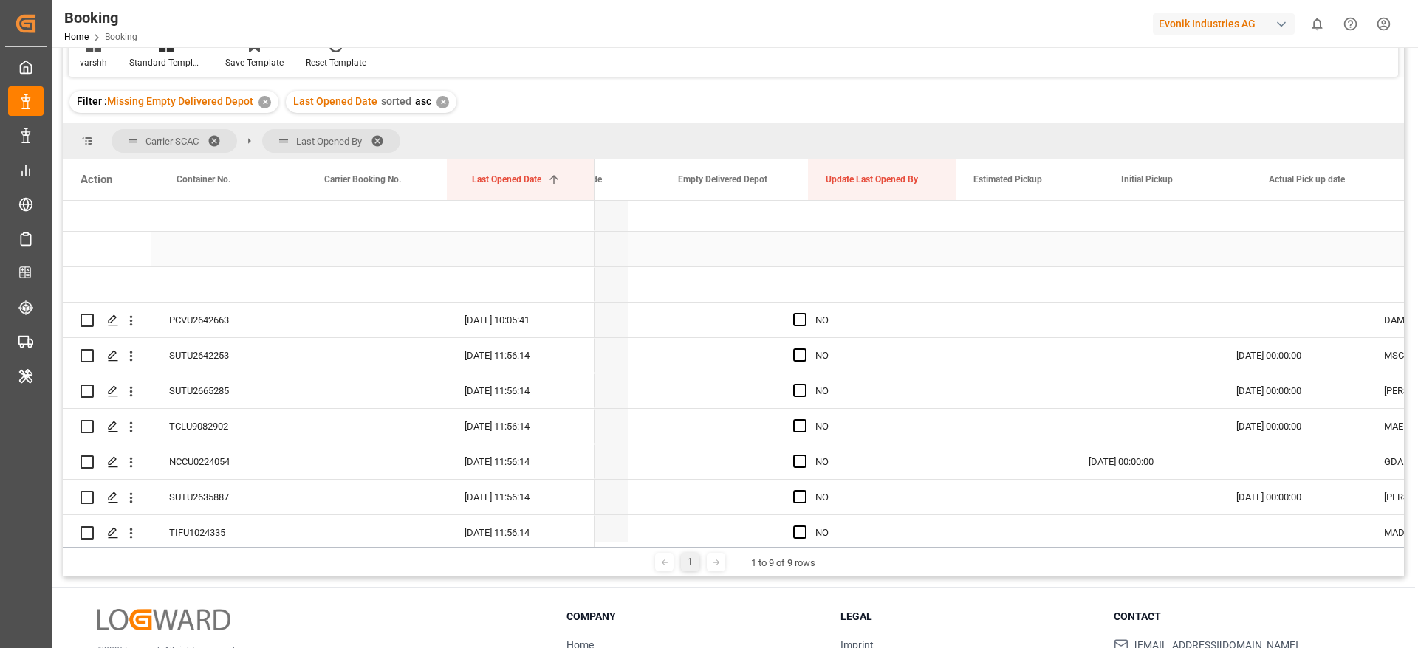
scroll to position [0, 1446]
click at [892, 179] on span at bounding box center [896, 179] width 13 height 13
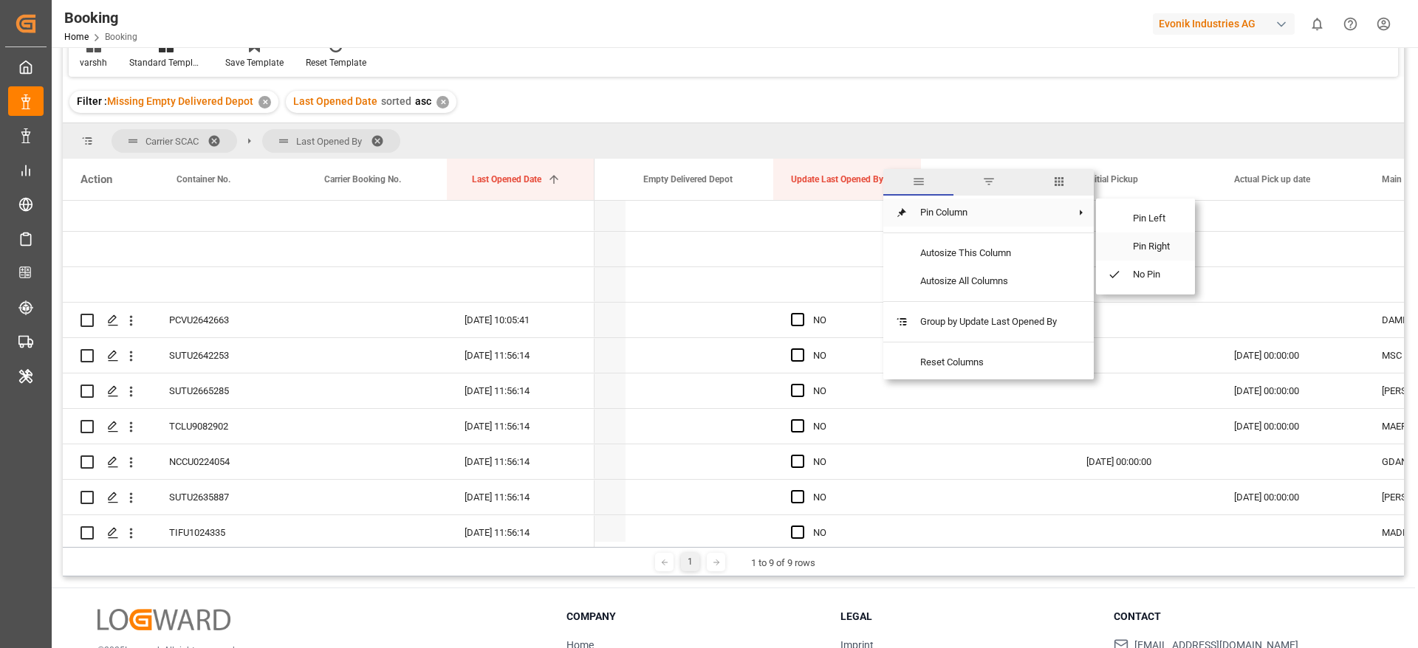
click at [1136, 242] on span "Pin Right" at bounding box center [1152, 247] width 62 height 28
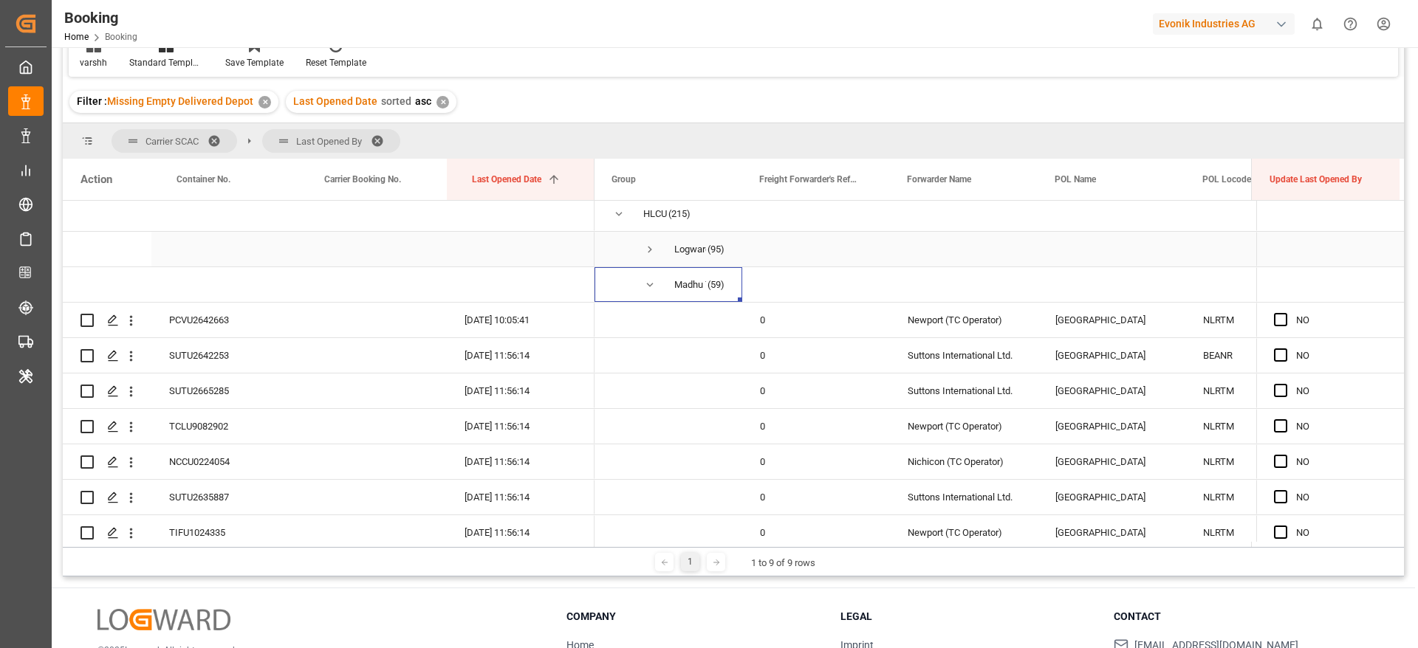
scroll to position [0, 1]
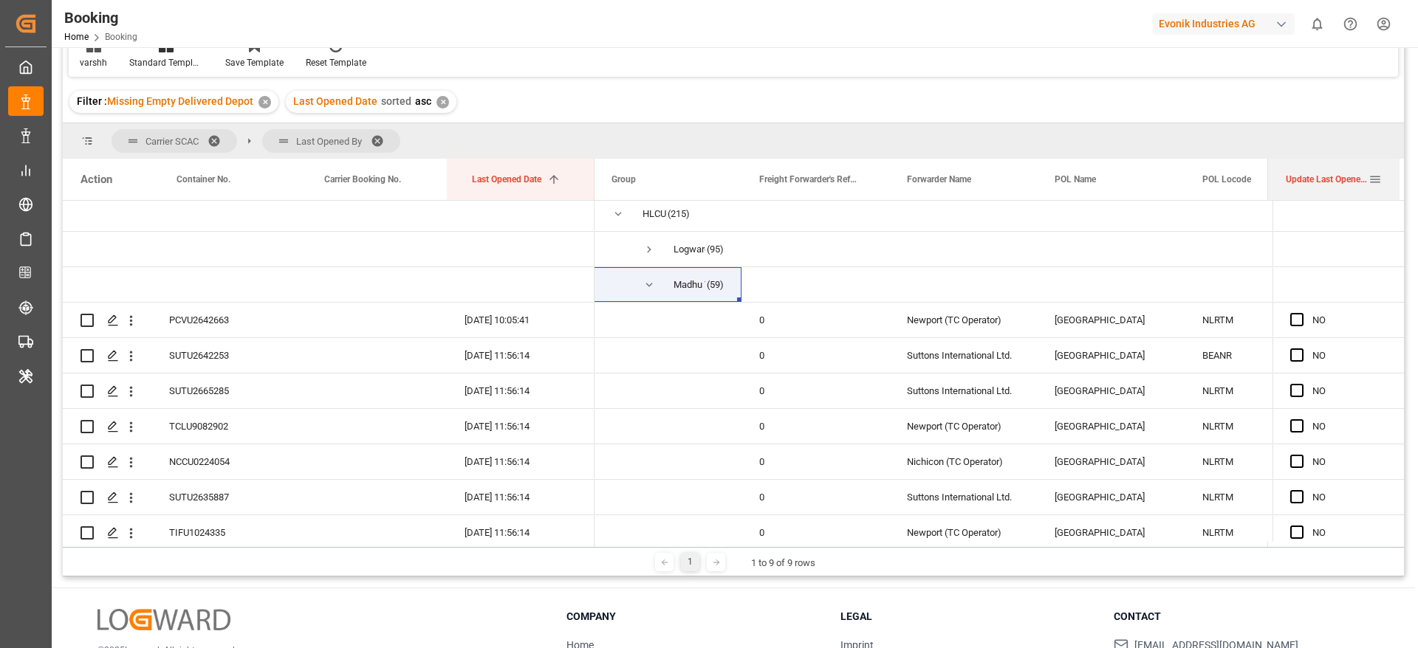
drag, startPoint x: 1253, startPoint y: 175, endPoint x: 1277, endPoint y: 174, distance: 24.4
click at [1271, 174] on div at bounding box center [1268, 179] width 6 height 41
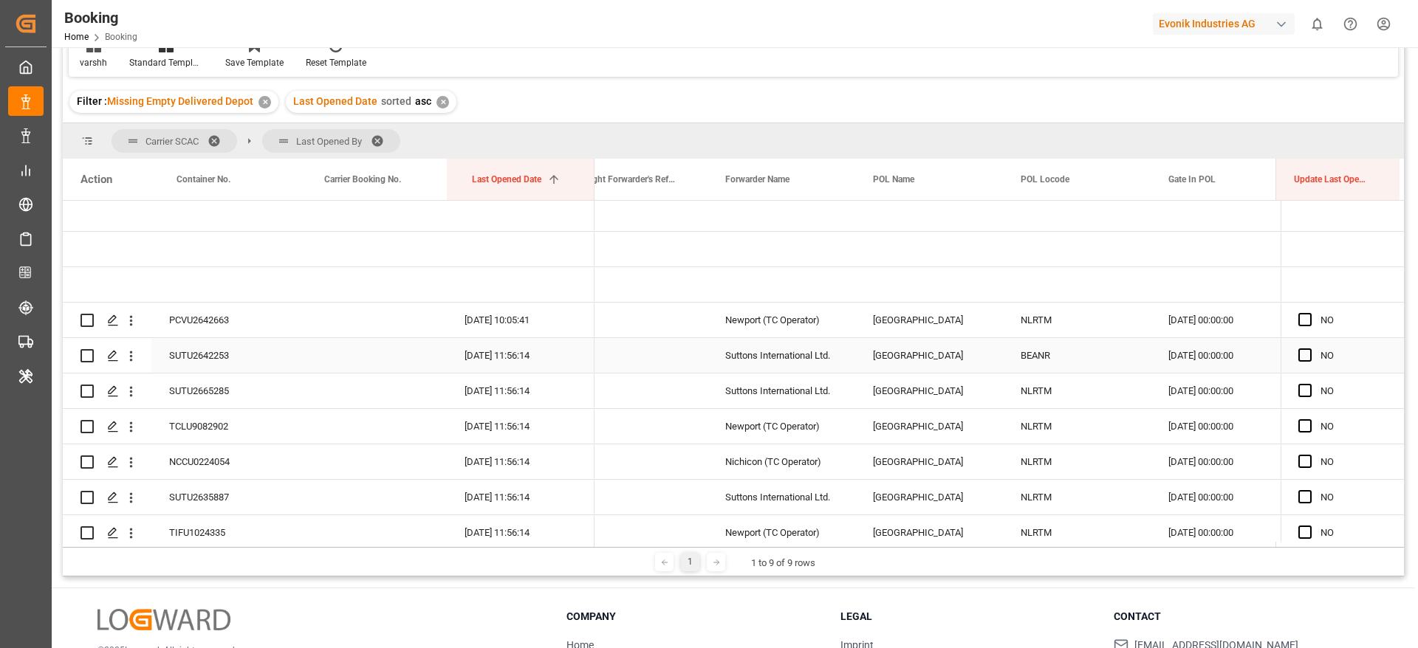
scroll to position [0, 0]
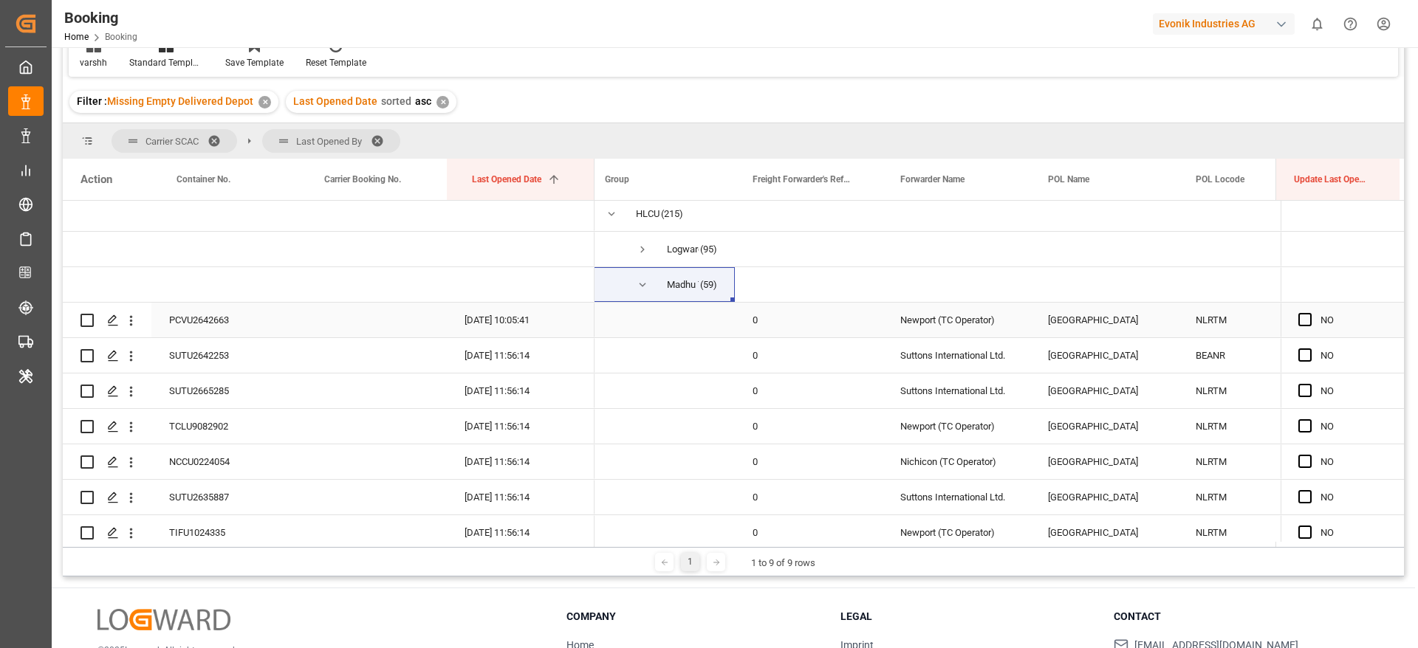
click at [203, 319] on div "PCVU2642663" at bounding box center [225, 320] width 148 height 35
click at [1300, 323] on span "Press SPACE to select this row." at bounding box center [1304, 319] width 13 height 13
click at [1309, 313] on input "Press SPACE to select this row." at bounding box center [1309, 313] width 0 height 0
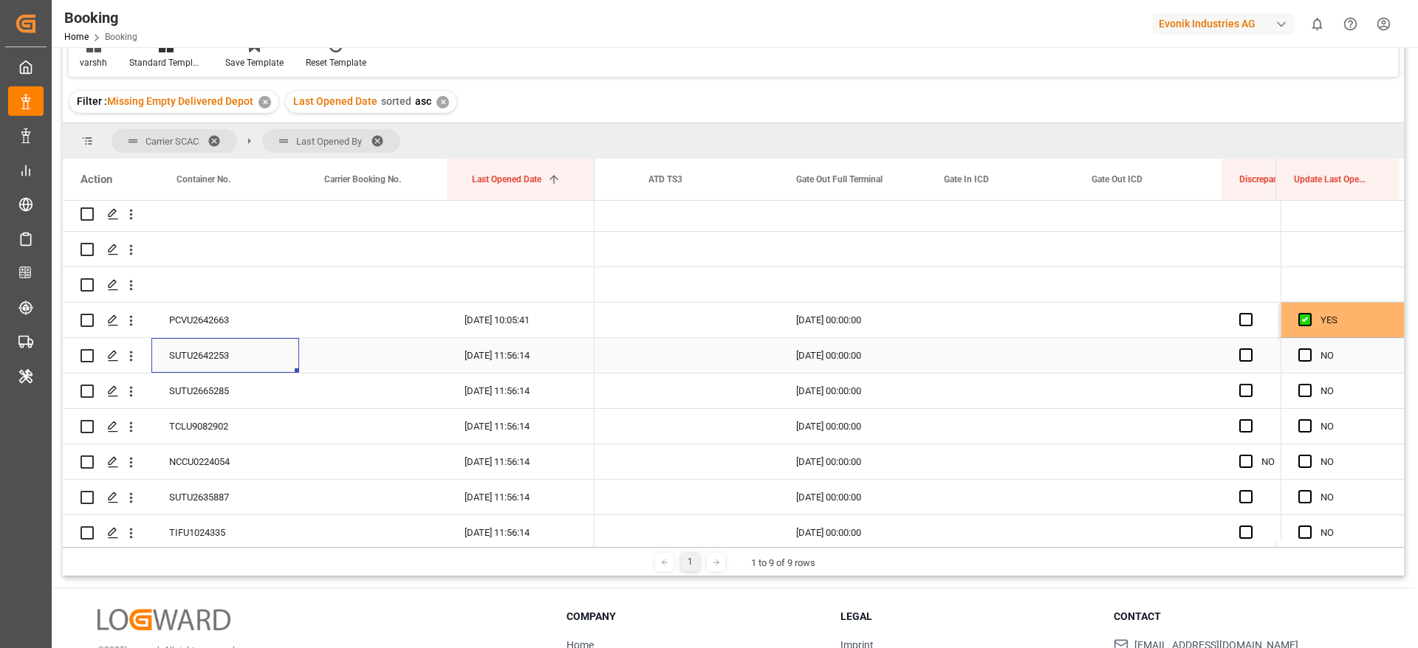
click at [176, 366] on div "SUTU2642253" at bounding box center [225, 355] width 148 height 35
click at [1298, 351] on span "Press SPACE to select this row." at bounding box center [1304, 355] width 13 height 13
click at [1309, 349] on input "Press SPACE to select this row." at bounding box center [1309, 349] width 0 height 0
click at [211, 366] on div "SUTU2642253" at bounding box center [225, 355] width 148 height 35
click at [1300, 352] on span "Press SPACE to select this row." at bounding box center [1304, 355] width 13 height 13
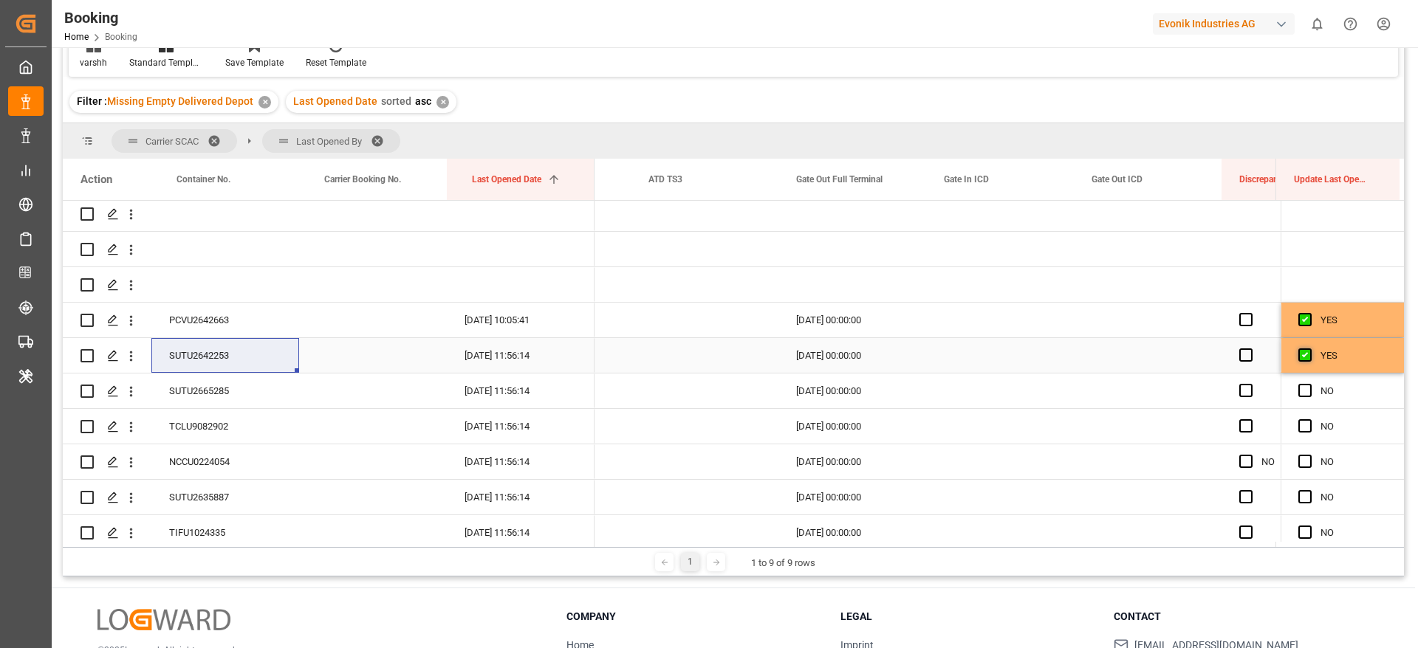
click at [1309, 349] on input "Press SPACE to select this row." at bounding box center [1309, 349] width 0 height 0
click at [1298, 351] on span "Press SPACE to select this row." at bounding box center [1304, 355] width 13 height 13
click at [1309, 349] on input "Press SPACE to select this row." at bounding box center [1309, 349] width 0 height 0
click at [218, 406] on div "SUTU2665285" at bounding box center [225, 391] width 148 height 35
click at [1298, 389] on span "Press SPACE to select this row." at bounding box center [1304, 390] width 13 height 13
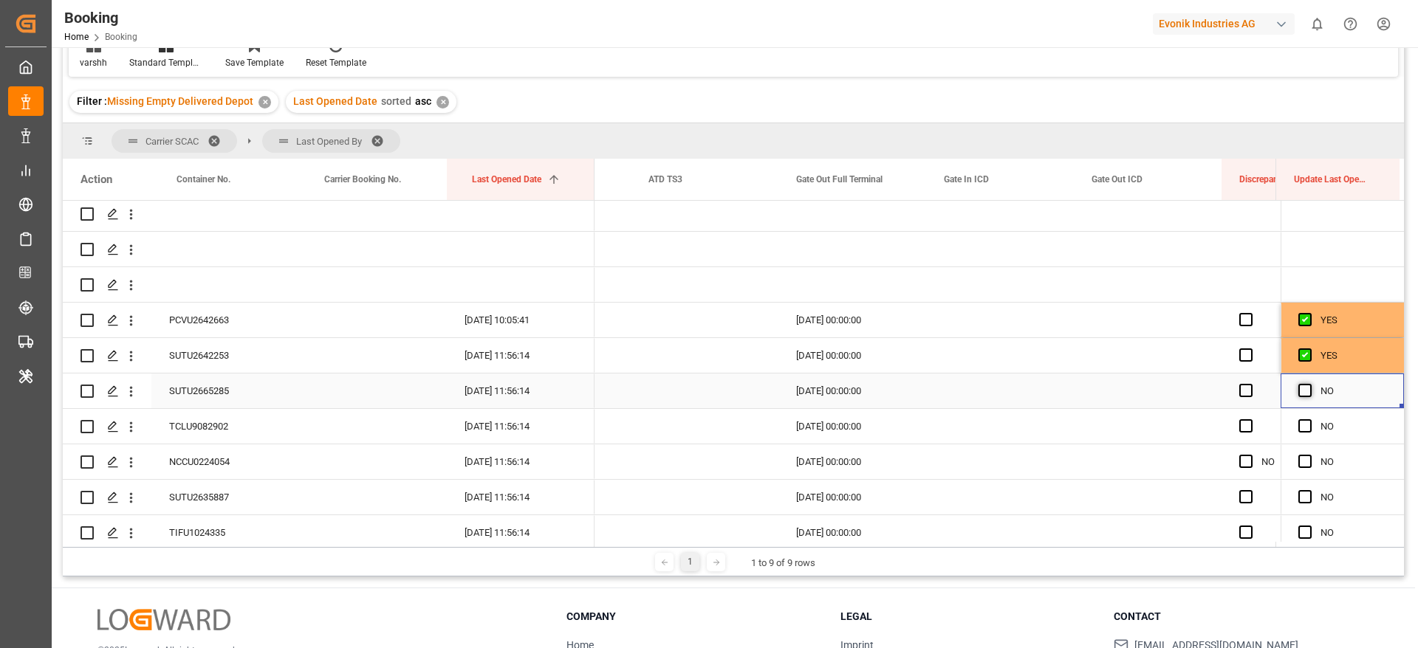
click at [1309, 384] on input "Press SPACE to select this row." at bounding box center [1309, 384] width 0 height 0
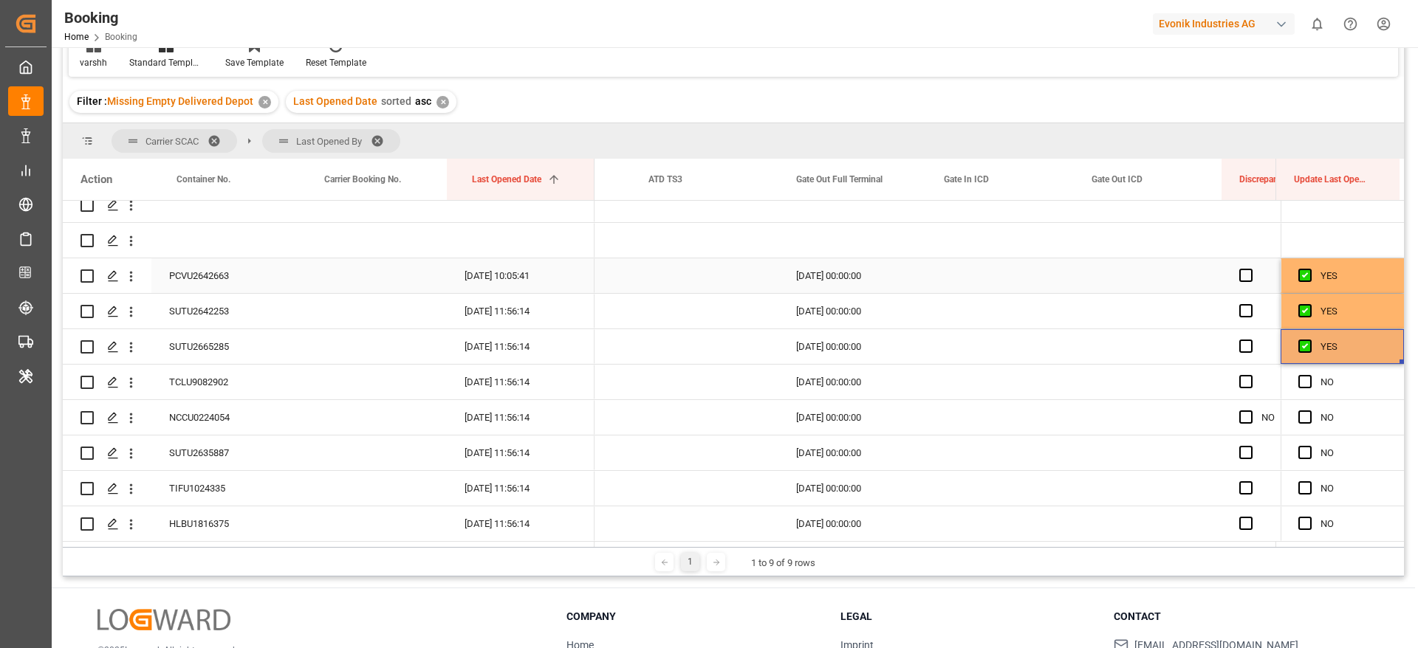
scroll to position [222, 0]
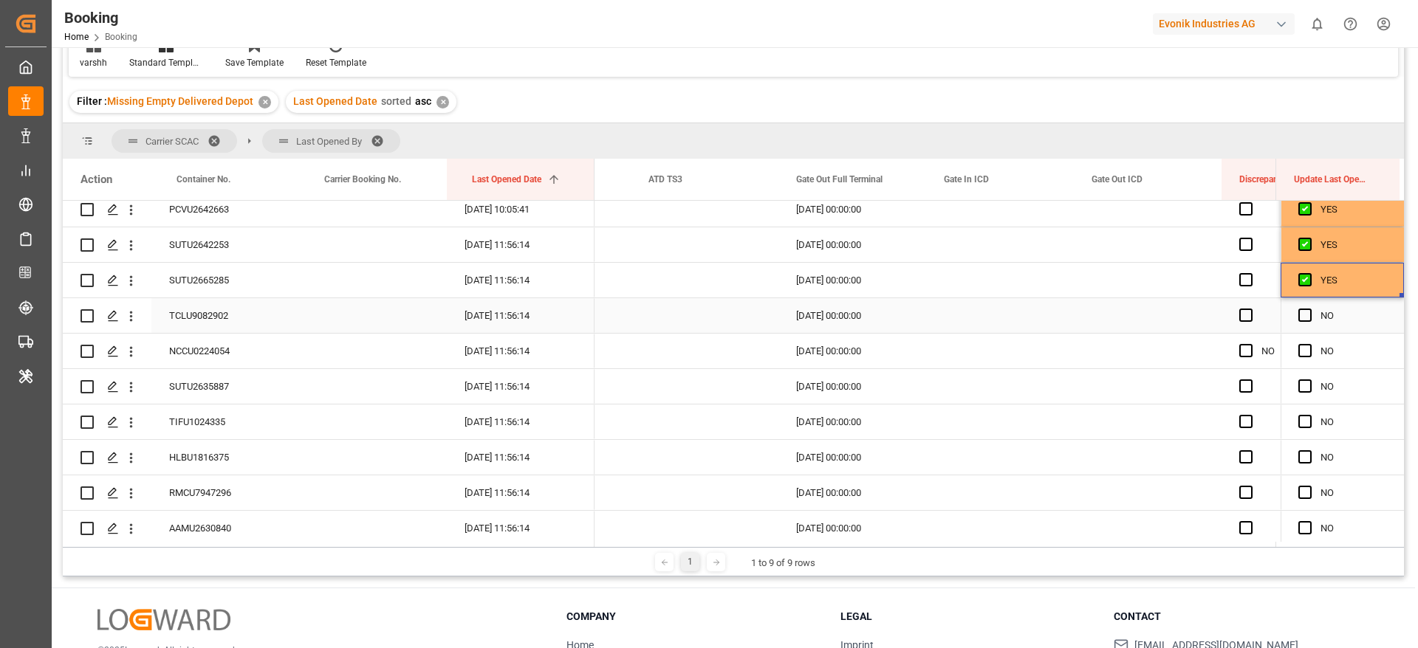
click at [199, 318] on div "TCLU9082902" at bounding box center [225, 315] width 148 height 35
click at [1301, 312] on span "Press SPACE to select this row." at bounding box center [1304, 315] width 13 height 13
click at [1309, 309] on input "Press SPACE to select this row." at bounding box center [1309, 309] width 0 height 0
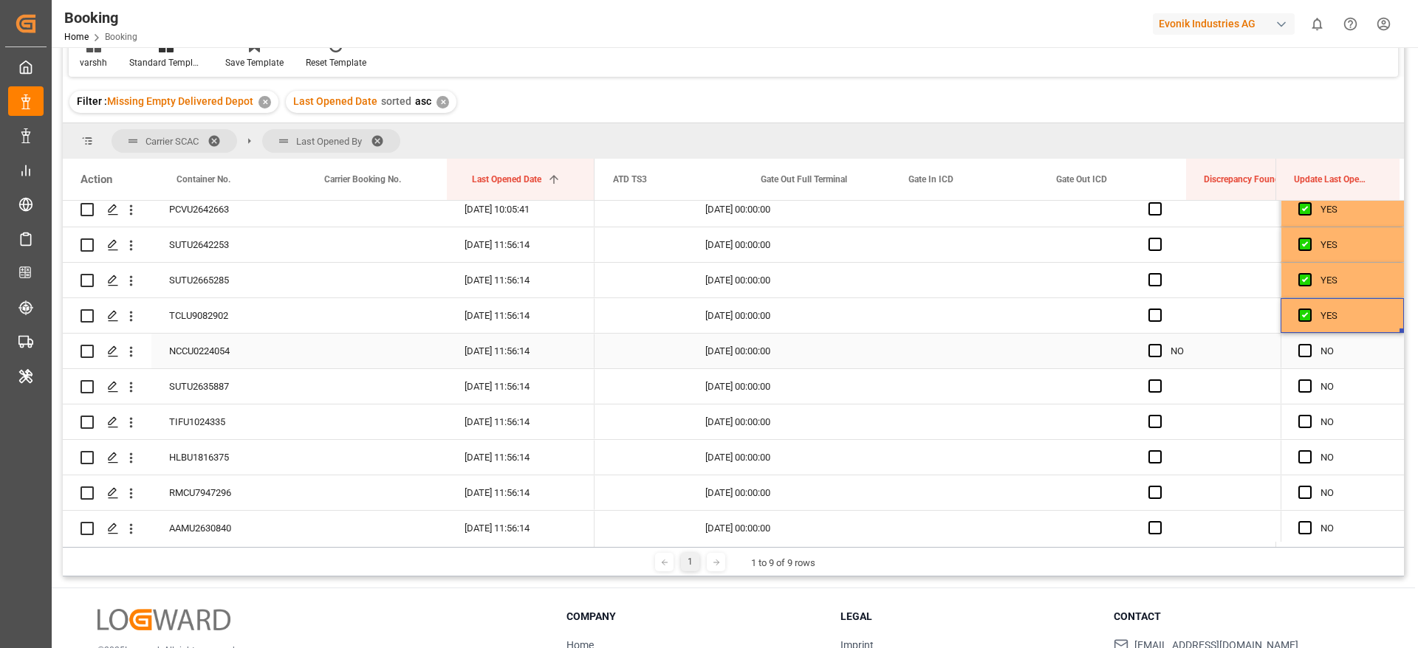
scroll to position [0, 7066]
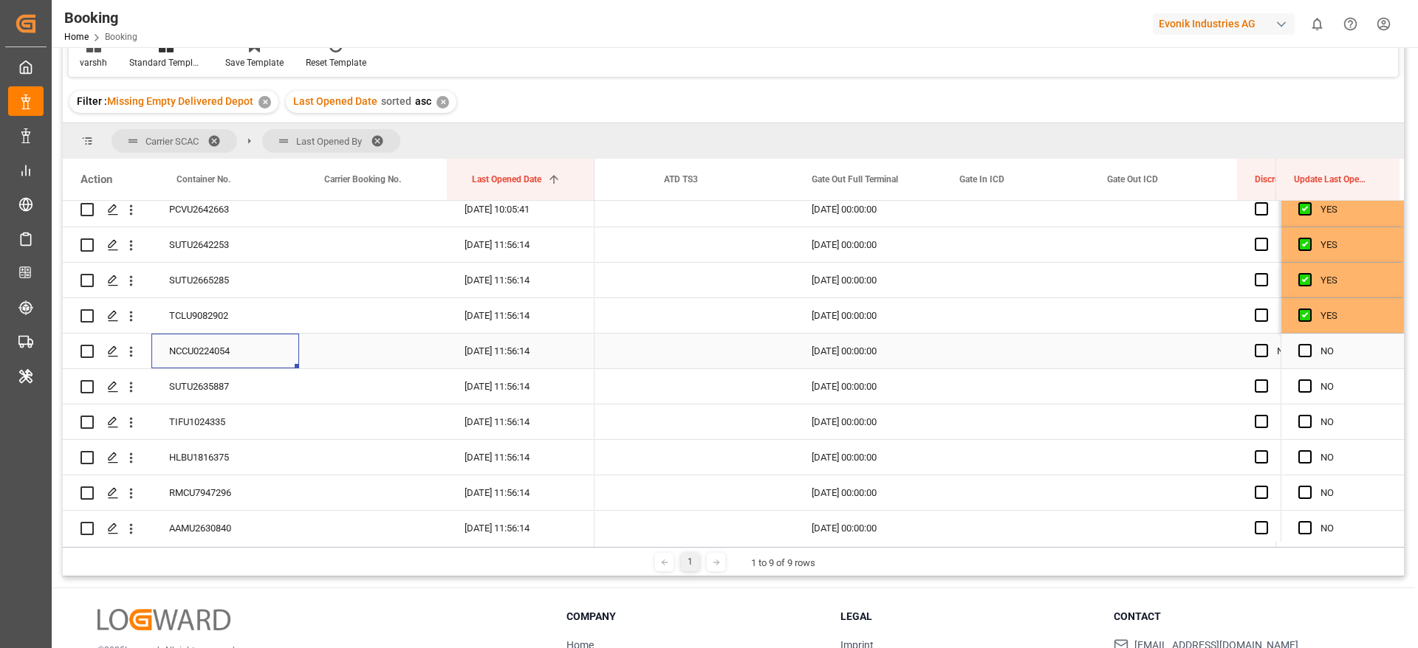
click at [244, 354] on div "NCCU0224054" at bounding box center [225, 351] width 148 height 35
click at [1299, 352] on span "Press SPACE to select this row." at bounding box center [1304, 350] width 13 height 13
click at [1309, 344] on input "Press SPACE to select this row." at bounding box center [1309, 344] width 0 height 0
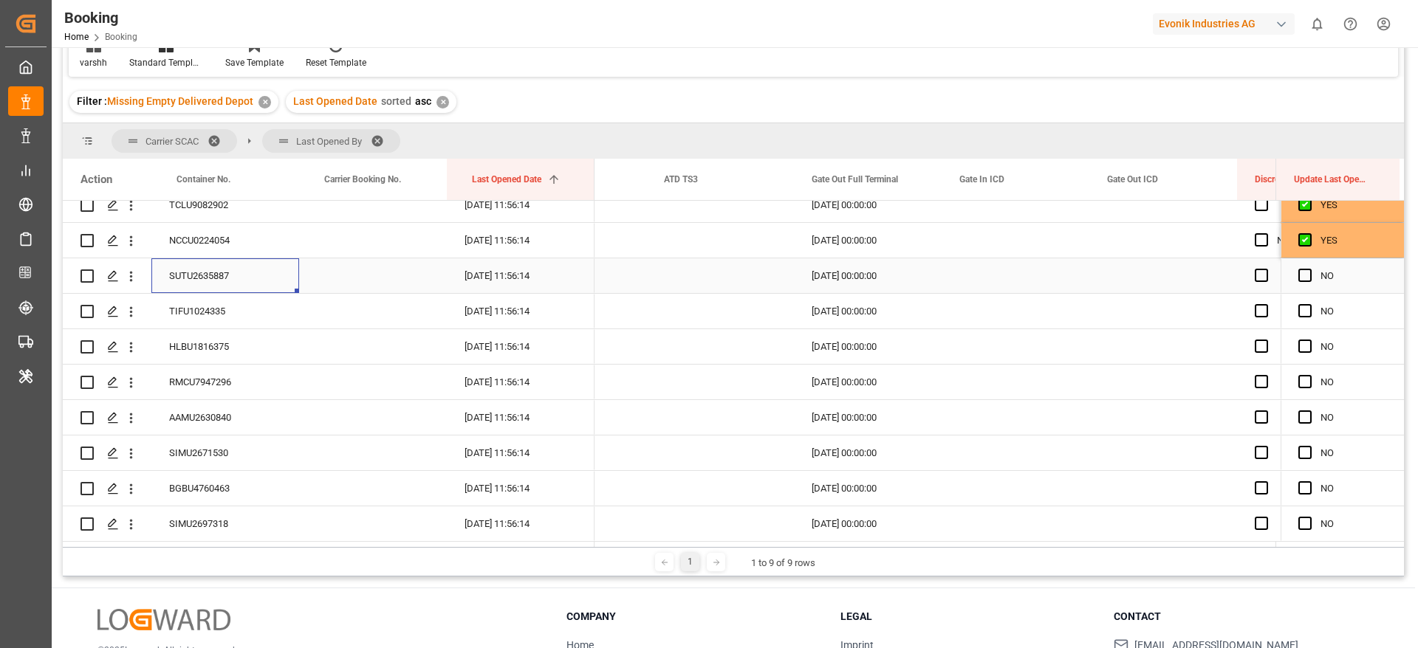
click at [241, 275] on div "SUTU2635887" at bounding box center [225, 275] width 148 height 35
click at [1301, 270] on span "Press SPACE to select this row." at bounding box center [1304, 275] width 13 height 13
click at [1309, 269] on input "Press SPACE to select this row." at bounding box center [1309, 269] width 0 height 0
click at [207, 306] on div "TIFU1024335" at bounding box center [225, 311] width 148 height 35
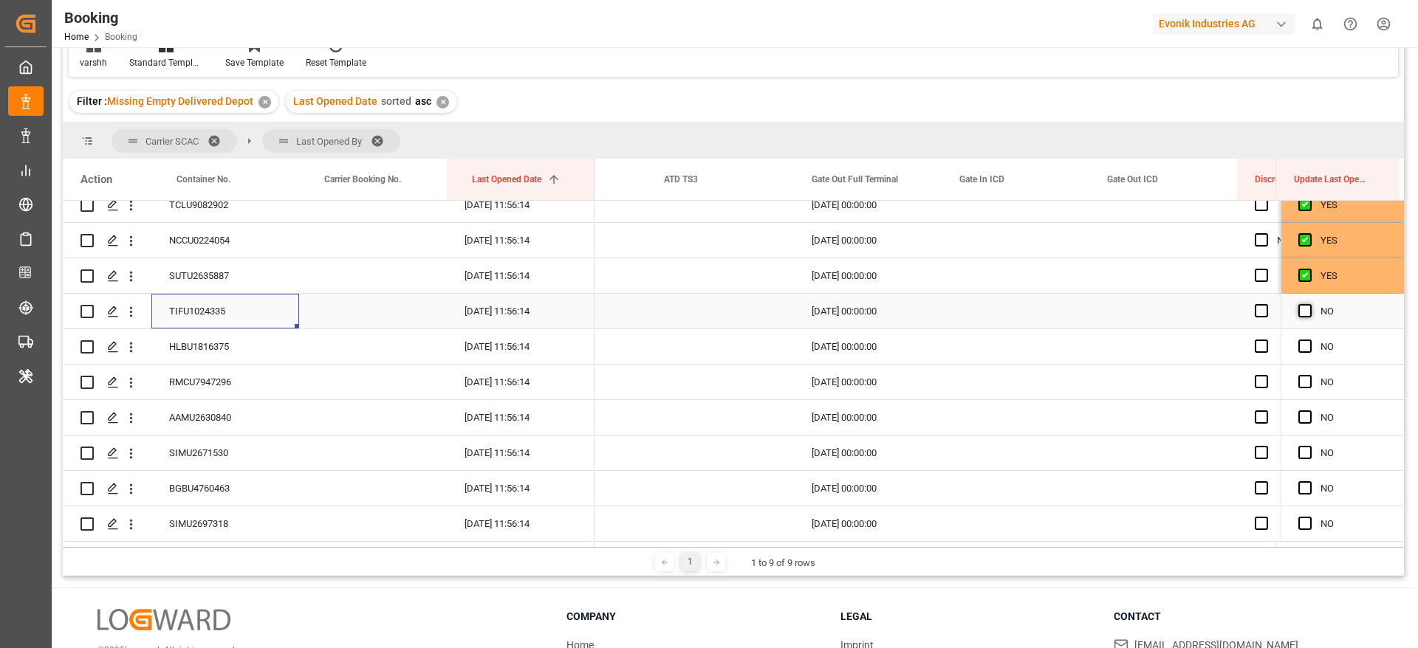
click at [1300, 312] on span "Press SPACE to select this row." at bounding box center [1304, 310] width 13 height 13
click at [1309, 304] on input "Press SPACE to select this row." at bounding box center [1309, 304] width 0 height 0
click at [233, 346] on div "HLBU1816375" at bounding box center [225, 346] width 148 height 35
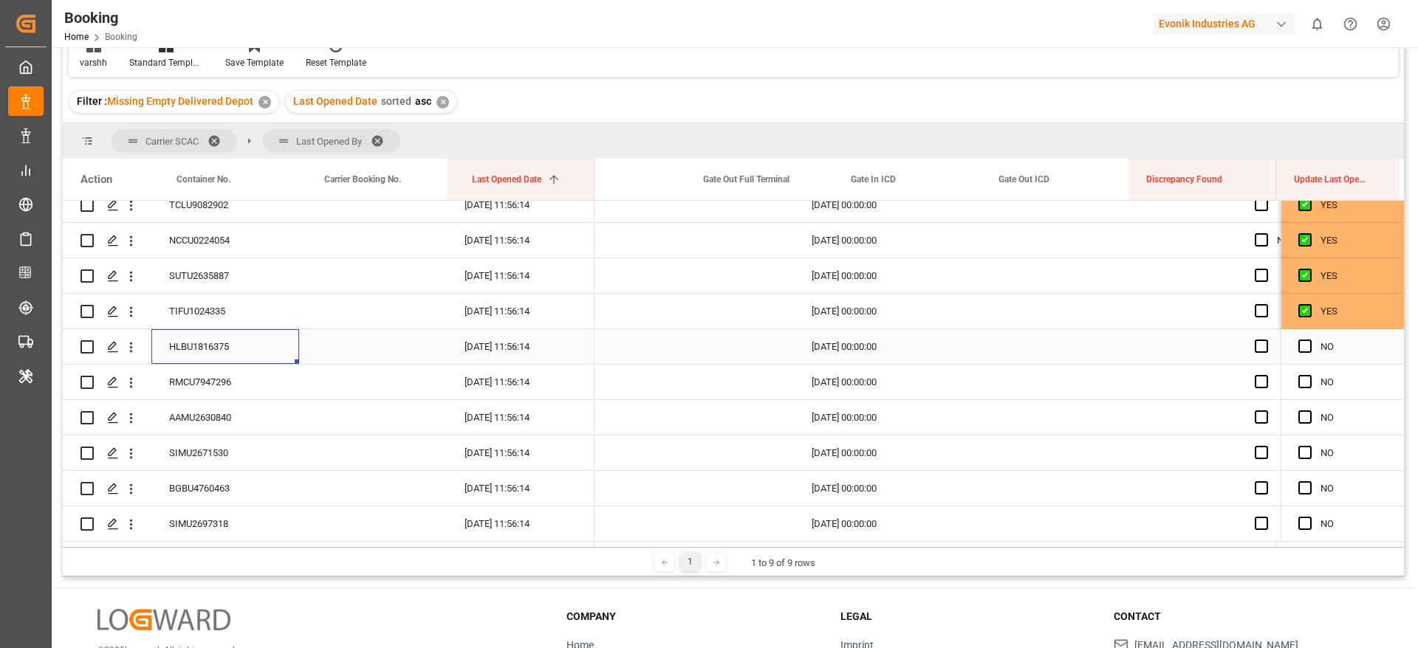
scroll to position [0, 7219]
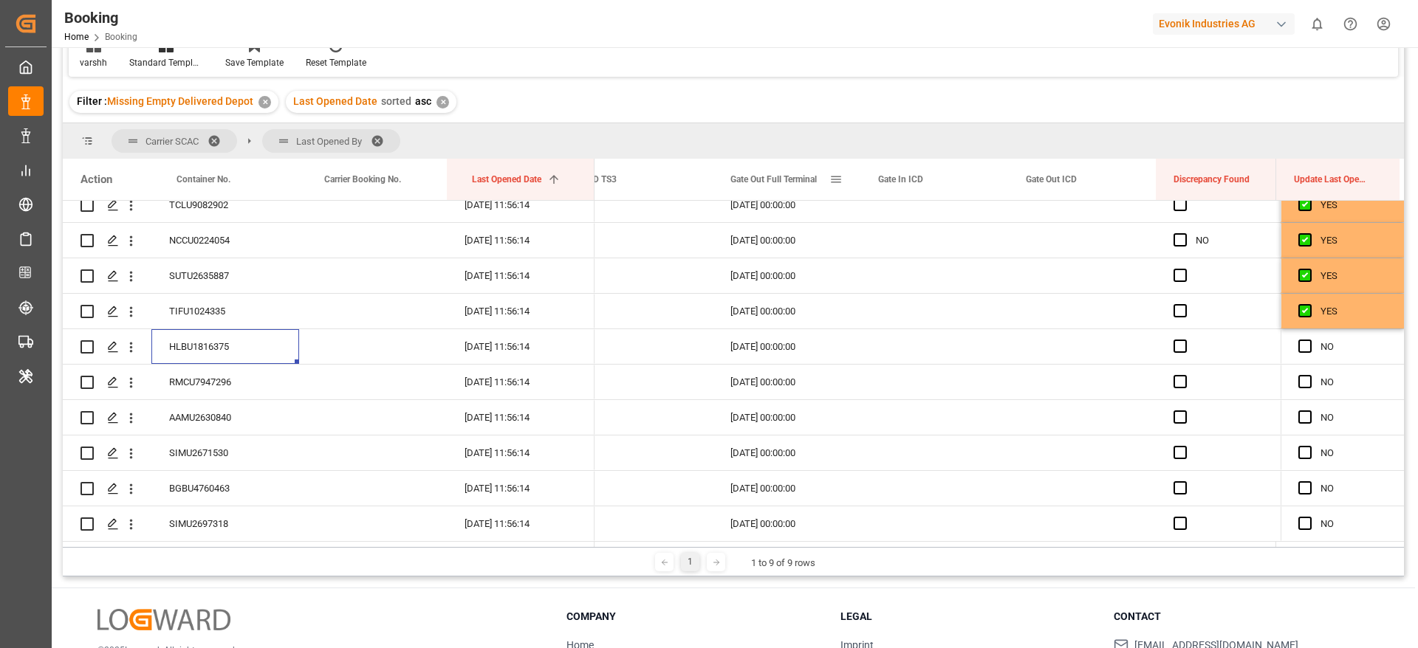
click at [836, 179] on span at bounding box center [835, 179] width 13 height 13
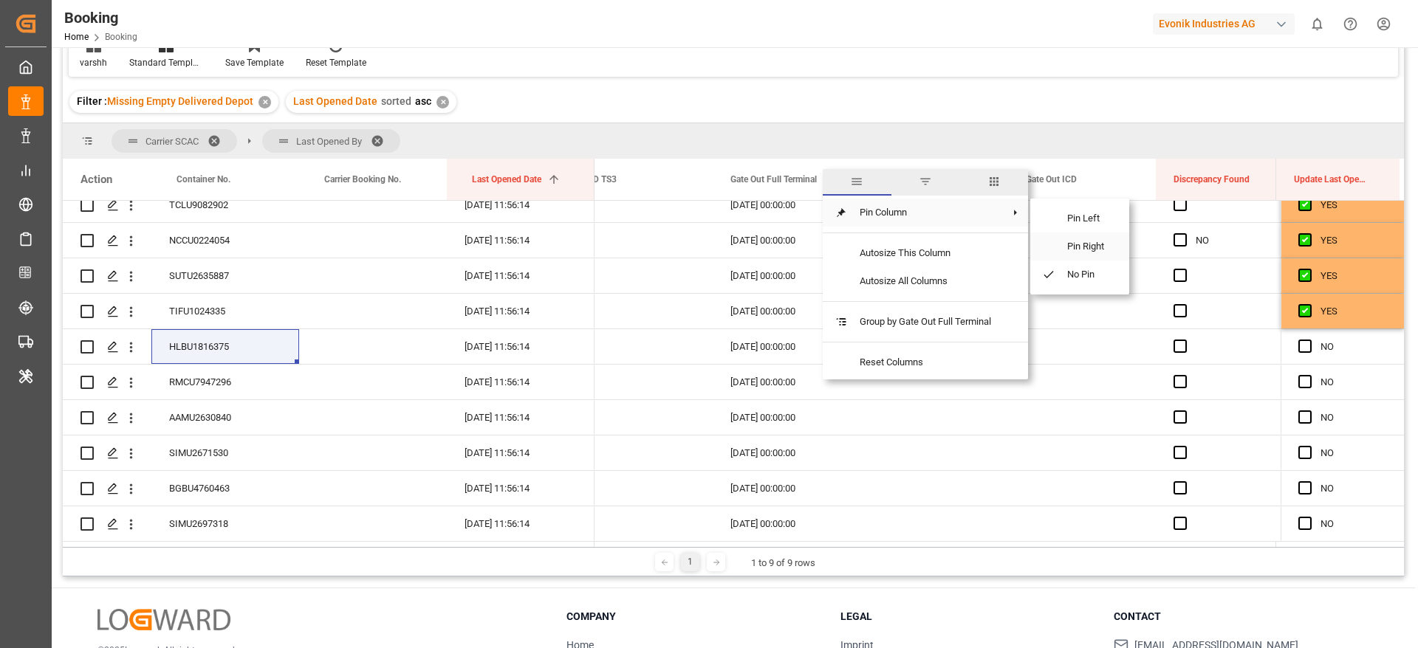
click at [1087, 242] on span "Pin Right" at bounding box center [1086, 247] width 62 height 28
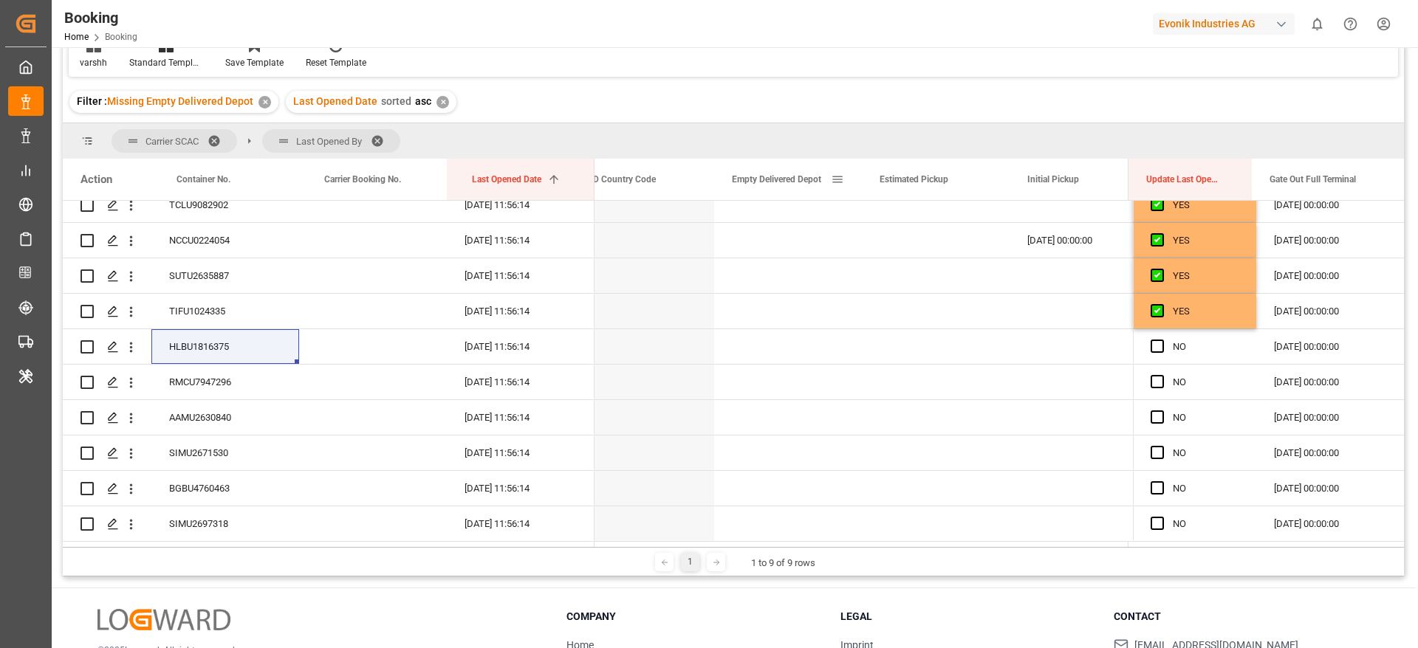
click at [835, 185] on span at bounding box center [837, 179] width 13 height 13
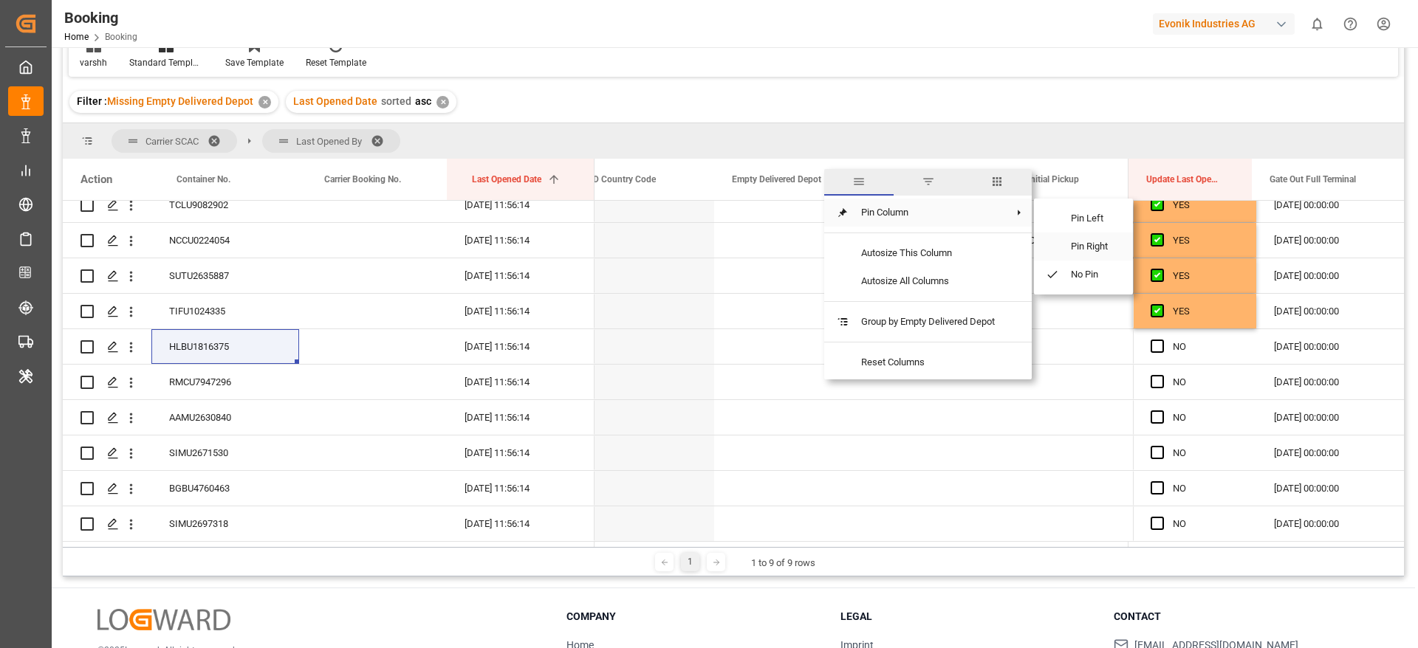
click at [1054, 245] on span at bounding box center [1046, 247] width 25 height 28
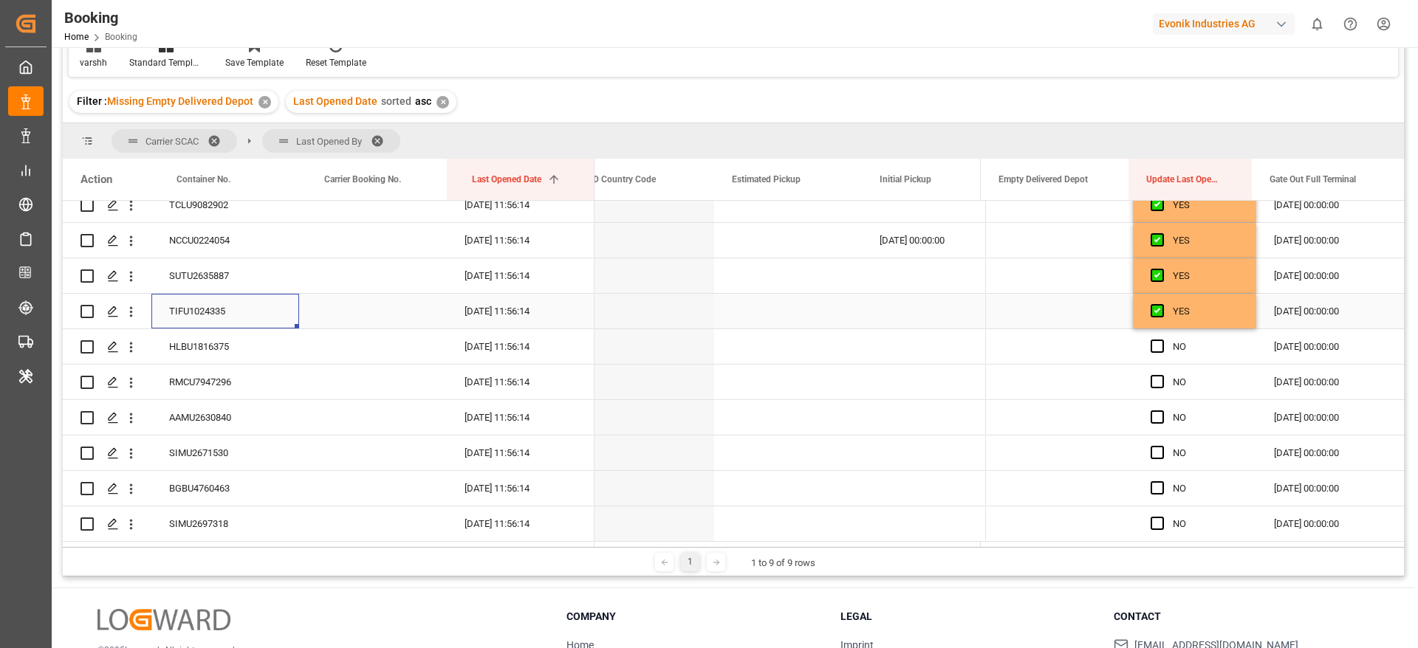
click at [247, 323] on div "TIFU1024335" at bounding box center [225, 311] width 148 height 35
click at [247, 341] on div "HLBU1816375" at bounding box center [225, 346] width 148 height 35
click at [1043, 343] on div "Press SPACE to select this row." at bounding box center [1059, 346] width 148 height 35
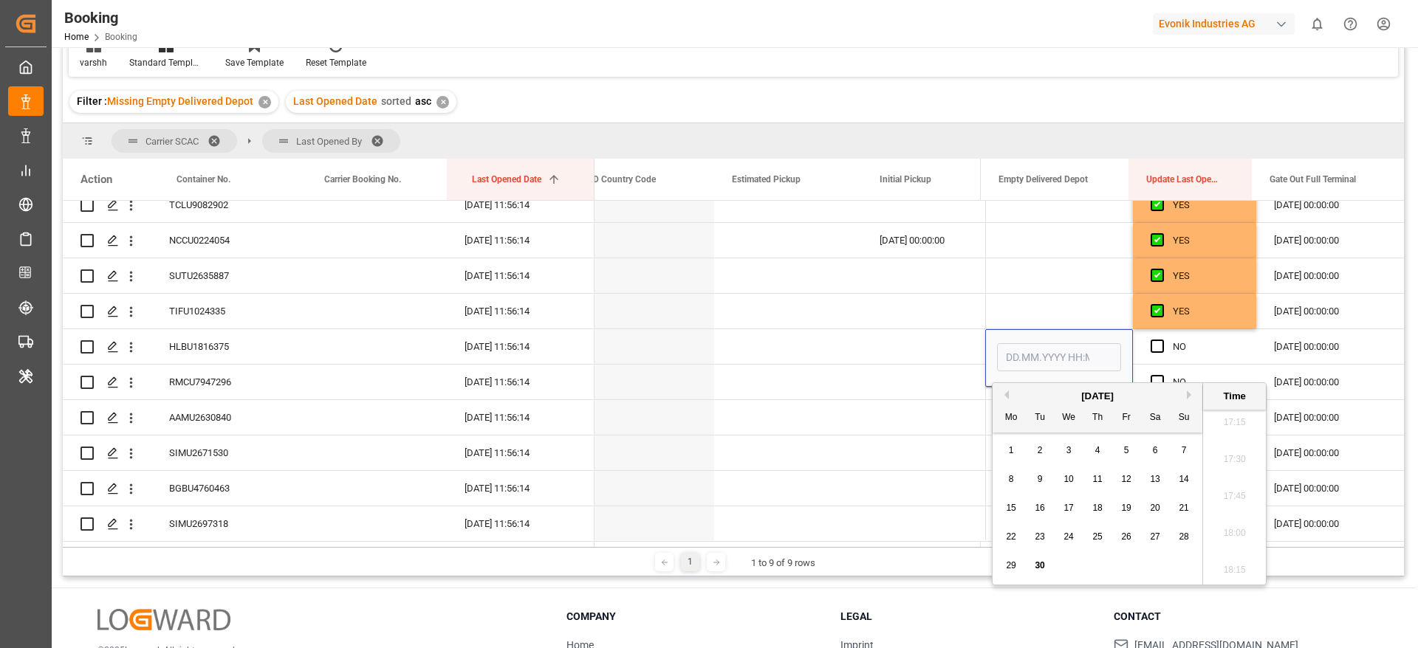
click at [1012, 566] on span "29" at bounding box center [1011, 565] width 10 height 10
type input "29.09.2025 00:00"
click at [901, 357] on div "Press SPACE to select this row." at bounding box center [936, 346] width 148 height 35
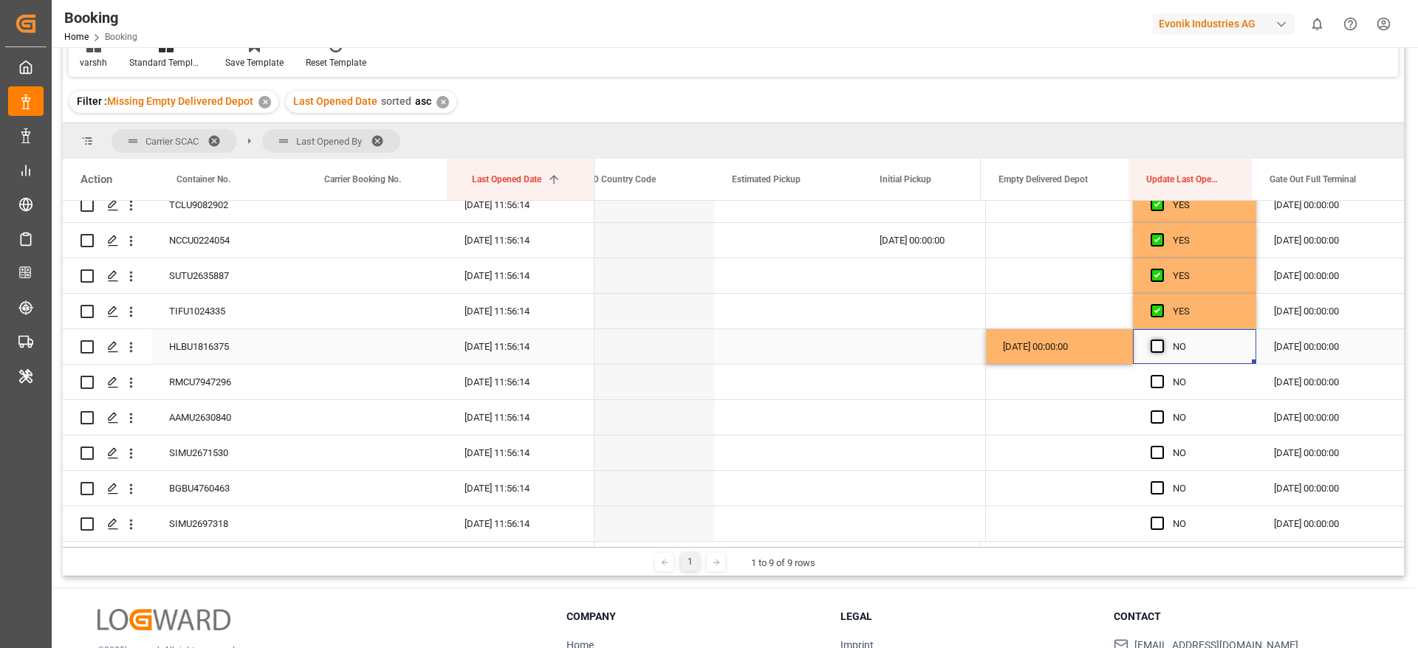
click at [1153, 349] on span "Press SPACE to select this row." at bounding box center [1156, 346] width 13 height 13
click at [1162, 340] on input "Press SPACE to select this row." at bounding box center [1162, 340] width 0 height 0
click at [233, 390] on div "RMCU7947296" at bounding box center [225, 382] width 148 height 35
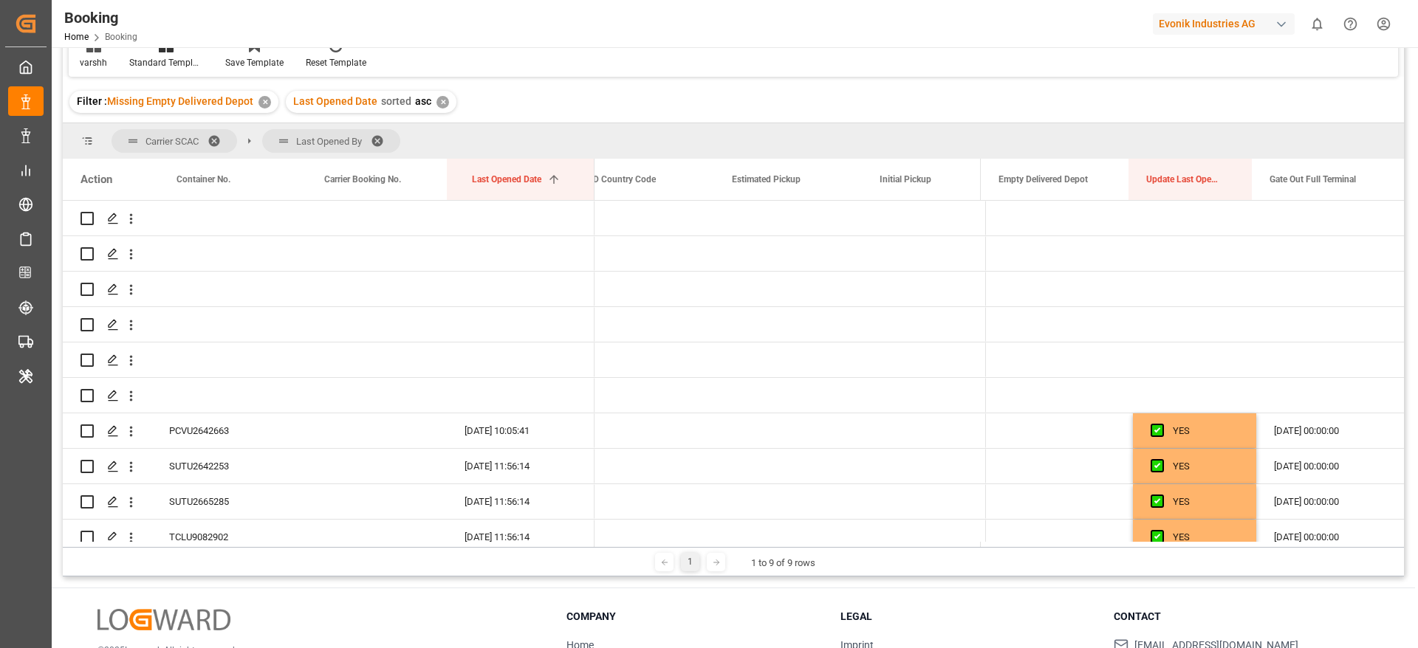
scroll to position [0, 1357]
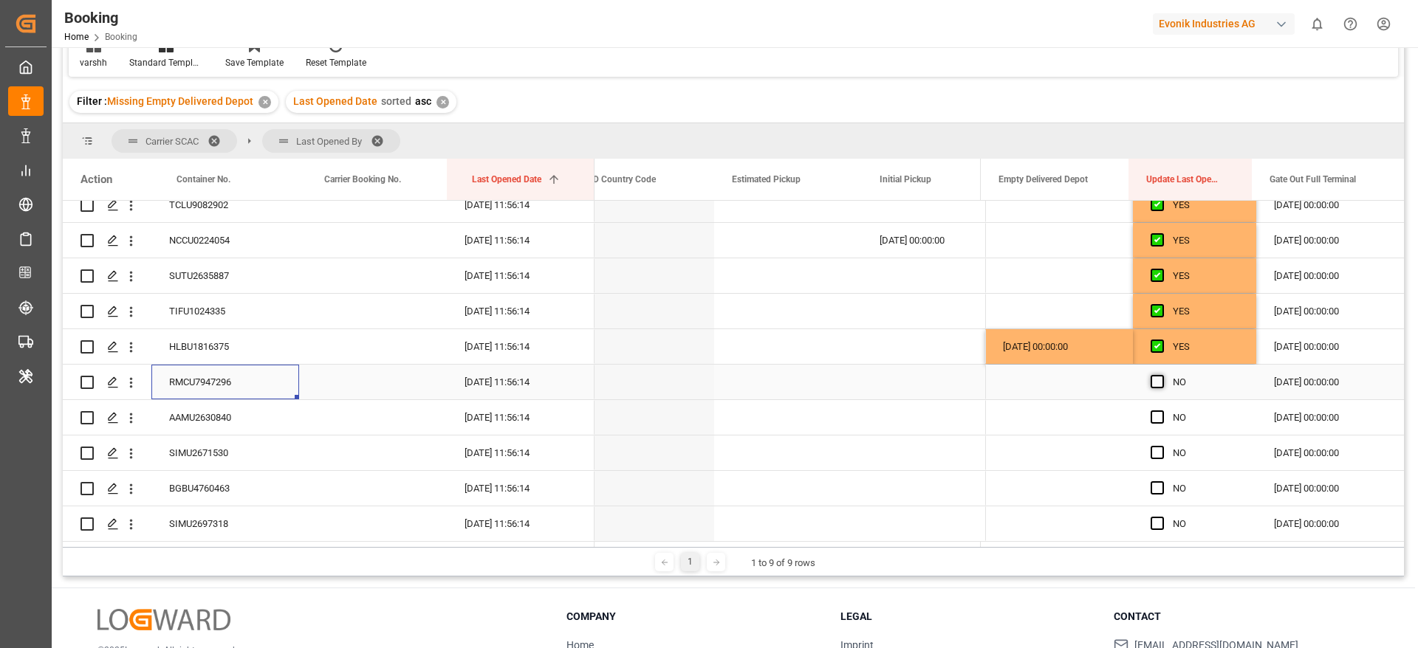
click at [1150, 384] on span "Press SPACE to select this row." at bounding box center [1156, 381] width 13 height 13
click at [1162, 375] on input "Press SPACE to select this row." at bounding box center [1162, 375] width 0 height 0
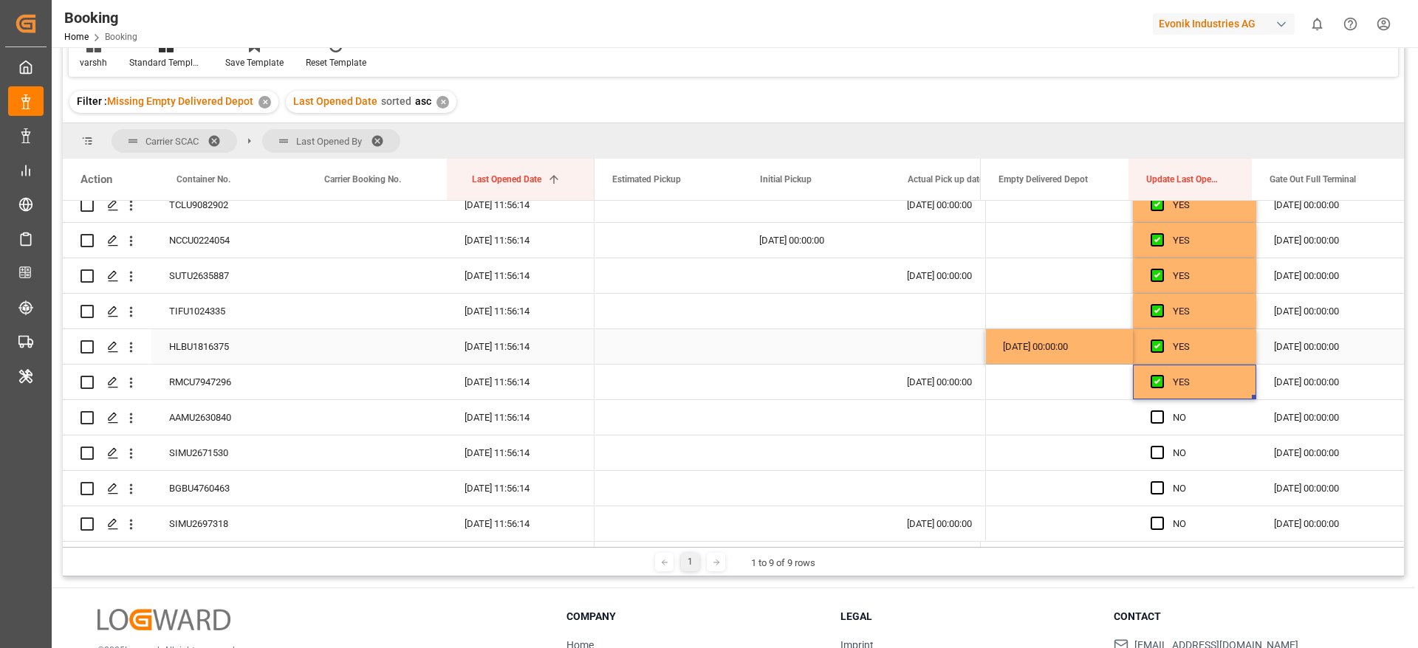
scroll to position [0, 0]
click at [194, 413] on div "AAMU2630840" at bounding box center [225, 417] width 148 height 35
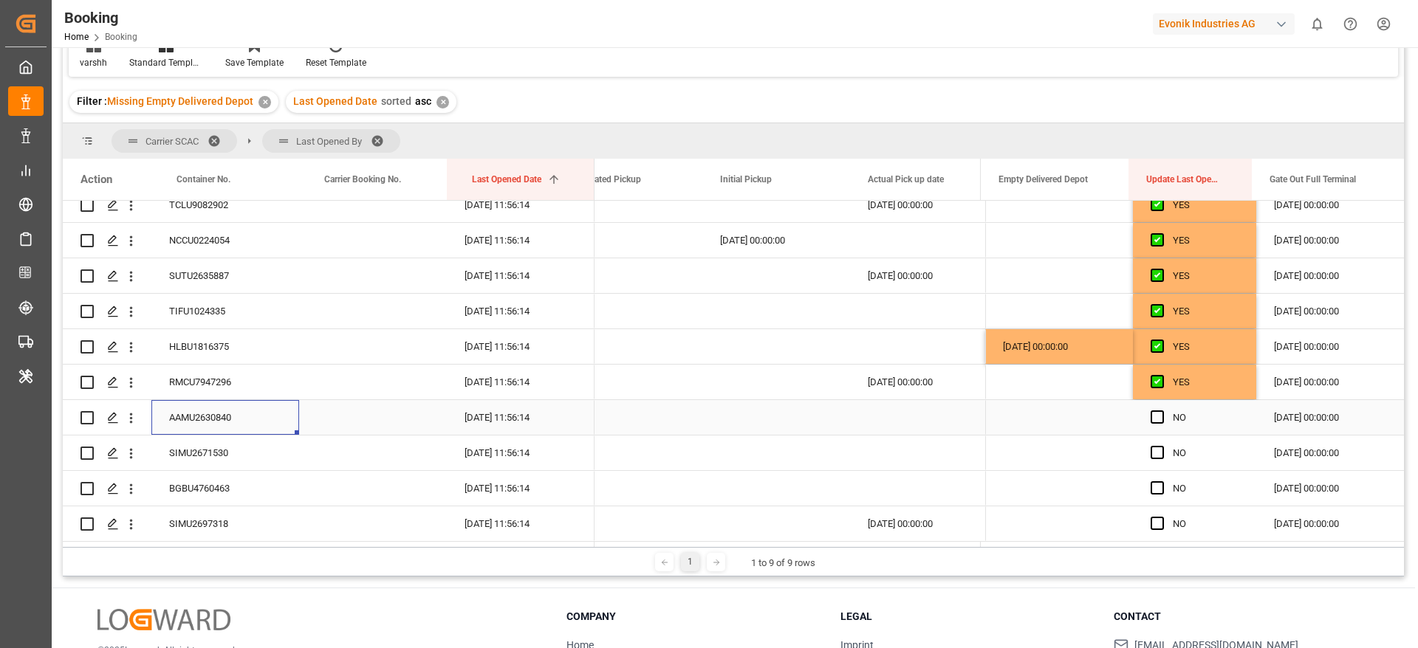
click at [1161, 419] on div "Press SPACE to select this row." at bounding box center [1161, 418] width 22 height 34
click at [1157, 418] on span "Press SPACE to select this row." at bounding box center [1156, 417] width 13 height 13
click at [1162, 411] on input "Press SPACE to select this row." at bounding box center [1162, 411] width 0 height 0
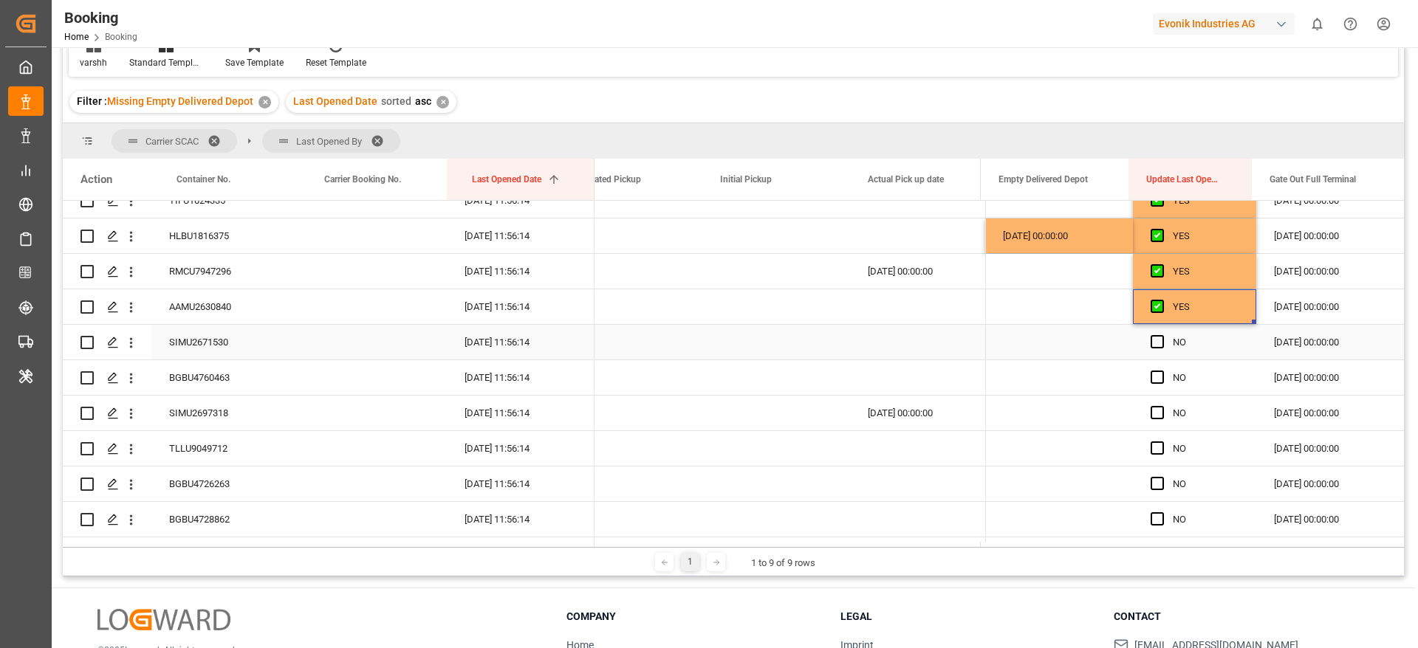
click at [249, 349] on div "SIMU2671530" at bounding box center [225, 342] width 148 height 35
click at [1159, 341] on div "Press SPACE to select this row." at bounding box center [1161, 343] width 22 height 34
click at [1153, 341] on span "Press SPACE to select this row." at bounding box center [1156, 341] width 13 height 13
click at [1162, 335] on input "Press SPACE to select this row." at bounding box center [1162, 335] width 0 height 0
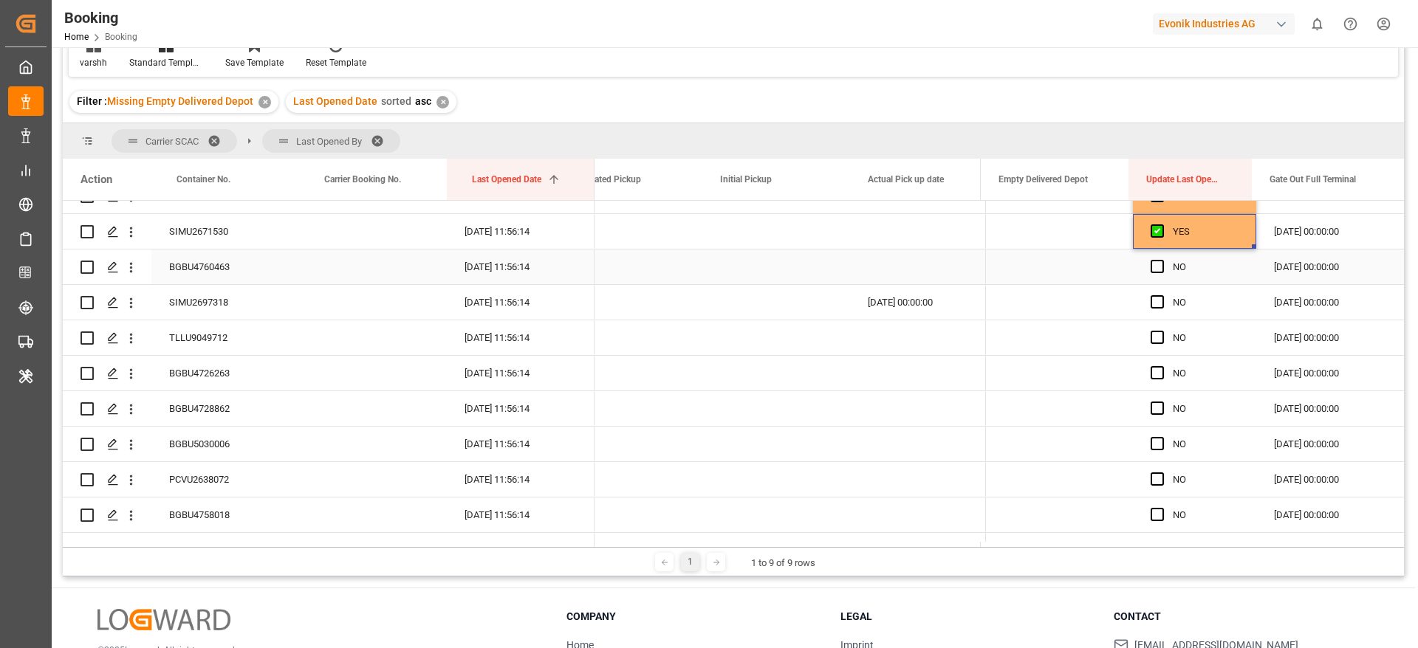
click at [227, 274] on div "BGBU4760463" at bounding box center [225, 267] width 148 height 35
click at [1150, 267] on span "Press SPACE to select this row." at bounding box center [1156, 266] width 13 height 13
click at [1162, 260] on input "Press SPACE to select this row." at bounding box center [1162, 260] width 0 height 0
click at [198, 302] on div "SIMU2697318" at bounding box center [225, 302] width 148 height 35
click at [1158, 305] on span "Press SPACE to select this row." at bounding box center [1156, 301] width 13 height 13
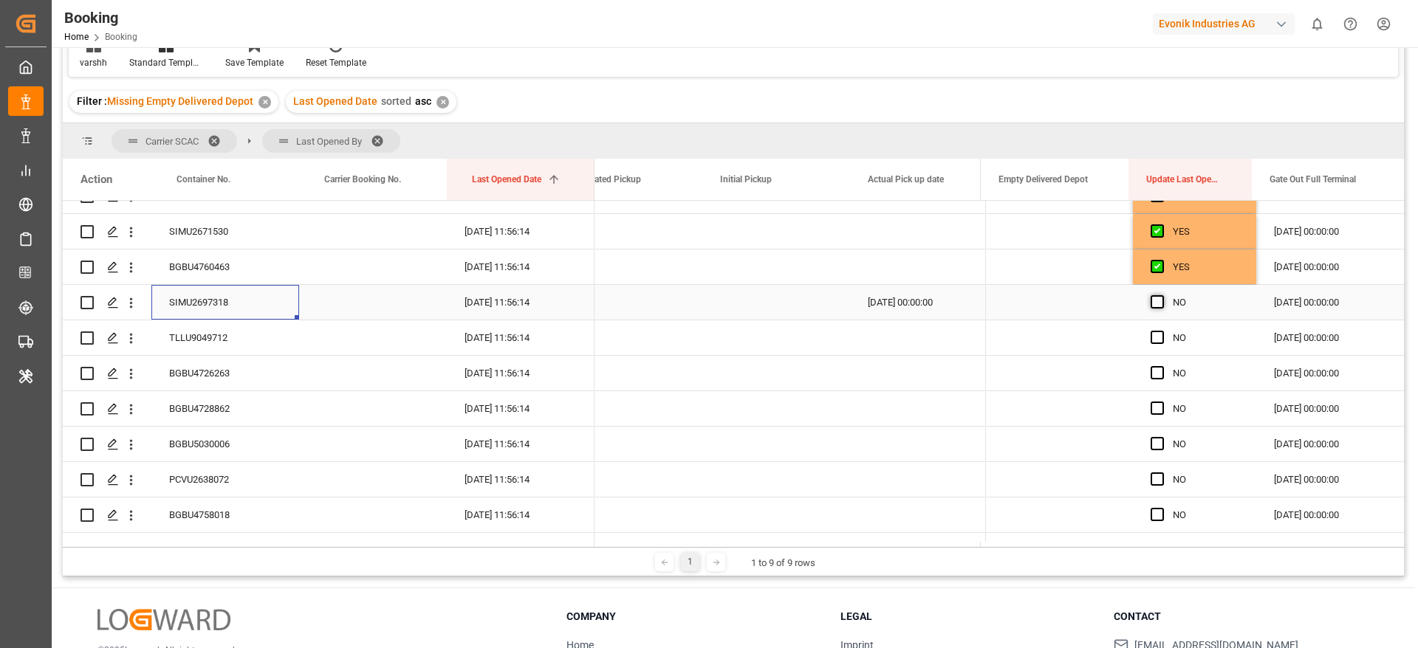
click at [1162, 295] on input "Press SPACE to select this row." at bounding box center [1162, 295] width 0 height 0
drag, startPoint x: 1248, startPoint y: 317, endPoint x: 1241, endPoint y: 330, distance: 14.9
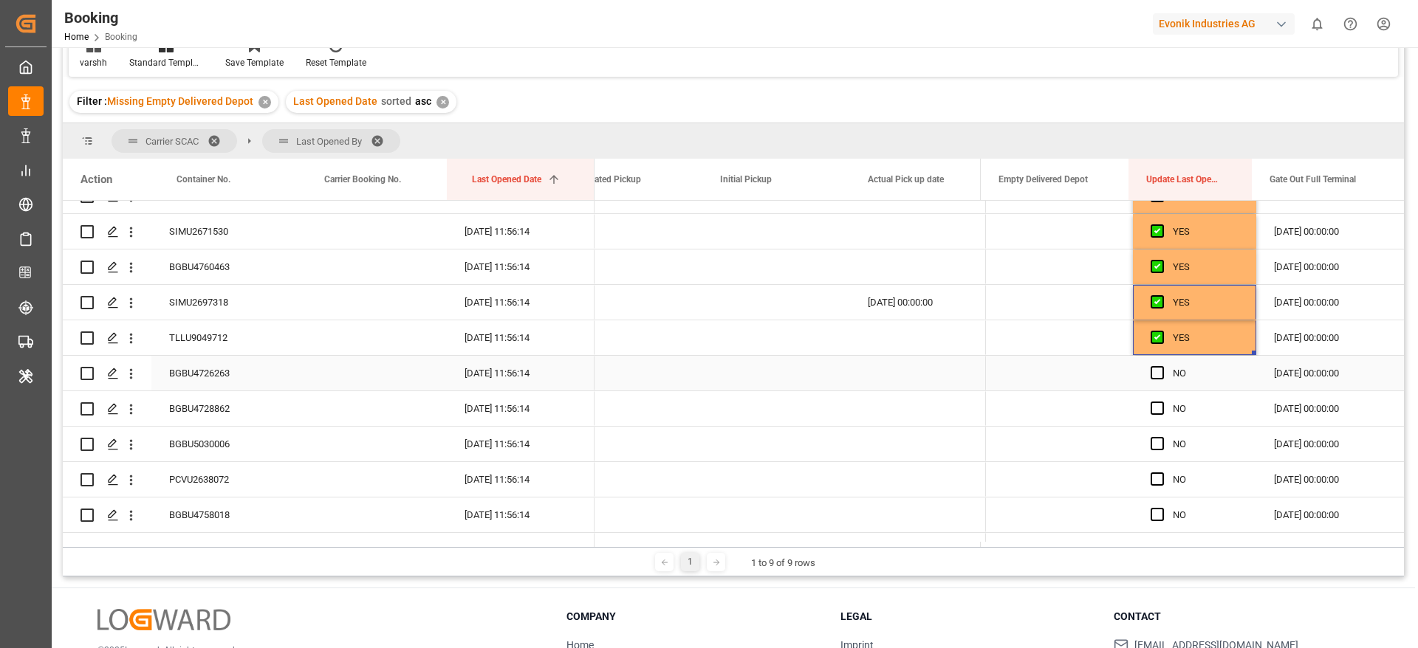
click at [233, 377] on div "BGBU4726263" at bounding box center [225, 373] width 148 height 35
click at [1155, 376] on span "Press SPACE to select this row." at bounding box center [1156, 372] width 13 height 13
click at [1162, 366] on input "Press SPACE to select this row." at bounding box center [1162, 366] width 0 height 0
click at [236, 401] on div "BGBU4728862" at bounding box center [225, 408] width 148 height 35
click at [1155, 402] on span "Press SPACE to select this row." at bounding box center [1156, 408] width 13 height 13
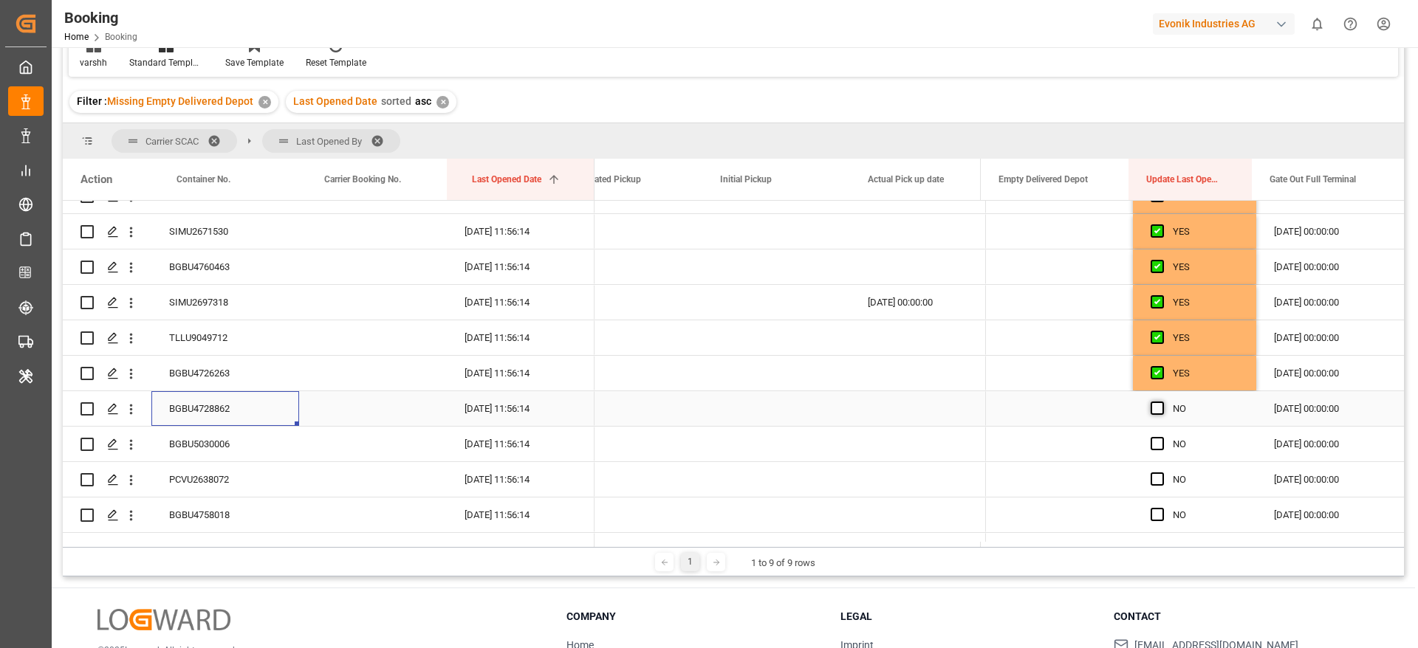
click at [1162, 402] on input "Press SPACE to select this row." at bounding box center [1162, 402] width 0 height 0
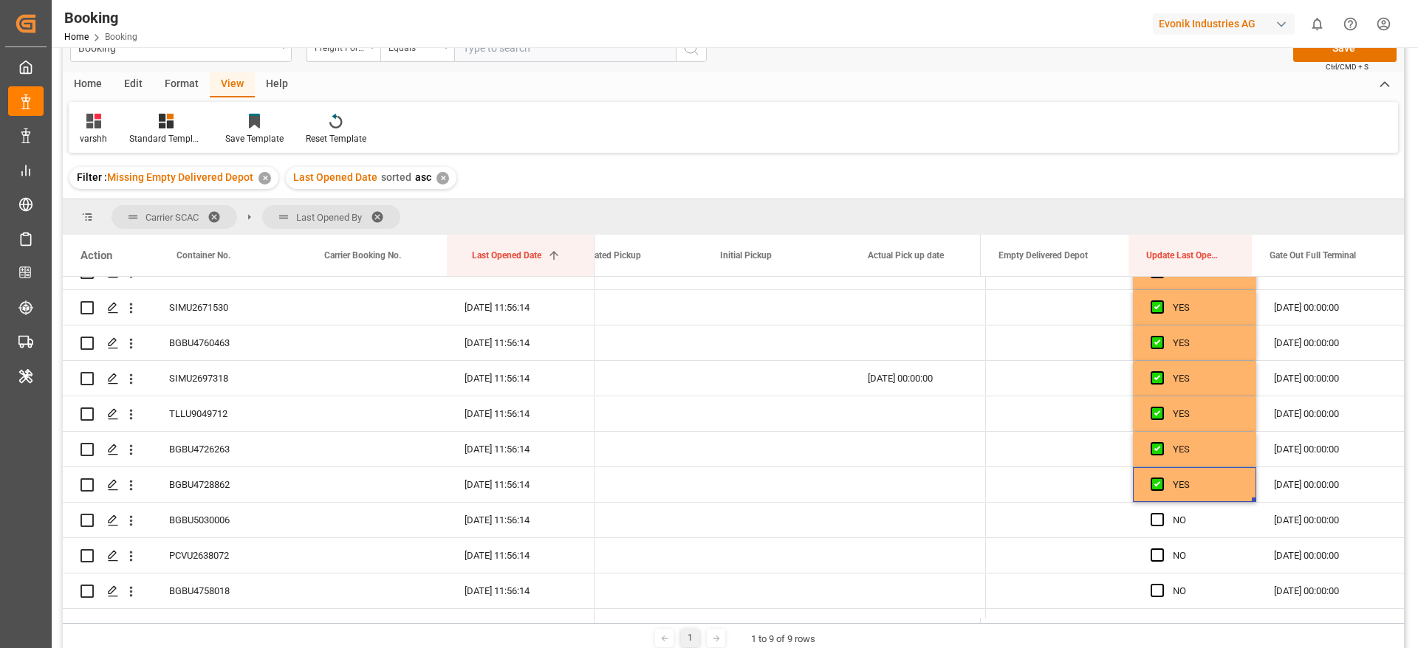
scroll to position [0, 0]
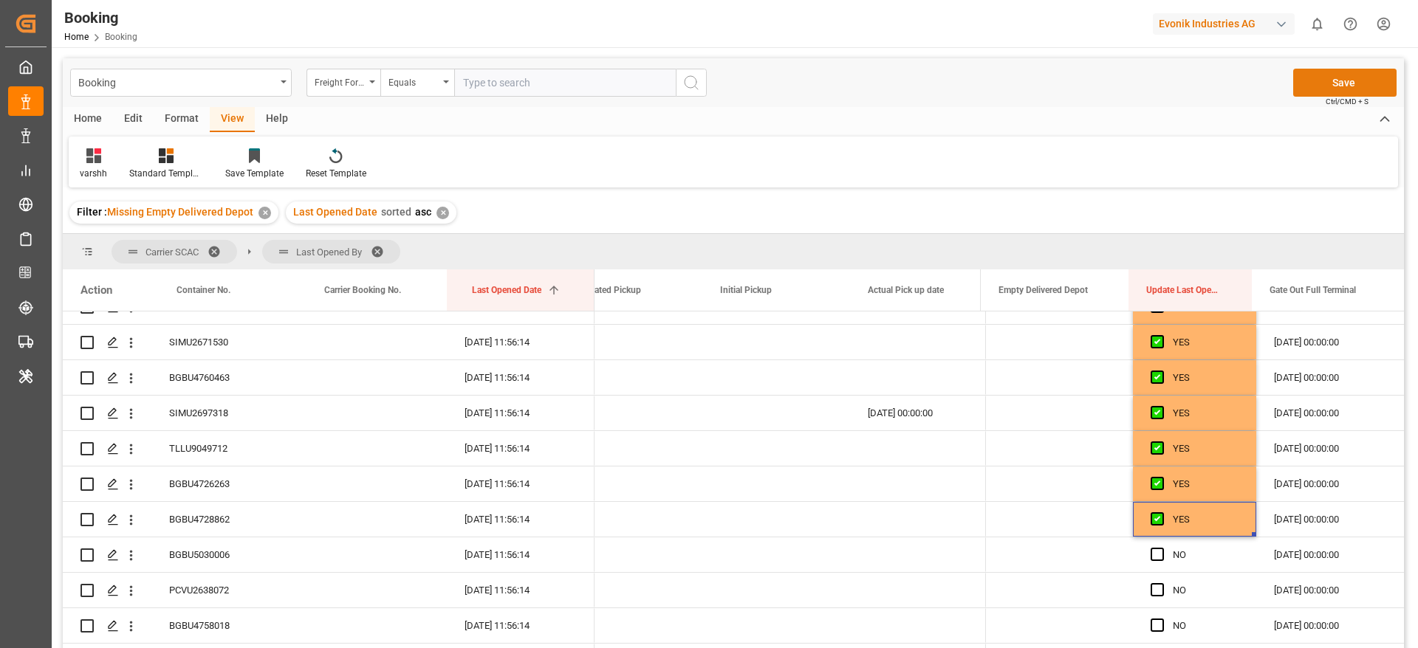
click at [1322, 83] on button "Save" at bounding box center [1344, 83] width 103 height 28
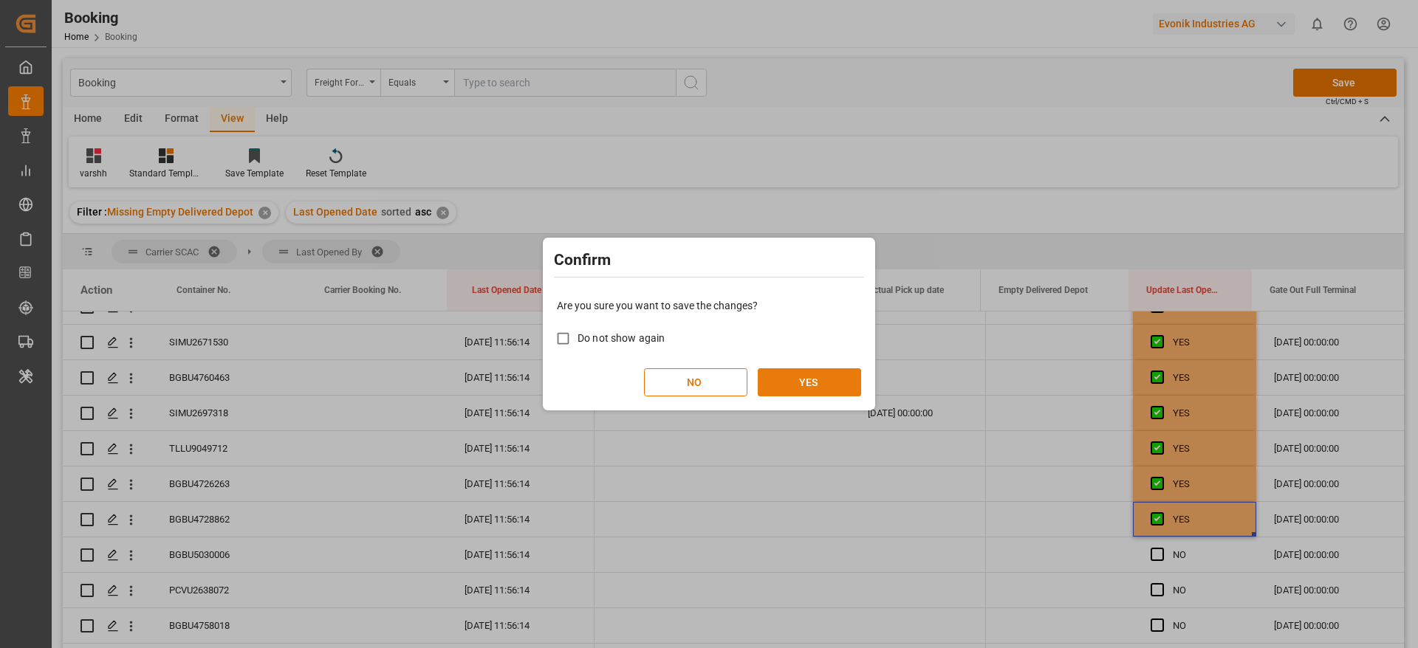
click at [827, 382] on button "YES" at bounding box center [809, 382] width 103 height 28
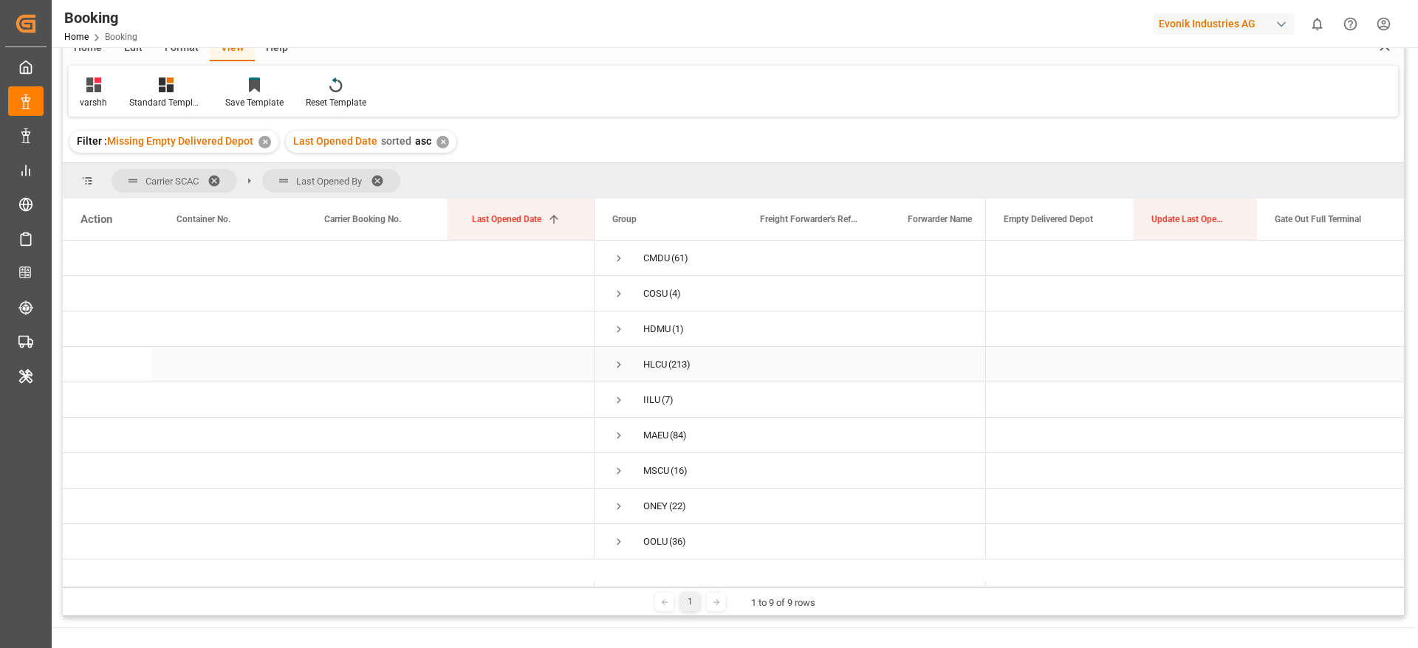
scroll to position [70, 0]
click at [620, 368] on span "Press SPACE to select this row." at bounding box center [618, 365] width 13 height 13
click at [655, 436] on span "Press SPACE to select this row." at bounding box center [649, 436] width 13 height 13
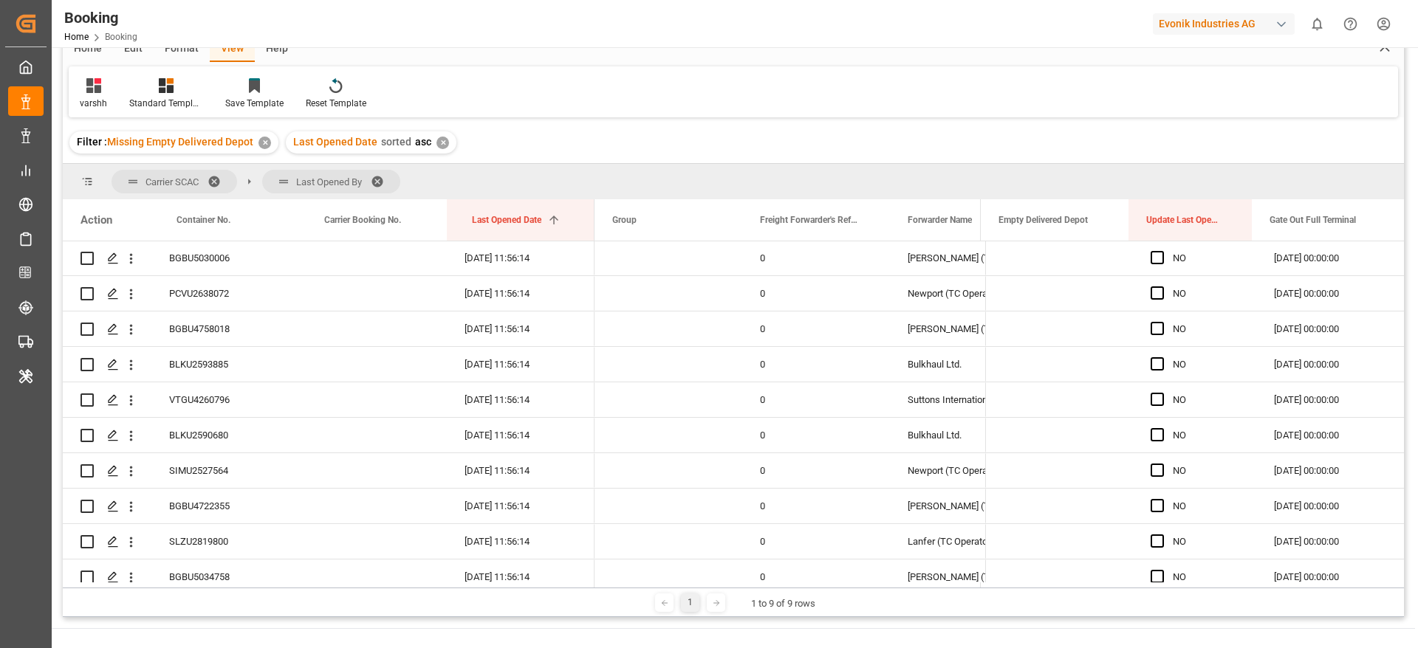
scroll to position [111, 0]
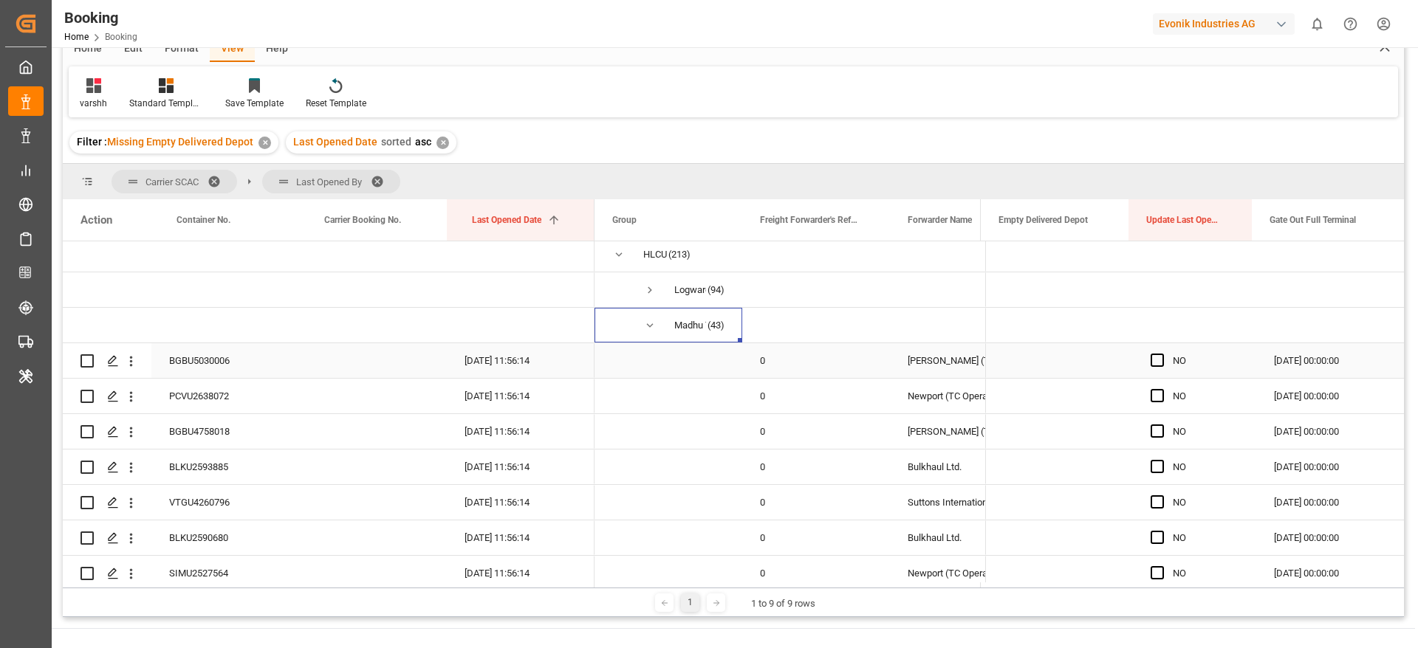
click at [212, 364] on div "BGBU5030006" at bounding box center [225, 360] width 148 height 35
click at [1150, 360] on span "Press SPACE to select this row." at bounding box center [1156, 360] width 13 height 13
click at [1162, 354] on input "Press SPACE to select this row." at bounding box center [1162, 354] width 0 height 0
click at [247, 398] on div "PCVU2638072" at bounding box center [225, 396] width 148 height 35
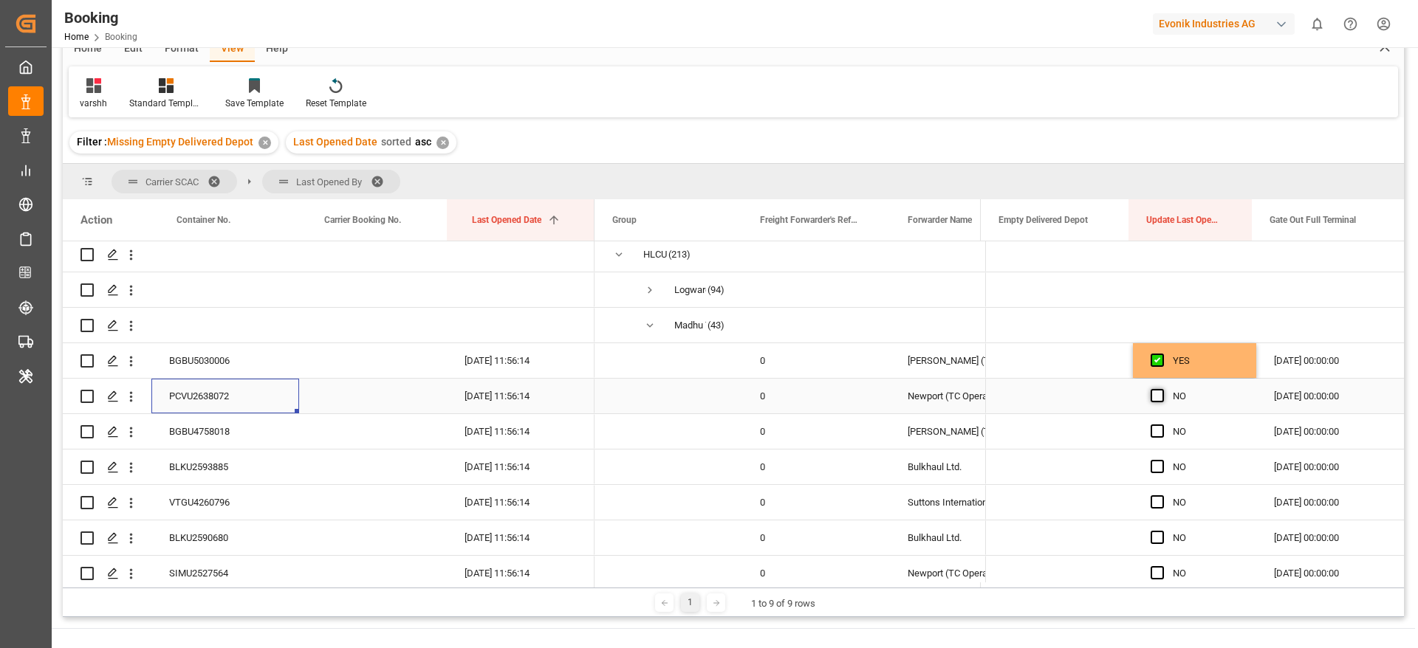
click at [1153, 394] on span "Press SPACE to select this row." at bounding box center [1156, 395] width 13 height 13
click at [1162, 389] on input "Press SPACE to select this row." at bounding box center [1162, 389] width 0 height 0
click at [185, 421] on div "BGBU4758018" at bounding box center [225, 431] width 148 height 35
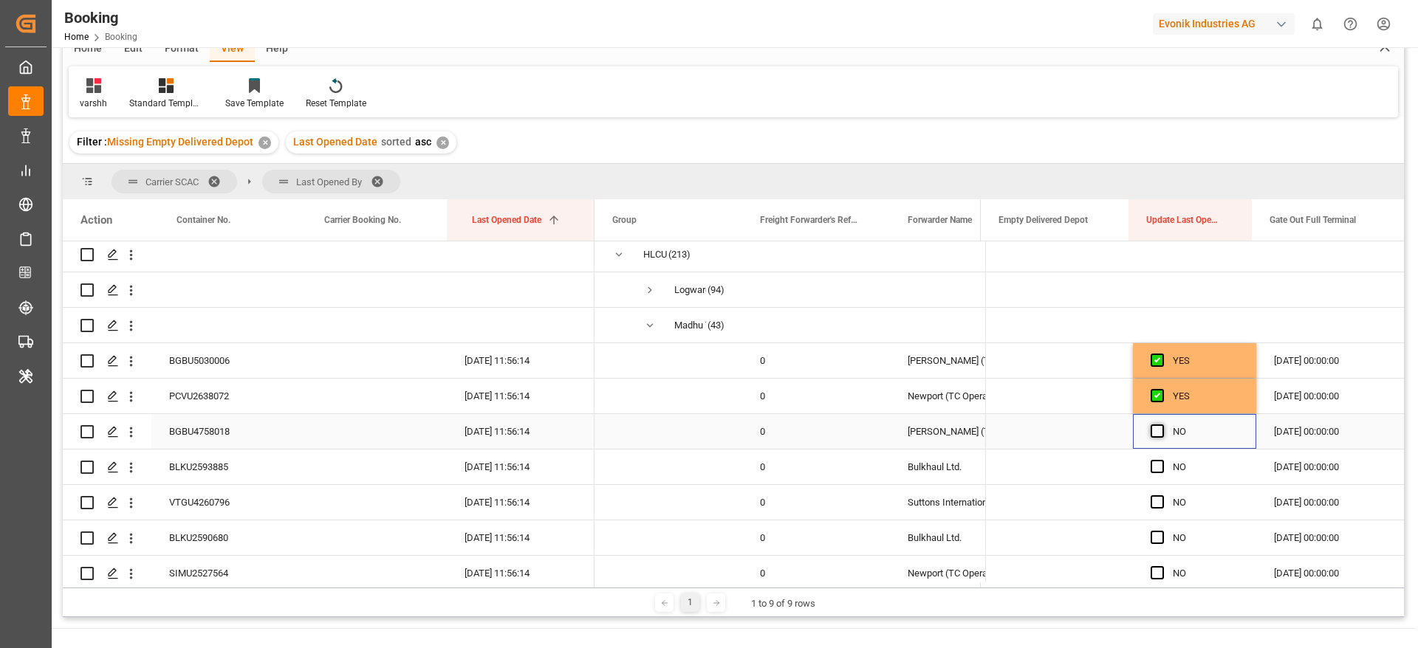
click at [1150, 432] on span "Press SPACE to select this row." at bounding box center [1156, 431] width 13 height 13
click at [1162, 425] on input "Press SPACE to select this row." at bounding box center [1162, 425] width 0 height 0
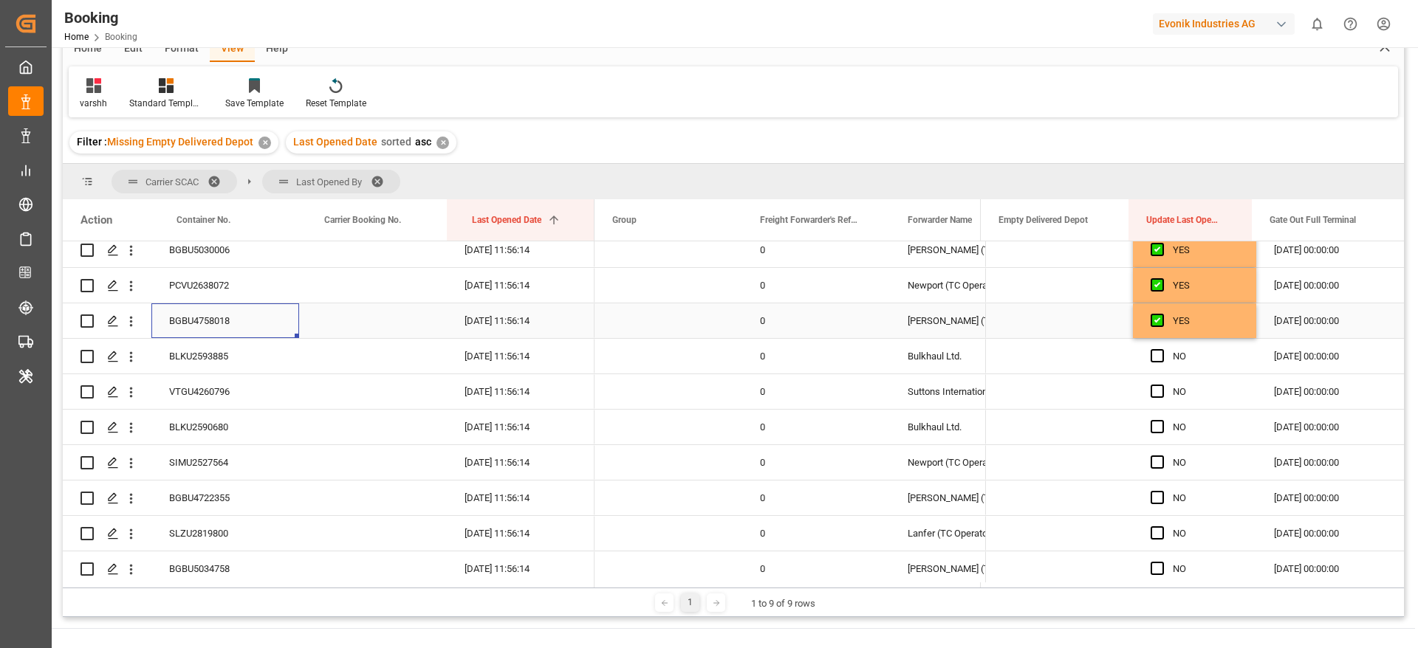
click at [236, 320] on div "BGBU4758018" at bounding box center [225, 320] width 148 height 35
click at [1150, 354] on span "Press SPACE to select this row." at bounding box center [1156, 355] width 13 height 13
click at [1162, 349] on input "Press SPACE to select this row." at bounding box center [1162, 349] width 0 height 0
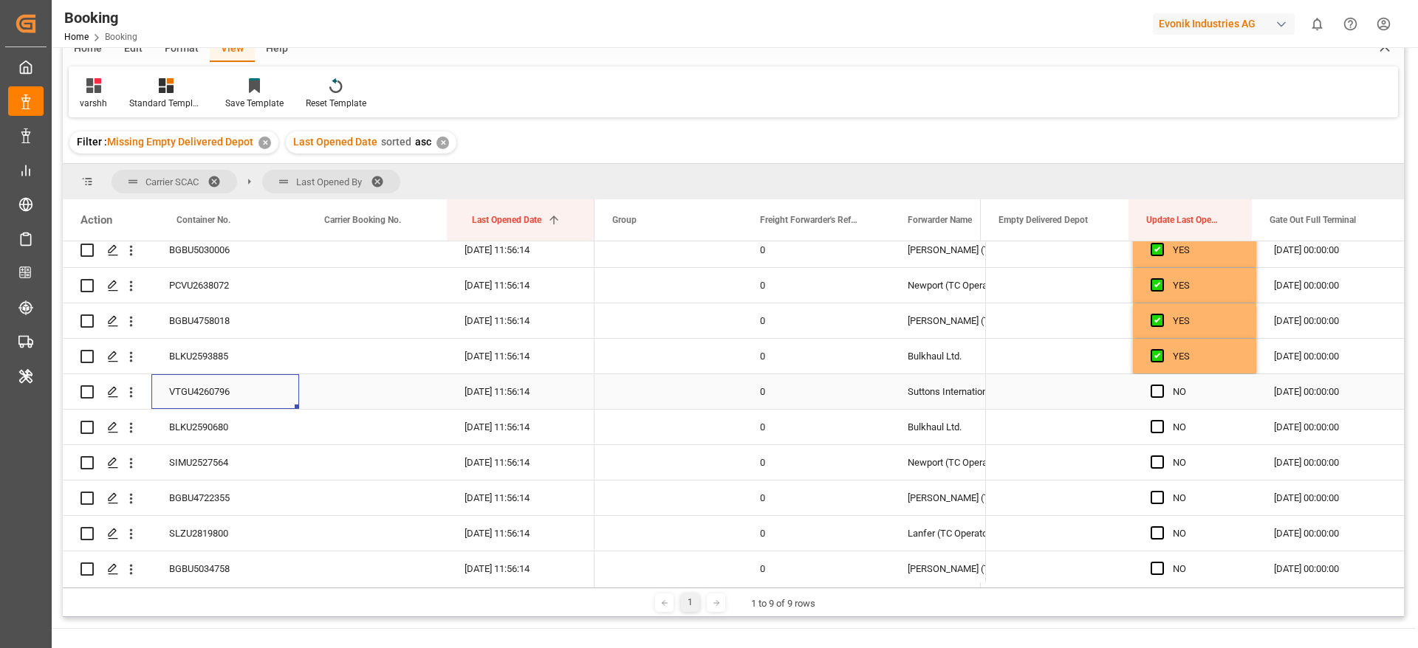
click at [188, 396] on div "VTGU4260796" at bounding box center [225, 391] width 148 height 35
click at [1158, 393] on span "Press SPACE to select this row." at bounding box center [1156, 391] width 13 height 13
click at [1162, 385] on input "Press SPACE to select this row." at bounding box center [1162, 385] width 0 height 0
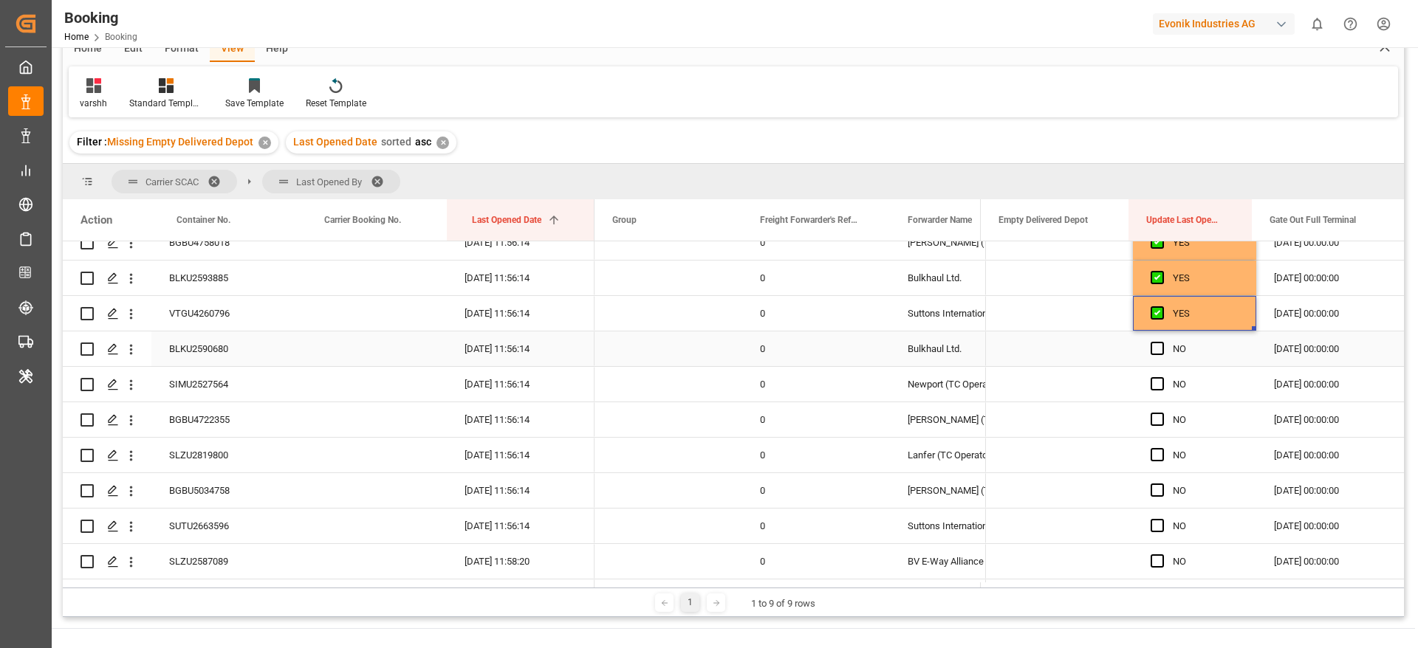
scroll to position [332, 0]
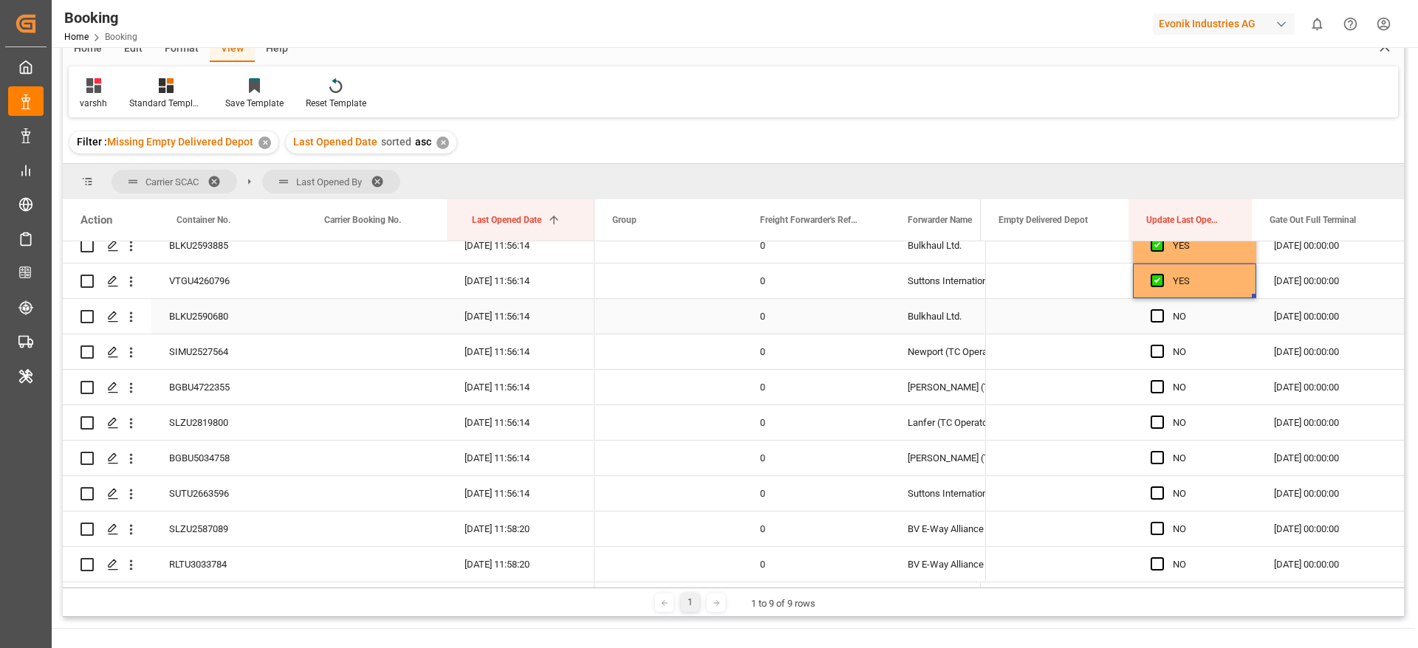
click at [216, 322] on div "BLKU2590680" at bounding box center [225, 316] width 148 height 35
click at [1155, 315] on span "Press SPACE to select this row." at bounding box center [1156, 315] width 13 height 13
click at [1162, 309] on input "Press SPACE to select this row." at bounding box center [1162, 309] width 0 height 0
click at [289, 342] on div "SIMU2527564" at bounding box center [225, 351] width 148 height 35
click at [1150, 351] on span "Press SPACE to select this row." at bounding box center [1156, 351] width 13 height 13
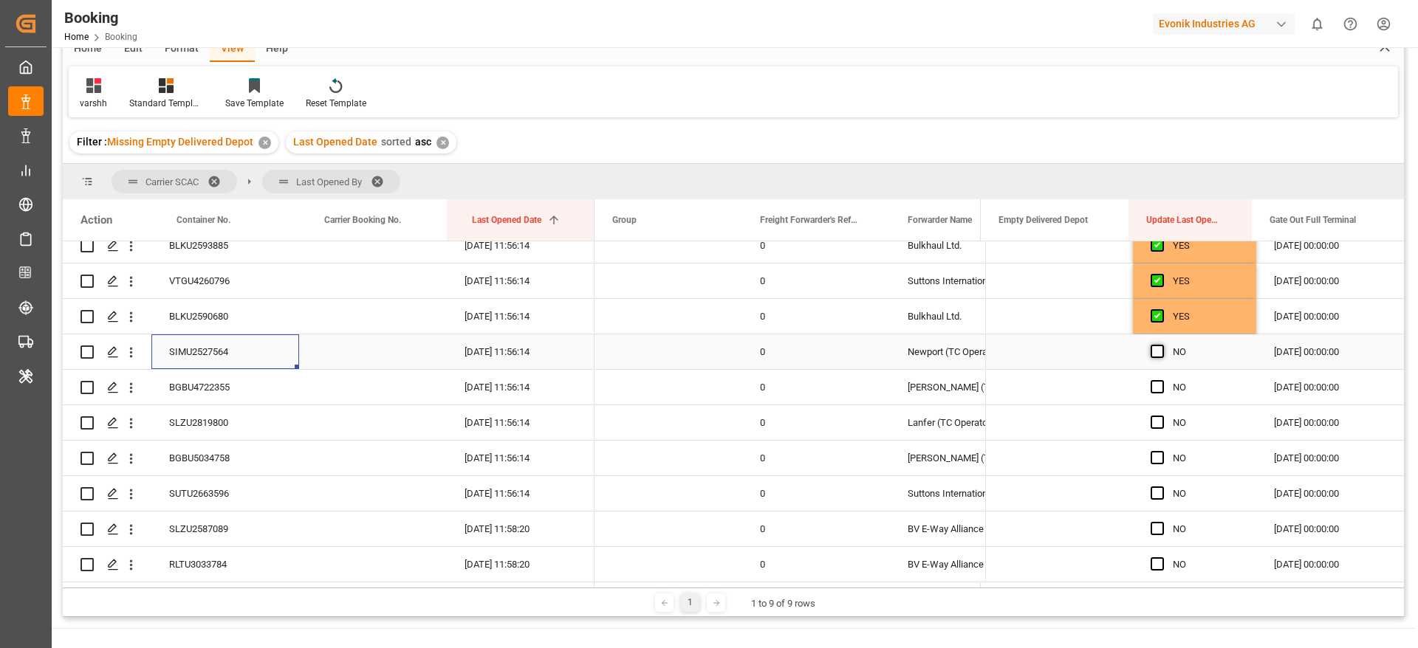
click at [1162, 345] on input "Press SPACE to select this row." at bounding box center [1162, 345] width 0 height 0
click at [186, 388] on div "BGBU4722355" at bounding box center [225, 387] width 148 height 35
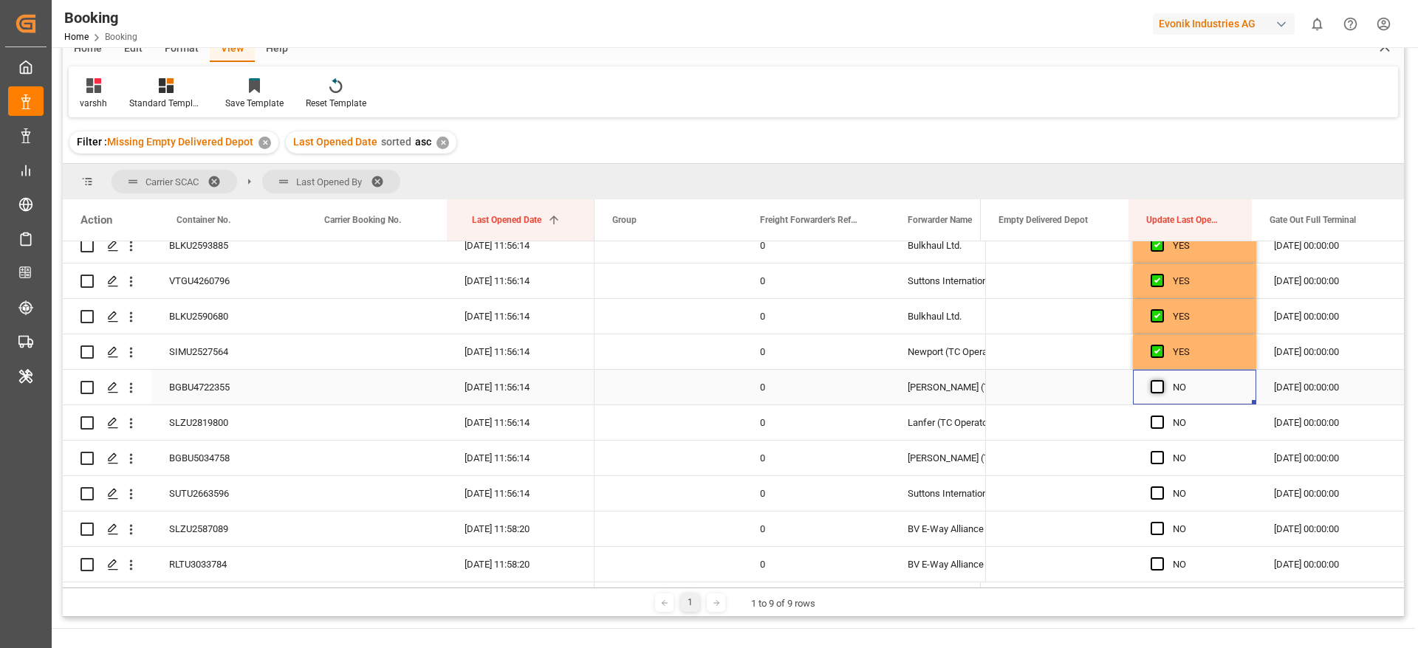
click at [1153, 384] on span "Press SPACE to select this row." at bounding box center [1156, 386] width 13 height 13
click at [1162, 380] on input "Press SPACE to select this row." at bounding box center [1162, 380] width 0 height 0
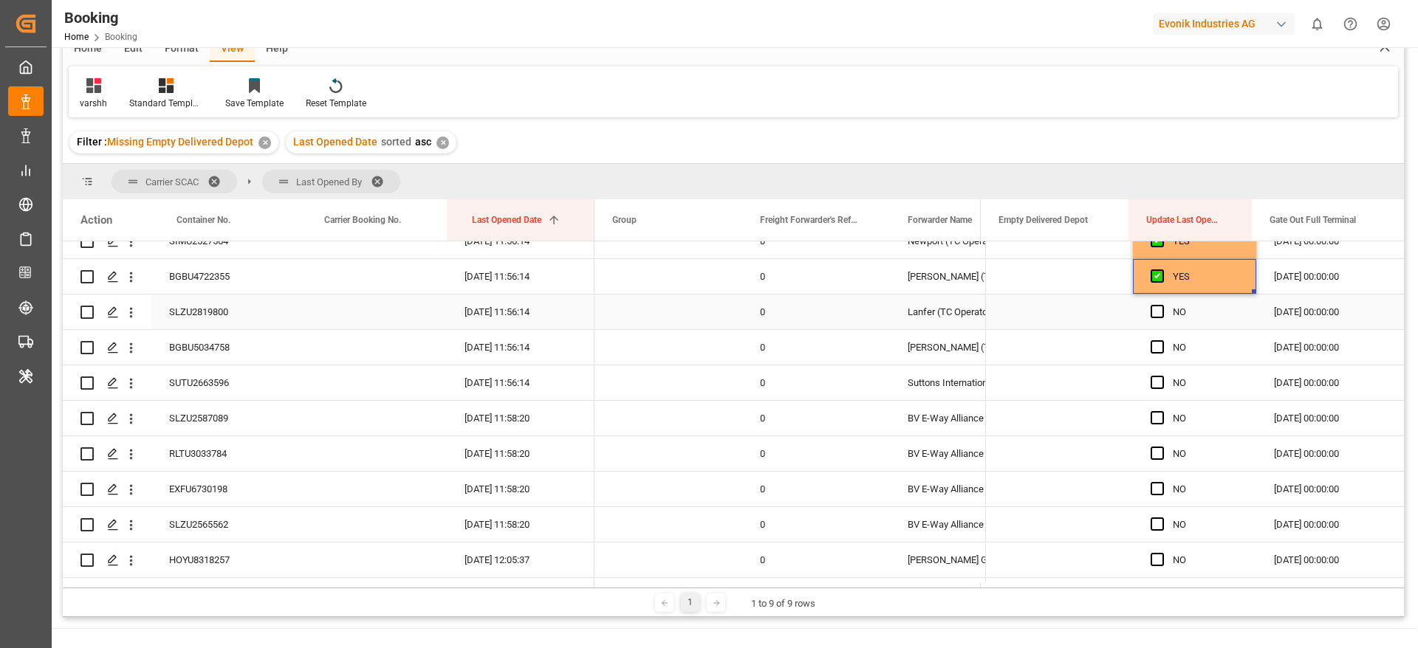
click at [187, 322] on div "SLZU2819800" at bounding box center [225, 312] width 148 height 35
click at [1153, 312] on span "Press SPACE to select this row." at bounding box center [1156, 311] width 13 height 13
click at [1162, 305] on input "Press SPACE to select this row." at bounding box center [1162, 305] width 0 height 0
click at [1155, 312] on span "Press SPACE to select this row." at bounding box center [1156, 311] width 13 height 13
click at [1162, 305] on input "Press SPACE to select this row." at bounding box center [1162, 305] width 0 height 0
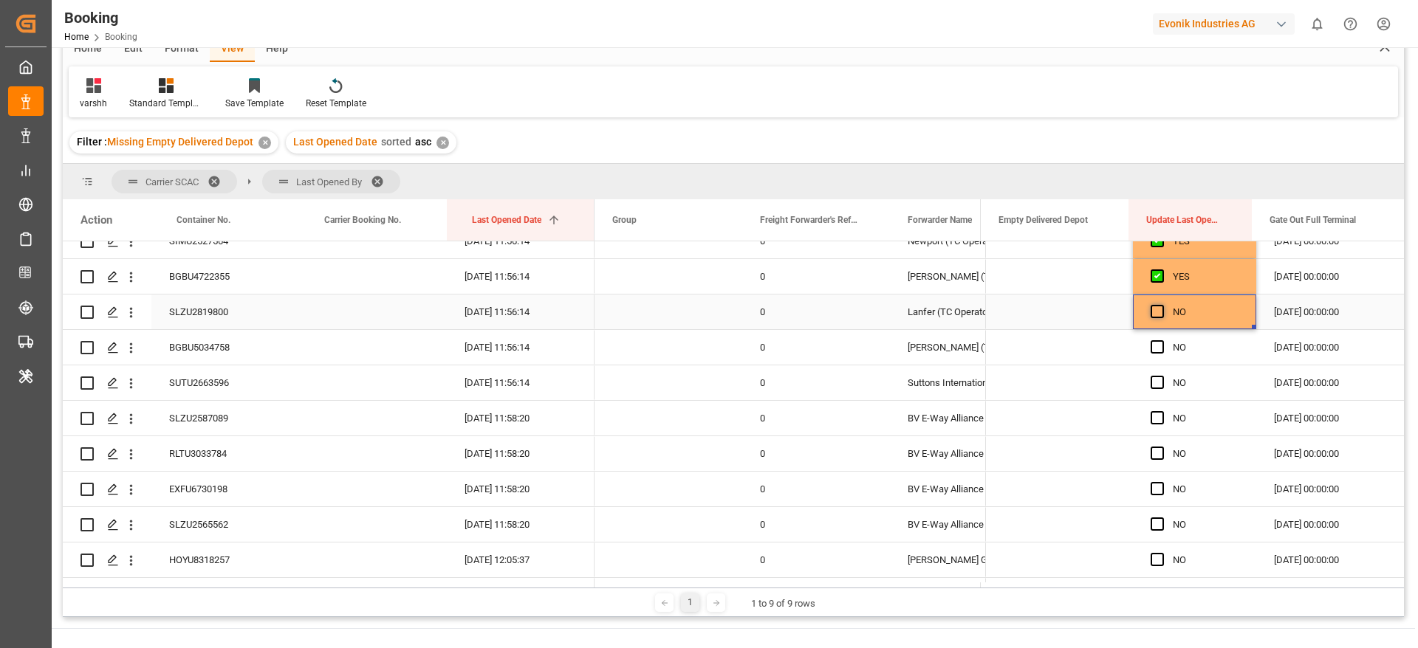
click at [1155, 312] on span "Press SPACE to select this row." at bounding box center [1156, 311] width 13 height 13
click at [1162, 305] on input "Press SPACE to select this row." at bounding box center [1162, 305] width 0 height 0
click at [248, 352] on div "BGBU5034758" at bounding box center [225, 347] width 148 height 35
click at [1150, 345] on span "Press SPACE to select this row." at bounding box center [1156, 346] width 13 height 13
click at [1162, 340] on input "Press SPACE to select this row." at bounding box center [1162, 340] width 0 height 0
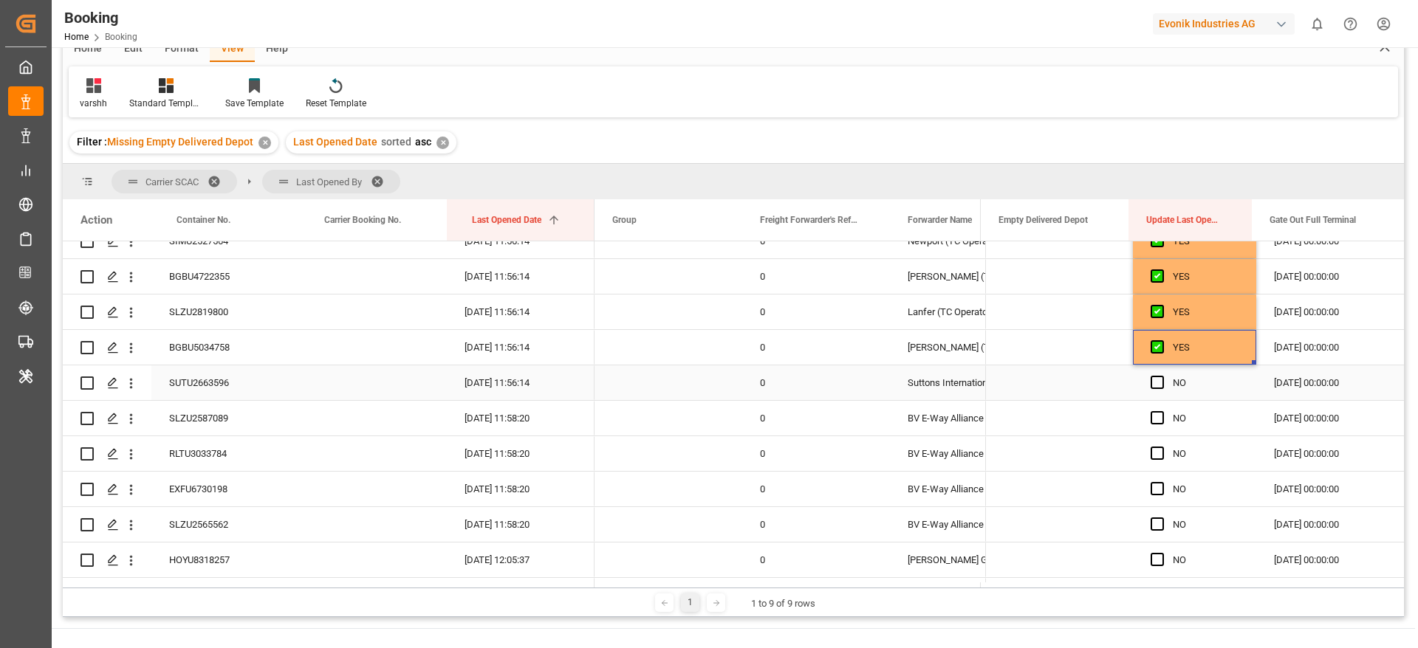
click at [234, 388] on div "SUTU2663596" at bounding box center [225, 383] width 148 height 35
click at [1150, 382] on span "Press SPACE to select this row." at bounding box center [1156, 382] width 13 height 13
click at [1162, 376] on input "Press SPACE to select this row." at bounding box center [1162, 376] width 0 height 0
click at [220, 414] on div "SLZU2587089" at bounding box center [225, 418] width 148 height 35
click at [1154, 414] on span "Press SPACE to select this row." at bounding box center [1156, 417] width 13 height 13
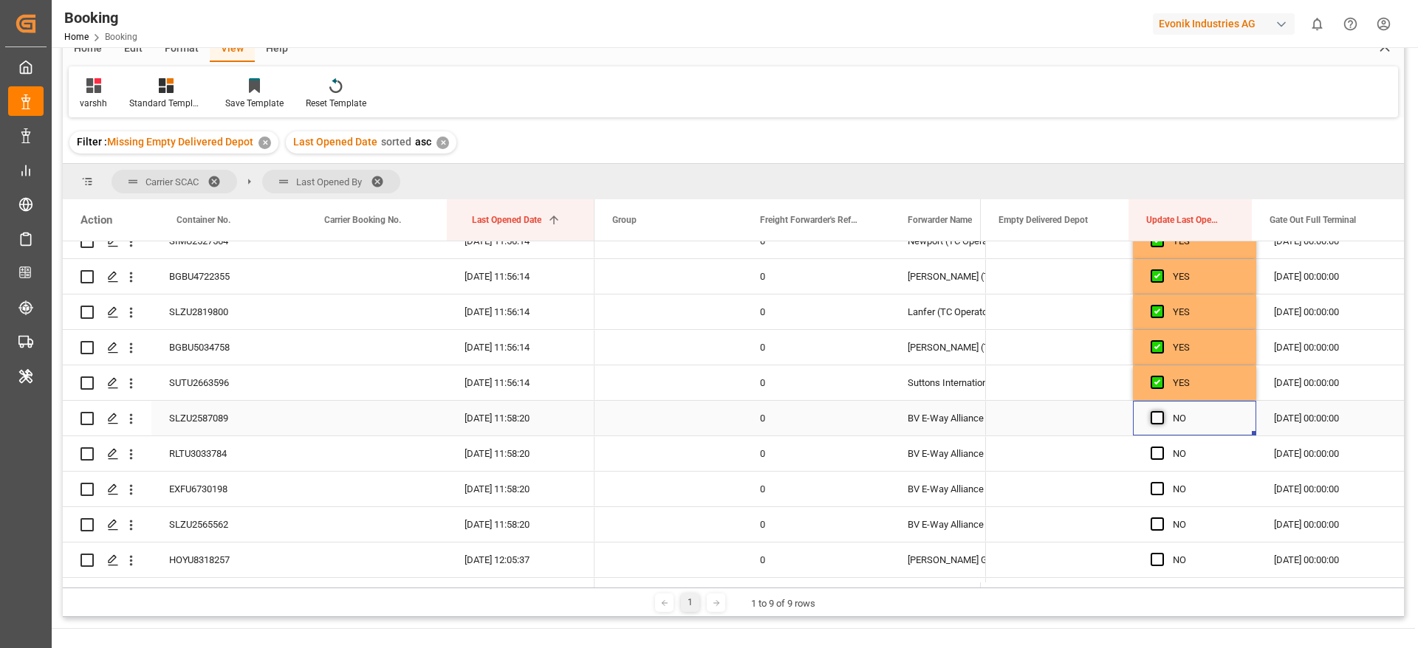
click at [1162, 411] on input "Press SPACE to select this row." at bounding box center [1162, 411] width 0 height 0
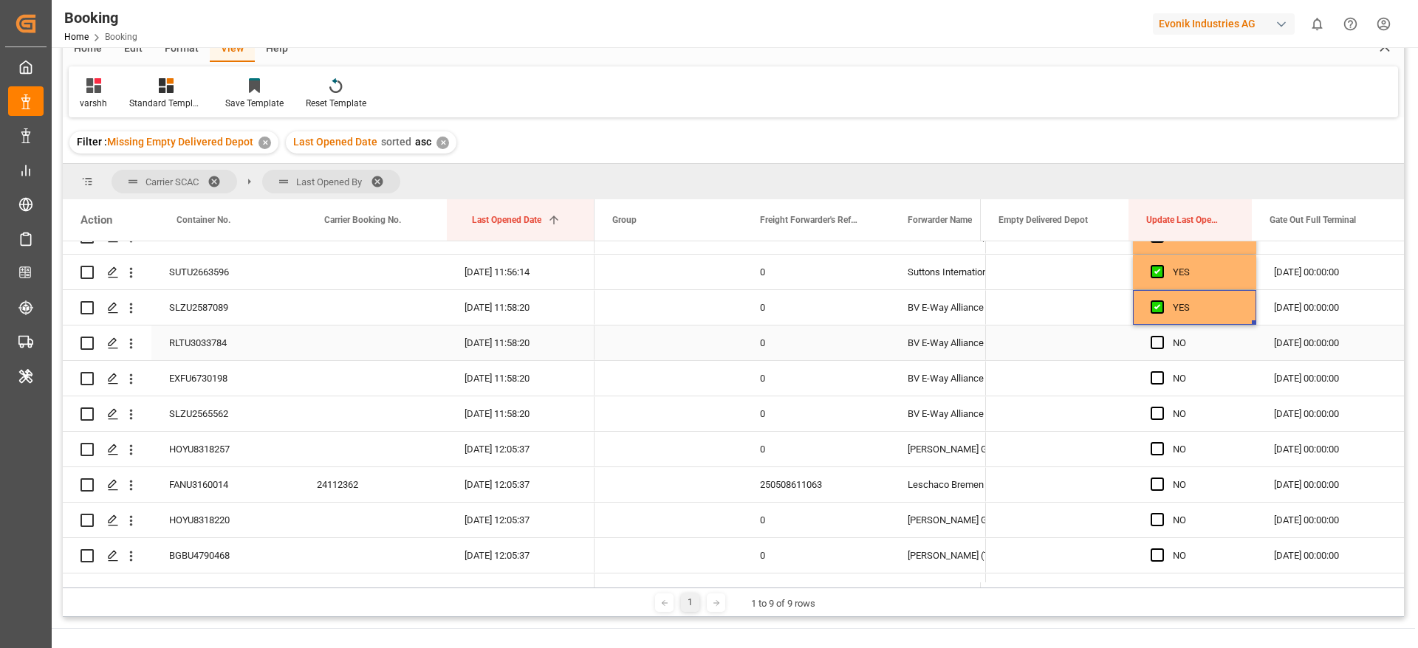
click at [217, 354] on div "RLTU3033784" at bounding box center [225, 343] width 148 height 35
click at [1160, 346] on div "Press SPACE to select this row." at bounding box center [1161, 343] width 22 height 34
click at [1150, 340] on span "Press SPACE to select this row." at bounding box center [1156, 342] width 13 height 13
click at [1162, 336] on input "Press SPACE to select this row." at bounding box center [1162, 336] width 0 height 0
click at [185, 371] on div "EXFU6730198" at bounding box center [225, 378] width 148 height 35
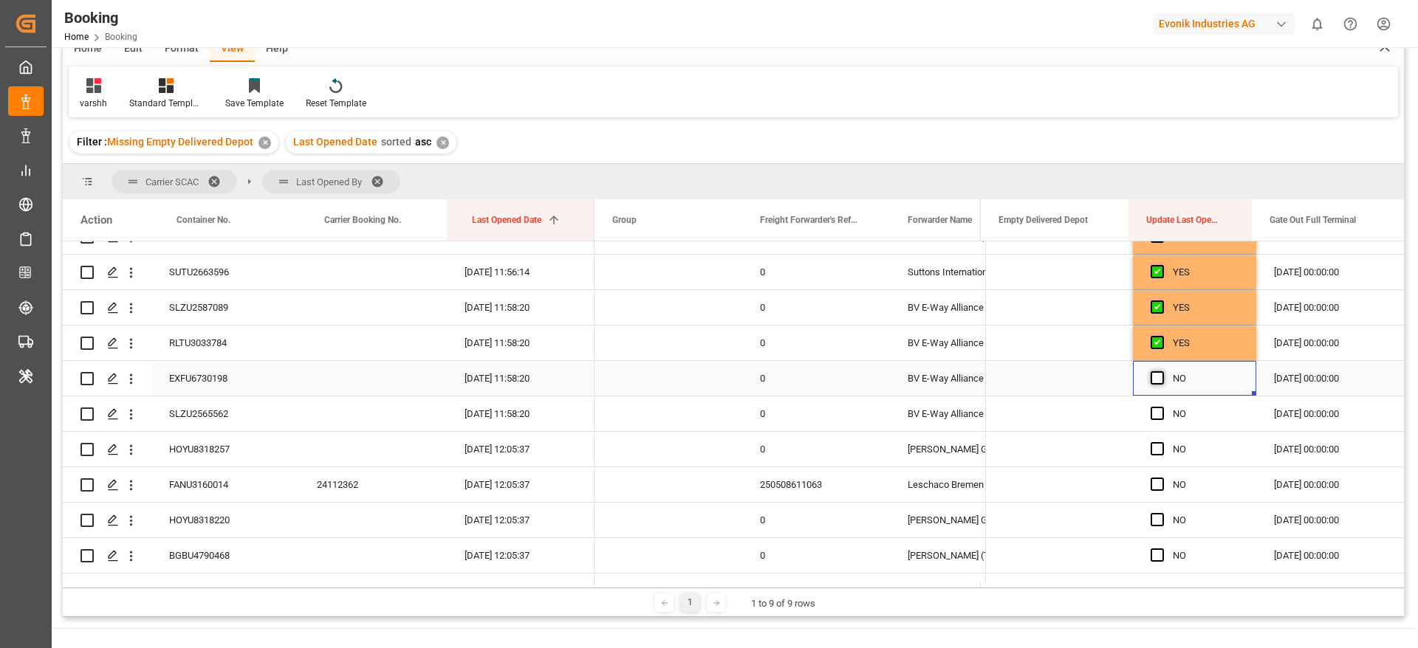
click at [1153, 376] on span "Press SPACE to select this row." at bounding box center [1156, 377] width 13 height 13
click at [1162, 371] on input "Press SPACE to select this row." at bounding box center [1162, 371] width 0 height 0
click at [224, 421] on div "SLZU2565562" at bounding box center [225, 414] width 148 height 35
click at [1153, 415] on span "Press SPACE to select this row." at bounding box center [1156, 413] width 13 height 13
click at [1162, 407] on input "Press SPACE to select this row." at bounding box center [1162, 407] width 0 height 0
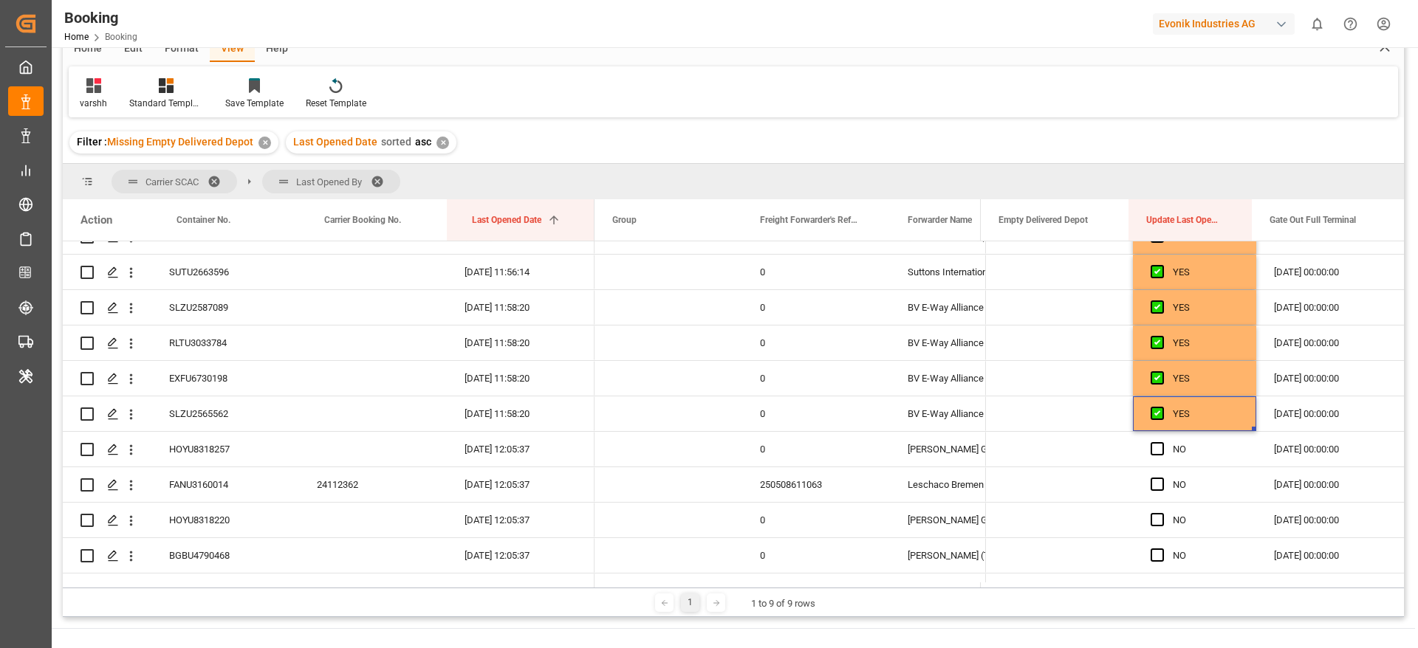
scroll to position [0, 0]
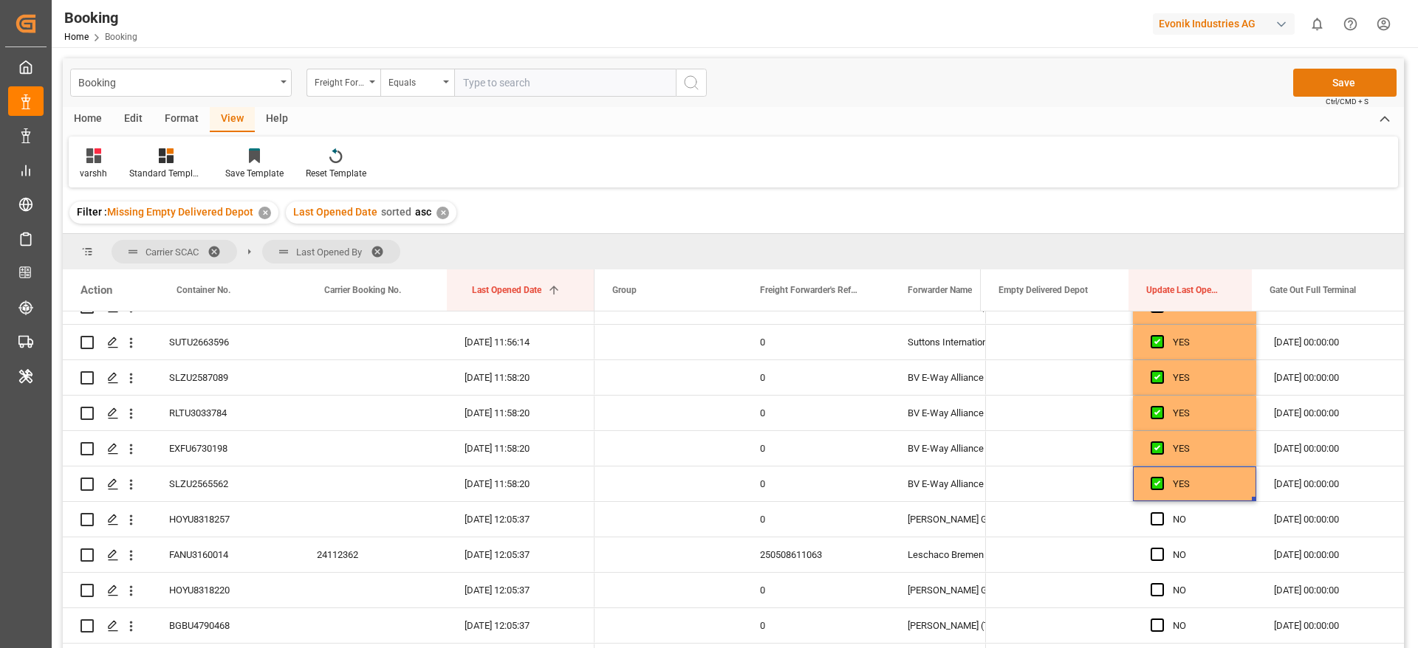
click at [1332, 86] on button "Save" at bounding box center [1344, 83] width 103 height 28
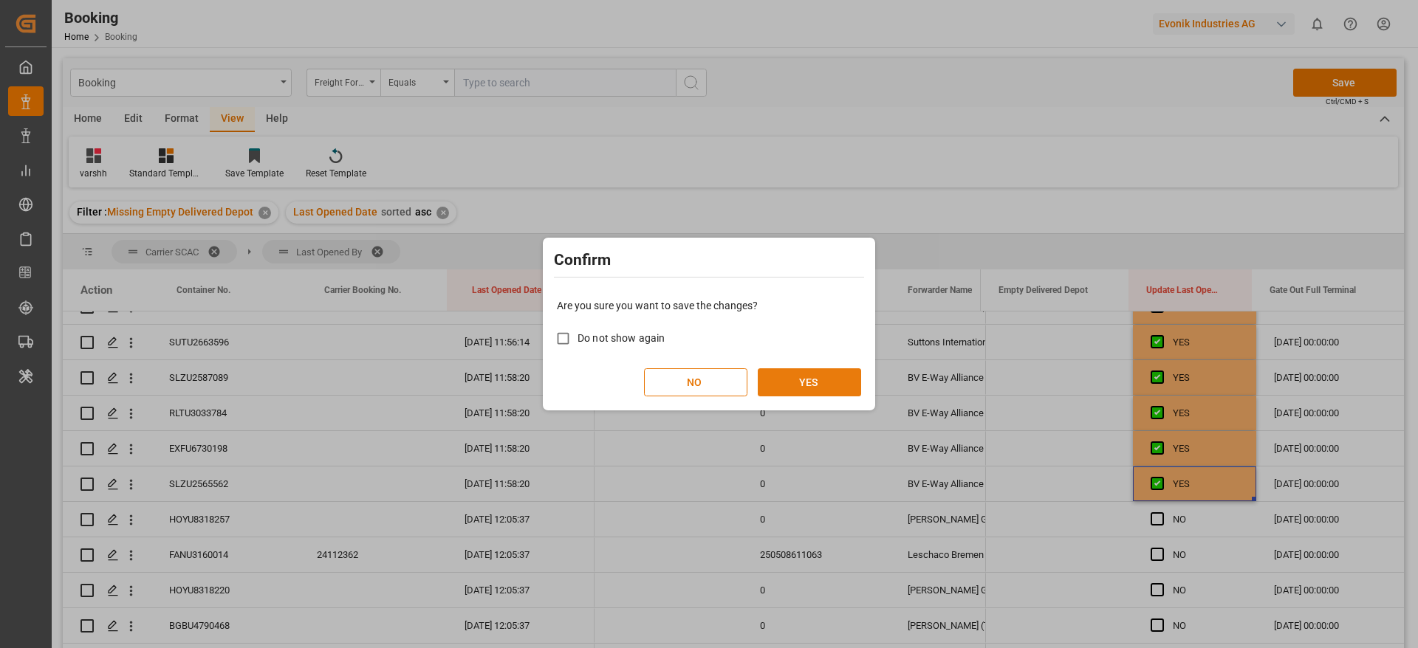
click at [848, 379] on button "YES" at bounding box center [809, 382] width 103 height 28
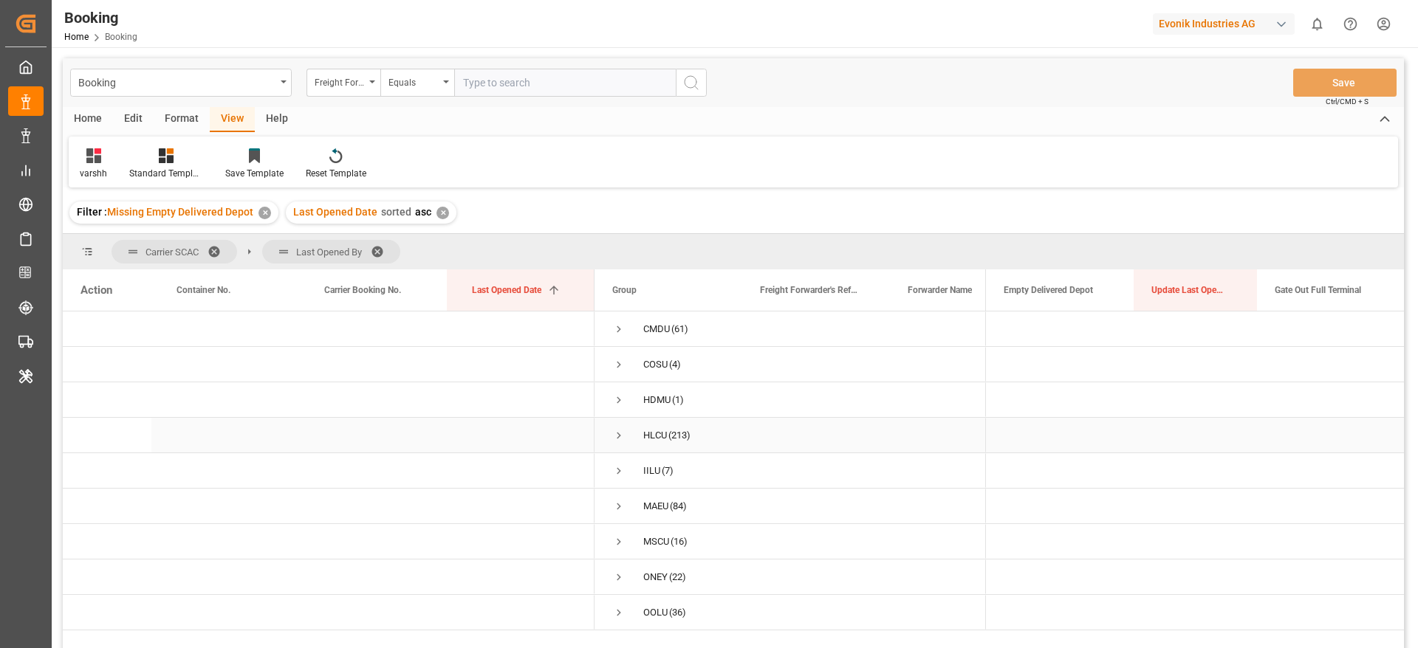
click at [619, 434] on span "Press SPACE to select this row." at bounding box center [618, 435] width 13 height 13
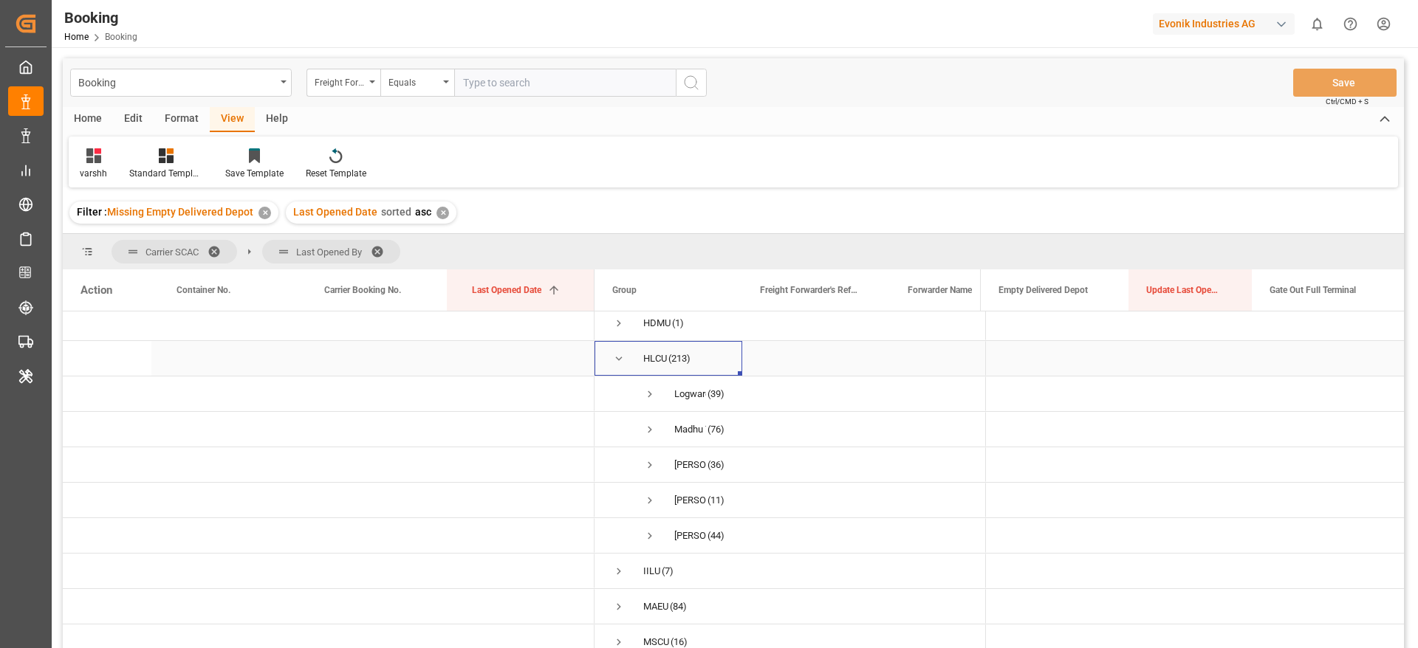
scroll to position [111, 0]
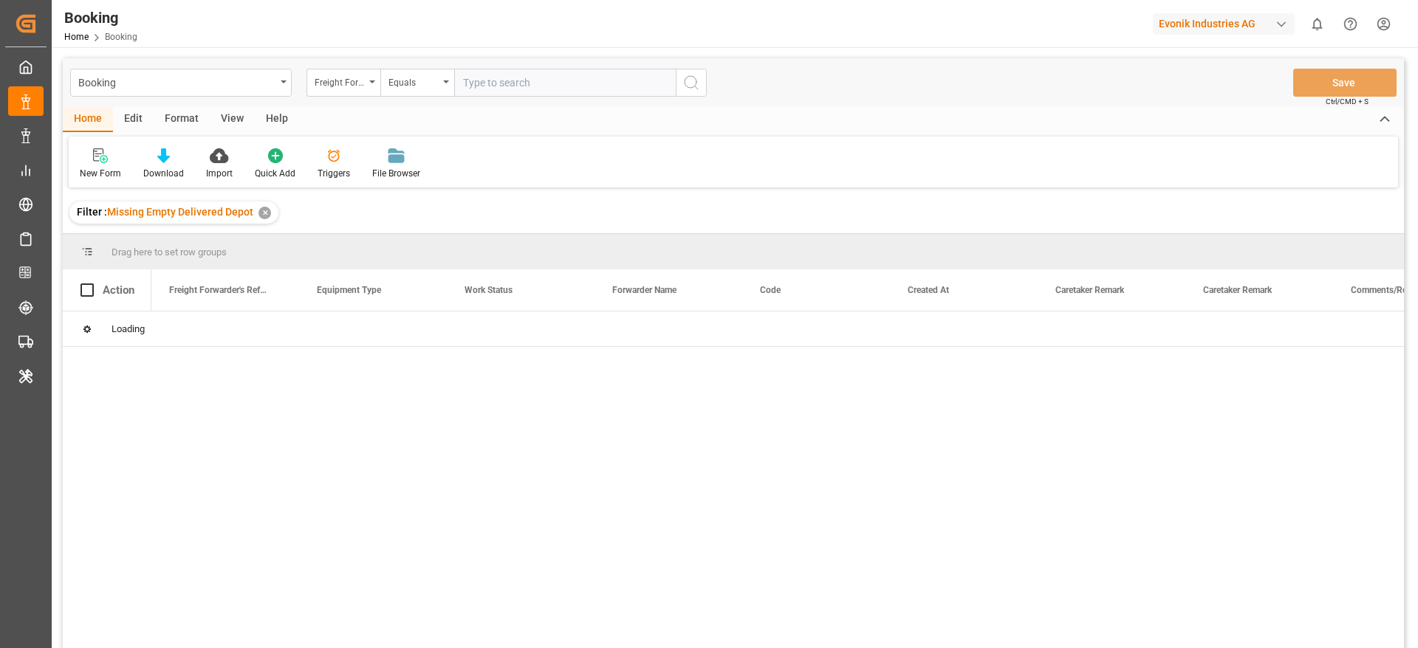
click at [197, 118] on div "Format" at bounding box center [182, 119] width 56 height 25
click at [118, 160] on div at bounding box center [102, 156] width 44 height 16
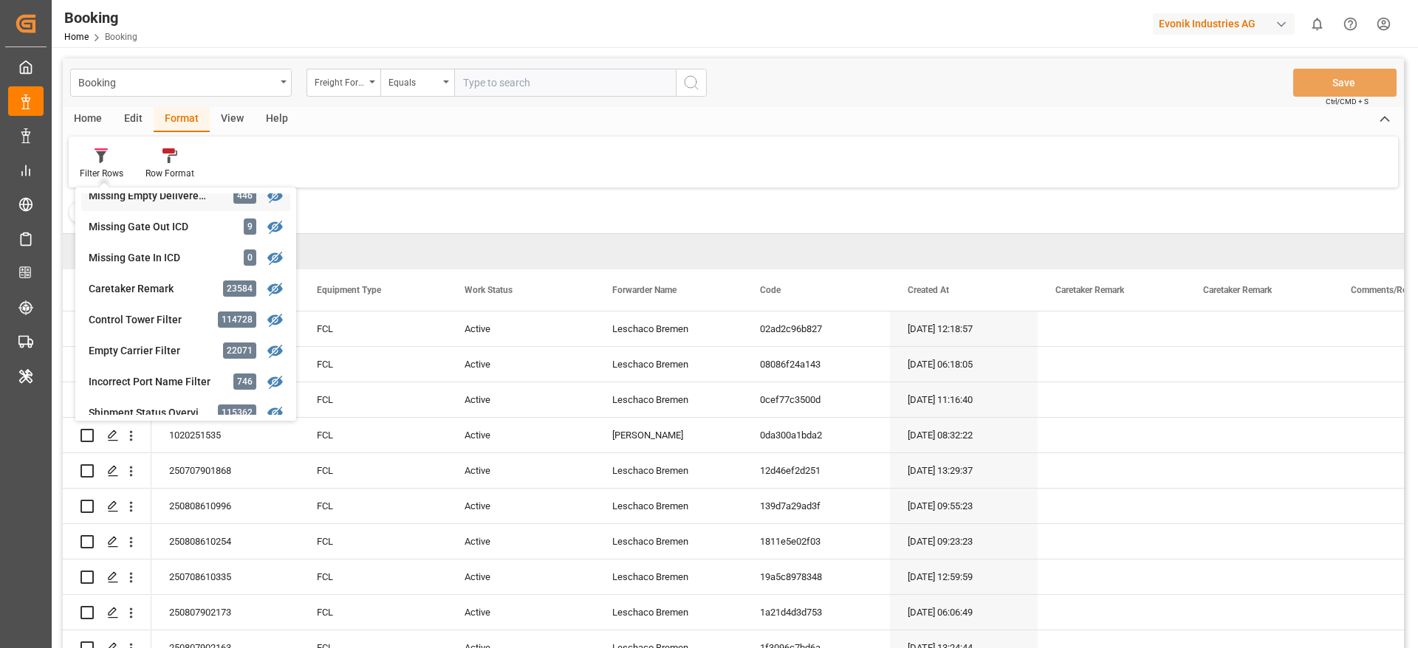
scroll to position [554, 0]
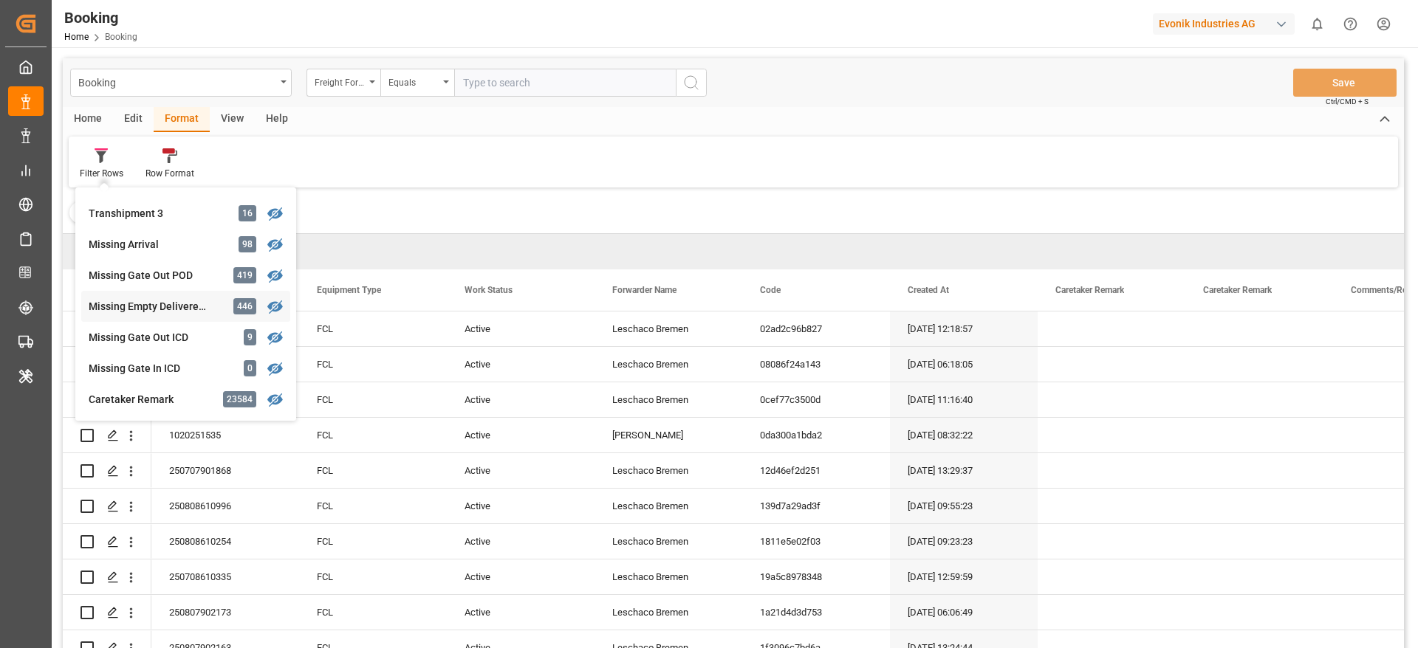
click at [169, 315] on div "Missing Empty Delivered Depot 446" at bounding box center [185, 306] width 209 height 31
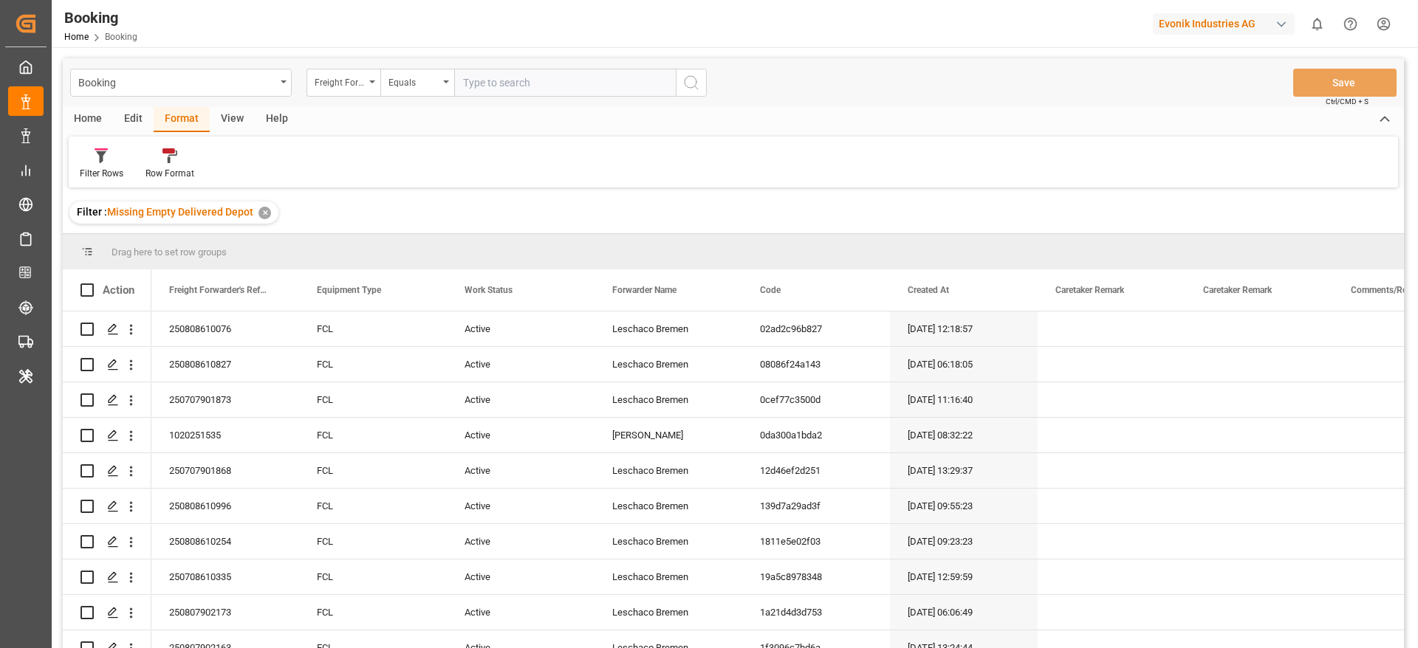
click at [232, 125] on div "View" at bounding box center [232, 119] width 45 height 25
click at [92, 174] on div "Default" at bounding box center [94, 173] width 29 height 13
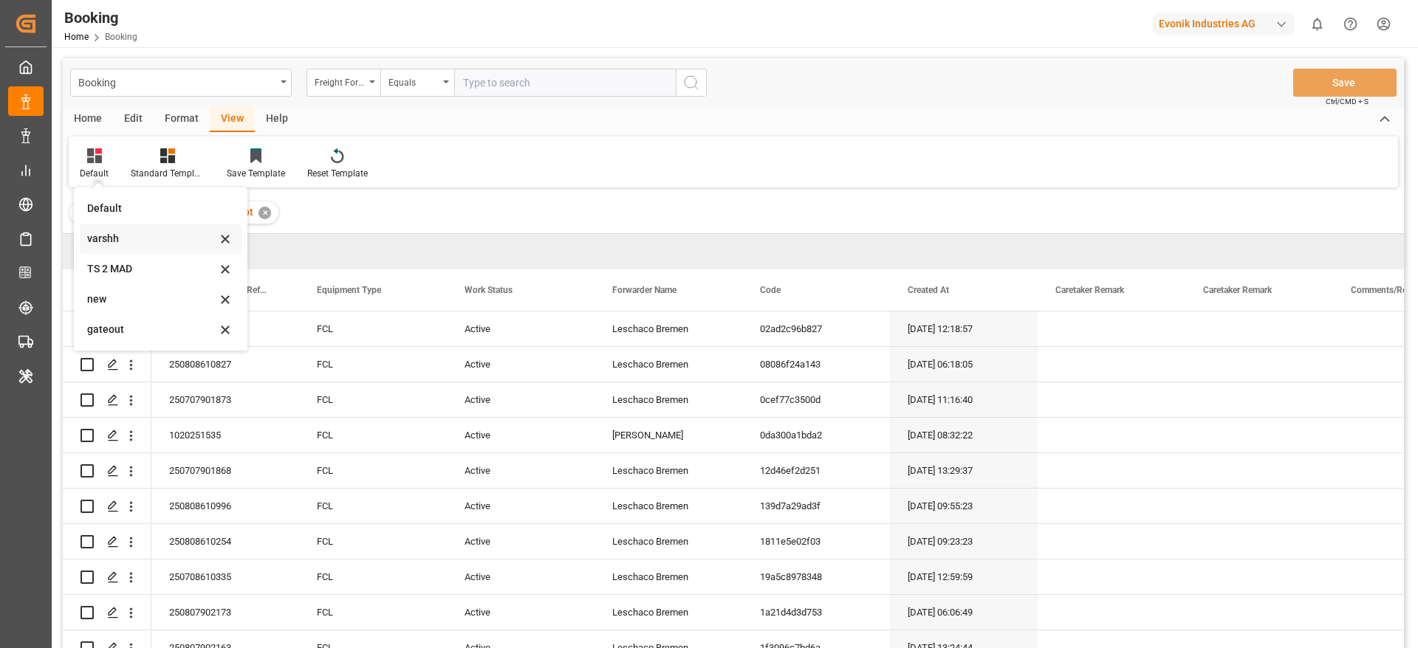
click at [107, 239] on div "varshh" at bounding box center [151, 239] width 129 height 16
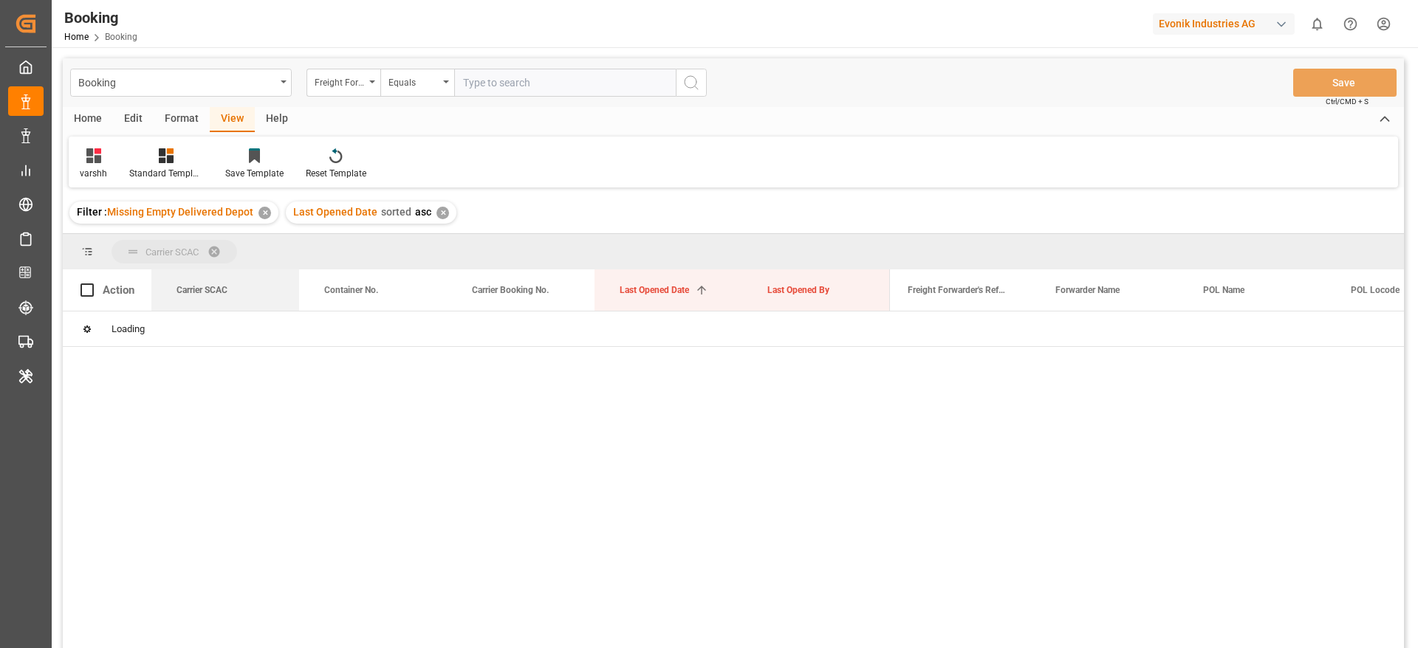
drag, startPoint x: 231, startPoint y: 297, endPoint x: 230, endPoint y: 252, distance: 45.1
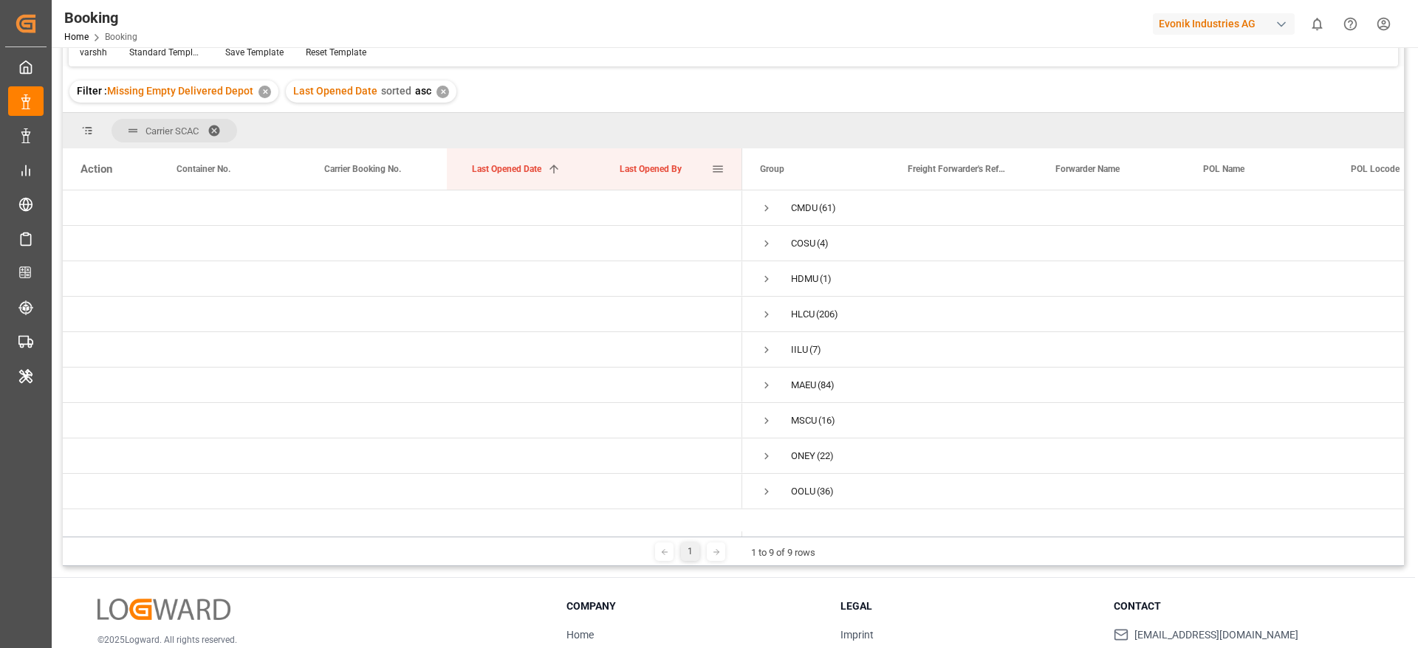
scroll to position [108, 0]
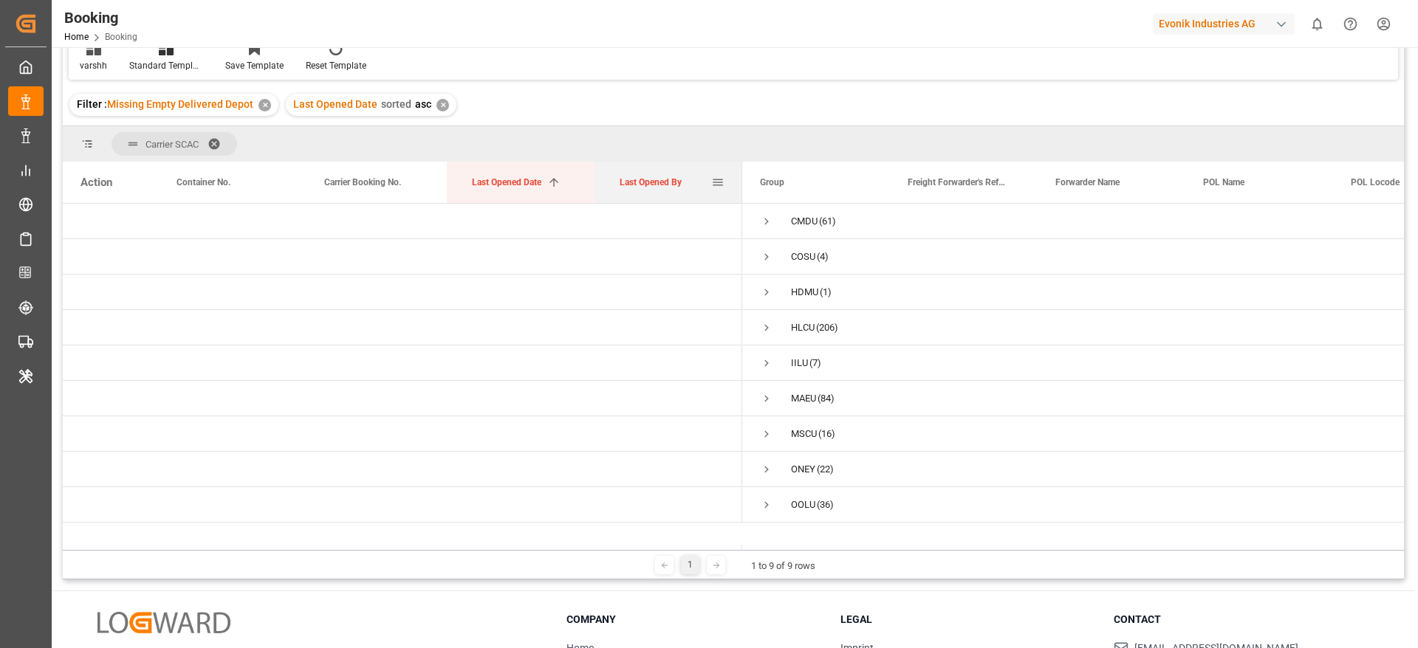
drag, startPoint x: 624, startPoint y: 187, endPoint x: 625, endPoint y: 155, distance: 31.8
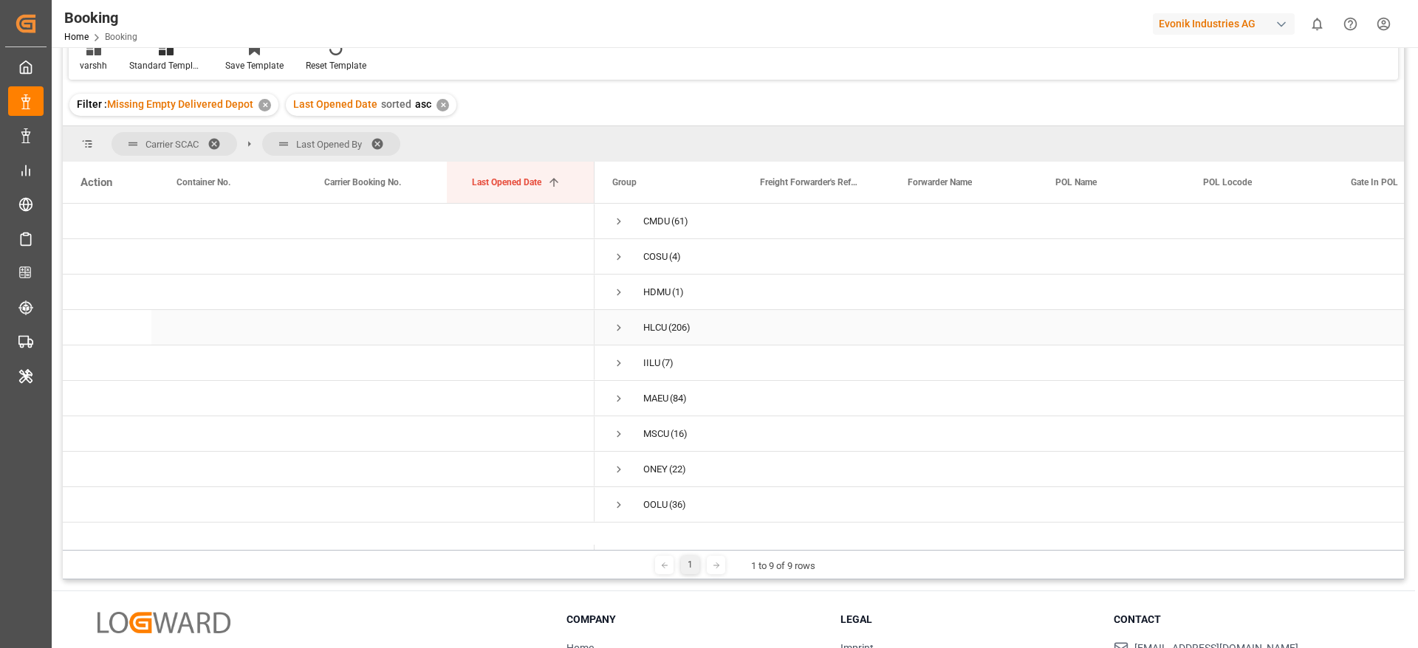
click at [620, 326] on span "Press SPACE to select this row." at bounding box center [618, 327] width 13 height 13
click at [652, 366] on span "Press SPACE to select this row." at bounding box center [649, 363] width 13 height 13
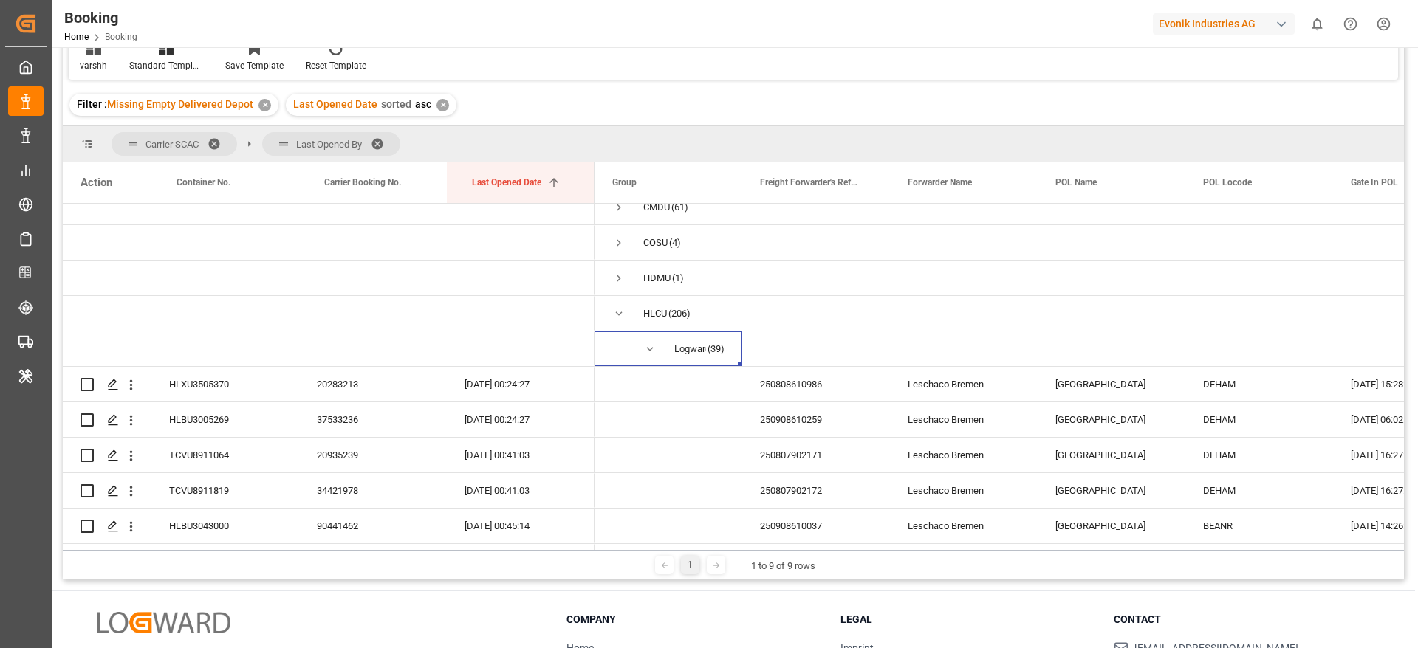
scroll to position [0, 0]
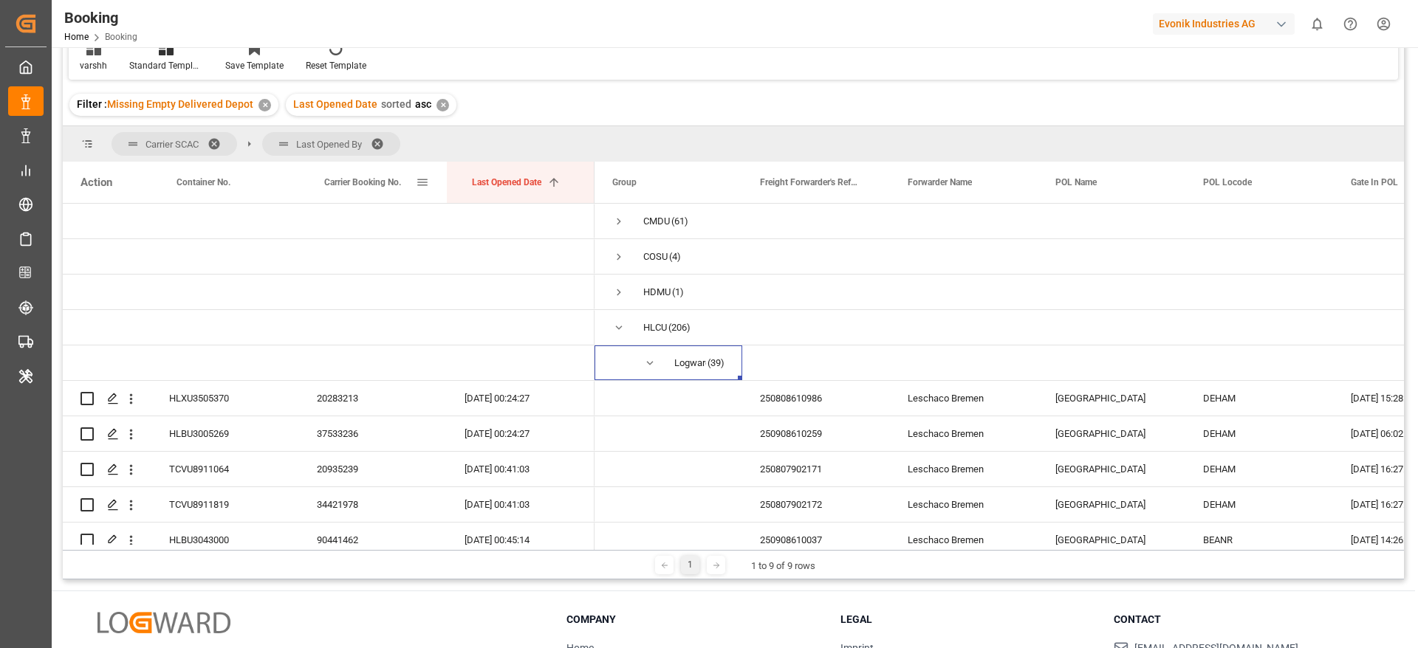
drag, startPoint x: 384, startPoint y: 194, endPoint x: 388, endPoint y: 202, distance: 8.3
click at [388, 202] on div "Carrier Booking No." at bounding box center [370, 182] width 92 height 41
click at [385, 195] on div "Carrier Booking No." at bounding box center [370, 182] width 92 height 41
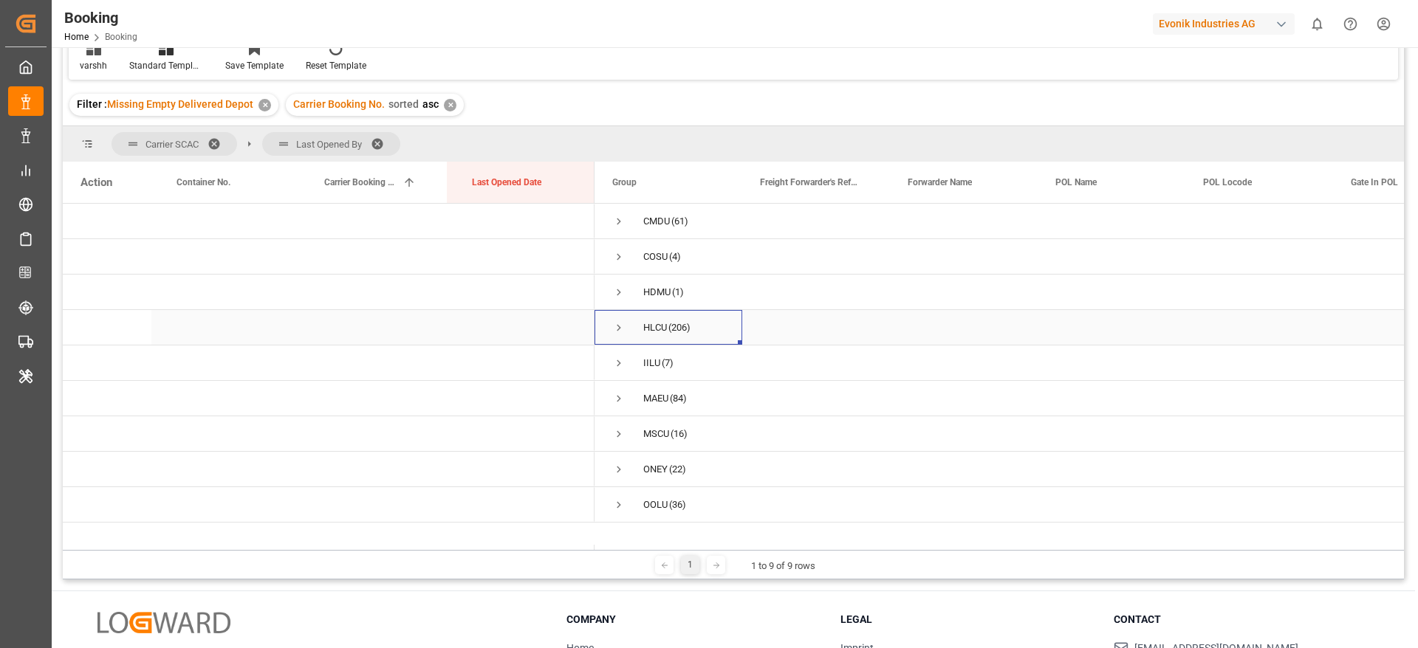
click at [620, 320] on span "Press SPACE to select this row." at bounding box center [618, 328] width 13 height 34
click at [651, 361] on span "Press SPACE to select this row." at bounding box center [649, 363] width 13 height 13
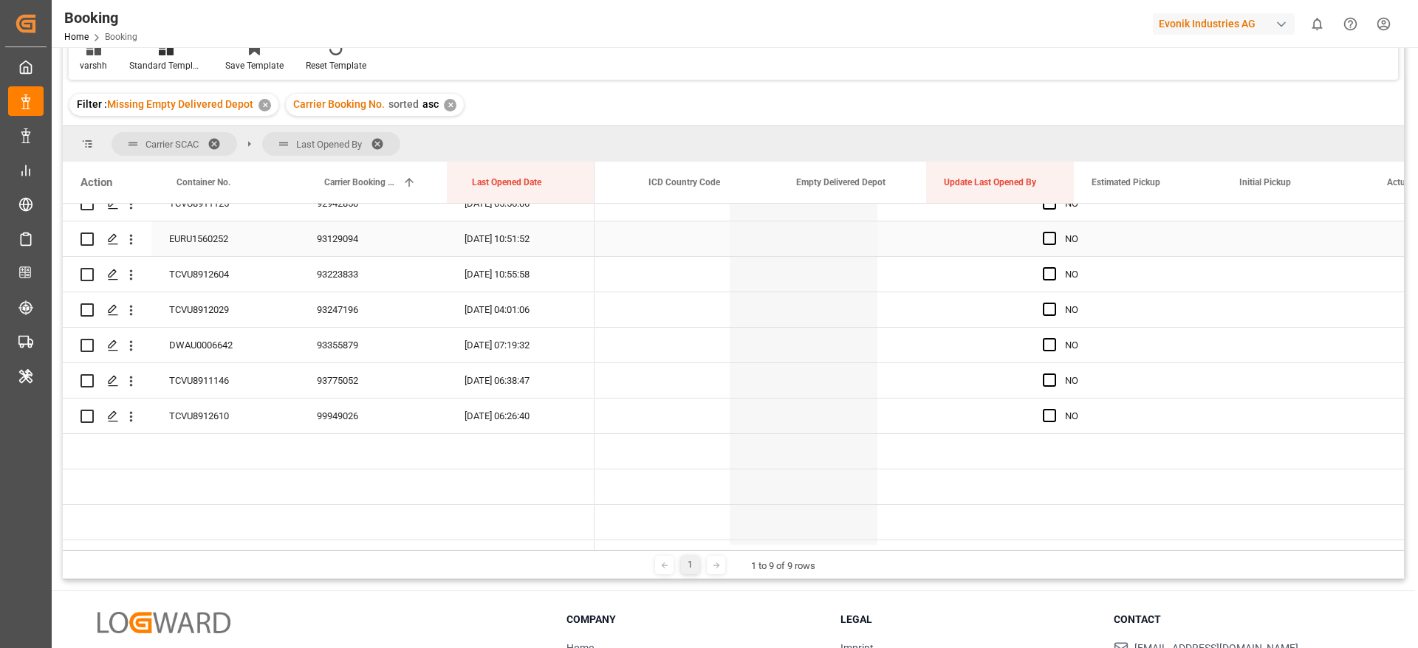
scroll to position [0, 1318]
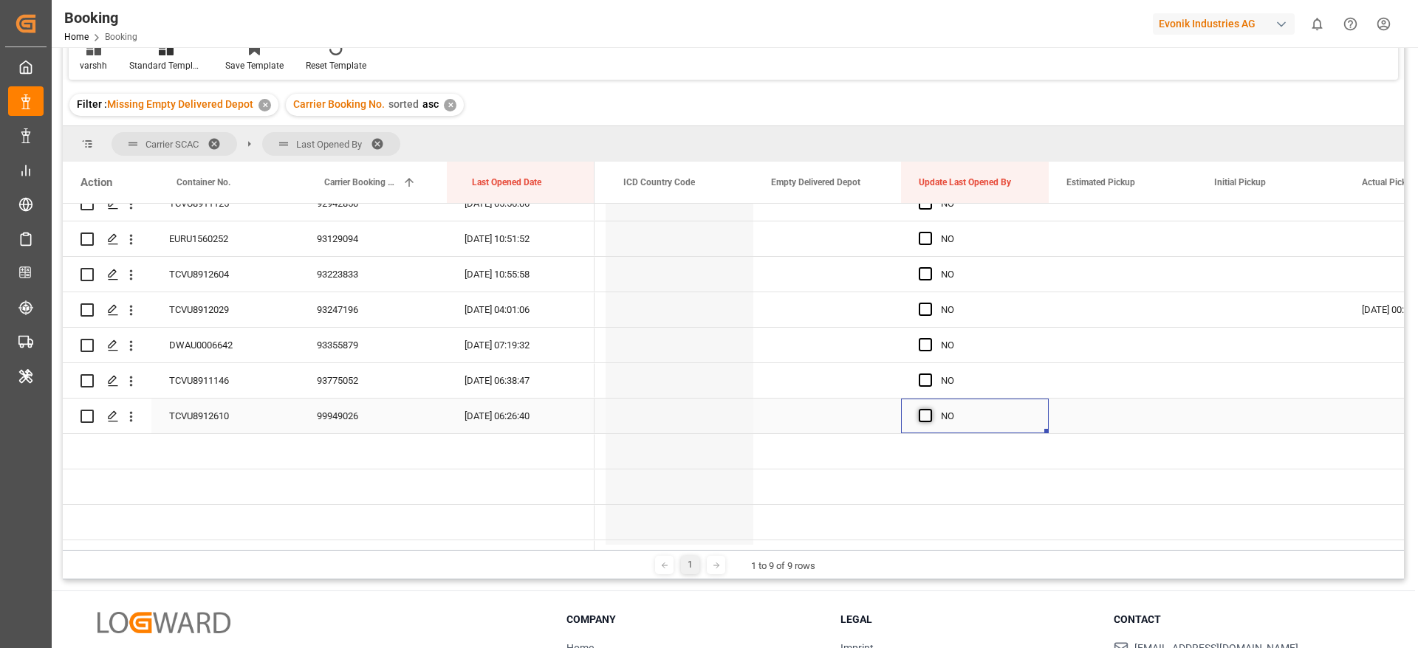
click at [930, 417] on span "Press SPACE to select this row." at bounding box center [925, 415] width 13 height 13
click at [930, 409] on input "Press SPACE to select this row." at bounding box center [930, 409] width 0 height 0
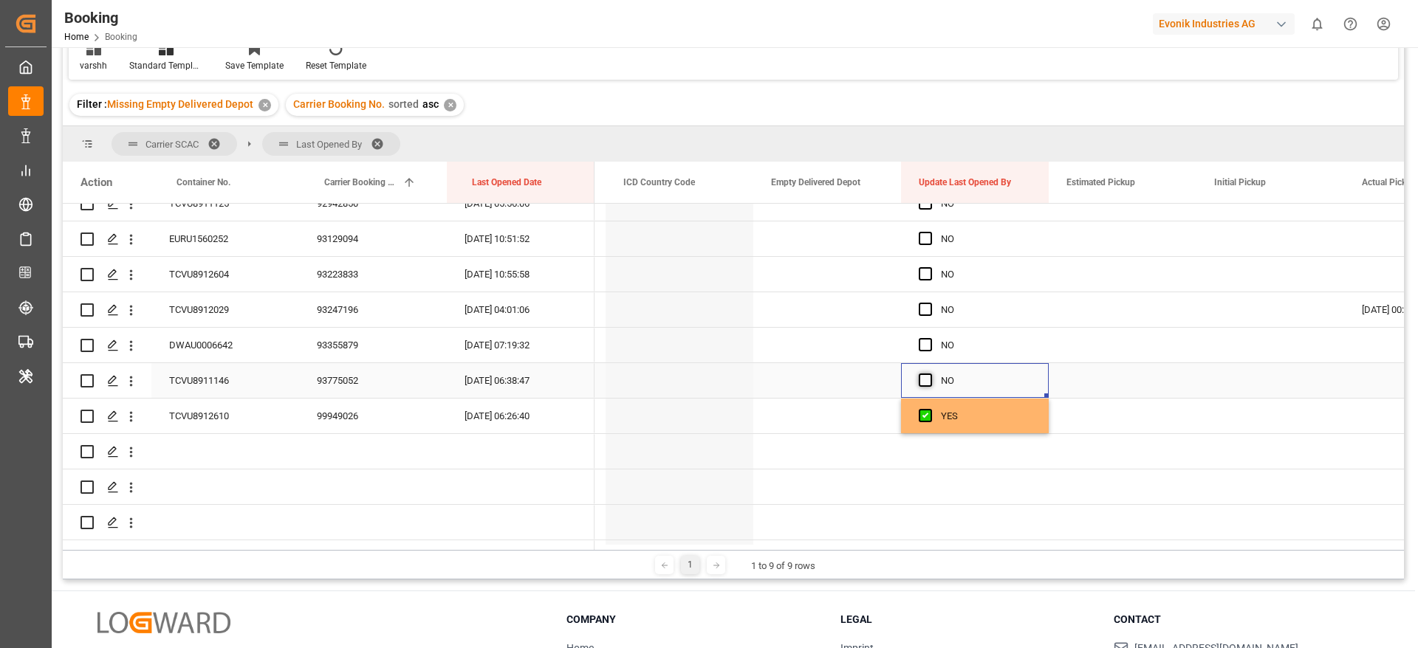
click at [923, 378] on span "Press SPACE to select this row." at bounding box center [925, 380] width 13 height 13
click at [930, 374] on input "Press SPACE to select this row." at bounding box center [930, 374] width 0 height 0
click at [926, 346] on span "Press SPACE to select this row." at bounding box center [925, 344] width 13 height 13
click at [930, 338] on input "Press SPACE to select this row." at bounding box center [930, 338] width 0 height 0
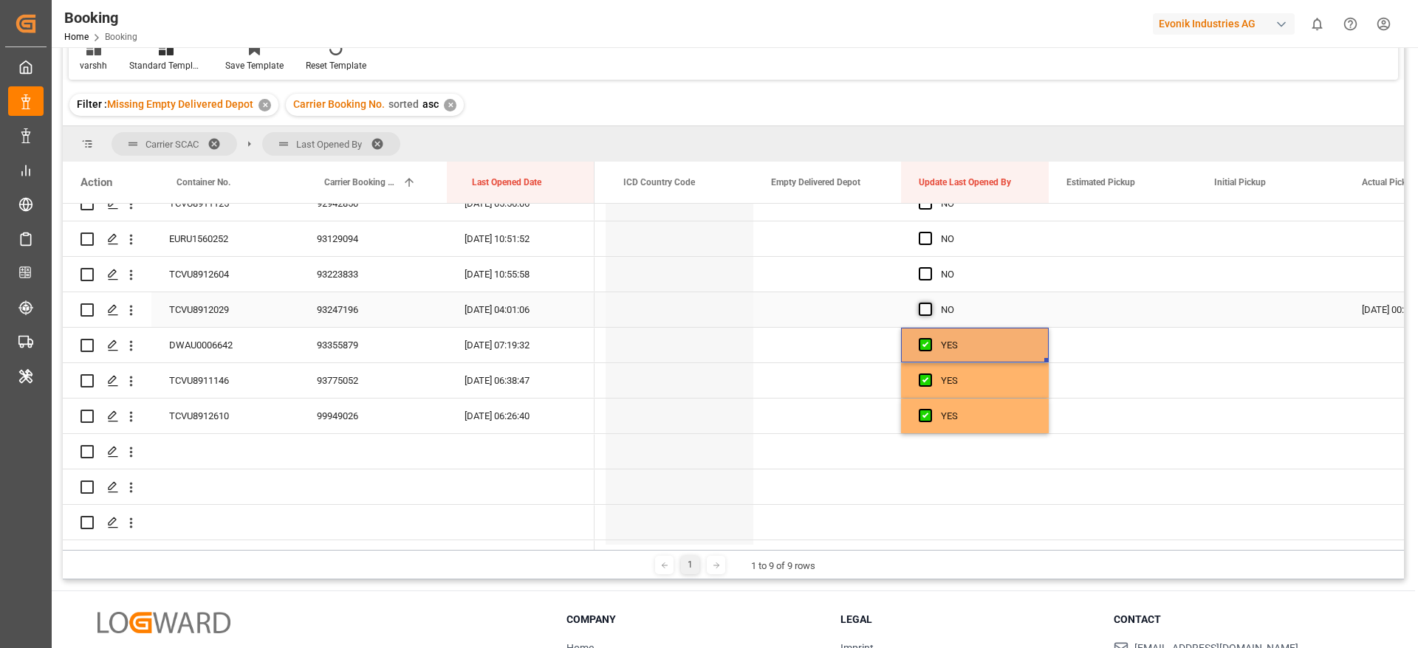
click at [925, 307] on span "Press SPACE to select this row." at bounding box center [925, 309] width 13 height 13
click at [930, 303] on input "Press SPACE to select this row." at bounding box center [930, 303] width 0 height 0
click at [925, 274] on span "Press SPACE to select this row." at bounding box center [925, 273] width 13 height 13
click at [930, 267] on input "Press SPACE to select this row." at bounding box center [930, 267] width 0 height 0
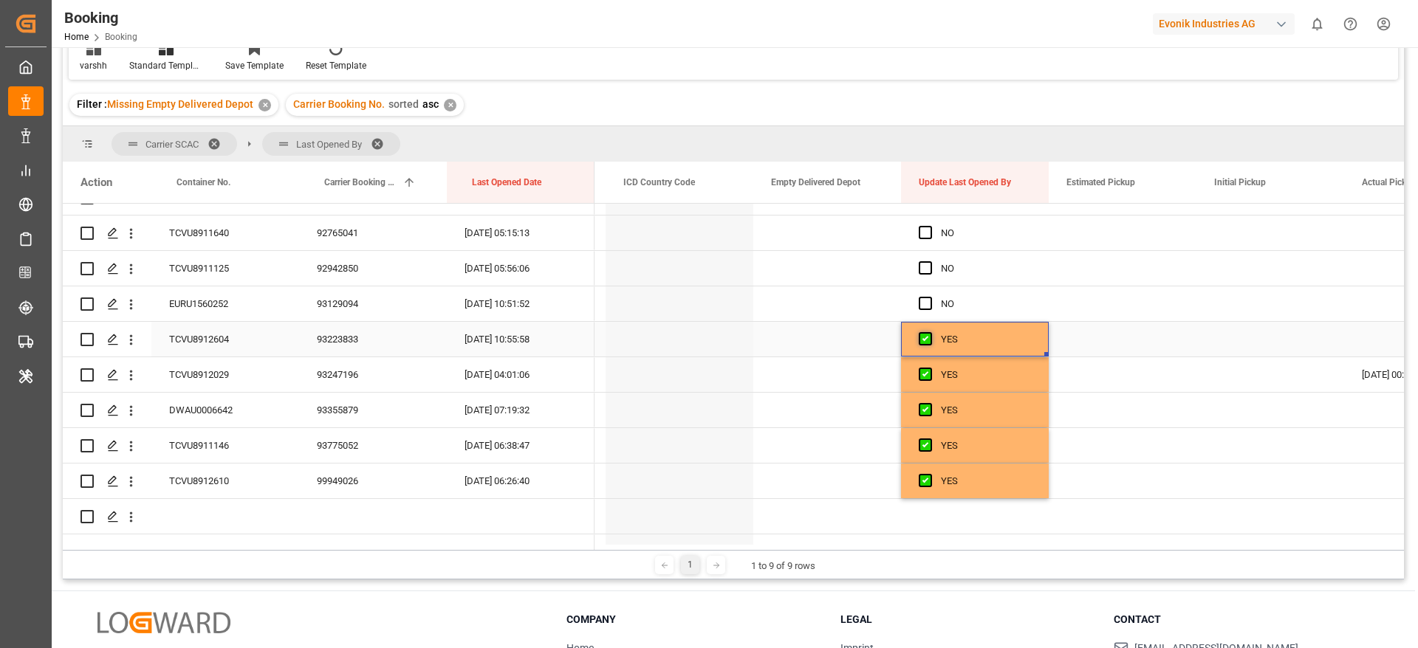
scroll to position [1218, 0]
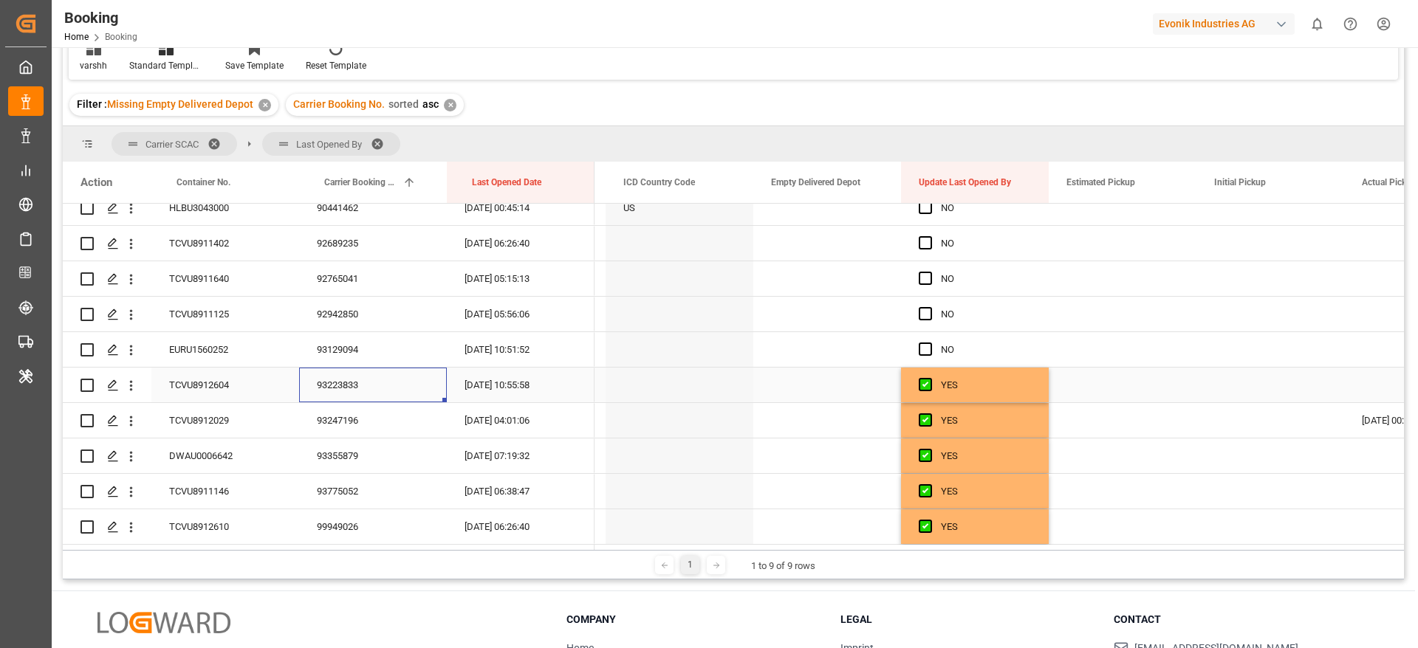
click at [353, 394] on div "93223833" at bounding box center [373, 385] width 148 height 35
click at [924, 347] on span "Press SPACE to select this row." at bounding box center [925, 349] width 13 height 13
click at [930, 343] on input "Press SPACE to select this row." at bounding box center [930, 343] width 0 height 0
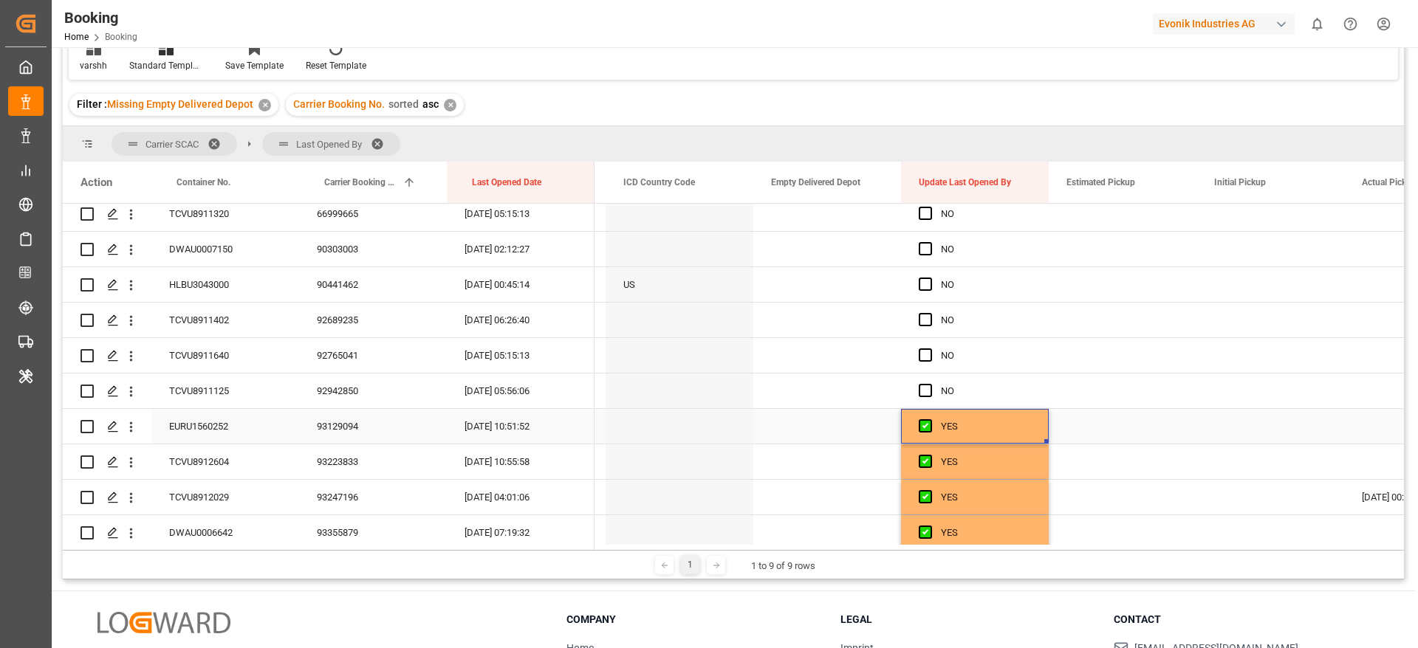
scroll to position [1108, 0]
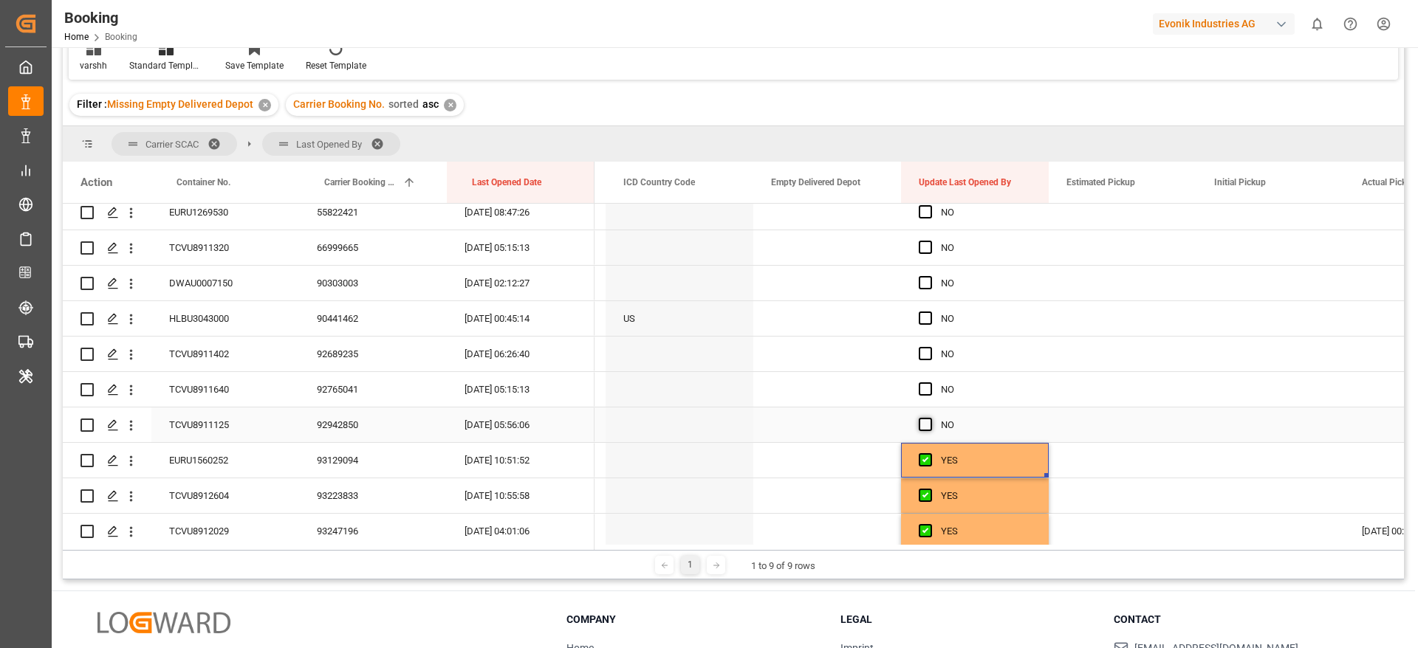
click at [923, 423] on span "Press SPACE to select this row." at bounding box center [925, 424] width 13 height 13
click at [930, 418] on input "Press SPACE to select this row." at bounding box center [930, 418] width 0 height 0
click at [926, 391] on span "Press SPACE to select this row." at bounding box center [925, 388] width 13 height 13
click at [930, 382] on input "Press SPACE to select this row." at bounding box center [930, 382] width 0 height 0
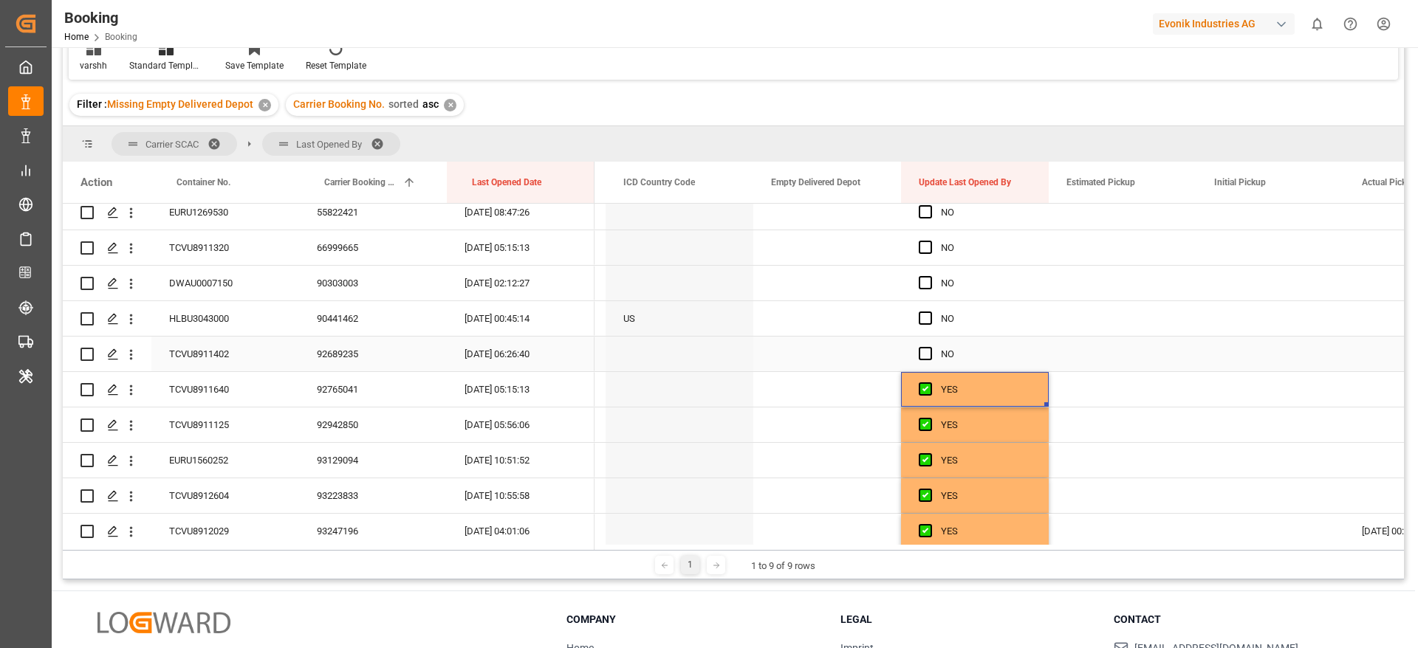
click at [387, 368] on div "92689235" at bounding box center [373, 354] width 148 height 35
click at [924, 352] on span "Press SPACE to select this row." at bounding box center [925, 353] width 13 height 13
click at [930, 347] on input "Press SPACE to select this row." at bounding box center [930, 347] width 0 height 0
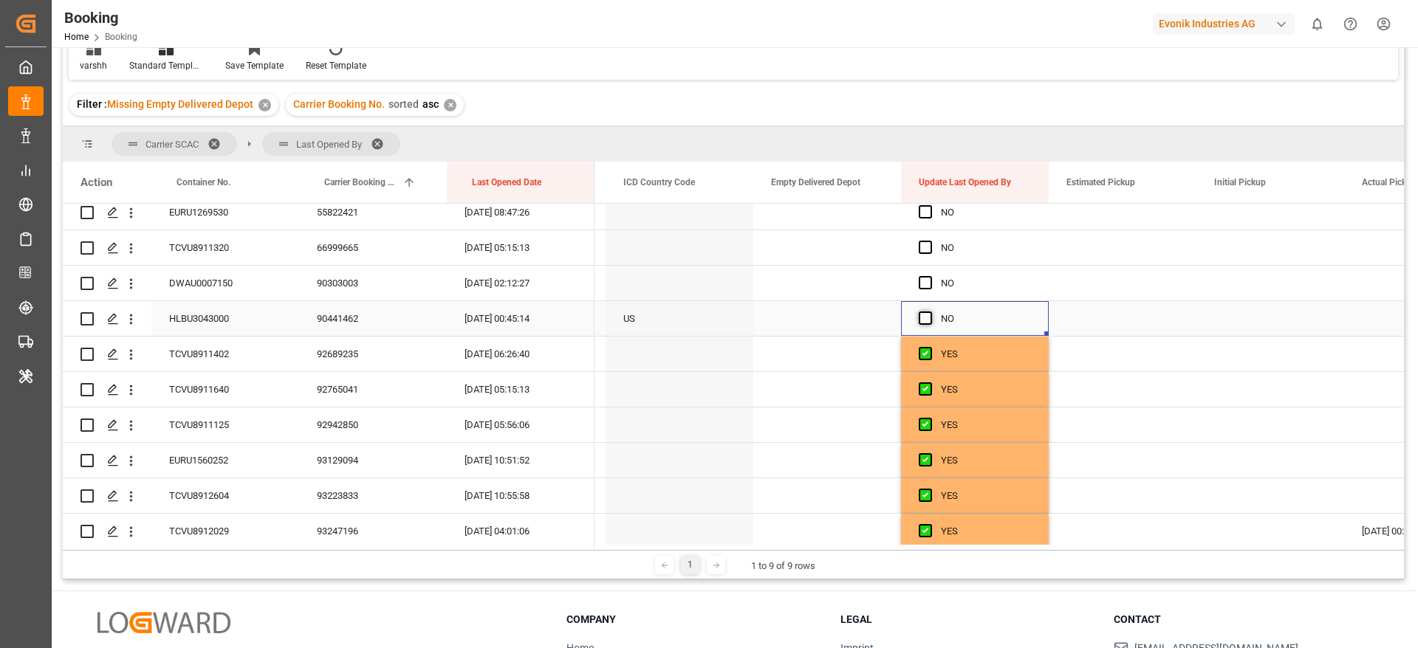
click at [929, 315] on span "Press SPACE to select this row." at bounding box center [925, 318] width 13 height 13
click at [930, 312] on input "Press SPACE to select this row." at bounding box center [930, 312] width 0 height 0
click at [924, 284] on span "Press SPACE to select this row." at bounding box center [925, 282] width 13 height 13
click at [930, 276] on input "Press SPACE to select this row." at bounding box center [930, 276] width 0 height 0
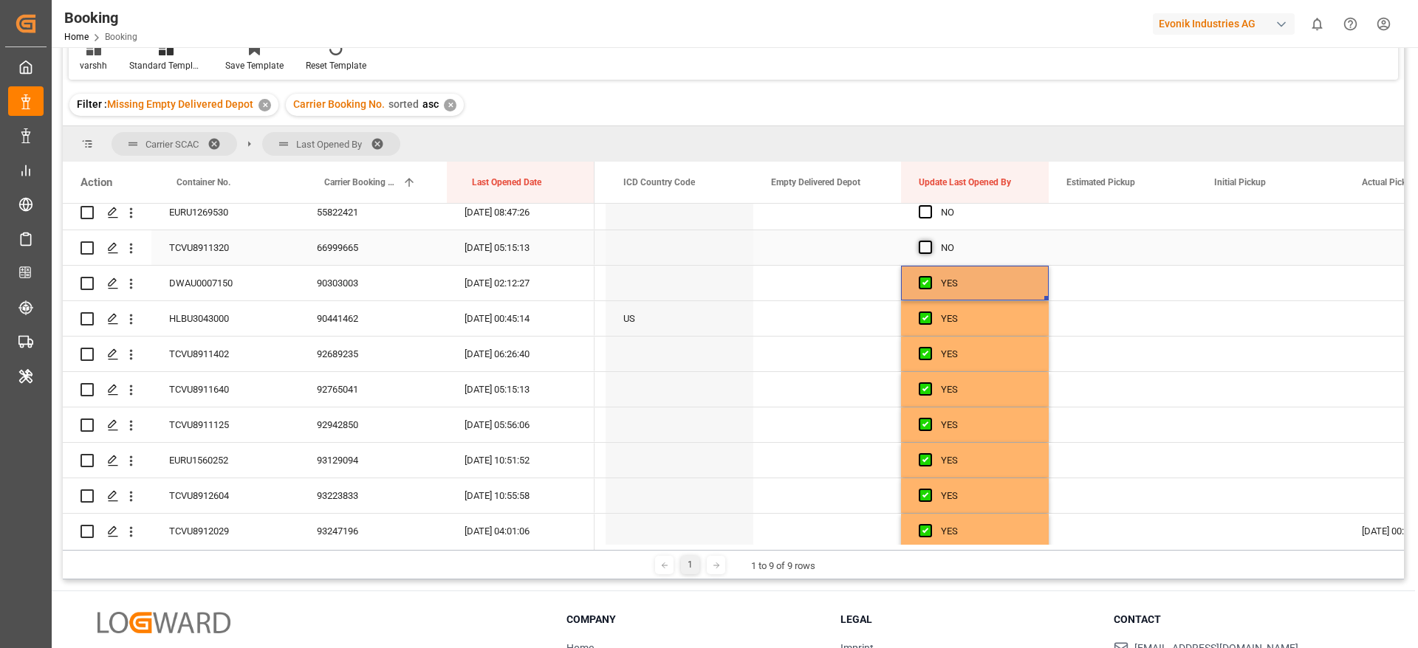
click at [924, 245] on span "Press SPACE to select this row." at bounding box center [925, 247] width 13 height 13
click at [930, 241] on input "Press SPACE to select this row." at bounding box center [930, 241] width 0 height 0
click at [924, 216] on span "Press SPACE to select this row." at bounding box center [925, 211] width 13 height 13
click at [930, 205] on input "Press SPACE to select this row." at bounding box center [930, 205] width 0 height 0
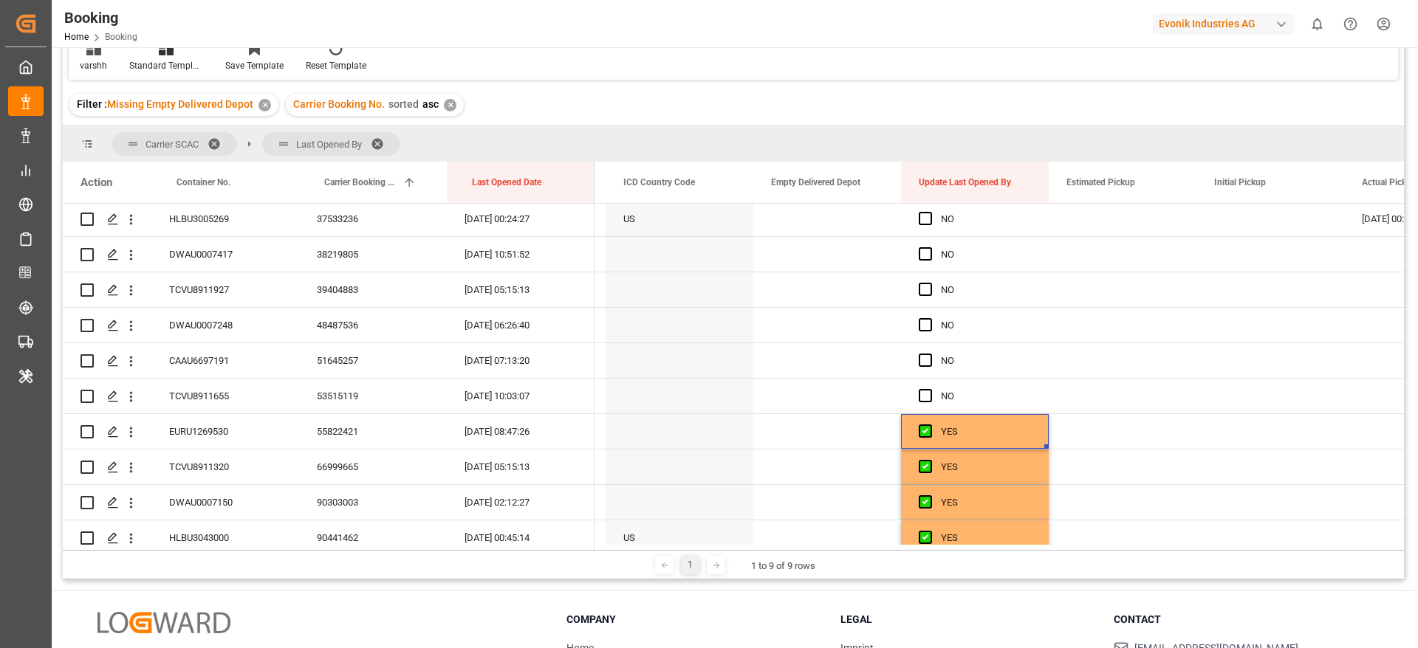
scroll to position [886, 0]
click at [924, 397] on span "Press SPACE to select this row." at bounding box center [925, 397] width 13 height 13
click at [930, 391] on input "Press SPACE to select this row." at bounding box center [930, 391] width 0 height 0
click at [927, 363] on span "Press SPACE to select this row." at bounding box center [925, 362] width 13 height 13
click at [930, 356] on input "Press SPACE to select this row." at bounding box center [930, 356] width 0 height 0
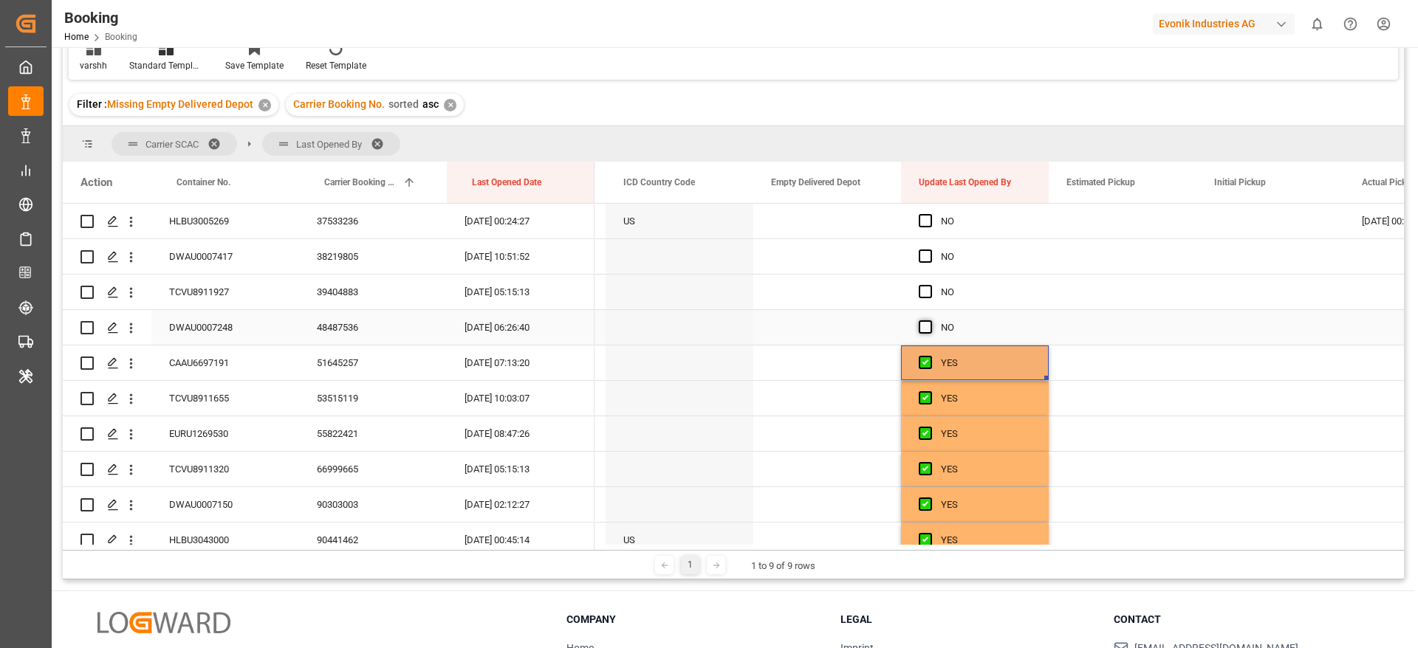
click at [927, 326] on span "Press SPACE to select this row." at bounding box center [925, 326] width 13 height 13
click at [930, 320] on input "Press SPACE to select this row." at bounding box center [930, 320] width 0 height 0
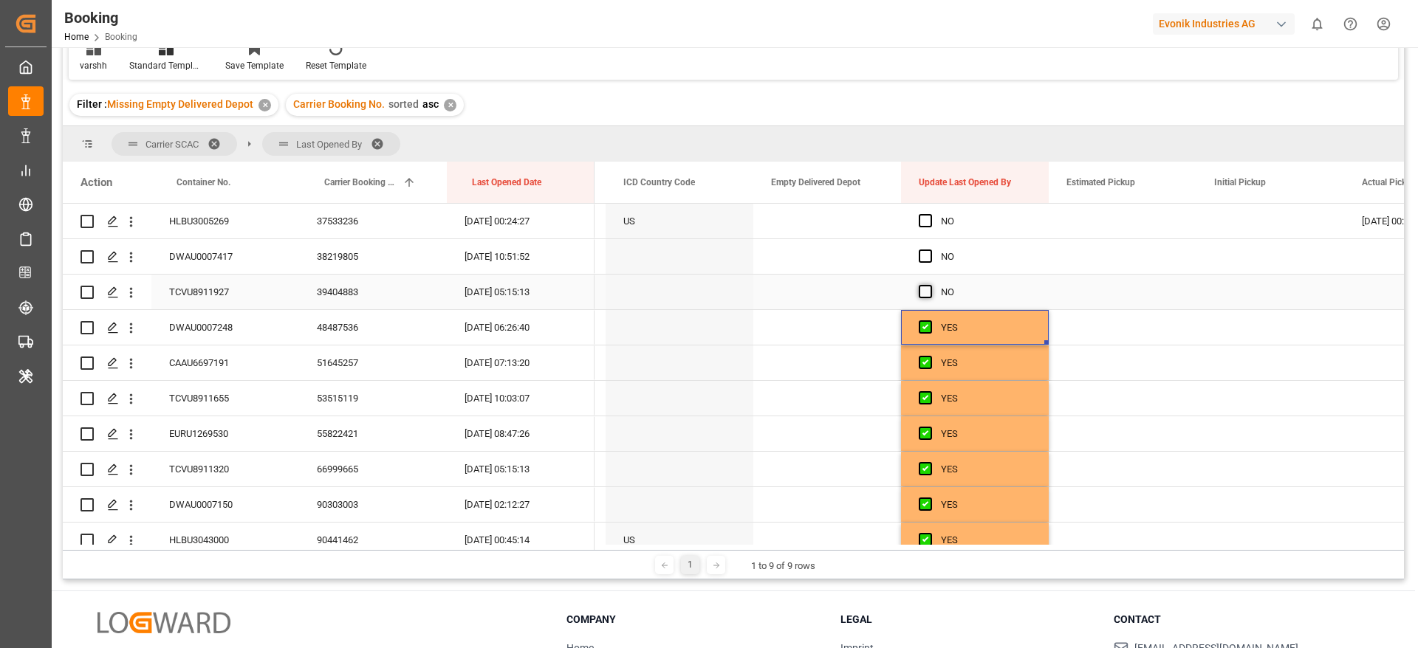
click at [926, 291] on span "Press SPACE to select this row." at bounding box center [925, 291] width 13 height 13
click at [930, 285] on input "Press SPACE to select this row." at bounding box center [930, 285] width 0 height 0
click at [924, 252] on span "Press SPACE to select this row." at bounding box center [925, 256] width 13 height 13
click at [930, 250] on input "Press SPACE to select this row." at bounding box center [930, 250] width 0 height 0
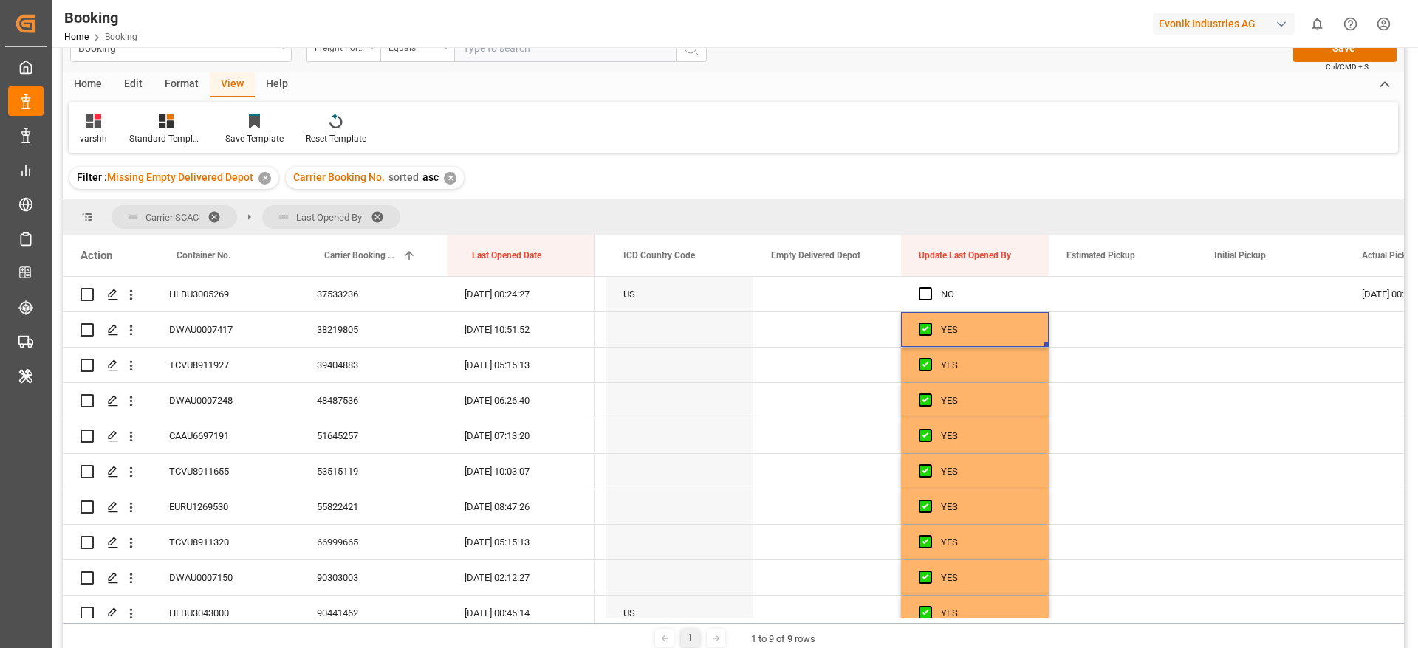
scroll to position [0, 0]
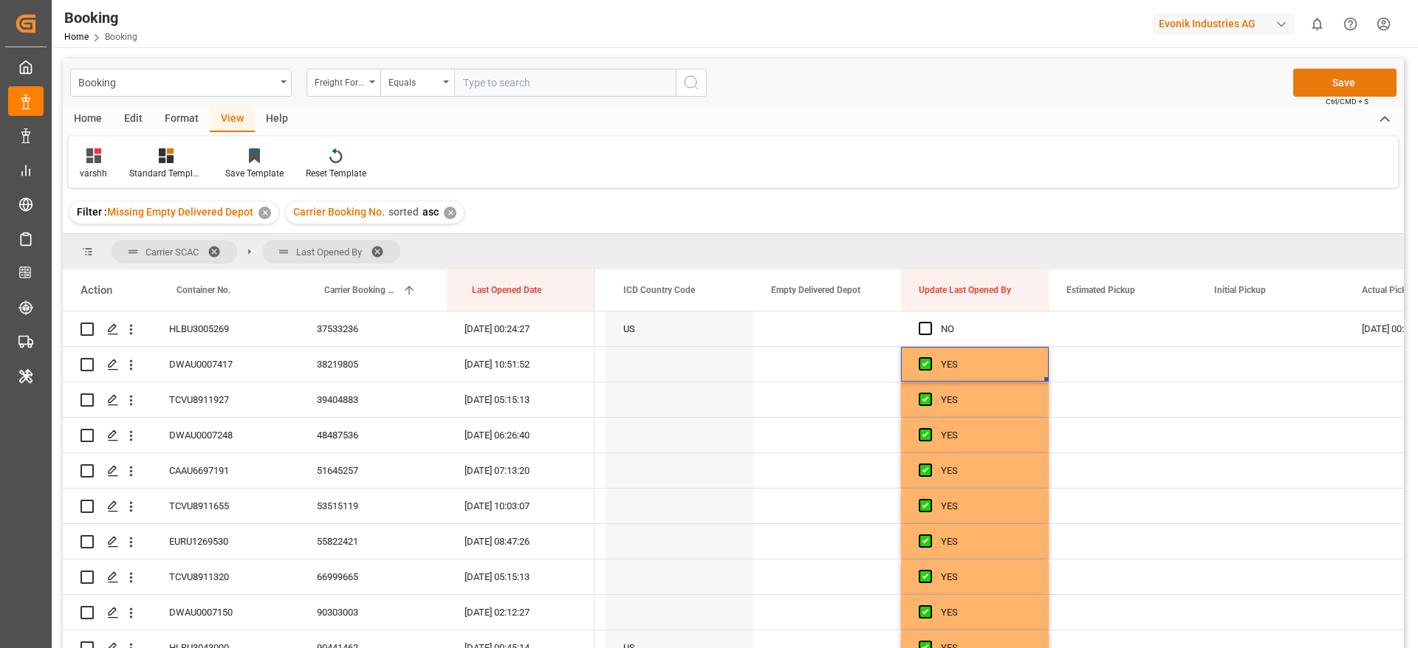
click at [1332, 91] on button "Save" at bounding box center [1344, 83] width 103 height 28
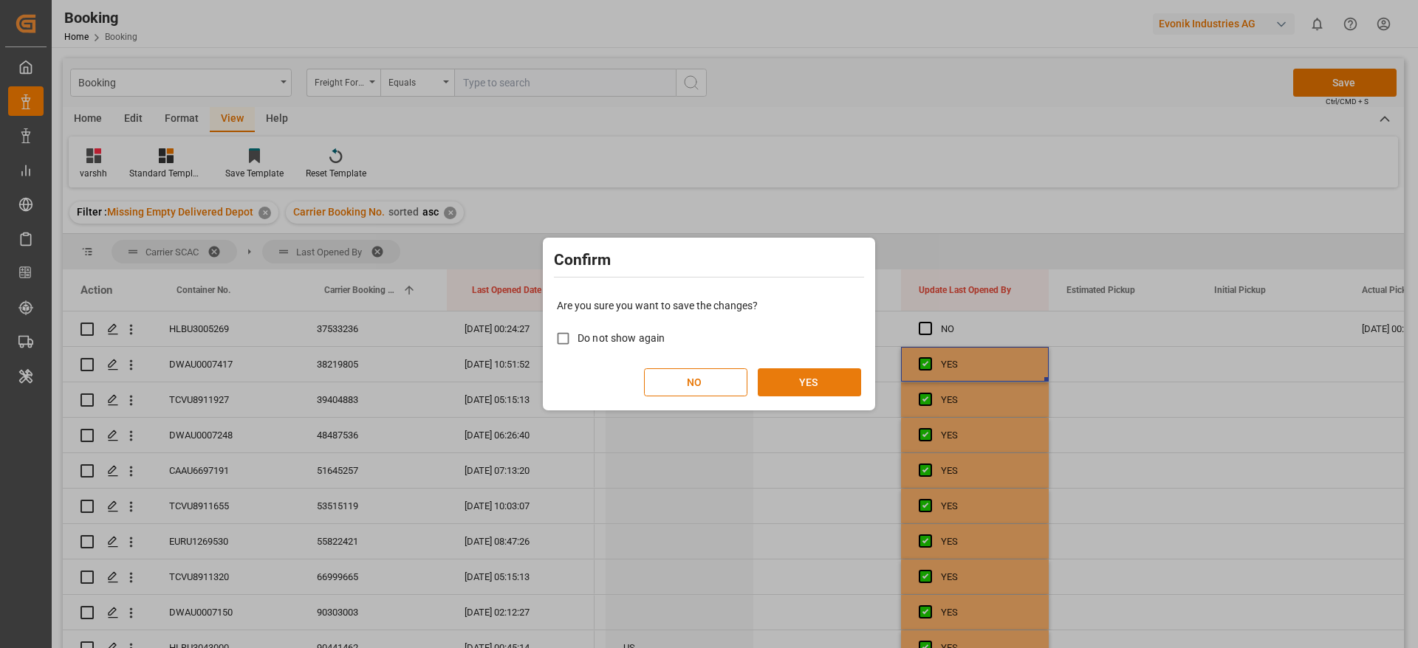
click at [832, 386] on button "YES" at bounding box center [809, 382] width 103 height 28
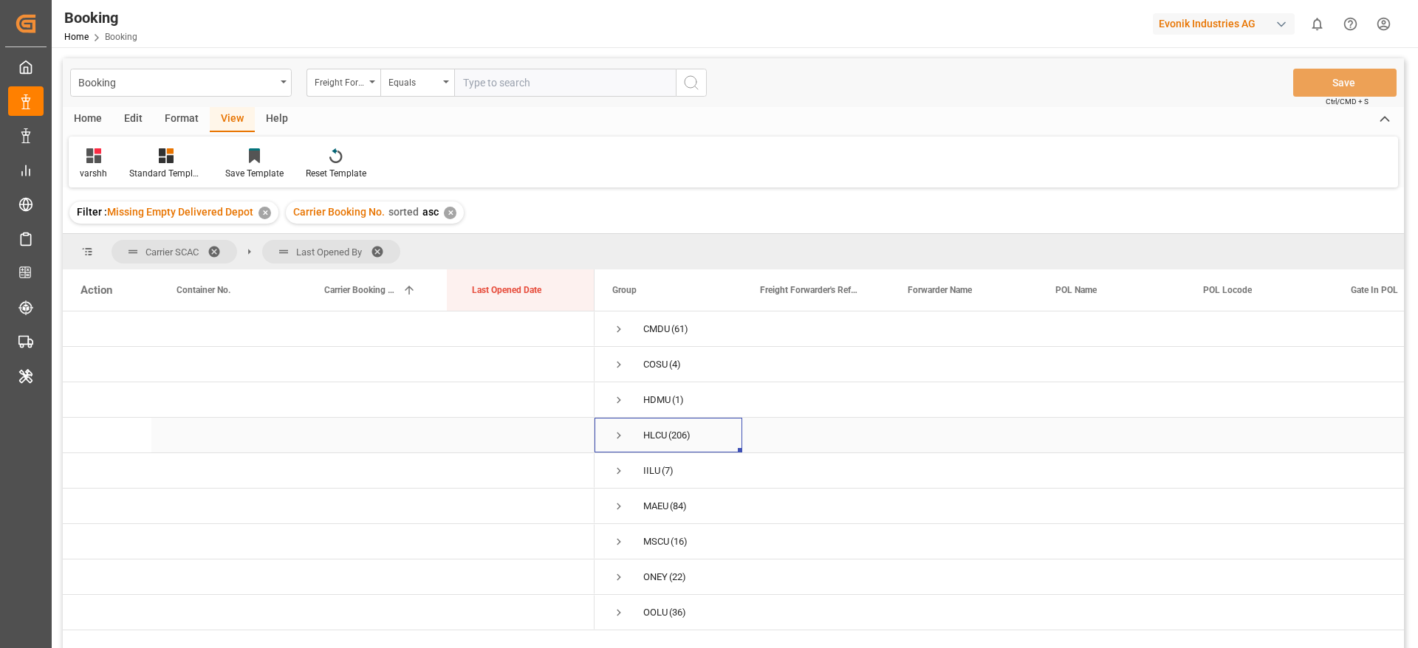
click at [614, 435] on span "Press SPACE to select this row." at bounding box center [618, 435] width 13 height 13
click at [650, 470] on span "Press SPACE to select this row." at bounding box center [649, 470] width 13 height 13
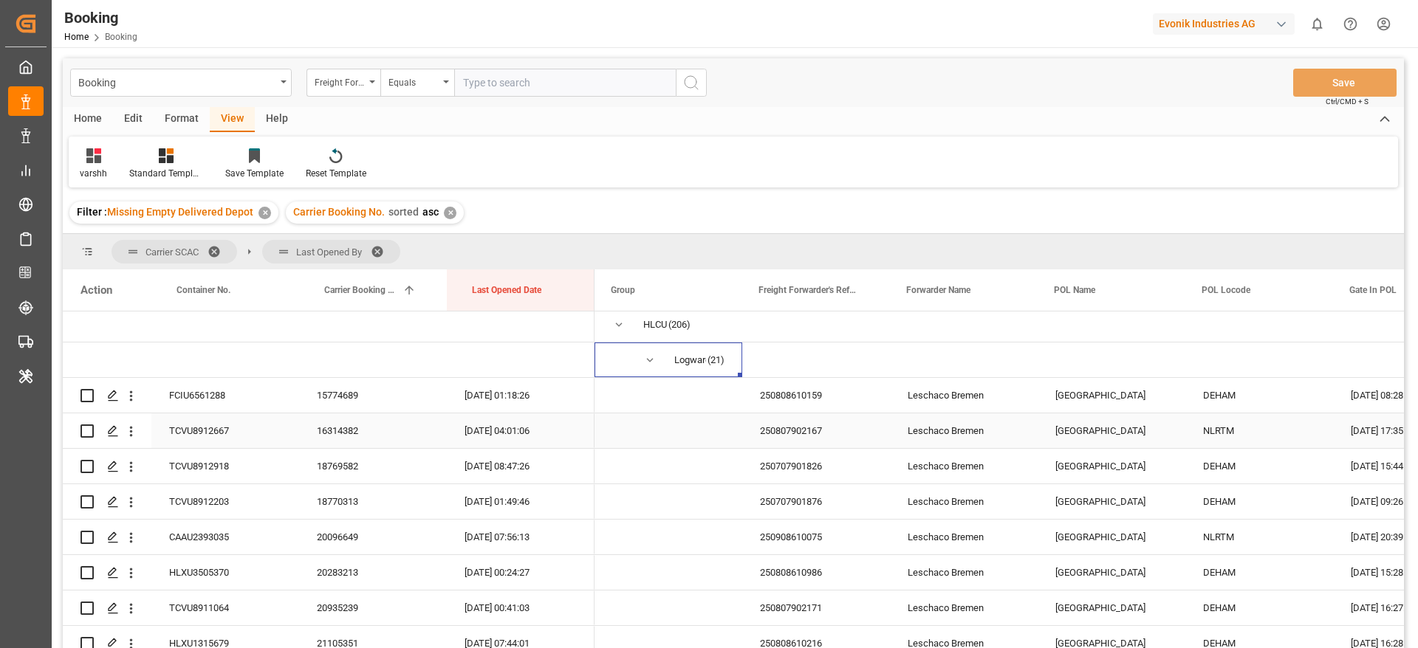
scroll to position [0, 1]
click at [350, 409] on div "15774689" at bounding box center [373, 395] width 148 height 35
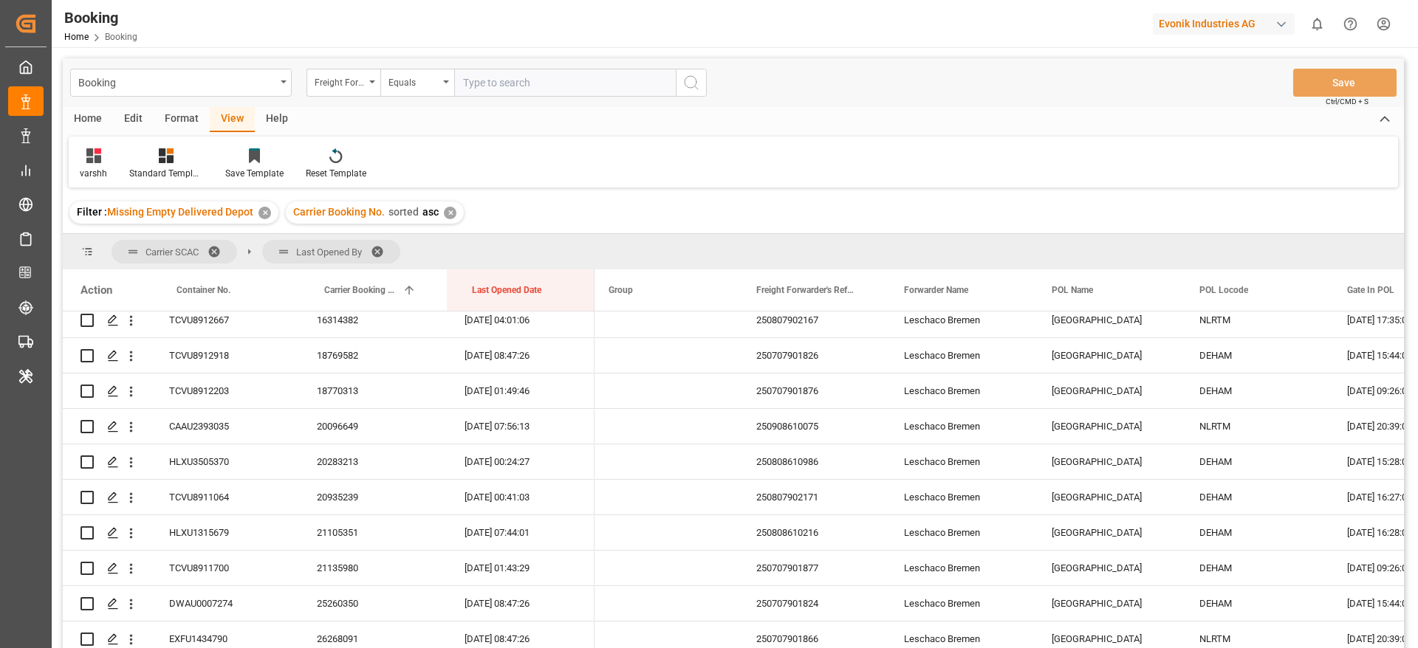
scroll to position [111, 0]
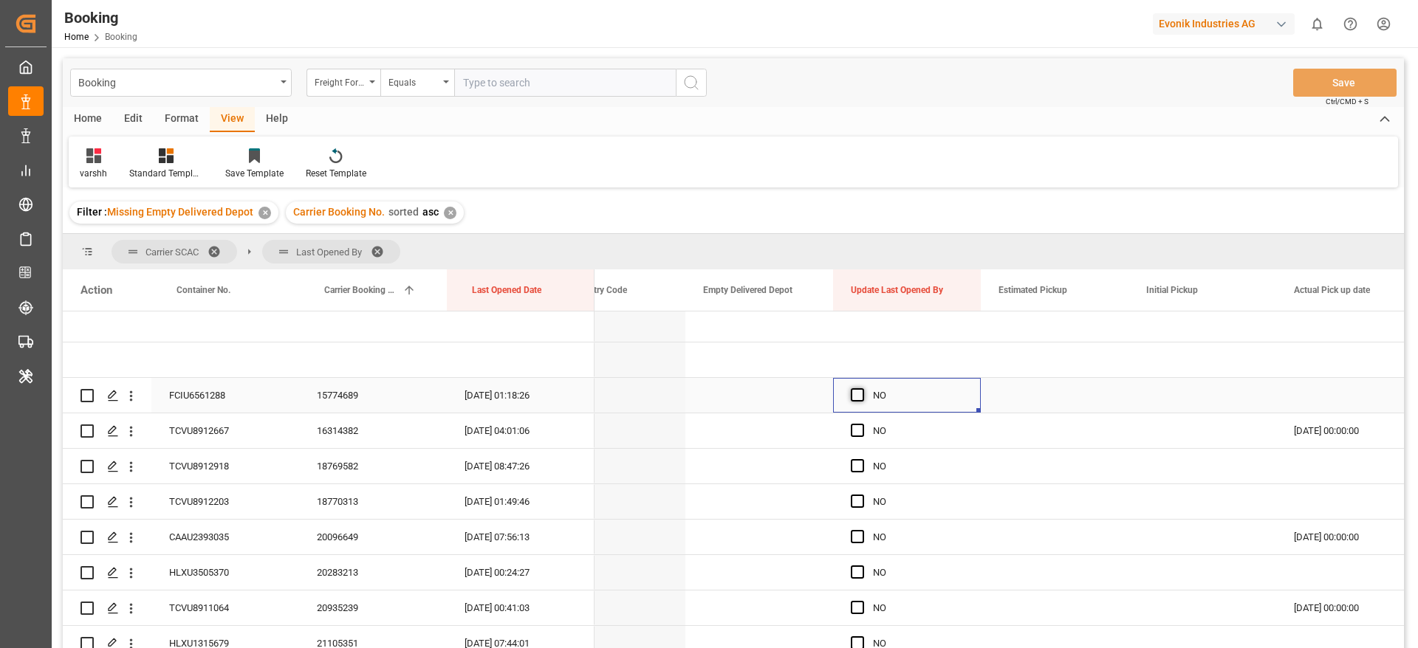
click at [853, 394] on span "Press SPACE to select this row." at bounding box center [857, 394] width 13 height 13
click at [862, 388] on input "Press SPACE to select this row." at bounding box center [862, 388] width 0 height 0
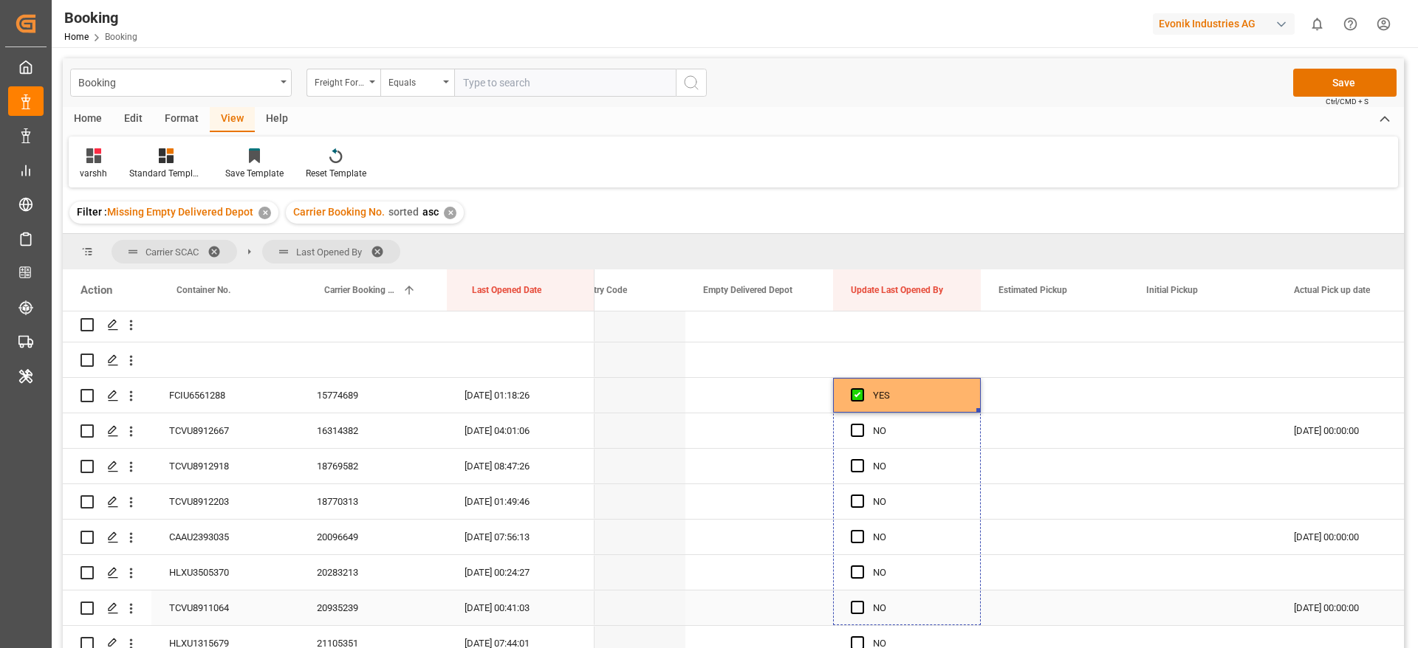
drag, startPoint x: 978, startPoint y: 410, endPoint x: 969, endPoint y: 596, distance: 186.3
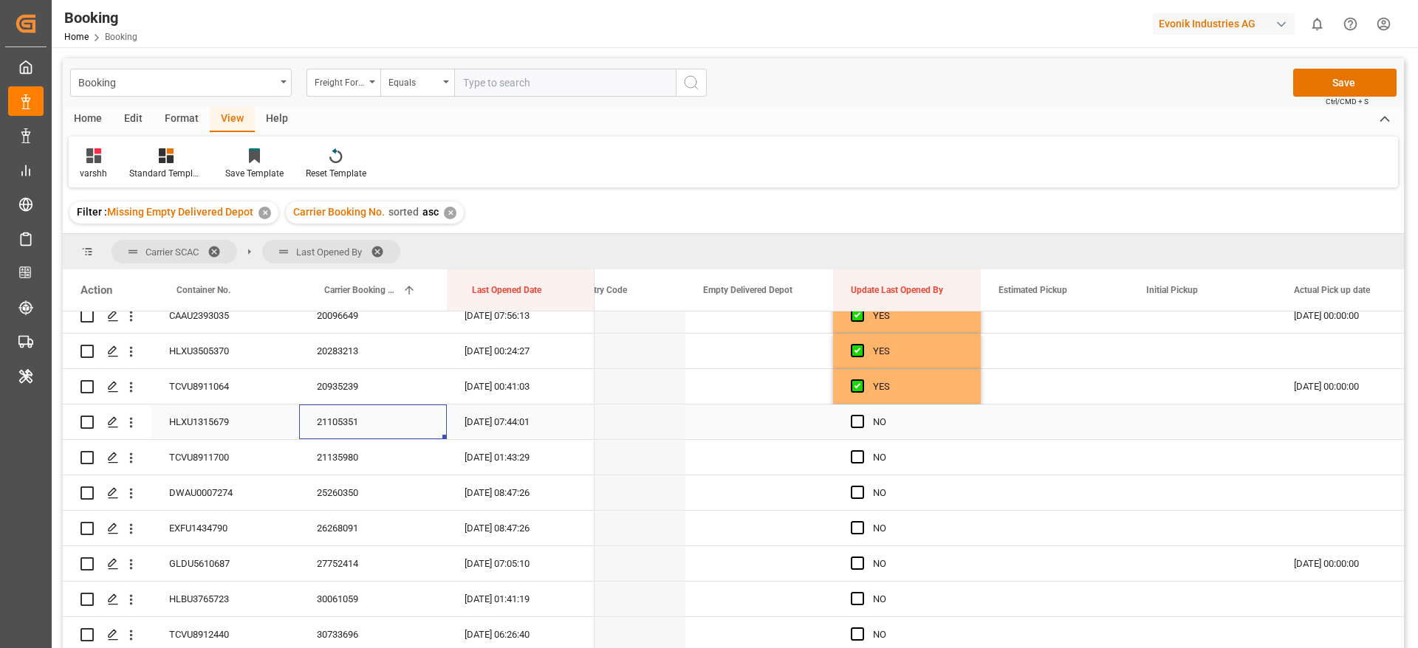
click at [335, 422] on div "21105351" at bounding box center [373, 422] width 148 height 35
click at [135, 426] on icon "open menu" at bounding box center [131, 423] width 16 height 16
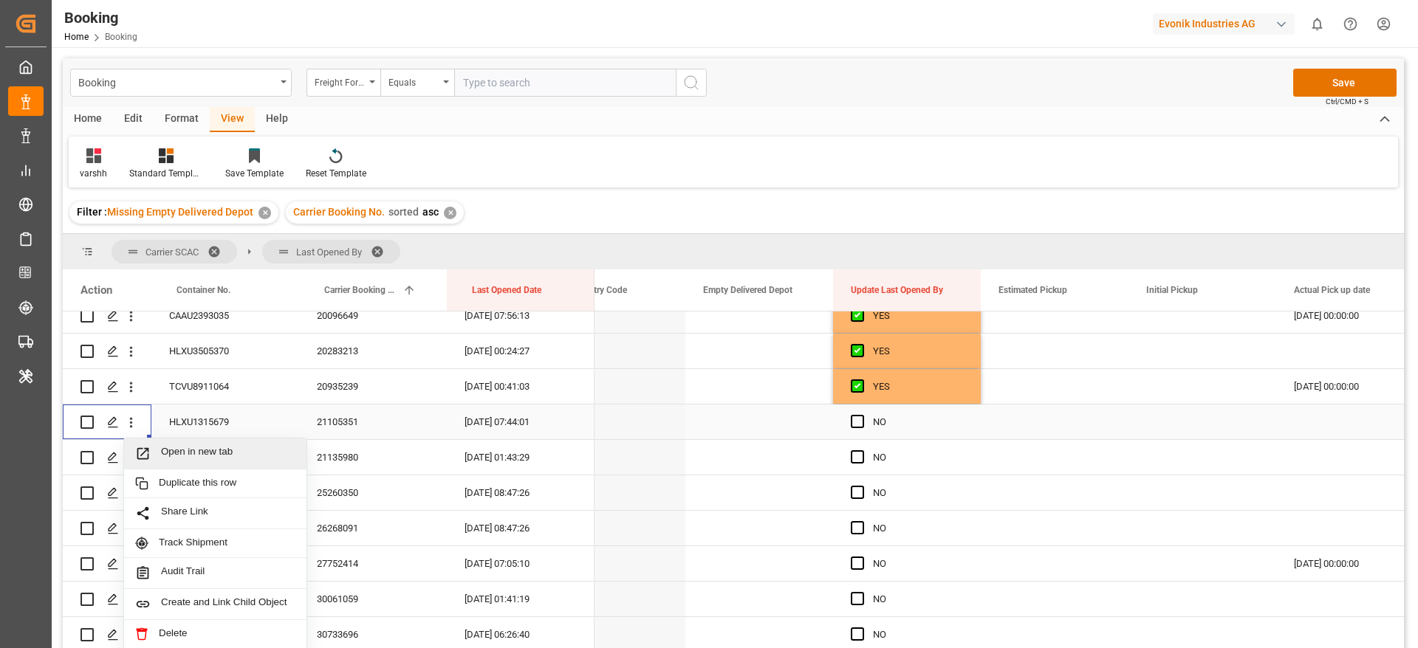
click at [202, 458] on span "Open in new tab" at bounding box center [228, 454] width 134 height 16
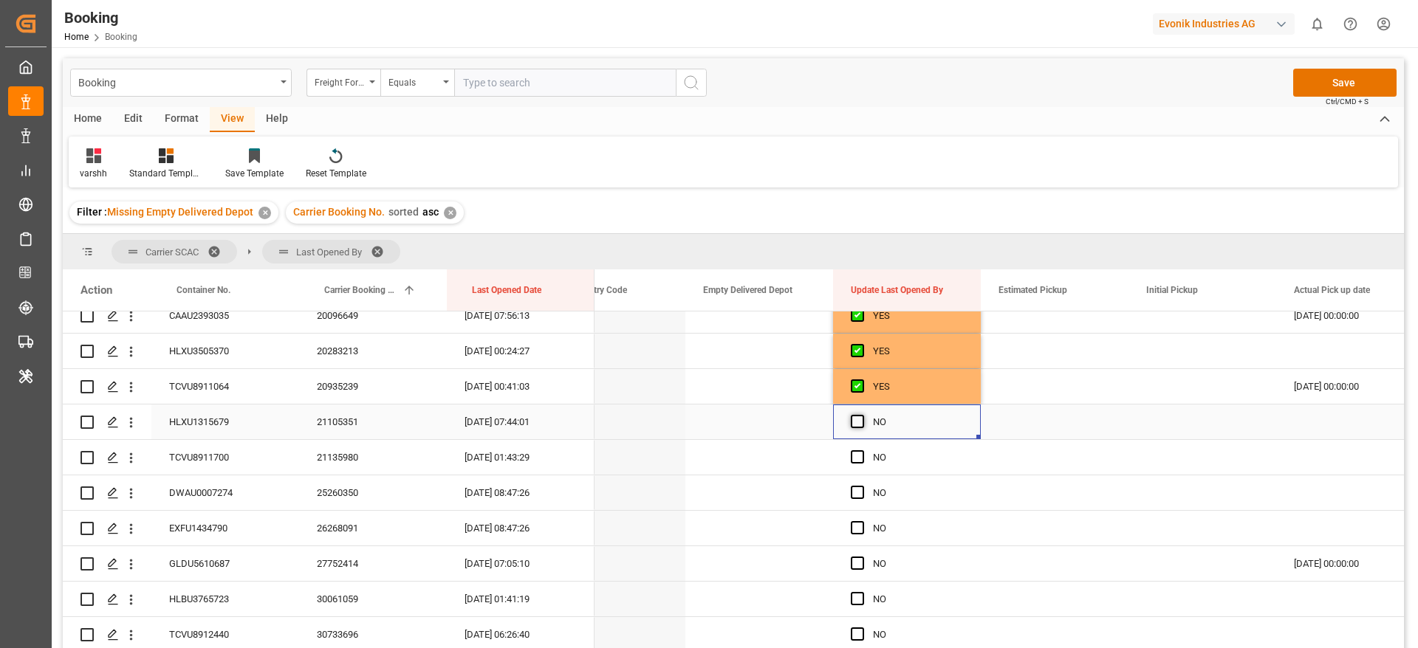
click at [859, 425] on span "Press SPACE to select this row." at bounding box center [857, 421] width 13 height 13
click at [862, 415] on input "Press SPACE to select this row." at bounding box center [862, 415] width 0 height 0
click at [1382, 78] on button "Save" at bounding box center [1344, 83] width 103 height 28
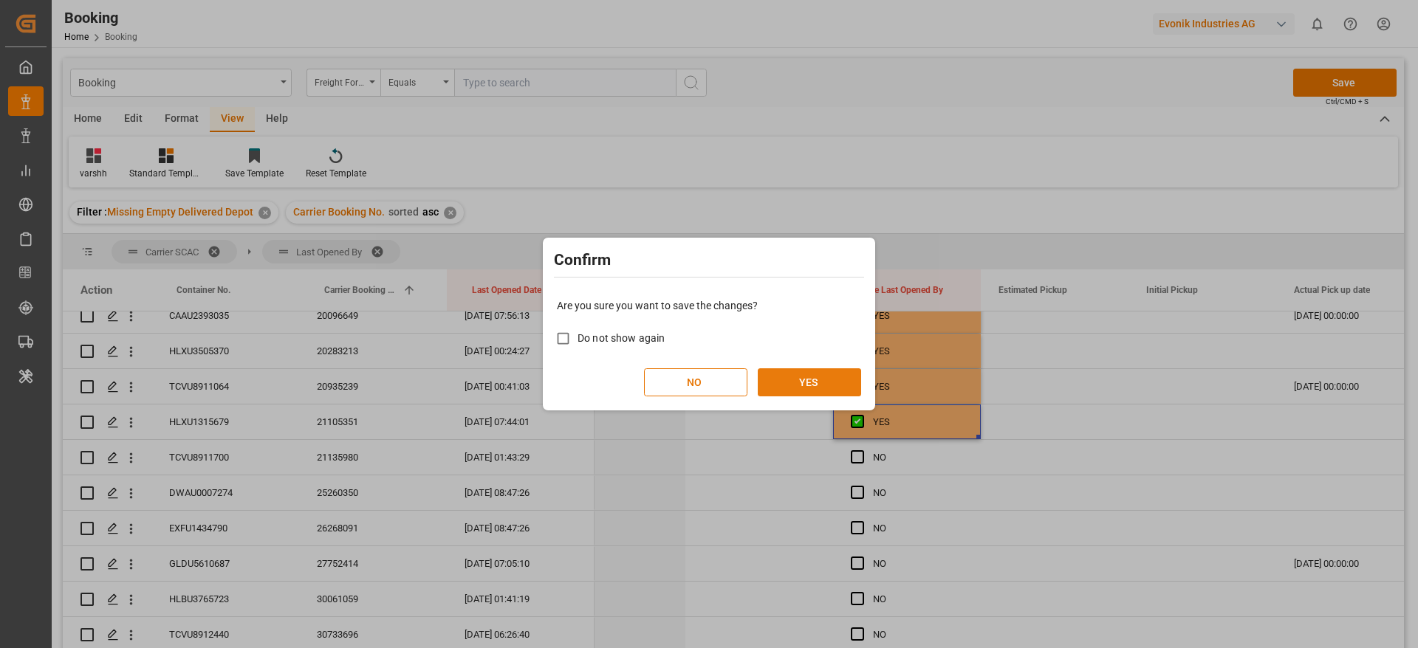
click at [828, 370] on button "YES" at bounding box center [809, 382] width 103 height 28
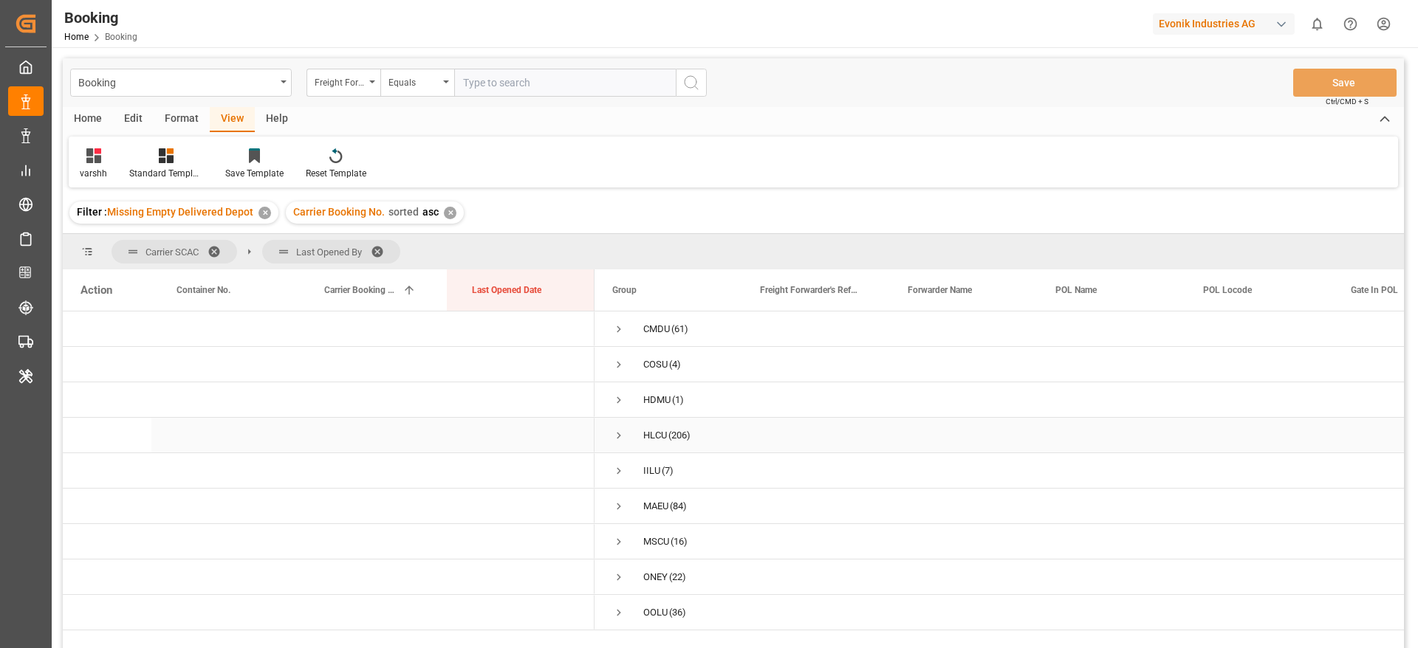
click at [619, 433] on span "Press SPACE to select this row." at bounding box center [618, 435] width 13 height 13
click at [645, 395] on span "Press SPACE to select this row." at bounding box center [649, 395] width 13 height 13
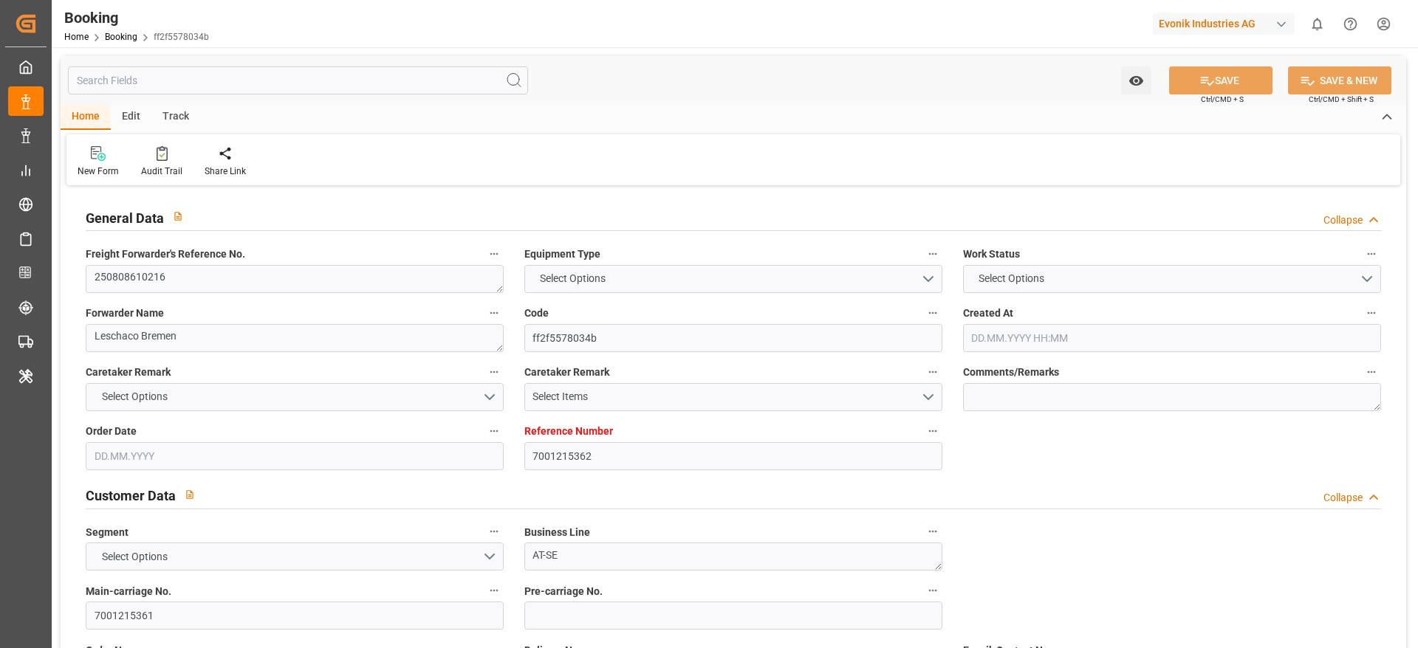
type input "7001215362"
type input "9229855"
type input "Hapag [PERSON_NAME]"
type input "Hapag [PERSON_NAME] Aktiengesellschaft"
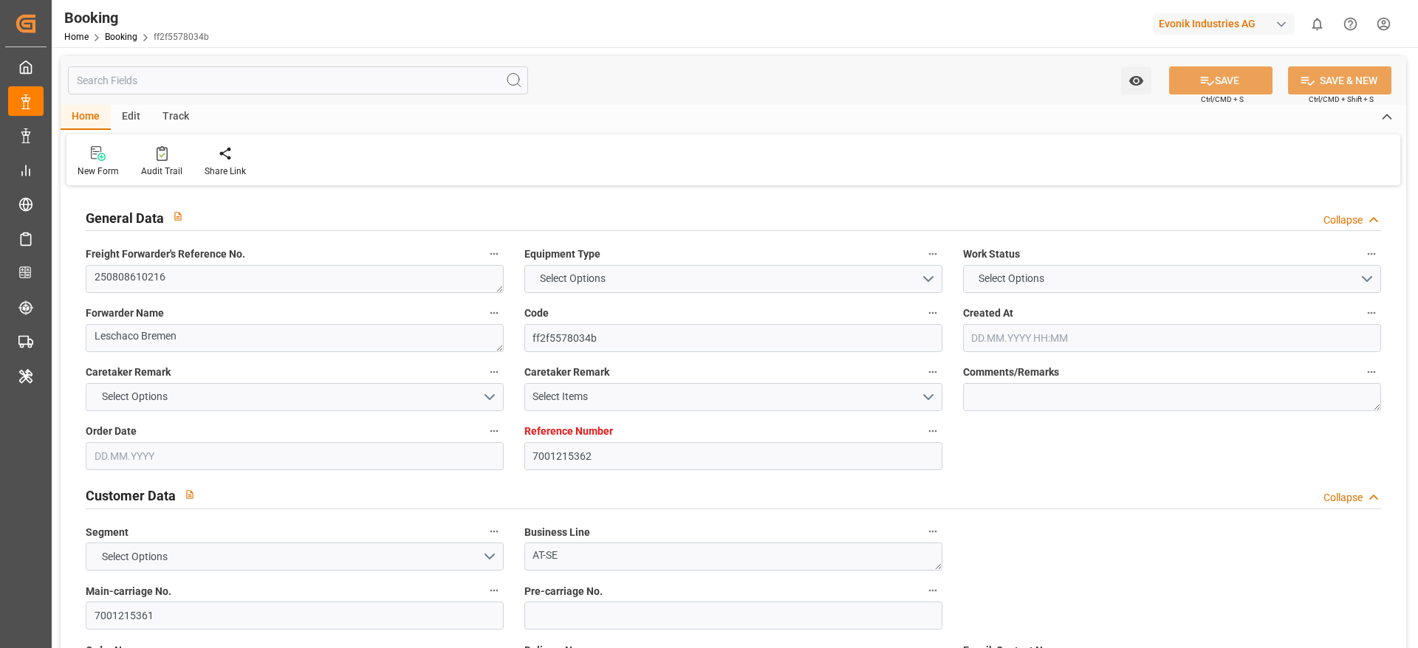
type input "DEHAM"
type input "USSAV"
type input "18"
type input "USATL"
type input "0"
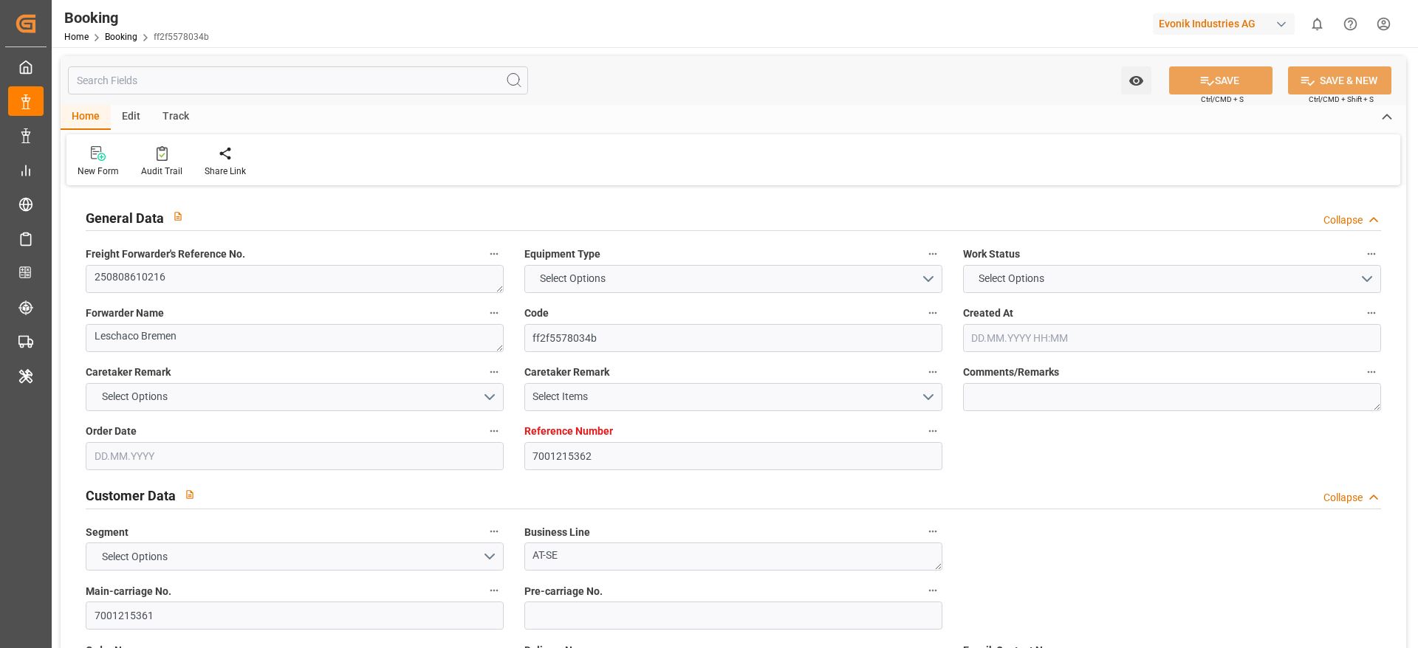
type input "DEHAM"
type input "USSAV"
type input "9229855"
type input "[DATE] 12:32"
type input "[DATE]"
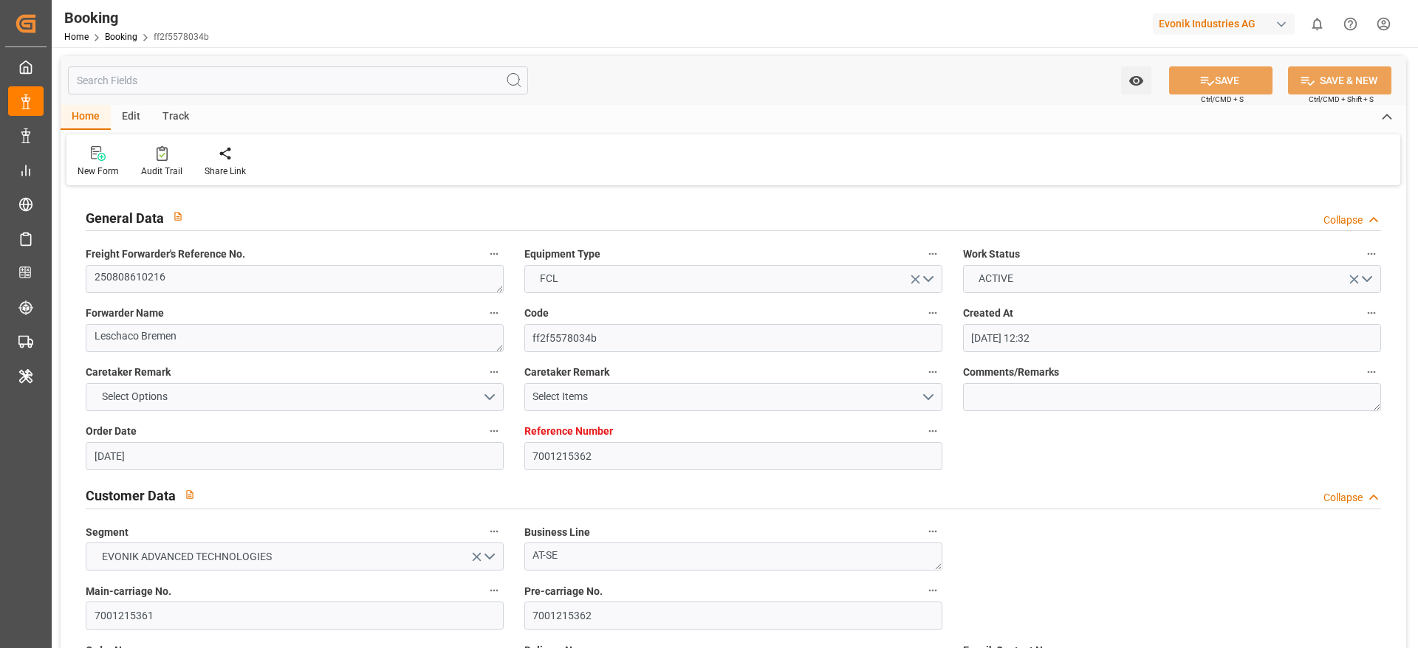
type input "[DATE]"
type input "[DATE] 14:00"
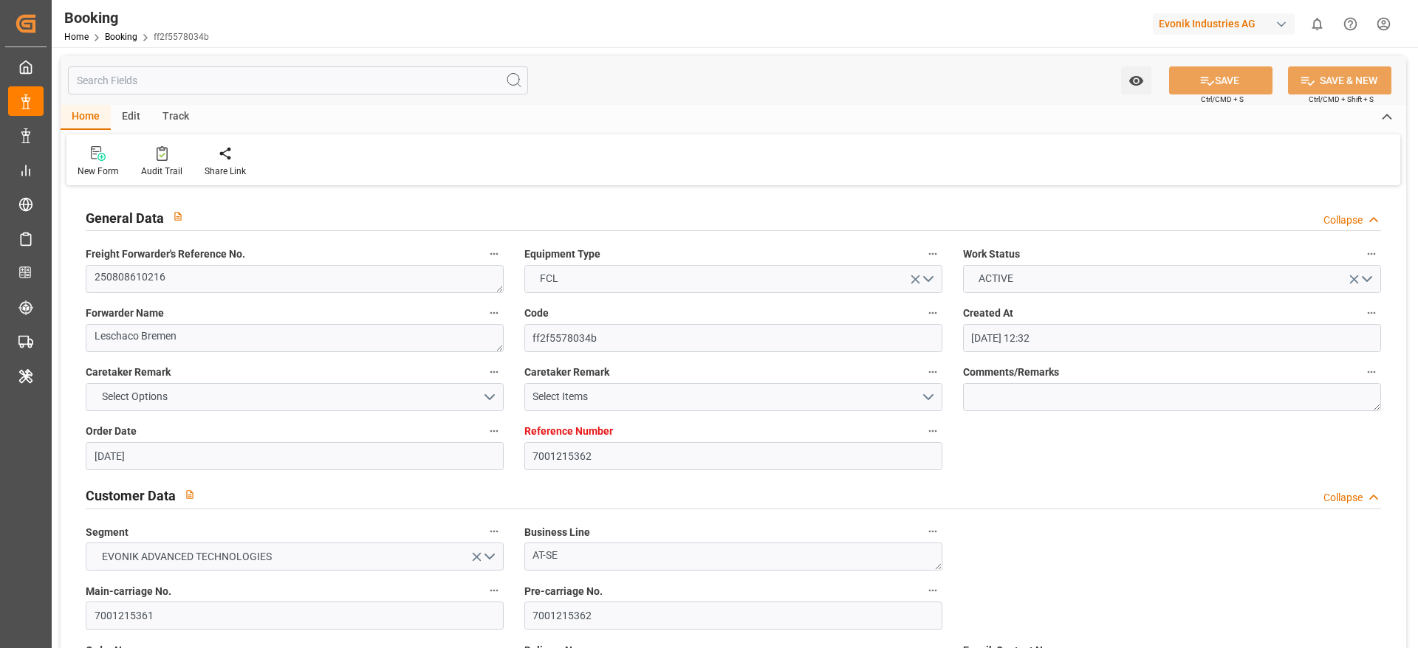
type input "[DATE] 00:00"
type input "[DATE] 22:42"
type input "[DATE] 16:28"
type input "[DATE] 08:00"
type input "[DATE] 00:00"
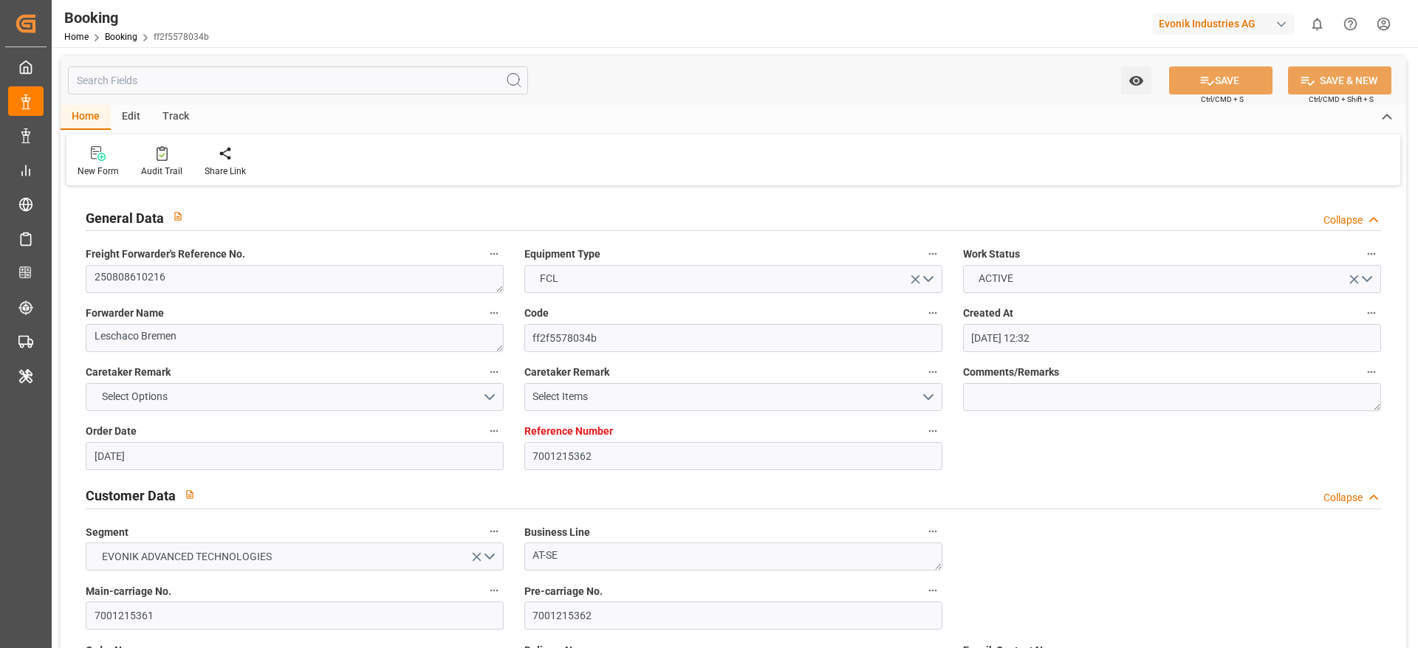
type input "[DATE] 02:42"
type input "[DATE] 14:09"
type input "[DATE] 00:00"
type input "[DATE]"
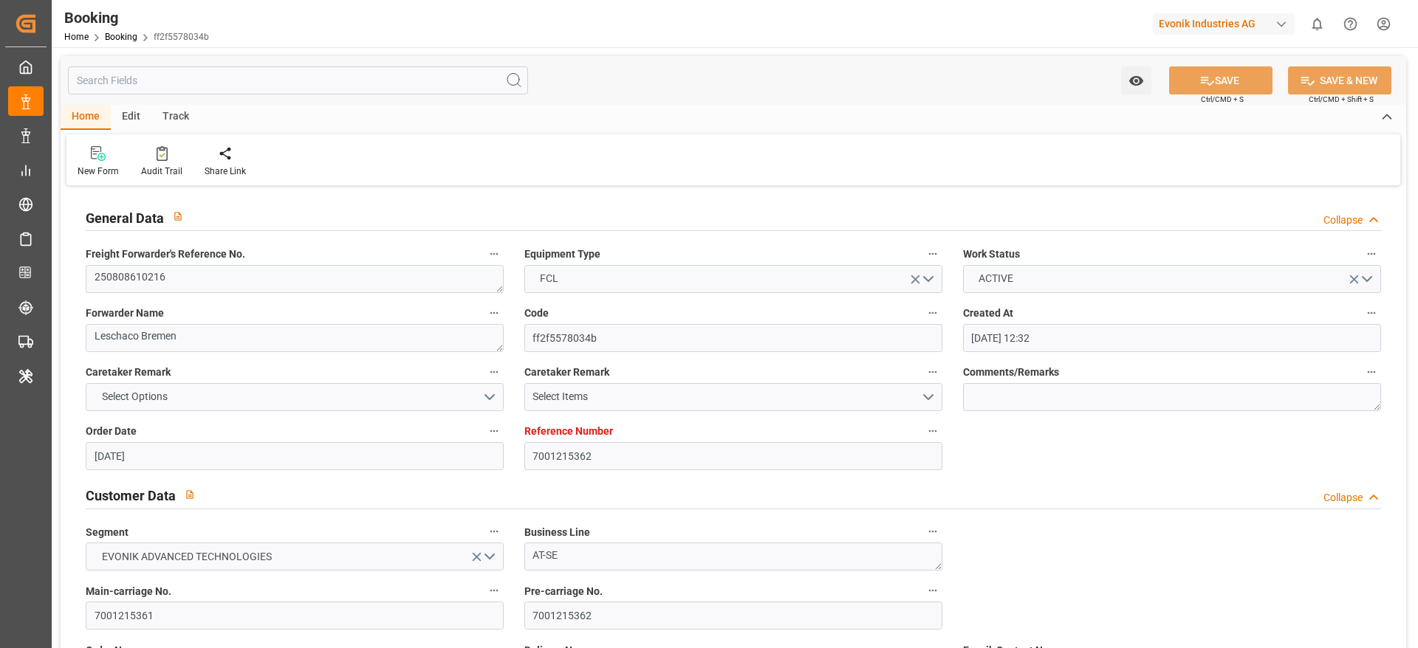
type input "[DATE] 07:44"
type input "[DATE]"
type input "[DATE] 13:22"
type input "[DATE] 12:00"
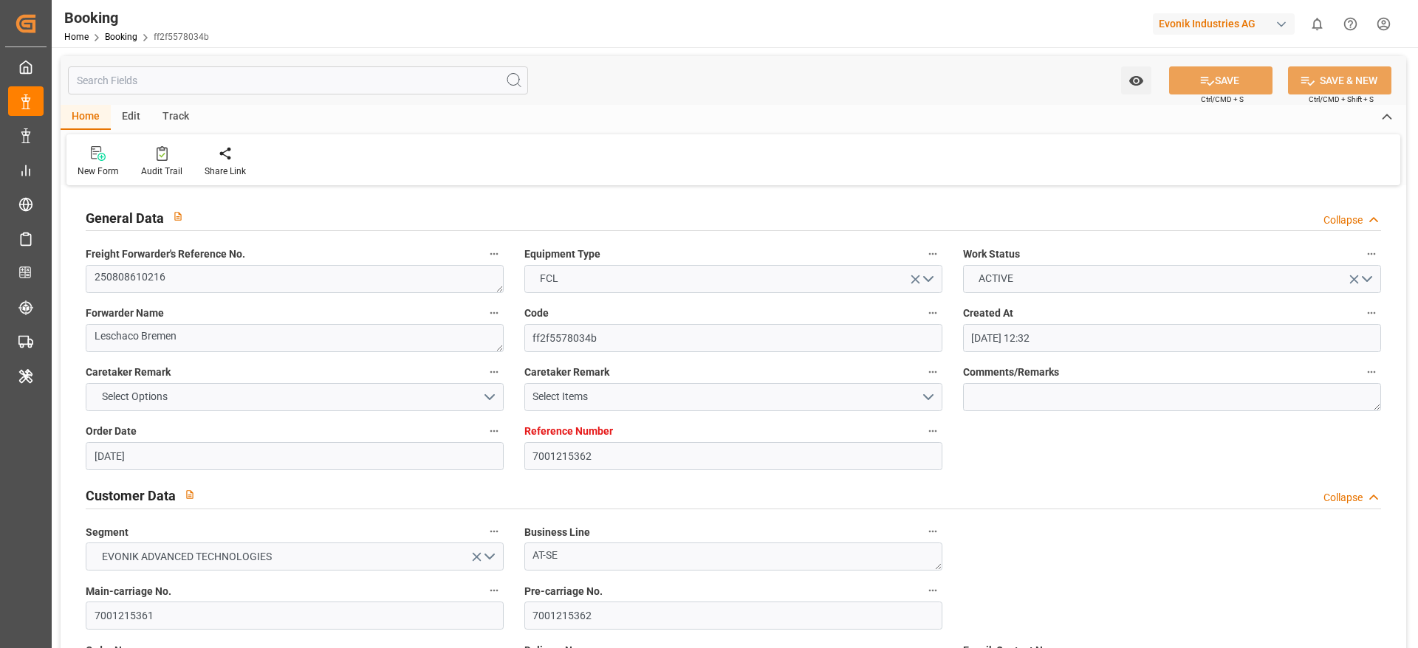
type input "[DATE] 14:00"
type input "[DATE] 17:03"
type input "[DATE] 22:30"
type input "[DATE] 23:33"
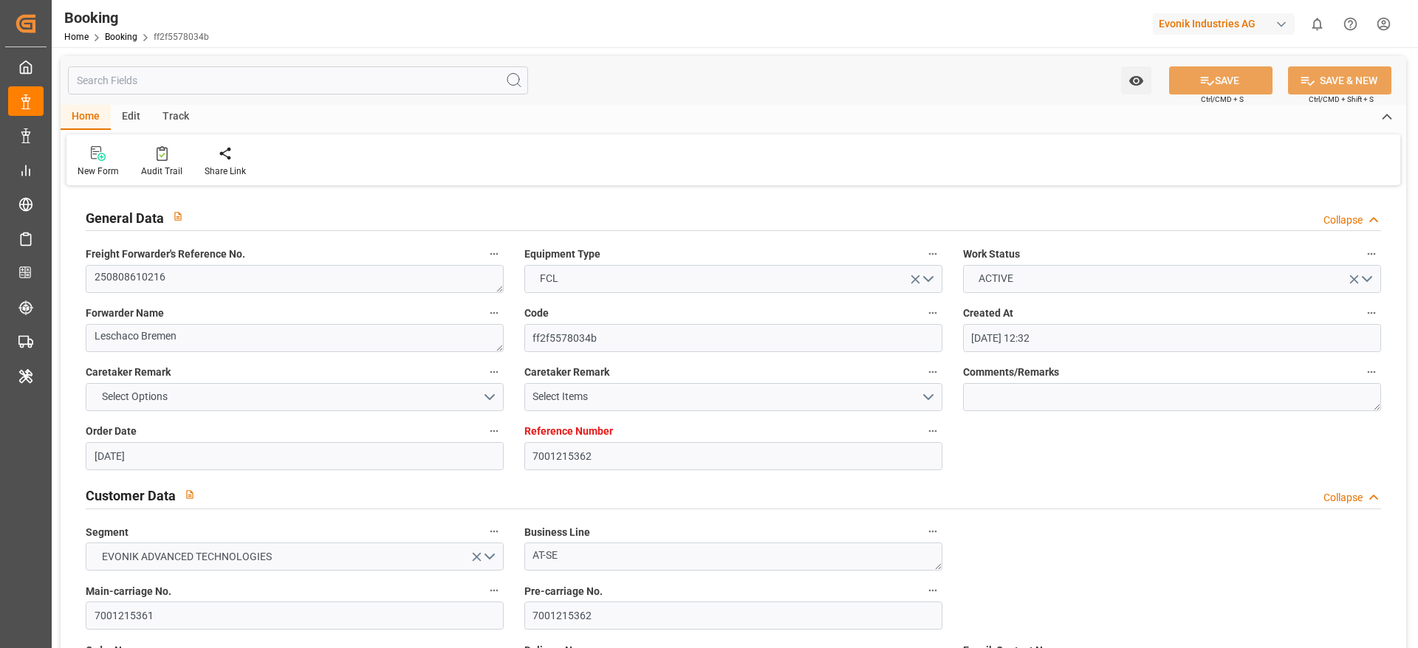
type input "[DATE] 08:00"
type input "[DATE] 02:36"
type input "[DATE] 16:47"
type input "[DATE] 08:00"
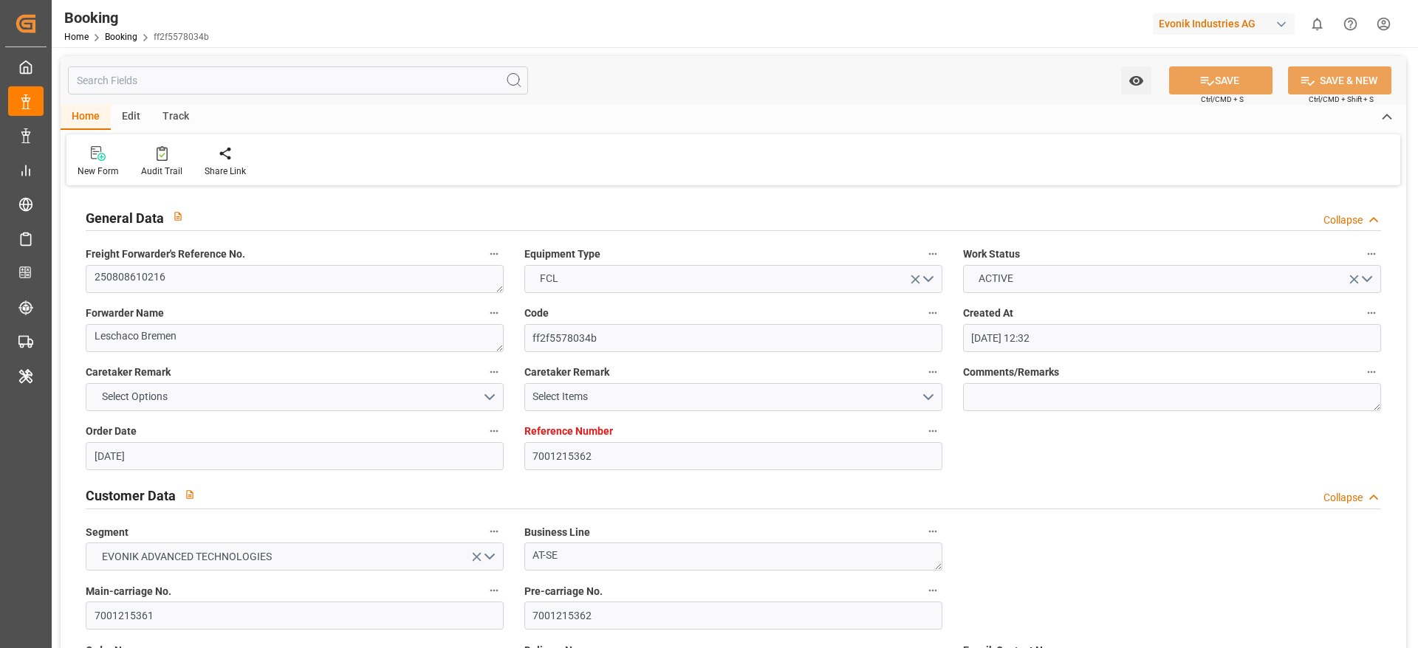
type input "[DATE] 09:48"
type input "[DATE] 12:00"
type input "[DATE] 09:48"
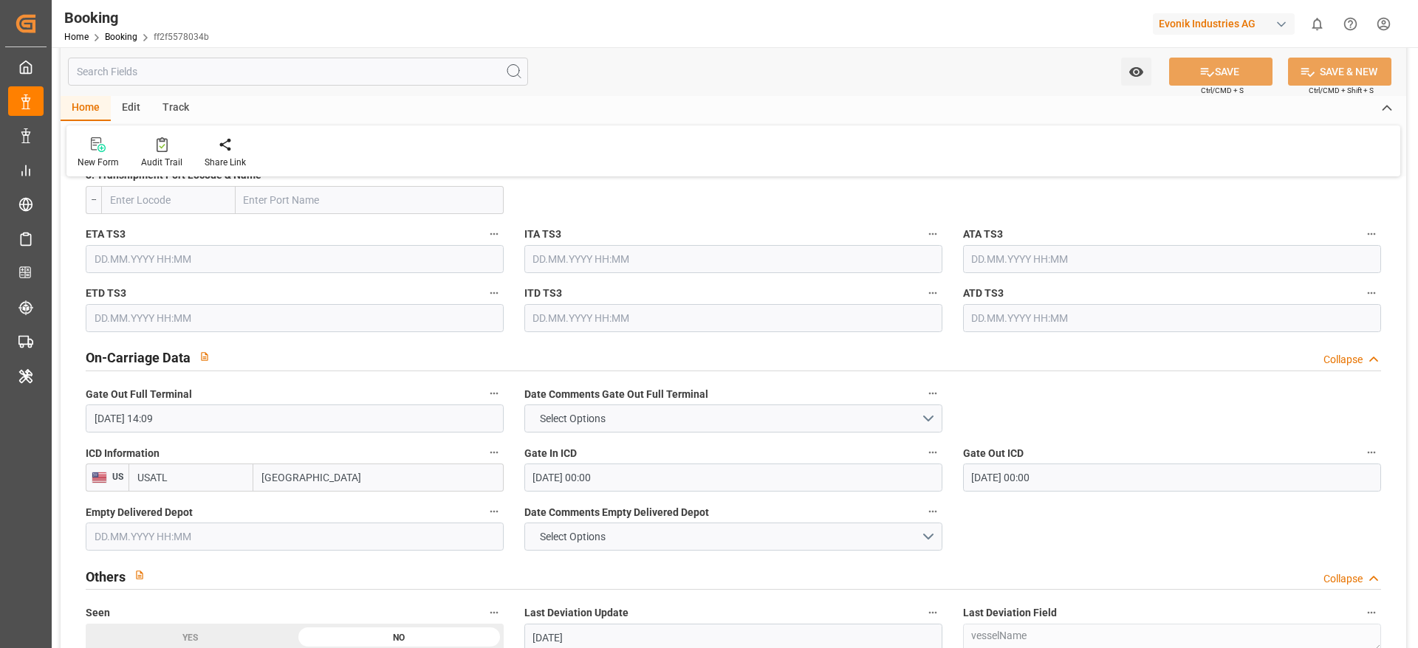
scroll to position [2104, 0]
